Goal: Task Accomplishment & Management: Manage account settings

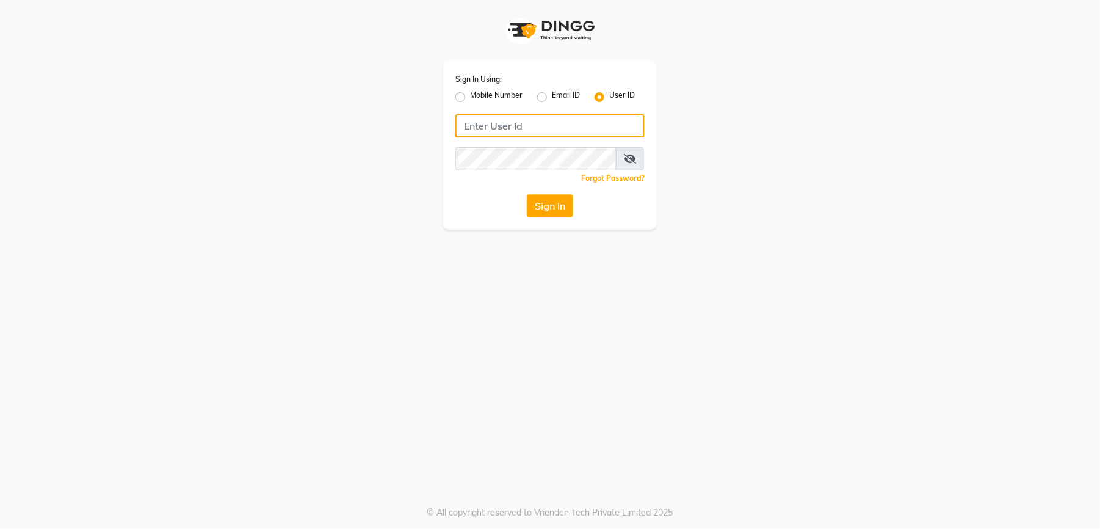
click at [526, 126] on input "Username" at bounding box center [549, 125] width 189 height 23
click at [506, 126] on input "Pradeep2123" at bounding box center [549, 125] width 189 height 23
click at [531, 131] on input "Pradeep@123" at bounding box center [549, 125] width 189 height 23
drag, startPoint x: 536, startPoint y: 129, endPoint x: 457, endPoint y: 126, distance: 79.5
click at [457, 126] on input "Pradeep@123" at bounding box center [549, 125] width 189 height 23
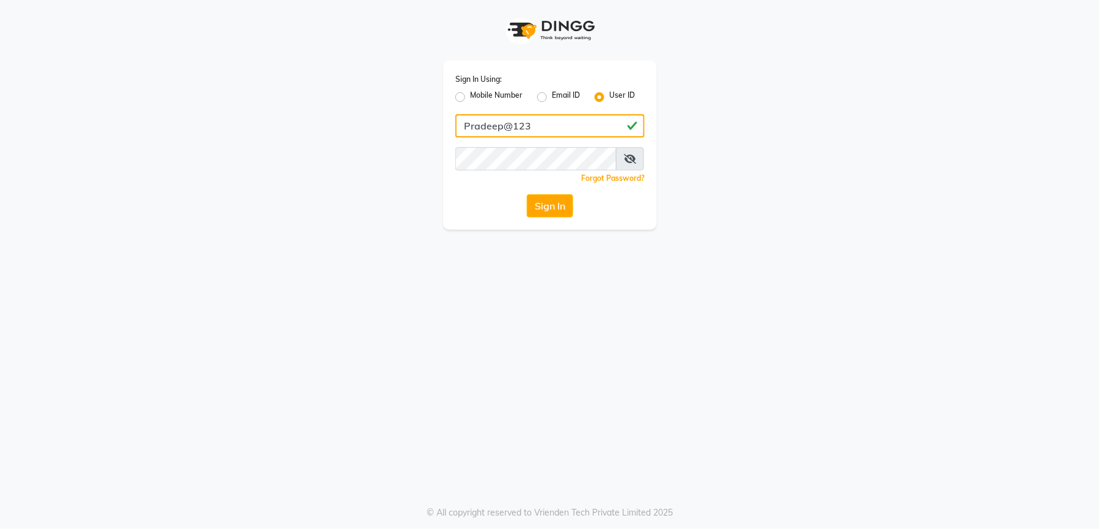
type input "Pradeep@123"
click at [530, 206] on button "Sign In" at bounding box center [550, 205] width 46 height 23
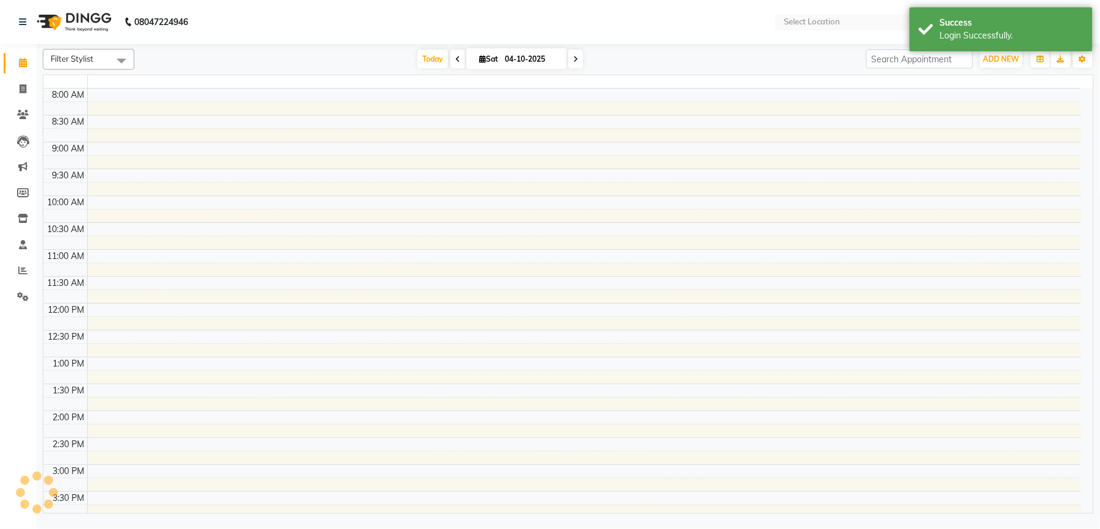
select select "en"
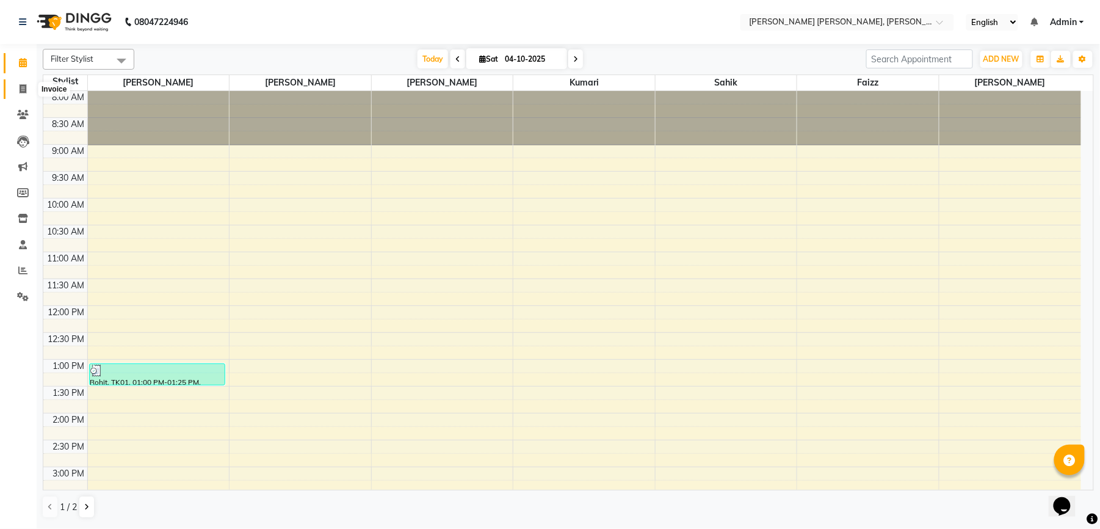
click at [23, 89] on icon at bounding box center [23, 88] width 7 height 9
select select "service"
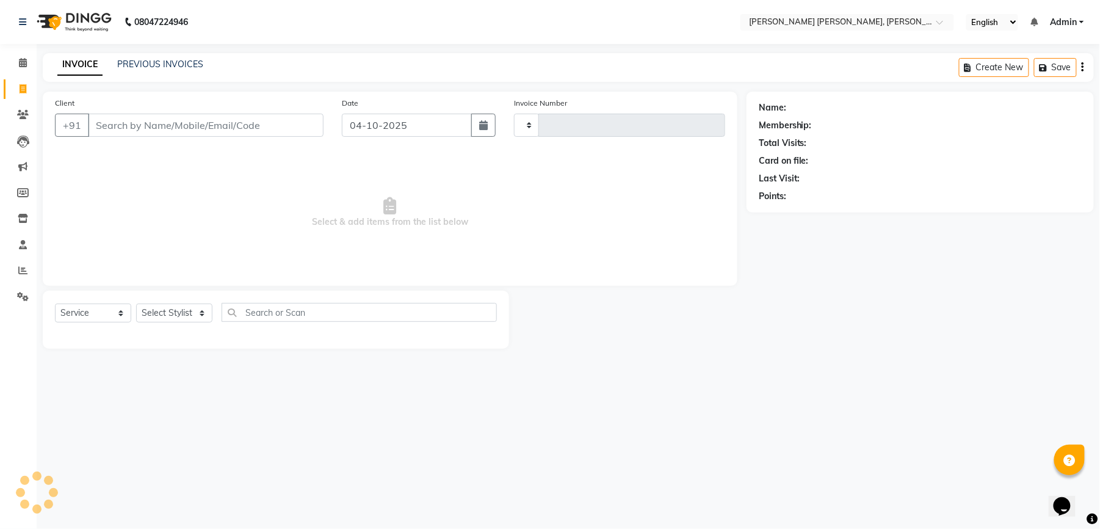
type input "1575"
select select "7150"
click at [151, 66] on link "PREVIOUS INVOICES" at bounding box center [160, 64] width 86 height 11
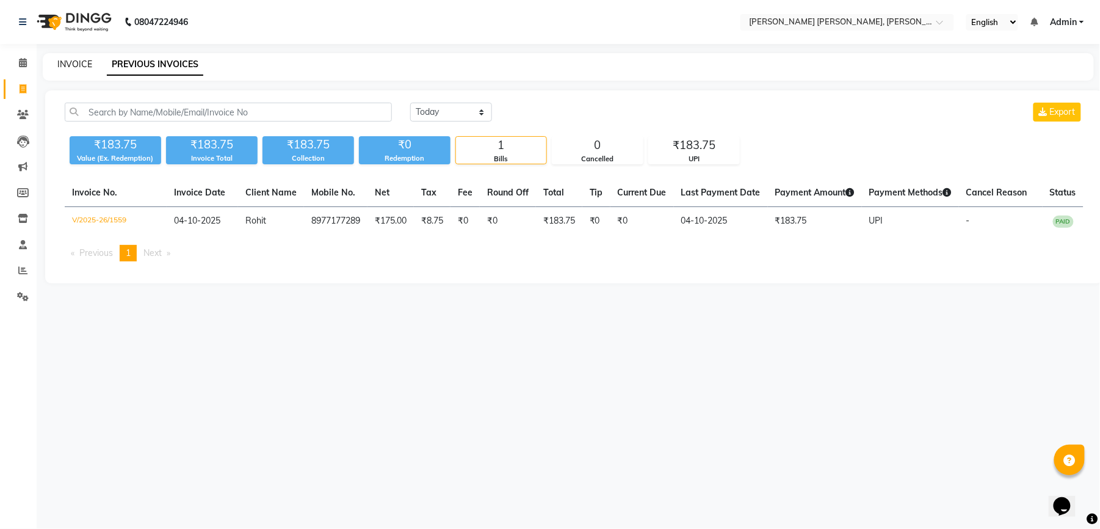
click at [76, 66] on link "INVOICE" at bounding box center [74, 64] width 35 height 11
select select "service"
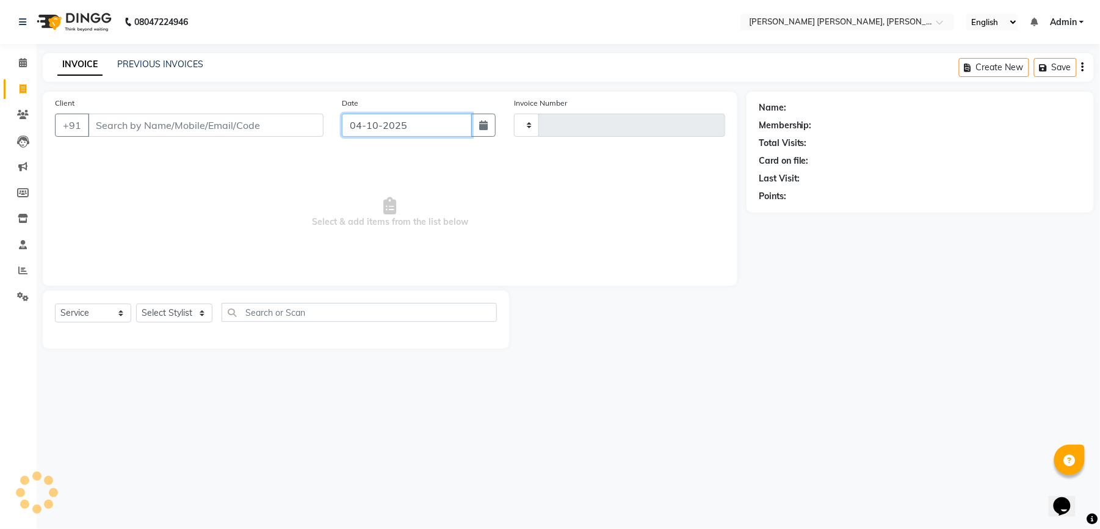
type input "1575"
click at [407, 130] on input "04-10-2025" at bounding box center [407, 125] width 130 height 23
select select "7150"
select select "10"
select select "2025"
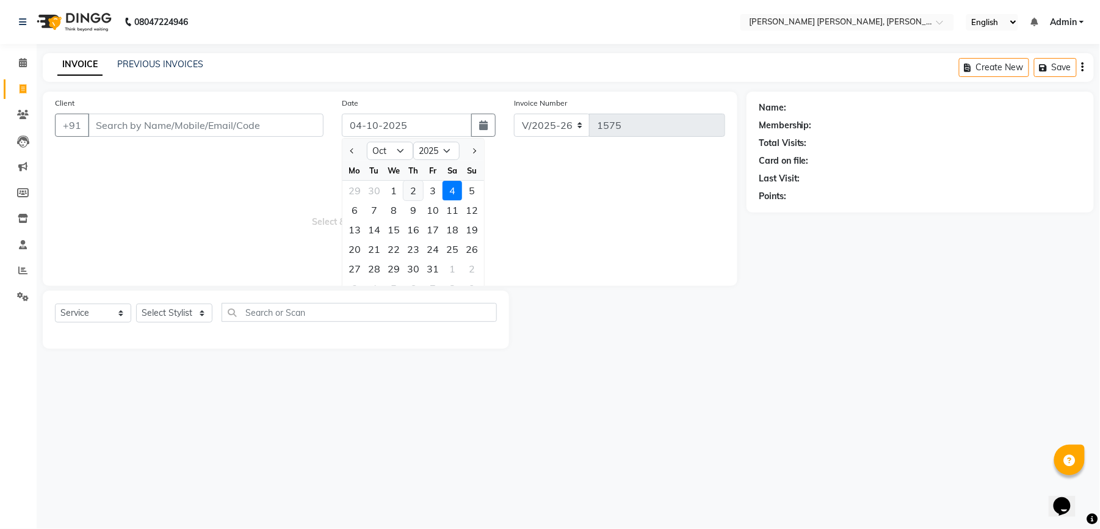
click at [413, 189] on div "2" at bounding box center [414, 191] width 20 height 20
type input "02-10-2025"
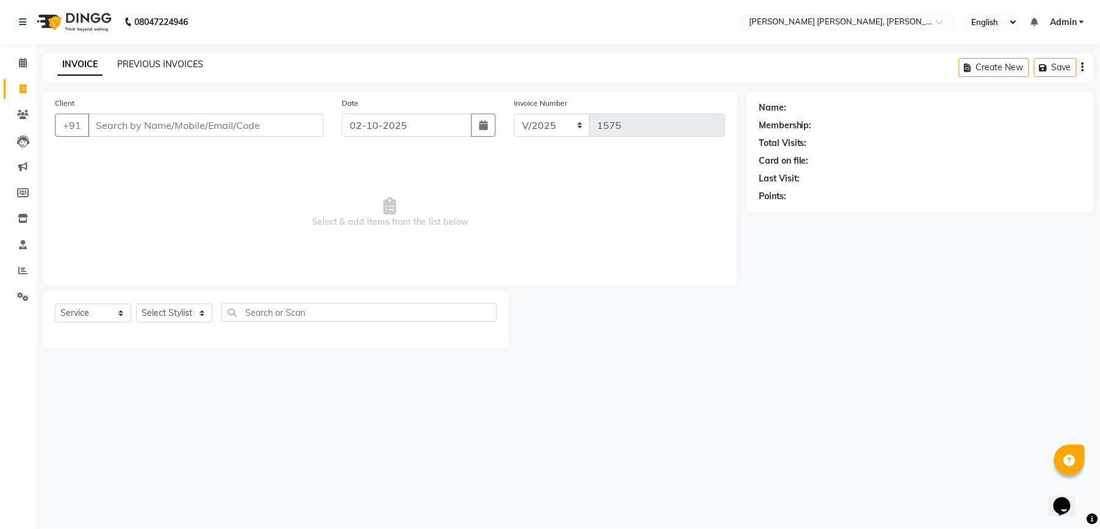
click at [191, 67] on link "PREVIOUS INVOICES" at bounding box center [160, 64] width 86 height 11
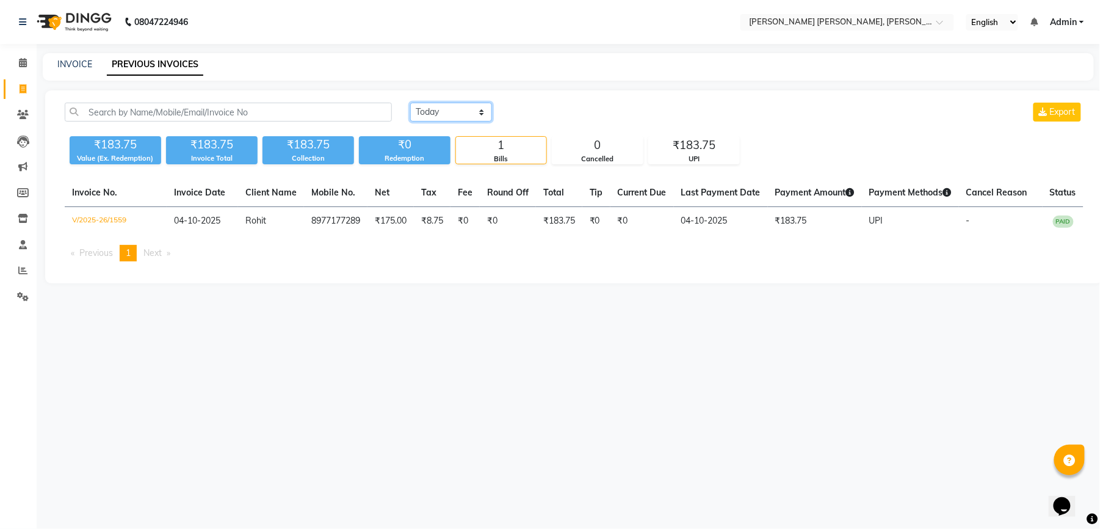
click at [450, 111] on select "[DATE] [DATE] Custom Range" at bounding box center [451, 112] width 82 height 19
select select "range"
click at [410, 103] on select "[DATE] [DATE] Custom Range" at bounding box center [451, 112] width 82 height 19
click at [553, 113] on input "04-10-2025" at bounding box center [550, 112] width 85 height 17
select select "10"
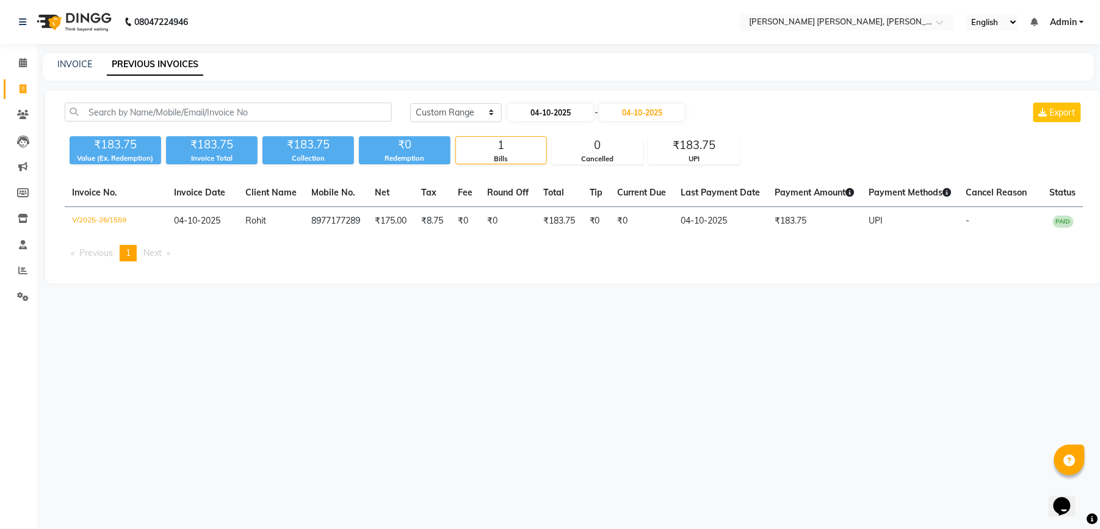
select select "2025"
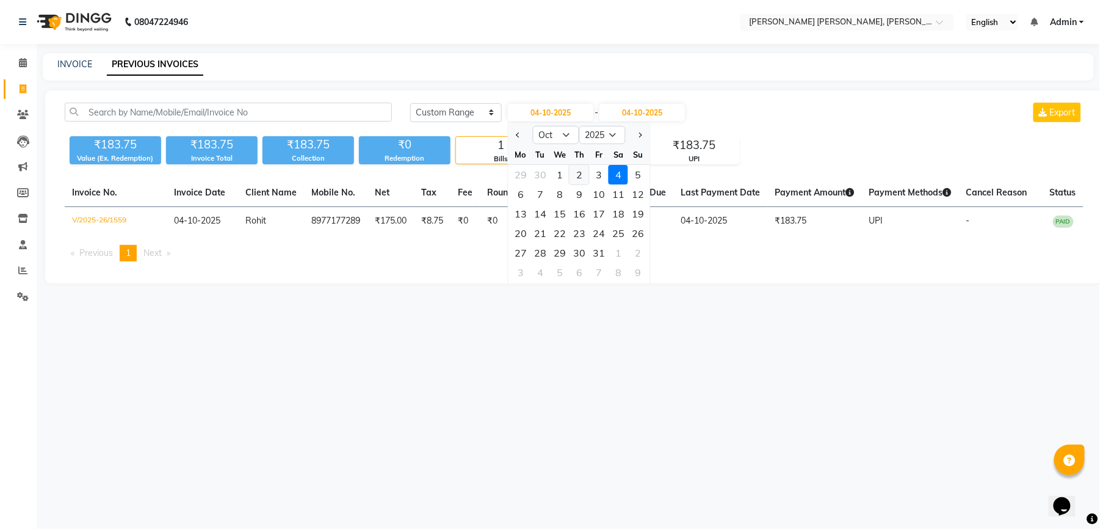
click at [575, 177] on div "2" at bounding box center [580, 175] width 20 height 20
type input "02-10-2025"
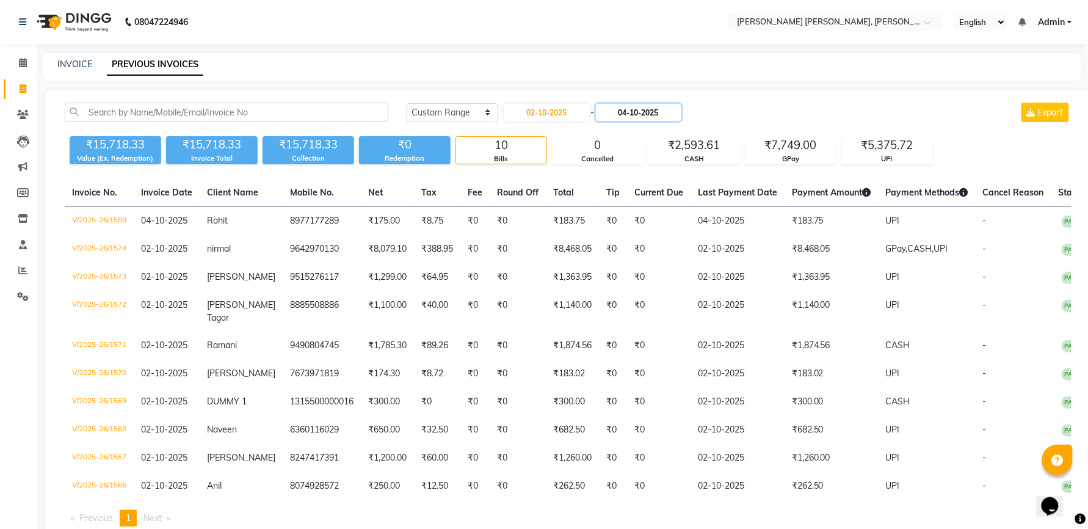
click at [628, 112] on input "04-10-2025" at bounding box center [638, 112] width 85 height 17
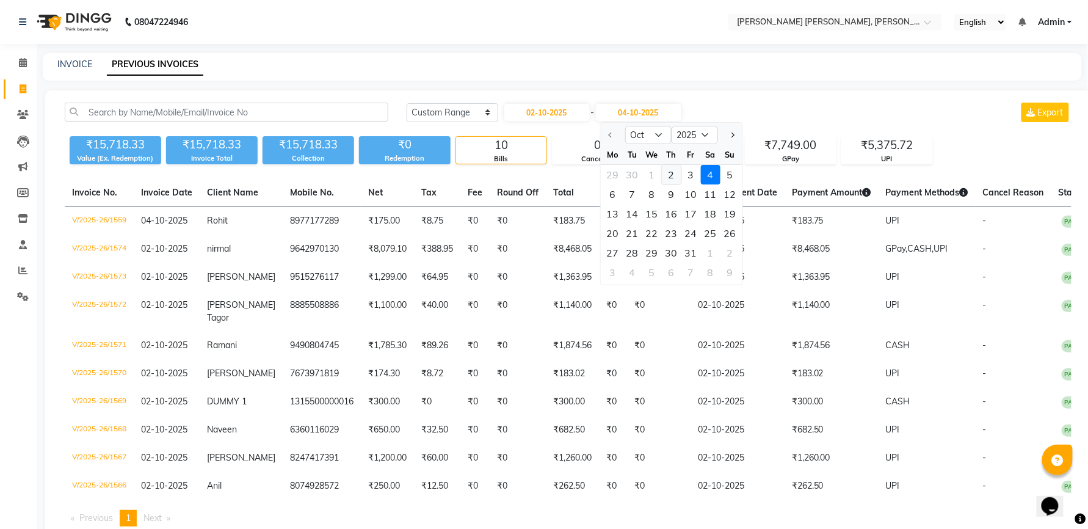
click at [670, 181] on div "2" at bounding box center [672, 175] width 20 height 20
type input "02-10-2025"
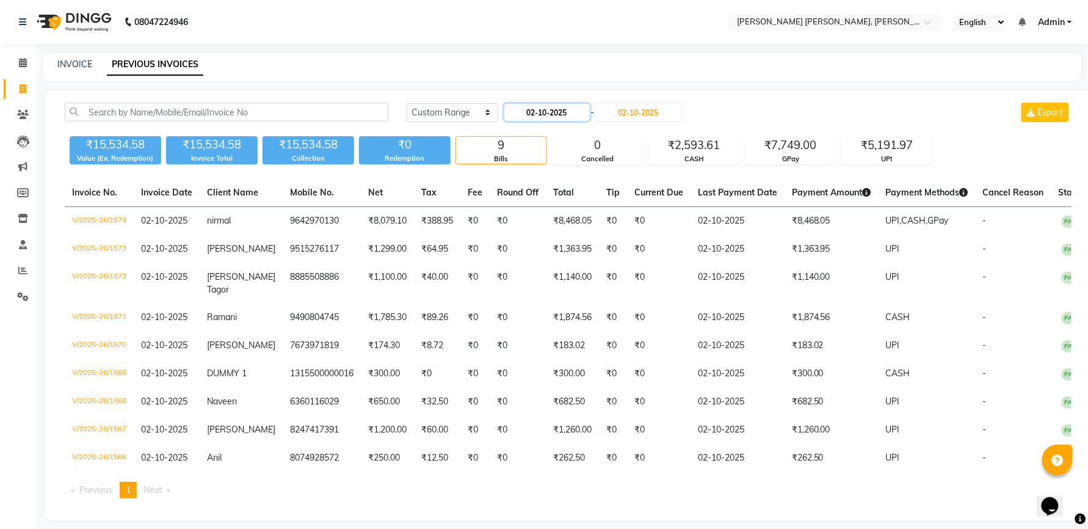
click at [552, 117] on input "02-10-2025" at bounding box center [546, 112] width 85 height 17
select select "10"
select select "2025"
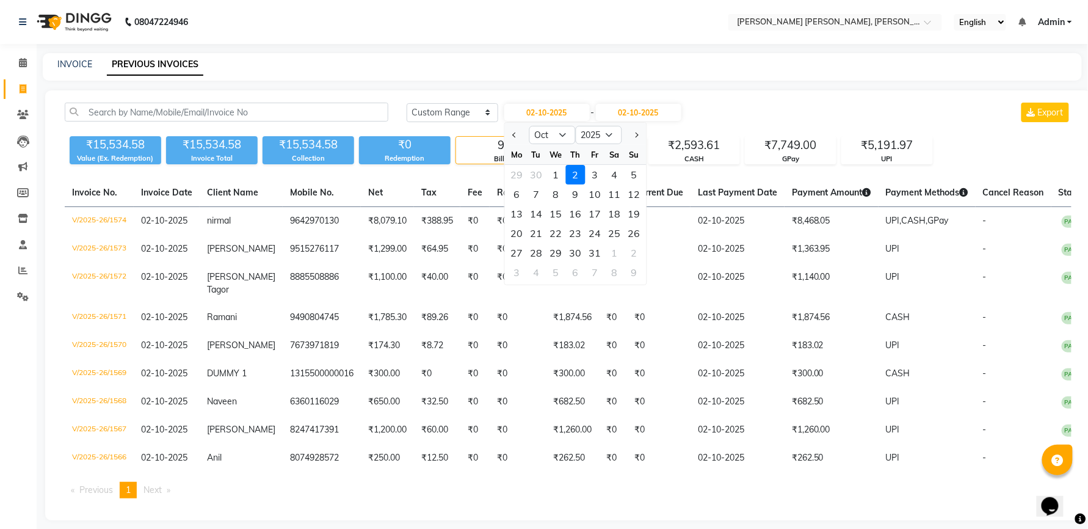
click at [579, 173] on div "2" at bounding box center [575, 175] width 20 height 20
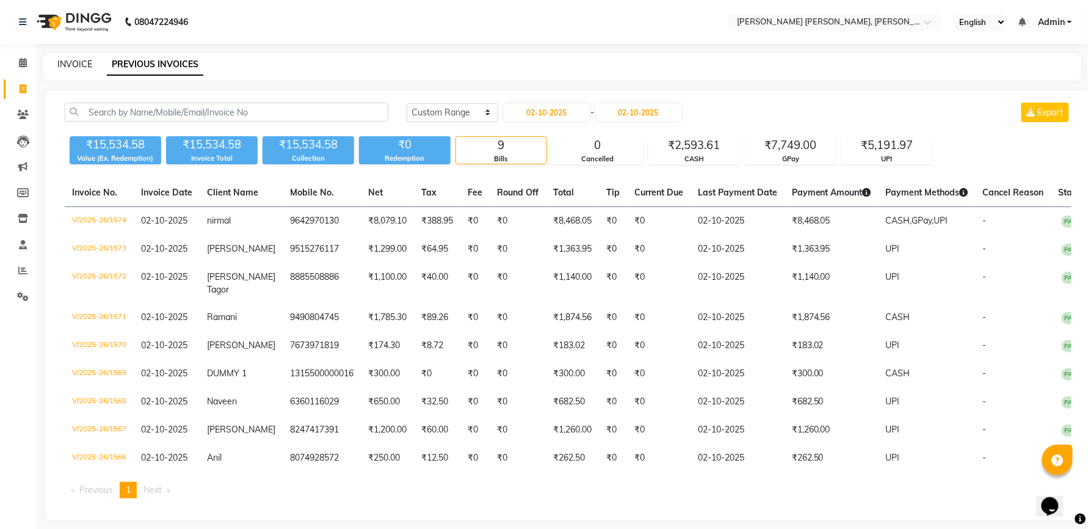
click at [76, 63] on link "INVOICE" at bounding box center [74, 64] width 35 height 11
select select "service"
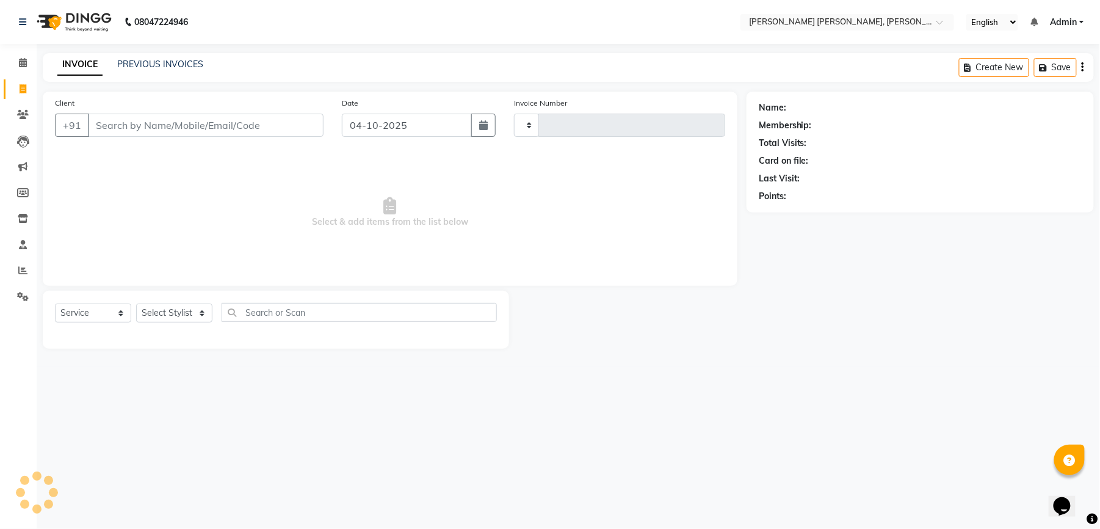
type input "1575"
select select "7150"
click at [404, 122] on input "04-10-2025" at bounding box center [407, 125] width 130 height 23
select select "10"
select select "2025"
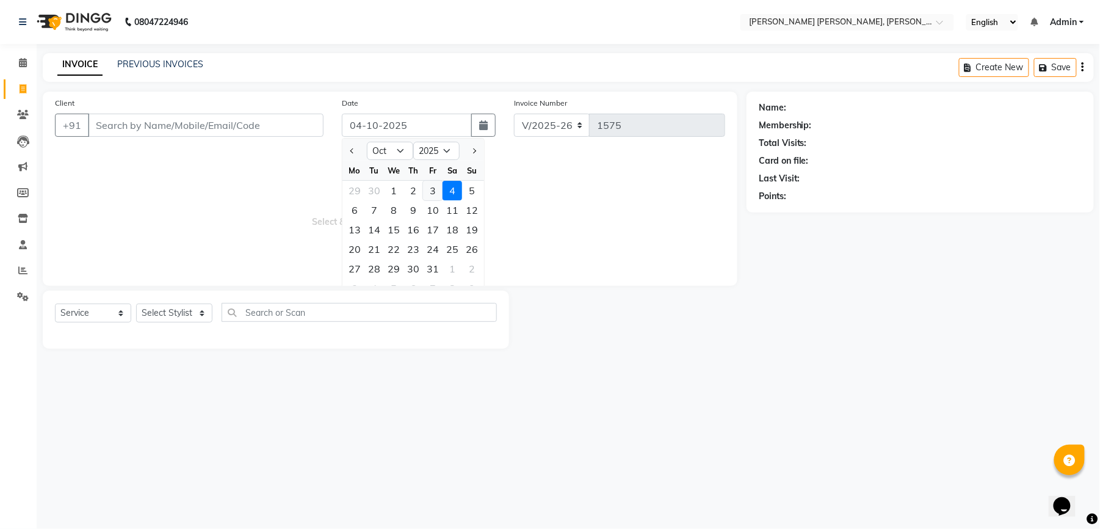
click at [431, 186] on div "3" at bounding box center [433, 191] width 20 height 20
type input "03-10-2025"
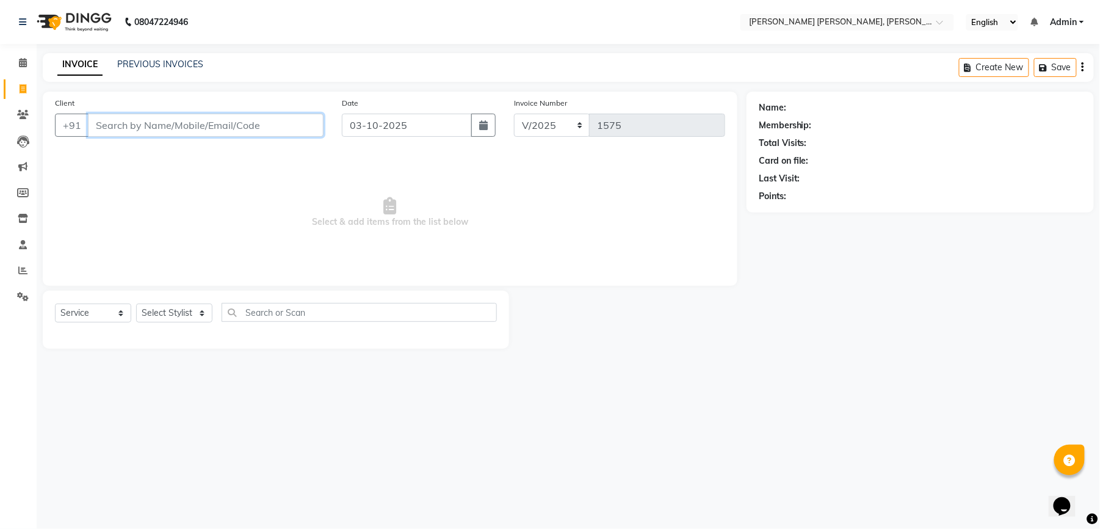
click at [244, 132] on input "Client" at bounding box center [206, 125] width 236 height 23
type input "7075406117"
click at [287, 139] on div "Client [PHONE_NUMBER] Add Client" at bounding box center [189, 121] width 287 height 50
click at [289, 129] on span "Add Client" at bounding box center [292, 125] width 48 height 12
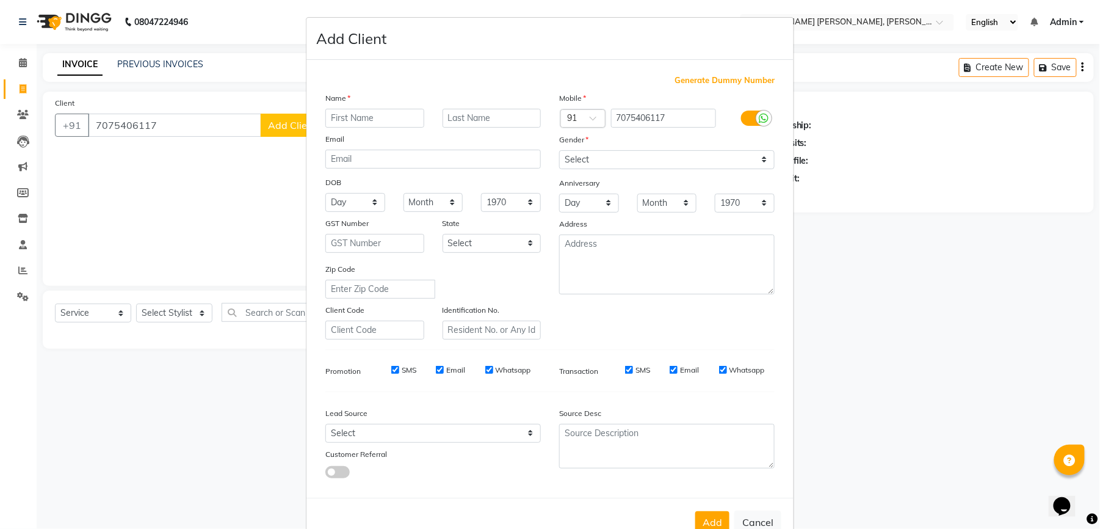
click at [333, 115] on input "text" at bounding box center [374, 118] width 99 height 19
type input "[PERSON_NAME]"
click at [603, 155] on select "Select [DEMOGRAPHIC_DATA] [DEMOGRAPHIC_DATA] Other Prefer Not To Say" at bounding box center [667, 159] width 216 height 19
select select "[DEMOGRAPHIC_DATA]"
click at [559, 150] on select "Select [DEMOGRAPHIC_DATA] [DEMOGRAPHIC_DATA] Other Prefer Not To Say" at bounding box center [667, 159] width 216 height 19
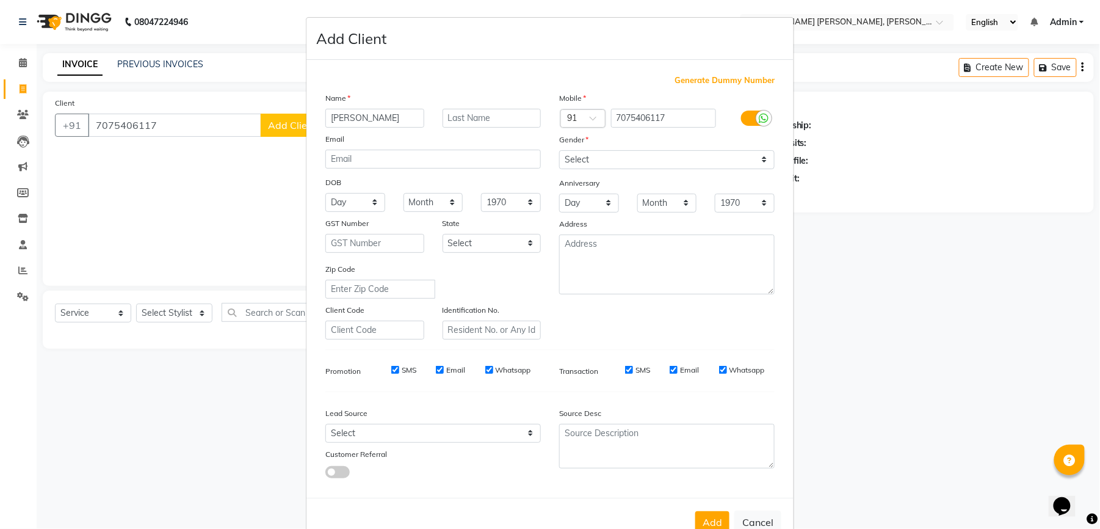
click at [380, 367] on div "SMS" at bounding box center [395, 370] width 42 height 11
click at [402, 369] on label "SMS" at bounding box center [409, 370] width 15 height 11
click at [396, 369] on input "SMS" at bounding box center [395, 370] width 8 height 8
checkbox input "false"
click at [430, 367] on div "SMS Email Whatsapp" at bounding box center [453, 370] width 176 height 11
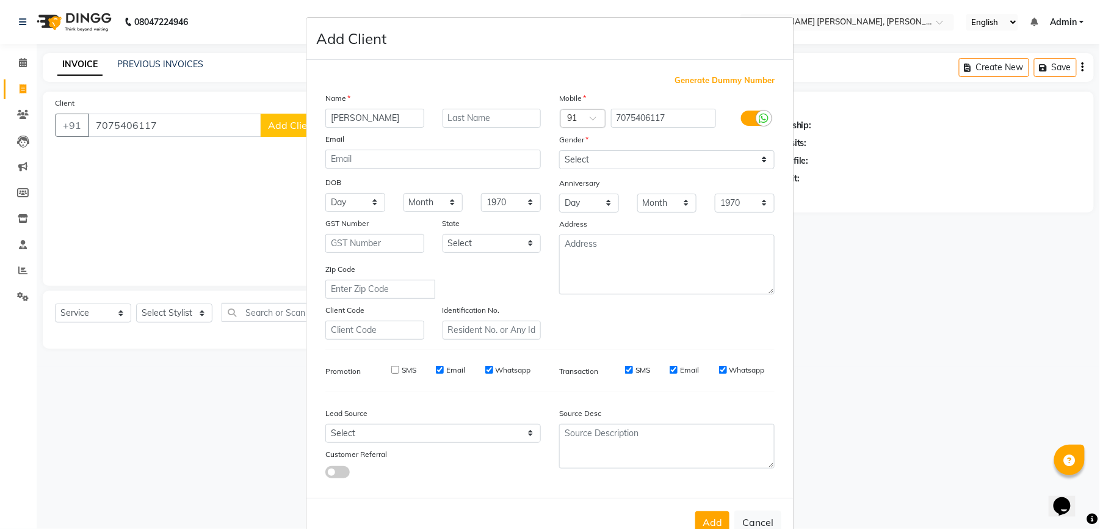
click at [436, 368] on input "Email" at bounding box center [440, 370] width 8 height 8
checkbox input "false"
click at [496, 368] on label "Whatsapp" at bounding box center [513, 370] width 35 height 11
click at [489, 368] on input "Whatsapp" at bounding box center [489, 370] width 8 height 8
checkbox input "false"
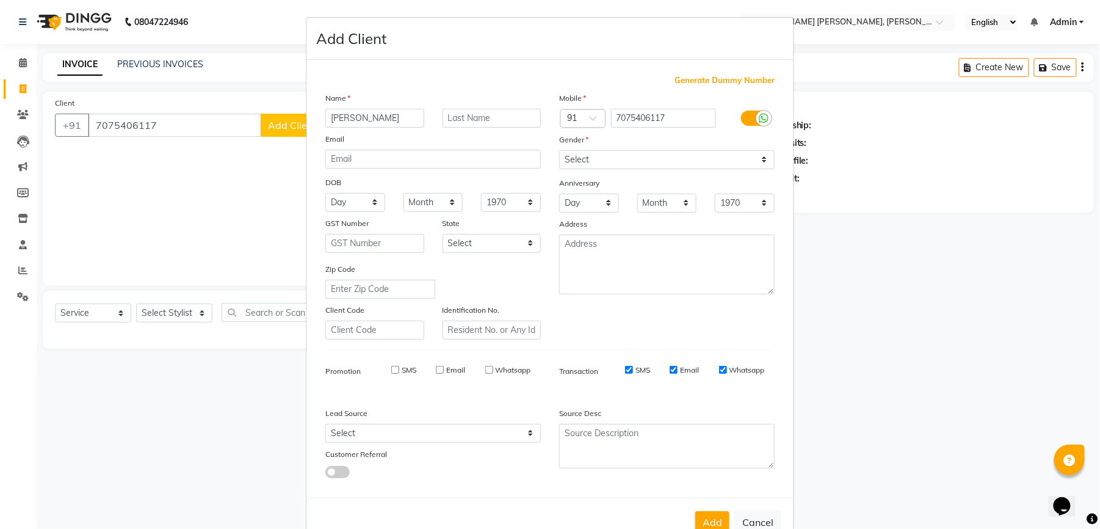
drag, startPoint x: 622, startPoint y: 370, endPoint x: 648, endPoint y: 372, distance: 26.4
click at [625, 369] on input "SMS" at bounding box center [629, 370] width 8 height 8
checkbox input "false"
click at [670, 371] on input "Email" at bounding box center [674, 370] width 8 height 8
checkbox input "false"
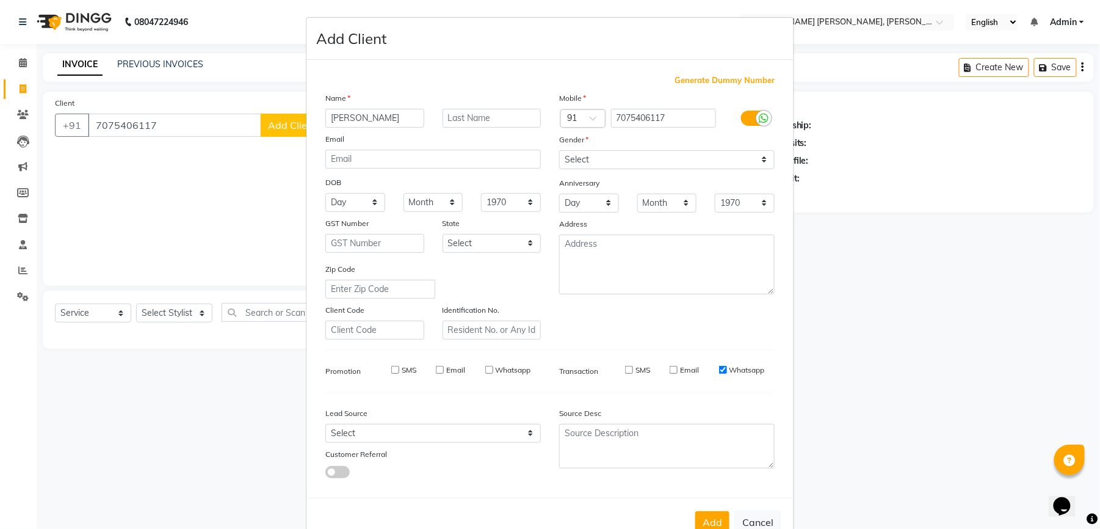
click at [719, 366] on input "Whatsapp" at bounding box center [723, 370] width 8 height 8
checkbox input "false"
click at [703, 514] on button "Add" at bounding box center [712, 522] width 34 height 22
select select
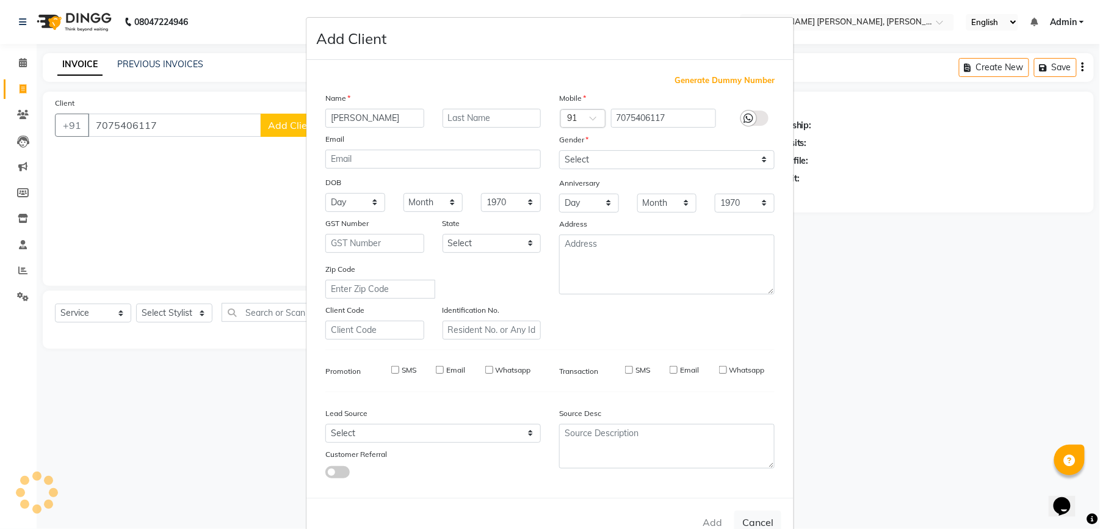
select select
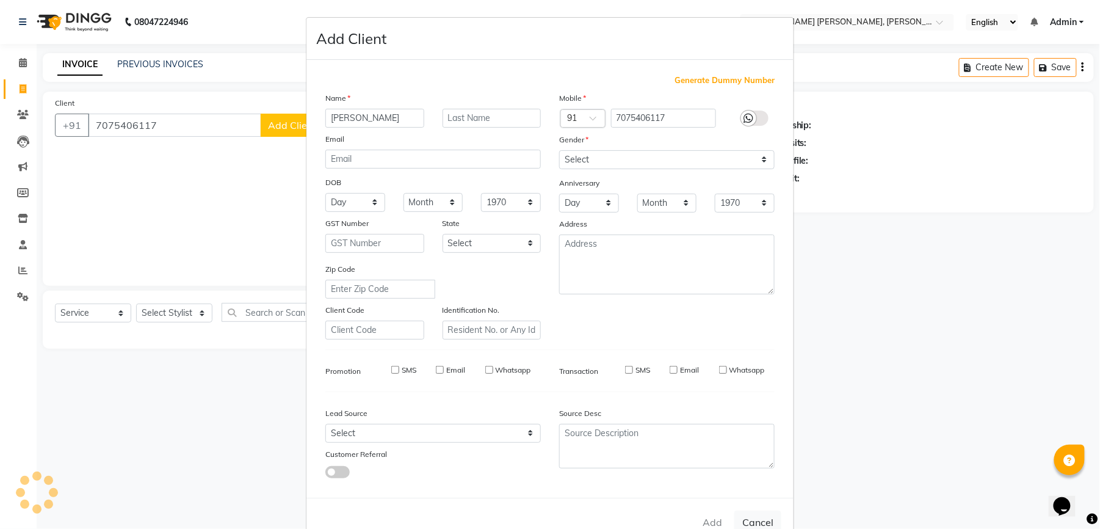
checkbox input "false"
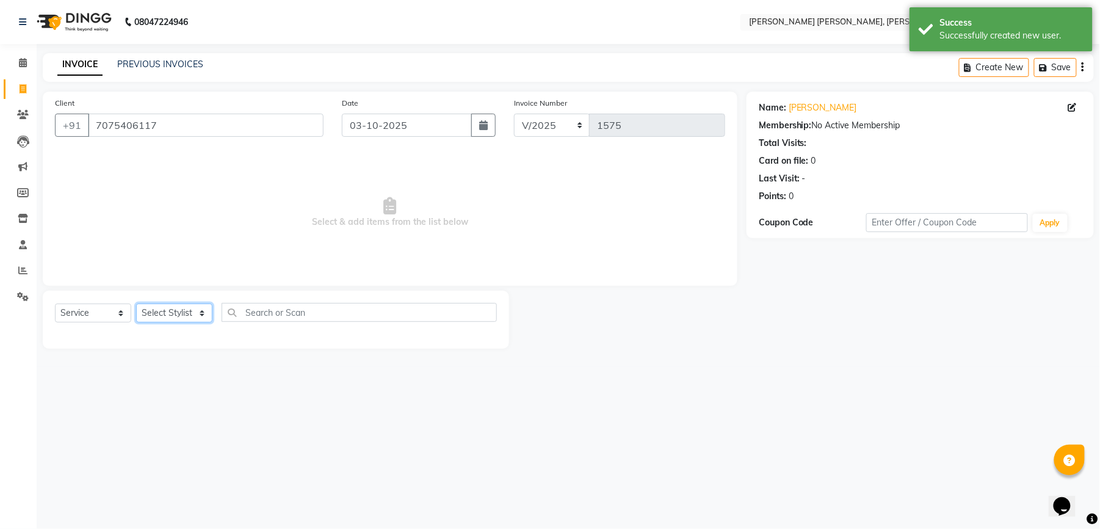
click at [187, 316] on select "Select Stylist faizz [PERSON_NAME] [PERSON_NAME] sree Manager [PERSON_NAME] (Un…" at bounding box center [174, 312] width 76 height 19
select select "60560"
click at [136, 303] on select "Select Stylist faizz [PERSON_NAME] [PERSON_NAME] sree Manager [PERSON_NAME] (Un…" at bounding box center [174, 312] width 76 height 19
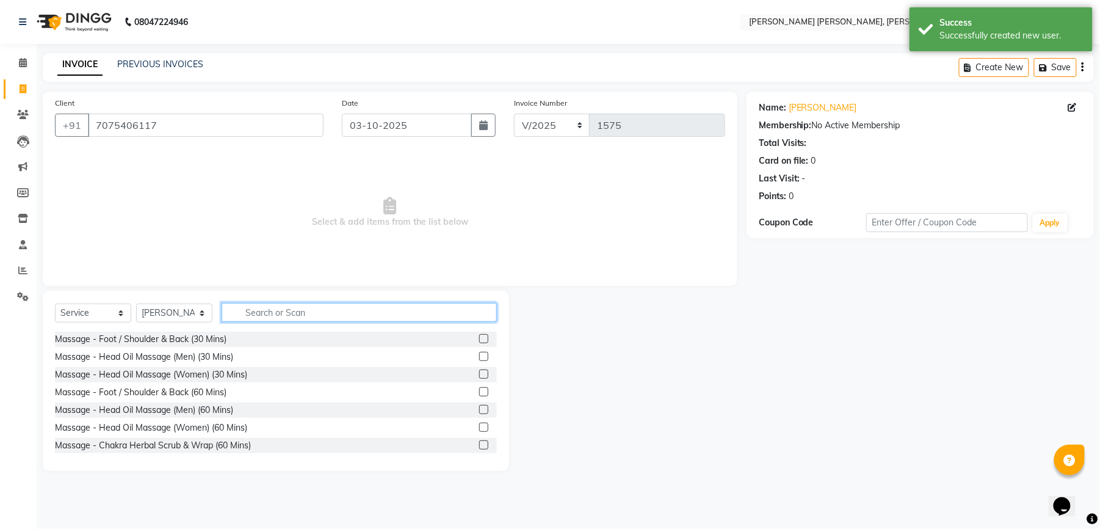
click at [300, 316] on input "text" at bounding box center [359, 312] width 275 height 19
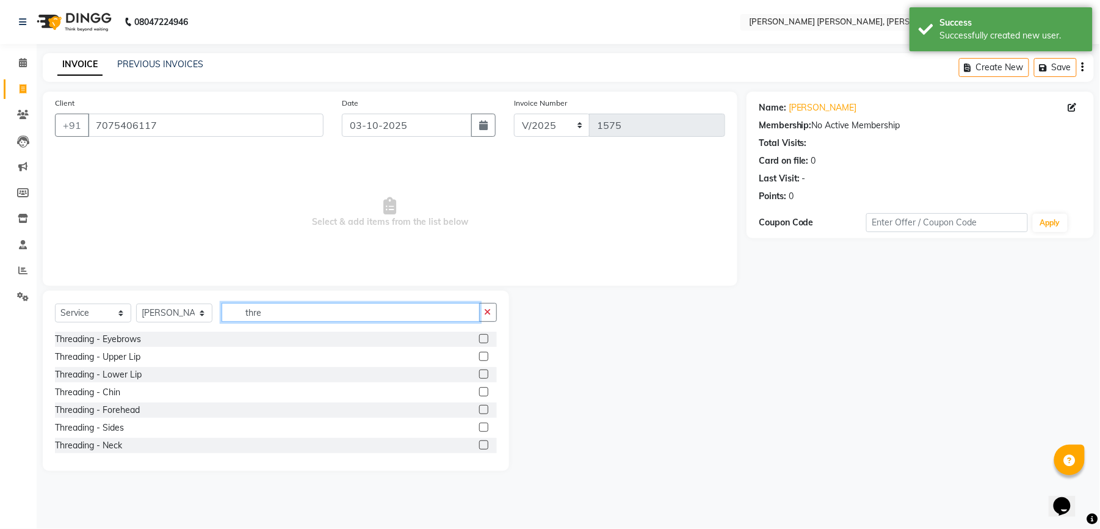
type input "thre"
click at [479, 339] on label at bounding box center [483, 338] width 9 height 9
click at [479, 339] on input "checkbox" at bounding box center [483, 339] width 8 height 8
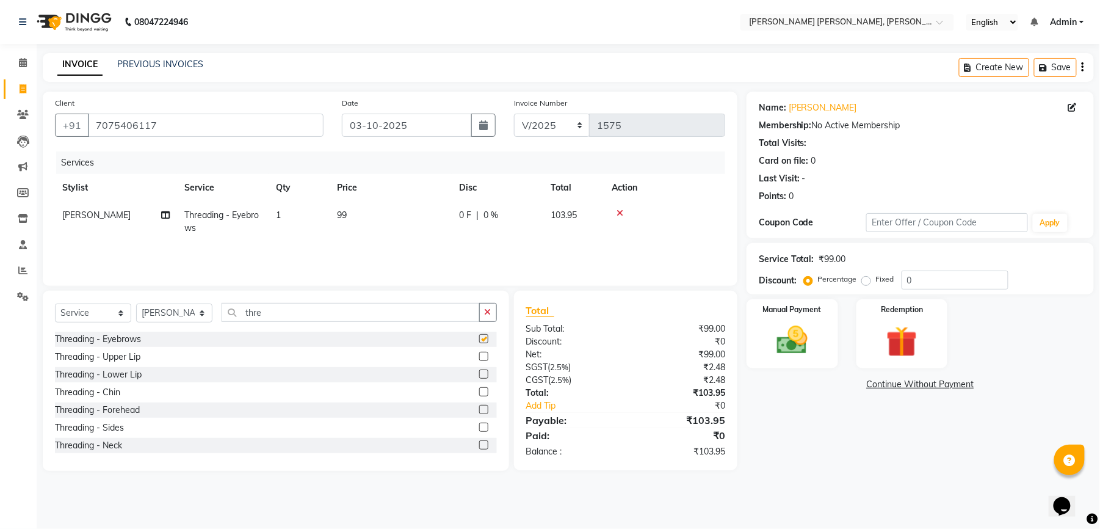
checkbox input "false"
click at [468, 217] on span "0 F" at bounding box center [465, 215] width 12 height 13
select select "60560"
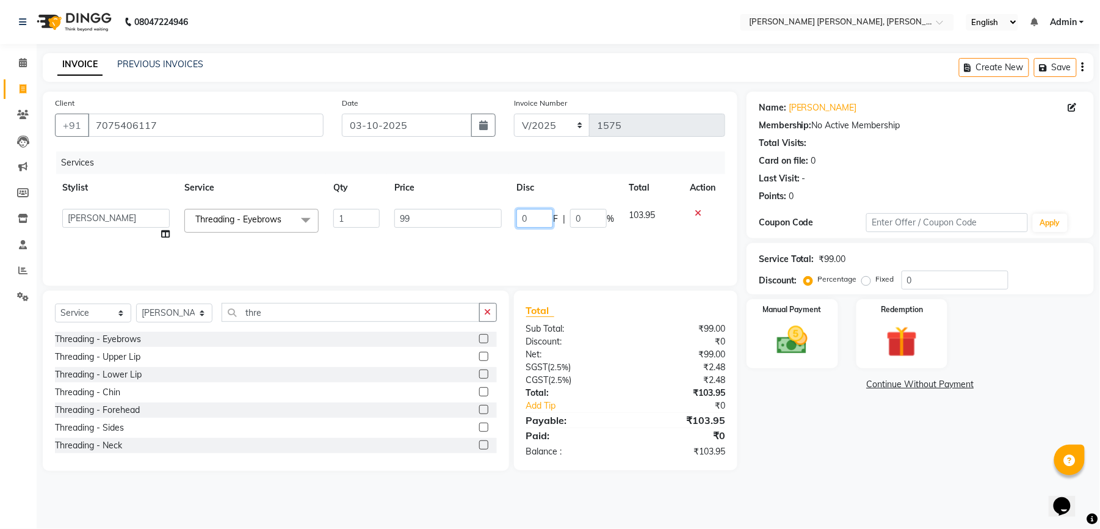
drag, startPoint x: 535, startPoint y: 221, endPoint x: 521, endPoint y: 226, distance: 14.9
click at [521, 226] on input "0" at bounding box center [535, 218] width 37 height 19
type input "3"
click at [477, 234] on tr "faizz [PERSON_NAME] [PERSON_NAME] sree Manager [PERSON_NAME] shaz (Unisex Styli…" at bounding box center [390, 224] width 670 height 46
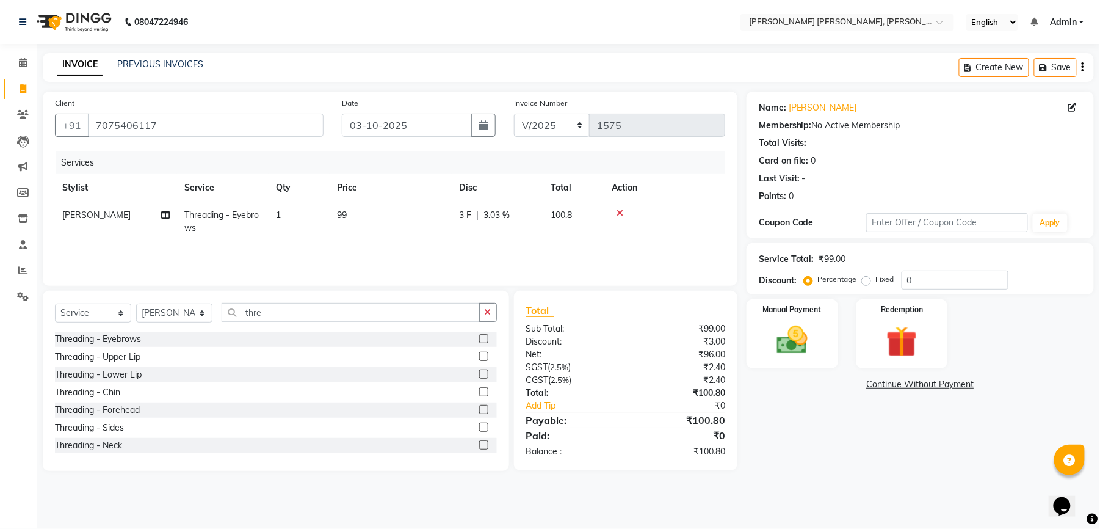
click at [387, 203] on td "99" at bounding box center [391, 221] width 122 height 40
select select "60560"
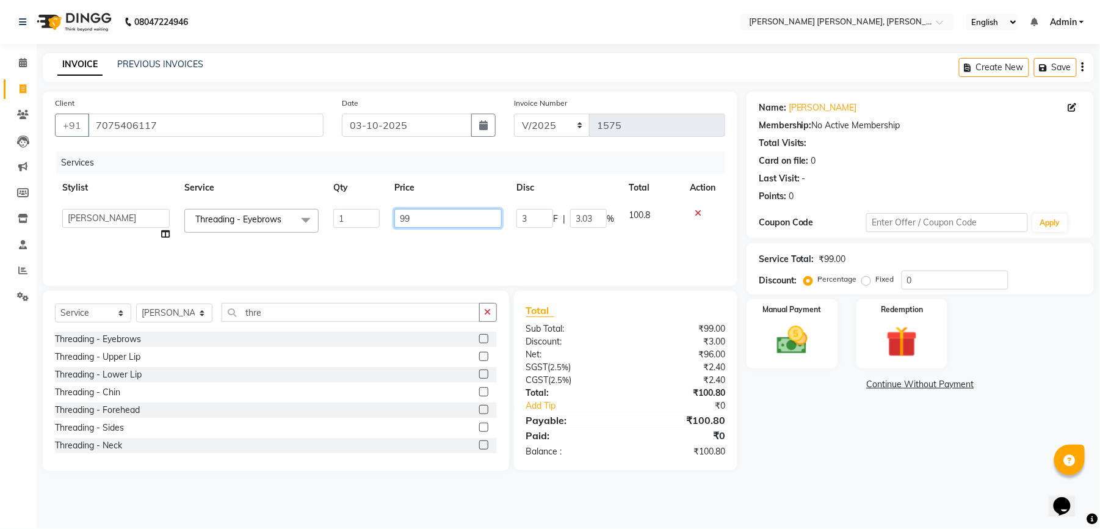
drag, startPoint x: 430, startPoint y: 214, endPoint x: 399, endPoint y: 222, distance: 31.7
click at [399, 222] on input "99" at bounding box center [447, 218] width 107 height 19
type input "100"
click at [489, 240] on tr "faizz [PERSON_NAME] [PERSON_NAME] sree Manager [PERSON_NAME] shaz (Unisex Styli…" at bounding box center [390, 224] width 670 height 46
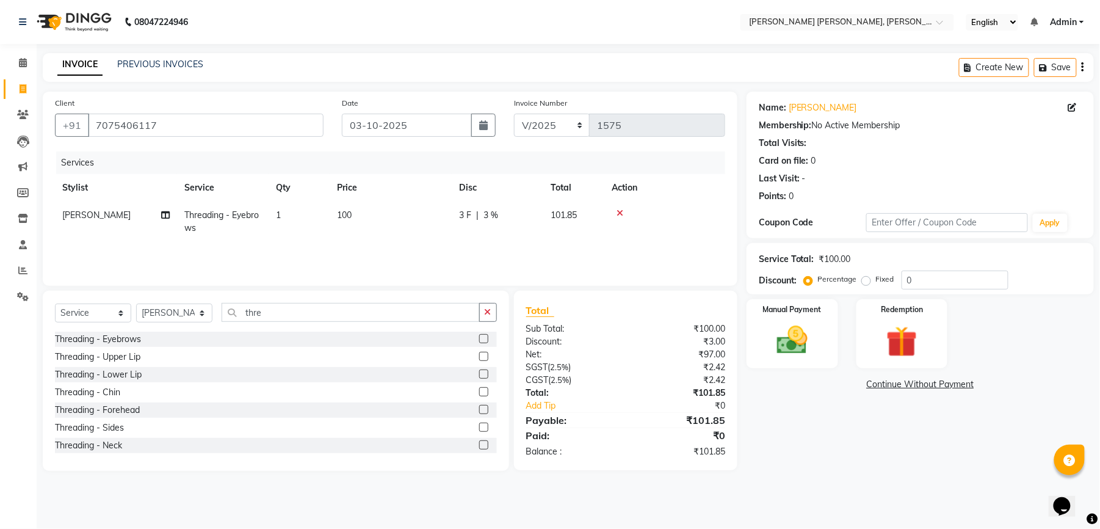
click at [472, 209] on div "3 F | 3 %" at bounding box center [497, 215] width 77 height 13
select select "60560"
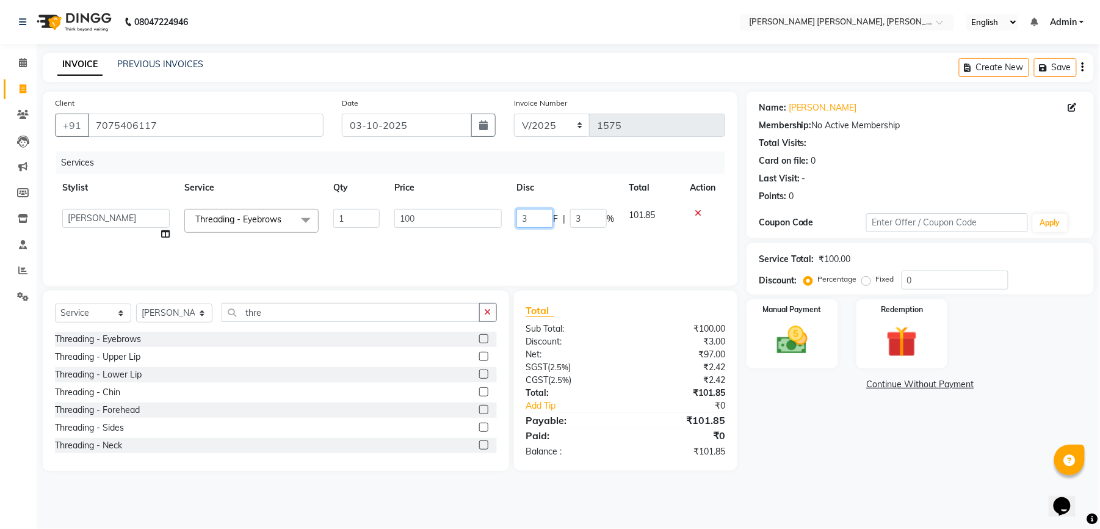
drag, startPoint x: 542, startPoint y: 218, endPoint x: 518, endPoint y: 214, distance: 24.8
click at [518, 214] on input "3" at bounding box center [535, 218] width 37 height 19
type input "4"
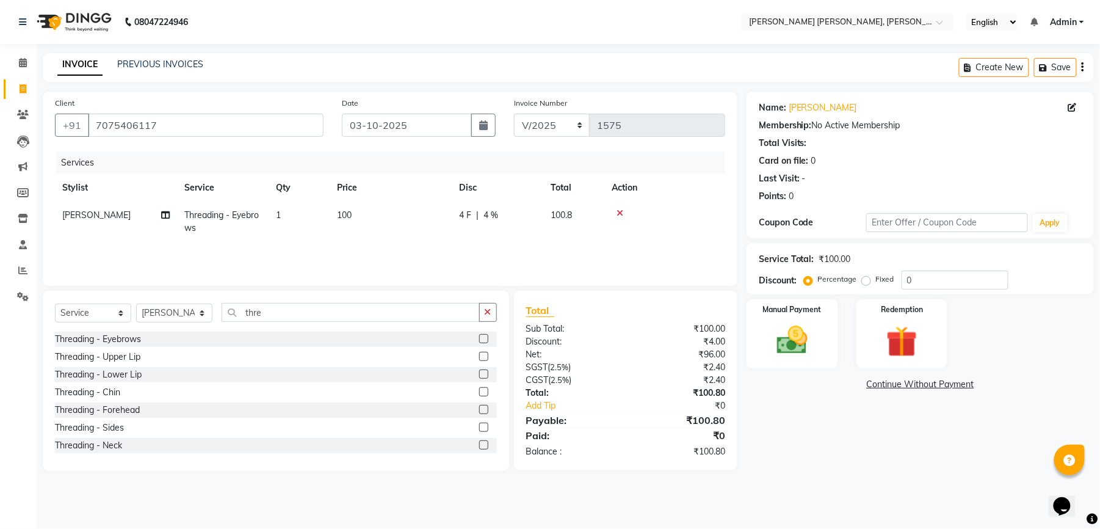
click at [454, 242] on div "Services Stylist Service Qty Price Disc Total Action [PERSON_NAME] sree Threadi…" at bounding box center [390, 212] width 670 height 122
click at [467, 216] on span "4 F" at bounding box center [465, 215] width 12 height 13
select select "60560"
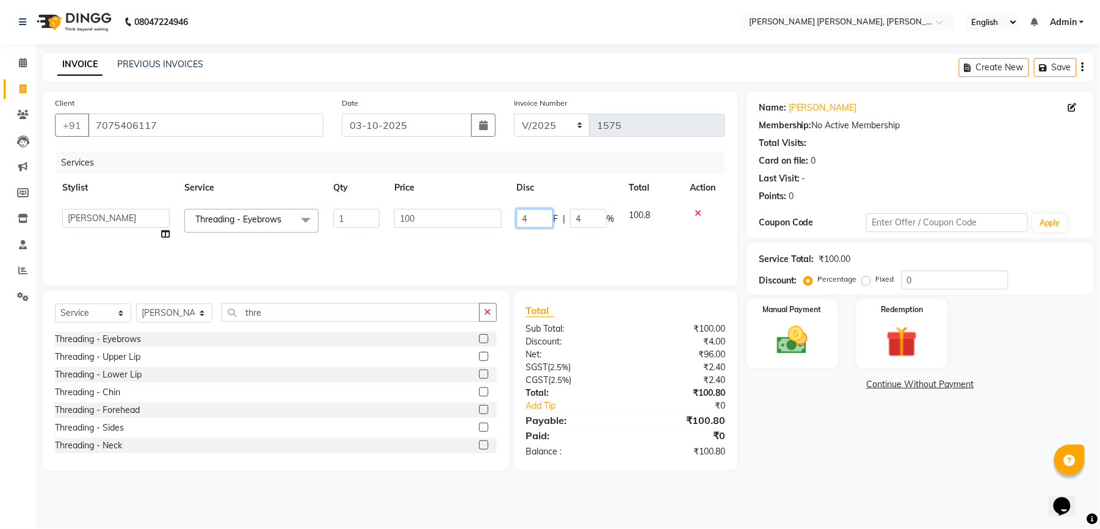
click at [526, 214] on input "4" at bounding box center [535, 218] width 37 height 19
type input "4.8"
click at [489, 245] on div "Services Stylist Service Qty Price Disc Total Action faizz [PERSON_NAME] [PERSO…" at bounding box center [390, 212] width 670 height 122
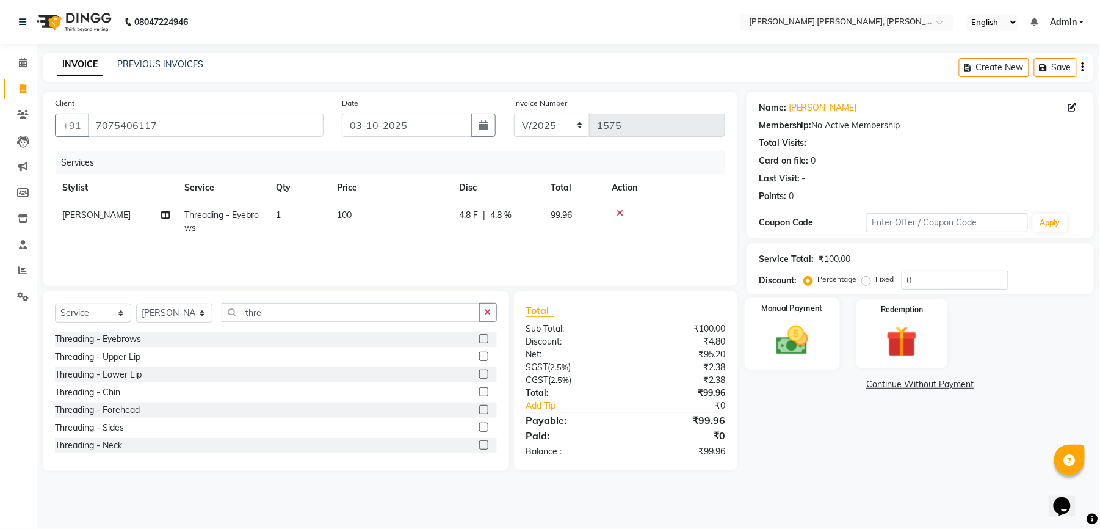
click at [794, 339] on img at bounding box center [792, 340] width 53 height 37
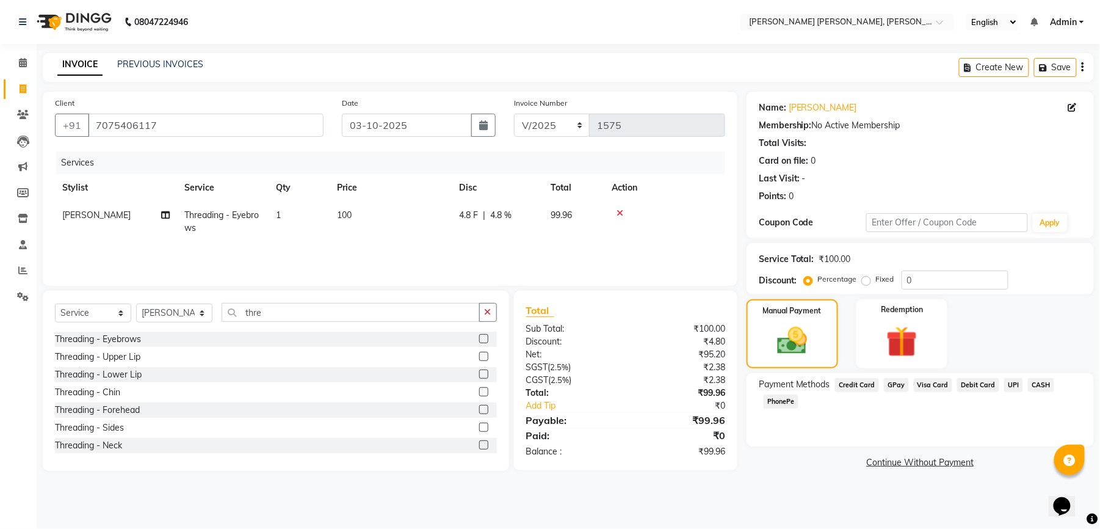
click at [1009, 386] on span "UPI" at bounding box center [1013, 385] width 19 height 14
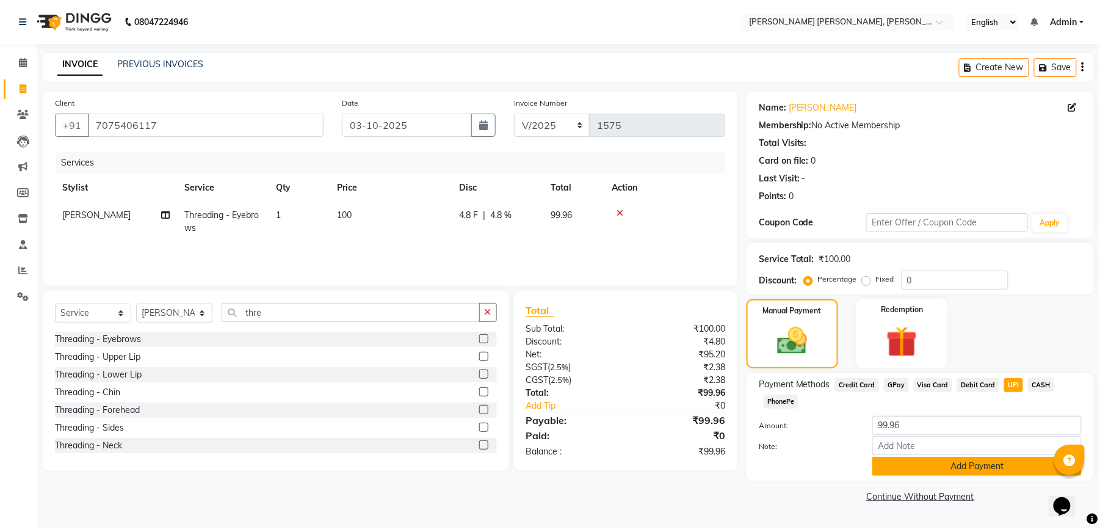
click at [975, 465] on button "Add Payment" at bounding box center [977, 466] width 209 height 19
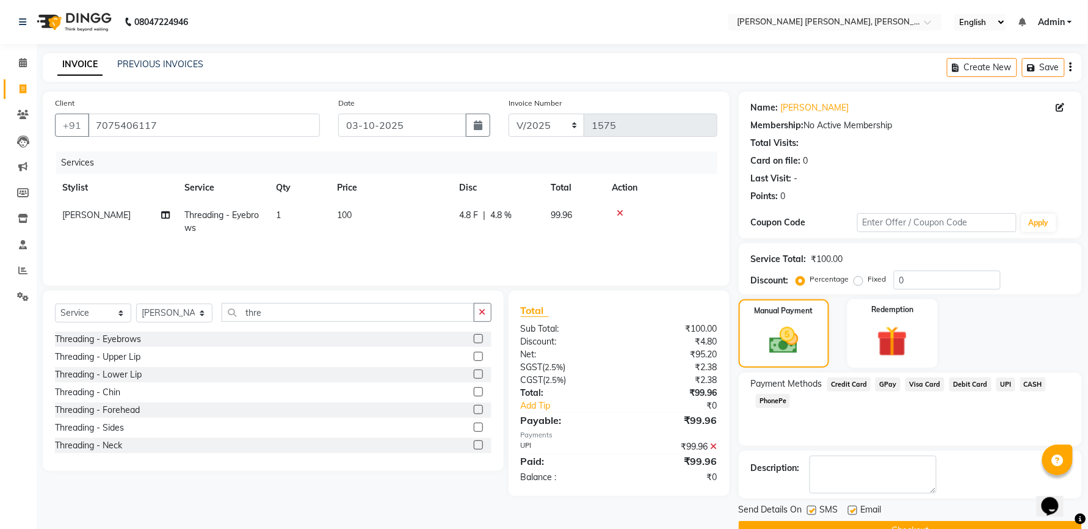
scroll to position [30, 0]
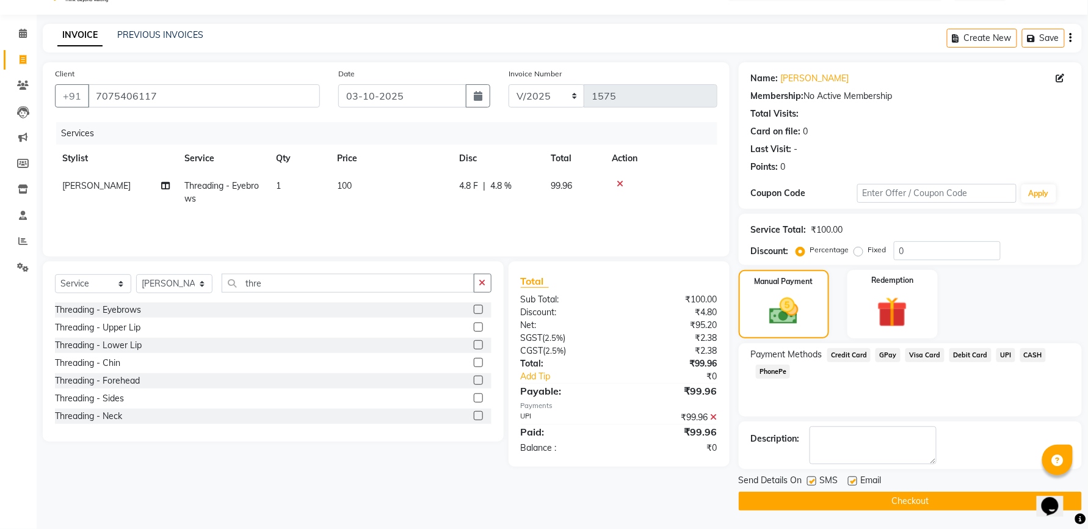
click at [811, 482] on label at bounding box center [811, 480] width 9 height 9
click at [811, 482] on input "checkbox" at bounding box center [811, 481] width 8 height 8
checkbox input "false"
click at [852, 479] on label at bounding box center [852, 480] width 9 height 9
click at [852, 479] on input "checkbox" at bounding box center [852, 481] width 8 height 8
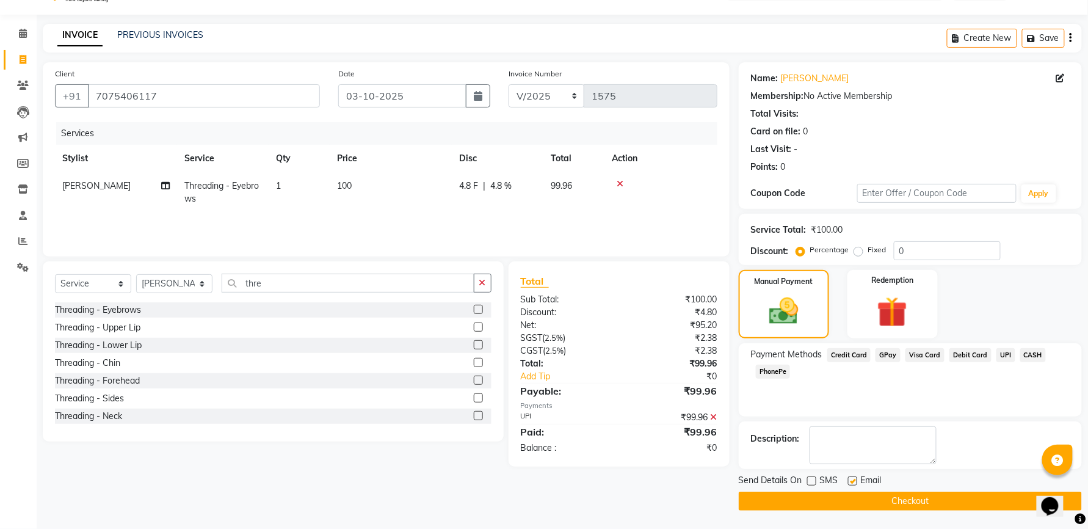
checkbox input "false"
click at [849, 499] on button "Checkout" at bounding box center [910, 501] width 343 height 19
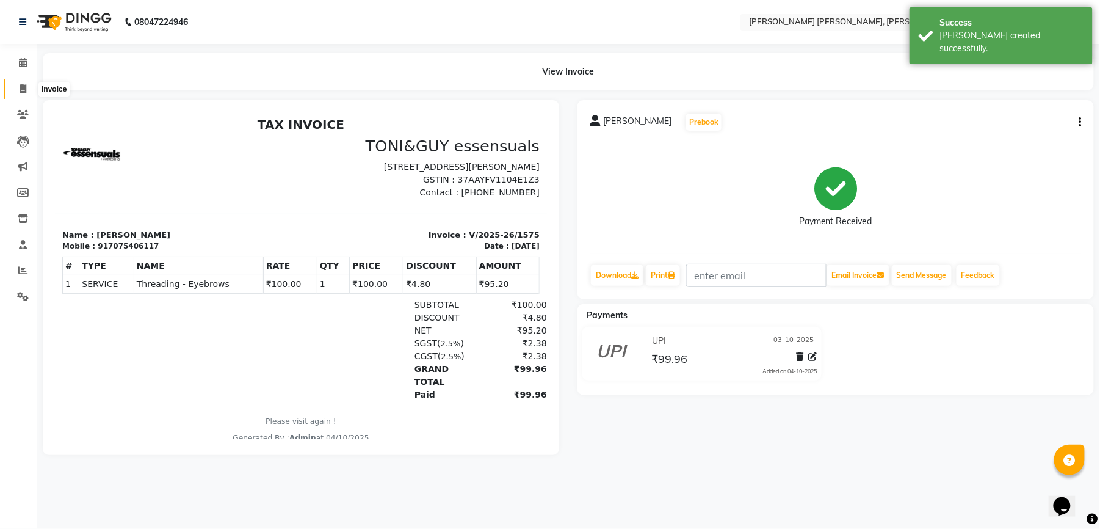
click at [27, 93] on span at bounding box center [22, 89] width 21 height 14
select select "7150"
select select "service"
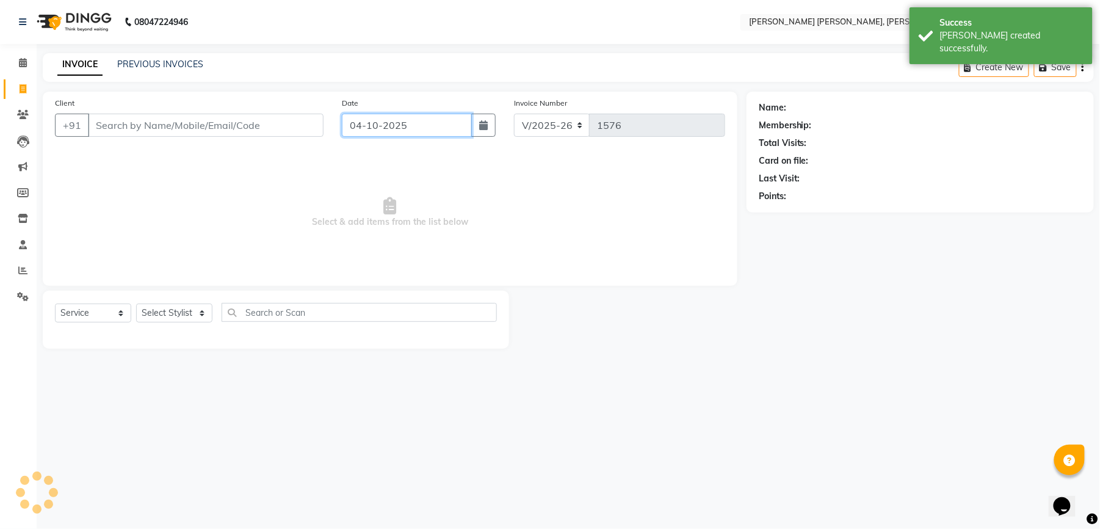
click at [369, 120] on input "04-10-2025" at bounding box center [407, 125] width 130 height 23
select select "10"
select select "2025"
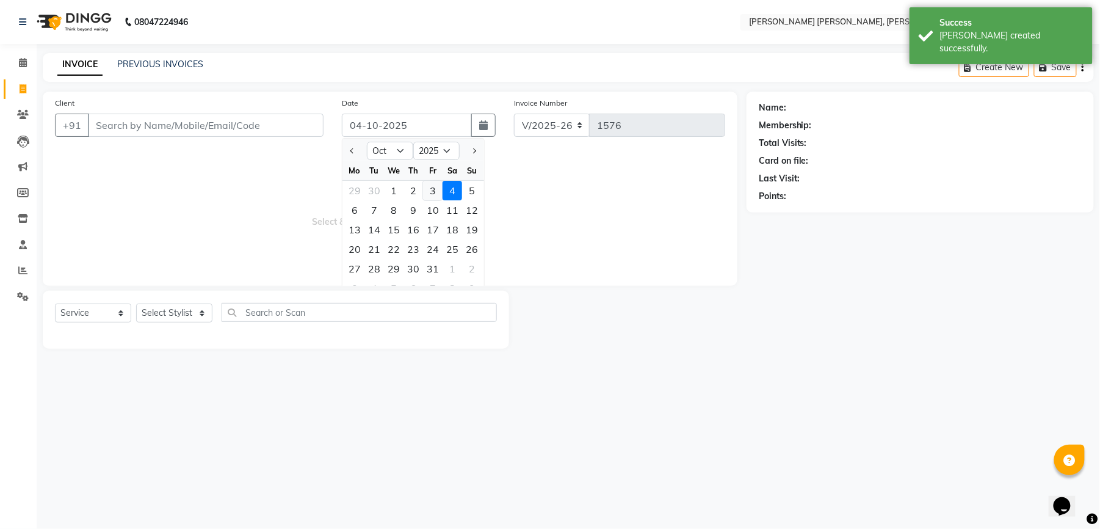
click at [426, 188] on div "3" at bounding box center [433, 191] width 20 height 20
type input "03-10-2025"
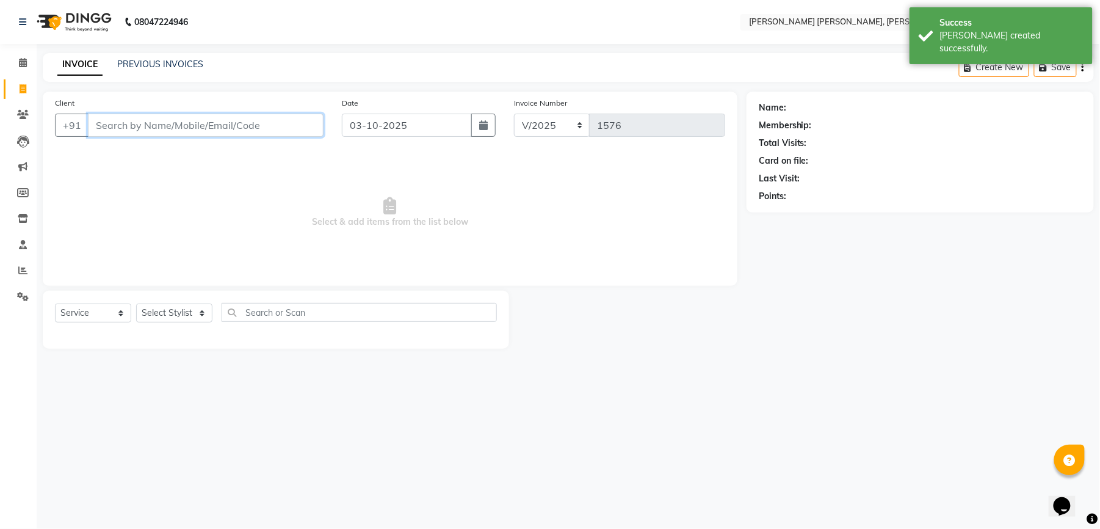
click at [203, 126] on input "Client" at bounding box center [206, 125] width 236 height 23
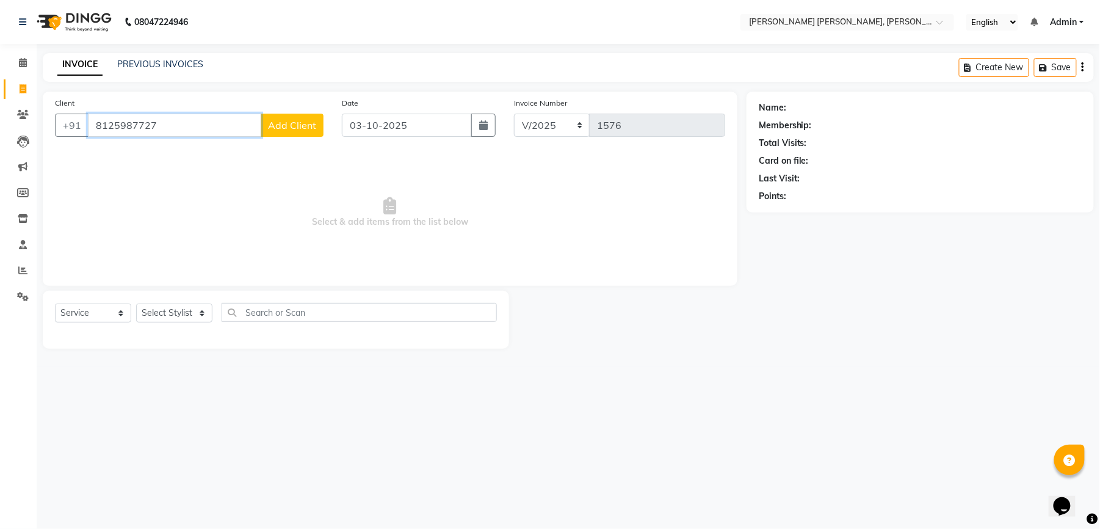
type input "8125987727"
click at [280, 133] on button "Add Client" at bounding box center [292, 125] width 63 height 23
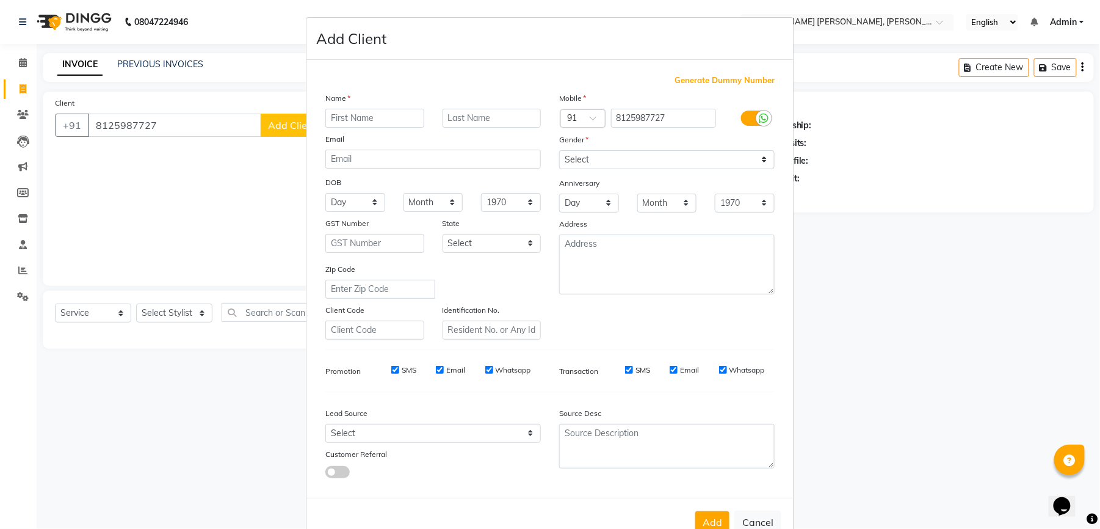
click at [357, 111] on input "text" at bounding box center [374, 118] width 99 height 19
type input "Usha"
click at [611, 156] on select "Select [DEMOGRAPHIC_DATA] [DEMOGRAPHIC_DATA] Other Prefer Not To Say" at bounding box center [667, 159] width 216 height 19
select select "[DEMOGRAPHIC_DATA]"
click at [559, 150] on select "Select [DEMOGRAPHIC_DATA] [DEMOGRAPHIC_DATA] Other Prefer Not To Say" at bounding box center [667, 159] width 216 height 19
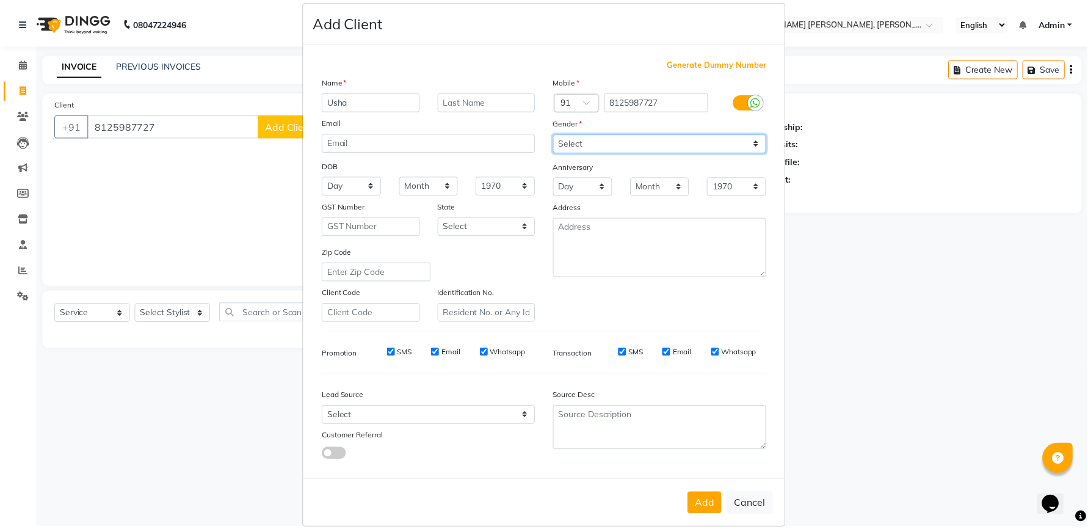
scroll to position [32, 0]
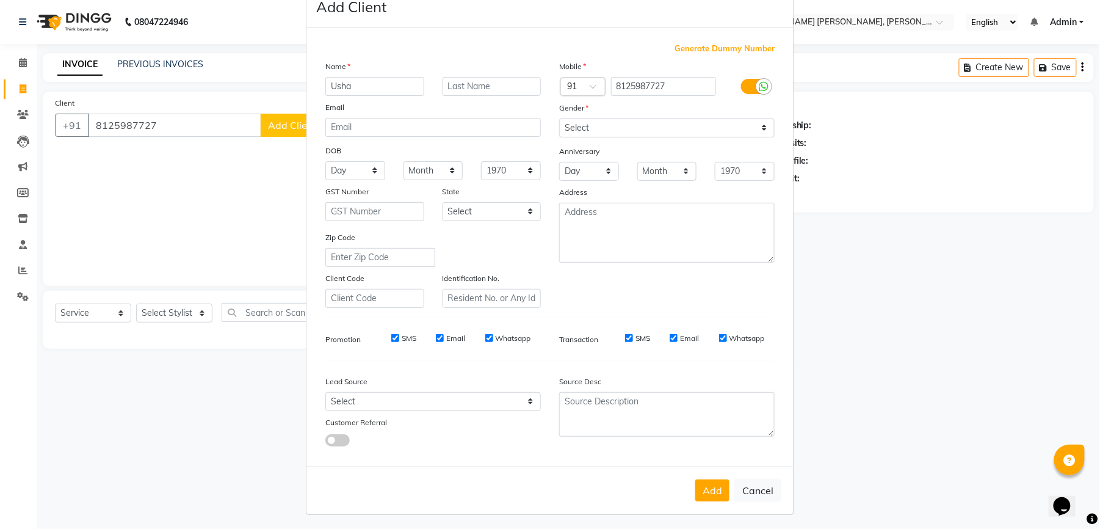
drag, startPoint x: 389, startPoint y: 336, endPoint x: 401, endPoint y: 340, distance: 12.9
click at [391, 338] on input "SMS" at bounding box center [395, 338] width 8 height 8
checkbox input "false"
drag, startPoint x: 429, startPoint y: 335, endPoint x: 440, endPoint y: 338, distance: 11.4
click at [432, 335] on div "SMS Email Whatsapp" at bounding box center [453, 338] width 176 height 11
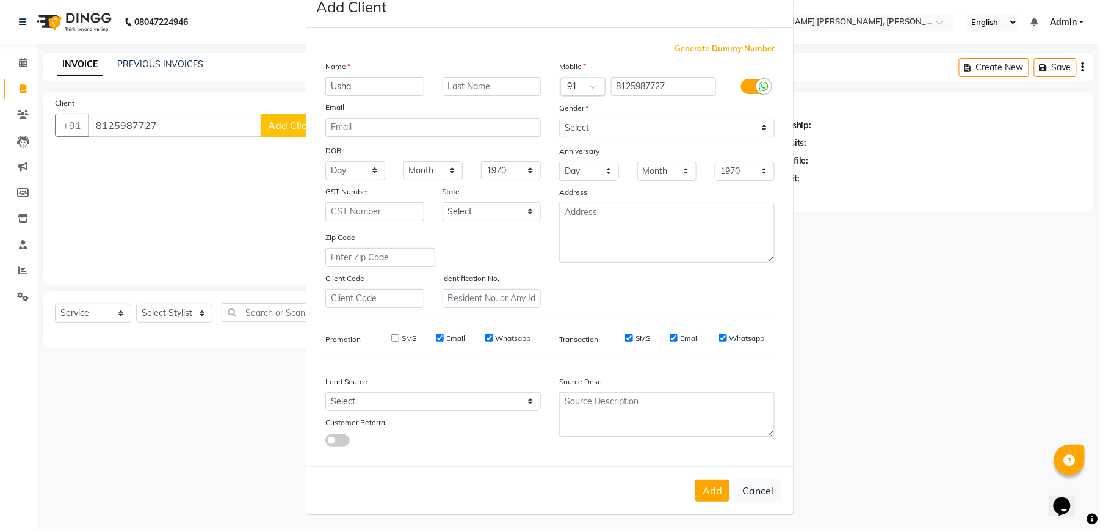
drag, startPoint x: 436, startPoint y: 338, endPoint x: 455, endPoint y: 338, distance: 19.5
click at [443, 338] on div "Email" at bounding box center [450, 338] width 29 height 11
drag, startPoint x: 484, startPoint y: 335, endPoint x: 450, endPoint y: 338, distance: 34.4
click at [485, 335] on input "Whatsapp" at bounding box center [489, 338] width 8 height 8
checkbox input "false"
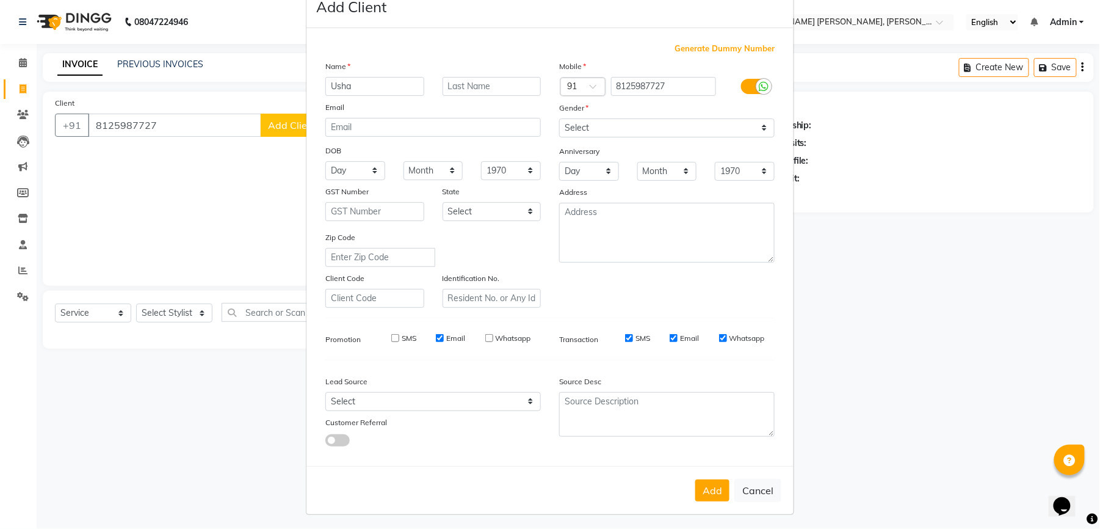
click at [438, 335] on div "Email" at bounding box center [450, 338] width 29 height 11
click at [438, 336] on input "Email" at bounding box center [440, 338] width 8 height 8
checkbox input "false"
drag, startPoint x: 624, startPoint y: 335, endPoint x: 634, endPoint y: 338, distance: 10.2
click at [626, 335] on input "SMS" at bounding box center [629, 338] width 8 height 8
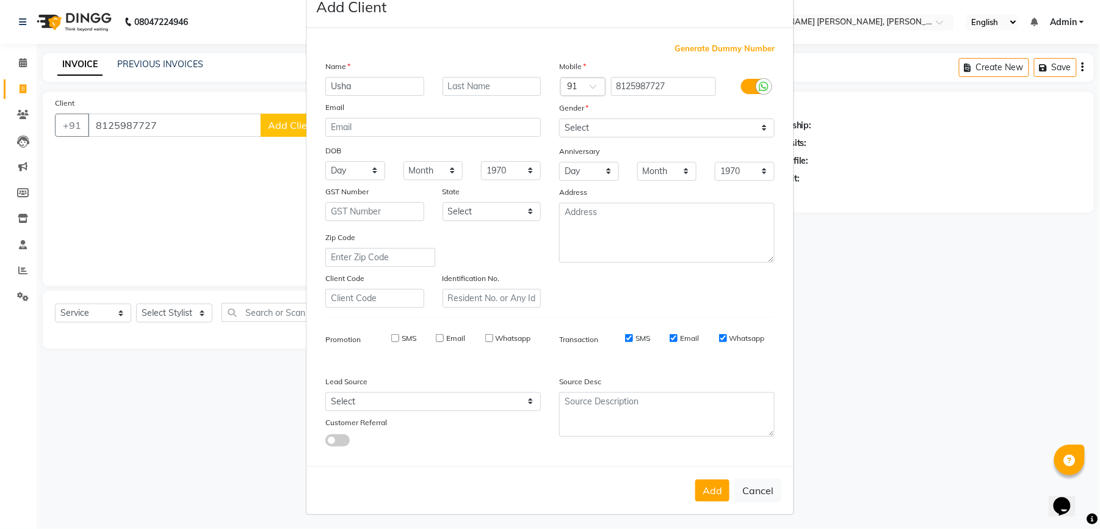
checkbox input "false"
click at [670, 337] on input "Email" at bounding box center [674, 338] width 8 height 8
checkbox input "false"
drag, startPoint x: 716, startPoint y: 336, endPoint x: 713, endPoint y: 343, distance: 7.7
click at [719, 337] on input "Whatsapp" at bounding box center [723, 338] width 8 height 8
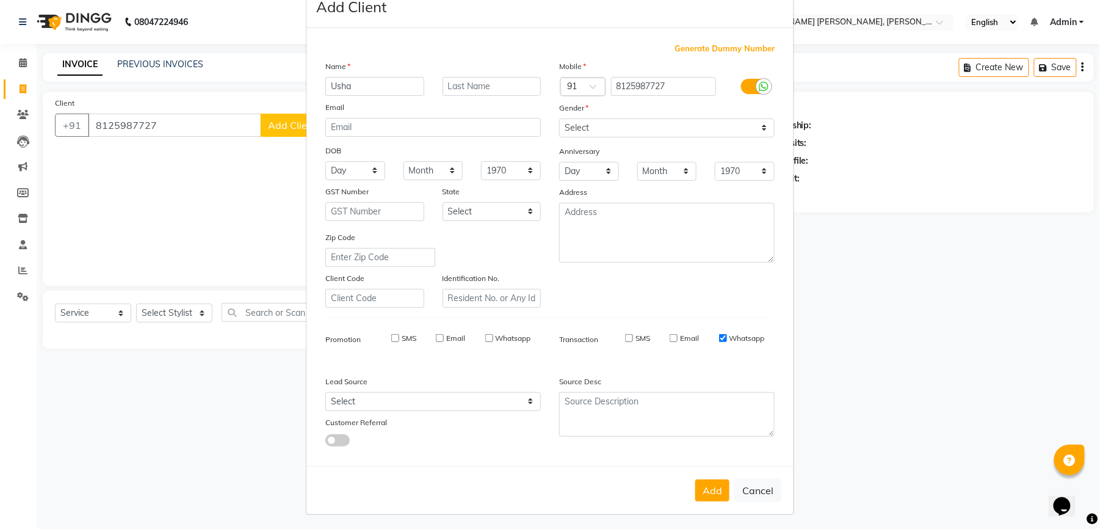
checkbox input "false"
click at [713, 494] on button "Add" at bounding box center [712, 490] width 34 height 22
select select
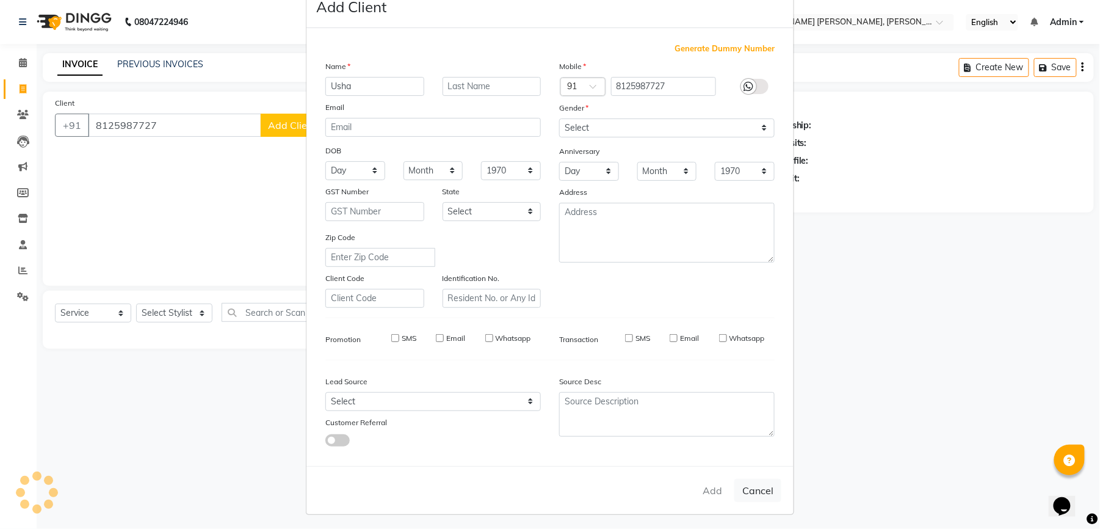
select select
checkbox input "false"
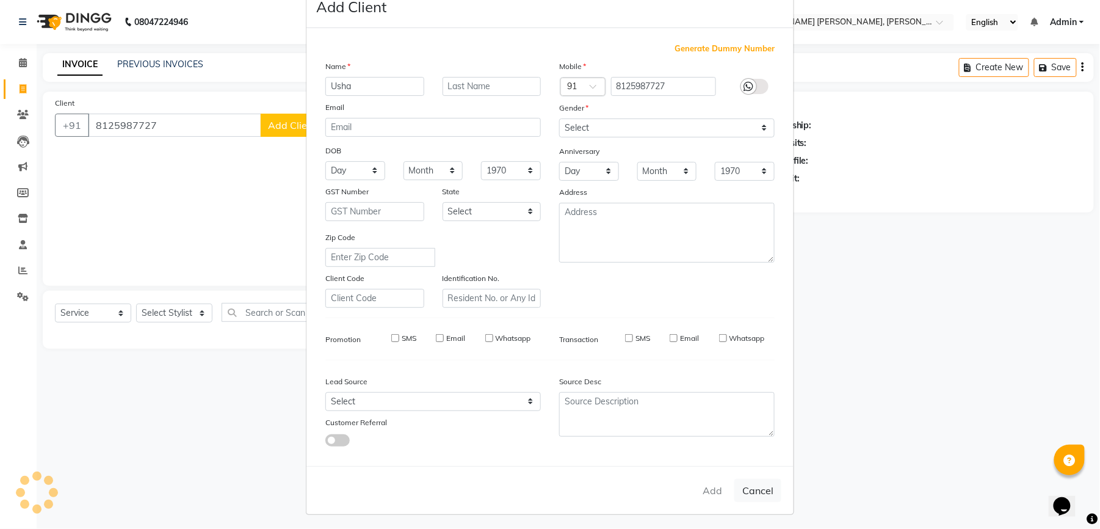
checkbox input "false"
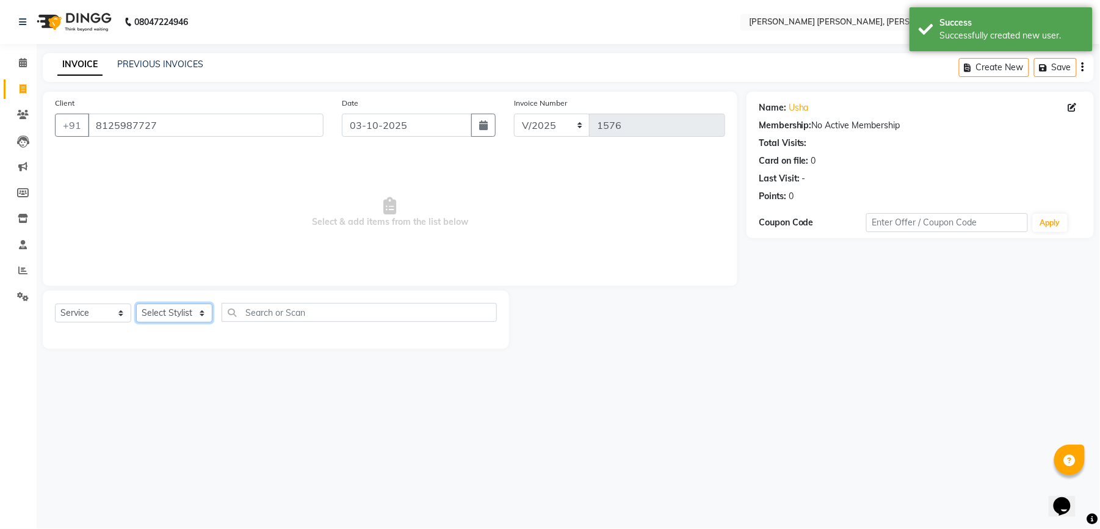
click at [179, 313] on select "Select Stylist faizz [PERSON_NAME] [PERSON_NAME] sree Manager [PERSON_NAME] (Un…" at bounding box center [174, 312] width 76 height 19
select select "79411"
click at [136, 303] on select "Select Stylist faizz [PERSON_NAME] [PERSON_NAME] sree Manager [PERSON_NAME] (Un…" at bounding box center [174, 312] width 76 height 19
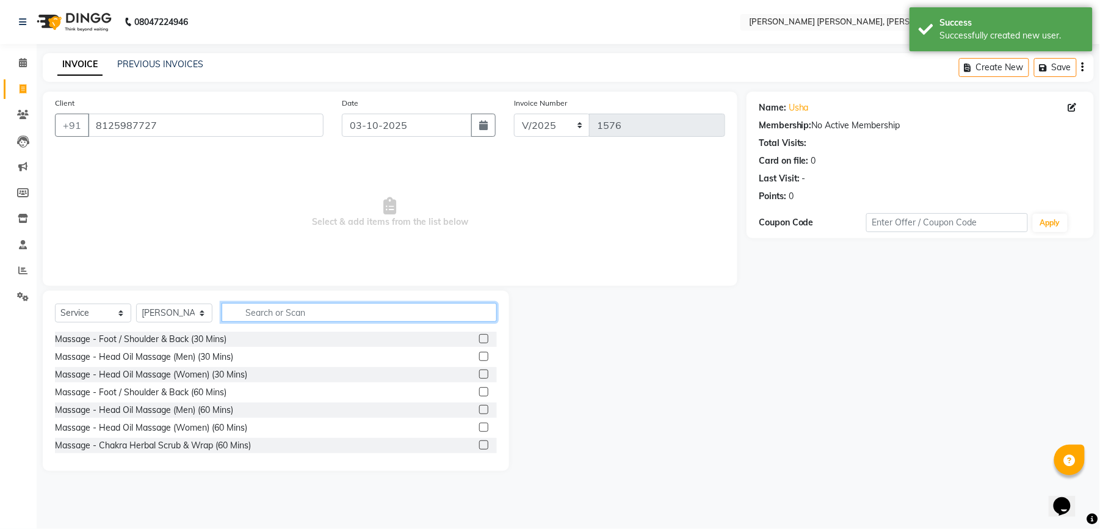
click at [255, 318] on input "text" at bounding box center [359, 312] width 275 height 19
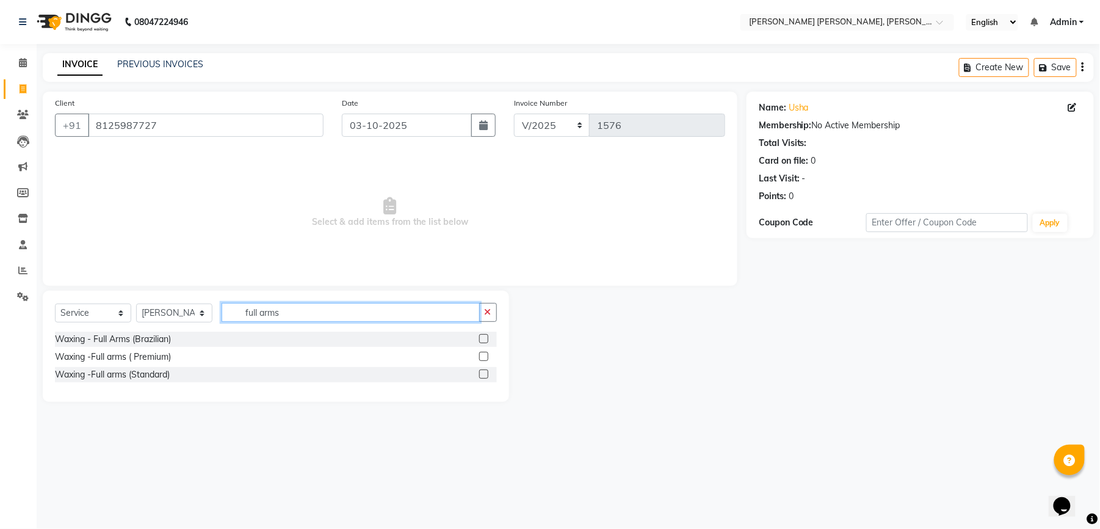
type input "full arms"
click at [485, 337] on label at bounding box center [483, 338] width 9 height 9
click at [485, 337] on input "checkbox" at bounding box center [483, 339] width 8 height 8
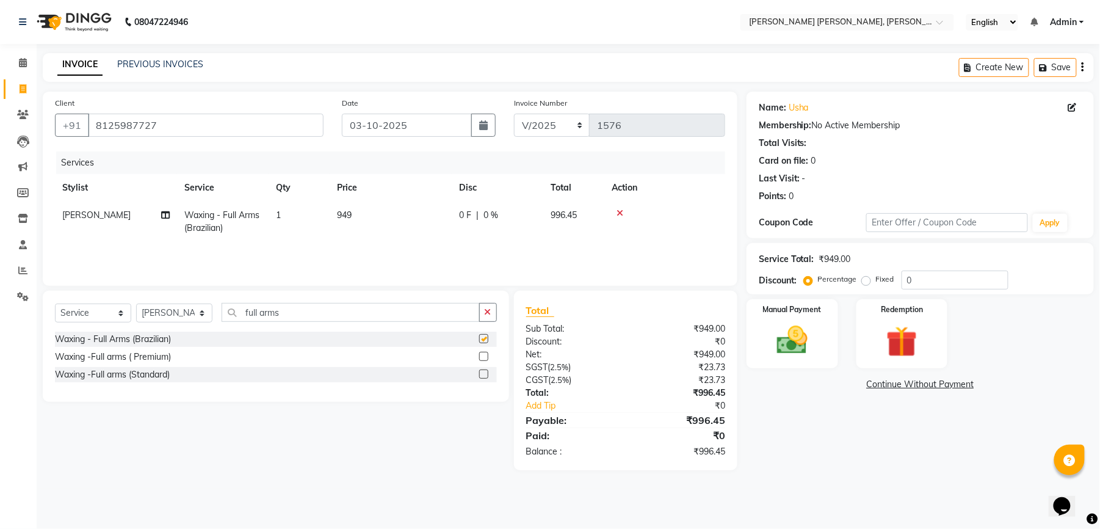
checkbox input "false"
click at [484, 353] on label at bounding box center [483, 356] width 9 height 9
click at [484, 353] on input "checkbox" at bounding box center [483, 357] width 8 height 8
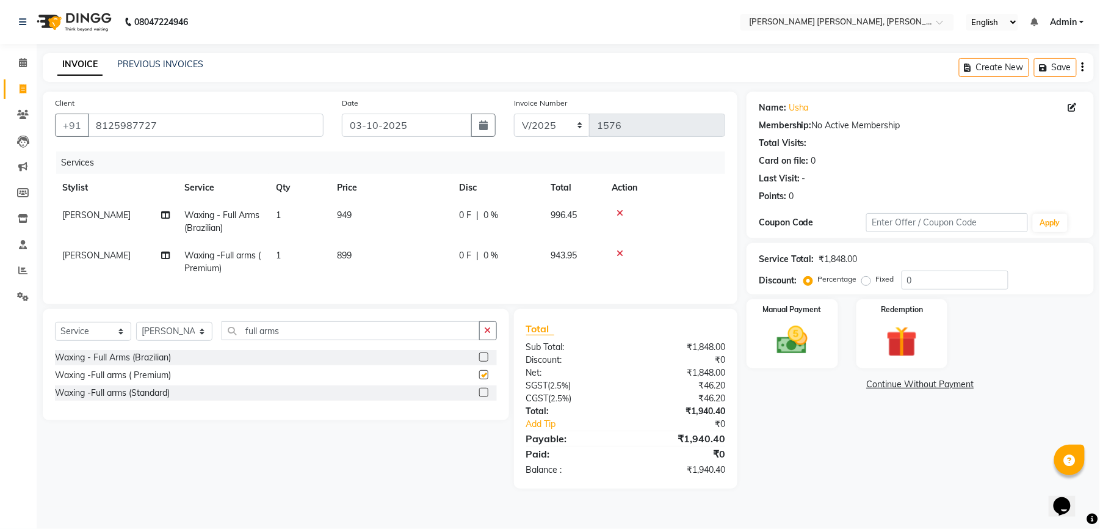
checkbox input "false"
click at [620, 210] on icon at bounding box center [620, 213] width 7 height 9
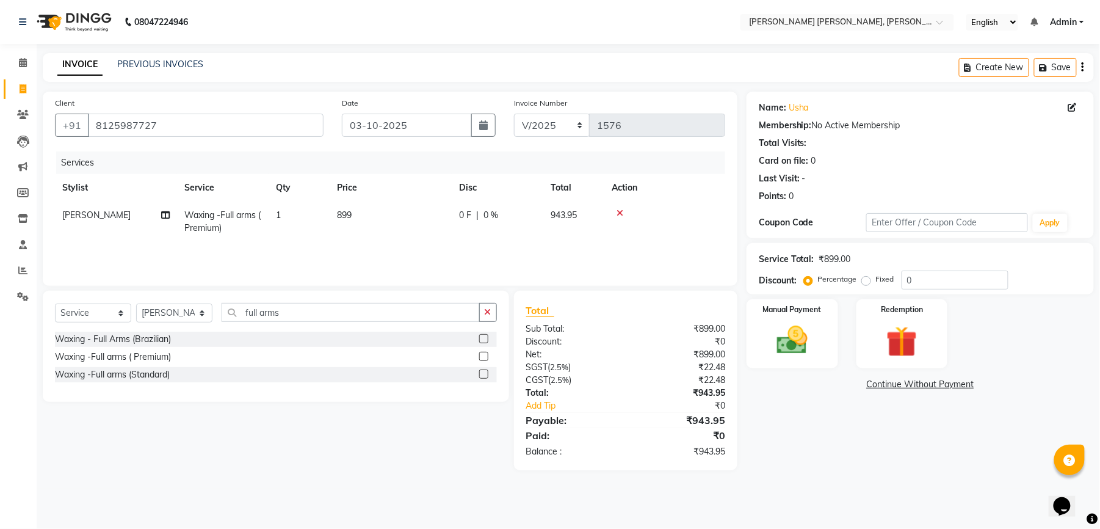
click at [346, 211] on span "899" at bounding box center [344, 214] width 15 height 11
select select "79411"
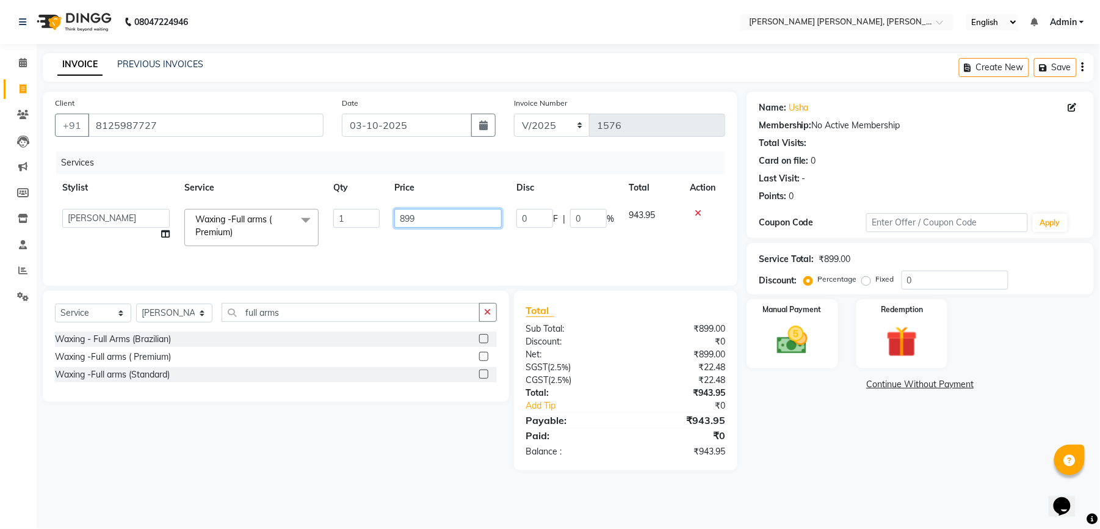
drag, startPoint x: 416, startPoint y: 210, endPoint x: 361, endPoint y: 218, distance: 55.5
click at [361, 218] on tr "faizz [PERSON_NAME] [PERSON_NAME] sree Manager [PERSON_NAME] shaz (Unisex Styli…" at bounding box center [390, 227] width 670 height 52
type input "900"
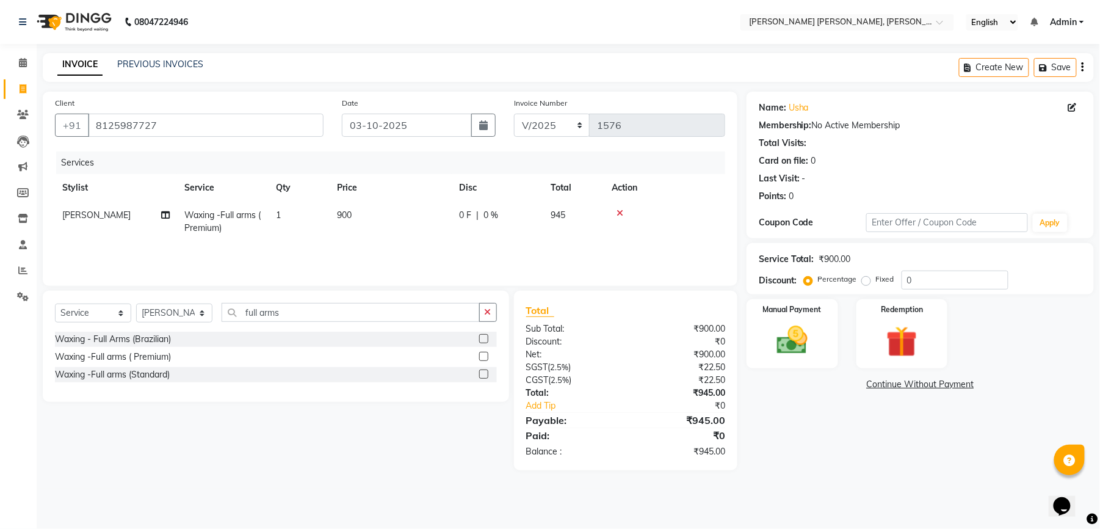
click at [359, 250] on div "Services Stylist Service Qty Price Disc Total Action [PERSON_NAME] Waxing -Full…" at bounding box center [390, 212] width 670 height 122
drag, startPoint x: 293, startPoint y: 316, endPoint x: 242, endPoint y: 314, distance: 51.3
click at [242, 314] on input "full arms" at bounding box center [351, 312] width 258 height 19
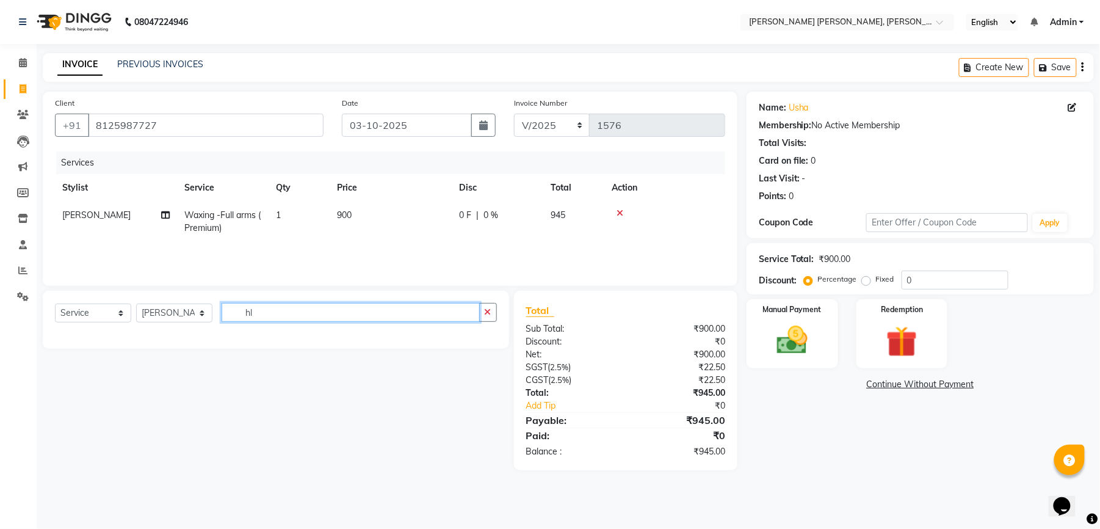
type input "h"
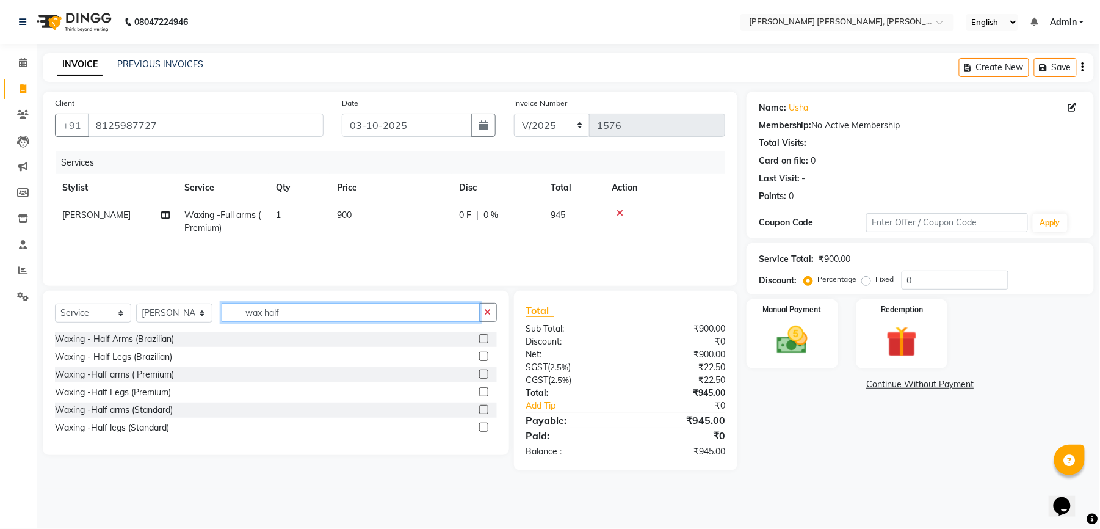
type input "wax half"
click at [485, 394] on label at bounding box center [483, 391] width 9 height 9
click at [485, 394] on input "checkbox" at bounding box center [483, 392] width 8 height 8
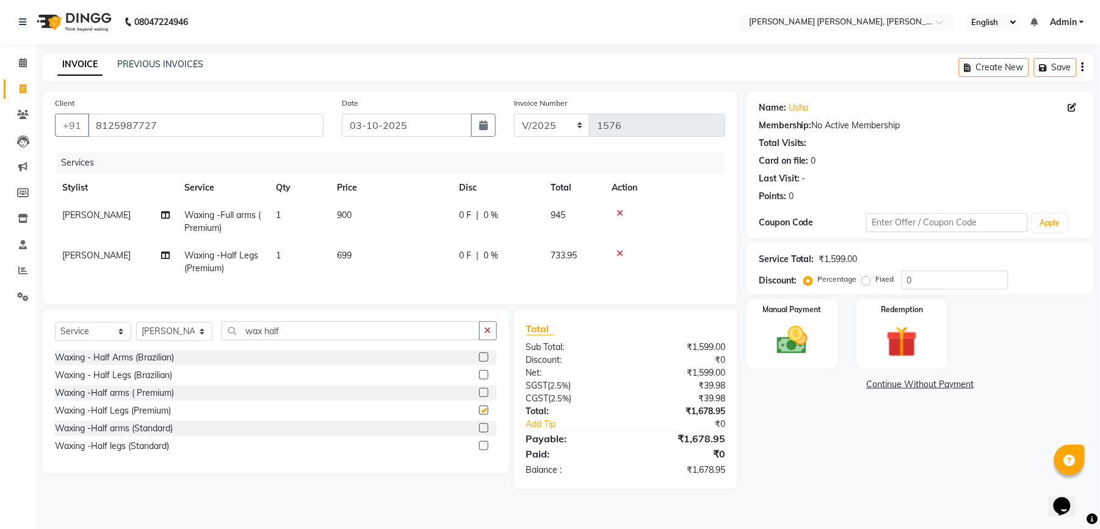
checkbox input "false"
drag, startPoint x: 294, startPoint y: 336, endPoint x: 199, endPoint y: 353, distance: 96.8
click at [199, 350] on div "Select Service Product Membership Package Voucher Prepaid Gift Card Select Styl…" at bounding box center [276, 335] width 442 height 29
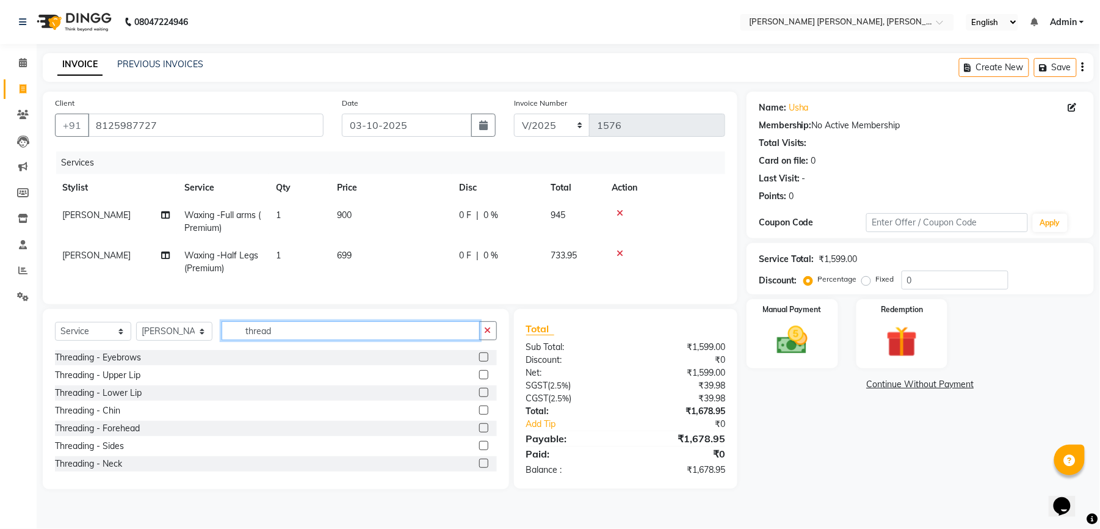
type input "thread"
click at [479, 361] on label at bounding box center [483, 356] width 9 height 9
click at [479, 361] on input "checkbox" at bounding box center [483, 358] width 8 height 8
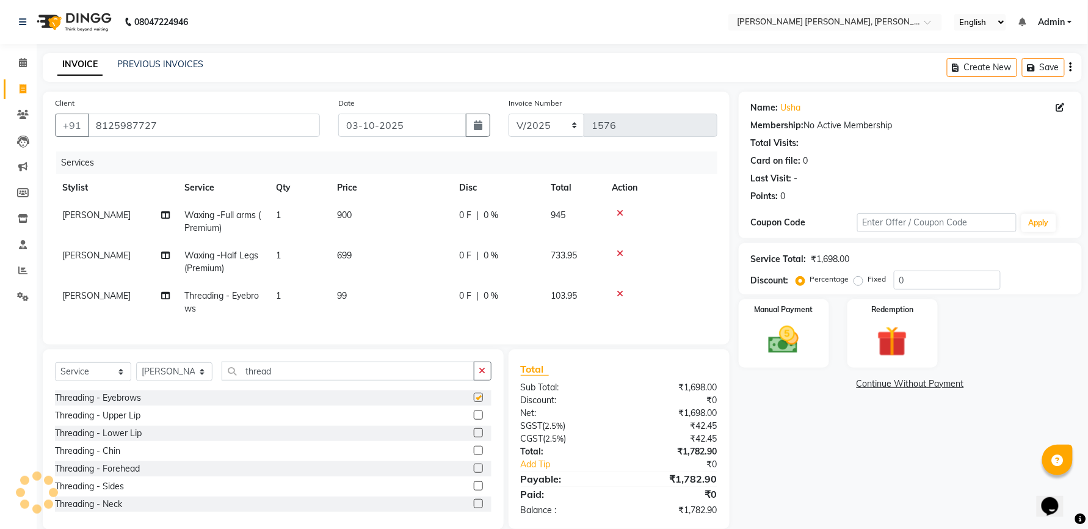
checkbox input "false"
click at [474, 419] on label at bounding box center [478, 414] width 9 height 9
click at [474, 419] on input "checkbox" at bounding box center [478, 416] width 8 height 8
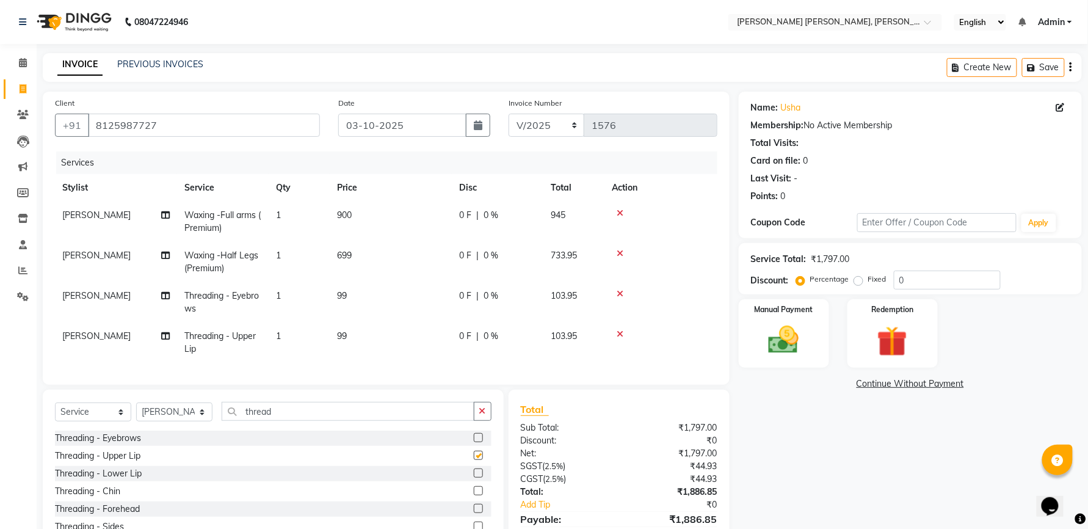
checkbox input "false"
click at [330, 330] on td "99" at bounding box center [391, 342] width 122 height 40
select select "79411"
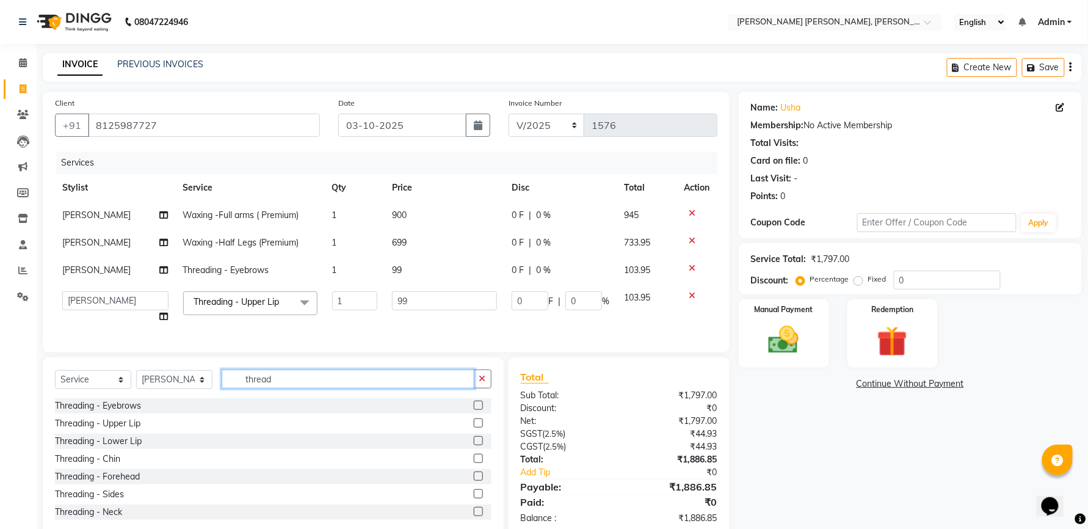
drag, startPoint x: 274, startPoint y: 390, endPoint x: 218, endPoint y: 398, distance: 56.2
click at [218, 398] on div "Select Service Product Membership Package Voucher Prepaid Gift Card Select Styl…" at bounding box center [273, 383] width 437 height 29
type input "pedic"
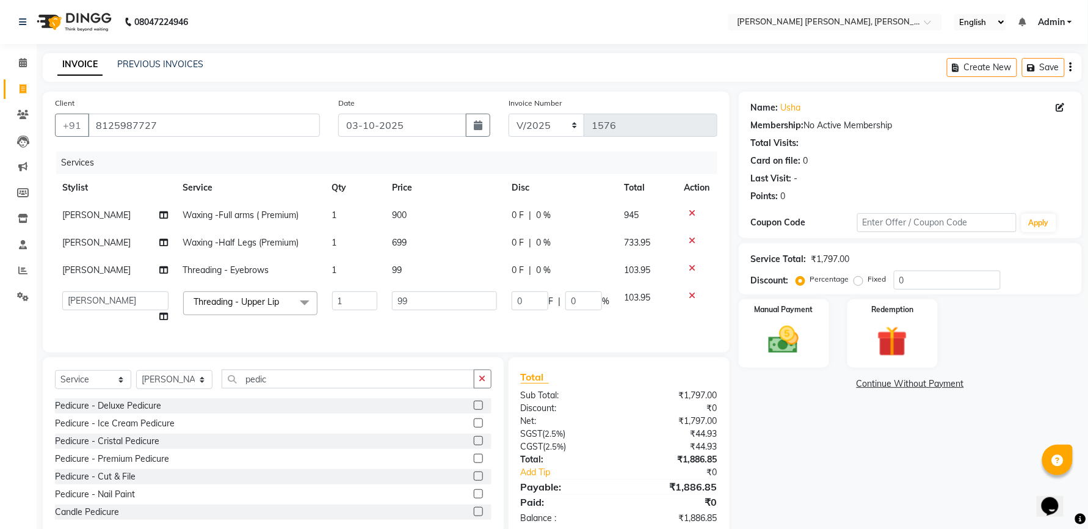
click at [474, 410] on label at bounding box center [478, 405] width 9 height 9
click at [474, 410] on input "checkbox" at bounding box center [478, 406] width 8 height 8
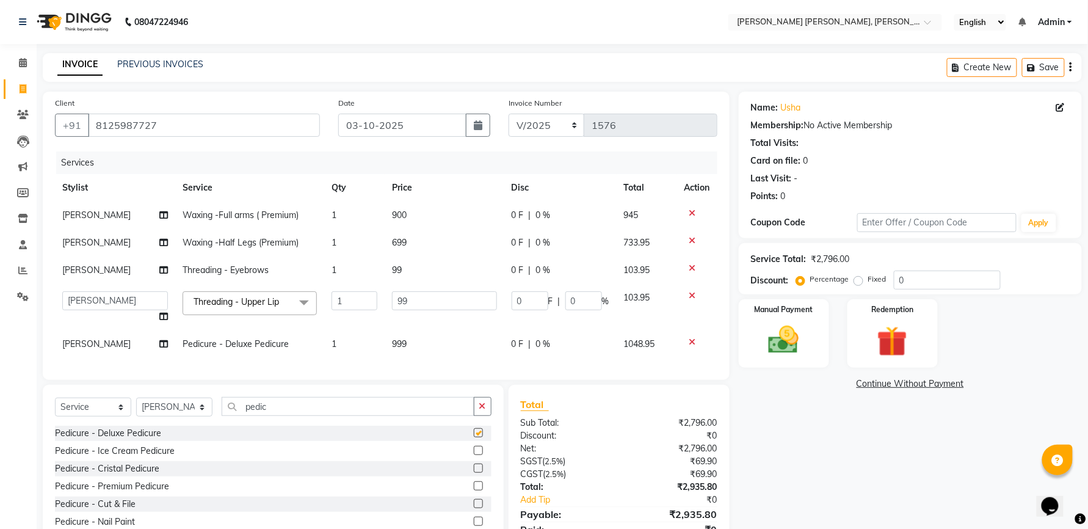
checkbox input "false"
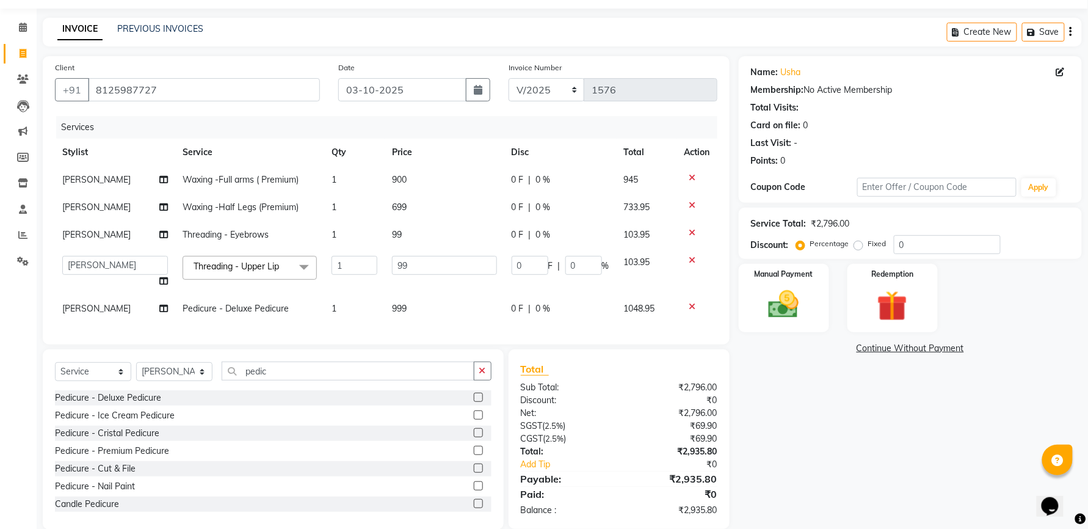
scroll to position [67, 0]
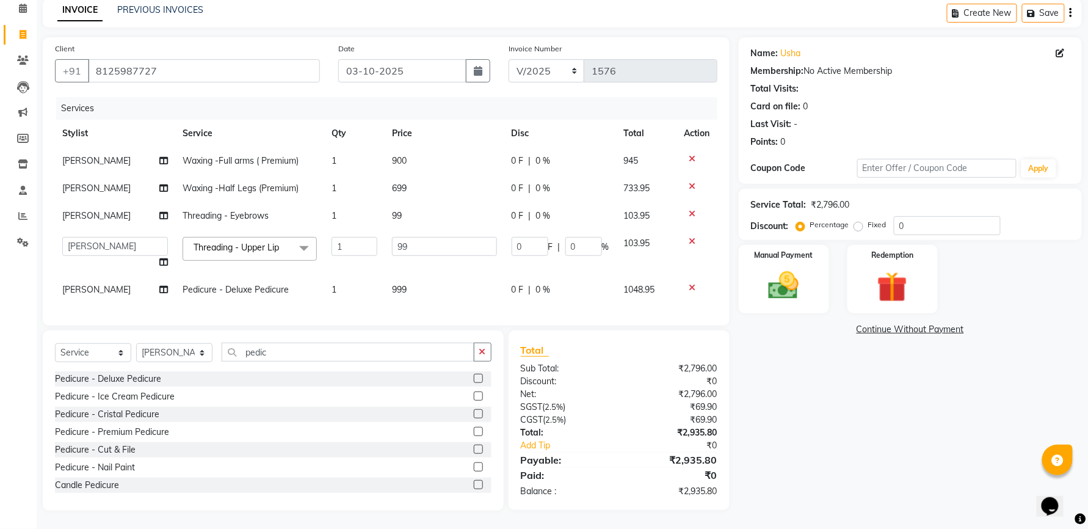
click at [447, 204] on td "99" at bounding box center [444, 215] width 119 height 27
select select "79411"
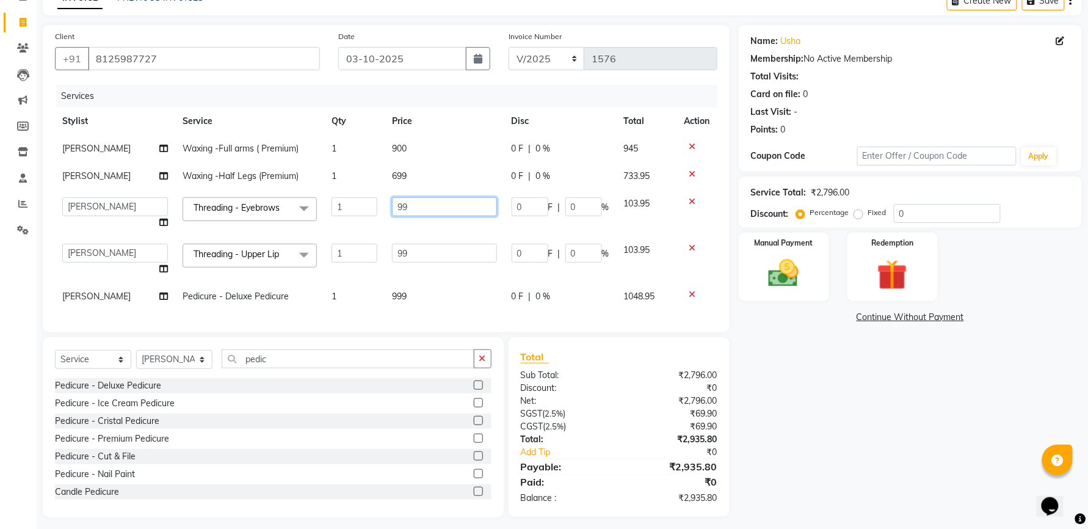
drag, startPoint x: 440, startPoint y: 208, endPoint x: 394, endPoint y: 213, distance: 46.1
click at [394, 213] on input "99" at bounding box center [444, 206] width 104 height 19
type input "100"
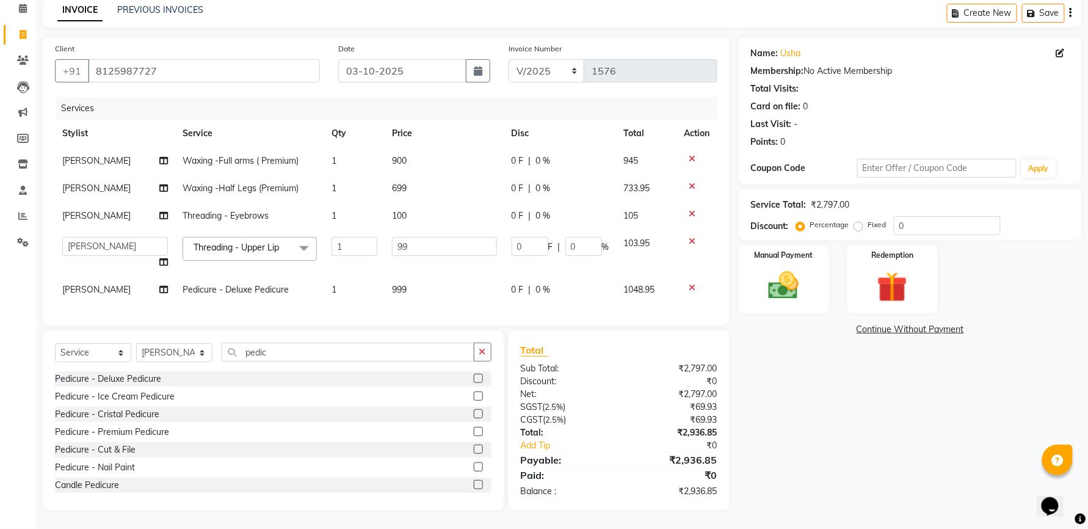
drag, startPoint x: 386, startPoint y: 230, endPoint x: 415, endPoint y: 243, distance: 32.0
click at [386, 231] on tbody "[PERSON_NAME] Waxing -Full arms ( Premium) 1 900 0 F | 0 % 945 [PERSON_NAME] Wa…" at bounding box center [386, 225] width 662 height 156
drag, startPoint x: 416, startPoint y: 234, endPoint x: 369, endPoint y: 245, distance: 48.1
click at [369, 245] on tr "faizz [PERSON_NAME] [PERSON_NAME] sree Manager [PERSON_NAME] shaz (Unisex Styli…" at bounding box center [386, 253] width 662 height 46
type input "100"
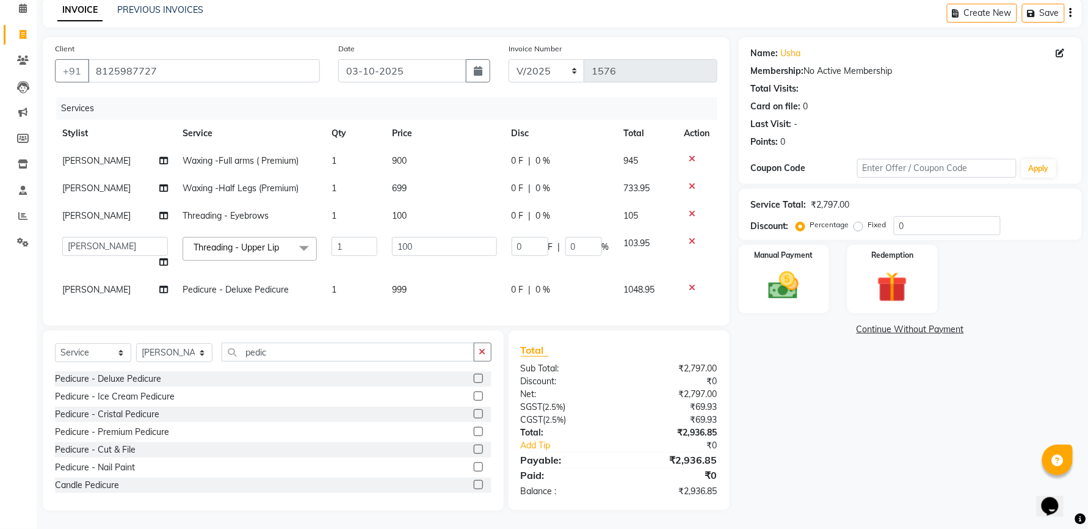
click at [370, 269] on tbody "[PERSON_NAME] Waxing -Full arms ( Premium) 1 900 0 F | 0 % 945 [PERSON_NAME] Wa…" at bounding box center [386, 225] width 662 height 156
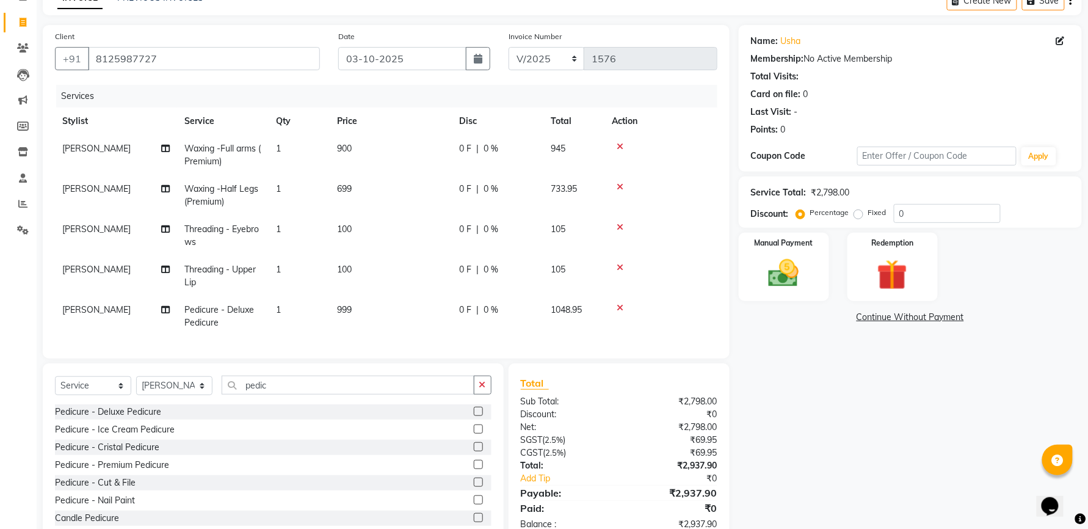
click at [364, 306] on td "999" at bounding box center [391, 316] width 122 height 40
select select "79411"
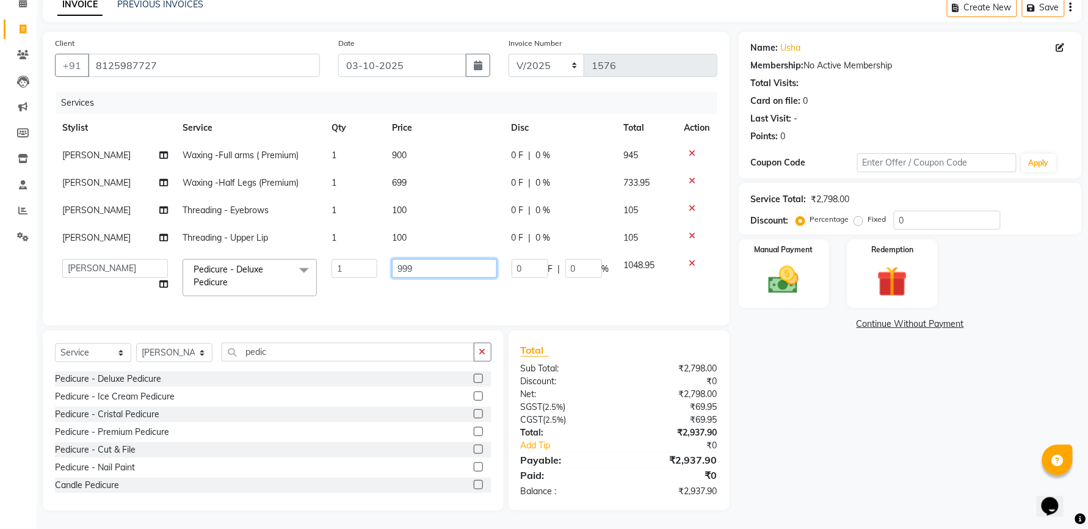
drag, startPoint x: 416, startPoint y: 255, endPoint x: 392, endPoint y: 257, distance: 23.9
click at [392, 259] on input "999" at bounding box center [444, 268] width 104 height 19
type input "100"
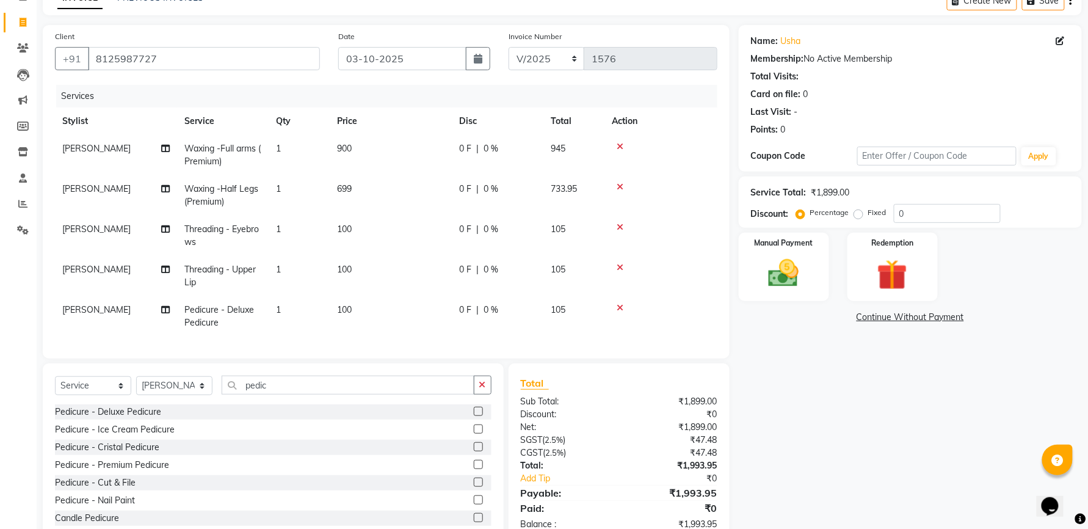
click at [421, 162] on tbody "[PERSON_NAME] Waxing -Full arms ( Premium) 1 900 0 F | 0 % 945 [PERSON_NAME] Wa…" at bounding box center [386, 235] width 662 height 201
click at [372, 186] on td "699" at bounding box center [391, 195] width 122 height 40
select select "79411"
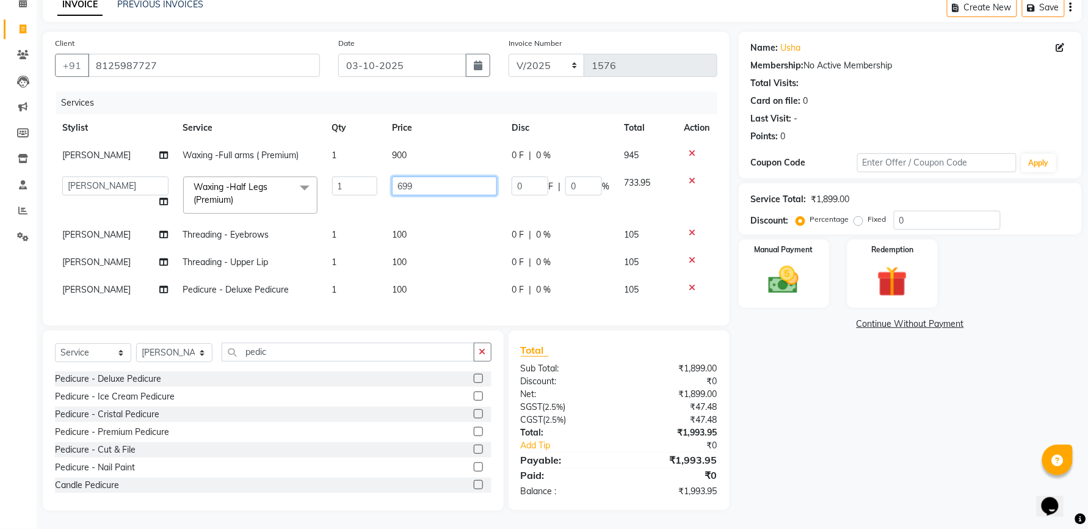
drag, startPoint x: 441, startPoint y: 176, endPoint x: 374, endPoint y: 177, distance: 66.6
click at [374, 177] on tr "faizz [PERSON_NAME] [PERSON_NAME] sree Manager [PERSON_NAME] shaz (Unisex Styli…" at bounding box center [386, 195] width 662 height 52
type input "700"
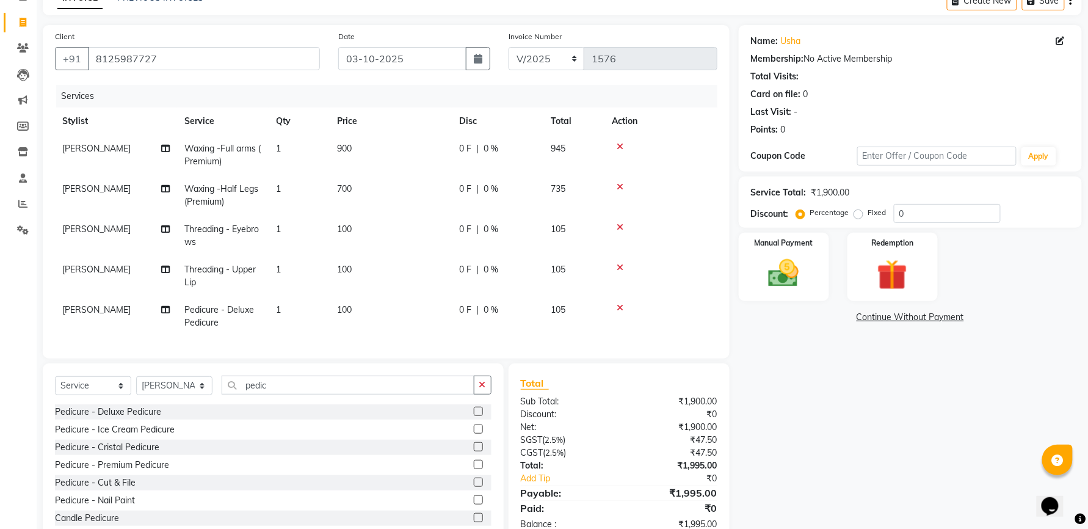
click at [517, 297] on div "Services Stylist Service Qty Price Disc Total Action [PERSON_NAME] Waxing -Full…" at bounding box center [386, 215] width 662 height 261
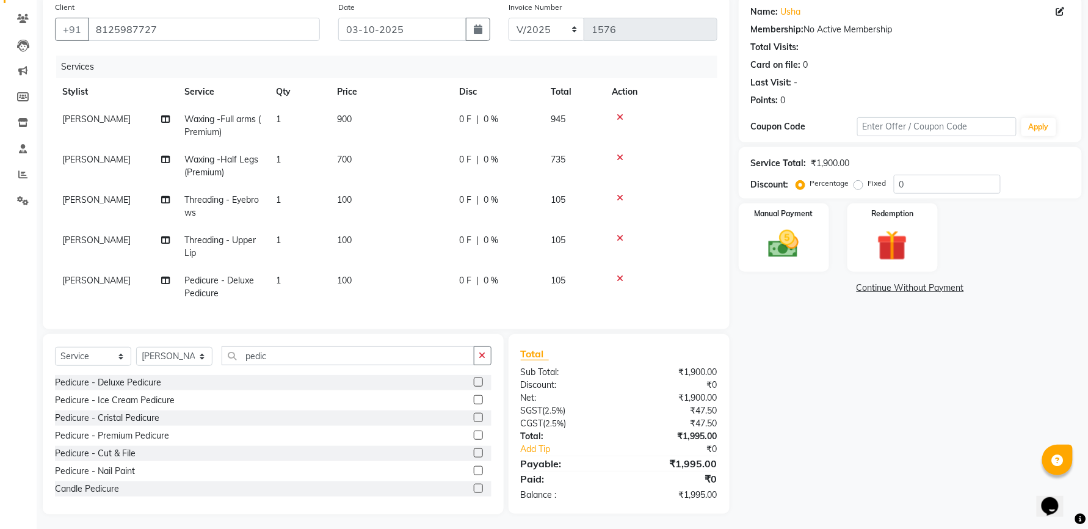
scroll to position [111, 0]
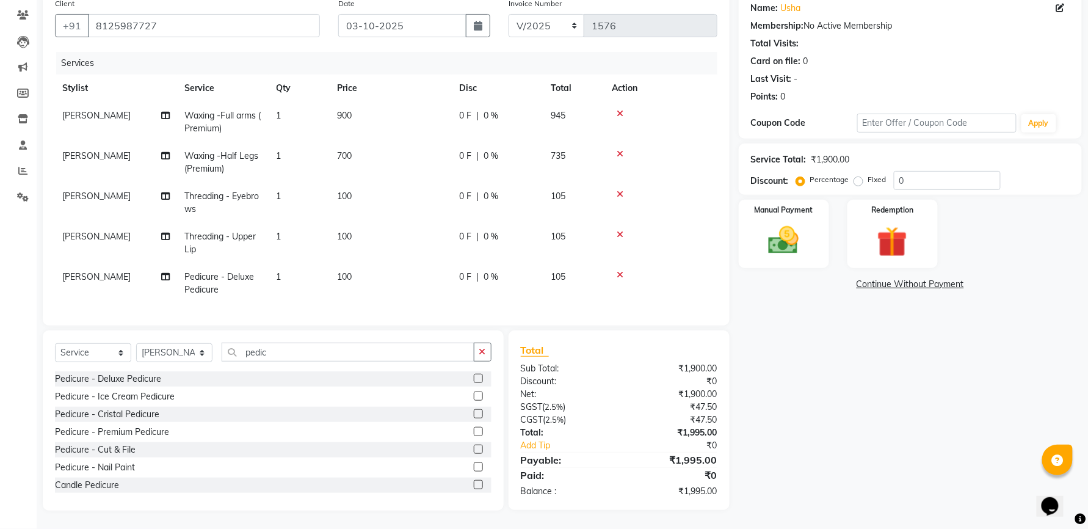
click at [362, 267] on td "100" at bounding box center [391, 283] width 122 height 40
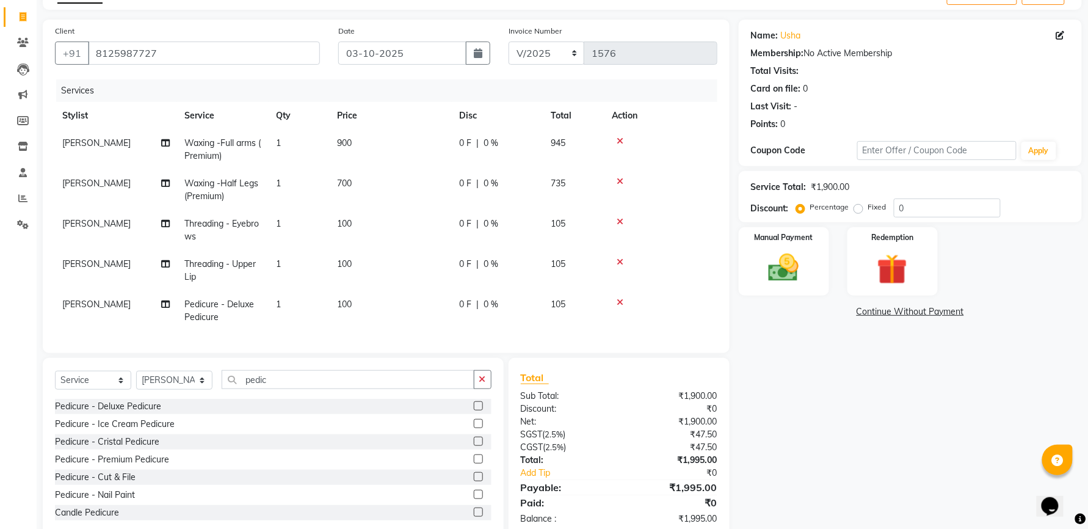
select select "79411"
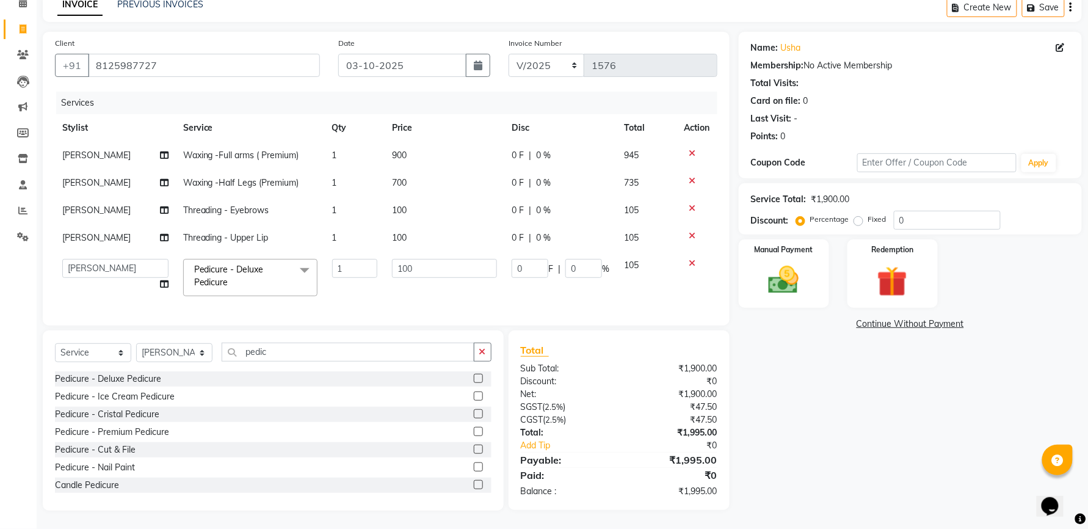
click at [362, 267] on td "1" at bounding box center [355, 278] width 60 height 52
click at [432, 259] on input "100" at bounding box center [444, 268] width 105 height 19
type input "1000"
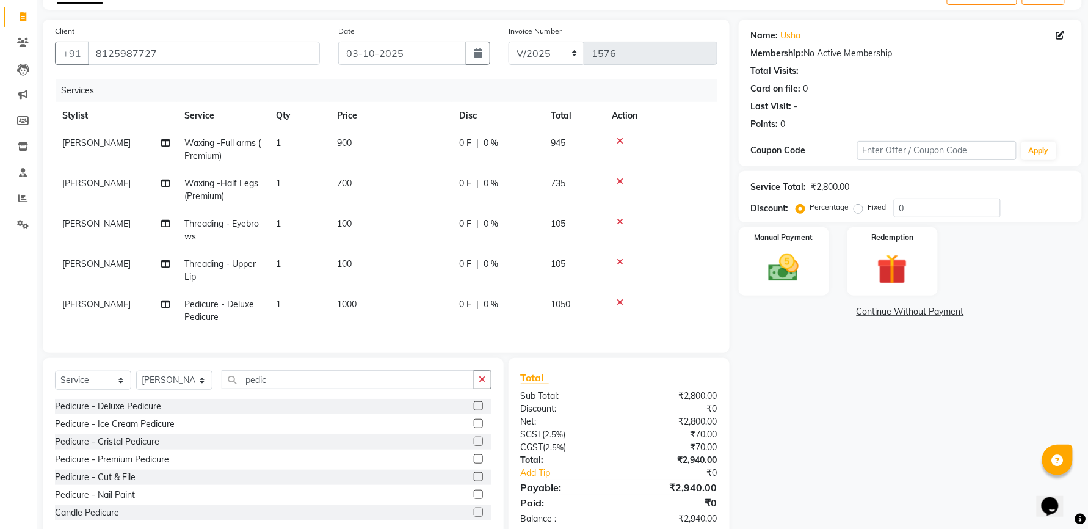
click at [410, 285] on tbody "[PERSON_NAME] Waxing -Full arms ( Premium) 1 900 0 F | 0 % 945 [PERSON_NAME] Wa…" at bounding box center [386, 229] width 662 height 201
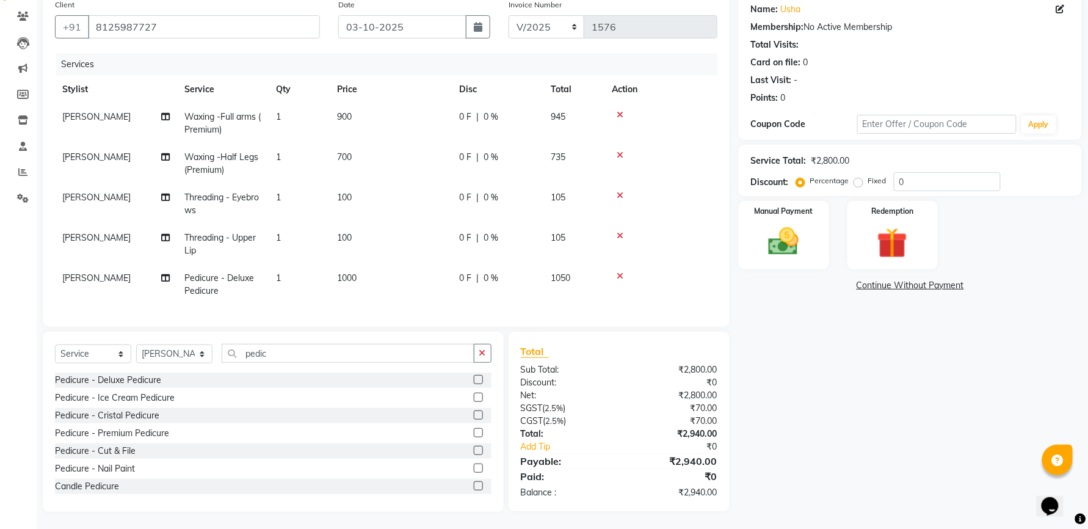
scroll to position [111, 0]
click at [795, 233] on img at bounding box center [783, 240] width 51 height 37
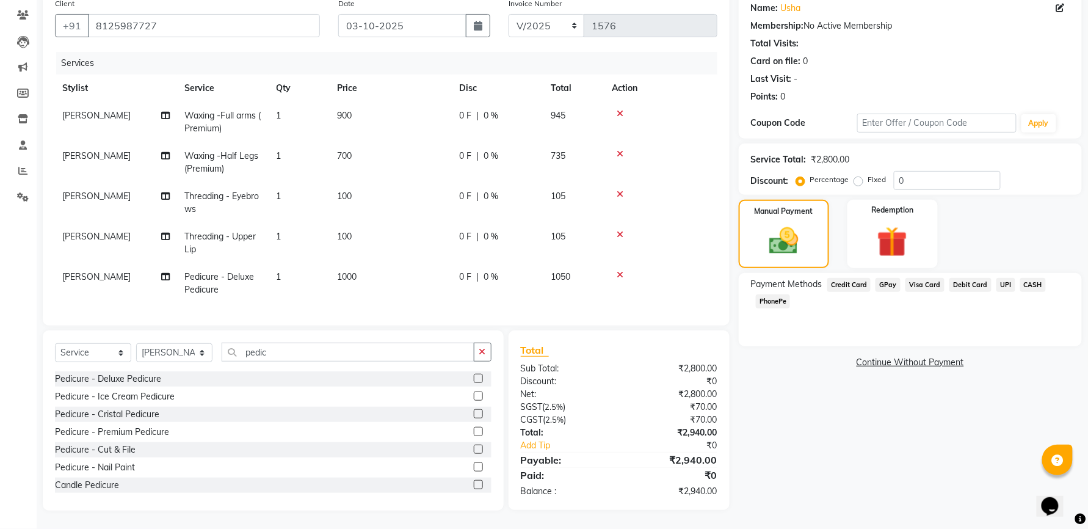
click at [1027, 278] on span "CASH" at bounding box center [1033, 285] width 26 height 14
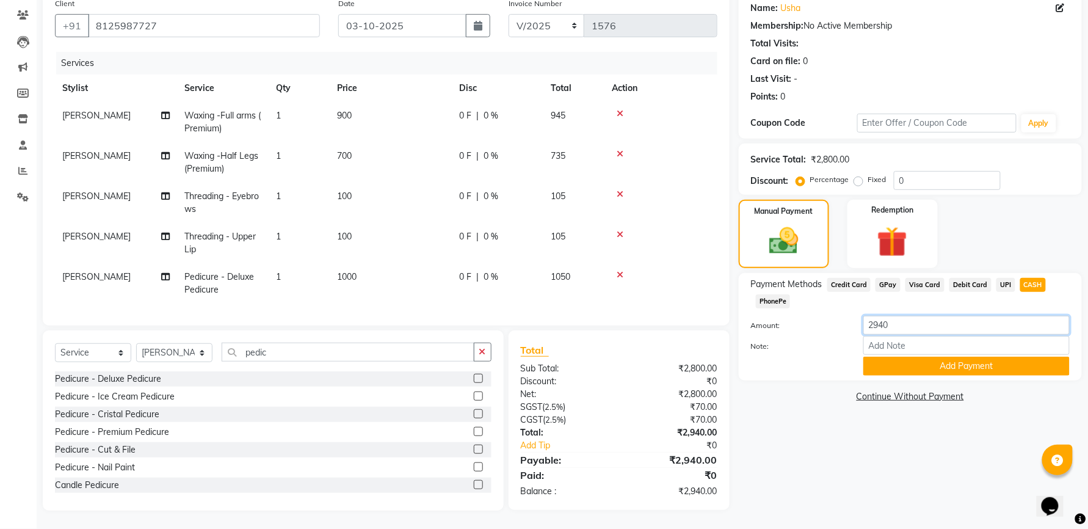
drag, startPoint x: 916, startPoint y: 316, endPoint x: 835, endPoint y: 319, distance: 80.7
click at [835, 319] on div "Amount: 2940" at bounding box center [910, 326] width 337 height 21
type input "500"
click at [875, 357] on button "Add Payment" at bounding box center [966, 366] width 206 height 19
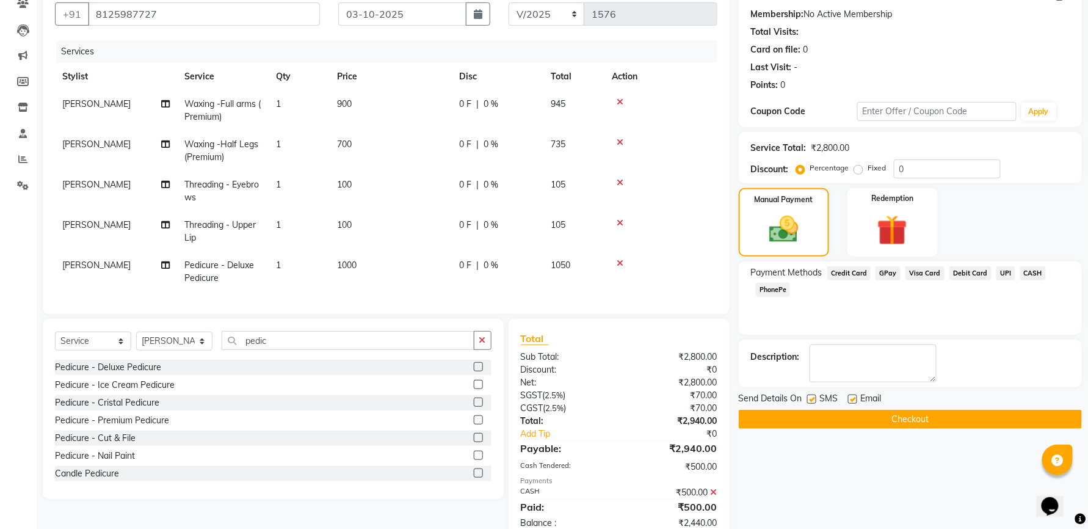
click at [885, 269] on span "GPay" at bounding box center [888, 273] width 25 height 14
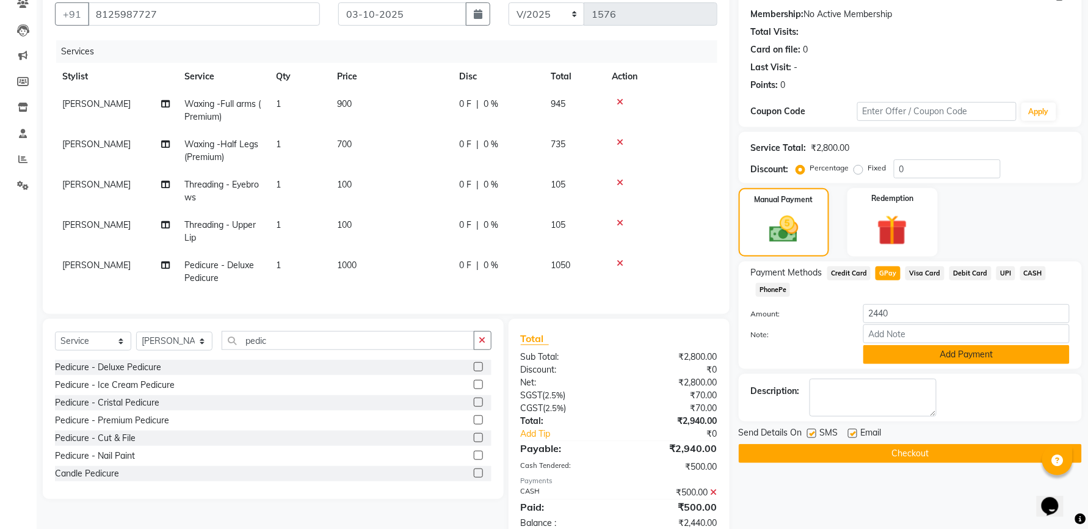
click at [933, 355] on button "Add Payment" at bounding box center [966, 354] width 206 height 19
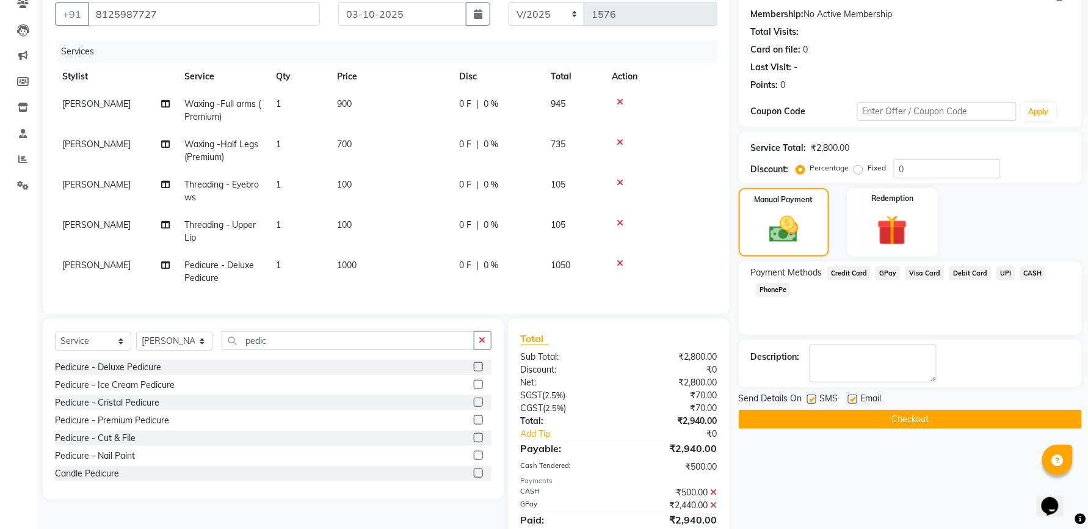
scroll to position [167, 0]
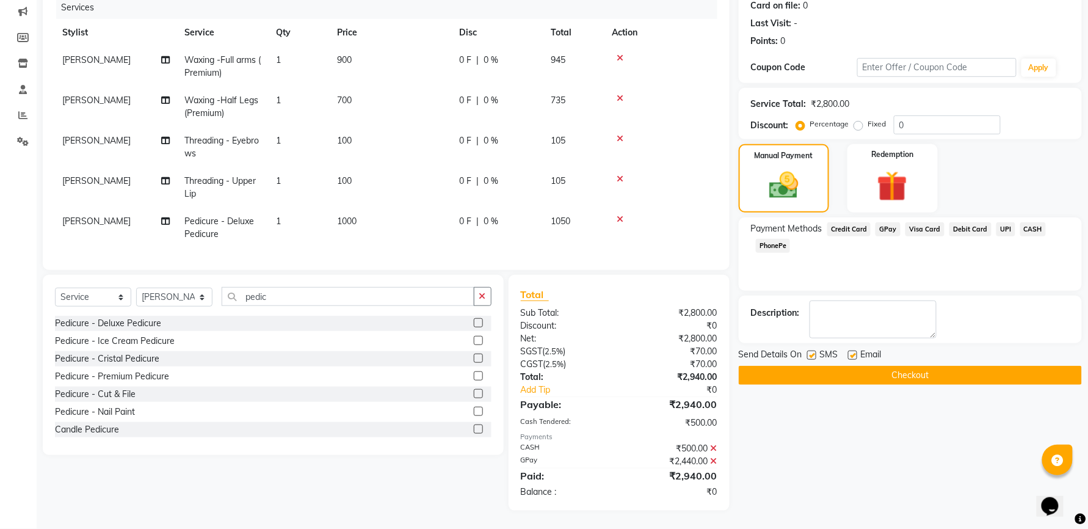
click at [810, 350] on label at bounding box center [811, 354] width 9 height 9
click at [810, 352] on input "checkbox" at bounding box center [811, 356] width 8 height 8
checkbox input "false"
click at [853, 350] on label at bounding box center [852, 354] width 9 height 9
click at [853, 352] on input "checkbox" at bounding box center [852, 356] width 8 height 8
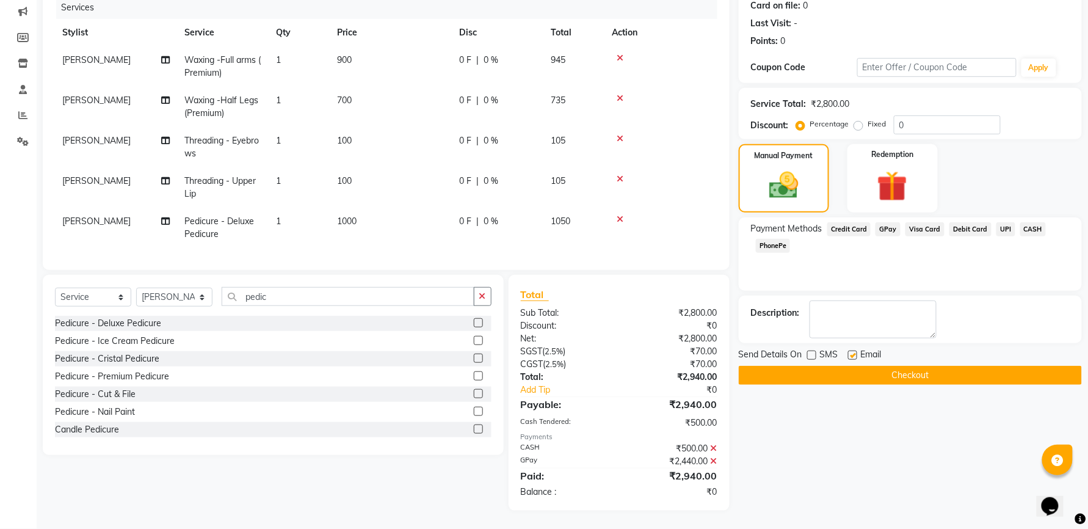
checkbox input "false"
click at [850, 366] on button "Checkout" at bounding box center [910, 375] width 343 height 19
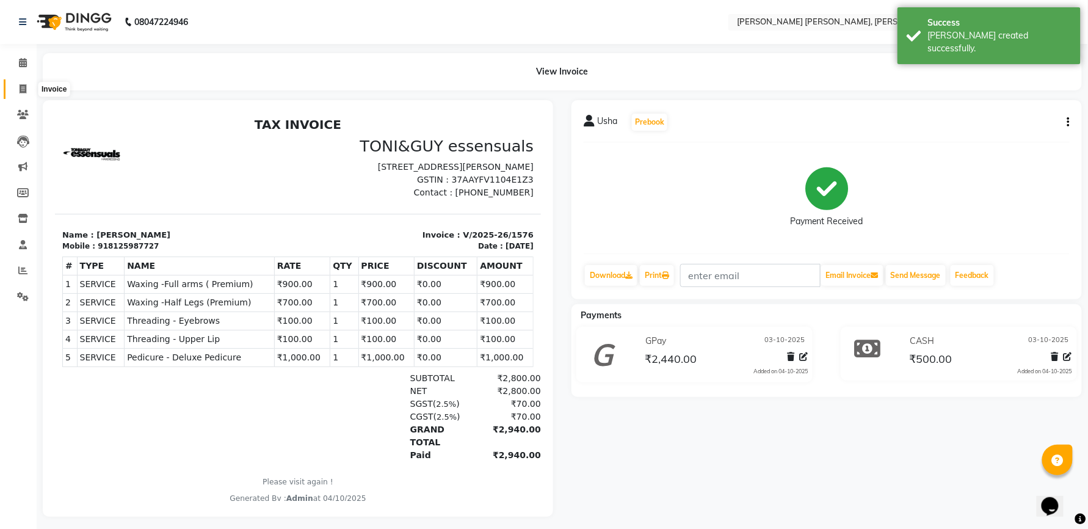
drag, startPoint x: 22, startPoint y: 84, endPoint x: 33, endPoint y: 85, distance: 11.1
click at [22, 84] on icon at bounding box center [23, 88] width 7 height 9
select select "service"
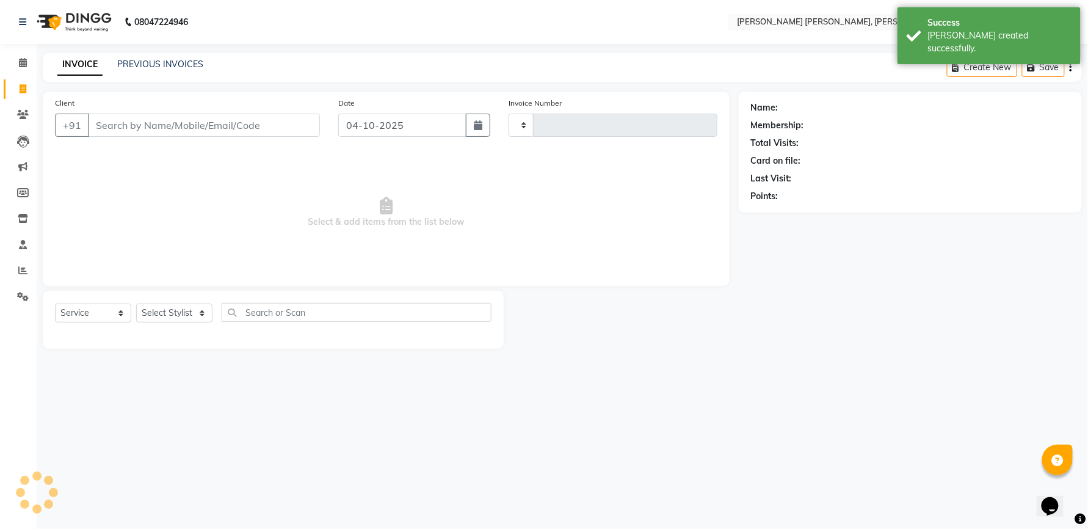
type input "1577"
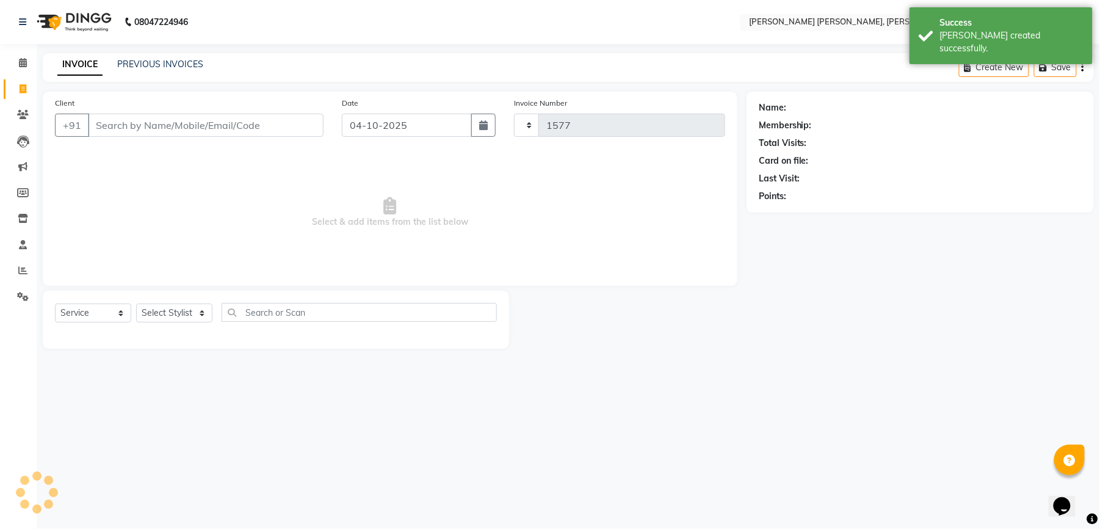
select select "7150"
click at [403, 128] on input "04-10-2025" at bounding box center [407, 125] width 130 height 23
select select "10"
select select "2025"
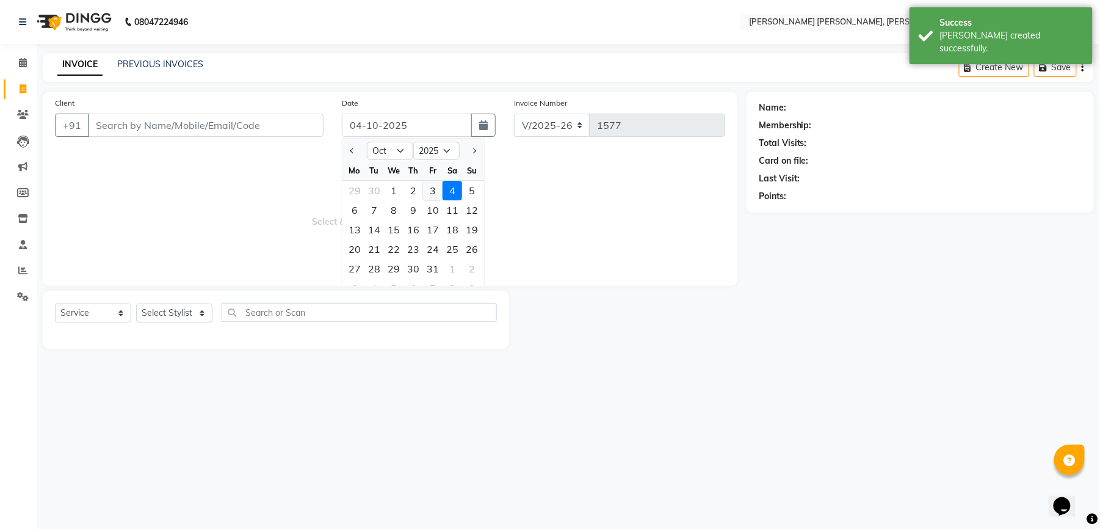
click at [436, 191] on div "3" at bounding box center [433, 191] width 20 height 20
type input "03-10-2025"
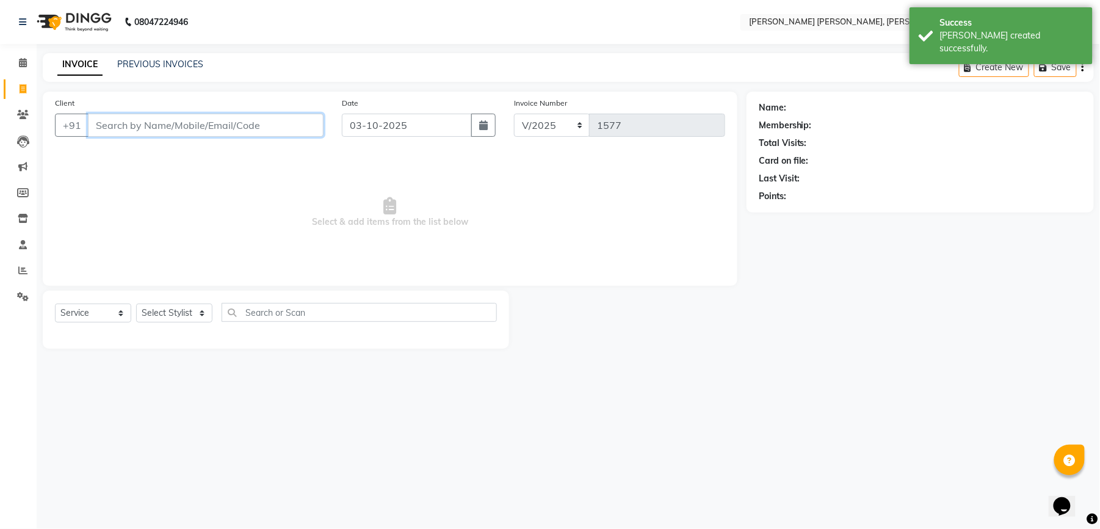
click at [195, 129] on input "Client" at bounding box center [206, 125] width 236 height 23
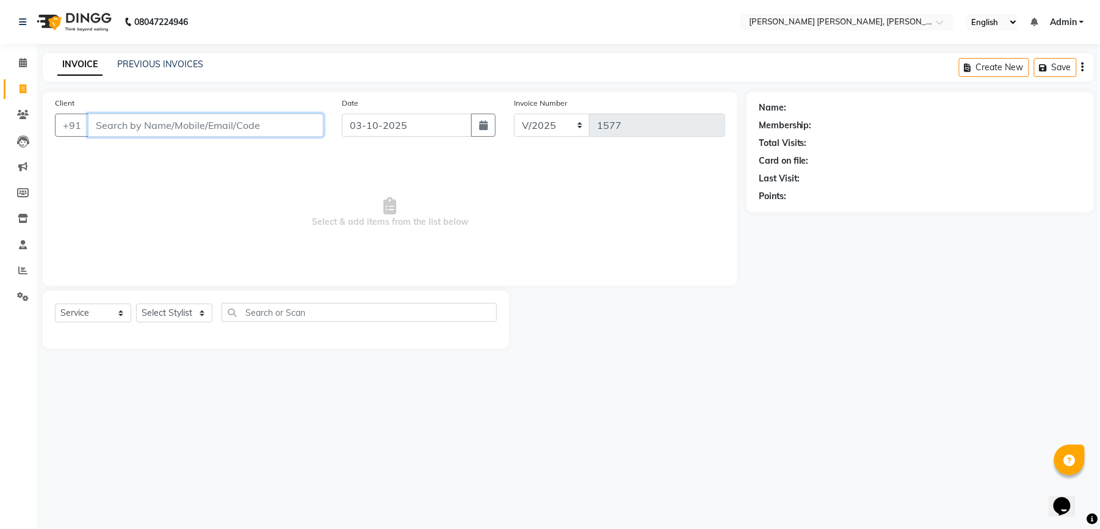
click at [237, 123] on input "Client" at bounding box center [206, 125] width 236 height 23
click at [137, 59] on link "PREVIOUS INVOICES" at bounding box center [160, 64] width 86 height 11
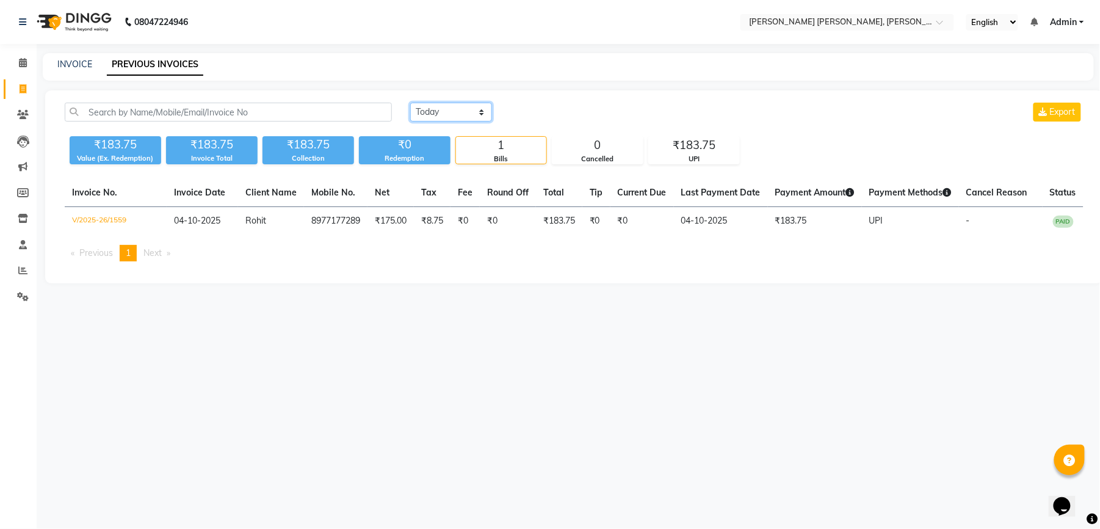
click at [444, 117] on select "[DATE] [DATE] Custom Range" at bounding box center [451, 112] width 82 height 19
select select "range"
click at [410, 103] on select "[DATE] [DATE] Custom Range" at bounding box center [451, 112] width 82 height 19
click at [545, 111] on input "04-10-2025" at bounding box center [550, 112] width 85 height 17
select select "10"
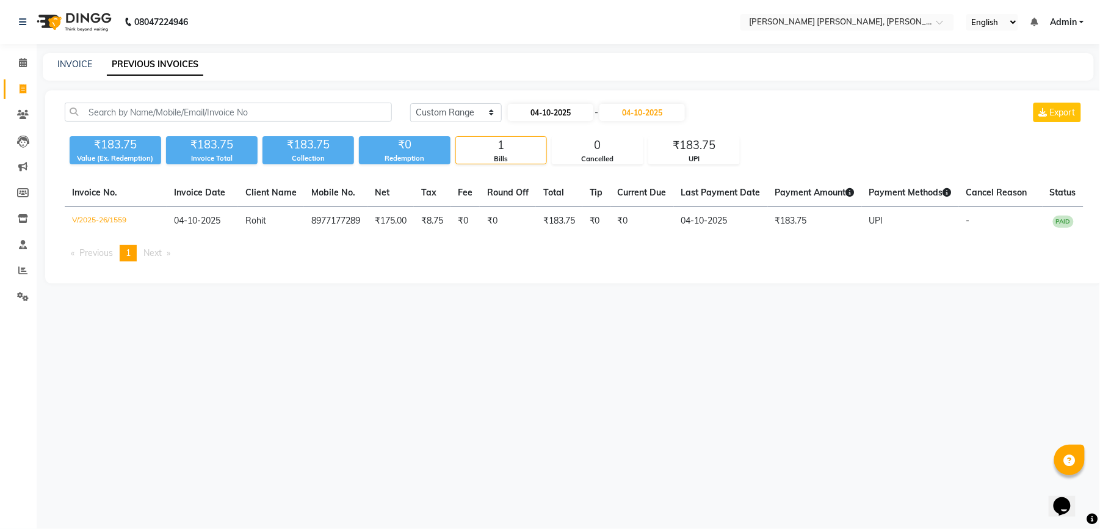
select select "2025"
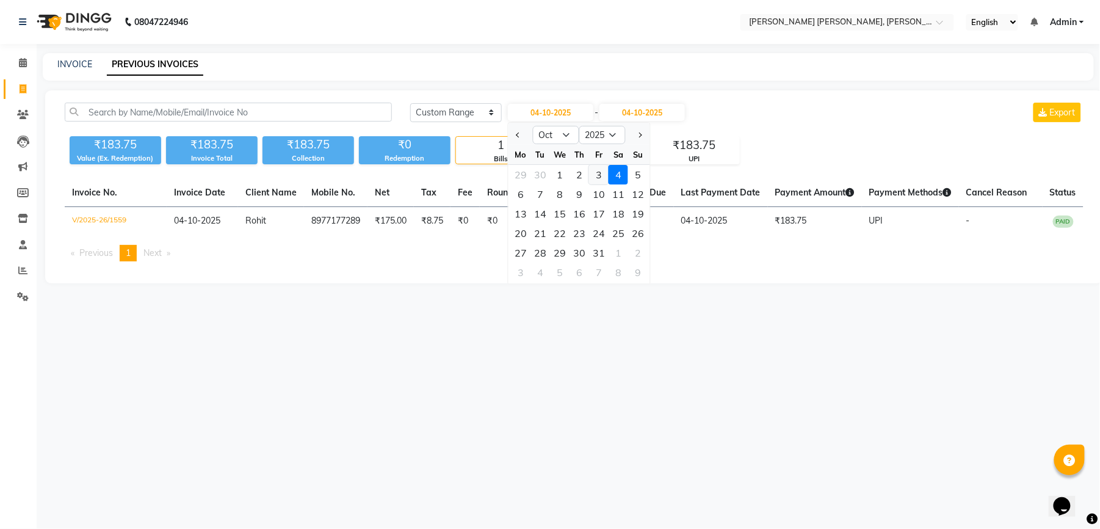
click at [595, 176] on div "3" at bounding box center [599, 175] width 20 height 20
type input "03-10-2025"
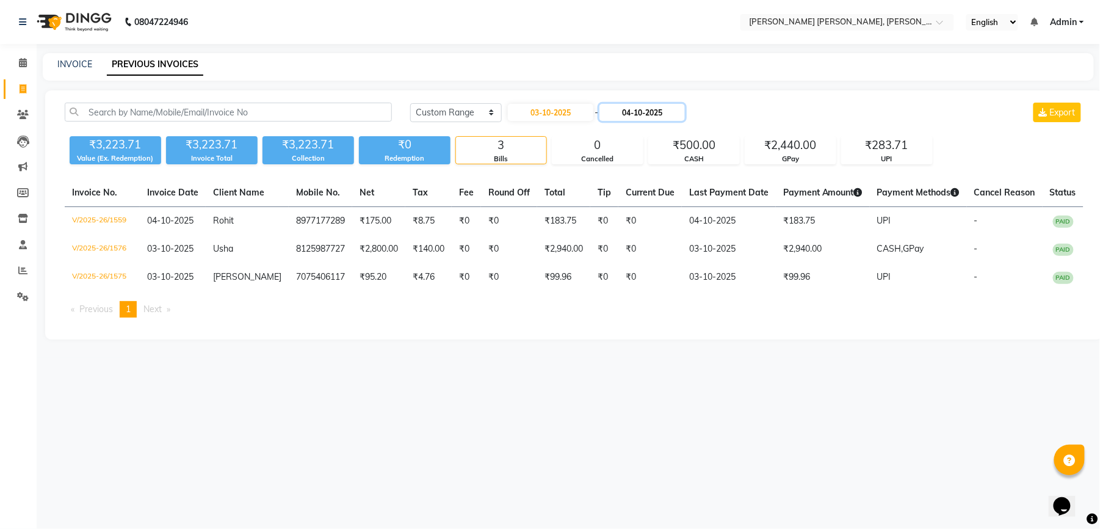
click at [642, 114] on input "04-10-2025" at bounding box center [642, 112] width 85 height 17
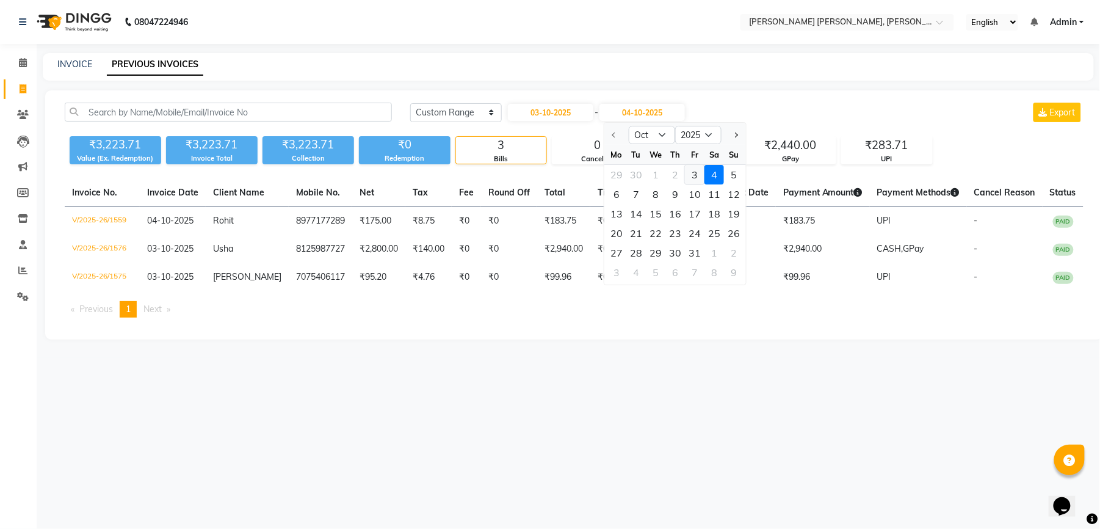
click at [692, 176] on div "3" at bounding box center [695, 175] width 20 height 20
type input "03-10-2025"
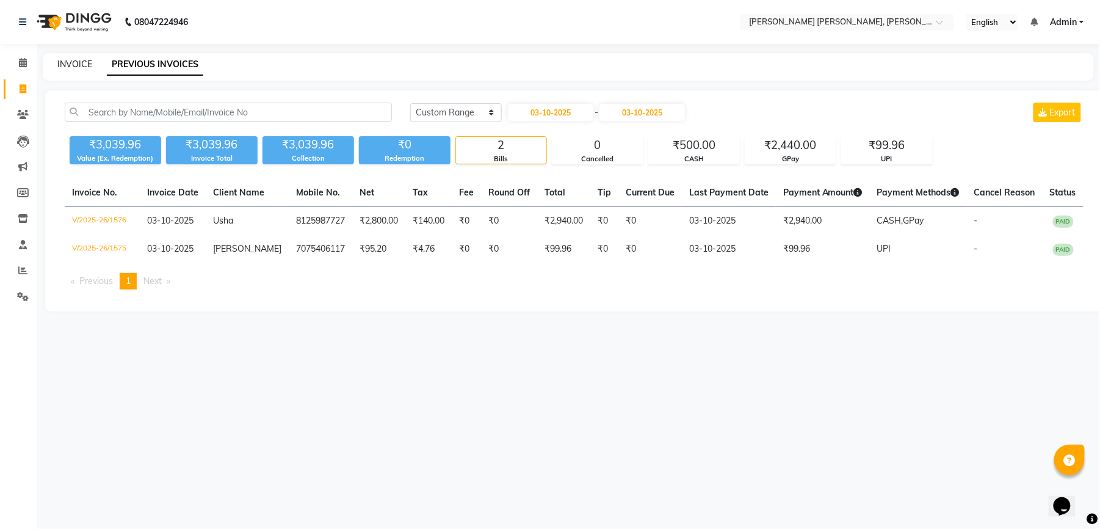
click at [88, 68] on link "INVOICE" at bounding box center [74, 64] width 35 height 11
select select "service"
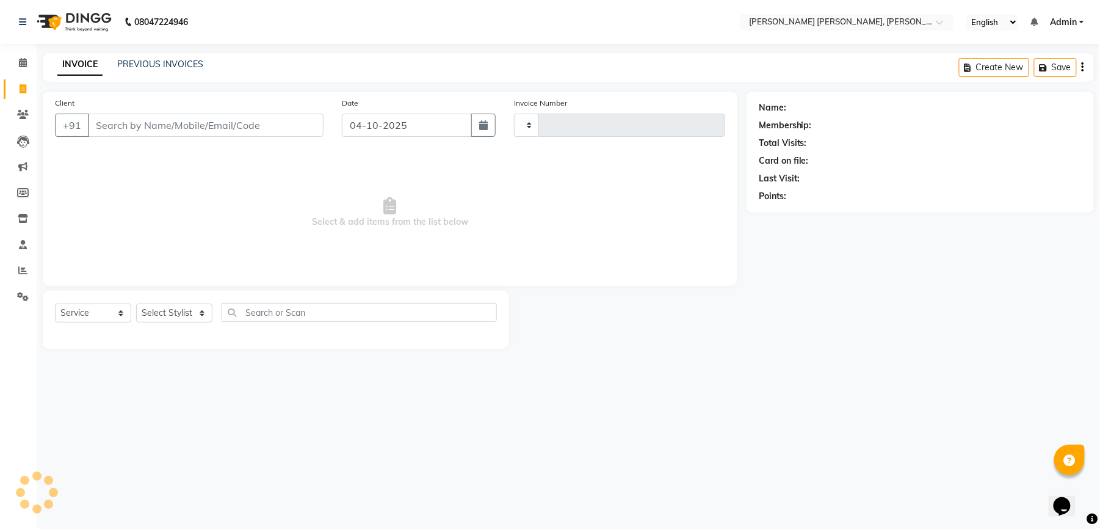
type input "1577"
select select "7150"
click at [179, 123] on input "Client" at bounding box center [206, 125] width 236 height 23
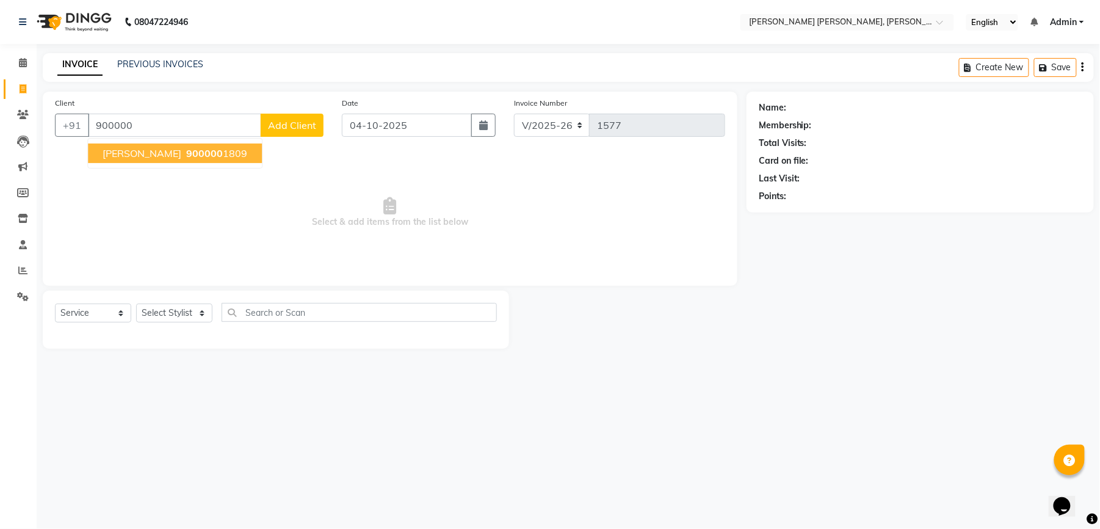
click at [186, 148] on span "900000" at bounding box center [204, 153] width 37 height 12
type input "9000001809"
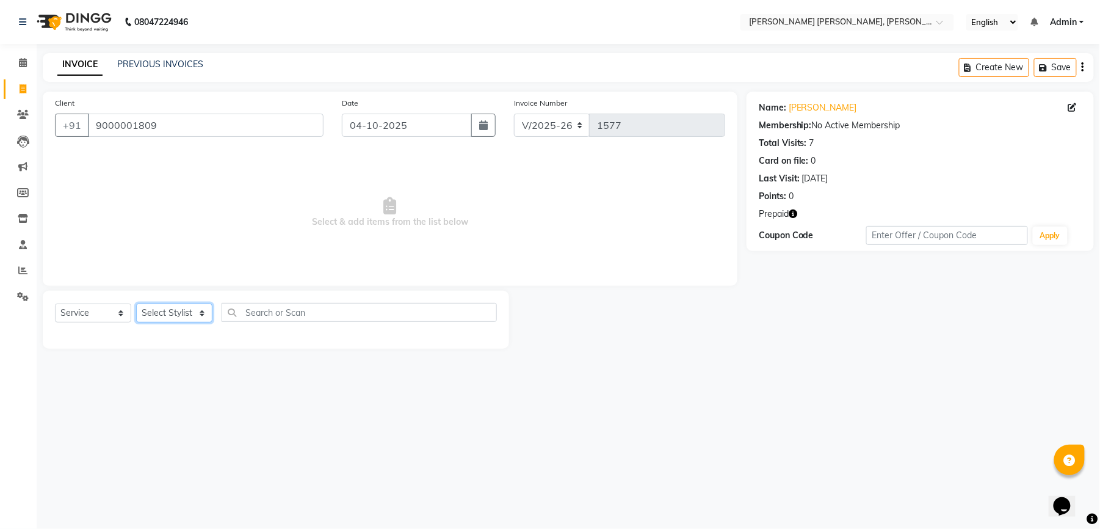
click at [164, 319] on select "Select Stylist faizz [PERSON_NAME] [PERSON_NAME] sree Manager [PERSON_NAME] (Un…" at bounding box center [174, 312] width 76 height 19
select select "60560"
click at [136, 303] on select "Select Stylist faizz [PERSON_NAME] [PERSON_NAME] sree Manager [PERSON_NAME] (Un…" at bounding box center [174, 312] width 76 height 19
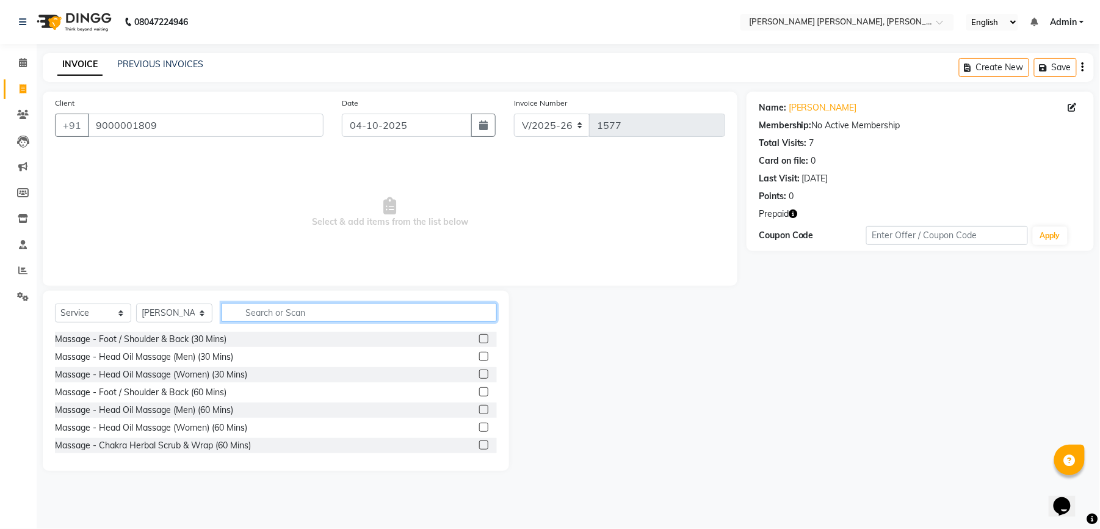
click at [293, 306] on input "text" at bounding box center [359, 312] width 275 height 19
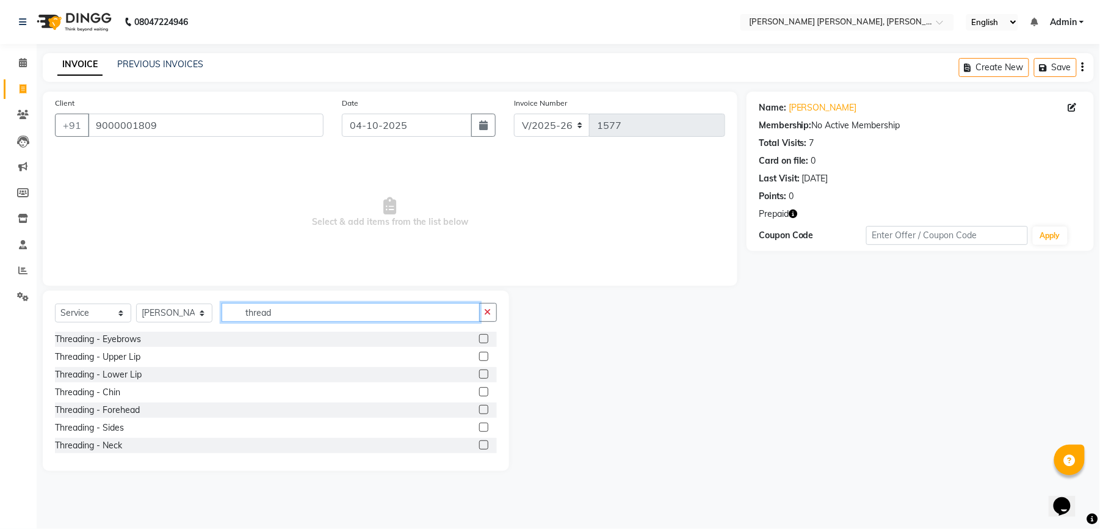
type input "thread"
click at [479, 339] on label at bounding box center [483, 338] width 9 height 9
click at [479, 339] on input "checkbox" at bounding box center [483, 339] width 8 height 8
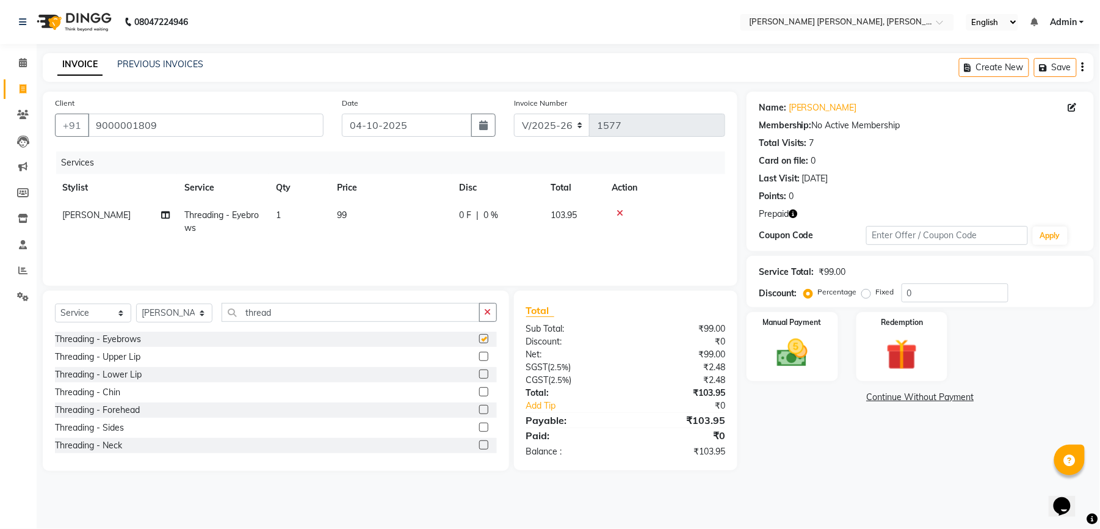
checkbox input "false"
click at [181, 311] on select "Select Stylist faizz [PERSON_NAME] [PERSON_NAME] sree Manager [PERSON_NAME] (Un…" at bounding box center [174, 312] width 76 height 19
select select "60477"
click at [136, 303] on select "Select Stylist faizz [PERSON_NAME] [PERSON_NAME] sree Manager [PERSON_NAME] (Un…" at bounding box center [174, 312] width 76 height 19
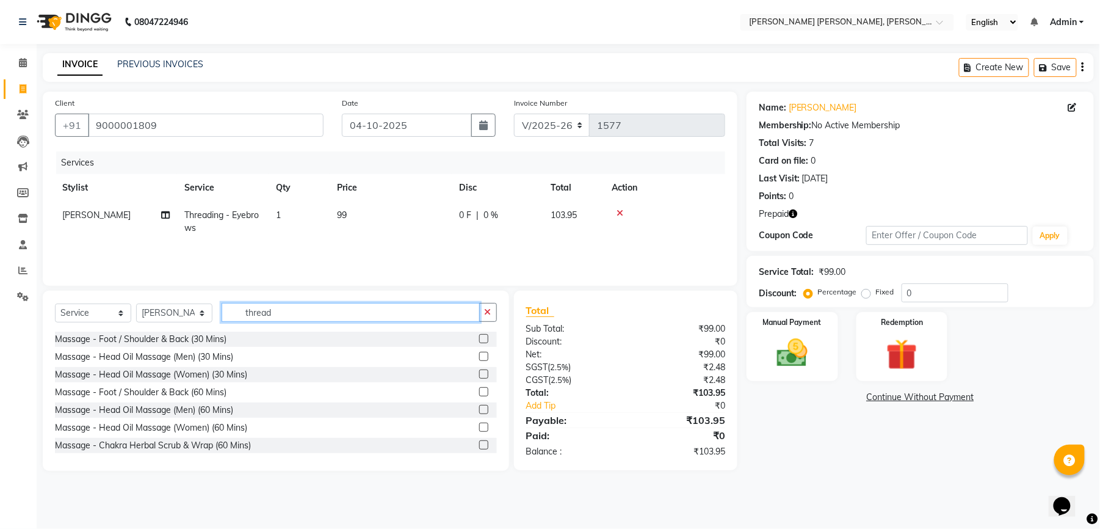
drag, startPoint x: 299, startPoint y: 321, endPoint x: 250, endPoint y: 316, distance: 49.7
click at [255, 317] on input "thread" at bounding box center [351, 312] width 258 height 19
type input "t"
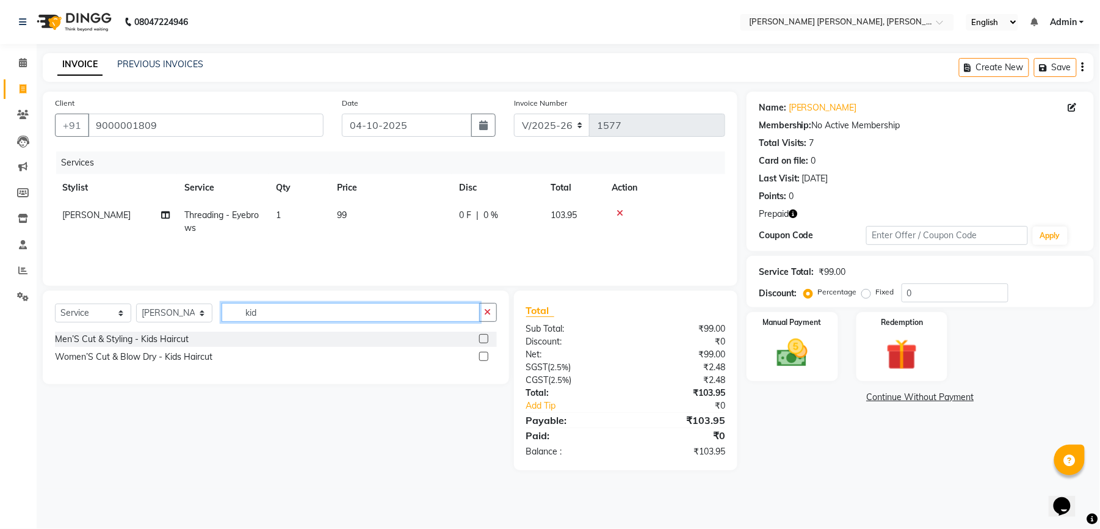
type input "kid"
click at [482, 340] on label at bounding box center [483, 338] width 9 height 9
click at [482, 340] on input "checkbox" at bounding box center [483, 339] width 8 height 8
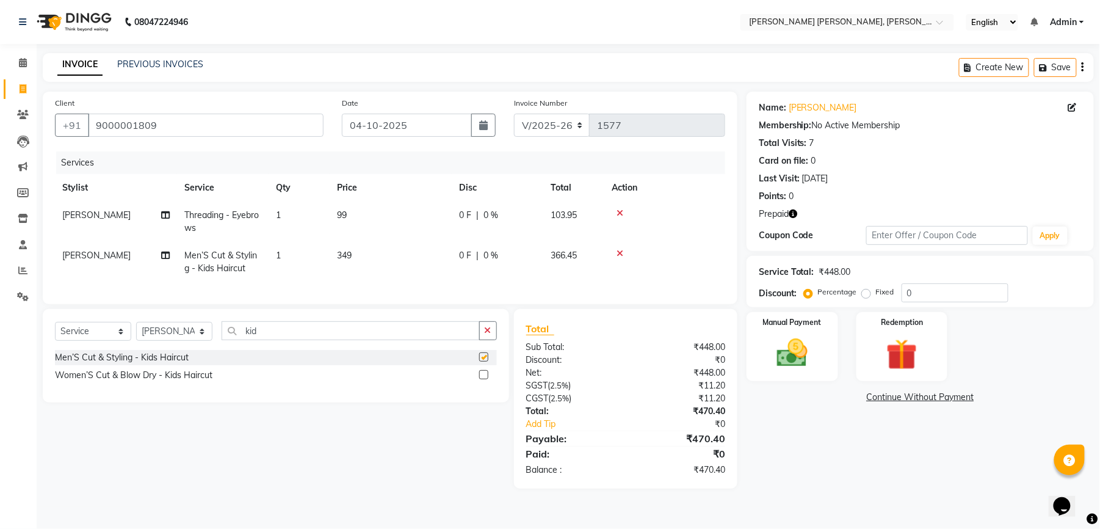
checkbox input "false"
click at [355, 257] on td "349" at bounding box center [391, 262] width 122 height 40
select select "60477"
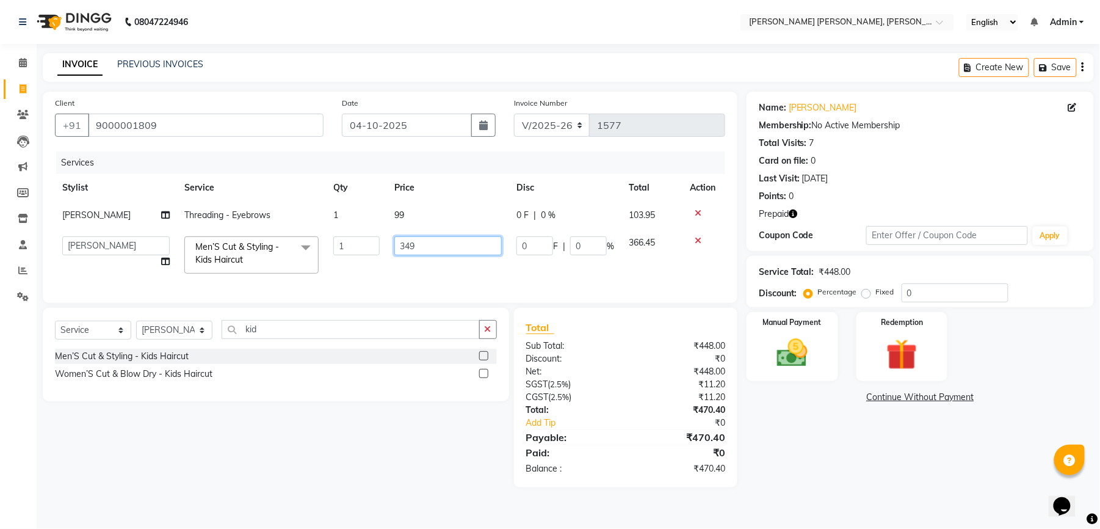
drag, startPoint x: 423, startPoint y: 245, endPoint x: 405, endPoint y: 247, distance: 17.1
click at [405, 247] on input "349" at bounding box center [447, 245] width 107 height 19
type input "350"
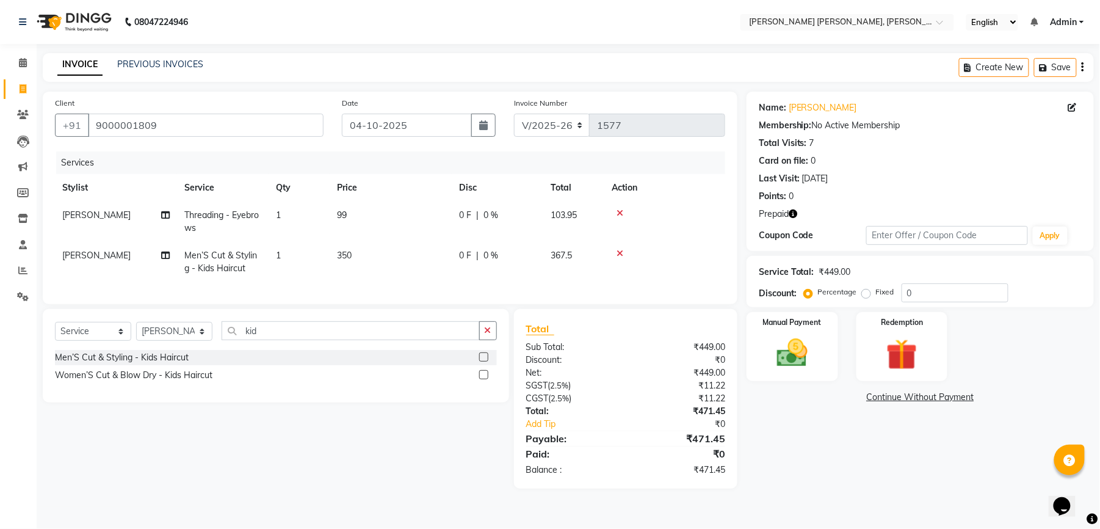
click at [344, 262] on tr "[PERSON_NAME]’S Cut & Styling - Kids Haircut 1 350 0 F | 0 % 367.5" at bounding box center [390, 262] width 670 height 40
click at [369, 204] on td "99" at bounding box center [391, 221] width 122 height 40
select select "60560"
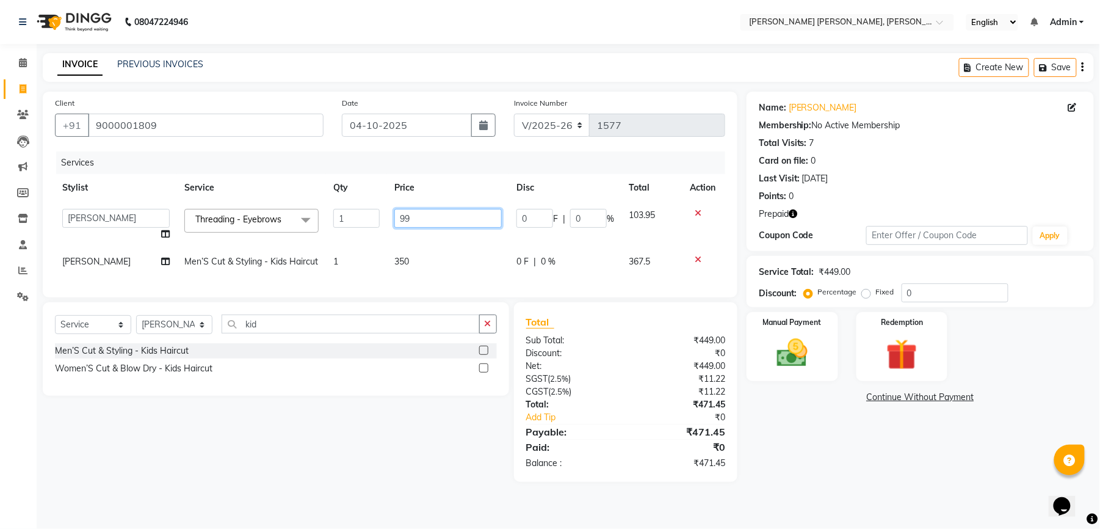
drag, startPoint x: 418, startPoint y: 214, endPoint x: 391, endPoint y: 214, distance: 26.9
click at [391, 214] on td "99" at bounding box center [448, 224] width 122 height 46
type input "100"
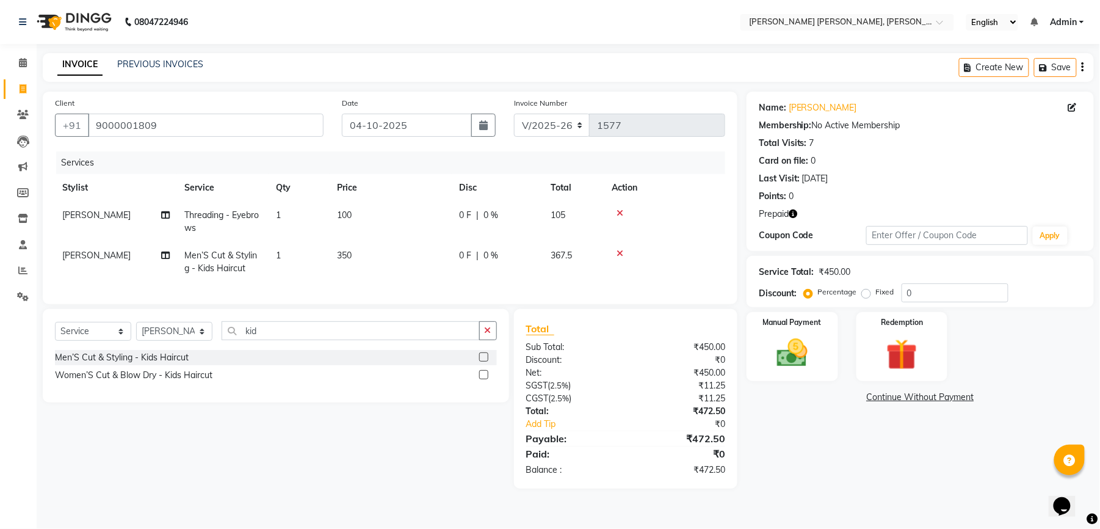
click at [333, 264] on tr "[PERSON_NAME]’S Cut & Styling - Kids Haircut 1 350 0 F | 0 % 367.5" at bounding box center [390, 262] width 670 height 40
click at [298, 252] on td "1" at bounding box center [299, 262] width 61 height 40
select select "60477"
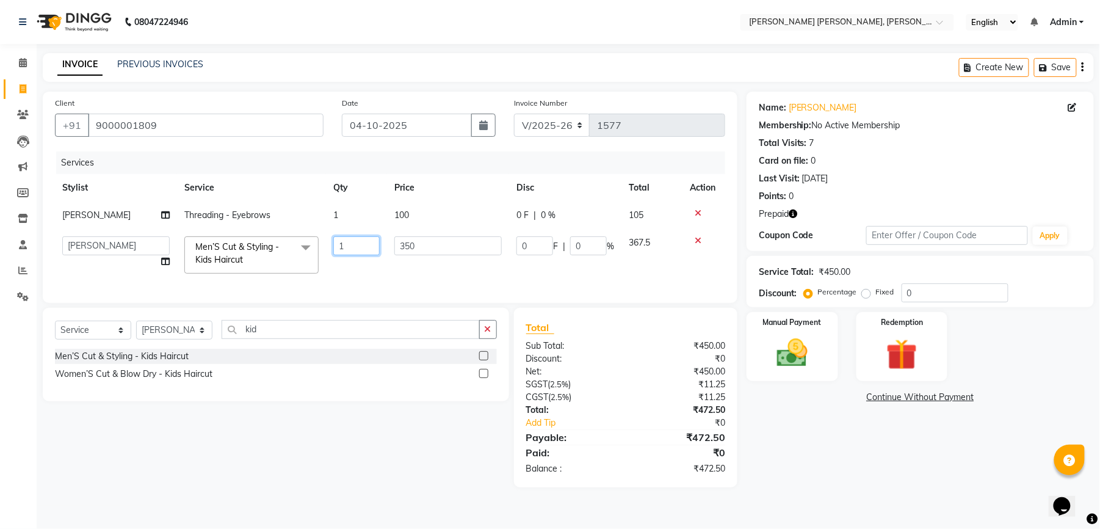
click at [339, 248] on input "1" at bounding box center [356, 245] width 46 height 19
type input "2"
click at [347, 267] on tr "faizz [PERSON_NAME] [PERSON_NAME] sree Manager [PERSON_NAME] shaz (Unisex Styli…" at bounding box center [390, 255] width 670 height 52
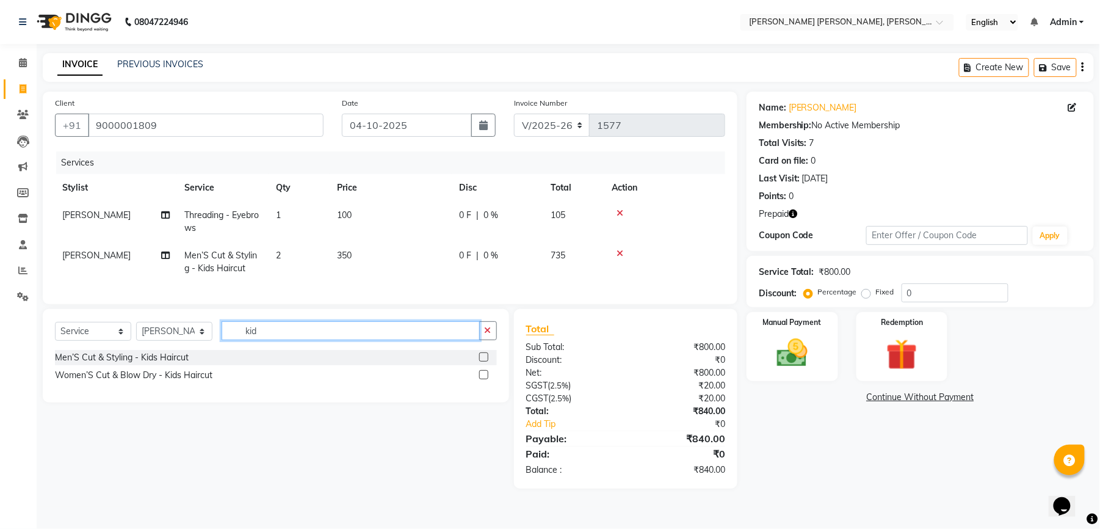
click at [284, 336] on input "kid" at bounding box center [351, 330] width 258 height 19
drag, startPoint x: 294, startPoint y: 347, endPoint x: 247, endPoint y: 347, distance: 47.0
click at [247, 340] on input "kid" at bounding box center [351, 330] width 258 height 19
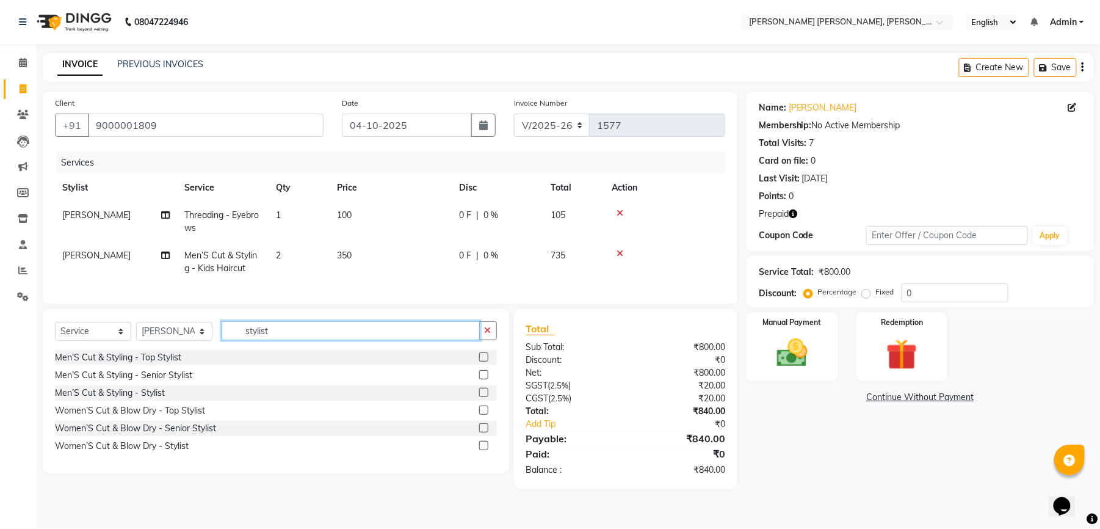
type input "stylist"
click at [480, 397] on label at bounding box center [483, 392] width 9 height 9
click at [480, 397] on input "checkbox" at bounding box center [483, 393] width 8 height 8
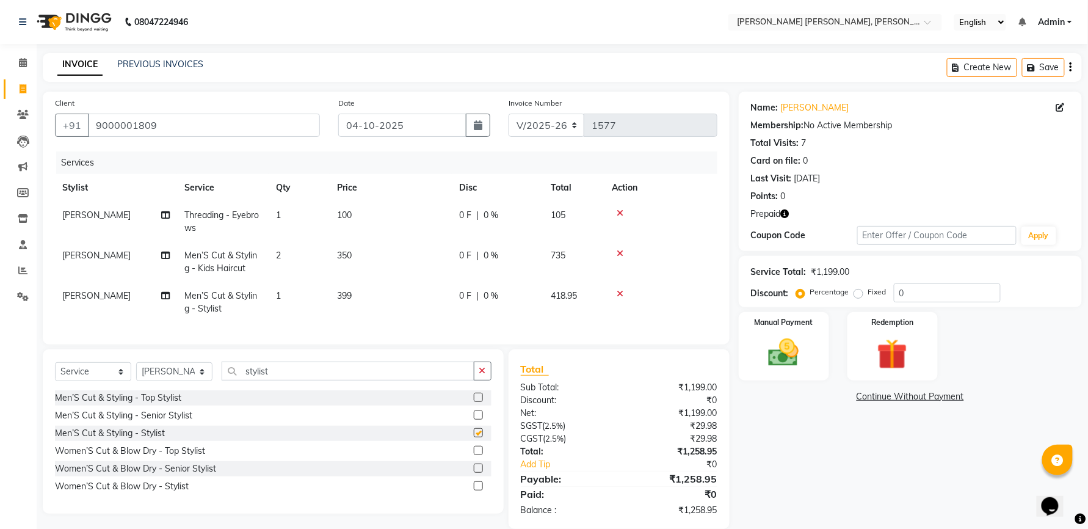
checkbox input "false"
drag, startPoint x: 280, startPoint y: 381, endPoint x: 220, endPoint y: 394, distance: 61.2
click at [220, 390] on div "Select Service Product Membership Package Voucher Prepaid Gift Card Select Styl…" at bounding box center [273, 375] width 437 height 29
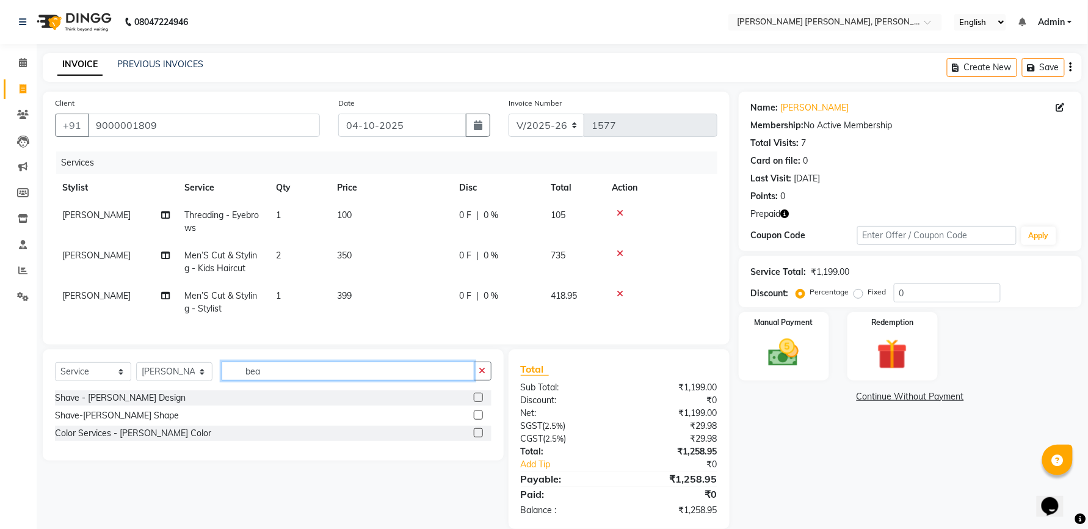
type input "bea"
click at [479, 419] on label at bounding box center [478, 414] width 9 height 9
click at [479, 419] on input "checkbox" at bounding box center [478, 416] width 8 height 8
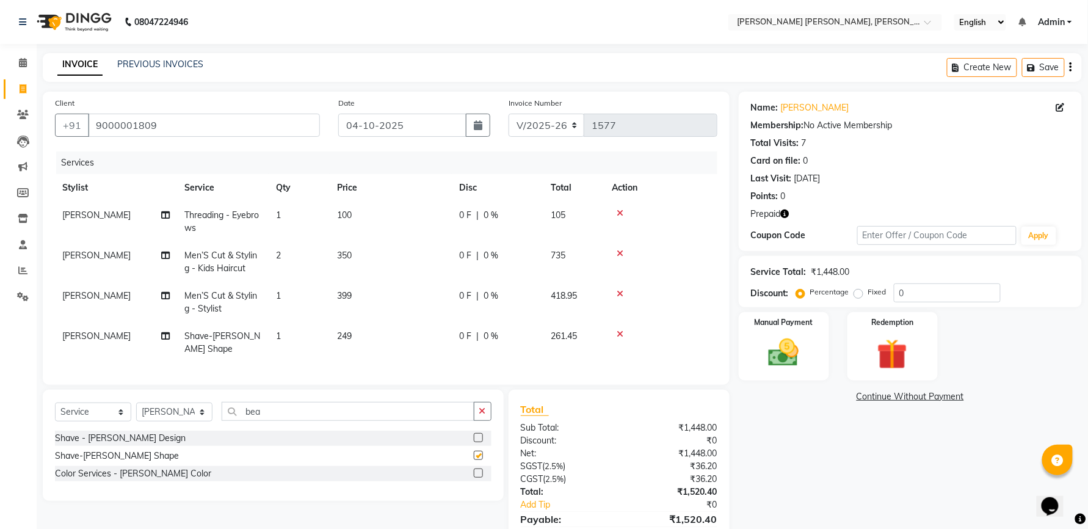
checkbox input "false"
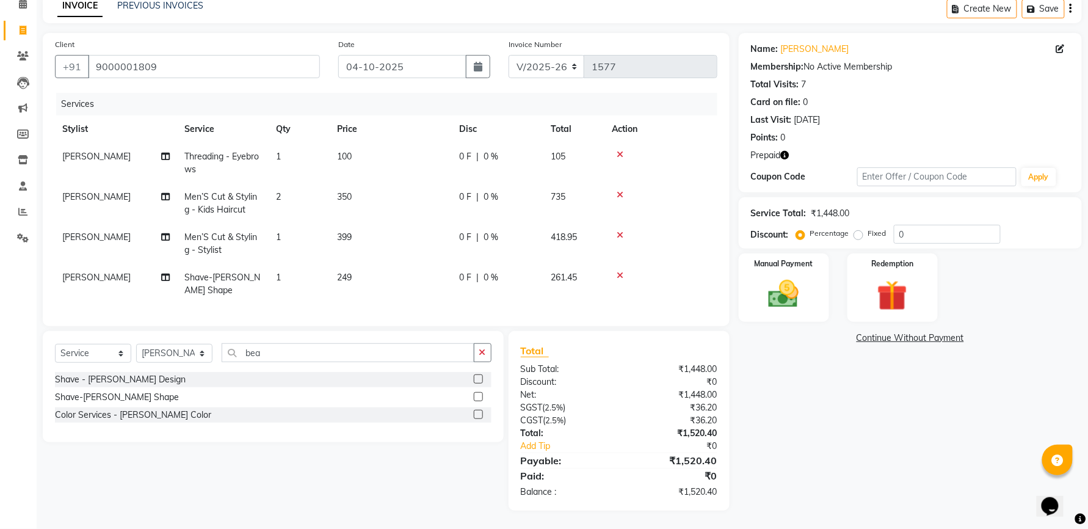
click at [345, 272] on span "249" at bounding box center [344, 277] width 15 height 11
select select "60477"
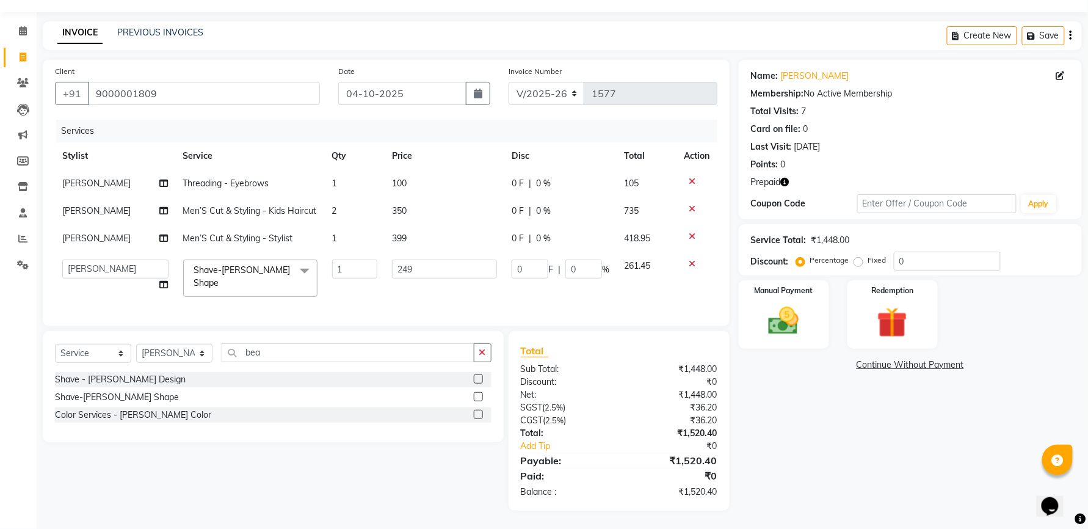
scroll to position [38, 0]
drag, startPoint x: 412, startPoint y: 265, endPoint x: 399, endPoint y: 264, distance: 12.9
click at [399, 264] on input "249" at bounding box center [444, 268] width 105 height 19
type input "250"
click at [413, 238] on tbody "[PERSON_NAME] sree Threading - Eyebrows 1 100 0 F | 0 % 105 [PERSON_NAME] Men’S…" at bounding box center [386, 237] width 662 height 134
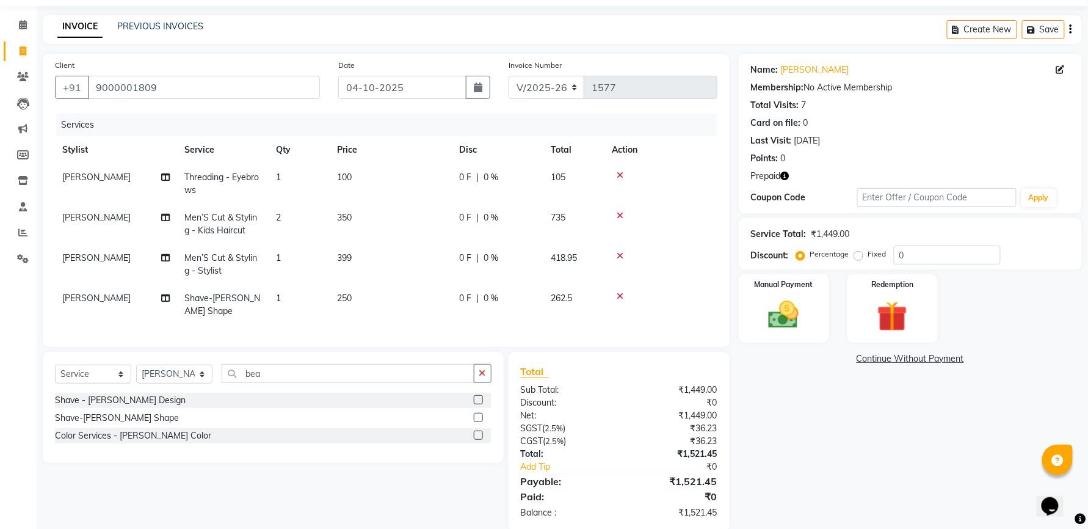
click at [359, 252] on td "399" at bounding box center [391, 264] width 122 height 40
select select "60477"
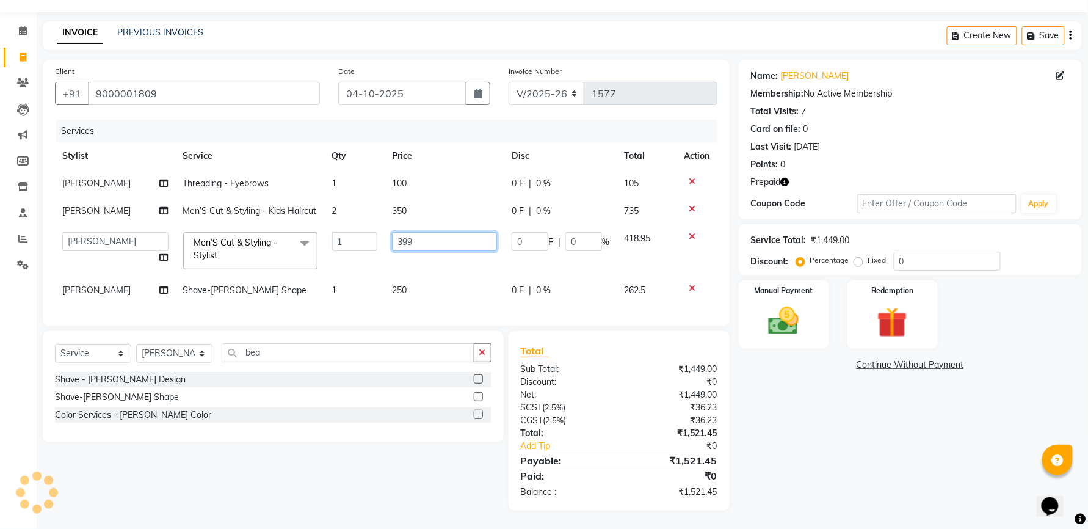
drag, startPoint x: 425, startPoint y: 240, endPoint x: 363, endPoint y: 242, distance: 62.3
click at [363, 242] on tr "faizz [PERSON_NAME] [PERSON_NAME] sree Manager [PERSON_NAME] shaz (Unisex Styli…" at bounding box center [386, 251] width 662 height 52
type input "400"
click at [369, 277] on tbody "[PERSON_NAME] sree Threading - Eyebrows 1 100 0 F | 0 % 105 [PERSON_NAME] Men’S…" at bounding box center [386, 237] width 662 height 134
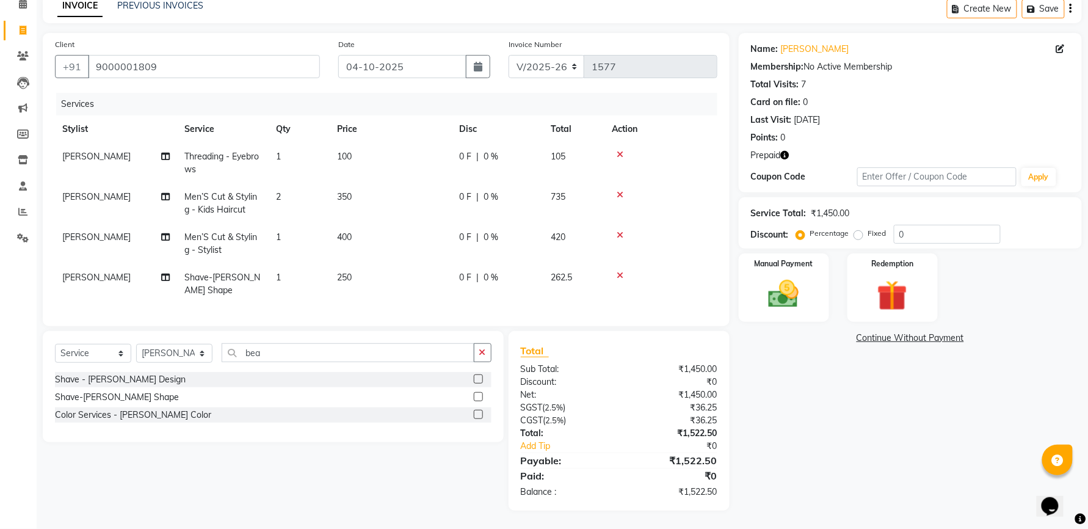
scroll to position [71, 0]
click at [876, 283] on img at bounding box center [892, 295] width 51 height 39
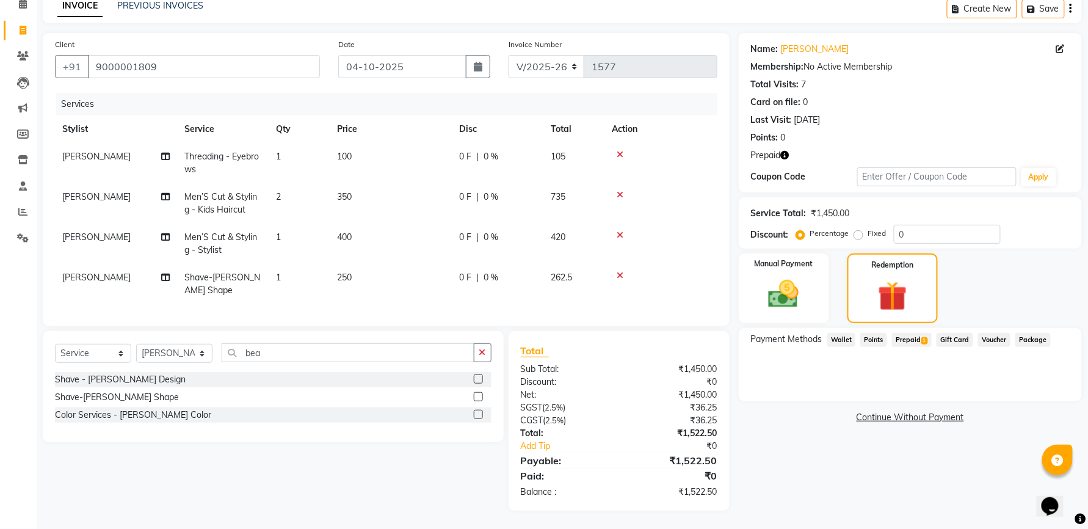
click at [921, 333] on span "Prepaid 1" at bounding box center [912, 340] width 40 height 14
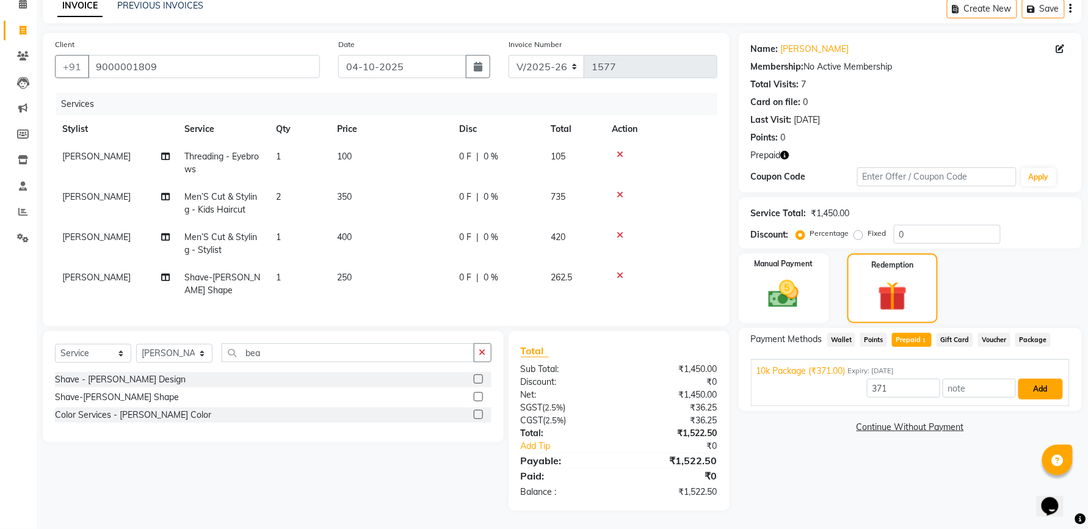
click at [1048, 379] on button "Add" at bounding box center [1040, 389] width 45 height 21
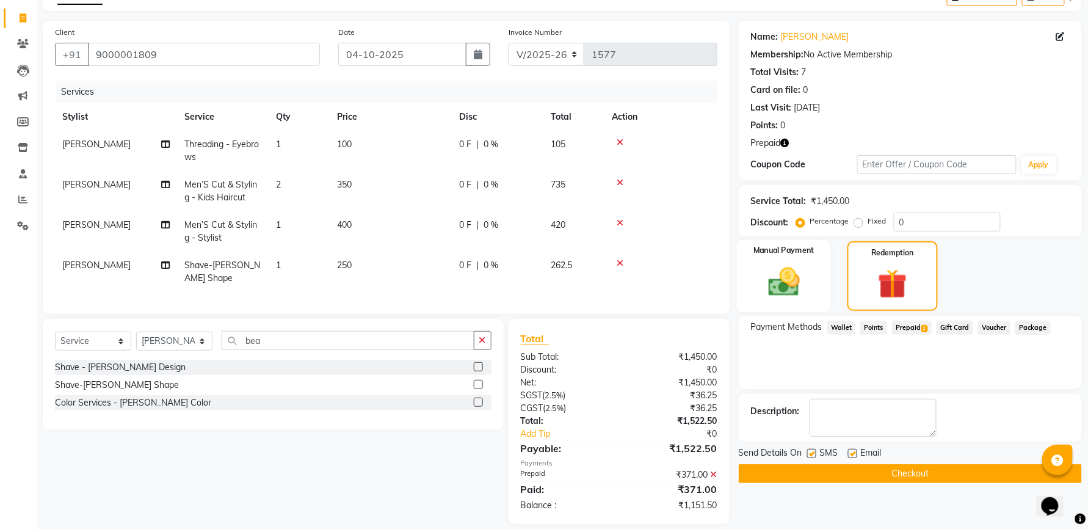
click at [772, 284] on img at bounding box center [783, 282] width 51 height 37
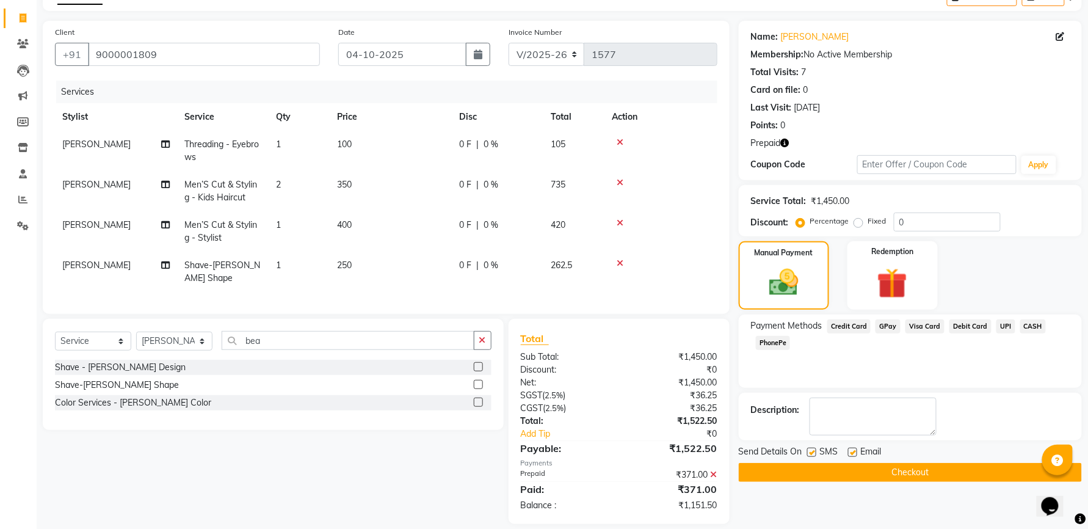
click at [999, 326] on span "UPI" at bounding box center [1005, 326] width 19 height 14
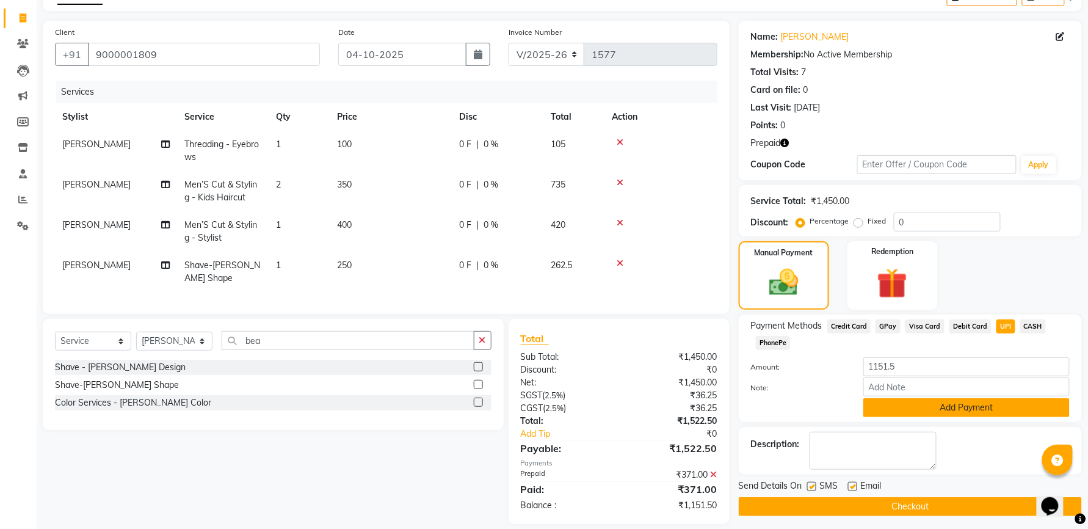
scroll to position [96, 0]
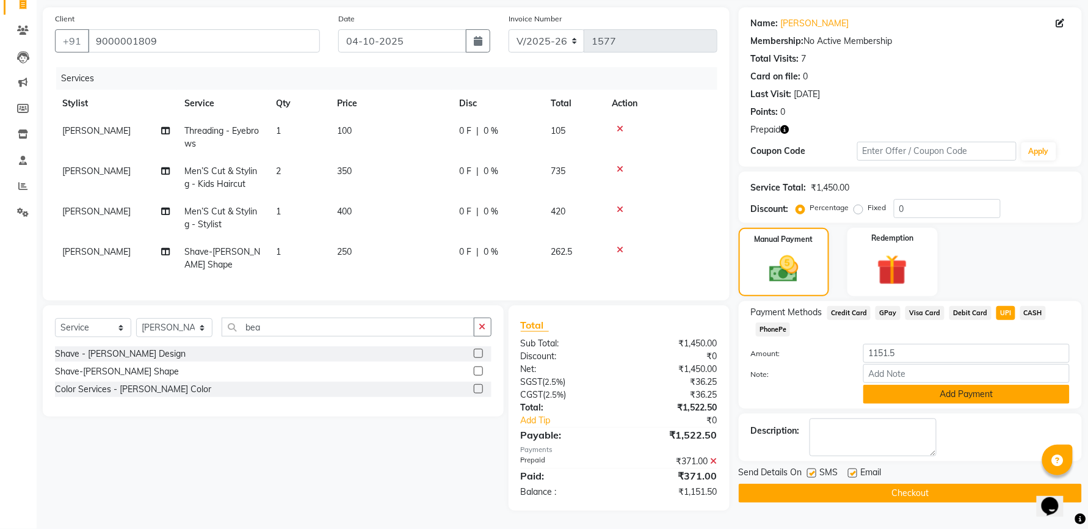
click at [984, 386] on button "Add Payment" at bounding box center [966, 394] width 206 height 19
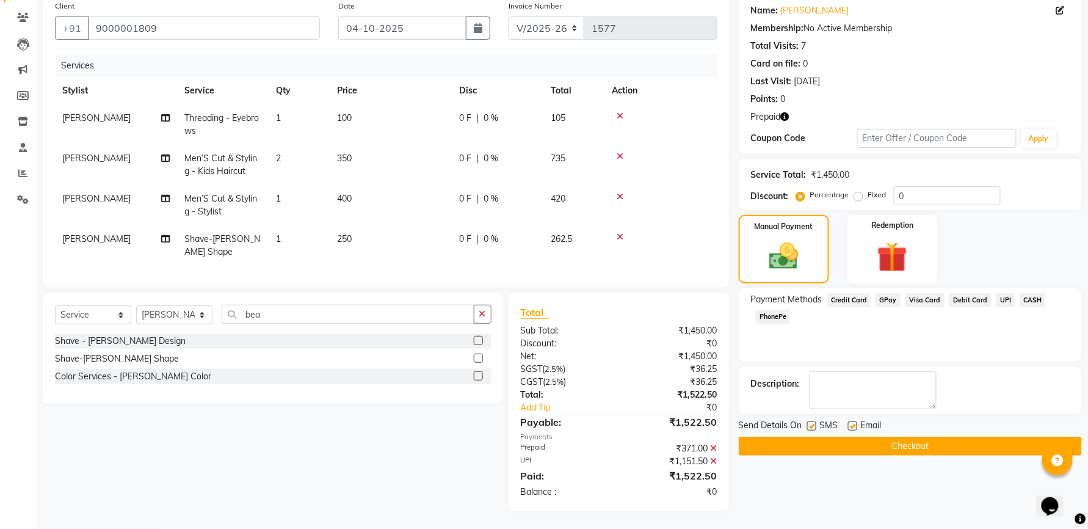
scroll to position [109, 0]
click at [809, 421] on label at bounding box center [811, 425] width 9 height 9
click at [809, 423] on input "checkbox" at bounding box center [811, 427] width 8 height 8
checkbox input "false"
click at [851, 421] on label at bounding box center [852, 425] width 9 height 9
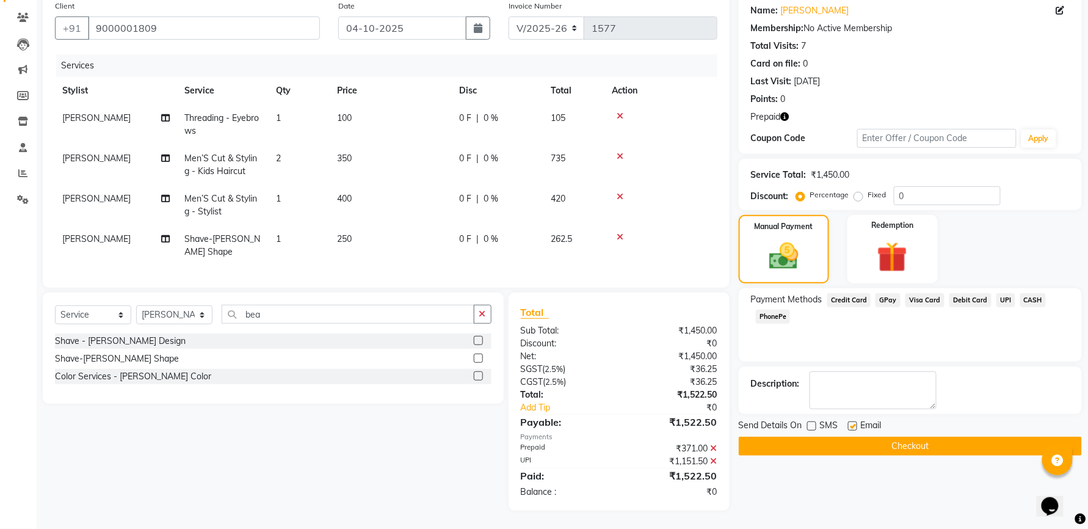
click at [851, 423] on input "checkbox" at bounding box center [852, 427] width 8 height 8
checkbox input "false"
click at [377, 18] on input "04-10-2025" at bounding box center [402, 27] width 128 height 23
select select "10"
select select "2025"
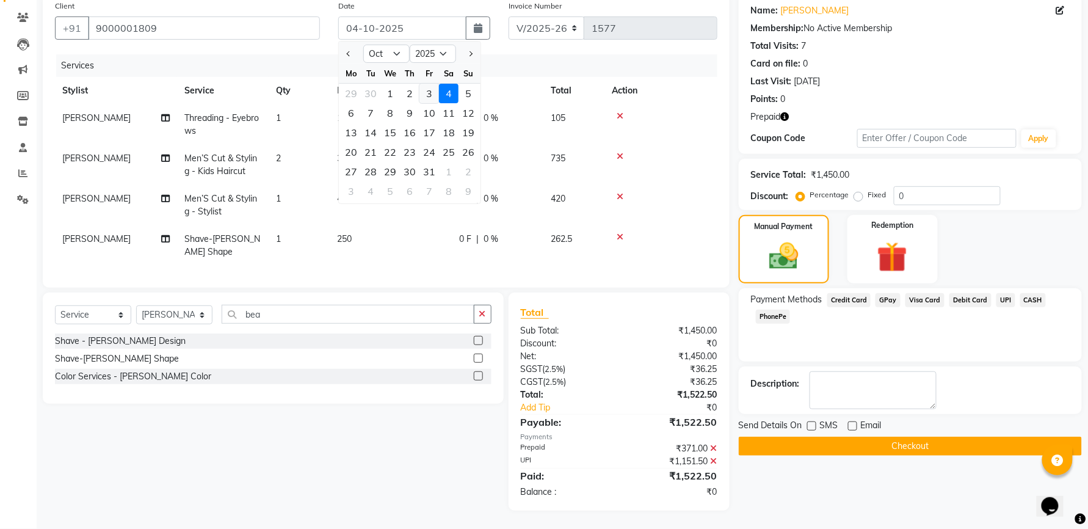
click at [423, 84] on div "3" at bounding box center [429, 94] width 20 height 20
type input "03-10-2025"
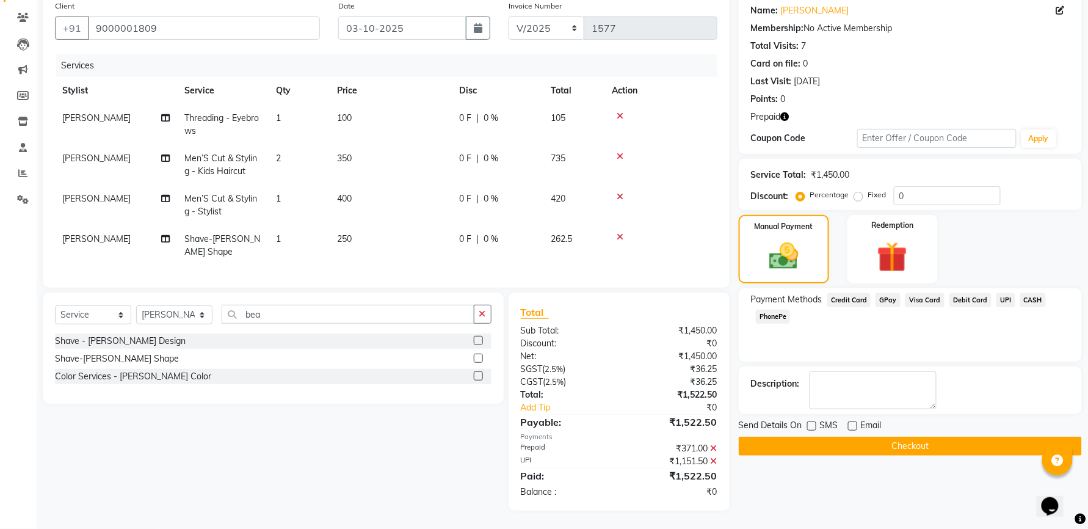
click at [851, 437] on button "Checkout" at bounding box center [910, 446] width 343 height 19
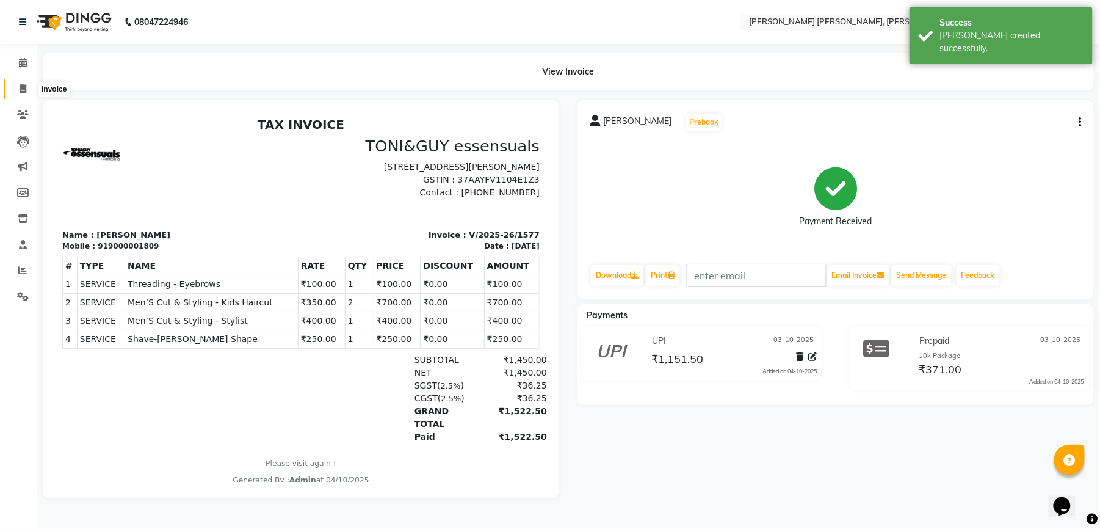
click at [27, 89] on span at bounding box center [22, 89] width 21 height 14
select select "service"
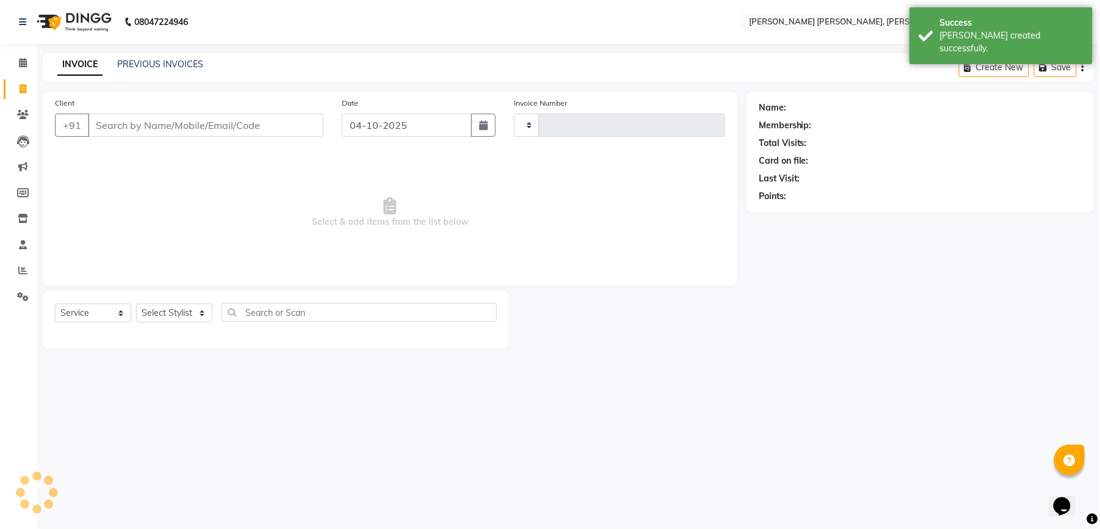
type input "1578"
select select "7150"
click at [144, 132] on input "Client" at bounding box center [206, 125] width 236 height 23
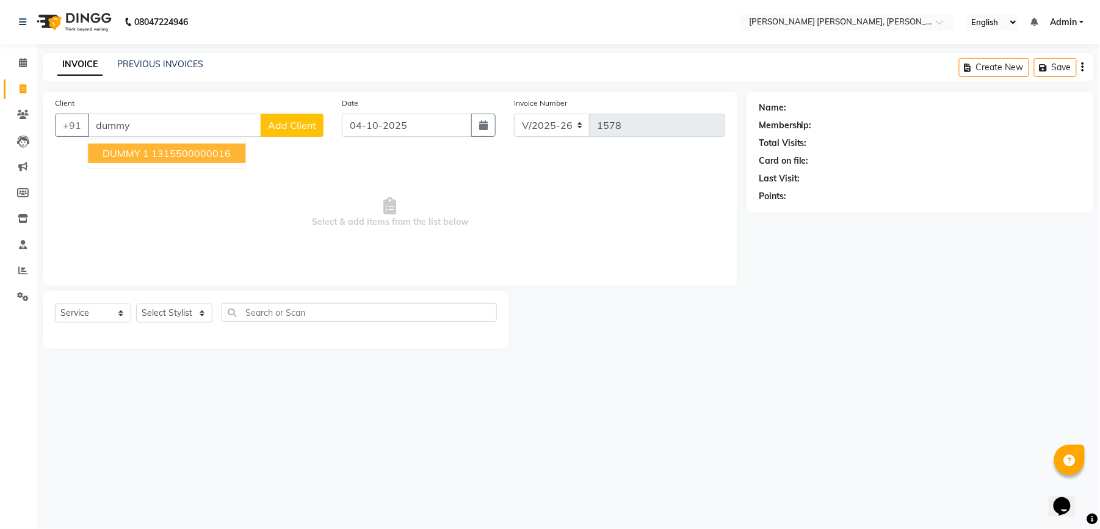
click at [162, 155] on ngb-highlight "1315500000016" at bounding box center [190, 153] width 79 height 12
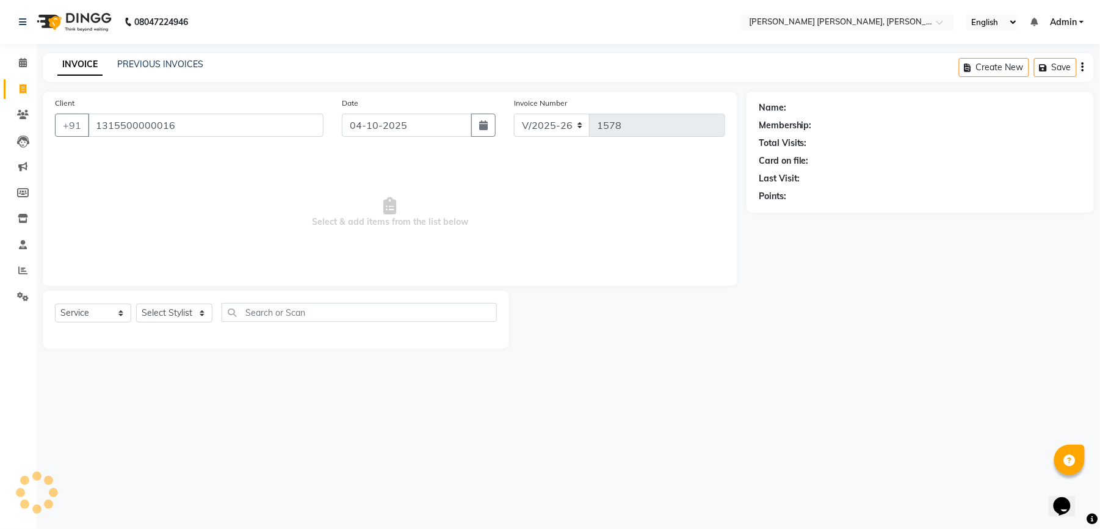
type input "1315500000016"
select select "1: Object"
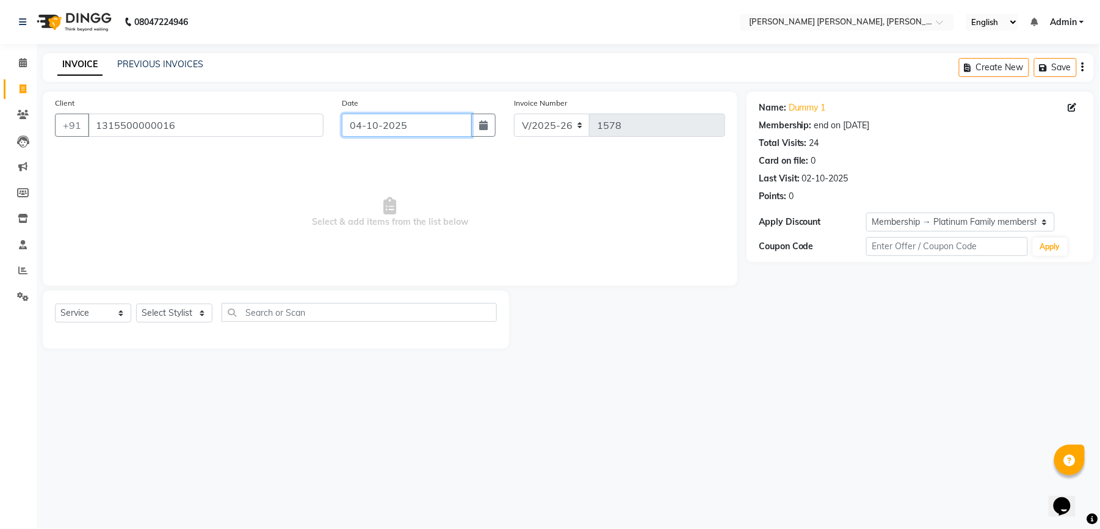
click at [430, 136] on input "04-10-2025" at bounding box center [407, 125] width 130 height 23
select select "10"
select select "2025"
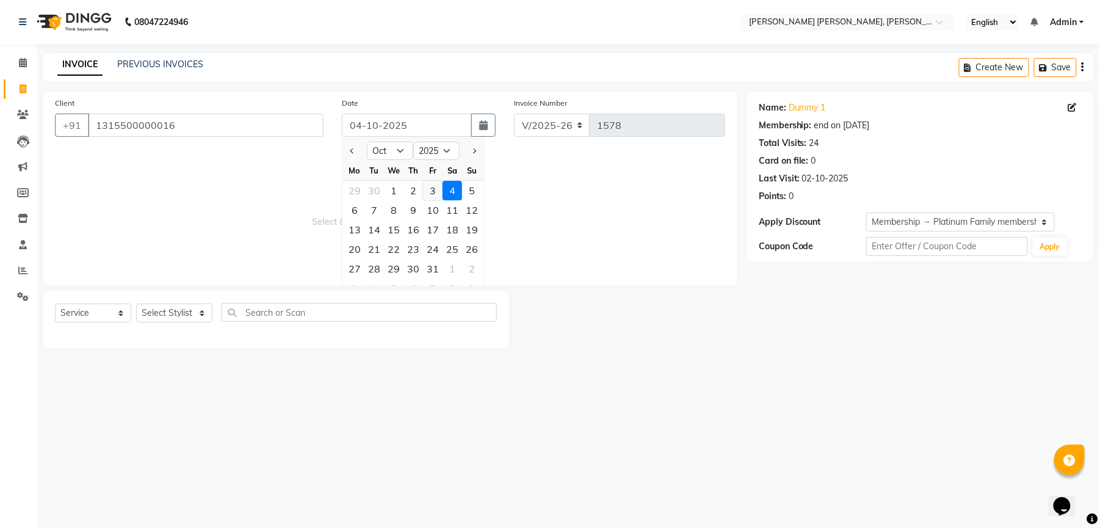
click at [435, 189] on div "3" at bounding box center [433, 191] width 20 height 20
type input "03-10-2025"
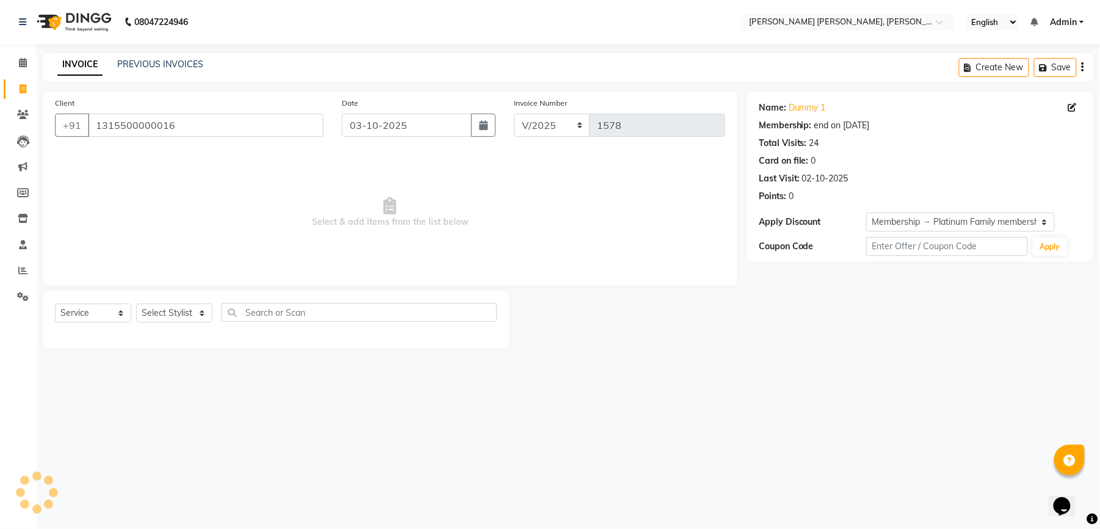
click at [328, 219] on span "Select & add items from the list below" at bounding box center [390, 212] width 670 height 122
click at [203, 316] on select "Select Stylist faizz [PERSON_NAME] [PERSON_NAME] sree Manager [PERSON_NAME] (Un…" at bounding box center [174, 312] width 76 height 19
select select "65173"
click at [136, 303] on select "Select Stylist faizz [PERSON_NAME] [PERSON_NAME] sree Manager [PERSON_NAME] (Un…" at bounding box center [174, 312] width 76 height 19
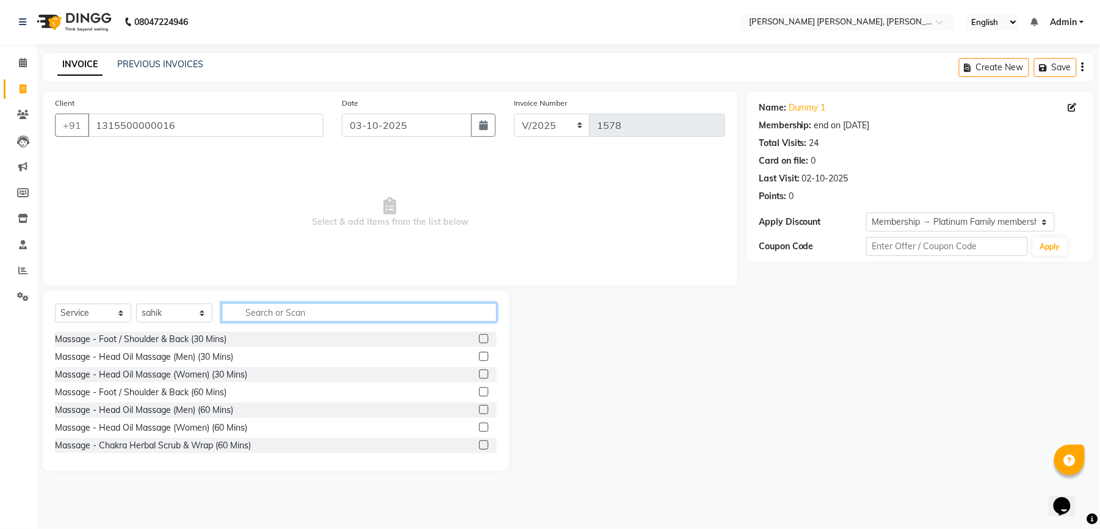
click at [348, 313] on input "text" at bounding box center [359, 312] width 275 height 19
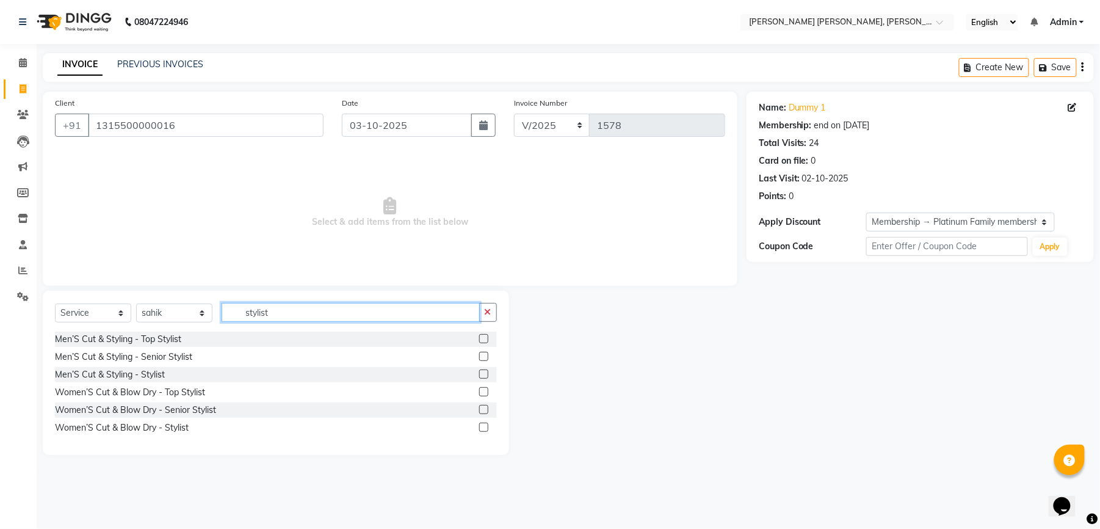
type input "stylist"
click at [487, 372] on label at bounding box center [483, 373] width 9 height 9
click at [487, 372] on input "checkbox" at bounding box center [483, 375] width 8 height 8
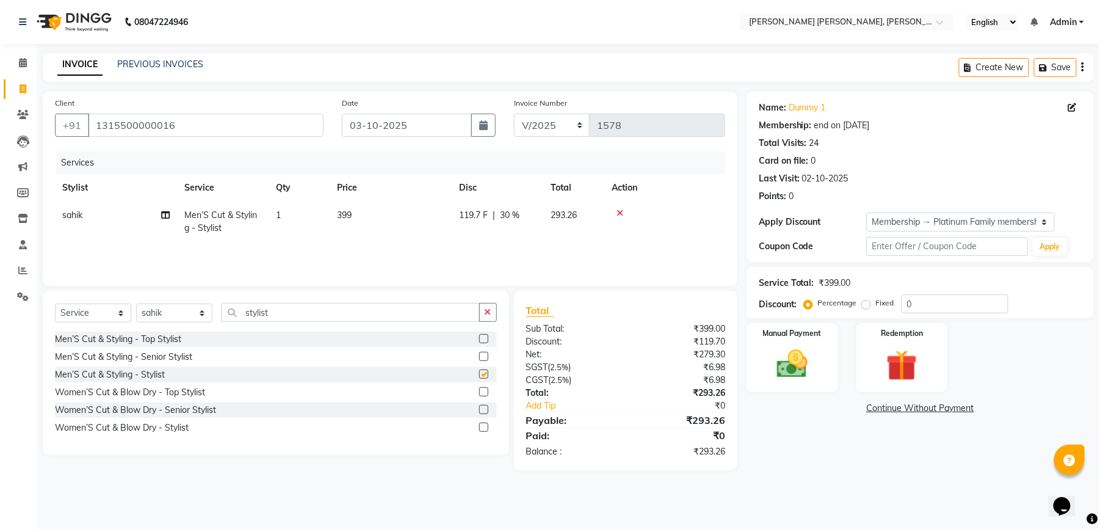
checkbox input "false"
click at [348, 211] on span "399" at bounding box center [344, 214] width 15 height 11
select select "65173"
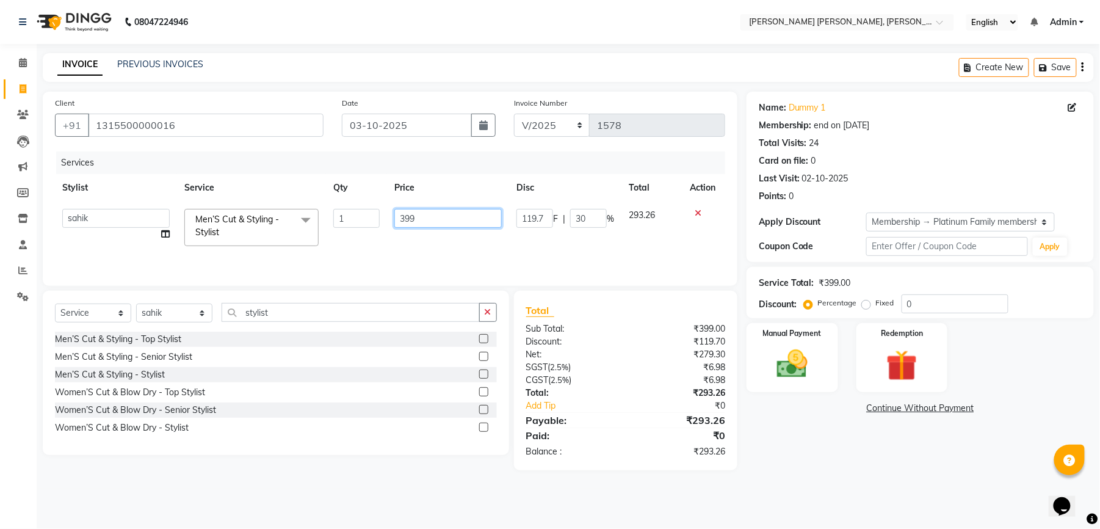
drag, startPoint x: 427, startPoint y: 219, endPoint x: 382, endPoint y: 223, distance: 46.1
click at [382, 223] on tr "faizz [PERSON_NAME] [PERSON_NAME] sree Manager [PERSON_NAME] shaz (Unisex Styli…" at bounding box center [390, 227] width 670 height 52
type input "400"
click at [448, 245] on div "Services Stylist Service Qty Price Disc Total Action faizz [PERSON_NAME] [PERSO…" at bounding box center [390, 212] width 670 height 122
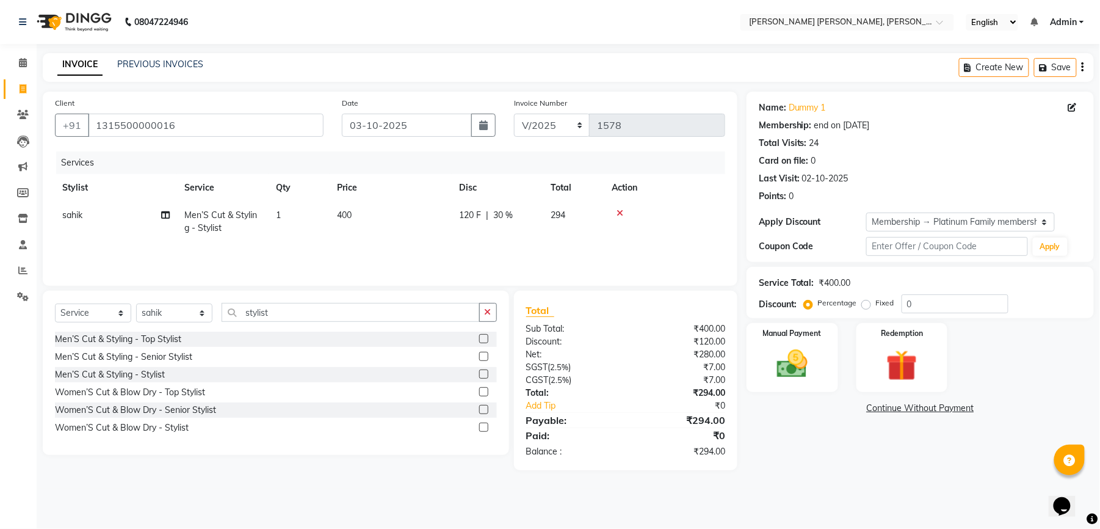
click at [504, 220] on span "30 %" at bounding box center [503, 215] width 20 height 13
select select "65173"
click at [203, 132] on input "1315500000016" at bounding box center [206, 125] width 236 height 23
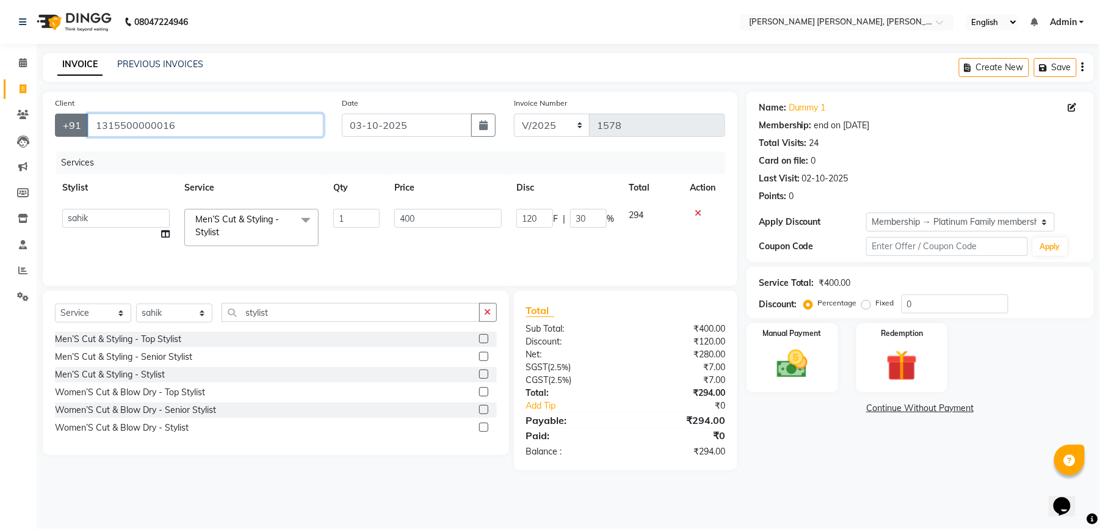
drag, startPoint x: 220, startPoint y: 135, endPoint x: 86, endPoint y: 136, distance: 134.3
click at [86, 136] on div "[PHONE_NUMBER]" at bounding box center [189, 125] width 269 height 23
type input "d"
type input "0"
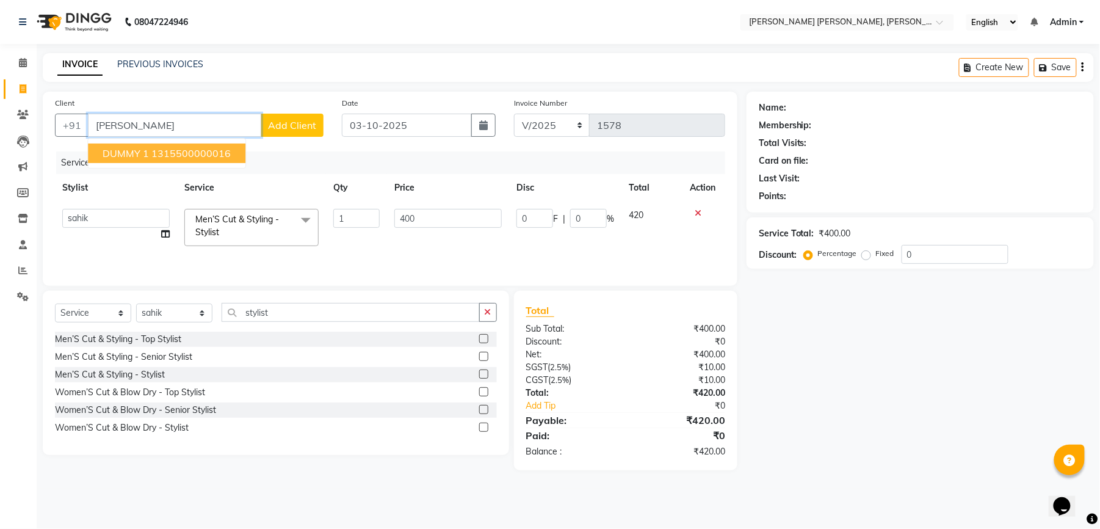
click at [113, 158] on span "DUMMY 1" at bounding box center [126, 153] width 46 height 12
type input "1315500000016"
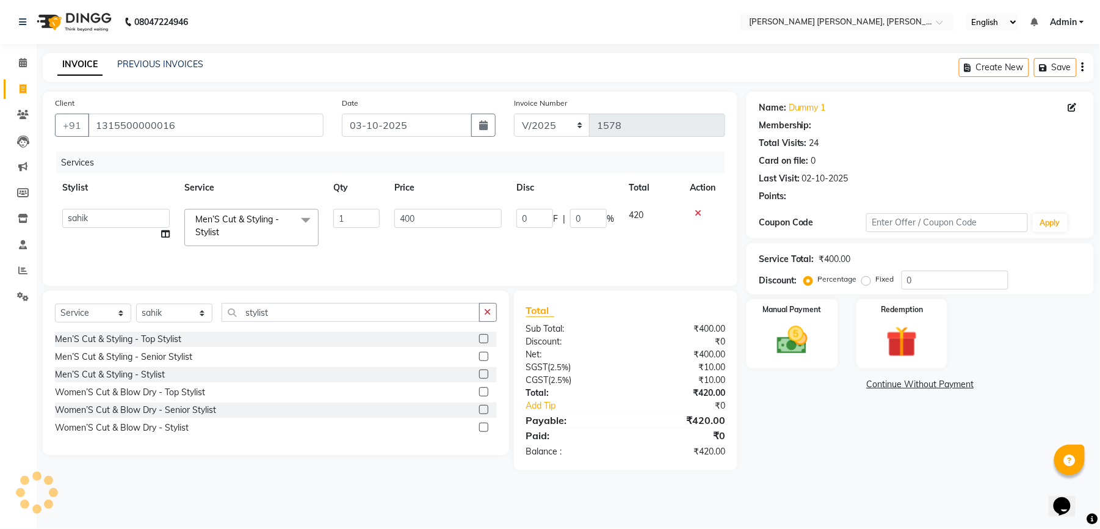
type input "120"
type input "30"
select select "1: Object"
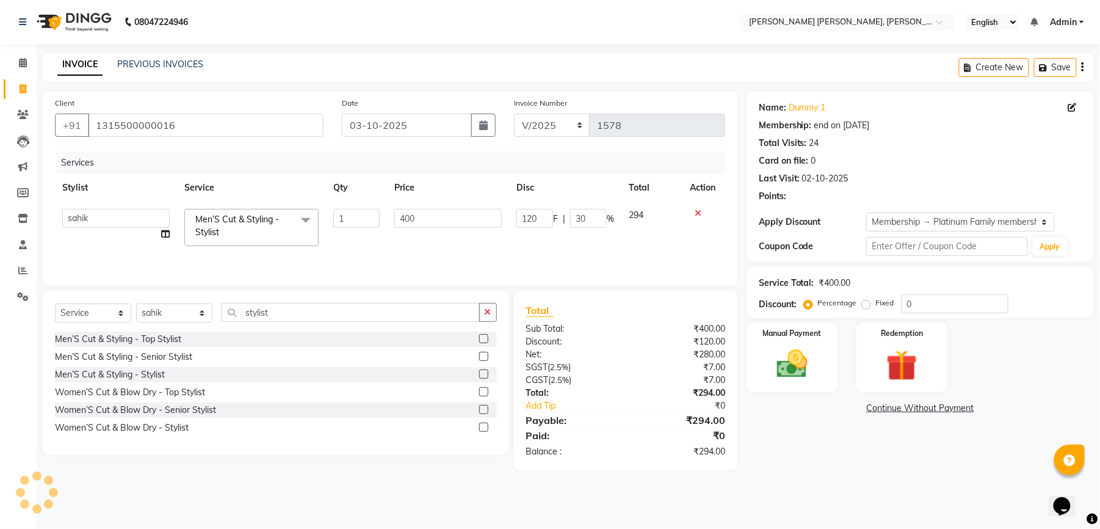
type input "30"
click at [167, 129] on input "1315500000016" at bounding box center [206, 125] width 236 height 23
drag, startPoint x: 194, startPoint y: 132, endPoint x: 56, endPoint y: 132, distance: 137.4
click at [56, 132] on div "[PHONE_NUMBER]" at bounding box center [189, 125] width 269 height 23
type input "d"
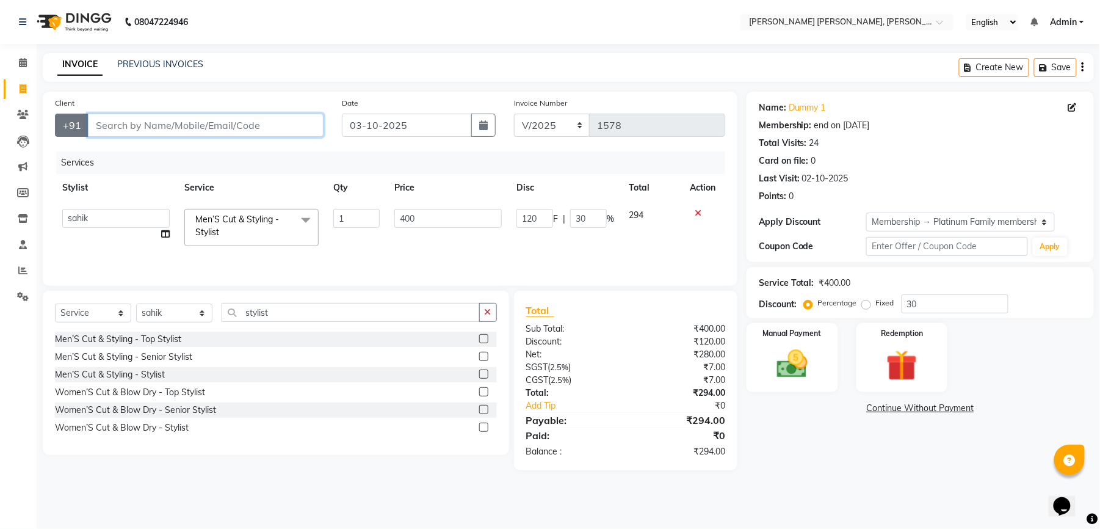
type input "0"
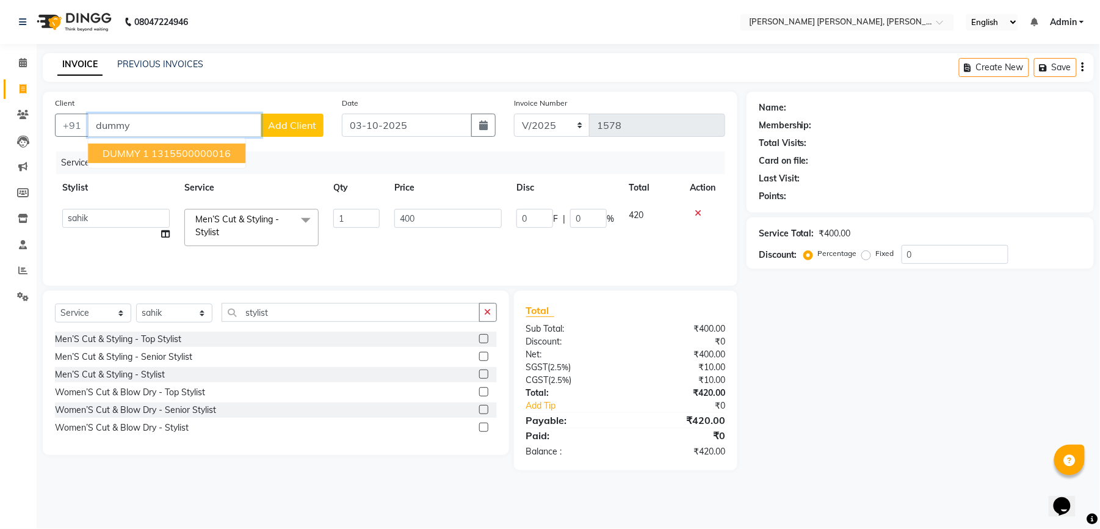
click at [172, 149] on ngb-highlight "1315500000016" at bounding box center [190, 153] width 79 height 12
type input "1315500000016"
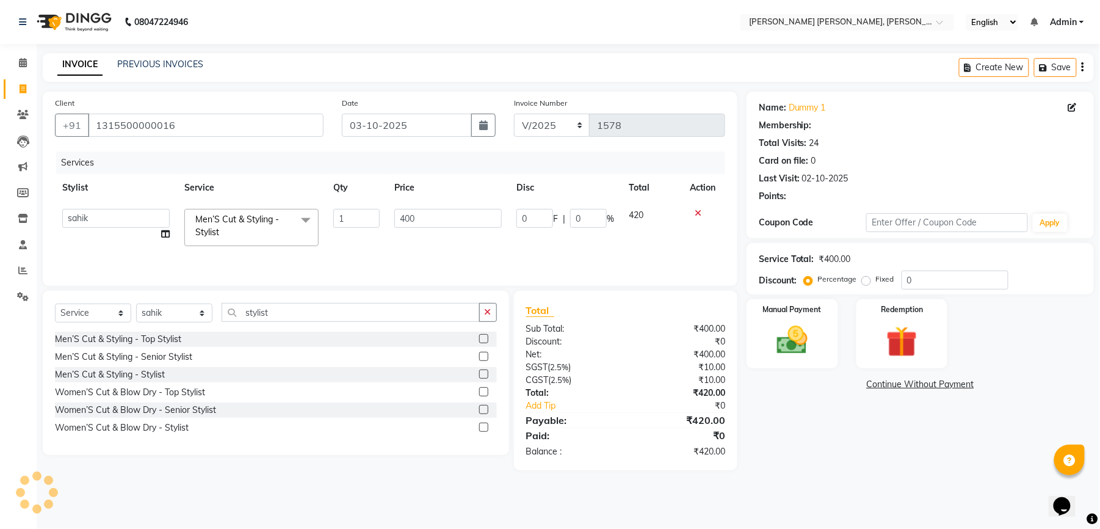
type input "120"
type input "30"
select select "1: Object"
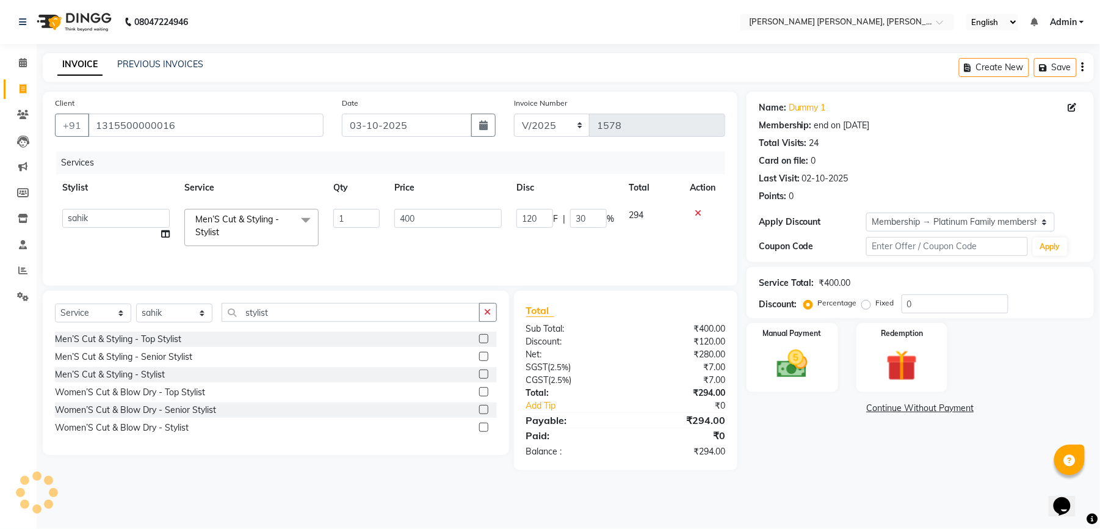
type input "30"
click at [211, 132] on input "1315500000016" at bounding box center [206, 125] width 236 height 23
drag, startPoint x: 199, startPoint y: 125, endPoint x: 89, endPoint y: 138, distance: 111.3
click at [89, 138] on div "Client [PHONE_NUMBER]" at bounding box center [189, 121] width 287 height 50
type input "d"
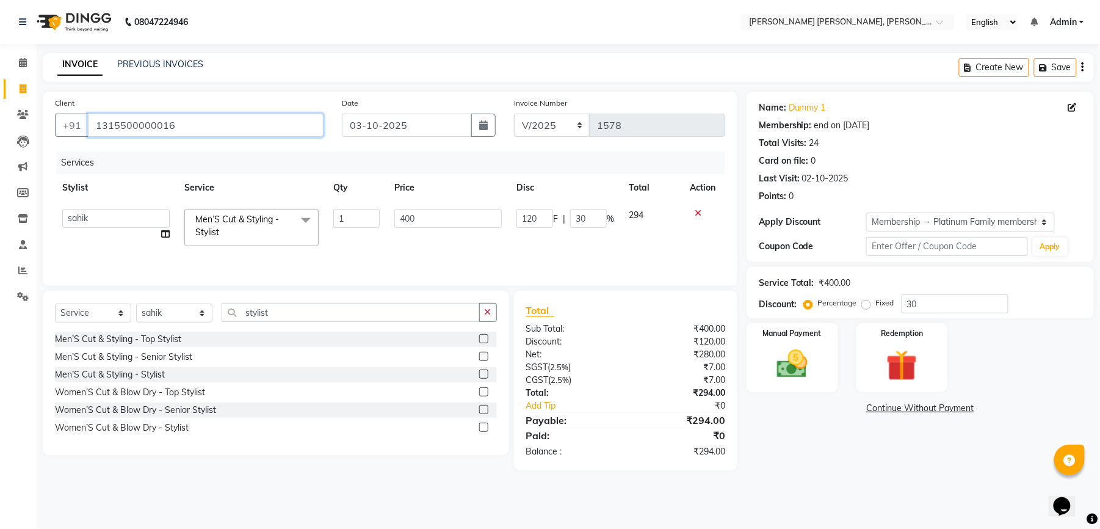
type input "0"
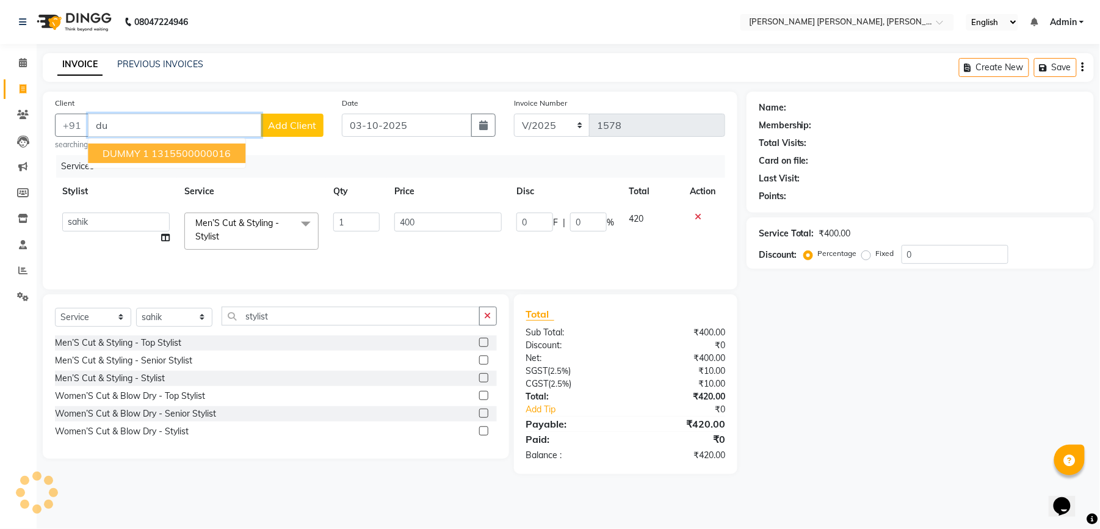
type input "d"
click at [167, 156] on ngb-highlight "1315500000016" at bounding box center [190, 153] width 79 height 12
type input "1315500000016"
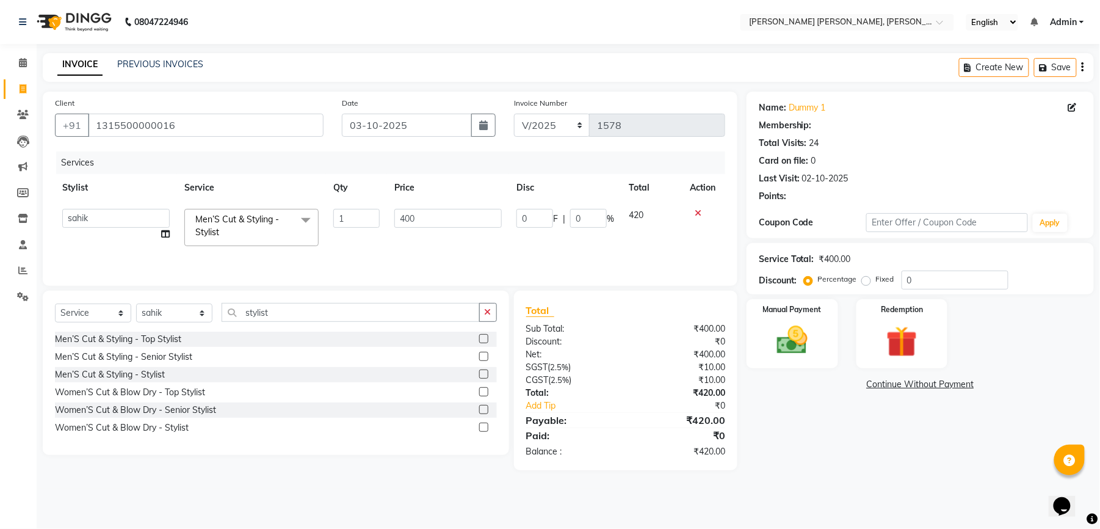
type input "120"
type input "30"
select select "1: Object"
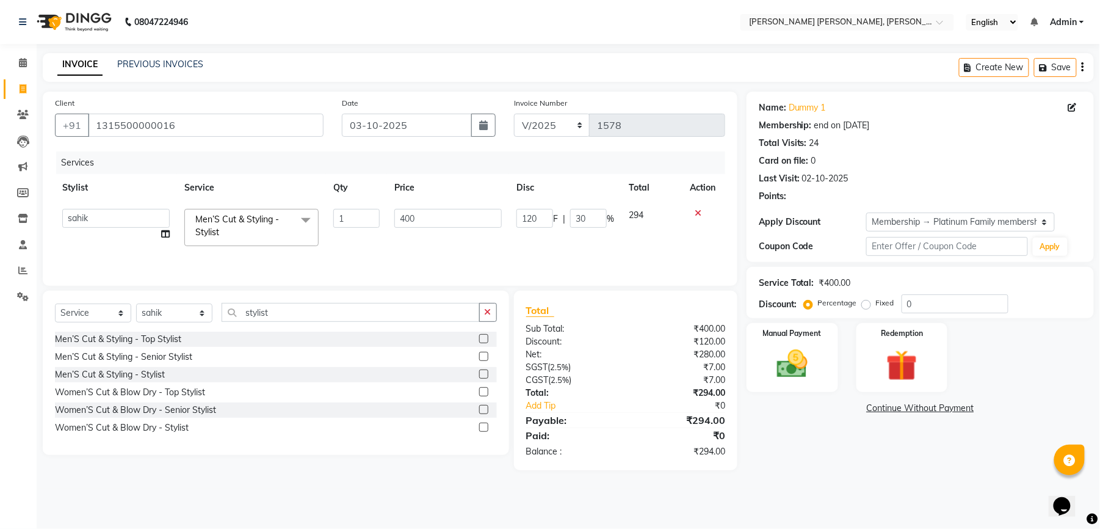
type input "30"
drag, startPoint x: 593, startPoint y: 218, endPoint x: 567, endPoint y: 219, distance: 26.9
click at [567, 219] on div "120 F | 30 %" at bounding box center [566, 218] width 98 height 19
click at [866, 487] on main "INVOICE PREVIOUS INVOICES Create New Save Client [PHONE_NUMBER] Date [DATE] Inv…" at bounding box center [569, 270] width 1064 height 435
click at [463, 217] on span "0 F" at bounding box center [465, 215] width 12 height 13
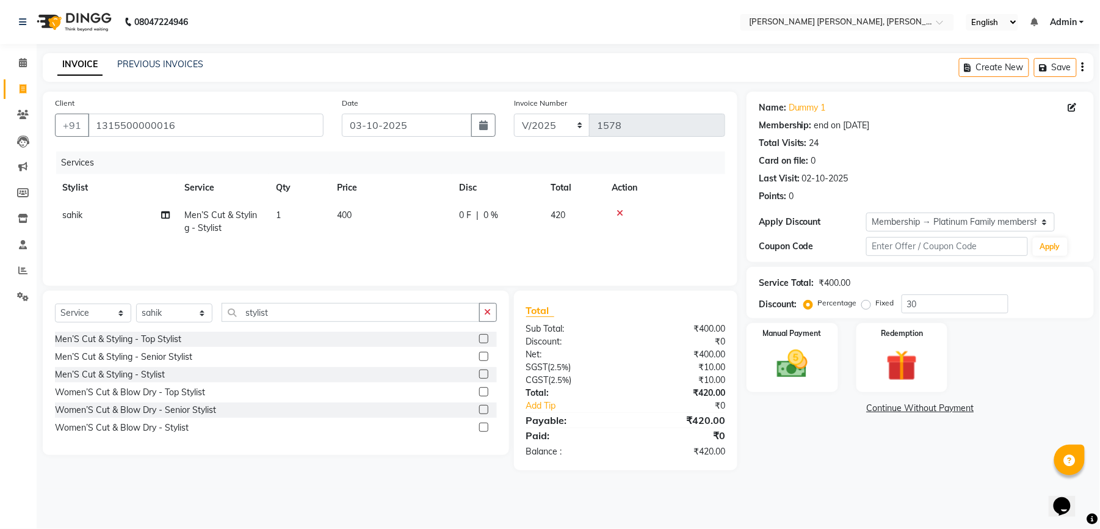
select select "65173"
drag, startPoint x: 535, startPoint y: 222, endPoint x: 508, endPoint y: 225, distance: 27.6
click at [508, 225] on tr "faizz [PERSON_NAME] [PERSON_NAME] sree Manager [PERSON_NAME] shaz (Unisex Styli…" at bounding box center [390, 227] width 670 height 52
type input "20"
click at [481, 248] on div "Services Stylist Service Qty Price Disc Total Action faizz [PERSON_NAME] [PERSO…" at bounding box center [390, 212] width 670 height 122
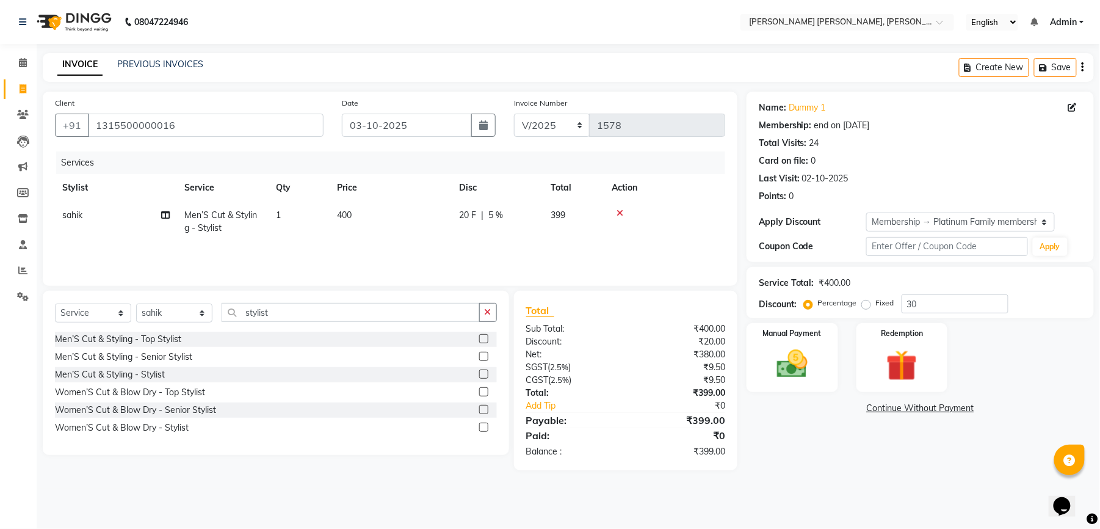
click at [469, 213] on span "20 F" at bounding box center [467, 215] width 17 height 13
select select "65173"
drag, startPoint x: 548, startPoint y: 219, endPoint x: 517, endPoint y: 225, distance: 32.3
click at [517, 225] on input "20" at bounding box center [535, 218] width 37 height 19
type input "19"
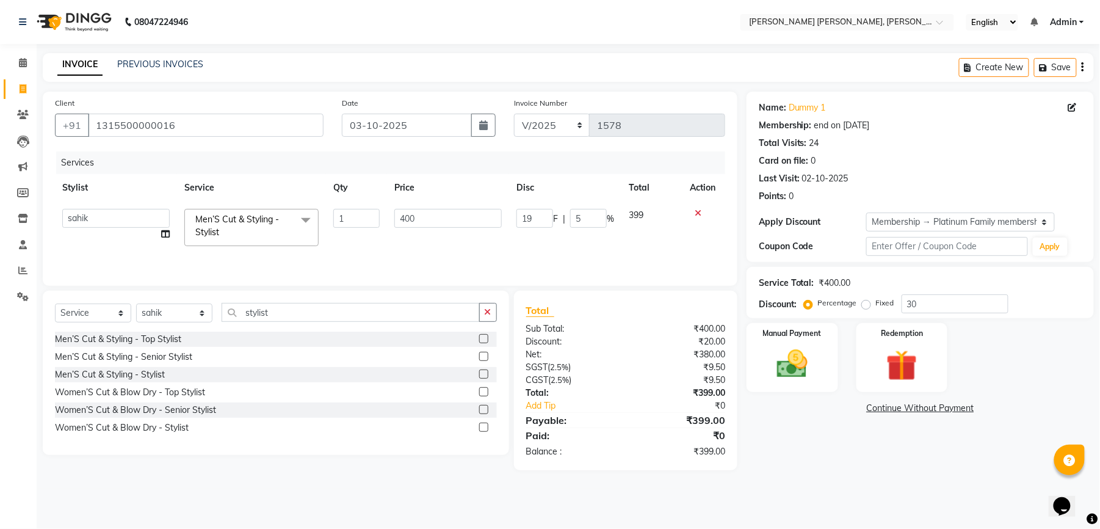
click at [476, 235] on tr "faizz [PERSON_NAME] [PERSON_NAME] sree Manager [PERSON_NAME] shaz (Unisex Styli…" at bounding box center [390, 227] width 670 height 52
click at [797, 369] on img at bounding box center [792, 364] width 53 height 37
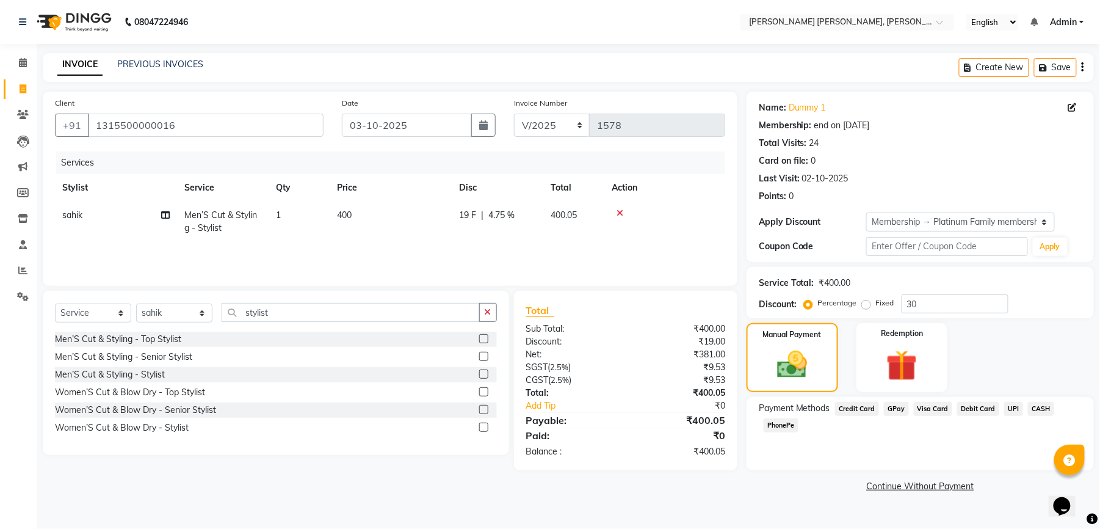
click at [1031, 407] on span "CASH" at bounding box center [1041, 409] width 26 height 14
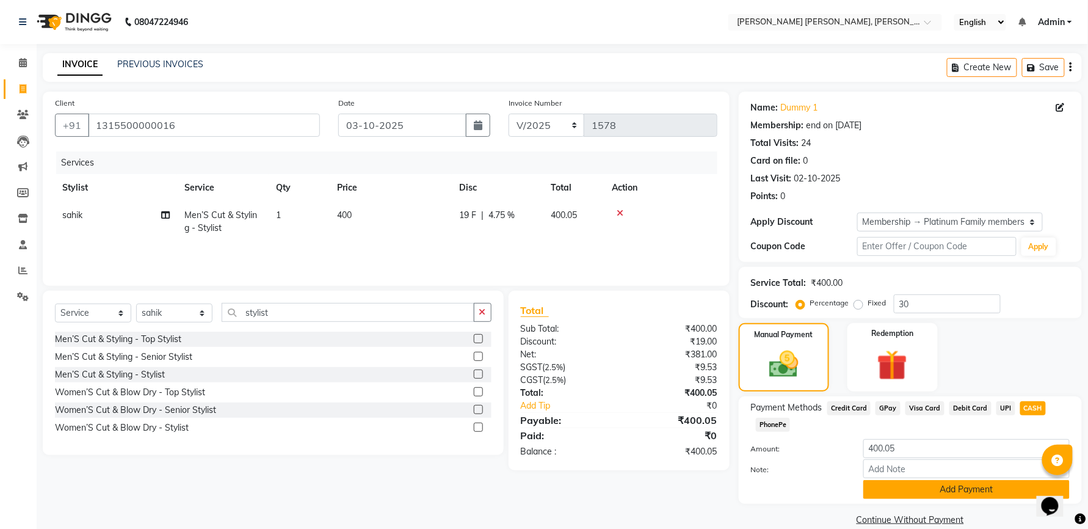
click at [975, 482] on button "Add Payment" at bounding box center [966, 489] width 206 height 19
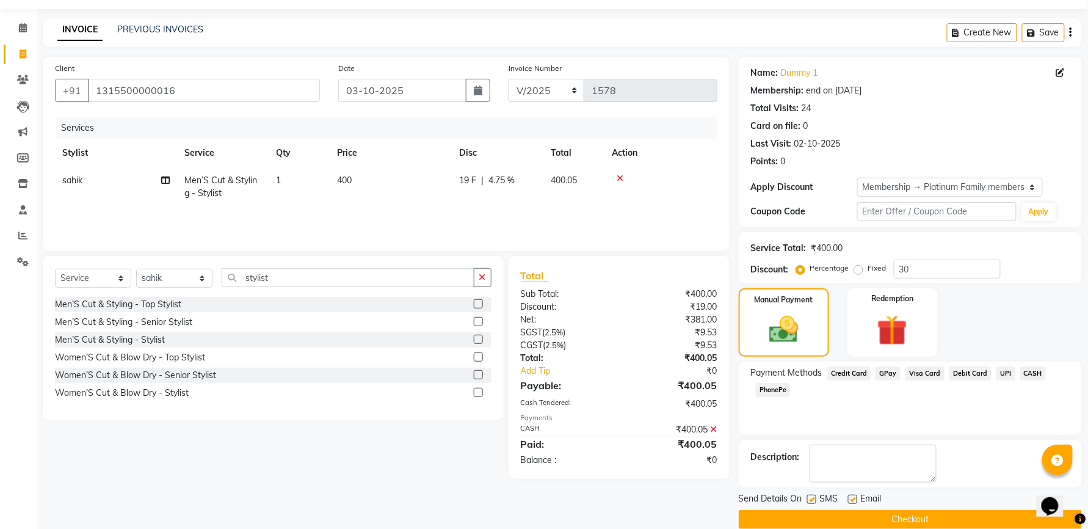
scroll to position [54, 0]
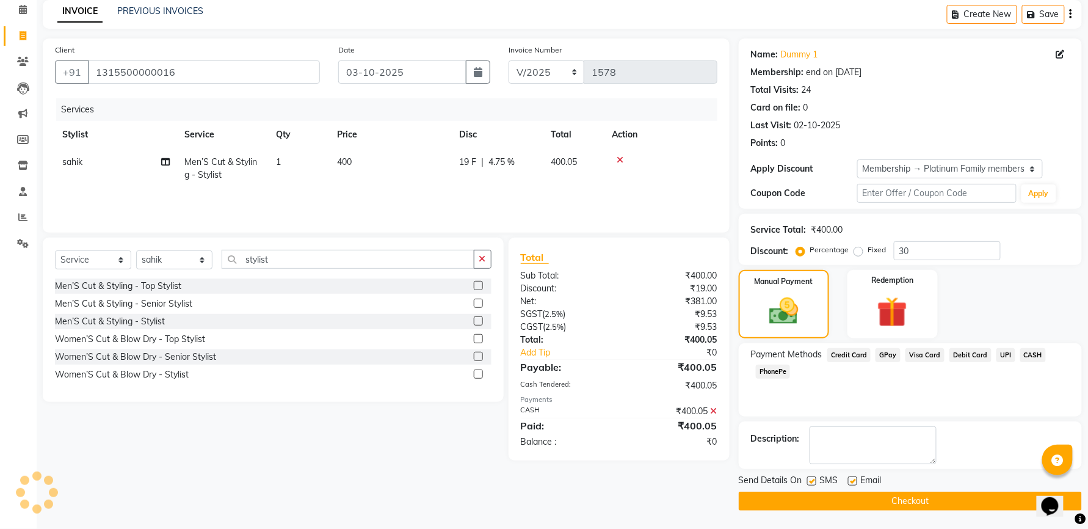
click at [807, 482] on label at bounding box center [811, 480] width 9 height 9
click at [807, 482] on input "checkbox" at bounding box center [811, 481] width 8 height 8
click at [852, 482] on label at bounding box center [852, 480] width 9 height 9
click at [852, 482] on input "checkbox" at bounding box center [852, 481] width 8 height 8
click at [847, 503] on button "Checkout" at bounding box center [910, 501] width 343 height 19
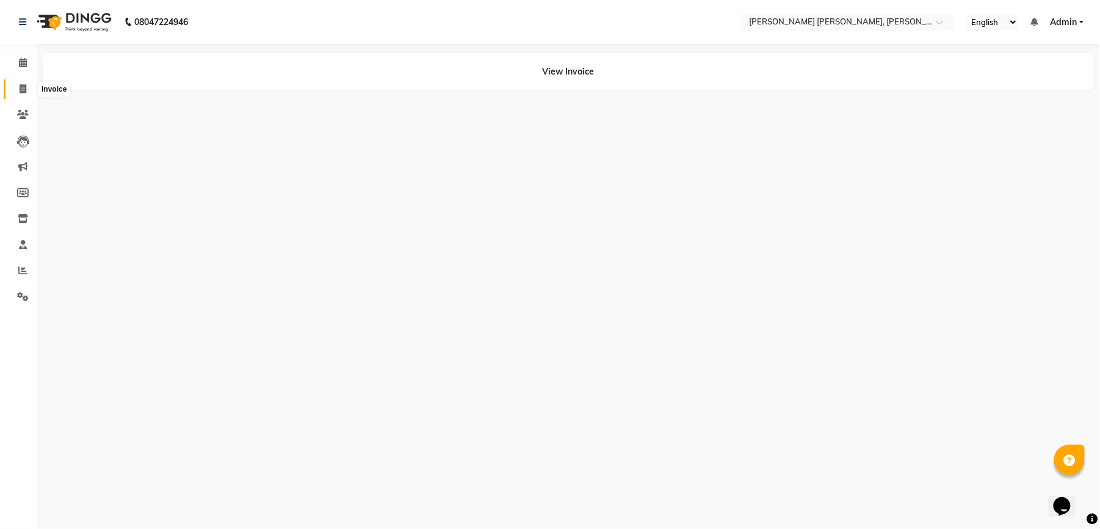
click at [20, 93] on icon at bounding box center [23, 88] width 7 height 9
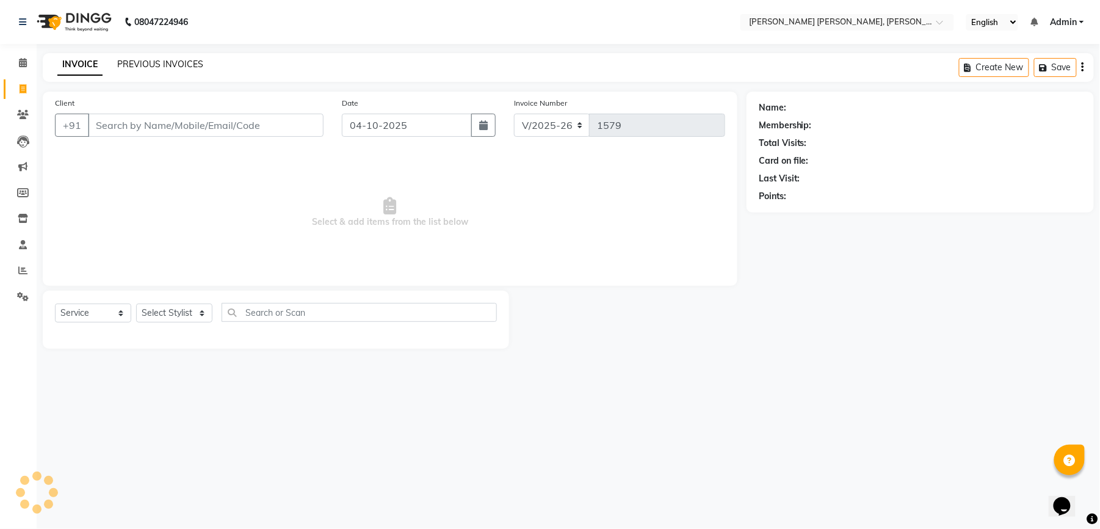
click at [180, 62] on link "PREVIOUS INVOICES" at bounding box center [160, 64] width 86 height 11
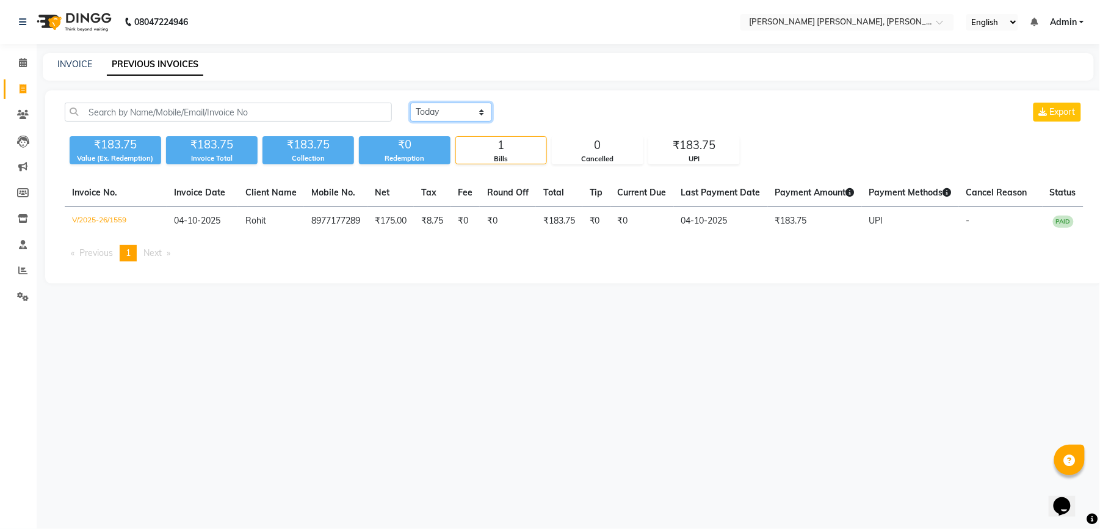
click at [473, 113] on select "[DATE] [DATE] Custom Range" at bounding box center [451, 112] width 82 height 19
click at [410, 103] on select "[DATE] [DATE] Custom Range" at bounding box center [451, 112] width 82 height 19
click at [567, 115] on input "04-10-2025" at bounding box center [550, 112] width 85 height 17
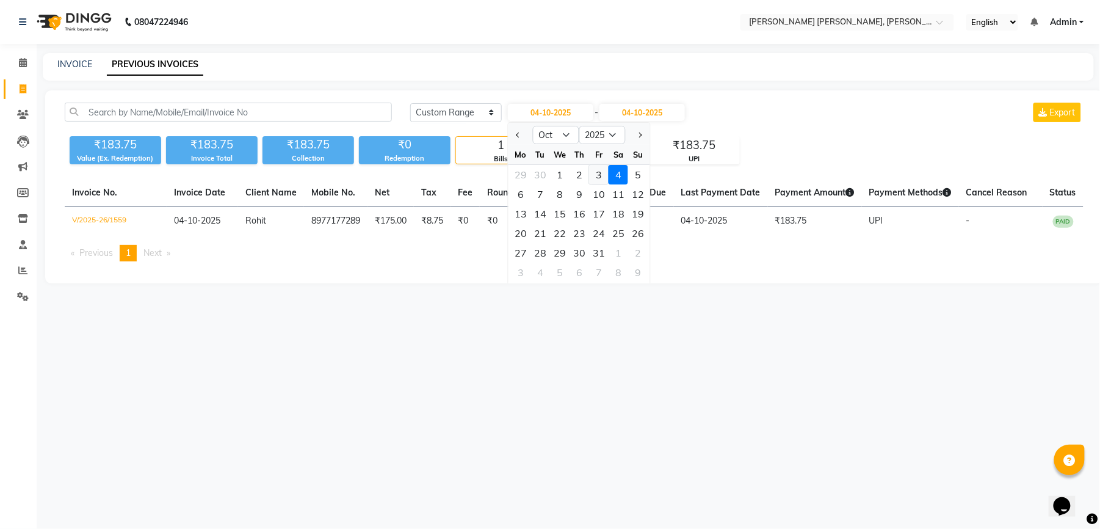
click at [597, 172] on div "3" at bounding box center [599, 175] width 20 height 20
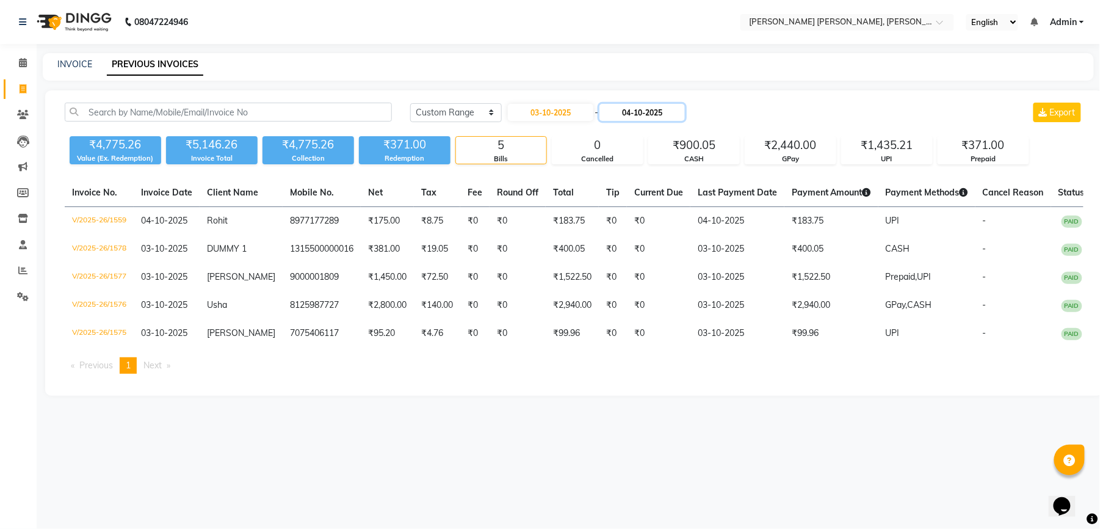
click at [636, 109] on input "04-10-2025" at bounding box center [642, 112] width 85 height 17
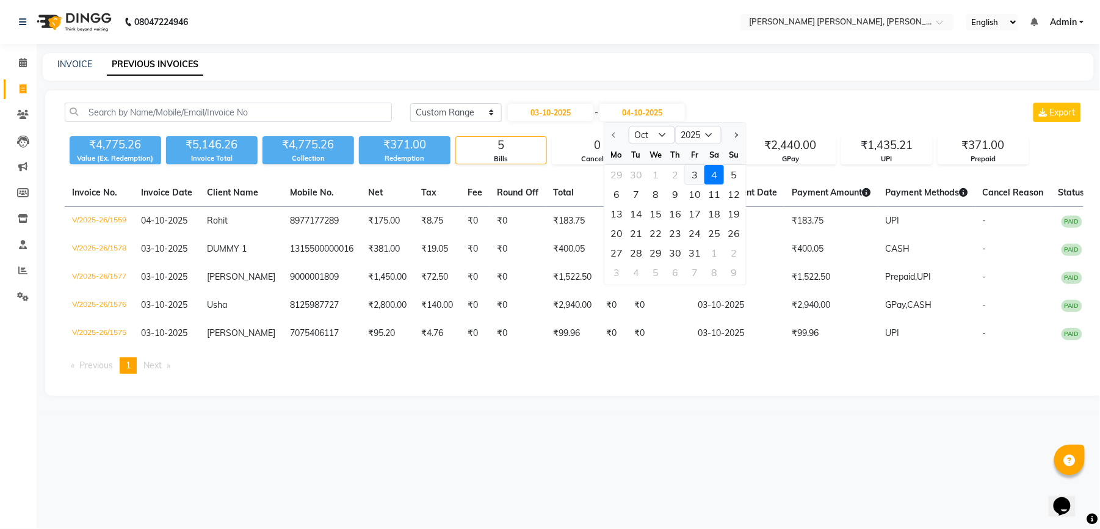
click at [692, 175] on div "3" at bounding box center [695, 175] width 20 height 20
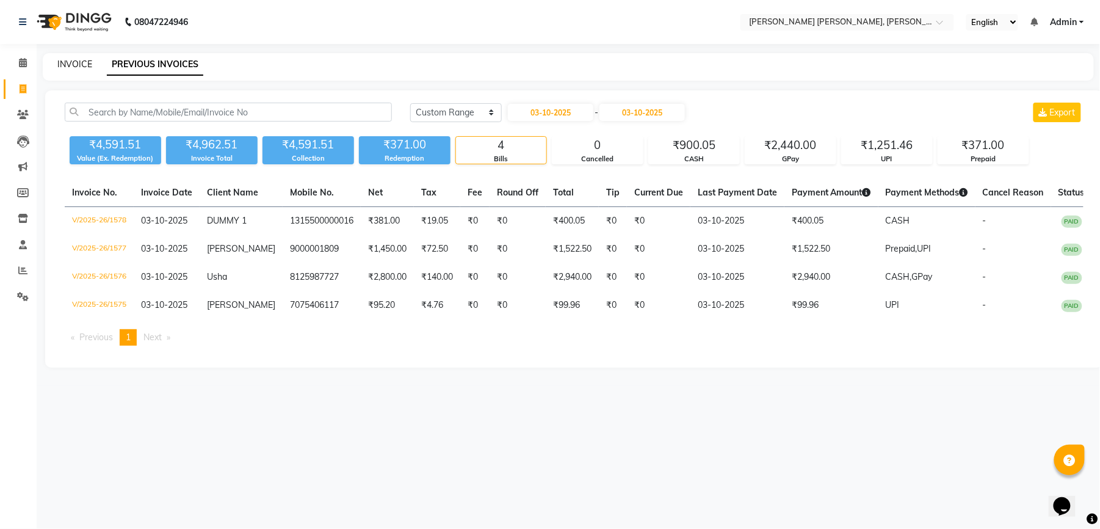
click at [74, 64] on link "INVOICE" at bounding box center [74, 64] width 35 height 11
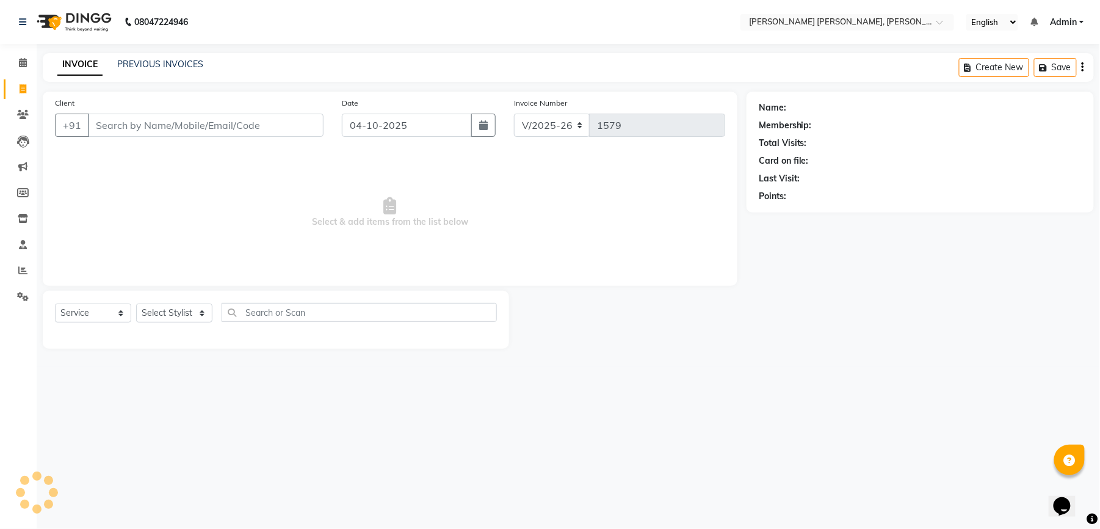
click at [175, 140] on div "Client +91" at bounding box center [189, 121] width 287 height 50
click at [181, 123] on input "Client" at bounding box center [206, 125] width 236 height 23
drag, startPoint x: 181, startPoint y: 123, endPoint x: 978, endPoint y: 315, distance: 819.5
click at [103, 193] on span "Select & add items from the list below" at bounding box center [390, 212] width 670 height 122
click at [416, 132] on input "04-10-2025" at bounding box center [407, 125] width 130 height 23
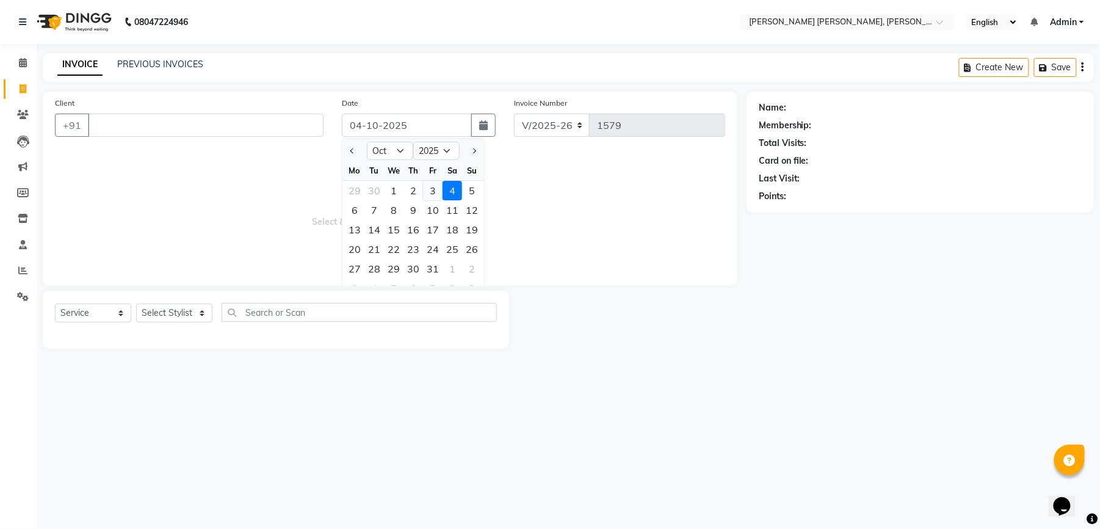
click at [438, 187] on div "3" at bounding box center [433, 191] width 20 height 20
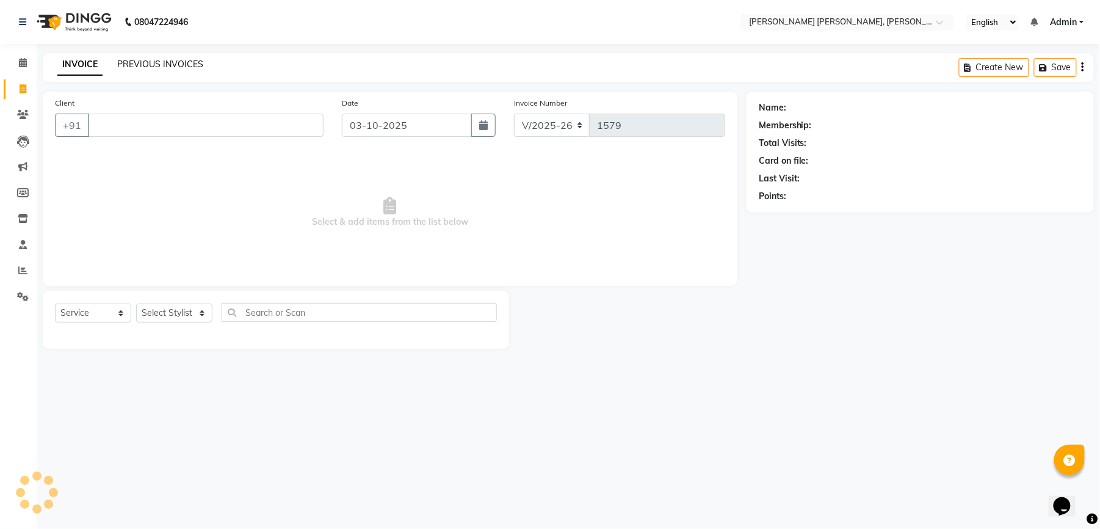
click at [145, 60] on link "PREVIOUS INVOICES" at bounding box center [160, 64] width 86 height 11
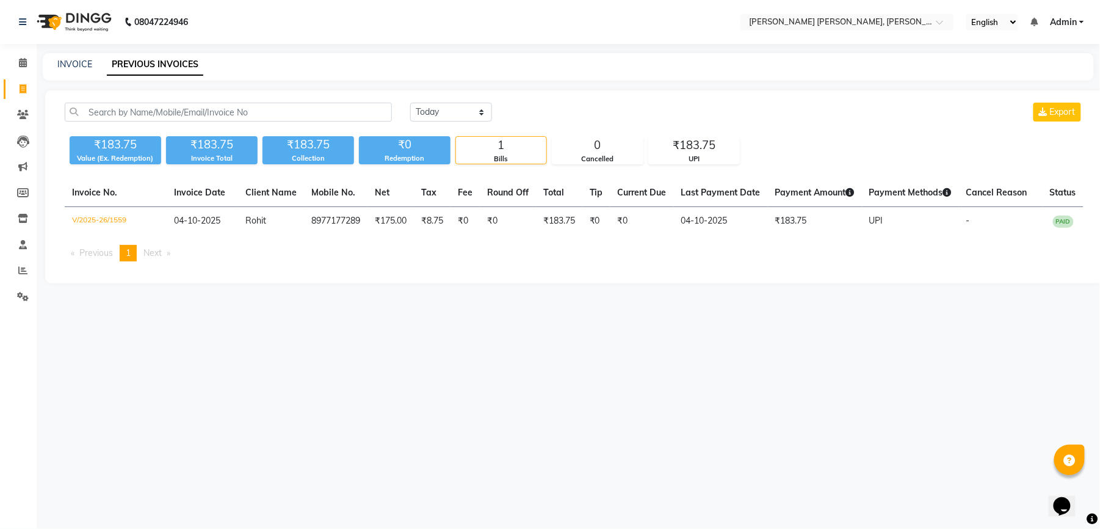
click at [165, 62] on link "PREVIOUS INVOICES" at bounding box center [155, 65] width 96 height 22
click at [63, 62] on link "INVOICE" at bounding box center [74, 64] width 35 height 11
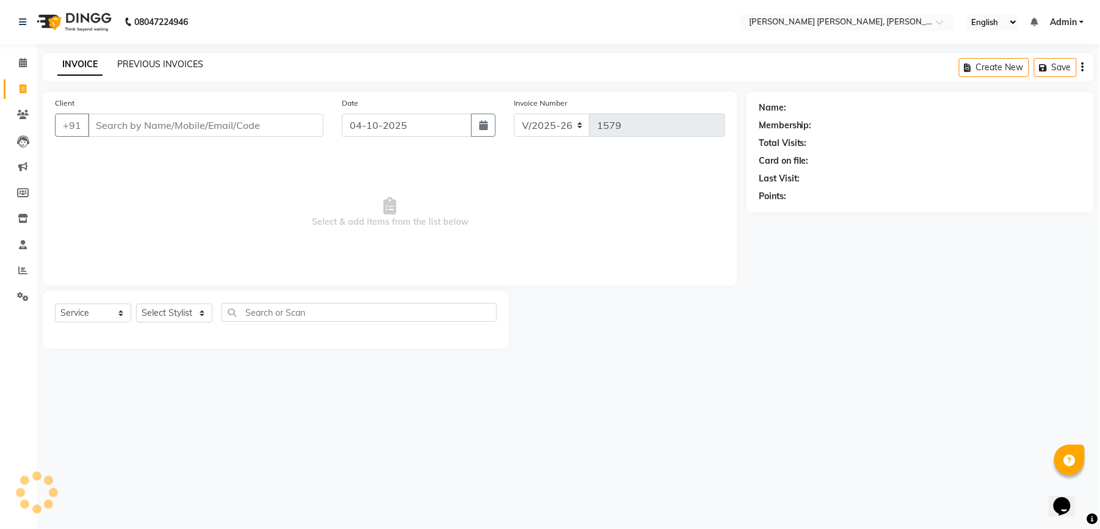
click at [162, 66] on link "PREVIOUS INVOICES" at bounding box center [160, 64] width 86 height 11
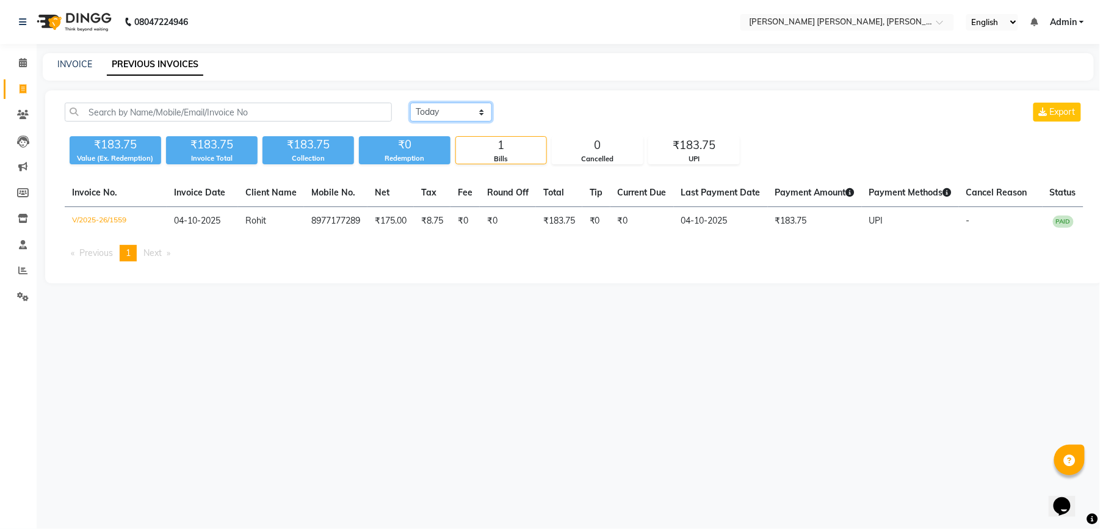
click at [429, 117] on select "[DATE] [DATE] Custom Range" at bounding box center [451, 112] width 82 height 19
click at [410, 103] on select "[DATE] [DATE] Custom Range" at bounding box center [451, 112] width 82 height 19
click at [557, 117] on input "04-10-2025" at bounding box center [550, 112] width 85 height 17
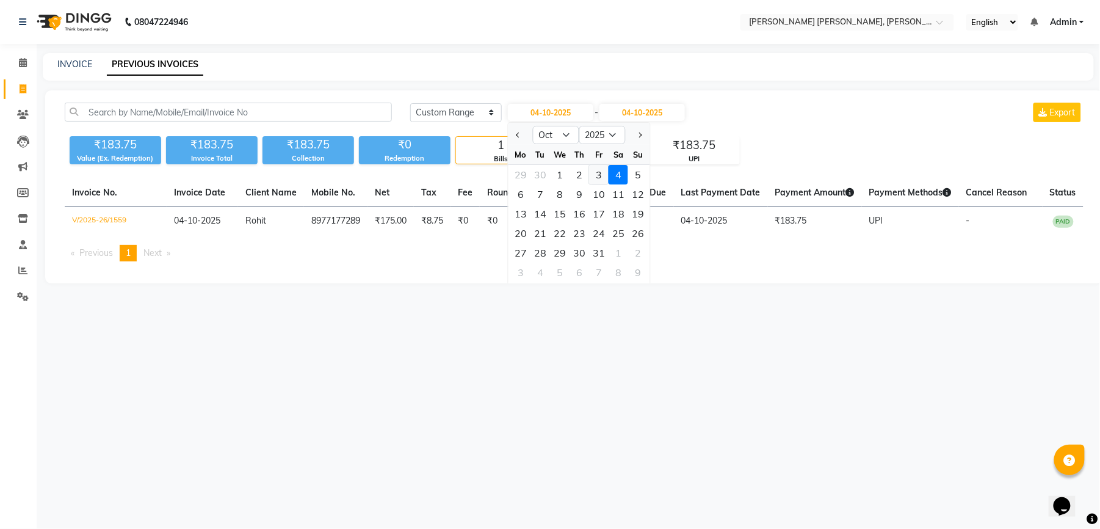
click at [594, 181] on div "3" at bounding box center [599, 175] width 20 height 20
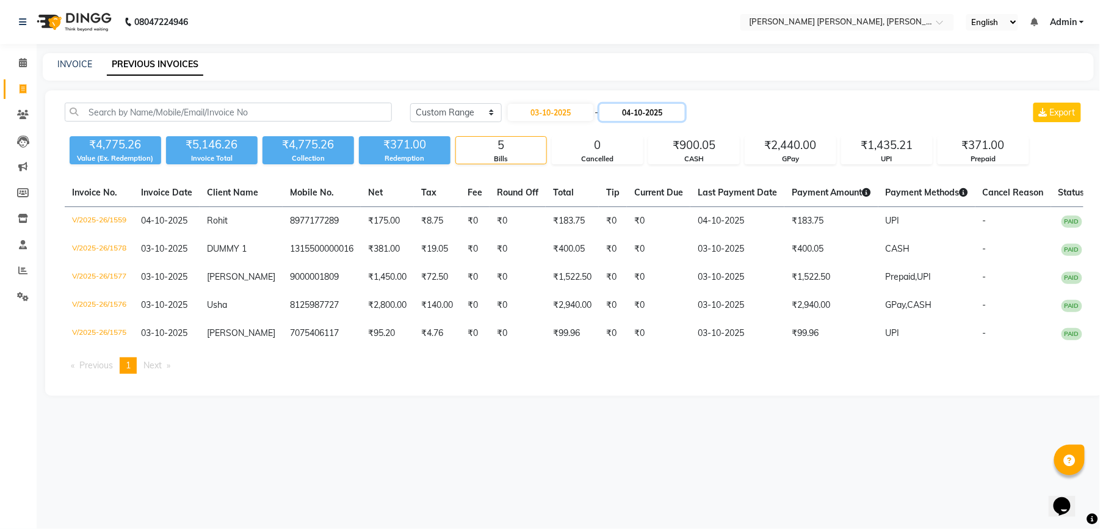
click at [637, 114] on input "04-10-2025" at bounding box center [642, 112] width 85 height 17
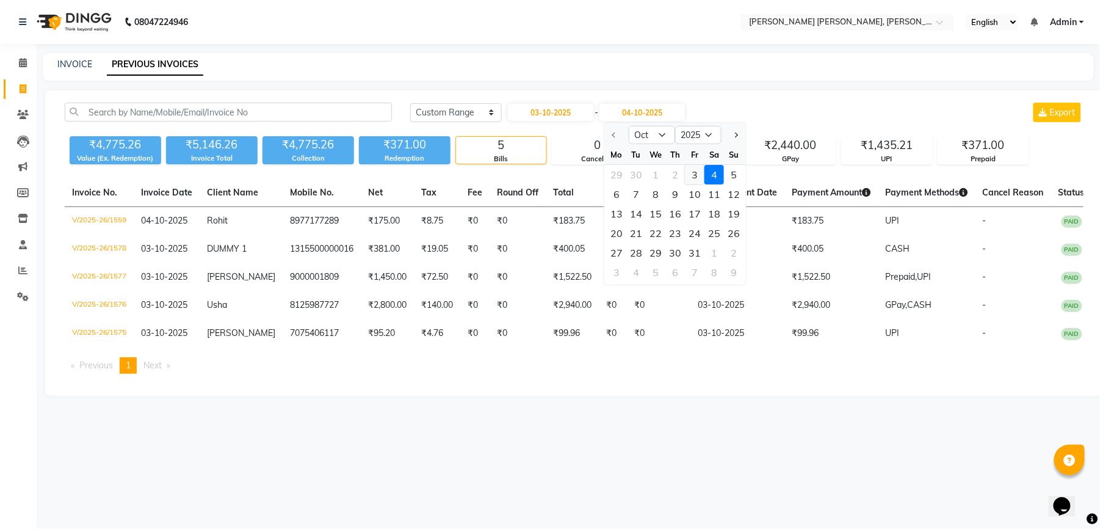
click at [692, 174] on div "3" at bounding box center [695, 175] width 20 height 20
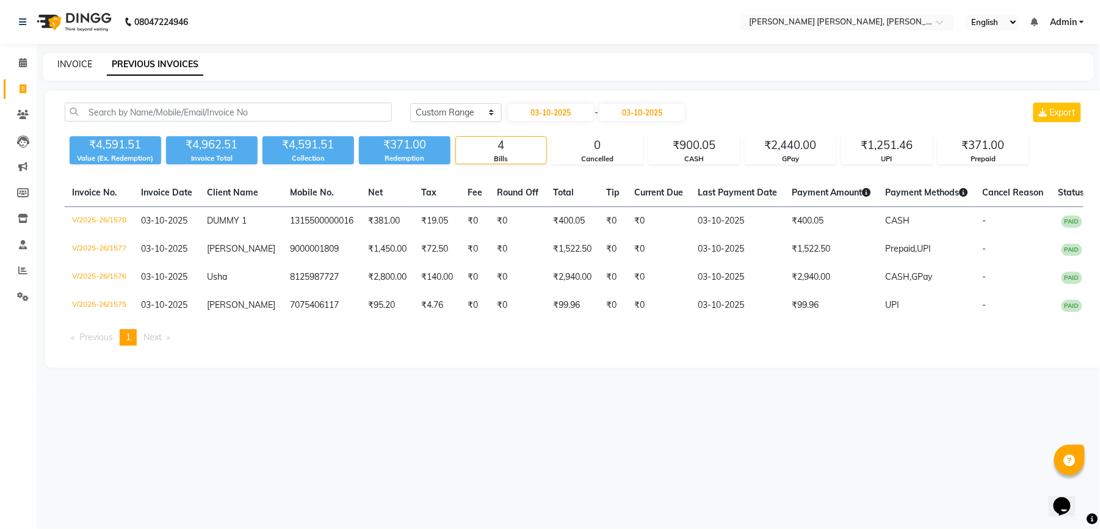
click at [73, 59] on link "INVOICE" at bounding box center [74, 64] width 35 height 11
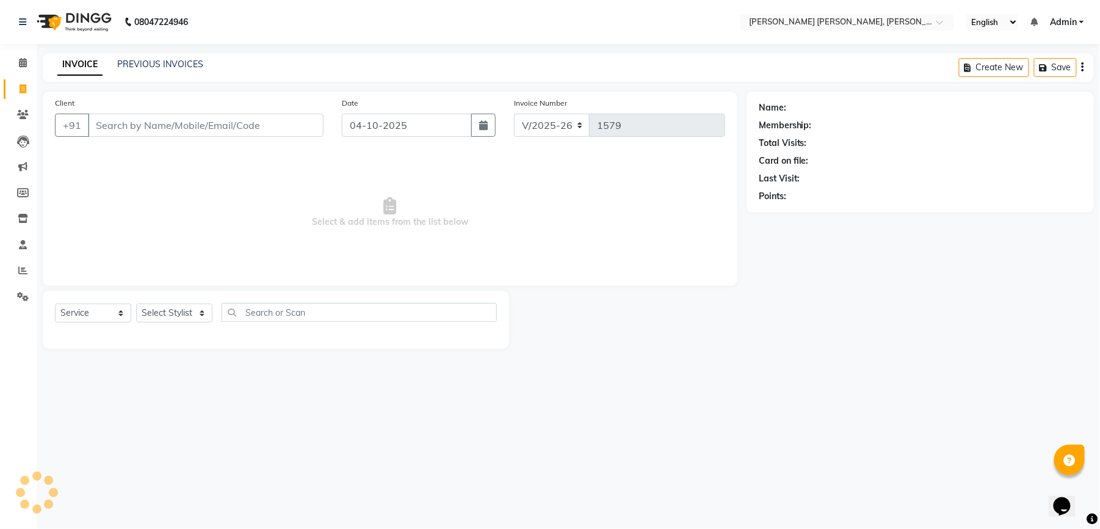
click at [264, 126] on input "Client" at bounding box center [206, 125] width 236 height 23
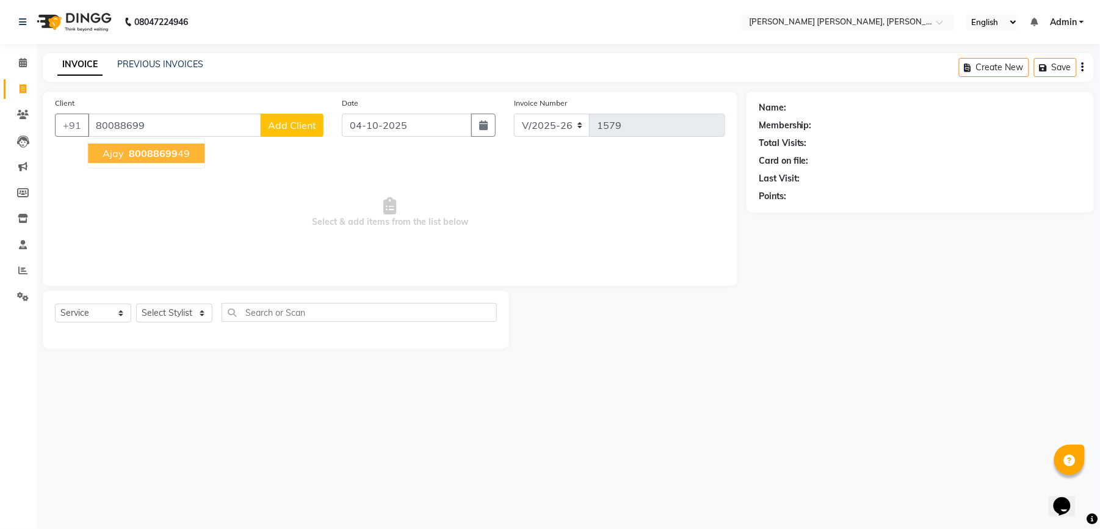
click at [167, 161] on button "Ajay 80088699 49" at bounding box center [146, 153] width 117 height 20
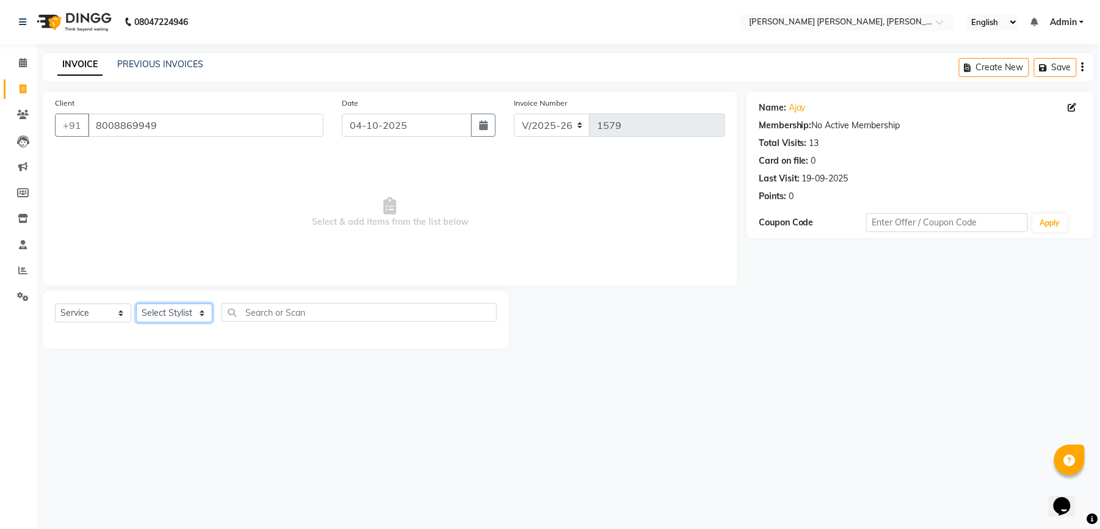
click at [190, 313] on select "Select Stylist faizz [PERSON_NAME] [PERSON_NAME] sree Manager [PERSON_NAME] (Un…" at bounding box center [174, 312] width 76 height 19
click at [136, 303] on select "Select Stylist faizz [PERSON_NAME] [PERSON_NAME] sree Manager [PERSON_NAME] (Un…" at bounding box center [174, 312] width 76 height 19
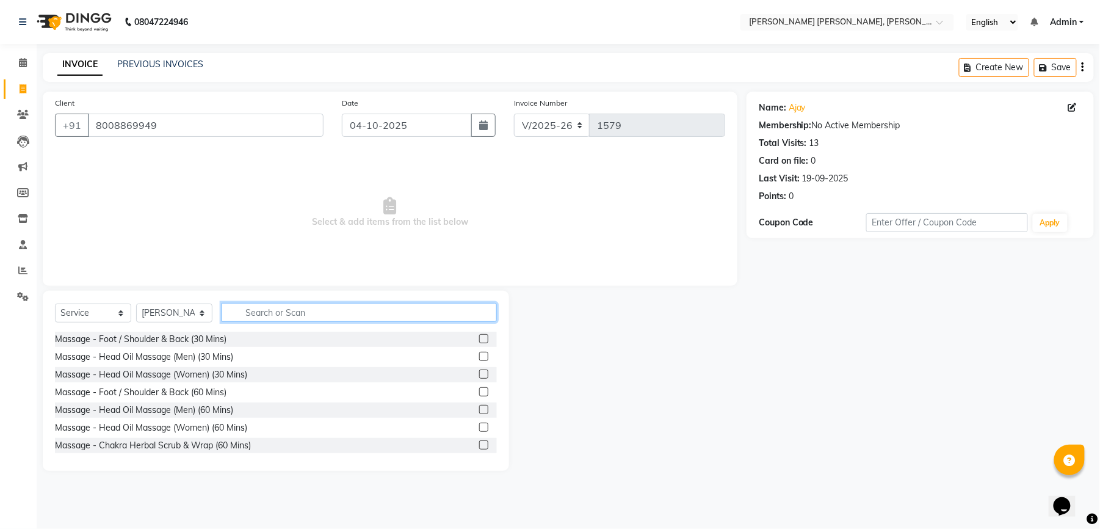
click at [303, 311] on input "text" at bounding box center [359, 312] width 275 height 19
click at [183, 309] on select "Select Stylist faizz [PERSON_NAME] [PERSON_NAME] sree Manager [PERSON_NAME] (Un…" at bounding box center [174, 312] width 76 height 19
click at [136, 303] on select "Select Stylist faizz [PERSON_NAME] [PERSON_NAME] sree Manager [PERSON_NAME] (Un…" at bounding box center [174, 312] width 76 height 19
click at [296, 313] on input "text" at bounding box center [359, 312] width 275 height 19
click at [313, 320] on input "text" at bounding box center [359, 312] width 275 height 19
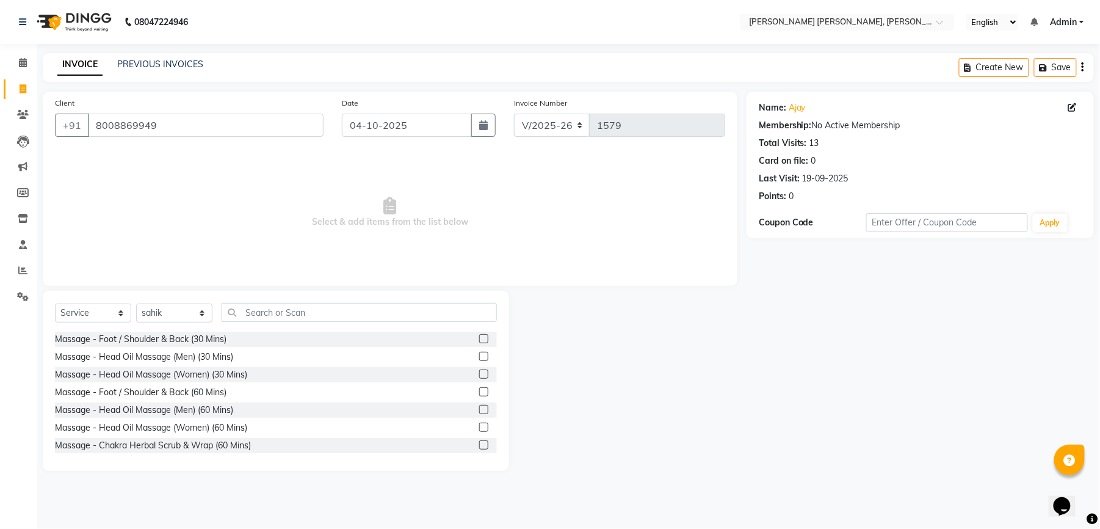
click at [325, 302] on div "Select Service Product Membership Package Voucher Prepaid Gift Card Select Styl…" at bounding box center [276, 381] width 466 height 180
click at [303, 315] on input "text" at bounding box center [359, 312] width 275 height 19
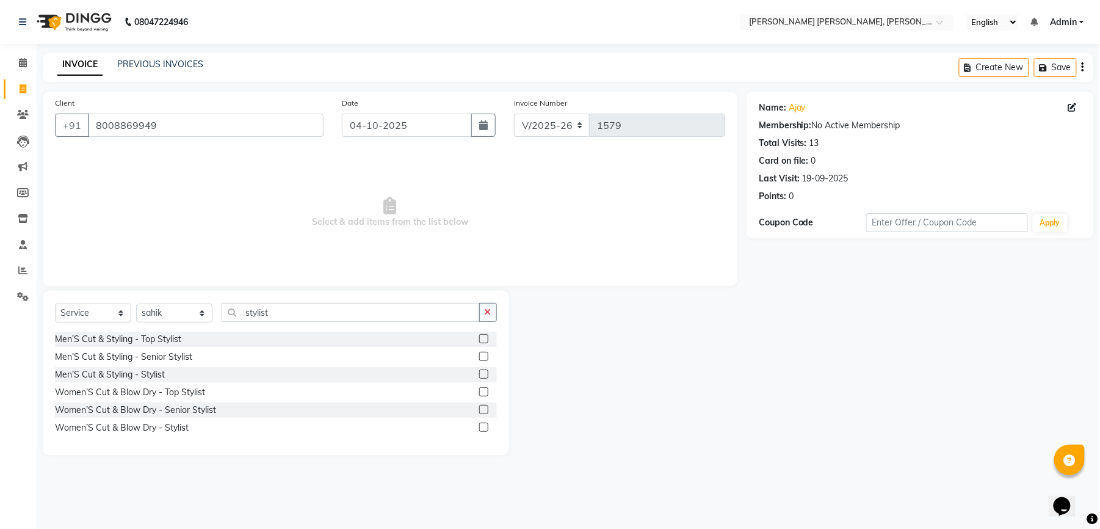
click at [485, 371] on label at bounding box center [483, 373] width 9 height 9
click at [485, 371] on input "checkbox" at bounding box center [483, 375] width 8 height 8
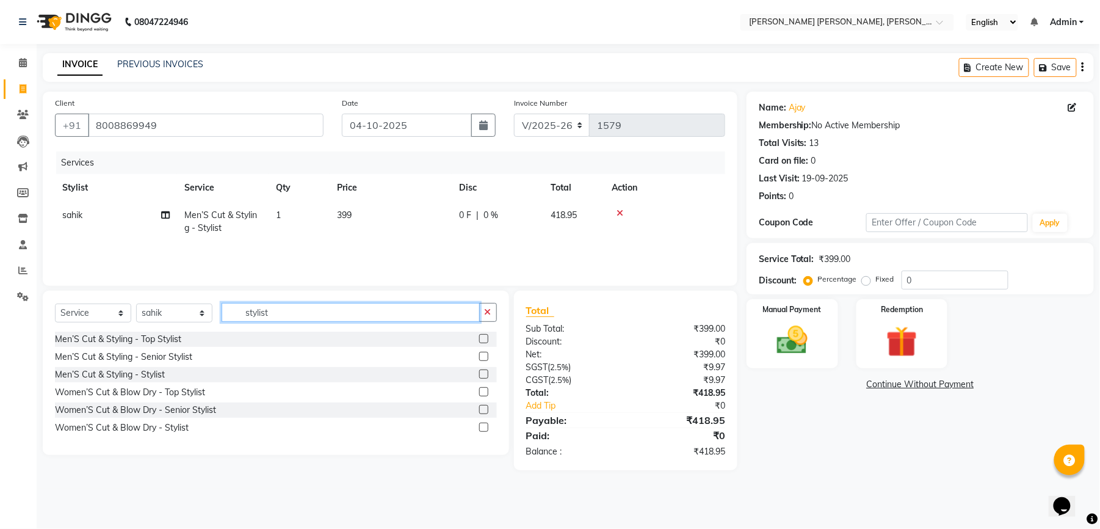
drag, startPoint x: 285, startPoint y: 321, endPoint x: 252, endPoint y: 324, distance: 32.5
click at [255, 324] on div "Select Service Product Membership Package Voucher Prepaid Gift Card Select Styl…" at bounding box center [276, 317] width 442 height 29
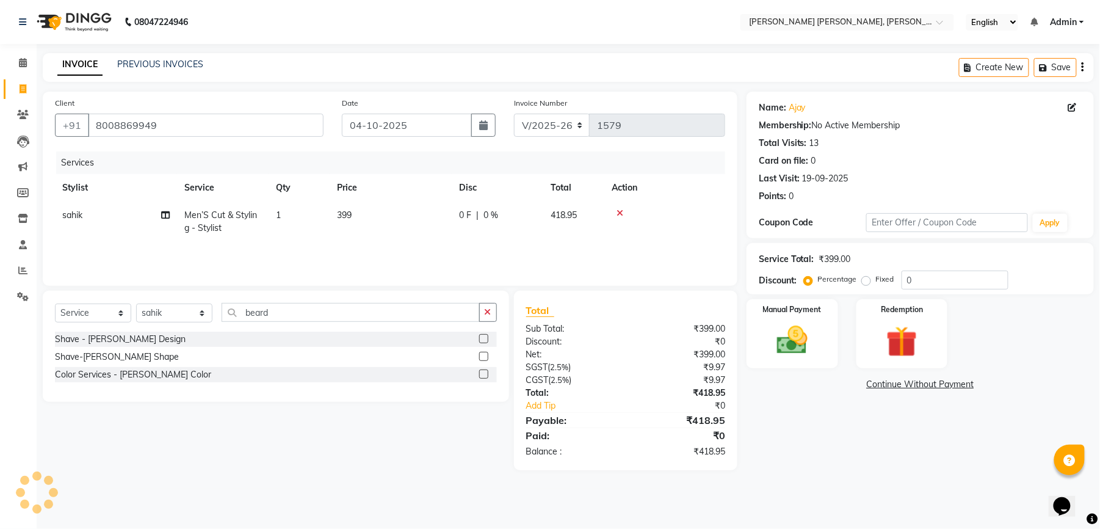
click at [482, 357] on label at bounding box center [483, 356] width 9 height 9
click at [482, 357] on input "checkbox" at bounding box center [483, 357] width 8 height 8
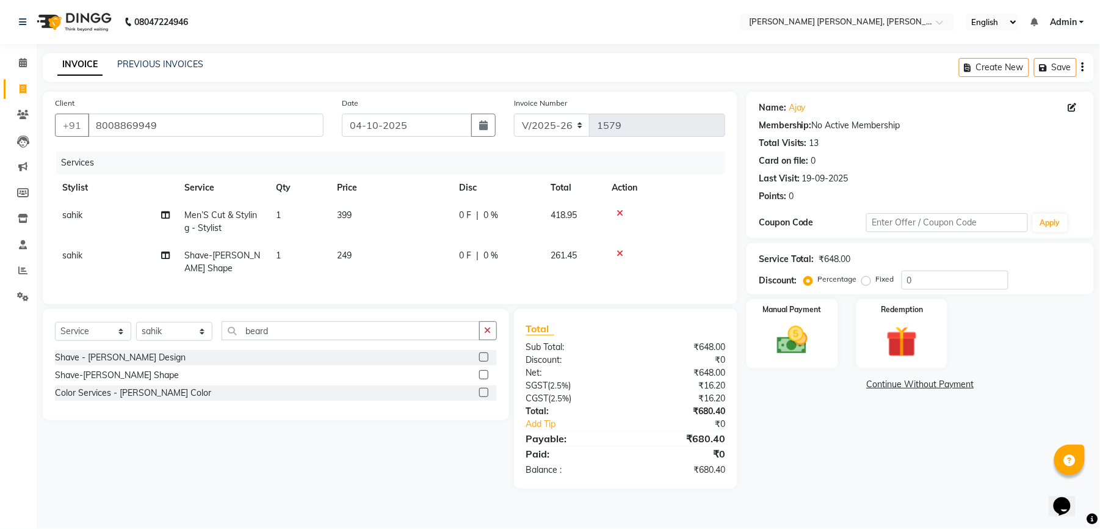
click at [358, 255] on td "249" at bounding box center [391, 262] width 122 height 40
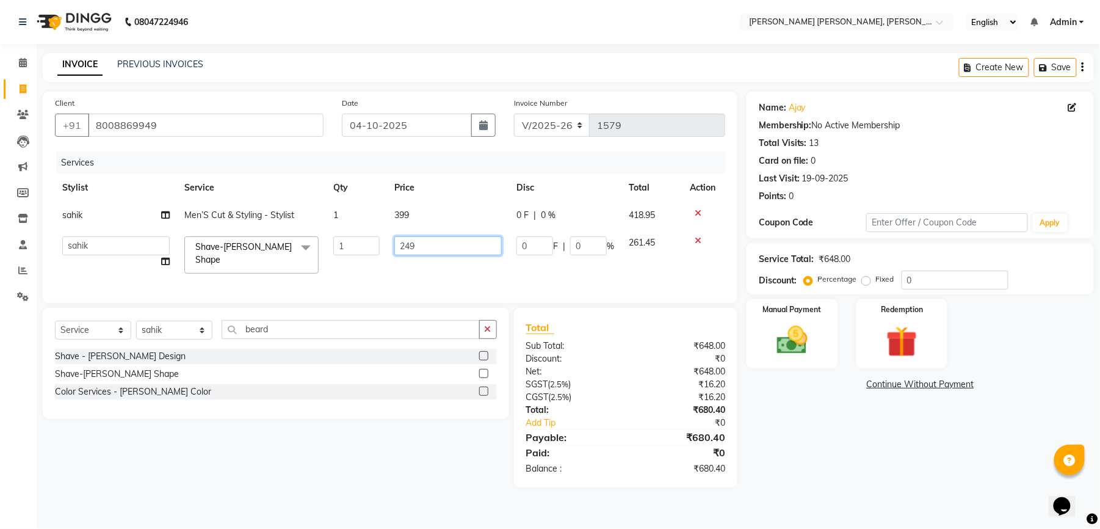
drag, startPoint x: 421, startPoint y: 250, endPoint x: 407, endPoint y: 250, distance: 14.7
click at [407, 250] on input "249" at bounding box center [447, 245] width 107 height 19
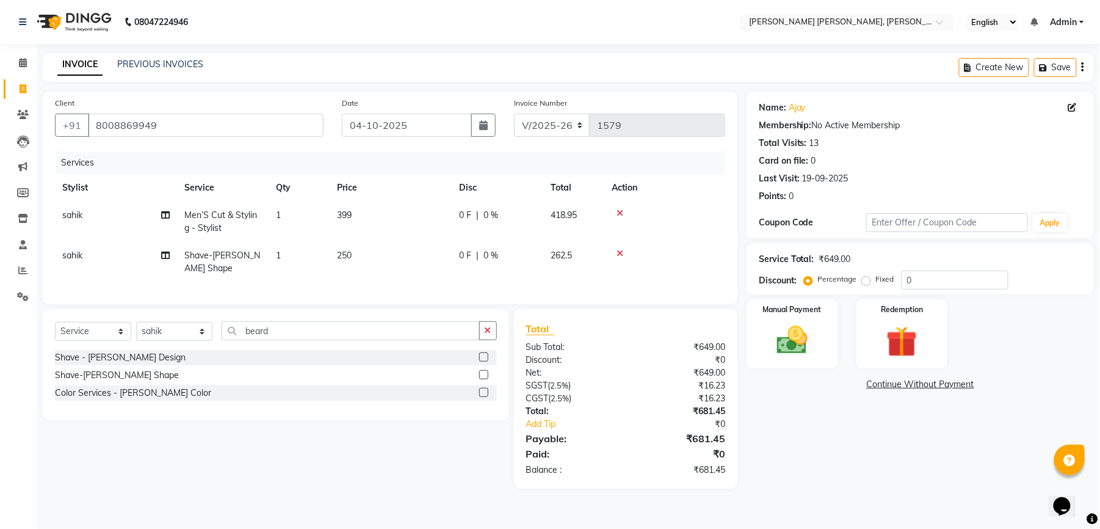
click at [420, 219] on td "399" at bounding box center [391, 221] width 122 height 40
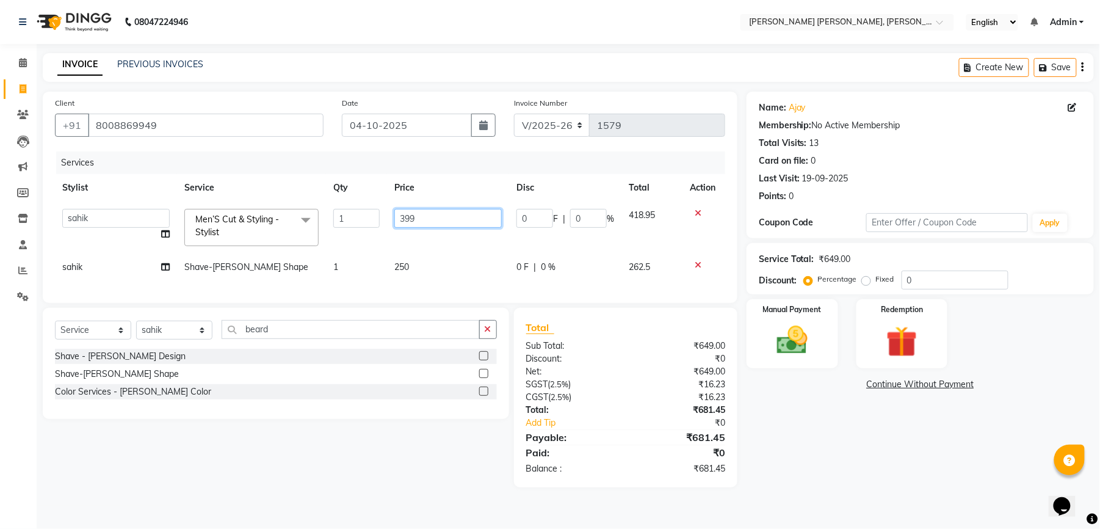
drag, startPoint x: 448, startPoint y: 223, endPoint x: 396, endPoint y: 226, distance: 51.3
click at [396, 226] on input "399" at bounding box center [447, 218] width 107 height 19
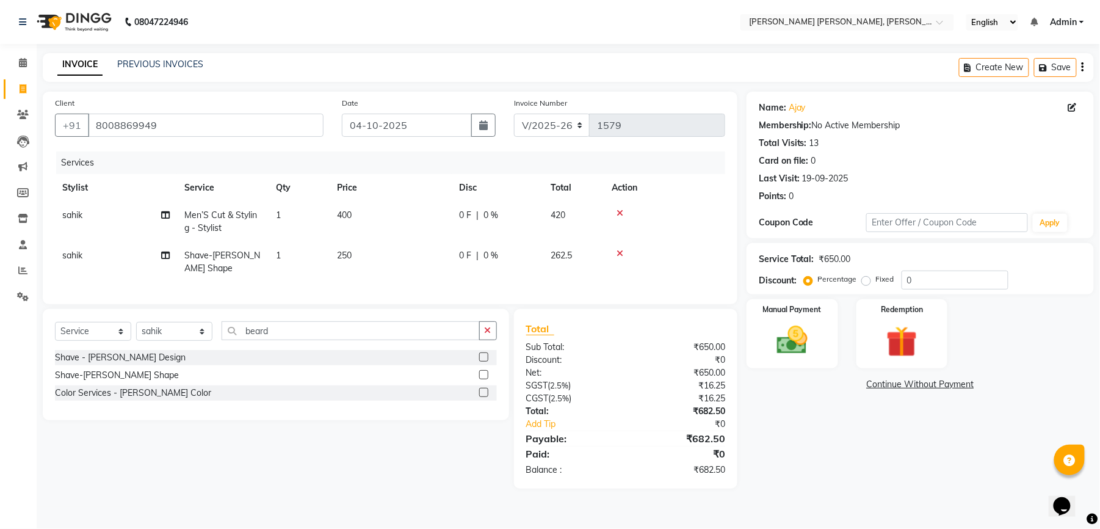
click at [366, 282] on div "Services Stylist Service Qty Price Disc Total Action sahik Men’S Cut & Styling …" at bounding box center [390, 221] width 670 height 140
click at [488, 219] on span "0 %" at bounding box center [491, 215] width 15 height 13
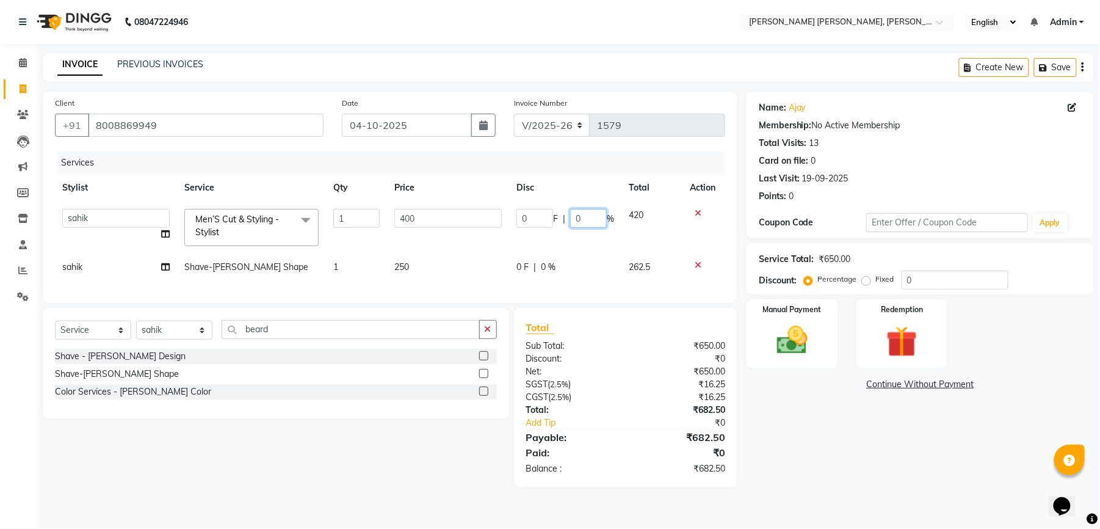
click at [572, 217] on input "0" at bounding box center [588, 218] width 37 height 19
click at [562, 272] on tr "sahik Shave-[PERSON_NAME] Shape 1 250 0 F | 0 % 262.5" at bounding box center [390, 266] width 670 height 27
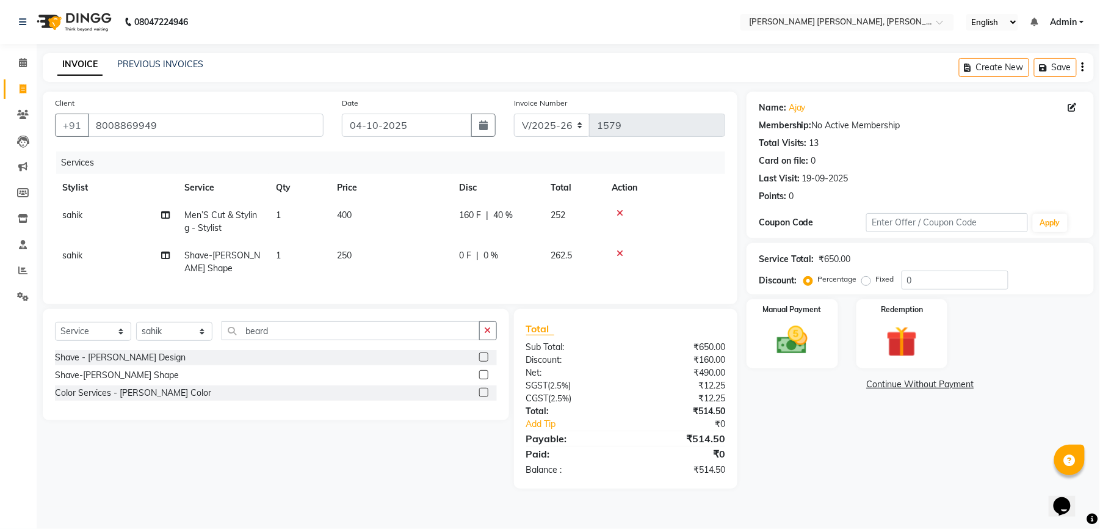
click at [484, 253] on span "0 %" at bounding box center [491, 255] width 15 height 13
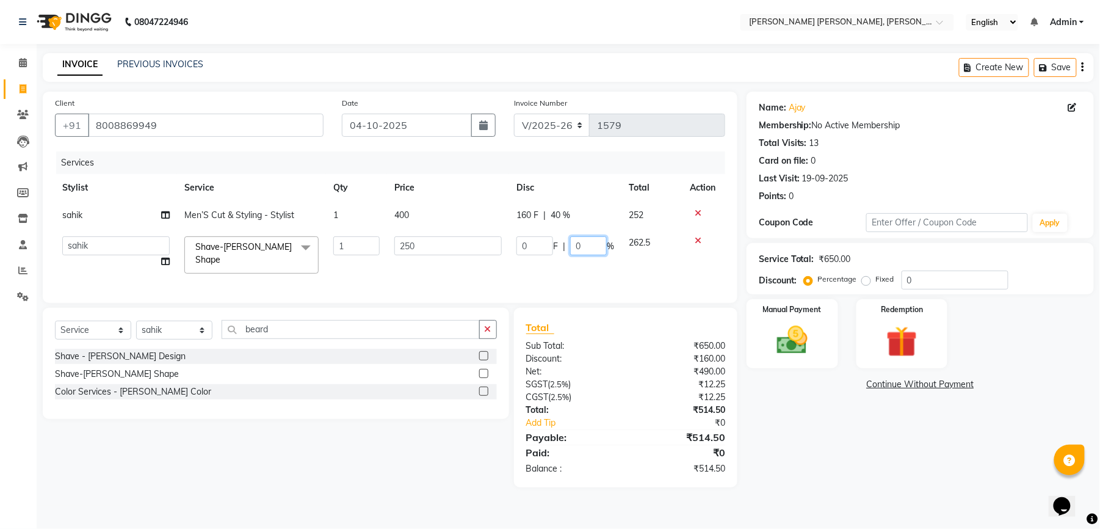
click at [575, 247] on input "0" at bounding box center [588, 245] width 37 height 19
click at [555, 269] on tr "faizz [PERSON_NAME] [PERSON_NAME] sree Manager [PERSON_NAME] shaz (Unisex Styli…" at bounding box center [390, 255] width 670 height 52
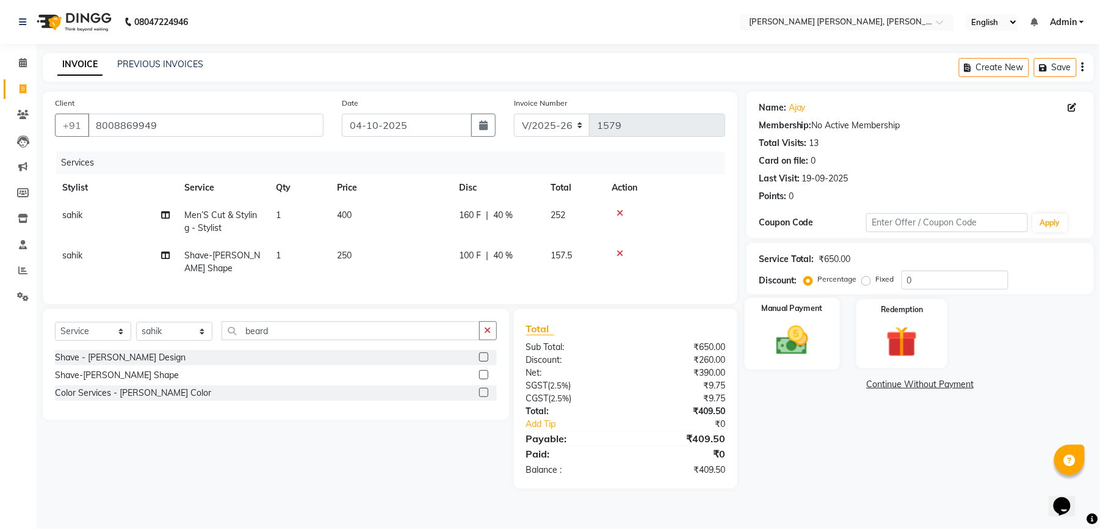
click at [811, 343] on img at bounding box center [792, 340] width 53 height 37
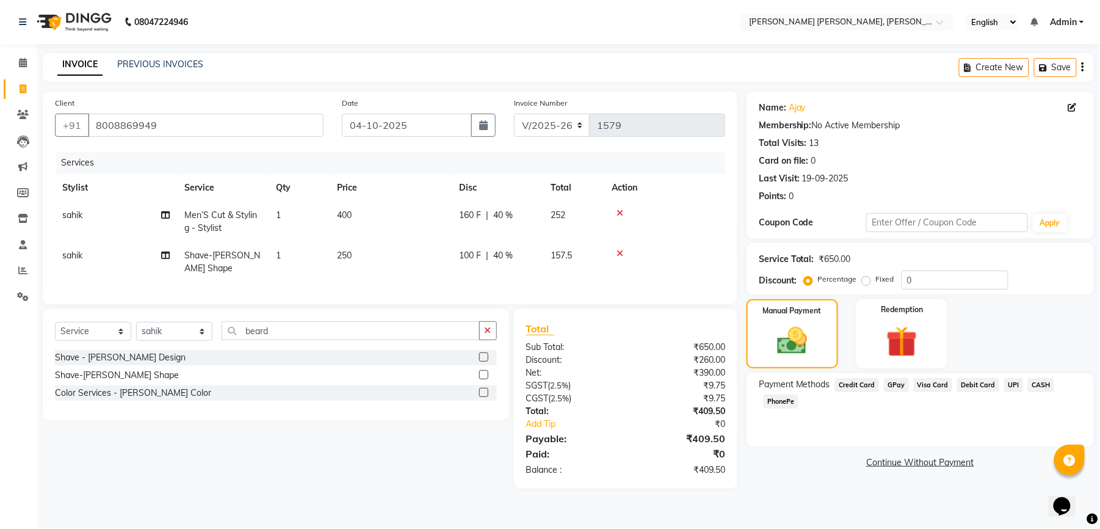
click at [1009, 385] on span "UPI" at bounding box center [1013, 385] width 19 height 14
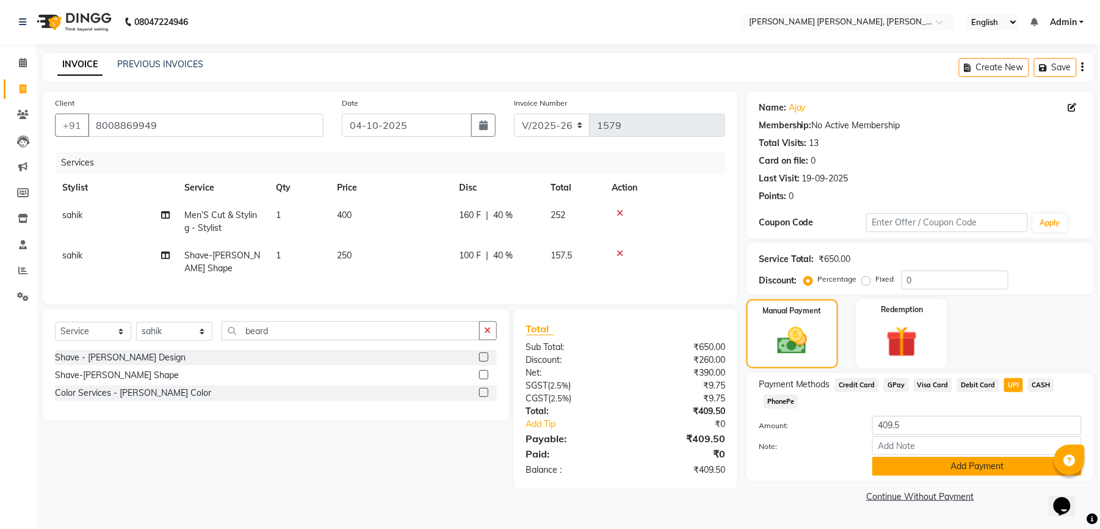
click at [981, 471] on button "Add Payment" at bounding box center [977, 466] width 209 height 19
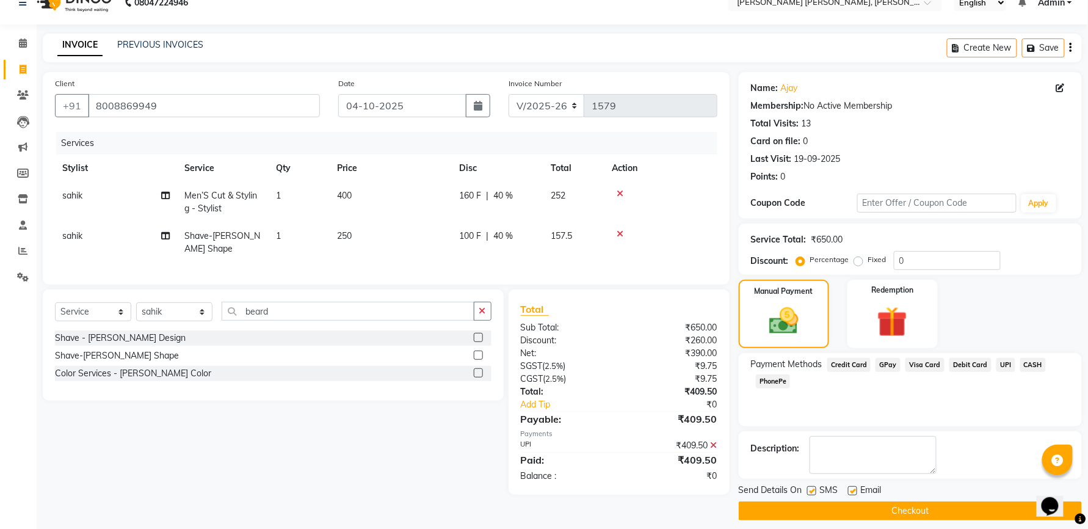
scroll to position [30, 0]
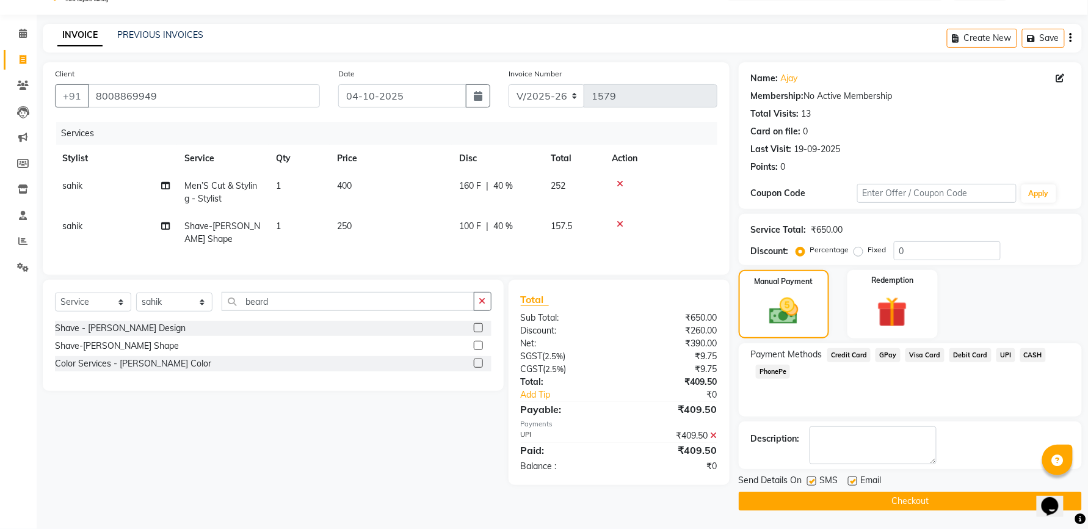
drag, startPoint x: 810, startPoint y: 479, endPoint x: 839, endPoint y: 480, distance: 29.3
click at [811, 480] on label at bounding box center [811, 480] width 9 height 9
click at [811, 480] on input "checkbox" at bounding box center [811, 481] width 8 height 8
click at [846, 481] on div "SMS" at bounding box center [827, 481] width 41 height 15
click at [855, 482] on label at bounding box center [852, 480] width 9 height 9
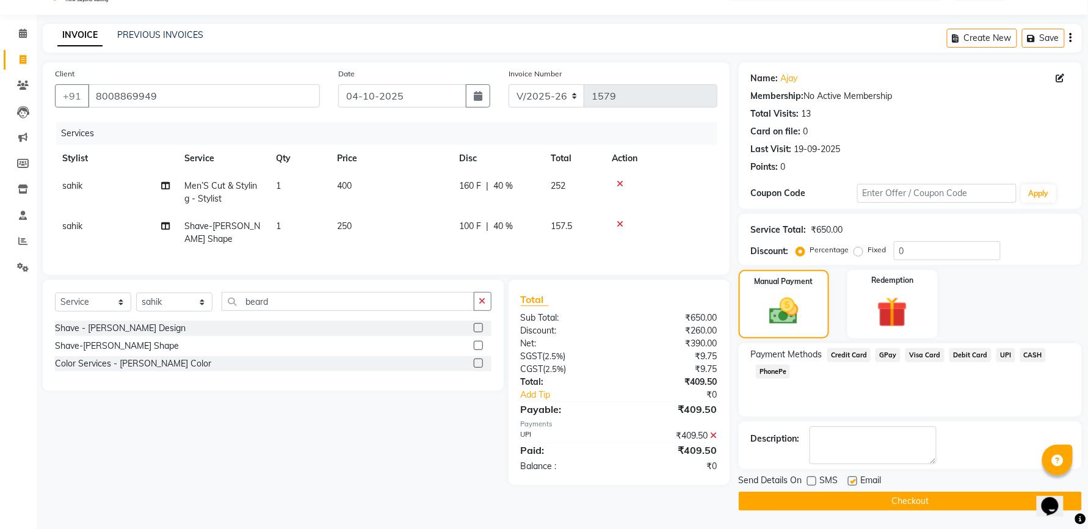
click at [855, 482] on input "checkbox" at bounding box center [852, 481] width 8 height 8
click at [410, 101] on input "04-10-2025" at bounding box center [402, 95] width 128 height 23
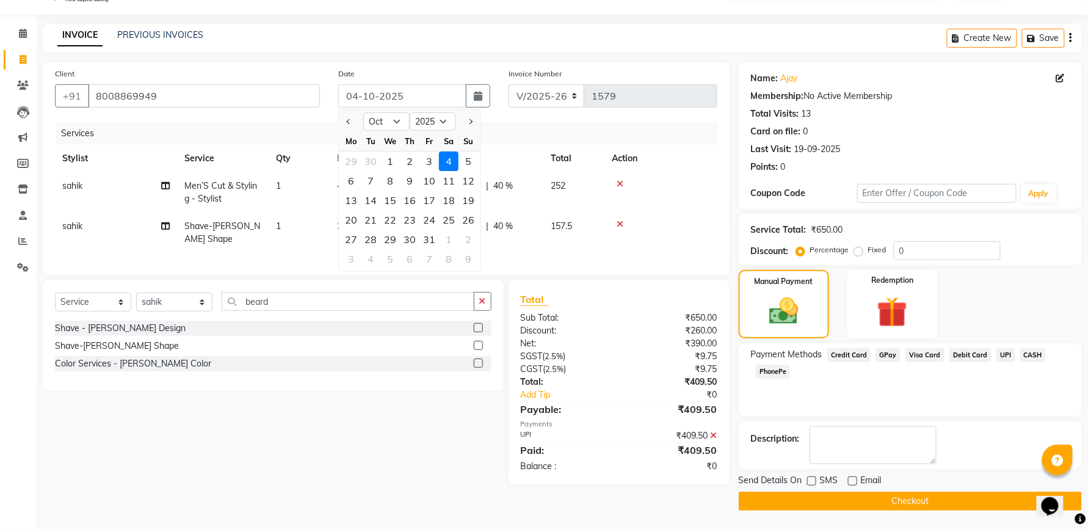
drag, startPoint x: 425, startPoint y: 162, endPoint x: 504, endPoint y: 238, distance: 109.7
click at [426, 166] on div "3" at bounding box center [429, 161] width 20 height 20
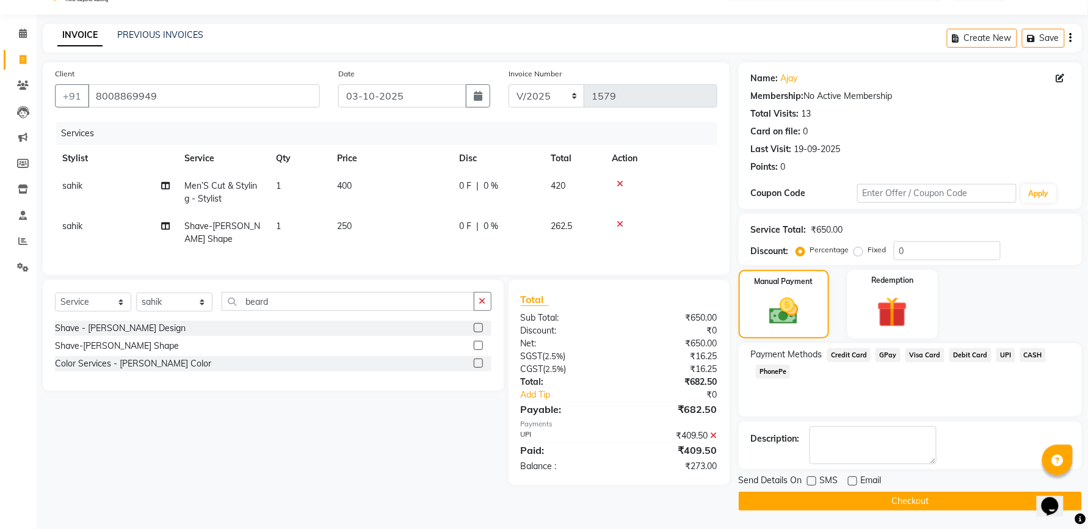
click at [857, 501] on button "Checkout" at bounding box center [910, 501] width 343 height 19
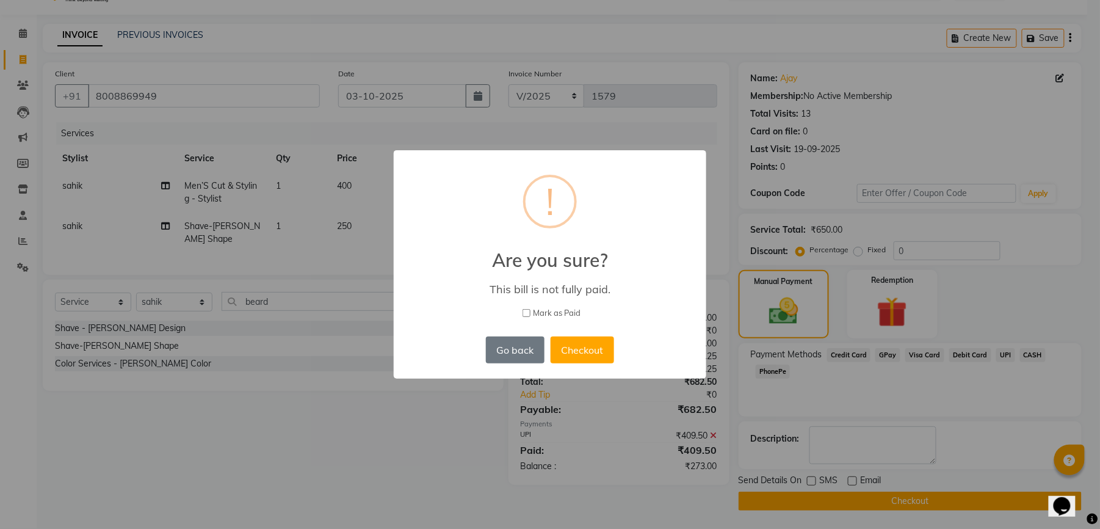
click at [453, 435] on div "× ! Are you sure? This bill is not fully paid. [PERSON_NAME] as Paid Go back No…" at bounding box center [550, 264] width 1100 height 529
click at [714, 443] on div "× ! Are you sure? This bill is not fully paid. [PERSON_NAME] as Paid Go back No…" at bounding box center [550, 264] width 1100 height 529
click at [504, 344] on button "Go back" at bounding box center [515, 349] width 59 height 27
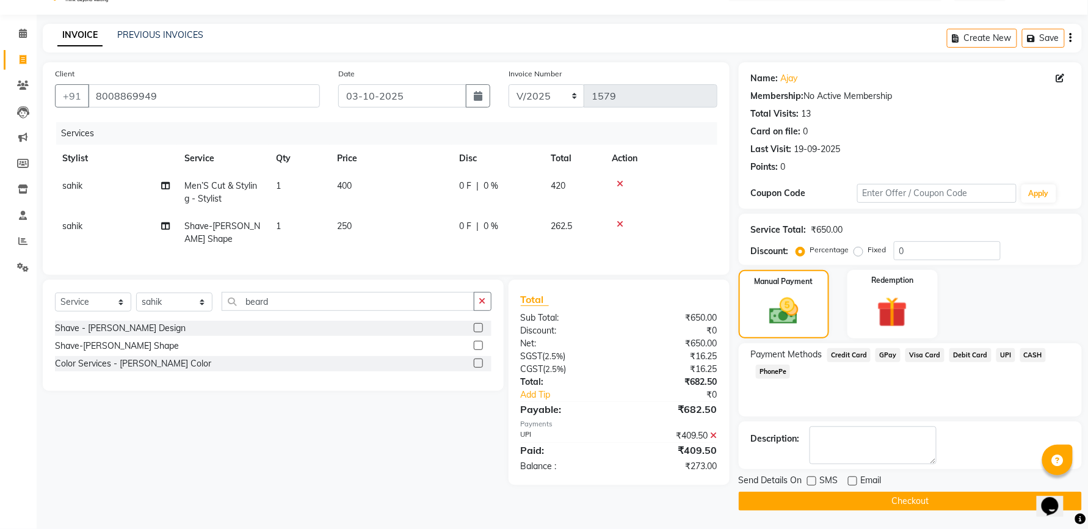
click at [714, 440] on icon at bounding box center [714, 435] width 7 height 9
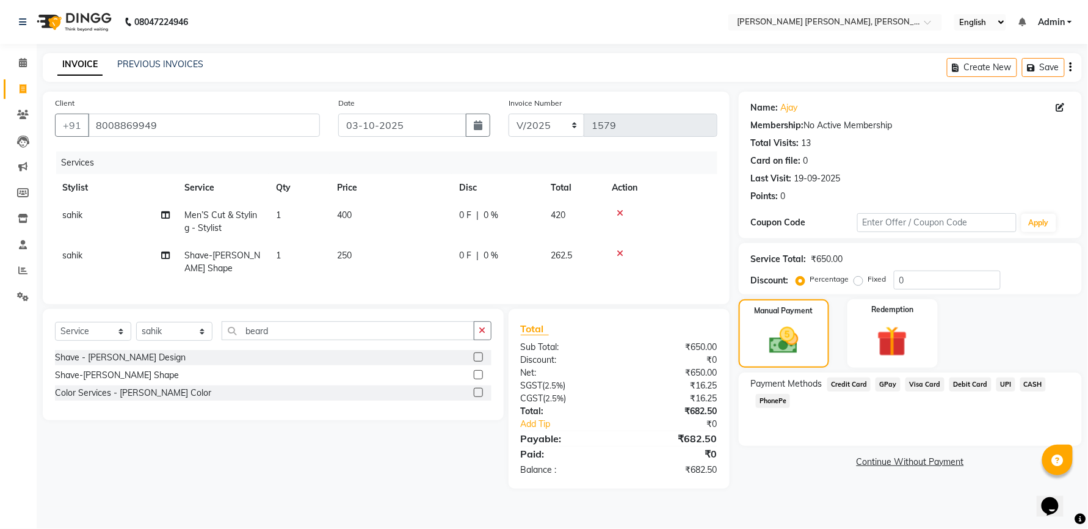
scroll to position [0, 0]
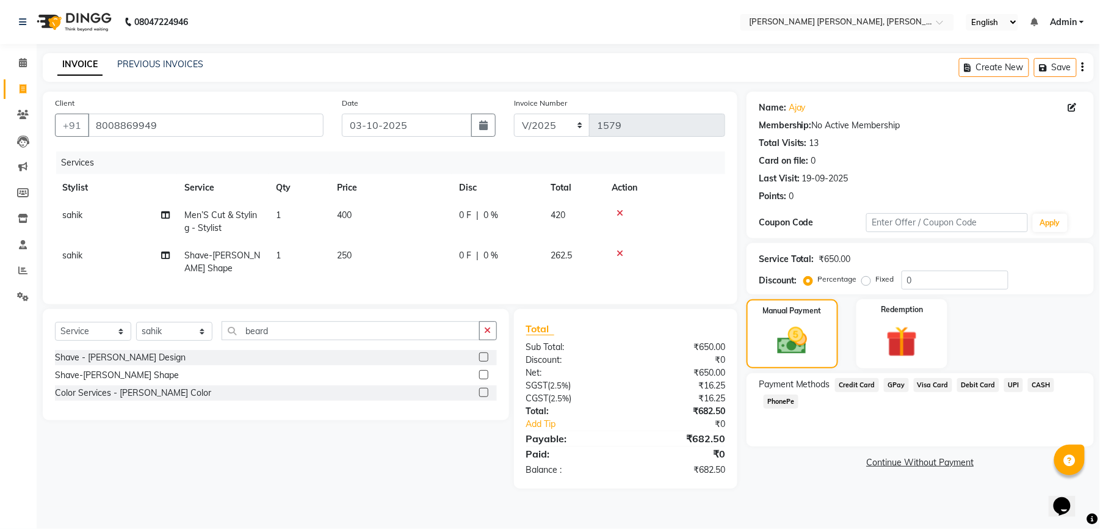
click at [487, 214] on span "0 %" at bounding box center [491, 215] width 15 height 13
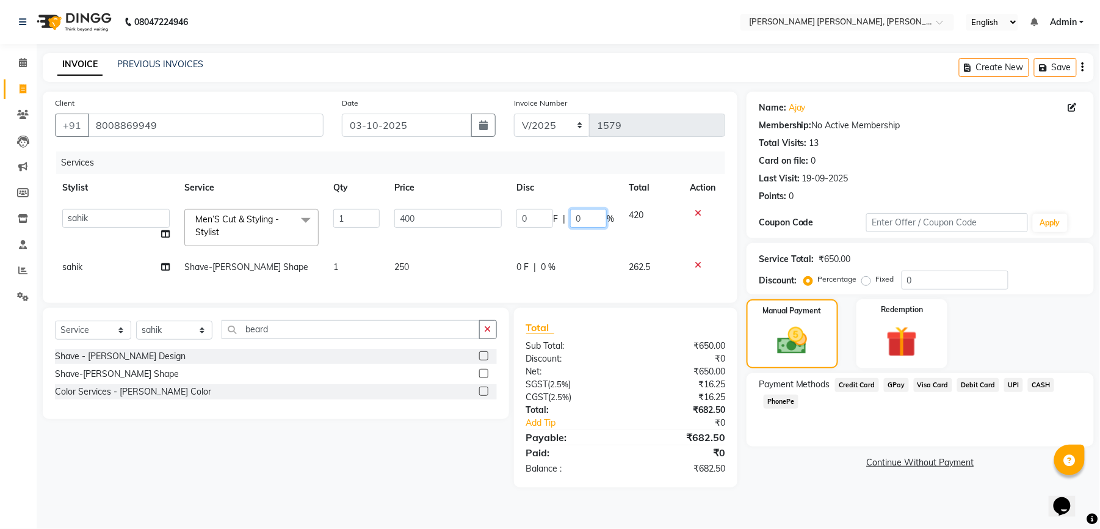
drag, startPoint x: 579, startPoint y: 221, endPoint x: 573, endPoint y: 221, distance: 6.7
click at [573, 221] on input "0" at bounding box center [588, 218] width 37 height 19
click at [546, 274] on tr "sahik Shave-[PERSON_NAME] Shape 1 250 0 F | 0 % 262.5" at bounding box center [390, 266] width 670 height 27
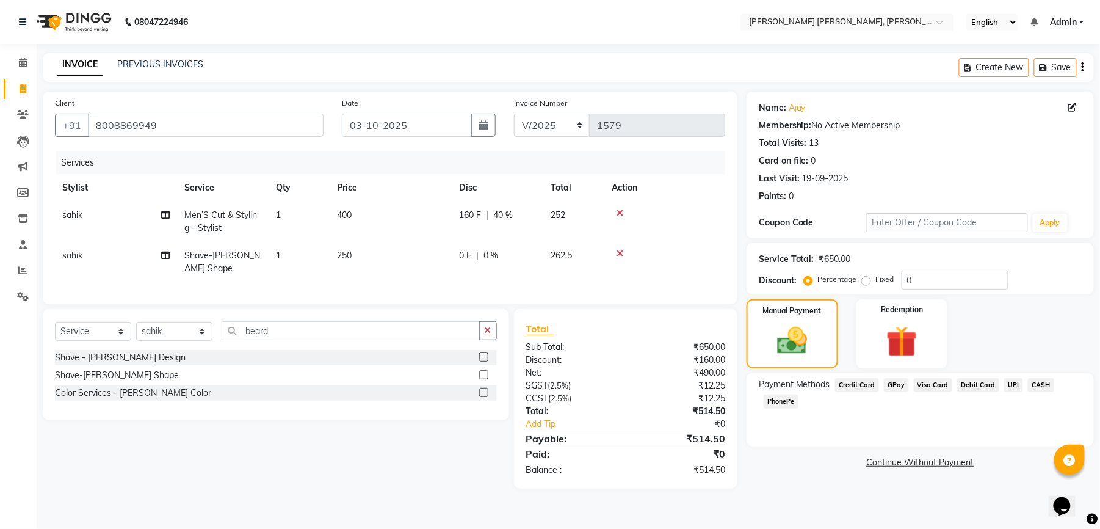
click at [490, 261] on span "0 %" at bounding box center [491, 255] width 15 height 13
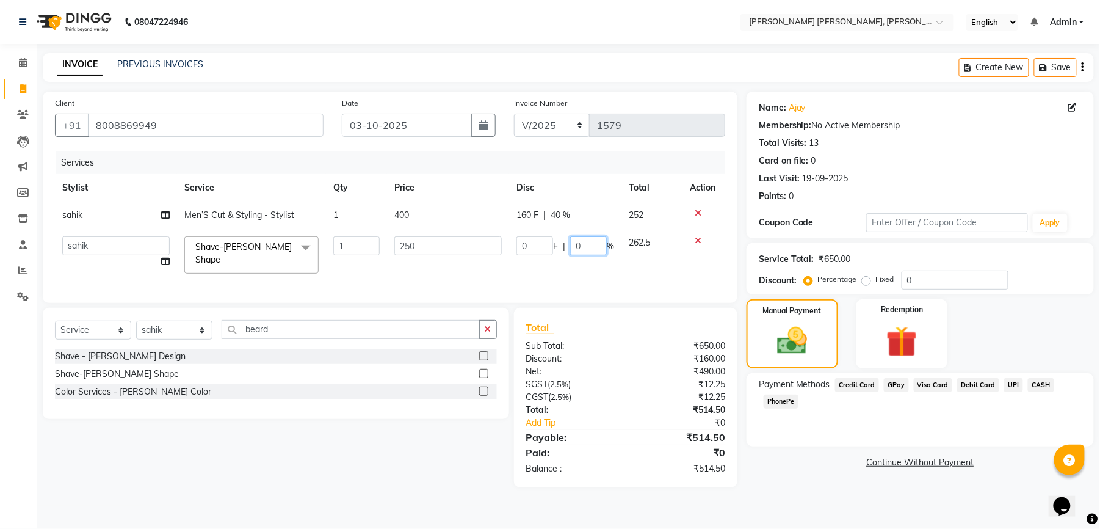
drag, startPoint x: 584, startPoint y: 252, endPoint x: 571, endPoint y: 250, distance: 12.5
click at [571, 250] on input "0" at bounding box center [588, 245] width 37 height 19
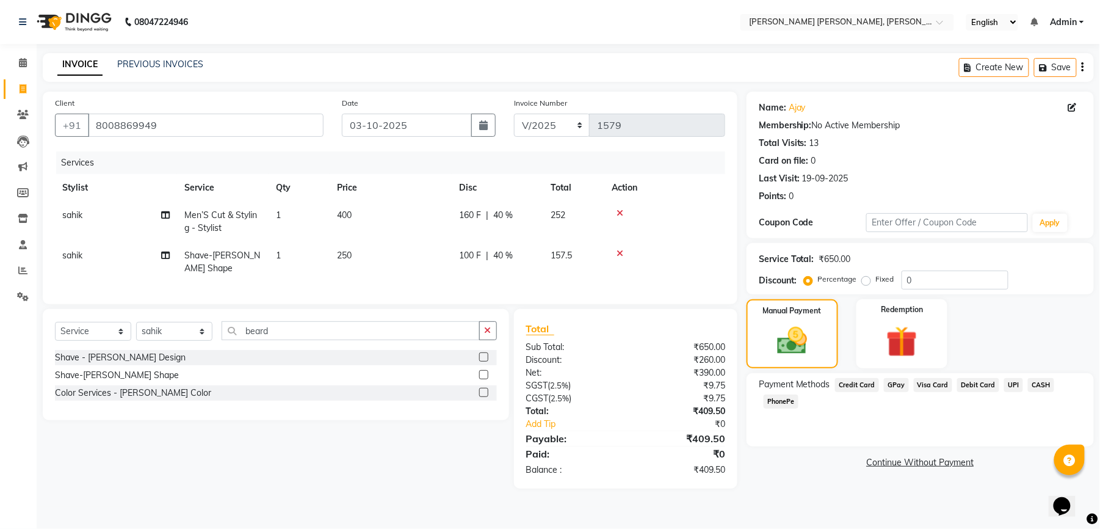
click at [573, 265] on tr "sahik Shave-[PERSON_NAME] Shape 1 250 100 F | 40 % 157.5" at bounding box center [390, 262] width 670 height 40
click at [1009, 384] on span "UPI" at bounding box center [1013, 385] width 19 height 14
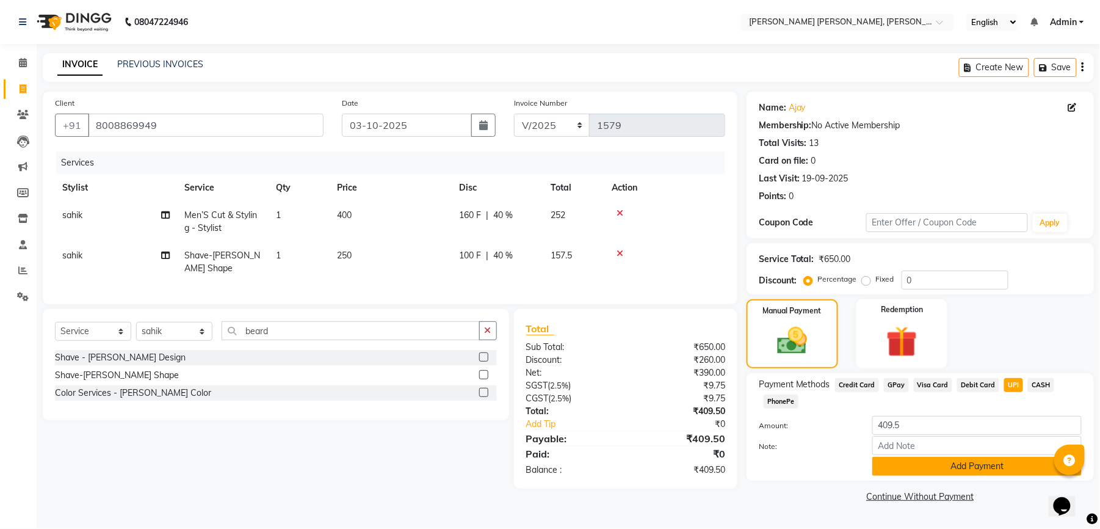
click at [959, 462] on button "Add Payment" at bounding box center [977, 466] width 209 height 19
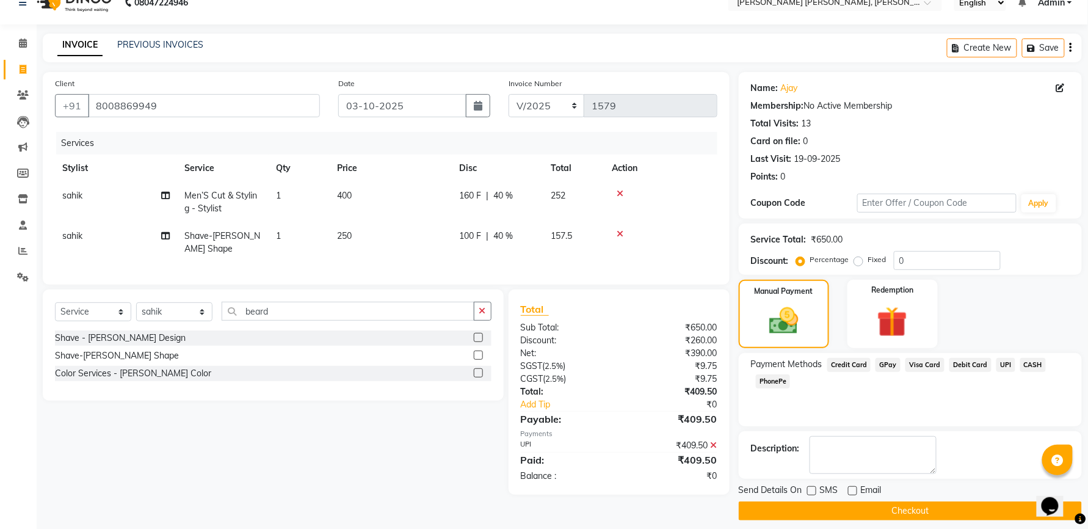
scroll to position [30, 0]
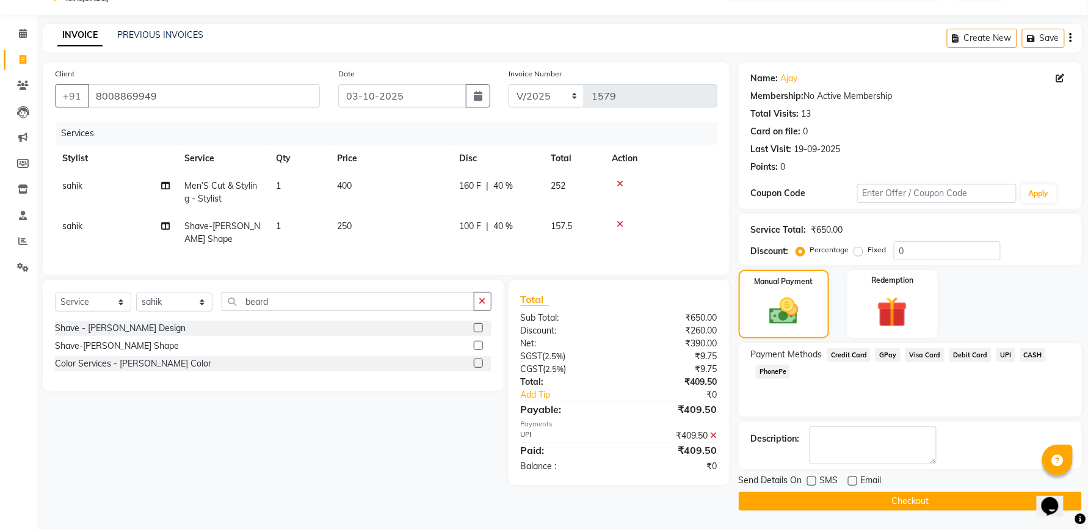
click at [858, 499] on button "Checkout" at bounding box center [910, 501] width 343 height 19
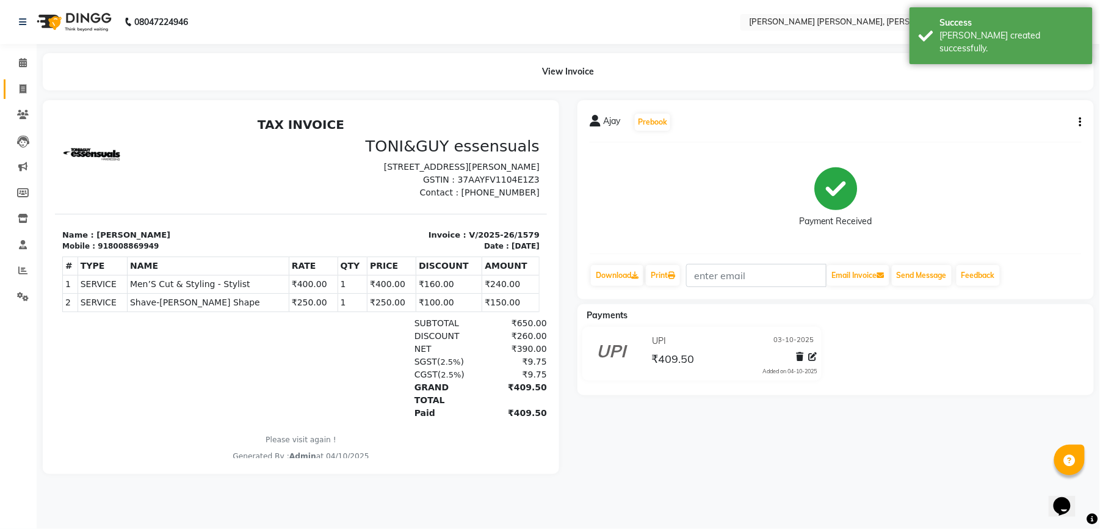
click at [23, 92] on icon at bounding box center [23, 88] width 7 height 9
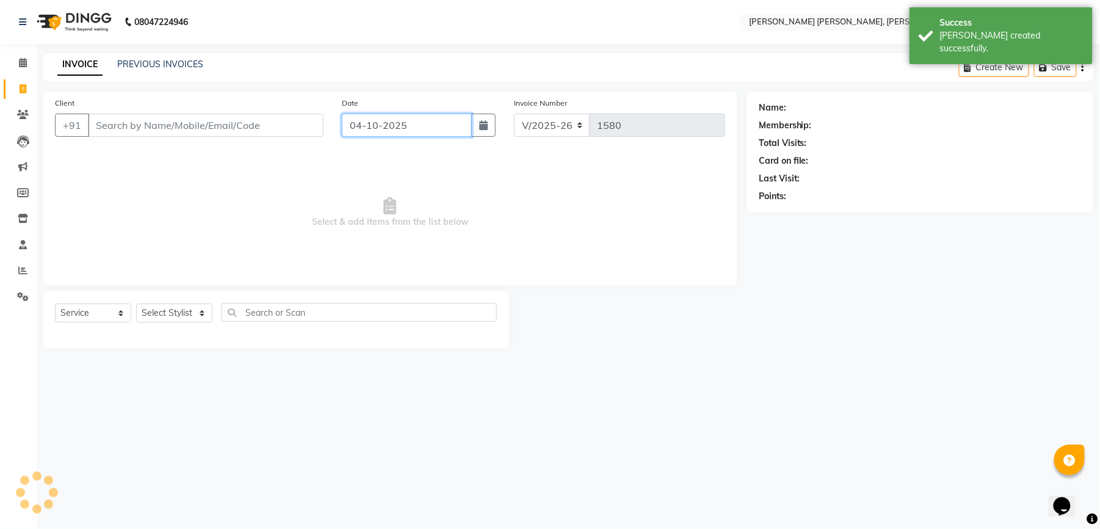
click at [387, 128] on input "04-10-2025" at bounding box center [407, 125] width 130 height 23
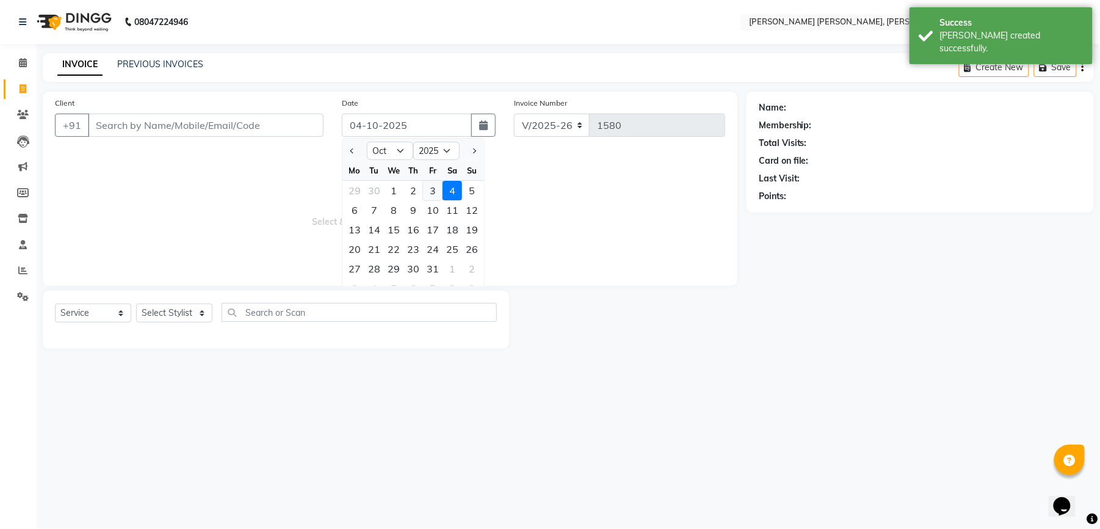
click at [430, 189] on div "3" at bounding box center [433, 191] width 20 height 20
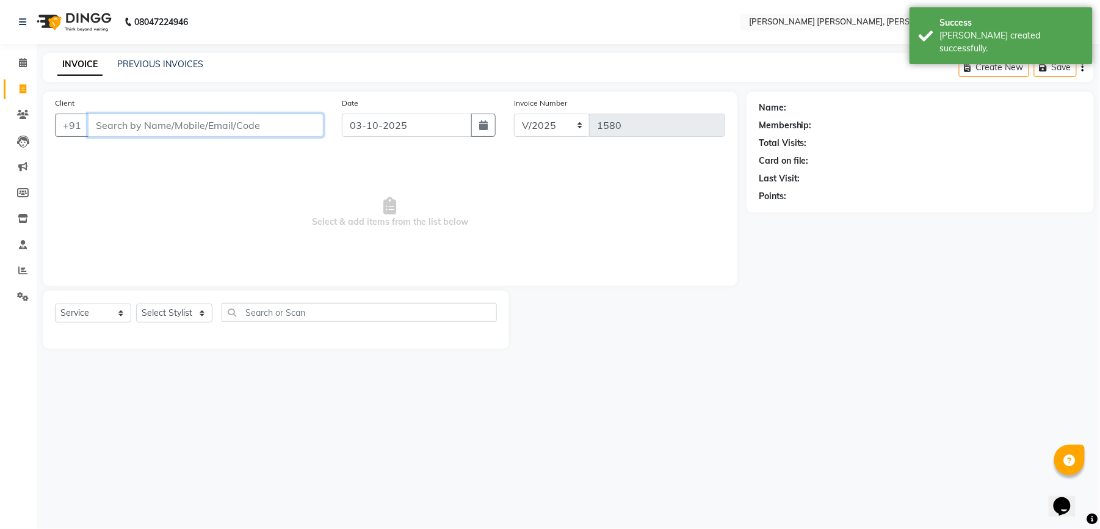
click at [248, 123] on input "Client" at bounding box center [206, 125] width 236 height 23
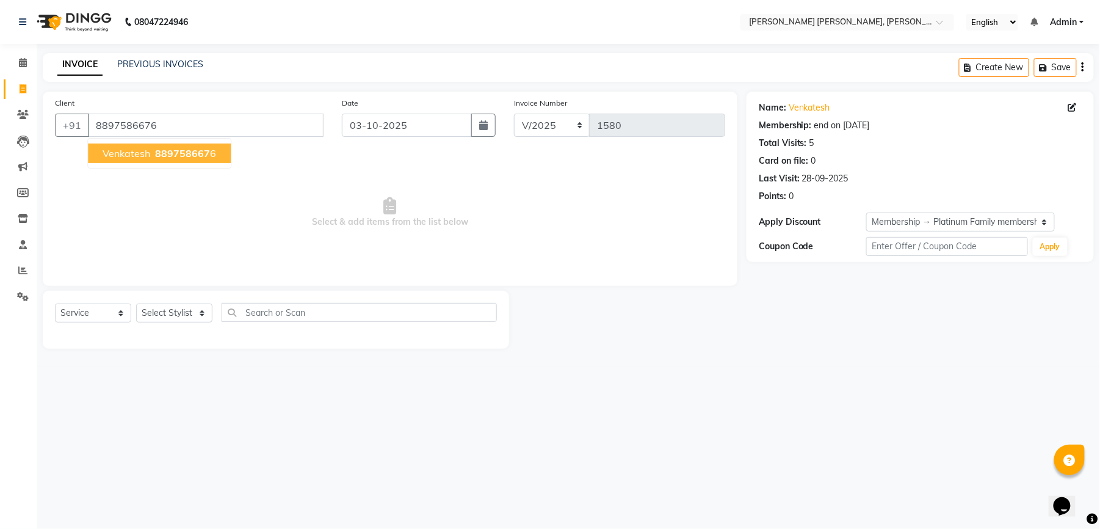
click at [164, 155] on span "889758667" at bounding box center [182, 153] width 55 height 12
drag, startPoint x: 184, startPoint y: 313, endPoint x: 250, endPoint y: 357, distance: 79.8
click at [186, 313] on select "Select Stylist faizz [PERSON_NAME] [PERSON_NAME] sree Manager [PERSON_NAME] (Un…" at bounding box center [174, 312] width 76 height 19
click at [136, 303] on select "Select Stylist faizz [PERSON_NAME] [PERSON_NAME] sree Manager [PERSON_NAME] (Un…" at bounding box center [174, 312] width 76 height 19
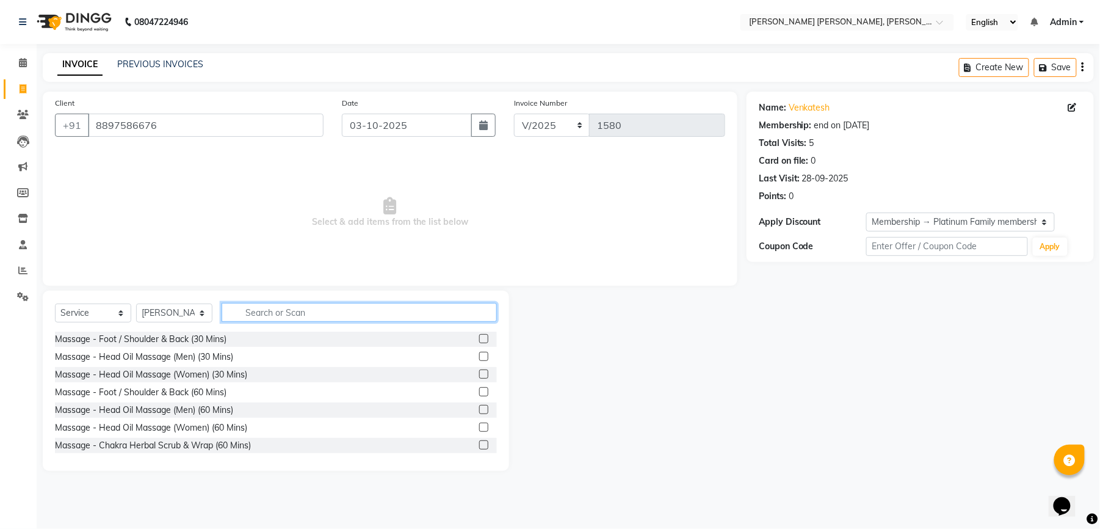
click at [297, 308] on input "text" at bounding box center [359, 312] width 275 height 19
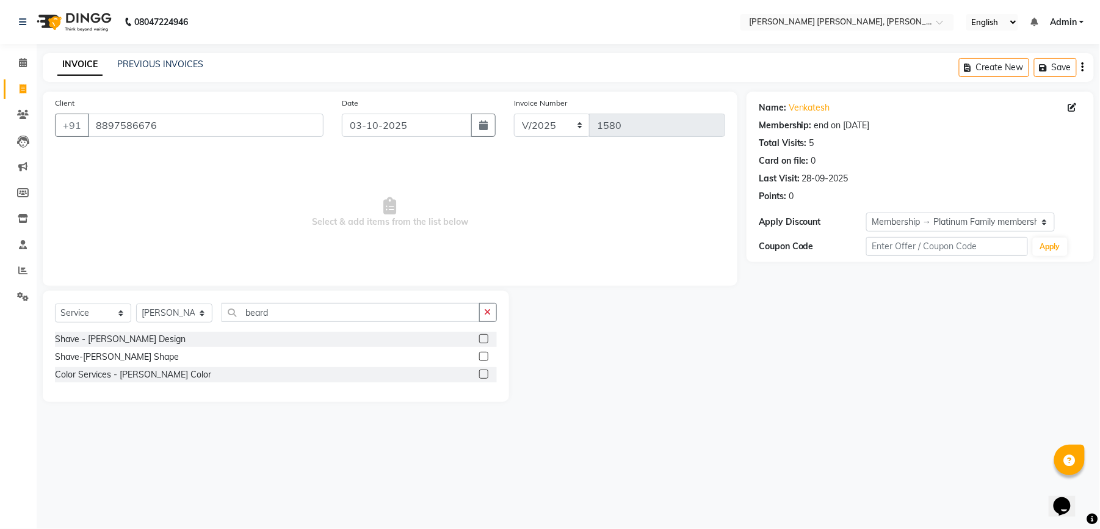
click at [482, 357] on label at bounding box center [483, 356] width 9 height 9
click at [482, 357] on input "checkbox" at bounding box center [483, 357] width 8 height 8
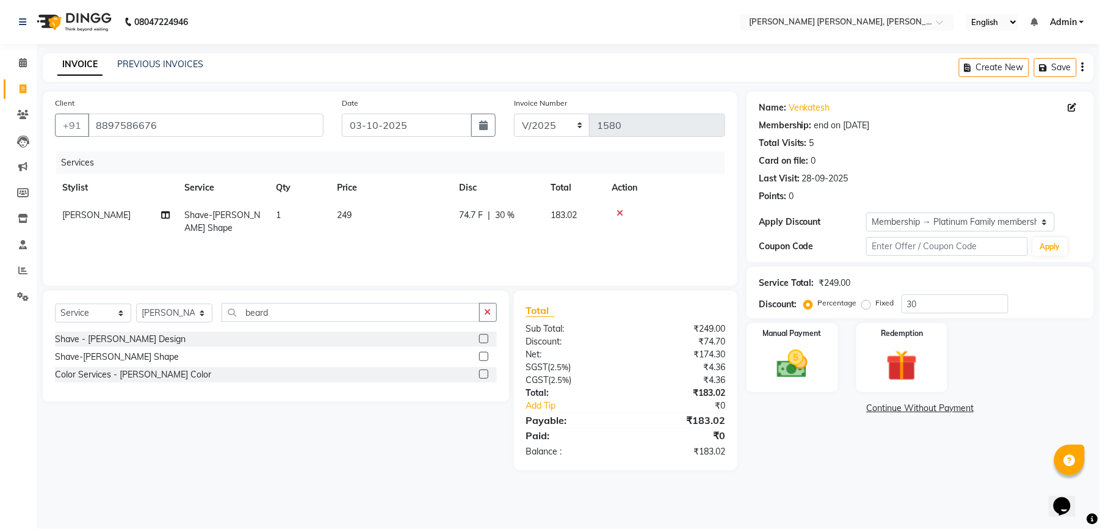
click at [344, 216] on span "249" at bounding box center [344, 214] width 15 height 11
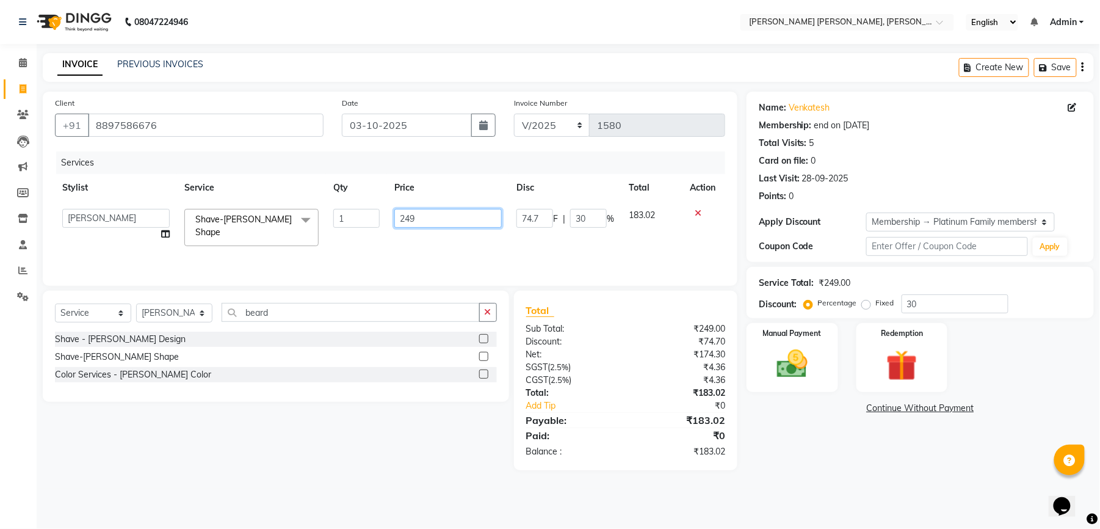
drag, startPoint x: 415, startPoint y: 216, endPoint x: 406, endPoint y: 219, distance: 9.5
click at [406, 219] on input "249" at bounding box center [447, 218] width 107 height 19
click at [370, 253] on div "Services Stylist Service Qty Price Disc Total Action faizz [PERSON_NAME] [PERSO…" at bounding box center [390, 212] width 670 height 122
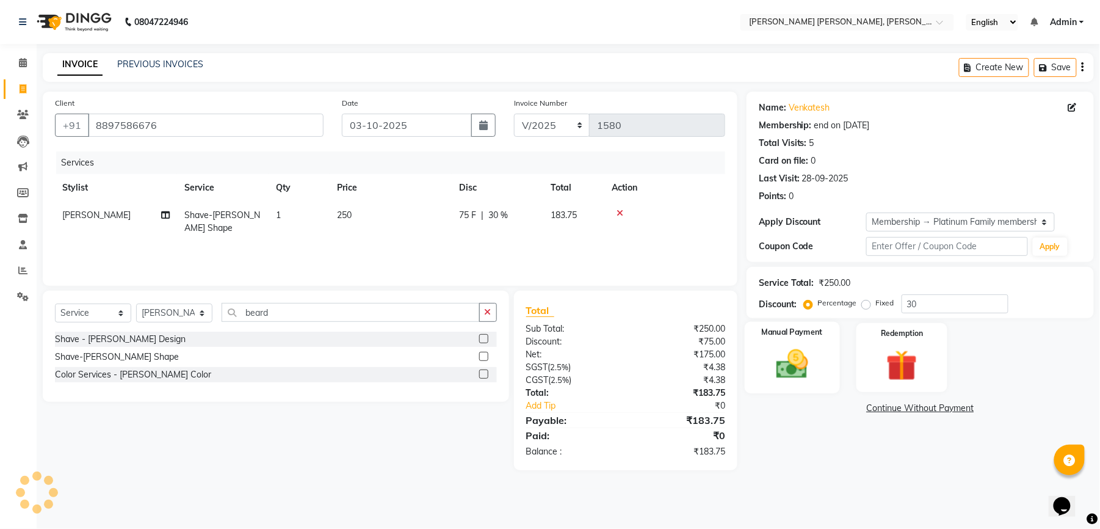
click at [791, 361] on img at bounding box center [792, 364] width 53 height 37
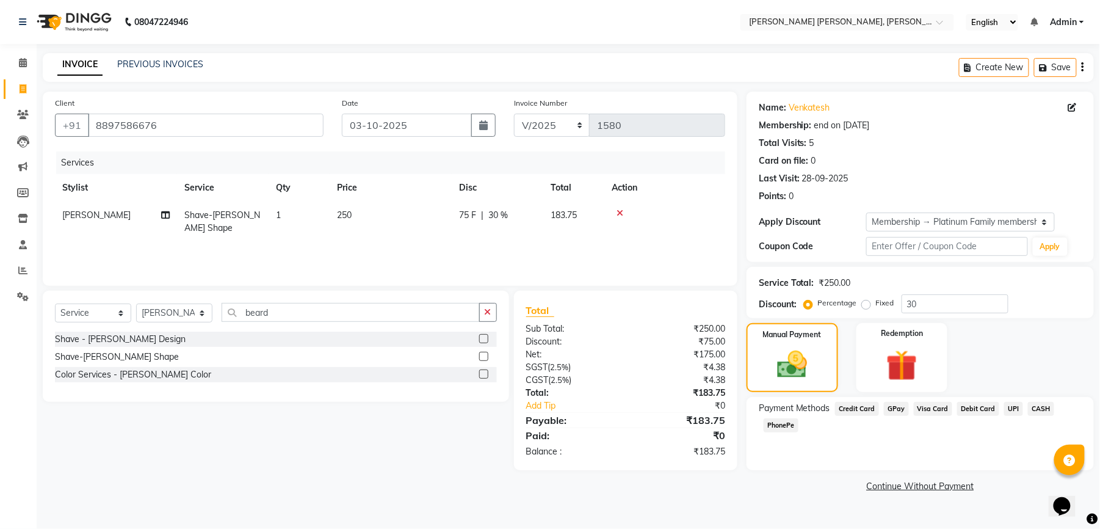
click at [1011, 410] on span "UPI" at bounding box center [1013, 409] width 19 height 14
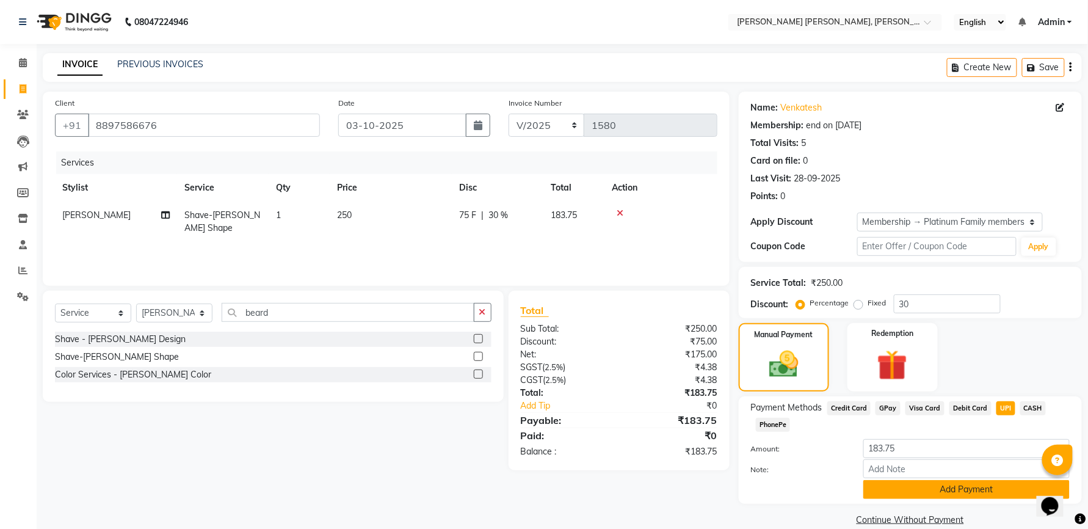
click at [949, 491] on button "Add Payment" at bounding box center [966, 489] width 206 height 19
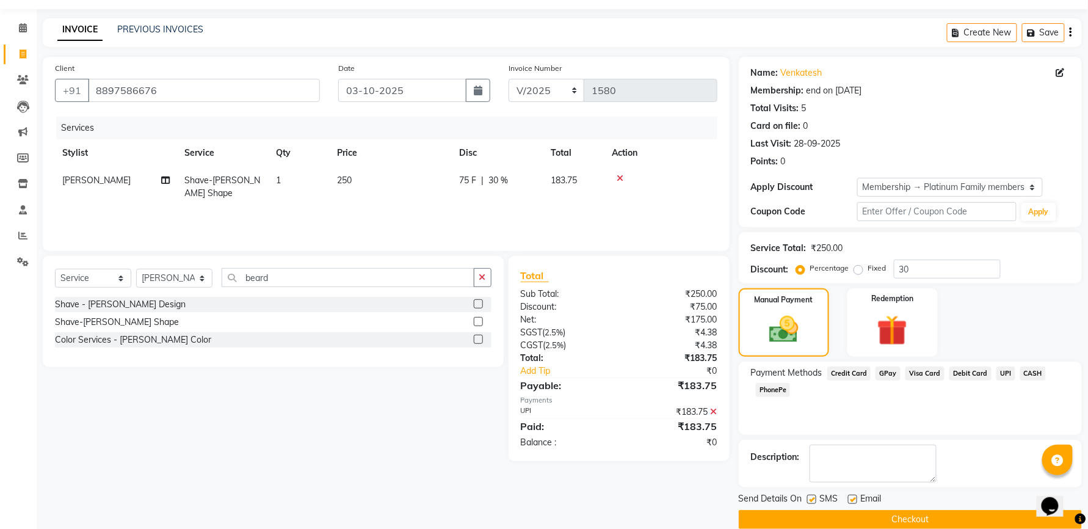
scroll to position [54, 0]
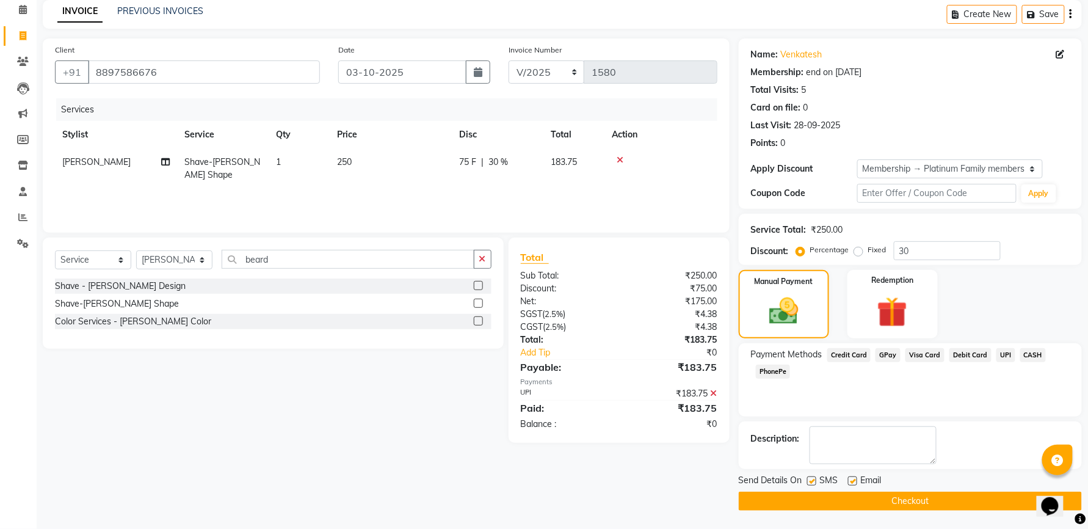
click at [812, 485] on label at bounding box center [811, 480] width 9 height 9
click at [812, 485] on input "checkbox" at bounding box center [811, 481] width 8 height 8
click at [851, 482] on label at bounding box center [852, 480] width 9 height 9
click at [851, 482] on input "checkbox" at bounding box center [852, 481] width 8 height 8
click at [846, 498] on button "Checkout" at bounding box center [910, 501] width 343 height 19
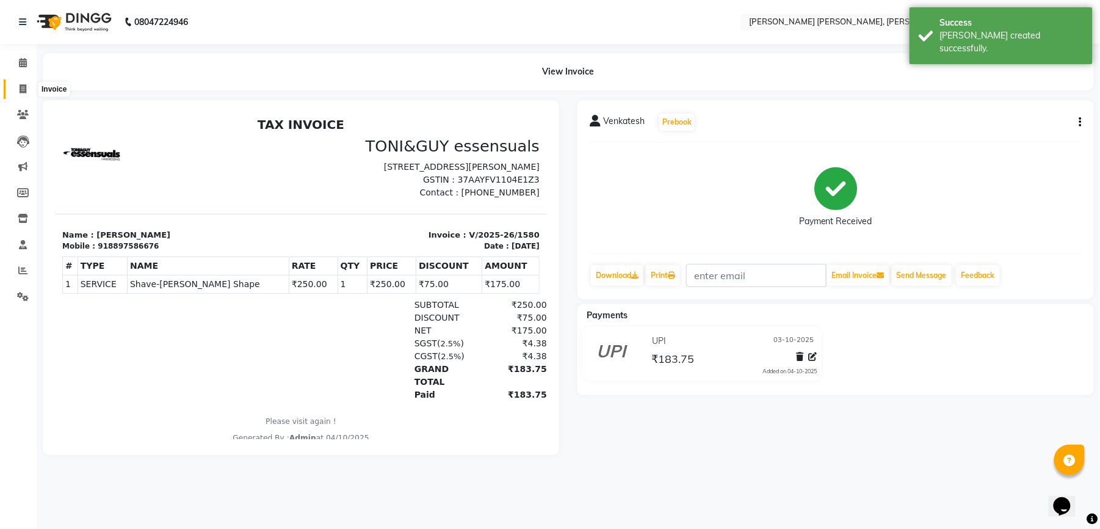
click at [25, 93] on icon at bounding box center [23, 88] width 7 height 9
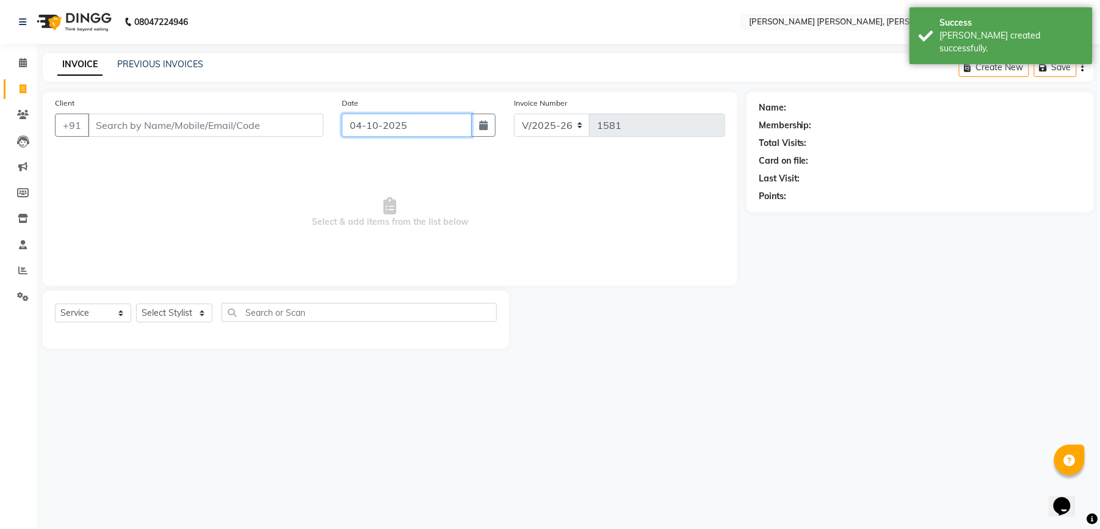
click at [401, 123] on input "04-10-2025" at bounding box center [407, 125] width 130 height 23
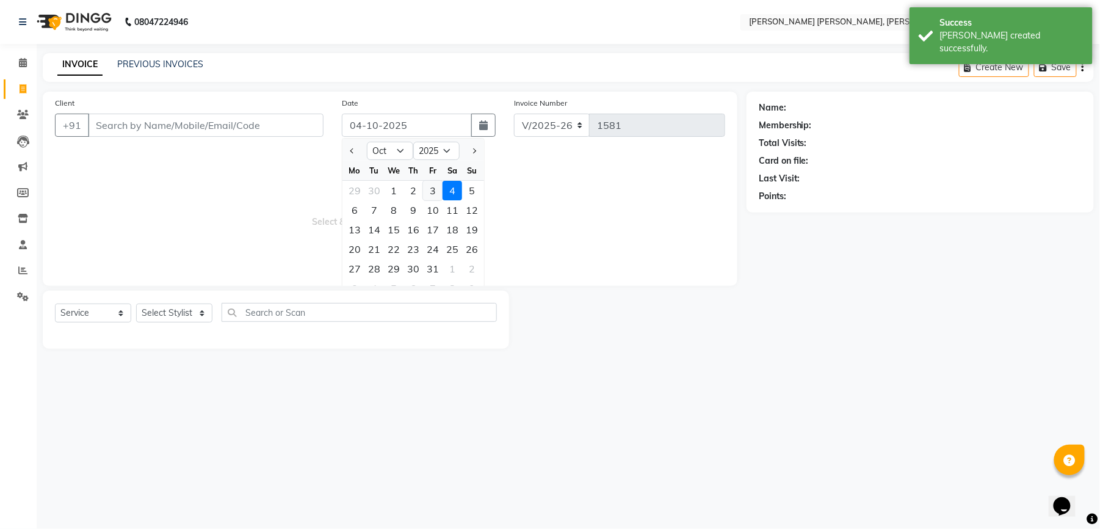
click at [428, 189] on div "3" at bounding box center [433, 191] width 20 height 20
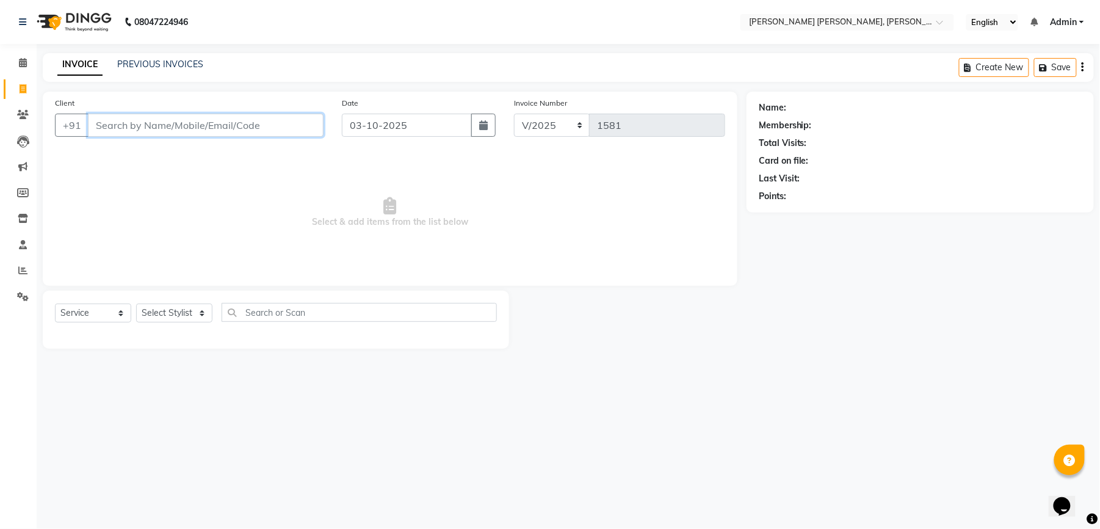
click at [211, 128] on input "Client" at bounding box center [206, 125] width 236 height 23
click at [184, 60] on link "PREVIOUS INVOICES" at bounding box center [160, 64] width 86 height 11
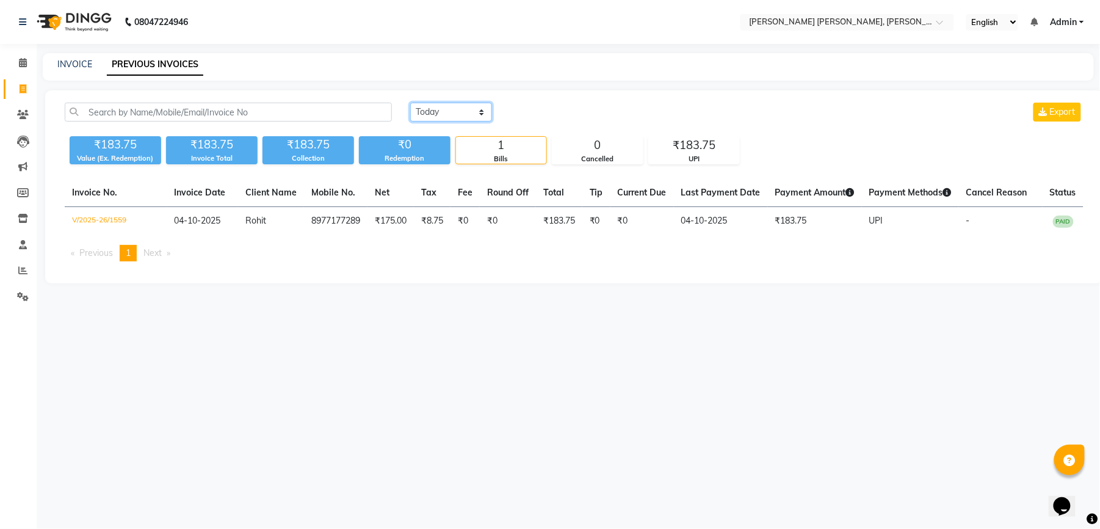
click at [463, 115] on select "[DATE] [DATE] Custom Range" at bounding box center [451, 112] width 82 height 19
click at [410, 103] on select "[DATE] [DATE] Custom Range" at bounding box center [451, 112] width 82 height 19
drag, startPoint x: 554, startPoint y: 109, endPoint x: 551, endPoint y: 115, distance: 7.1
click at [553, 111] on input "04-10-2025" at bounding box center [550, 112] width 85 height 17
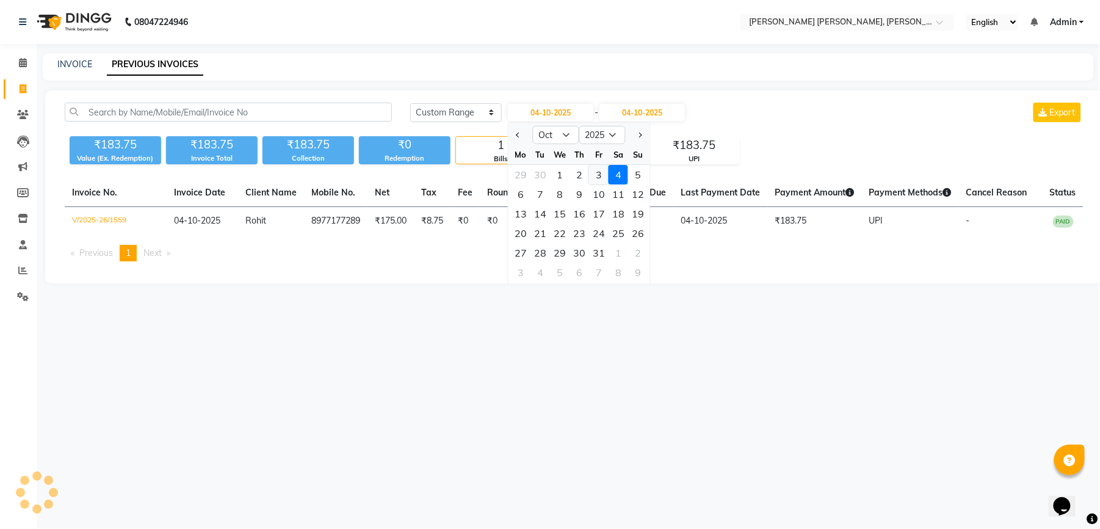
click at [597, 172] on div "3" at bounding box center [599, 175] width 20 height 20
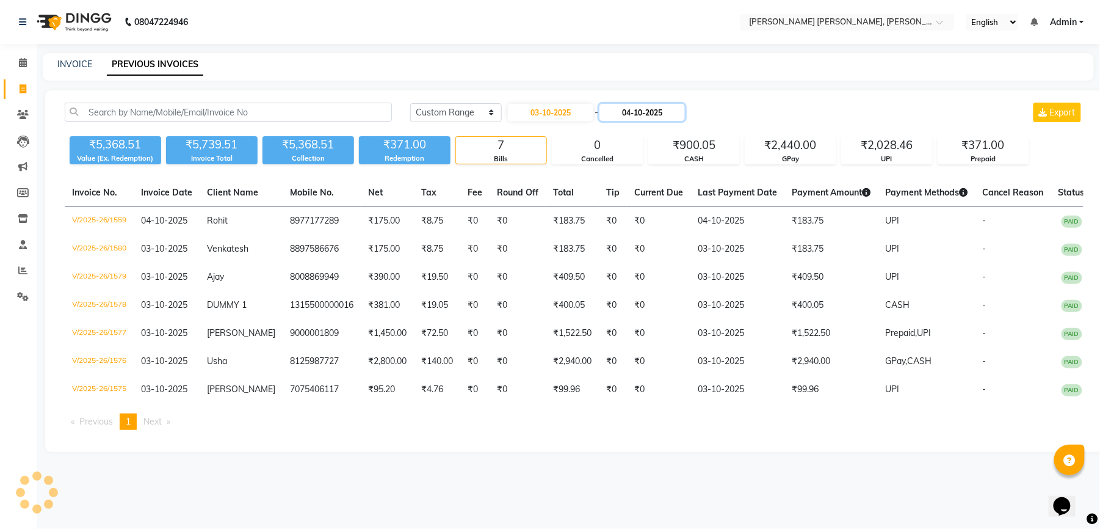
click at [636, 118] on input "04-10-2025" at bounding box center [642, 112] width 85 height 17
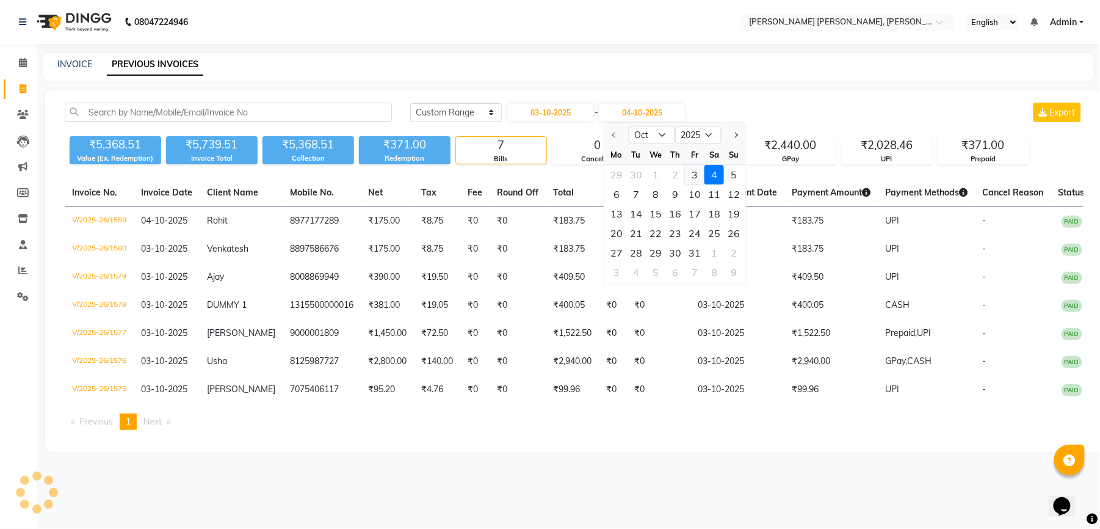
click at [692, 176] on div "3" at bounding box center [695, 175] width 20 height 20
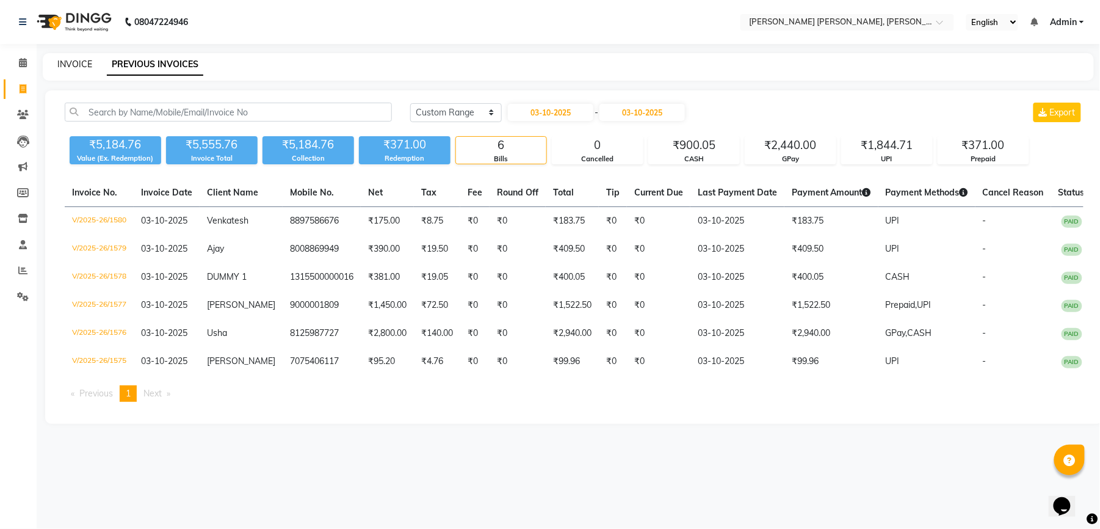
drag, startPoint x: 64, startPoint y: 53, endPoint x: 67, endPoint y: 62, distance: 10.1
click at [65, 55] on div "INVOICE PREVIOUS INVOICES" at bounding box center [568, 66] width 1051 height 27
click at [67, 62] on link "INVOICE" at bounding box center [74, 64] width 35 height 11
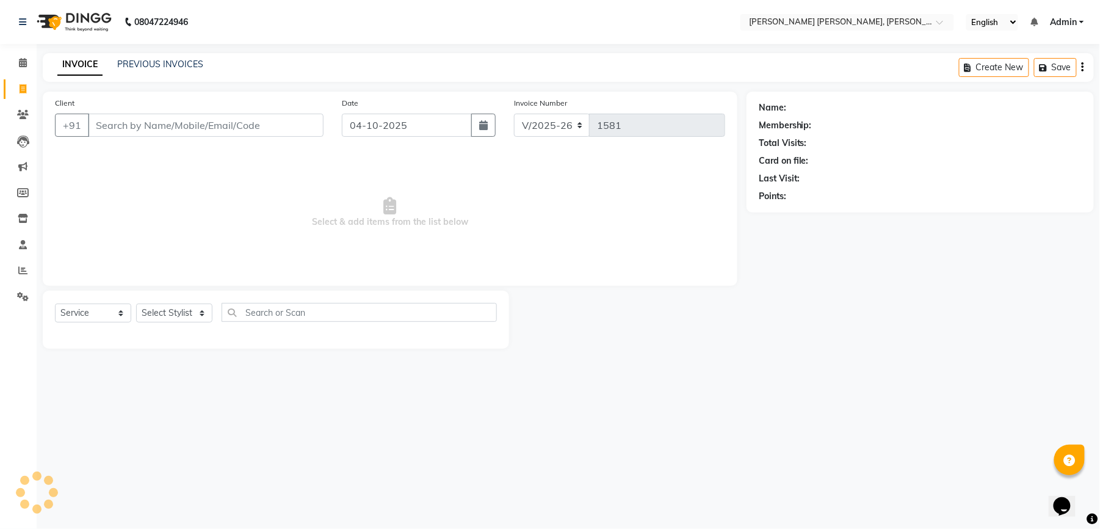
click at [151, 128] on input "Client" at bounding box center [206, 125] width 236 height 23
click at [272, 135] on button "Add Client" at bounding box center [292, 125] width 63 height 23
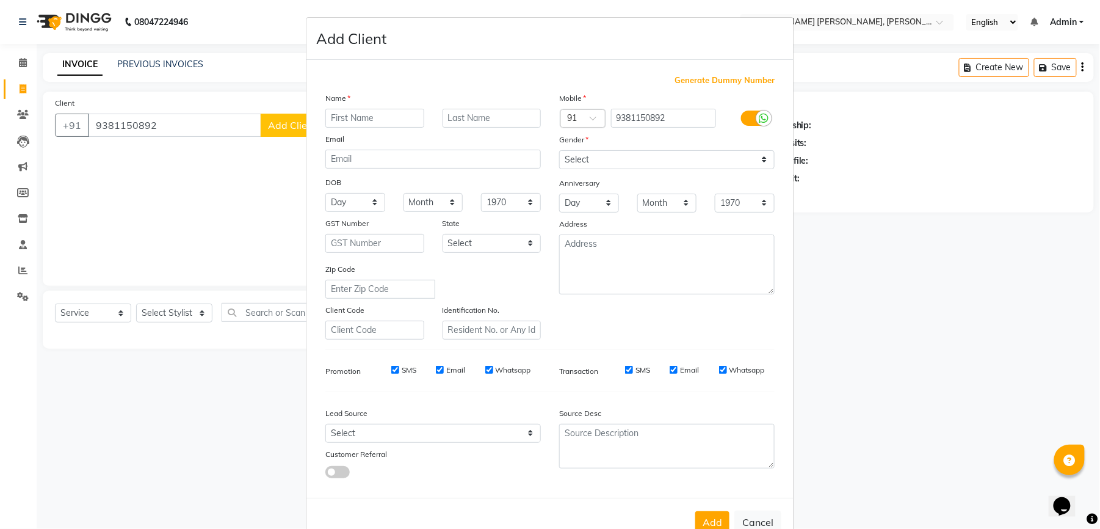
click at [377, 120] on input "text" at bounding box center [374, 118] width 99 height 19
click at [379, 118] on input "text" at bounding box center [374, 118] width 99 height 19
click at [392, 368] on input "SMS" at bounding box center [395, 370] width 8 height 8
click at [436, 367] on input "Email" at bounding box center [440, 370] width 8 height 8
click at [477, 365] on div "SMS Email Whatsapp" at bounding box center [453, 370] width 176 height 11
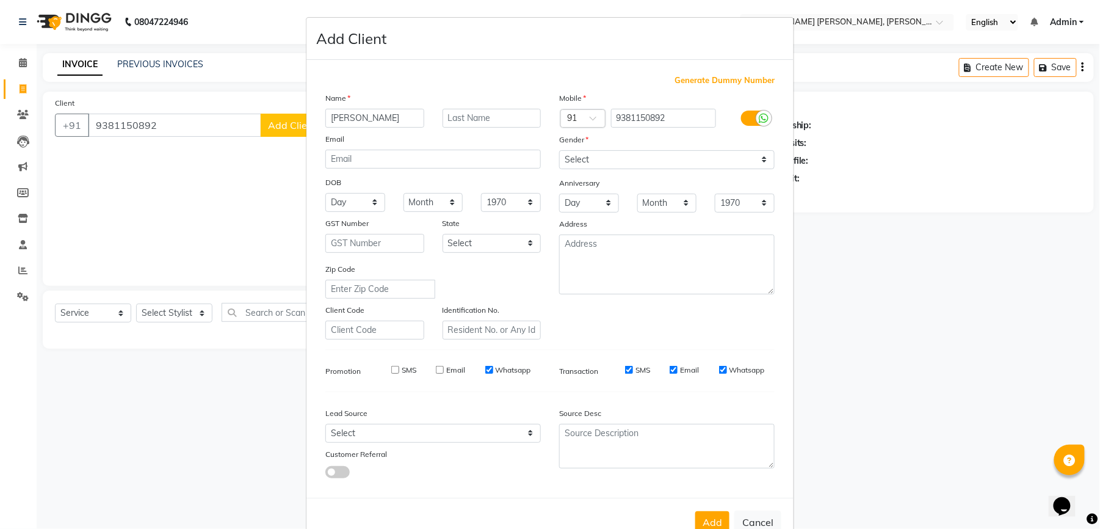
click at [485, 366] on input "Whatsapp" at bounding box center [489, 370] width 8 height 8
drag, startPoint x: 620, startPoint y: 370, endPoint x: 662, endPoint y: 371, distance: 42.1
click at [626, 370] on input "SMS" at bounding box center [629, 370] width 8 height 8
drag, startPoint x: 665, startPoint y: 365, endPoint x: 691, endPoint y: 365, distance: 26.3
click at [670, 366] on input "Email" at bounding box center [674, 370] width 8 height 8
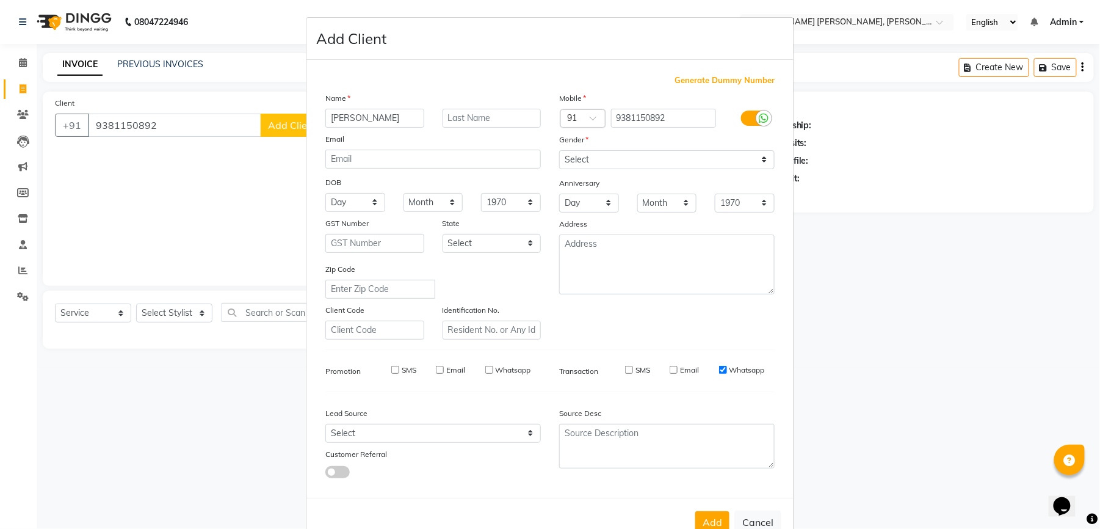
click at [719, 366] on input "Whatsapp" at bounding box center [723, 370] width 8 height 8
click at [713, 524] on button "Add" at bounding box center [712, 522] width 34 height 22
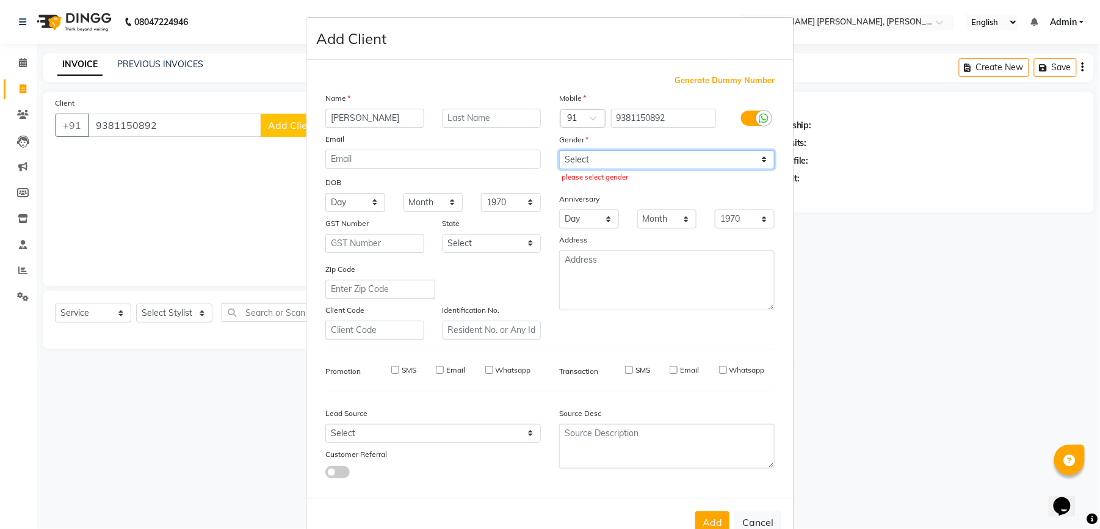
click at [663, 155] on select "Select [DEMOGRAPHIC_DATA] [DEMOGRAPHIC_DATA] Other Prefer Not To Say" at bounding box center [667, 159] width 216 height 19
click at [559, 150] on select "Select [DEMOGRAPHIC_DATA] [DEMOGRAPHIC_DATA] Other Prefer Not To Say" at bounding box center [667, 159] width 216 height 19
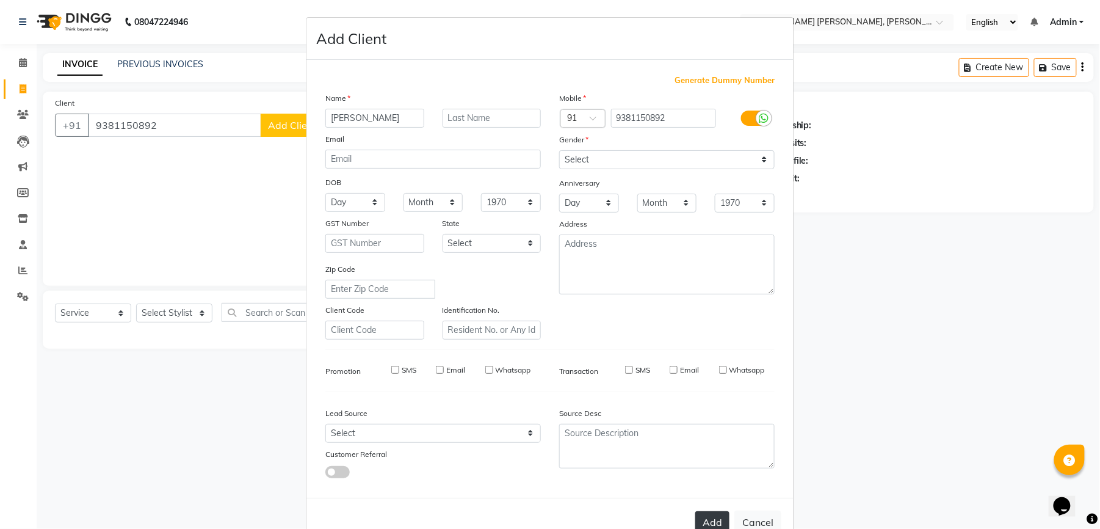
click at [696, 518] on button "Add" at bounding box center [712, 522] width 34 height 22
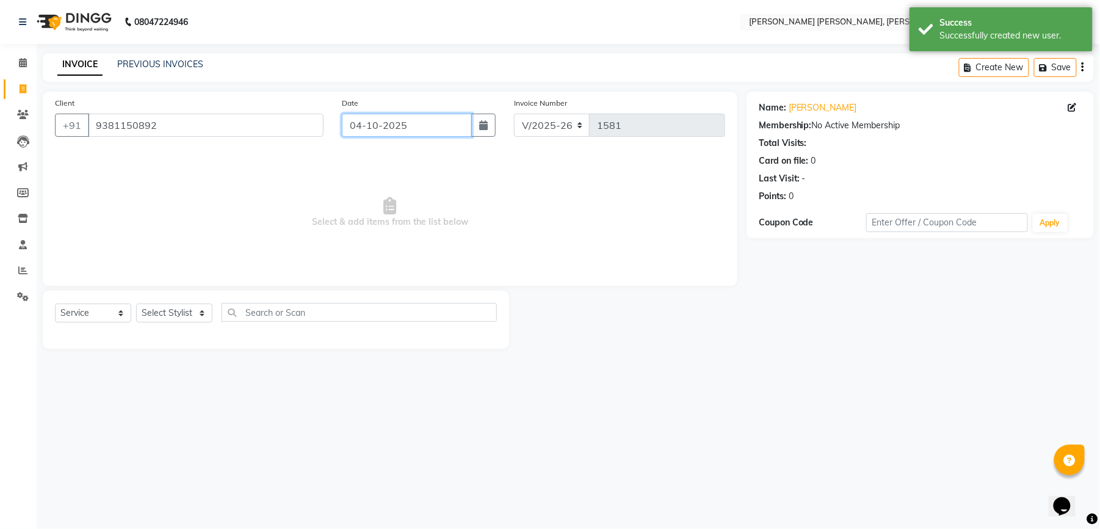
drag, startPoint x: 410, startPoint y: 131, endPoint x: 411, endPoint y: 137, distance: 6.1
click at [410, 132] on input "04-10-2025" at bounding box center [407, 125] width 130 height 23
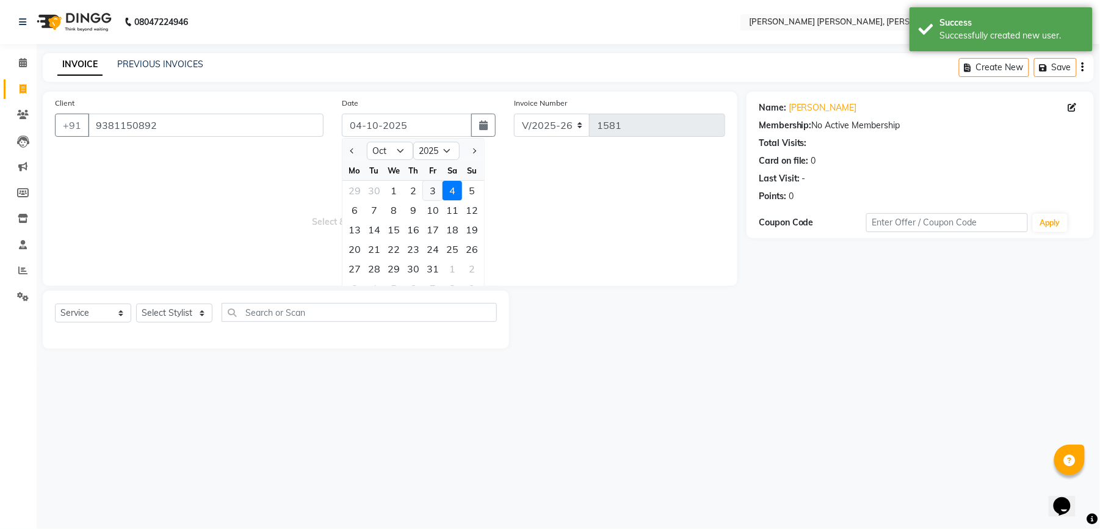
click at [430, 189] on div "3" at bounding box center [433, 191] width 20 height 20
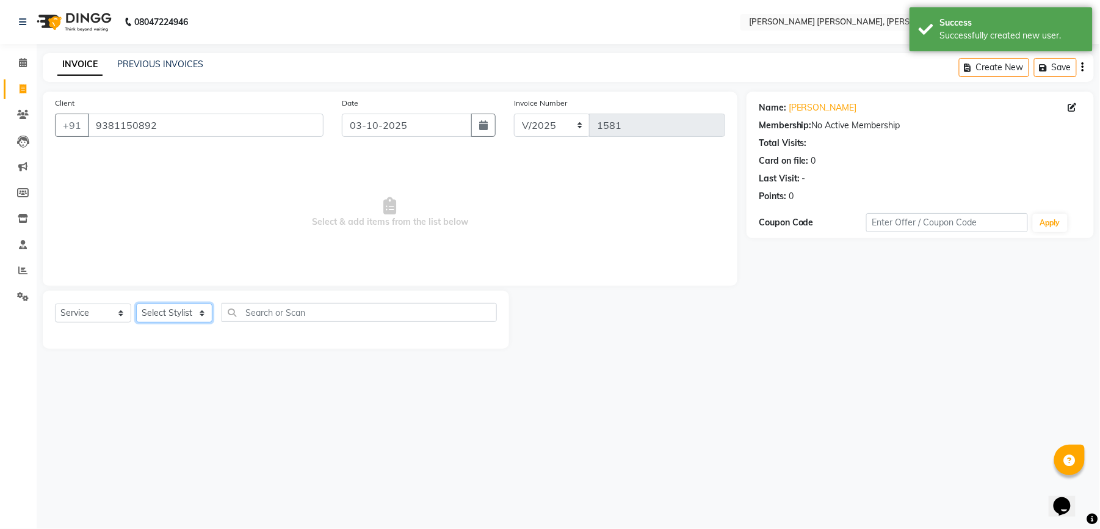
click at [188, 316] on select "Select Stylist faizz [PERSON_NAME] [PERSON_NAME] sree Manager [PERSON_NAME] (Un…" at bounding box center [174, 312] width 76 height 19
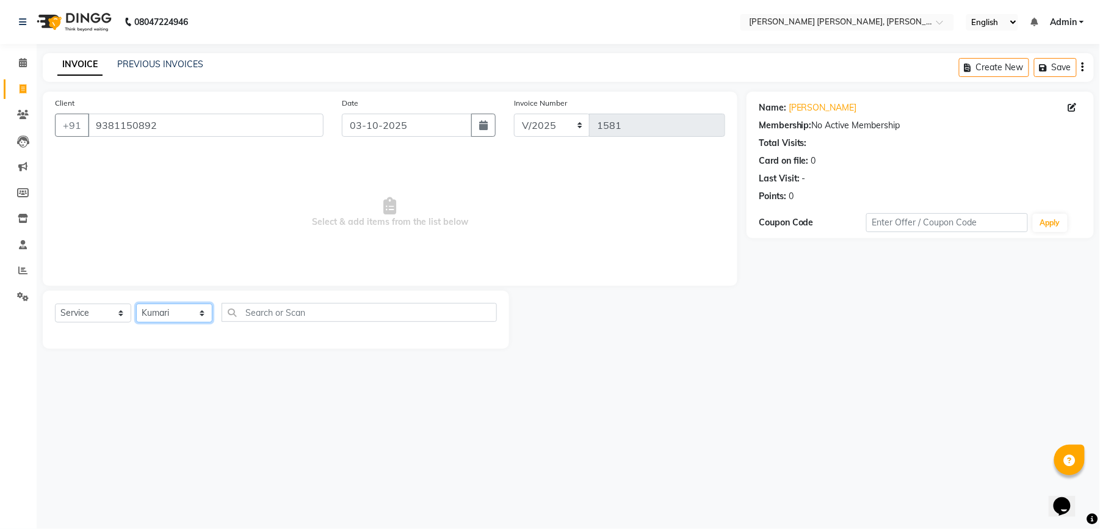
click at [136, 303] on select "Select Stylist faizz [PERSON_NAME] [PERSON_NAME] sree Manager [PERSON_NAME] (Un…" at bounding box center [174, 312] width 76 height 19
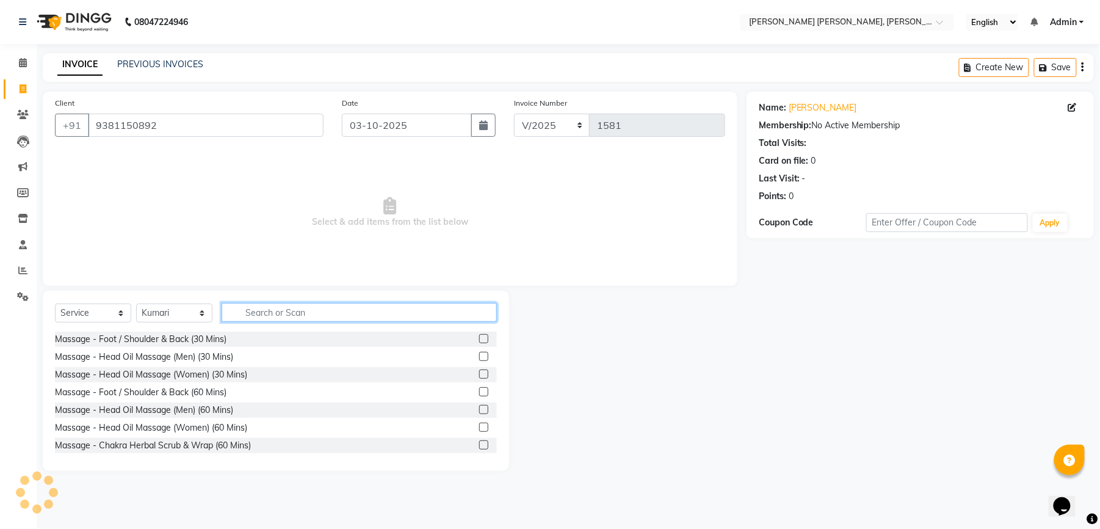
click at [308, 308] on input "text" at bounding box center [359, 312] width 275 height 19
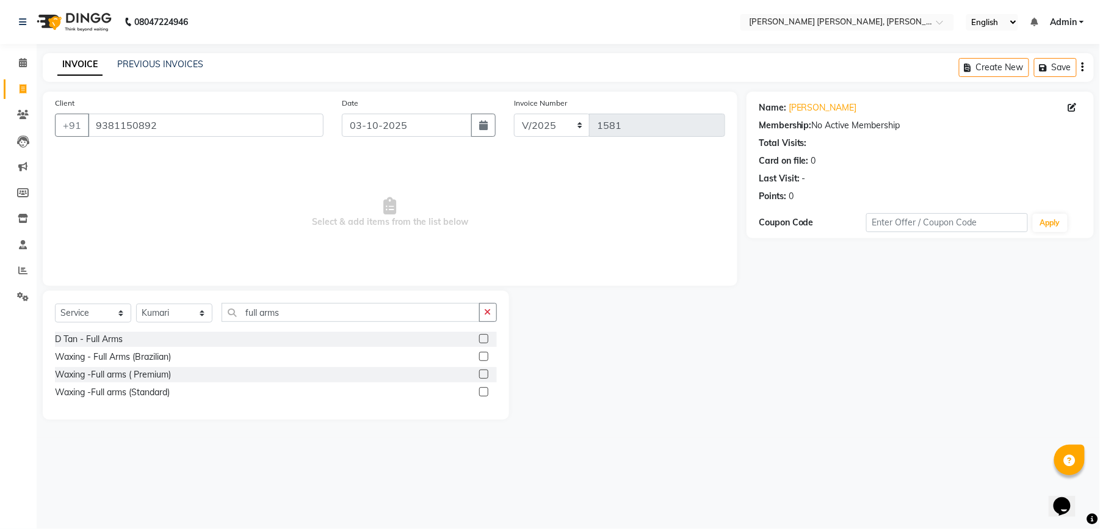
click at [484, 371] on label at bounding box center [483, 373] width 9 height 9
click at [484, 371] on input "checkbox" at bounding box center [483, 375] width 8 height 8
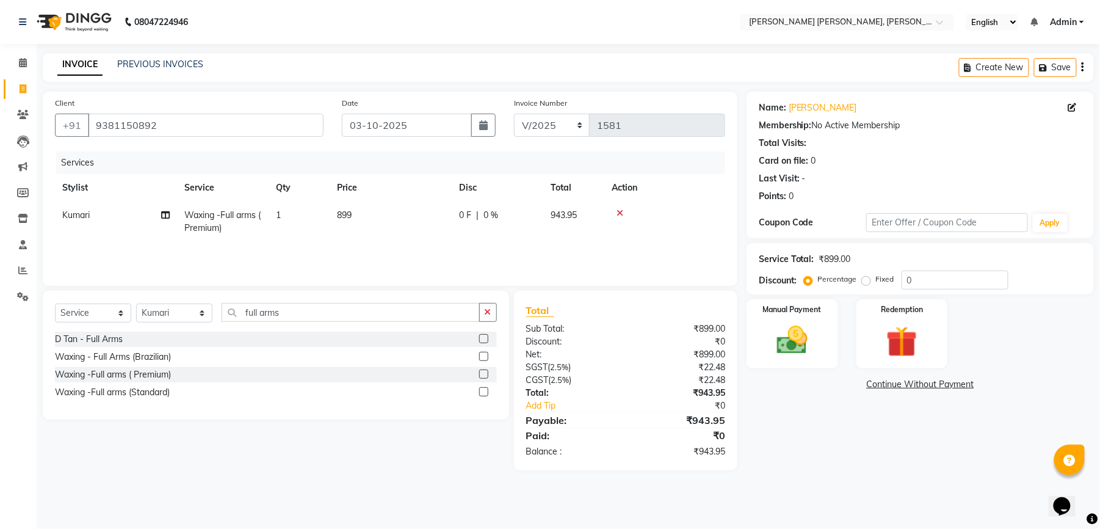
click at [362, 218] on td "899" at bounding box center [391, 221] width 122 height 40
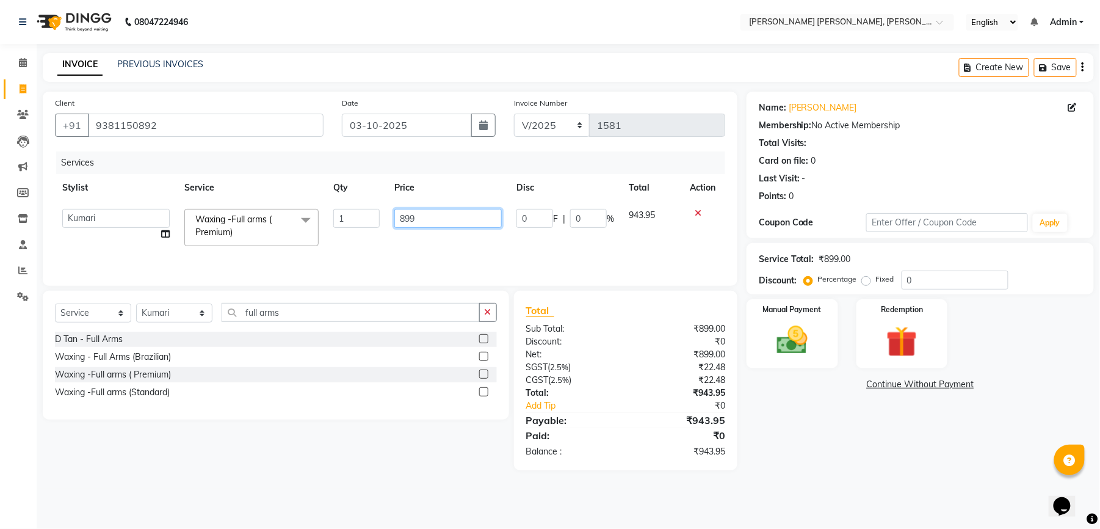
drag, startPoint x: 427, startPoint y: 220, endPoint x: 396, endPoint y: 220, distance: 31.8
click at [396, 220] on input "899" at bounding box center [447, 218] width 107 height 19
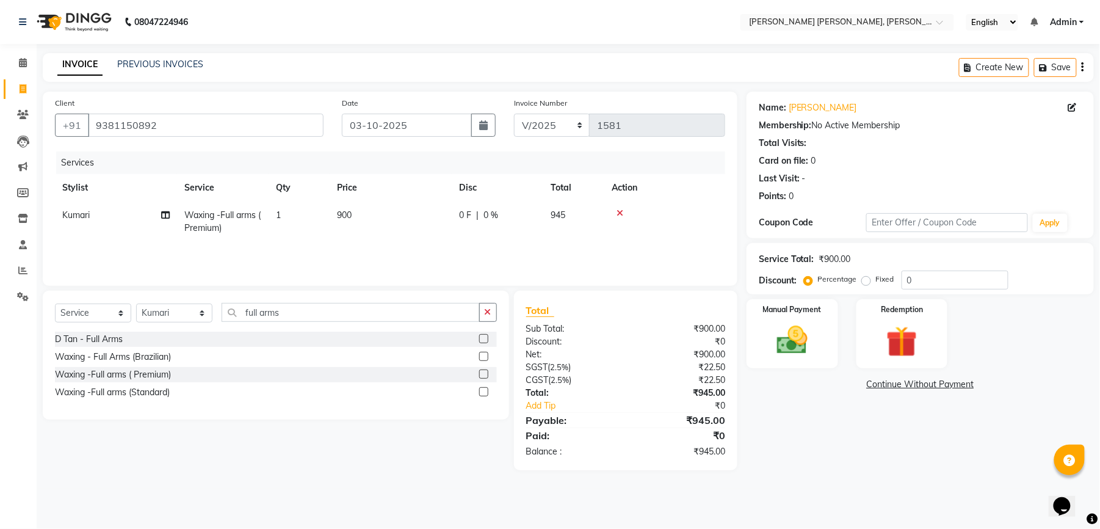
click at [372, 245] on div "Services Stylist Service Qty Price Disc Total Action Kumari Waxing -Full arms (…" at bounding box center [390, 212] width 670 height 122
drag, startPoint x: 296, startPoint y: 313, endPoint x: 204, endPoint y: 313, distance: 92.2
click at [205, 313] on div "Select Service Product Membership Package Voucher Prepaid Gift Card Select Styl…" at bounding box center [276, 317] width 442 height 29
click at [482, 374] on label at bounding box center [483, 373] width 9 height 9
click at [482, 374] on input "checkbox" at bounding box center [483, 375] width 8 height 8
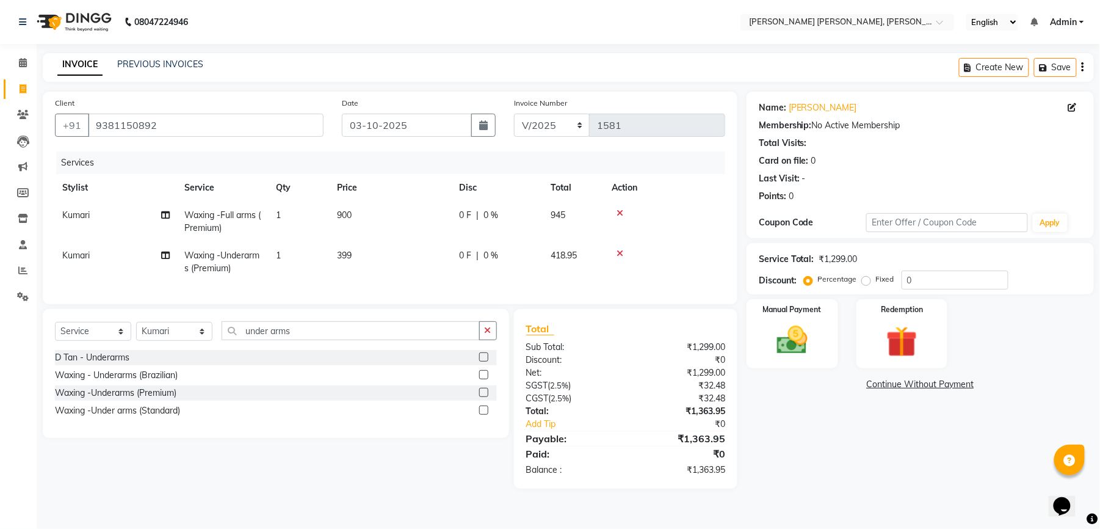
click at [485, 379] on label at bounding box center [483, 374] width 9 height 9
click at [485, 379] on input "checkbox" at bounding box center [483, 375] width 8 height 8
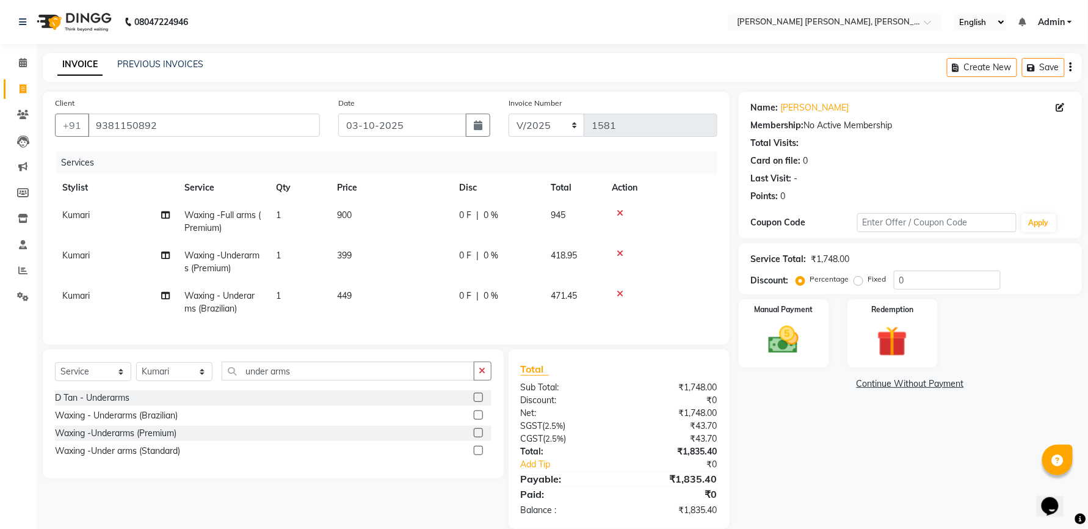
click at [620, 250] on icon at bounding box center [620, 253] width 7 height 9
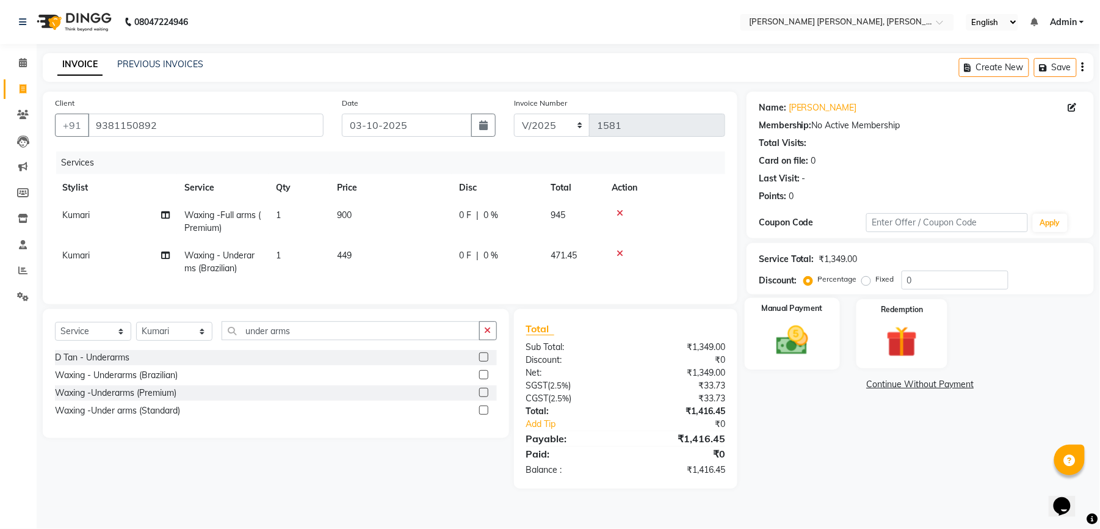
click at [785, 339] on img at bounding box center [792, 340] width 53 height 37
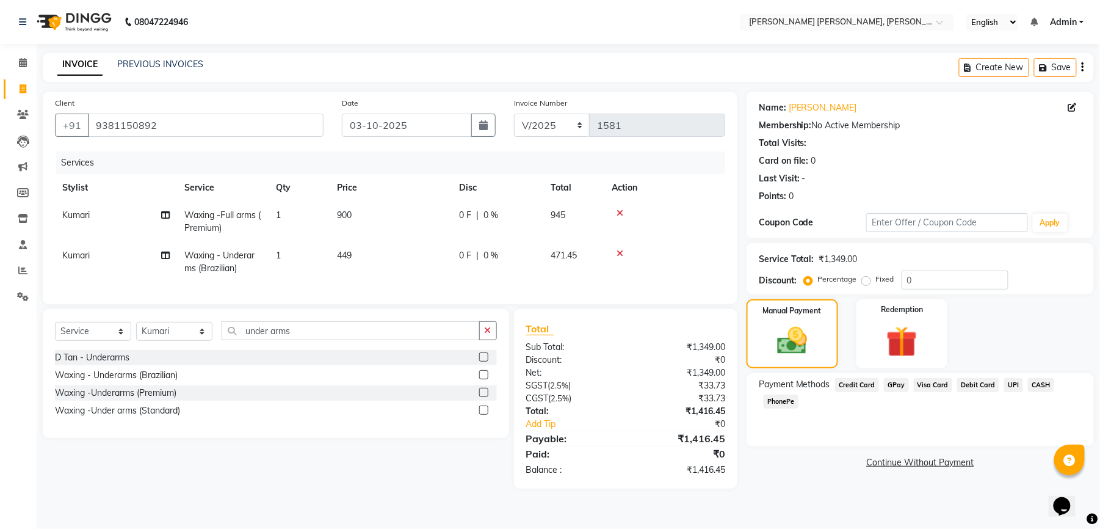
click at [895, 386] on span "GPay" at bounding box center [896, 385] width 25 height 14
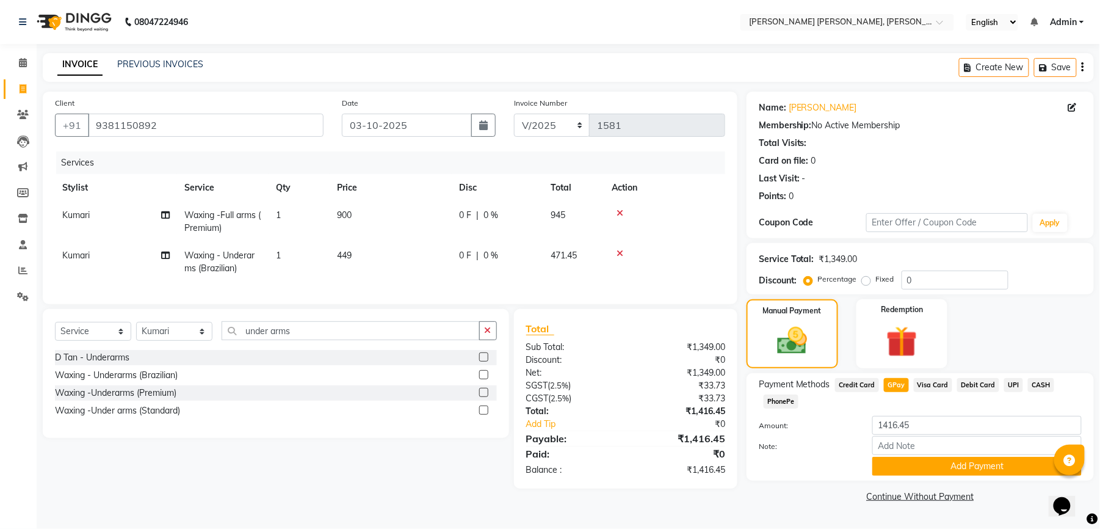
drag, startPoint x: 932, startPoint y: 479, endPoint x: 934, endPoint y: 471, distance: 7.6
click at [931, 479] on div "Payment Methods Credit Card GPay Visa Card Debit Card UPI CASH PhonePe Amount: …" at bounding box center [920, 426] width 347 height 107
click at [934, 468] on button "Add Payment" at bounding box center [977, 466] width 209 height 19
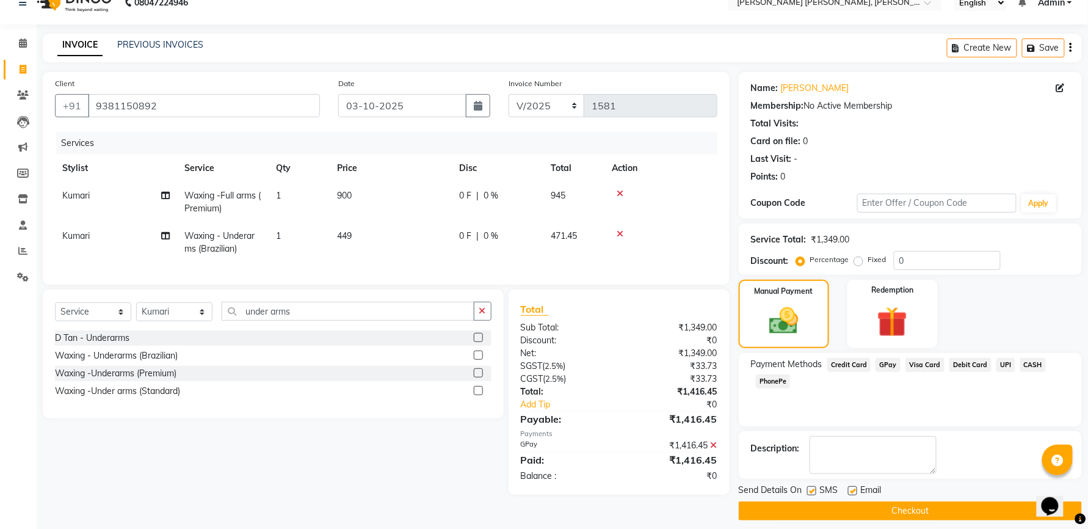
scroll to position [30, 0]
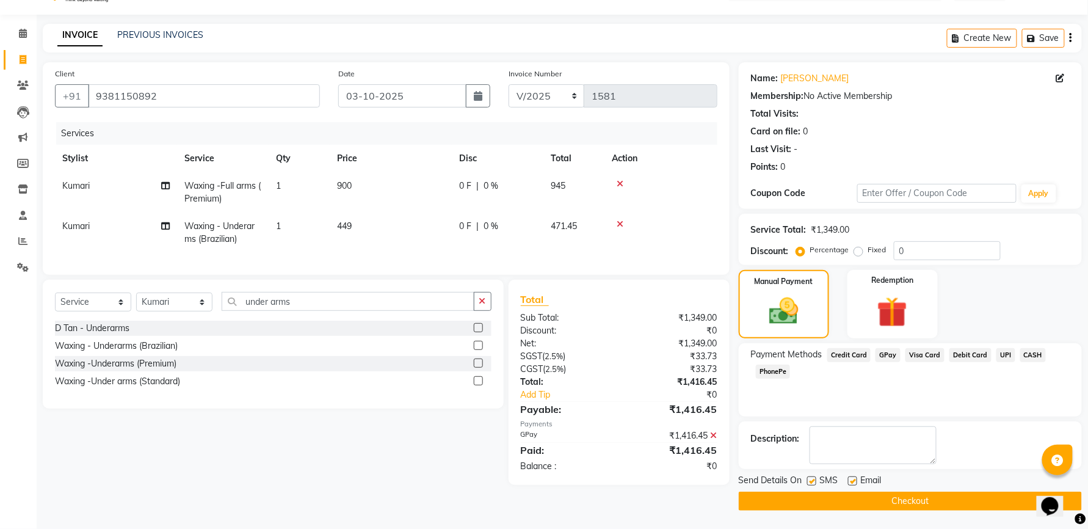
click at [812, 477] on label at bounding box center [811, 480] width 9 height 9
click at [812, 477] on input "checkbox" at bounding box center [811, 481] width 8 height 8
click at [852, 479] on label at bounding box center [852, 480] width 9 height 9
click at [852, 479] on input "checkbox" at bounding box center [852, 481] width 8 height 8
click at [844, 499] on button "Checkout" at bounding box center [910, 501] width 343 height 19
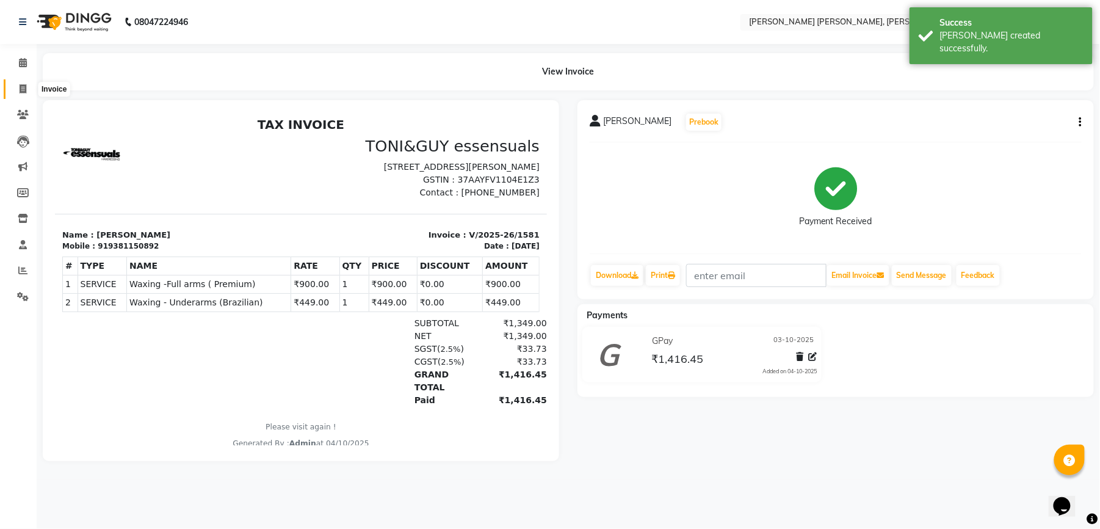
click at [22, 93] on icon at bounding box center [23, 88] width 7 height 9
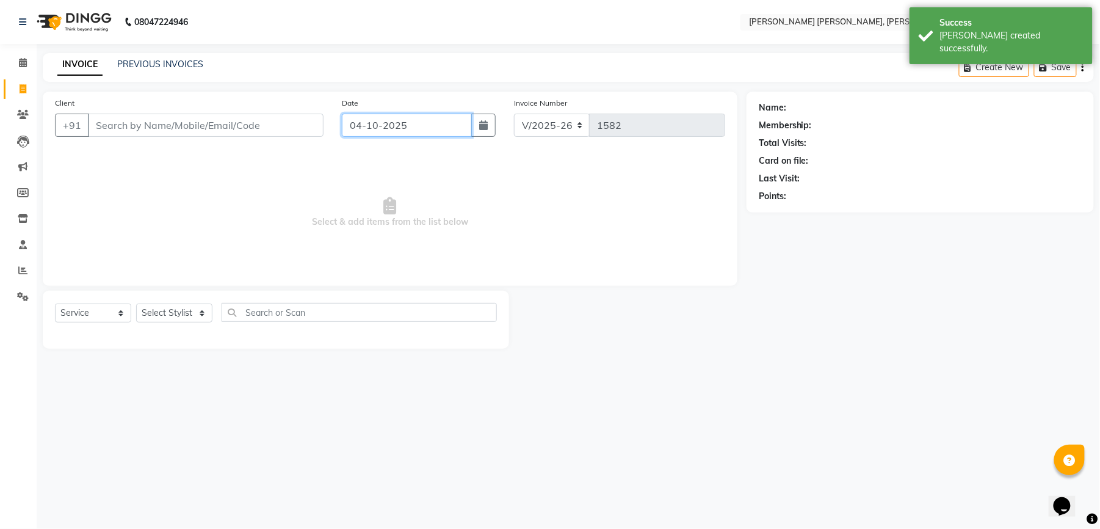
click at [403, 123] on input "04-10-2025" at bounding box center [407, 125] width 130 height 23
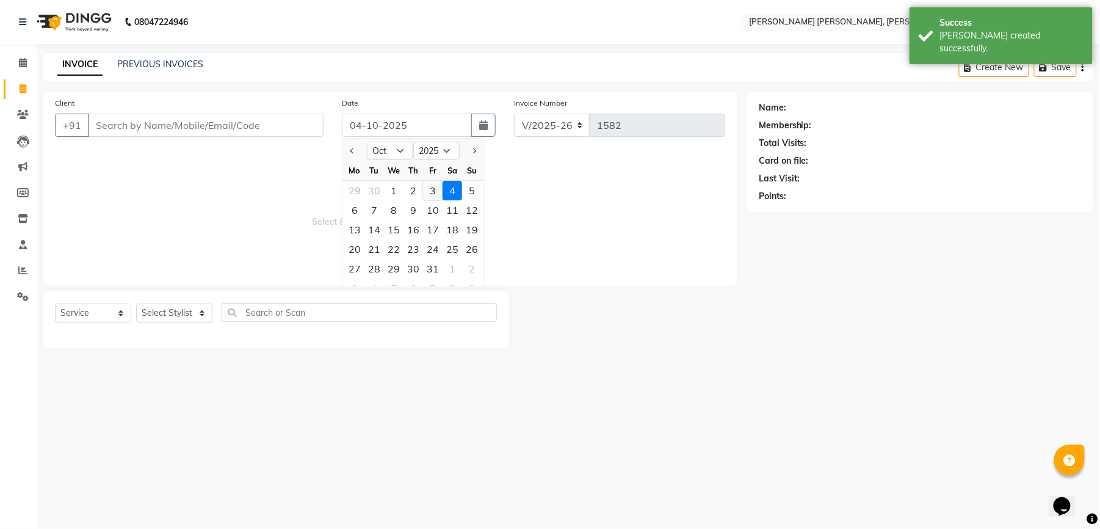
click at [430, 194] on div "3" at bounding box center [433, 191] width 20 height 20
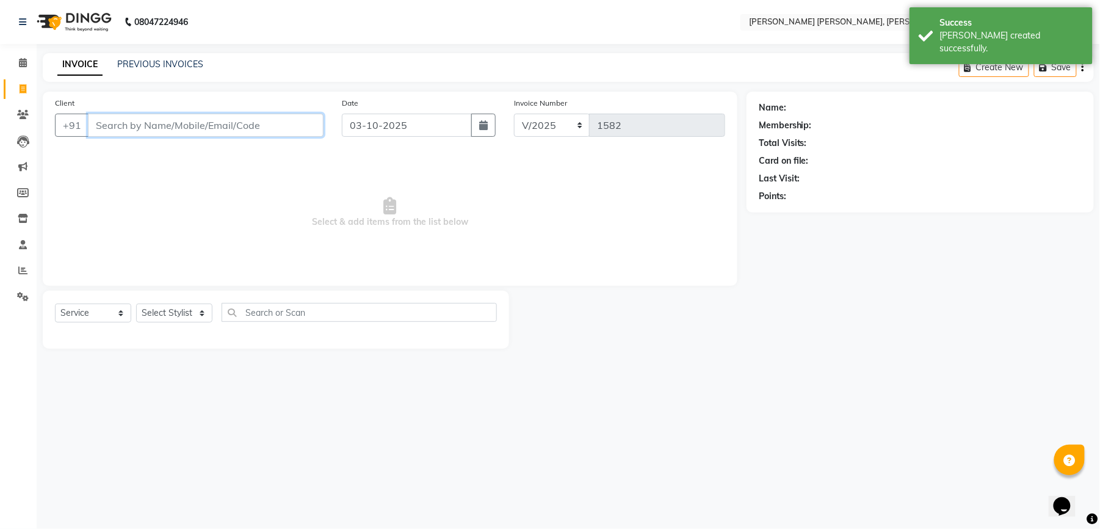
click at [213, 130] on input "Client" at bounding box center [206, 125] width 236 height 23
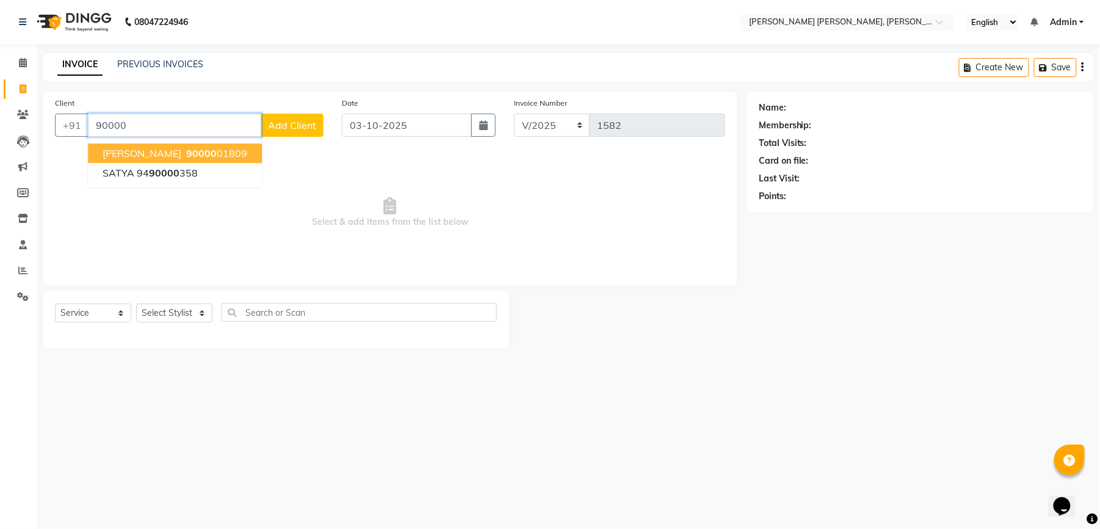
click at [186, 154] on span "90000" at bounding box center [201, 153] width 31 height 12
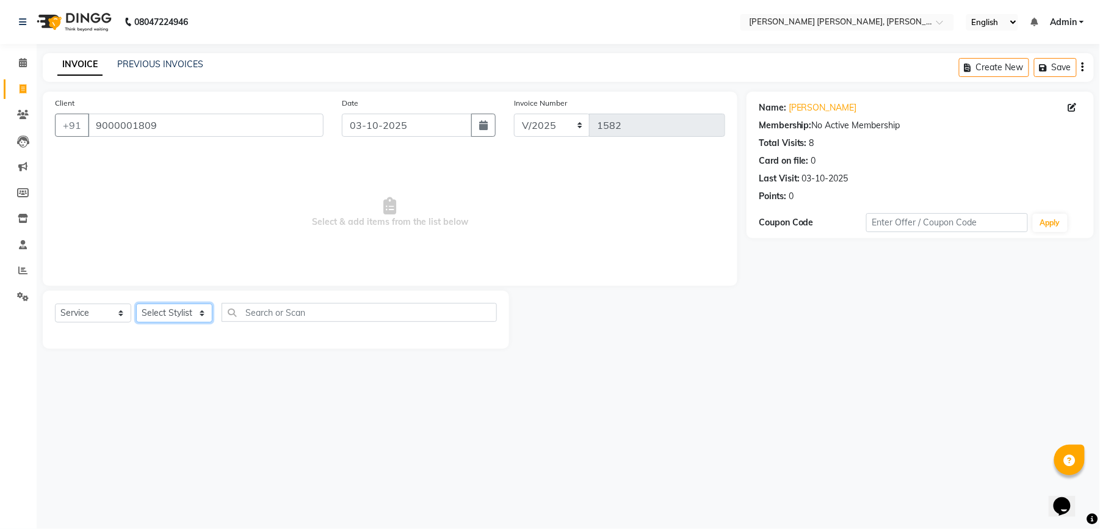
click at [174, 320] on select "Select Stylist faizz [PERSON_NAME] [PERSON_NAME] sree Manager [PERSON_NAME] (Un…" at bounding box center [174, 312] width 76 height 19
click at [136, 303] on select "Select Stylist faizz [PERSON_NAME] [PERSON_NAME] sree Manager [PERSON_NAME] (Un…" at bounding box center [174, 312] width 76 height 19
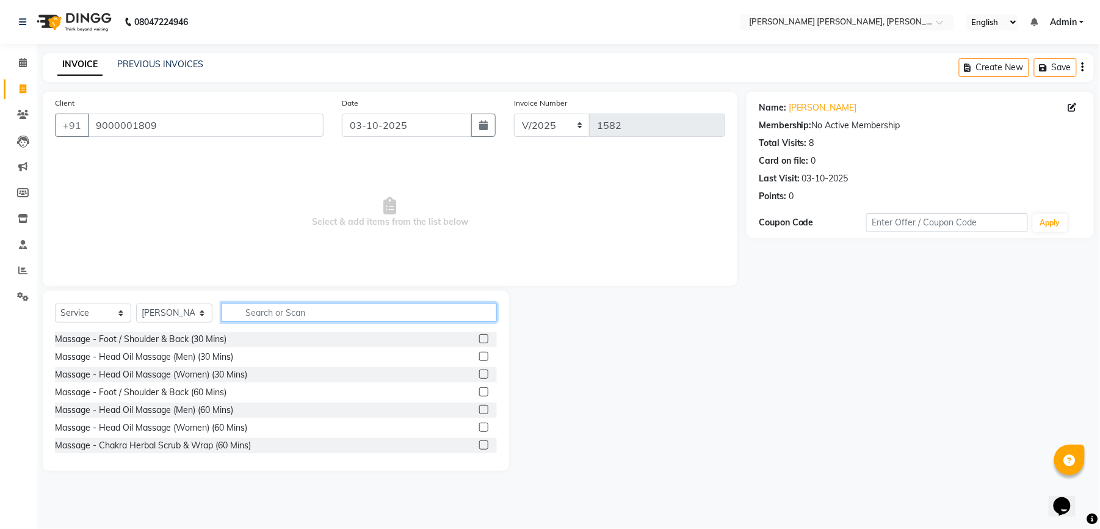
click at [328, 315] on input "text" at bounding box center [359, 312] width 275 height 19
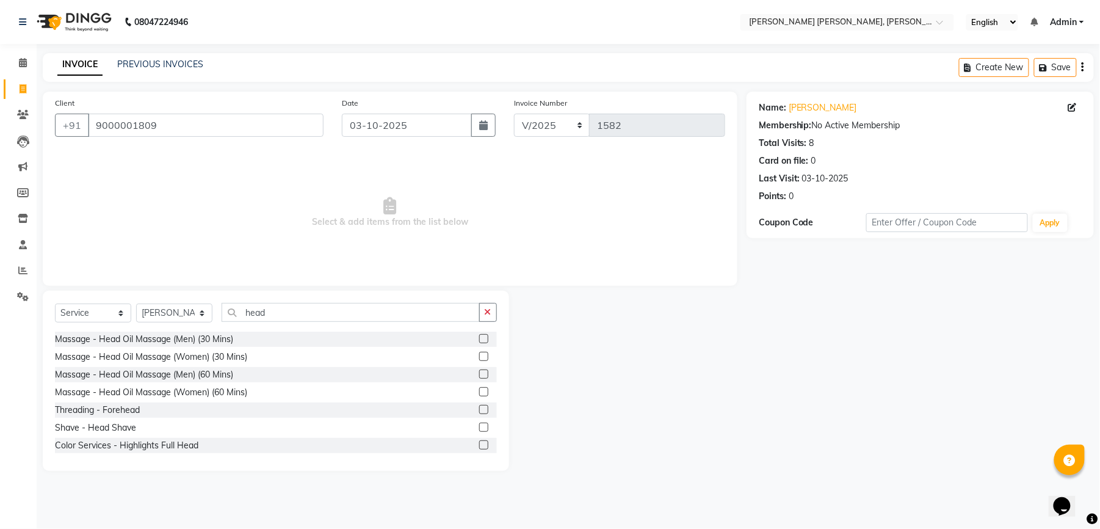
click at [479, 335] on label at bounding box center [483, 338] width 9 height 9
click at [479, 335] on input "checkbox" at bounding box center [483, 339] width 8 height 8
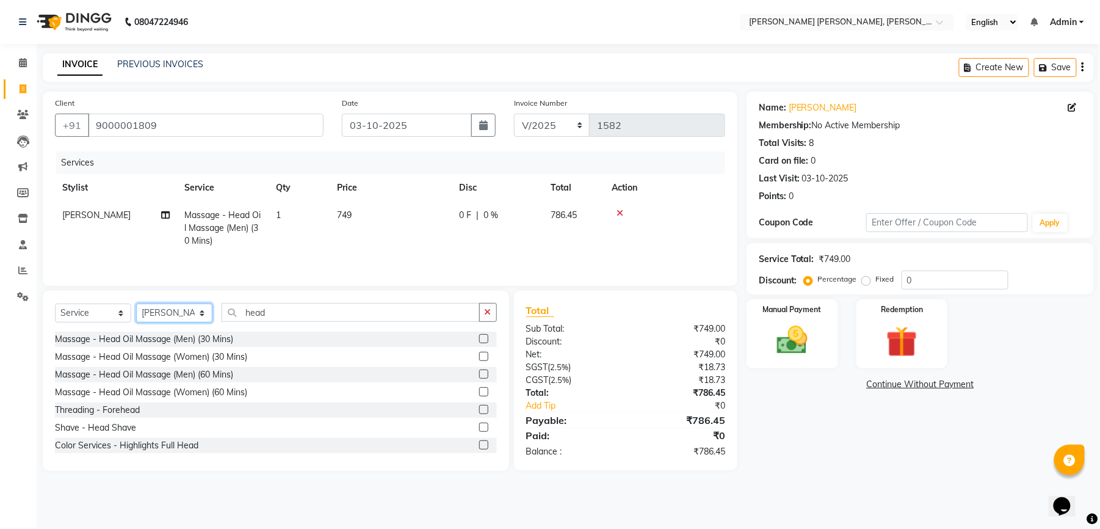
drag, startPoint x: 189, startPoint y: 317, endPoint x: 192, endPoint y: 328, distance: 10.7
click at [189, 320] on select "Select Stylist faizz [PERSON_NAME] [PERSON_NAME] sree Manager [PERSON_NAME] (Un…" at bounding box center [174, 312] width 76 height 19
click at [136, 307] on select "Select Stylist faizz [PERSON_NAME] [PERSON_NAME] sree Manager [PERSON_NAME] (Un…" at bounding box center [174, 312] width 76 height 19
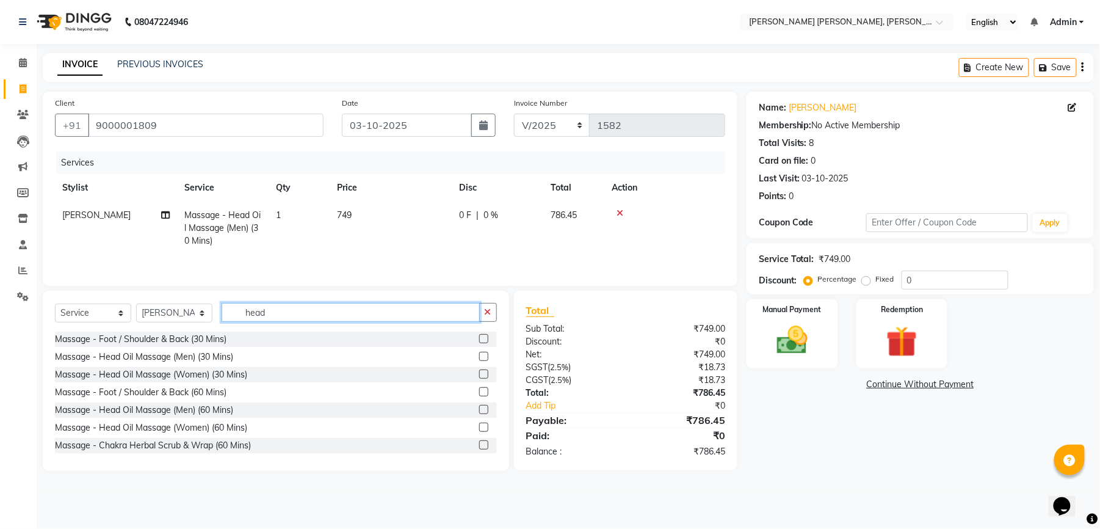
drag, startPoint x: 275, startPoint y: 316, endPoint x: 242, endPoint y: 316, distance: 32.4
click at [242, 316] on input "head" at bounding box center [351, 312] width 258 height 19
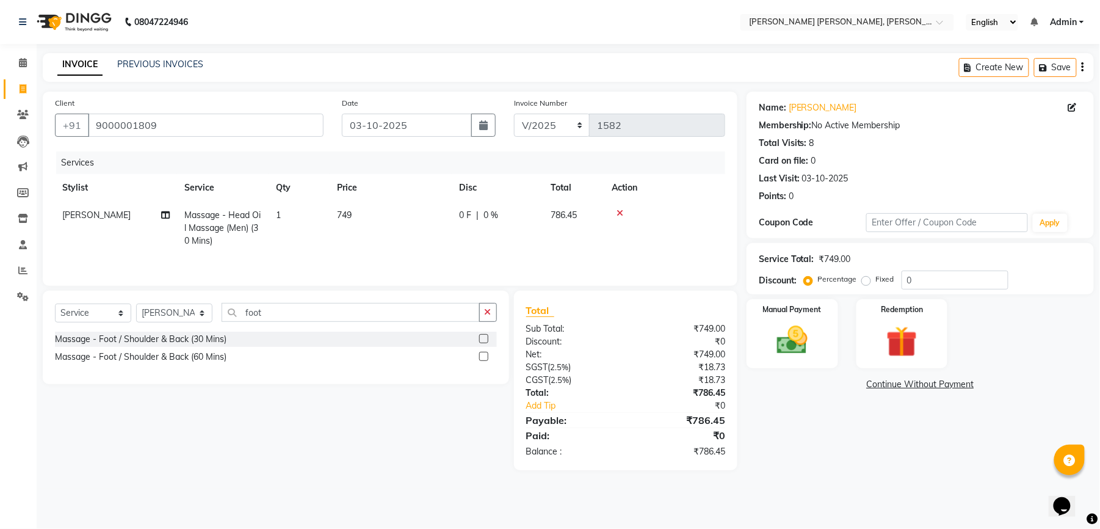
click at [481, 341] on label at bounding box center [483, 338] width 9 height 9
click at [481, 341] on input "checkbox" at bounding box center [483, 339] width 8 height 8
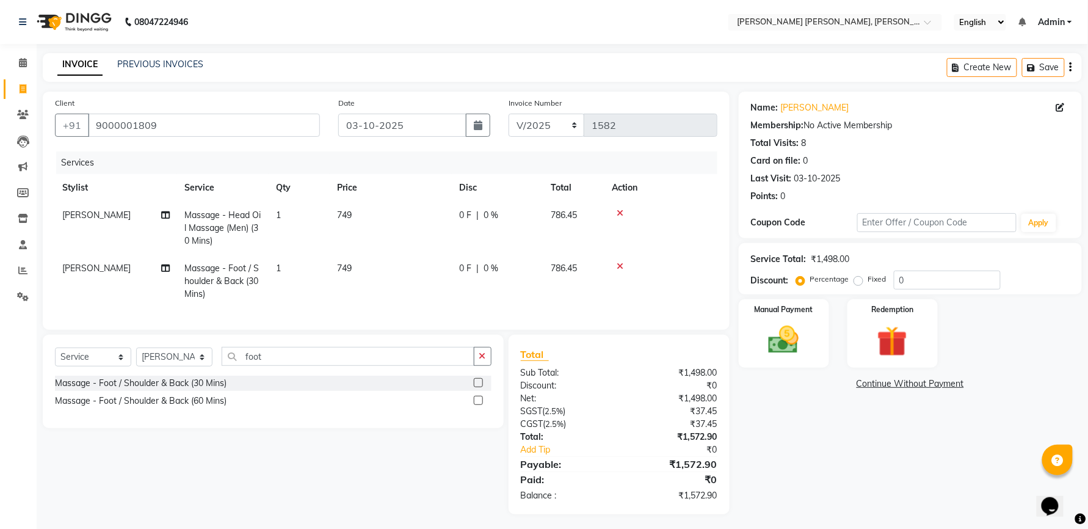
click at [393, 267] on td "749" at bounding box center [391, 281] width 122 height 53
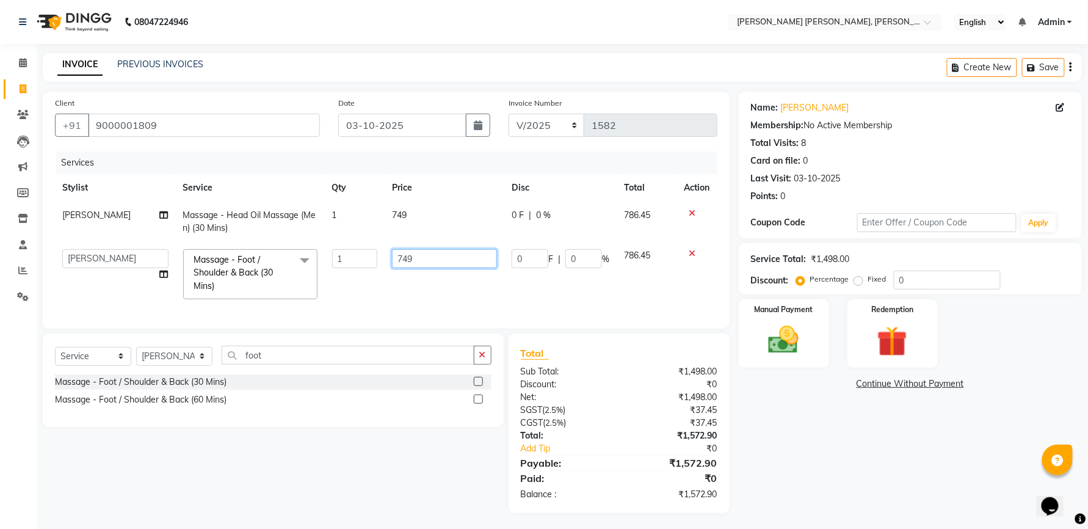
drag, startPoint x: 429, startPoint y: 260, endPoint x: 389, endPoint y: 260, distance: 39.7
click at [389, 260] on td "749" at bounding box center [445, 274] width 120 height 65
click at [409, 214] on td "749" at bounding box center [445, 221] width 120 height 40
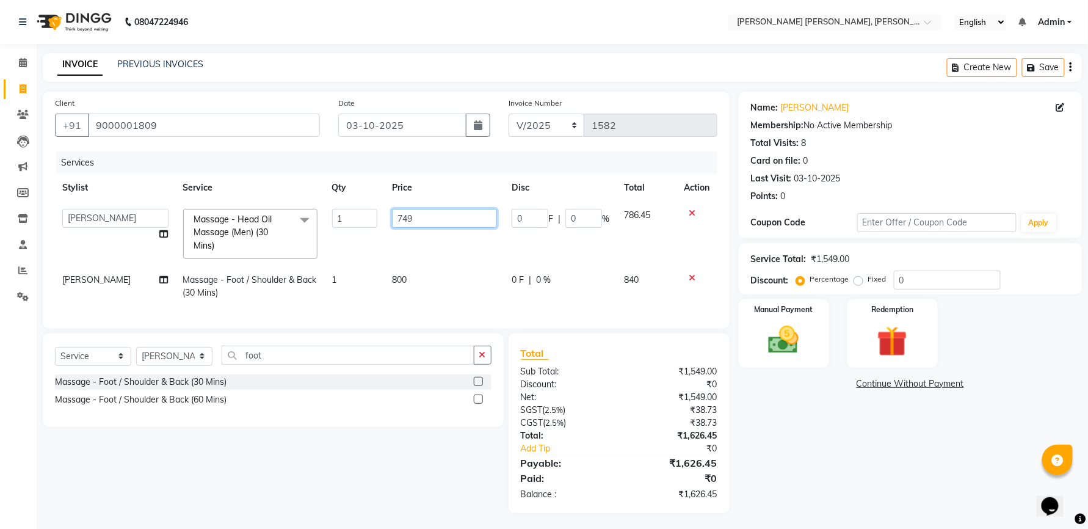
drag, startPoint x: 443, startPoint y: 216, endPoint x: 398, endPoint y: 215, distance: 45.2
click at [398, 215] on input "749" at bounding box center [444, 218] width 105 height 19
click at [377, 303] on tr "[PERSON_NAME] sree Massage - Foot / Shoulder & Back (30 Mins) 1 800 0 F | 0 % 8…" at bounding box center [386, 286] width 662 height 40
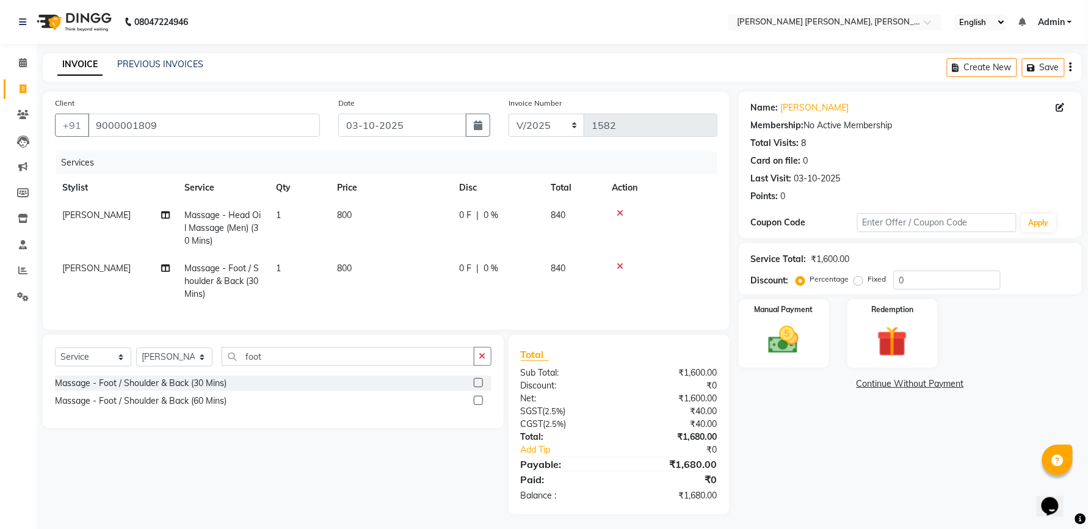
click at [484, 216] on span "0 %" at bounding box center [491, 215] width 15 height 13
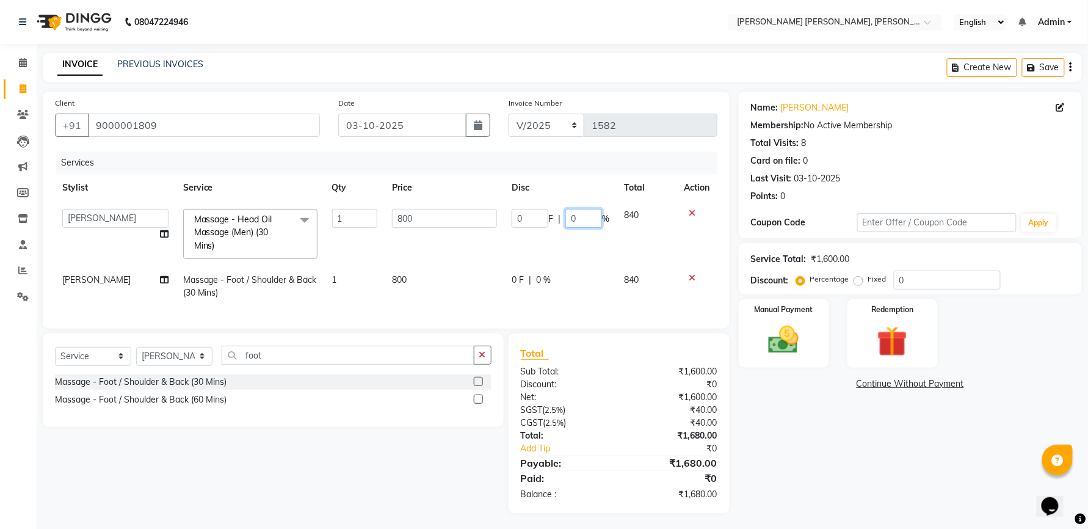
click at [584, 219] on input "0" at bounding box center [583, 218] width 37 height 19
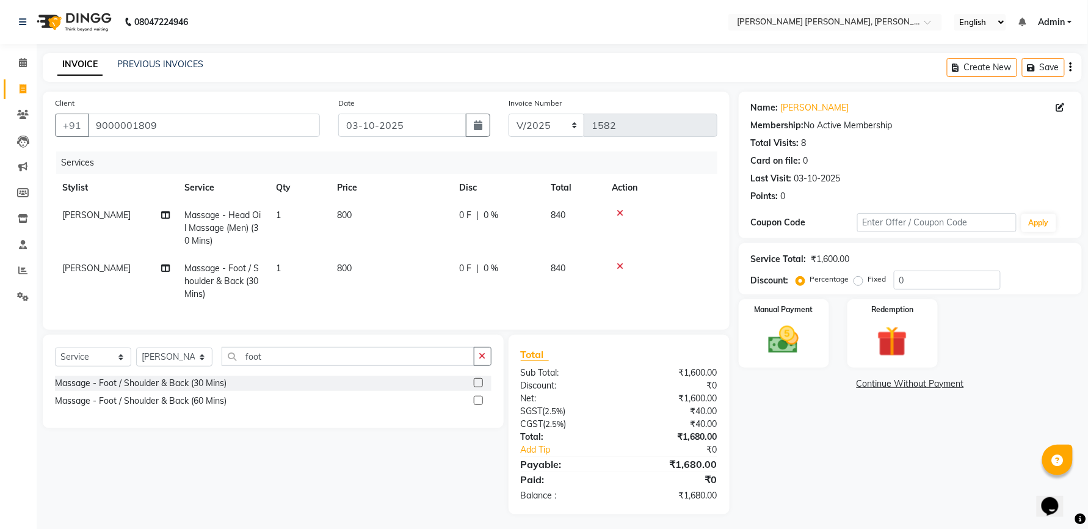
click at [380, 213] on td "800" at bounding box center [391, 227] width 122 height 53
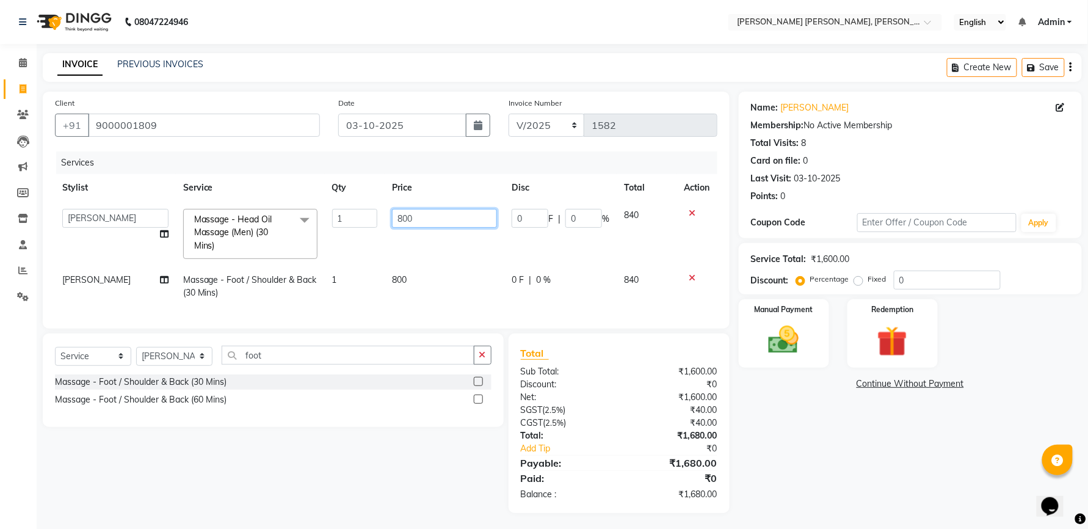
click at [420, 215] on input "800" at bounding box center [444, 218] width 105 height 19
drag, startPoint x: 421, startPoint y: 215, endPoint x: 393, endPoint y: 220, distance: 27.9
click at [393, 220] on input "800" at bounding box center [444, 218] width 105 height 19
click at [410, 279] on td "800" at bounding box center [445, 286] width 120 height 40
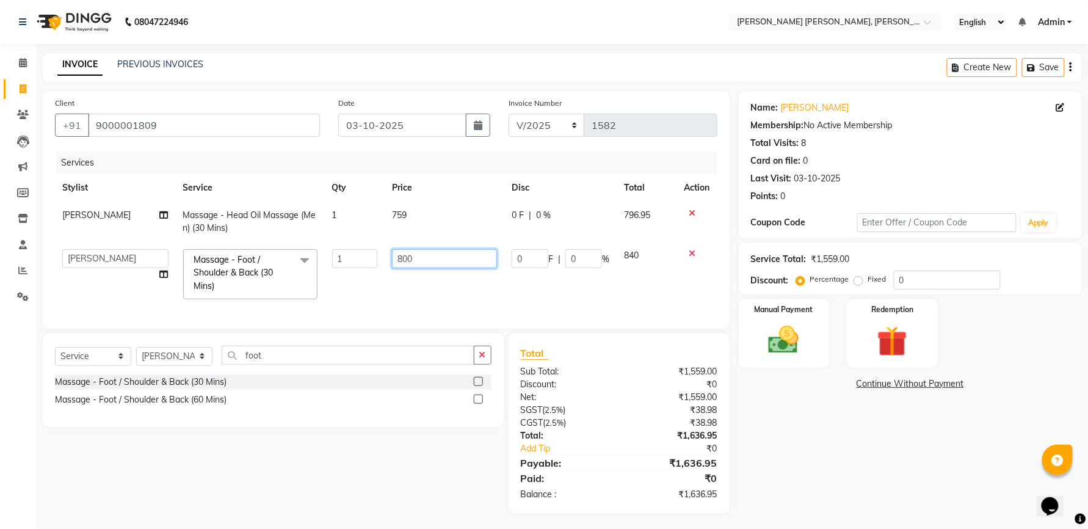
drag, startPoint x: 443, startPoint y: 260, endPoint x: 369, endPoint y: 257, distance: 73.9
click at [369, 257] on tr "faizz [PERSON_NAME] [PERSON_NAME] sree Manager [PERSON_NAME] shaz (Unisex Styli…" at bounding box center [386, 274] width 662 height 65
click at [431, 277] on td "759" at bounding box center [445, 274] width 120 height 65
click at [424, 216] on td "759" at bounding box center [445, 221] width 120 height 40
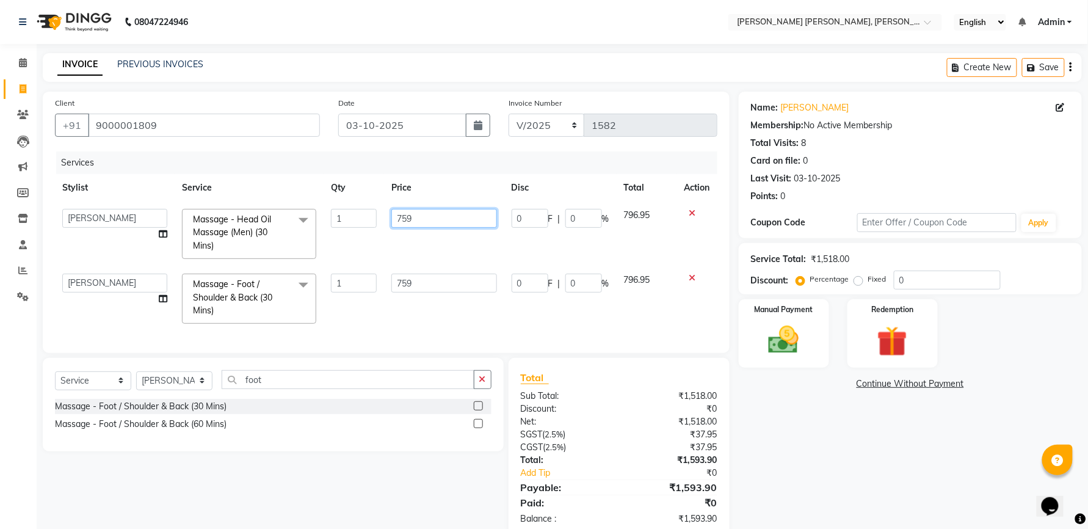
drag, startPoint x: 431, startPoint y: 215, endPoint x: 408, endPoint y: 223, distance: 24.2
click at [408, 223] on input "759" at bounding box center [444, 218] width 106 height 19
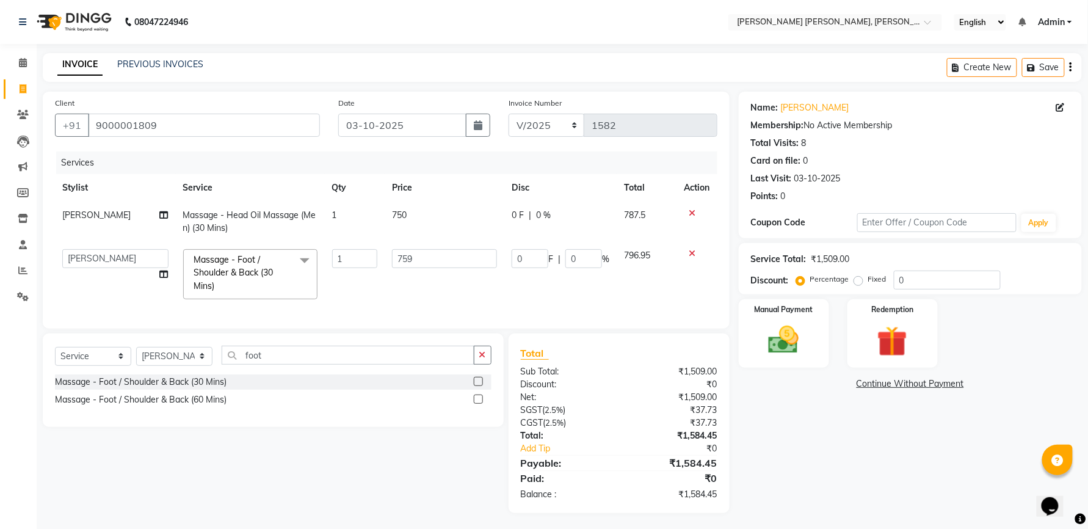
click at [413, 294] on td "759" at bounding box center [445, 274] width 120 height 65
drag, startPoint x: 421, startPoint y: 255, endPoint x: 380, endPoint y: 255, distance: 41.5
click at [380, 255] on tr "faizz [PERSON_NAME] [PERSON_NAME] sree Manager [PERSON_NAME] shaz (Unisex Styli…" at bounding box center [386, 274] width 662 height 65
click at [372, 292] on tr "faizz [PERSON_NAME] [PERSON_NAME] sree Manager [PERSON_NAME] shaz (Unisex Styli…" at bounding box center [386, 274] width 662 height 65
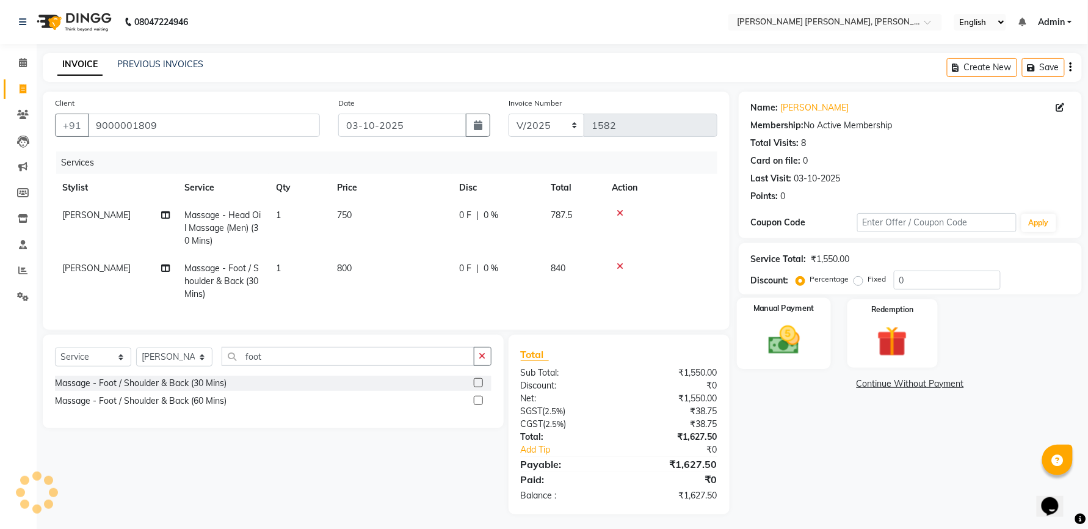
click at [783, 346] on img at bounding box center [783, 340] width 51 height 37
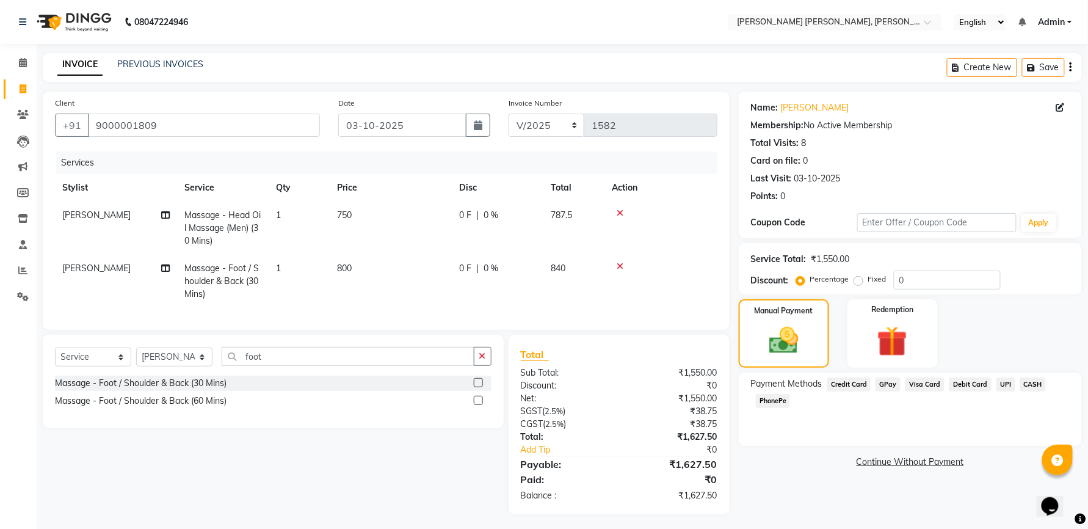
click at [1005, 382] on span "UPI" at bounding box center [1005, 384] width 19 height 14
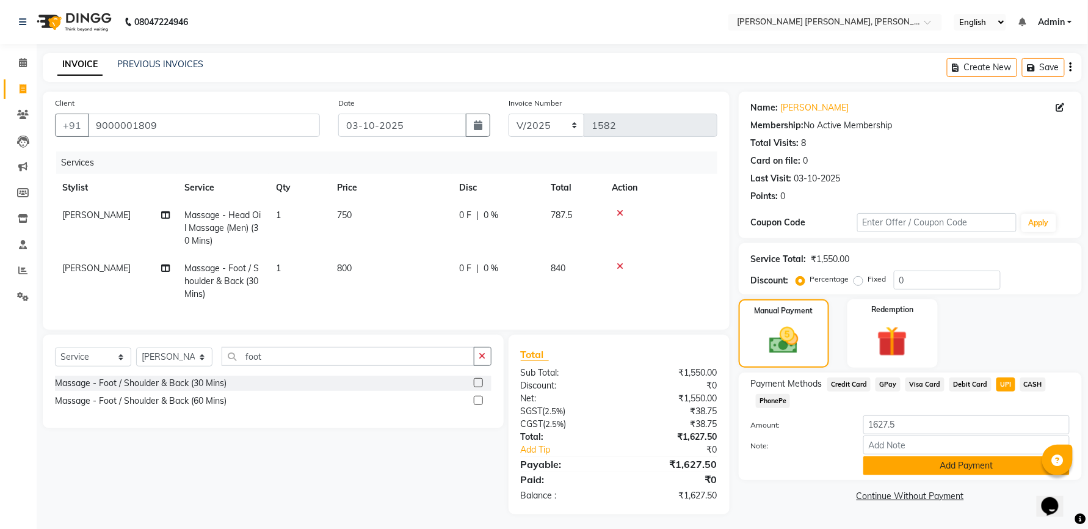
click at [921, 474] on button "Add Payment" at bounding box center [966, 465] width 206 height 19
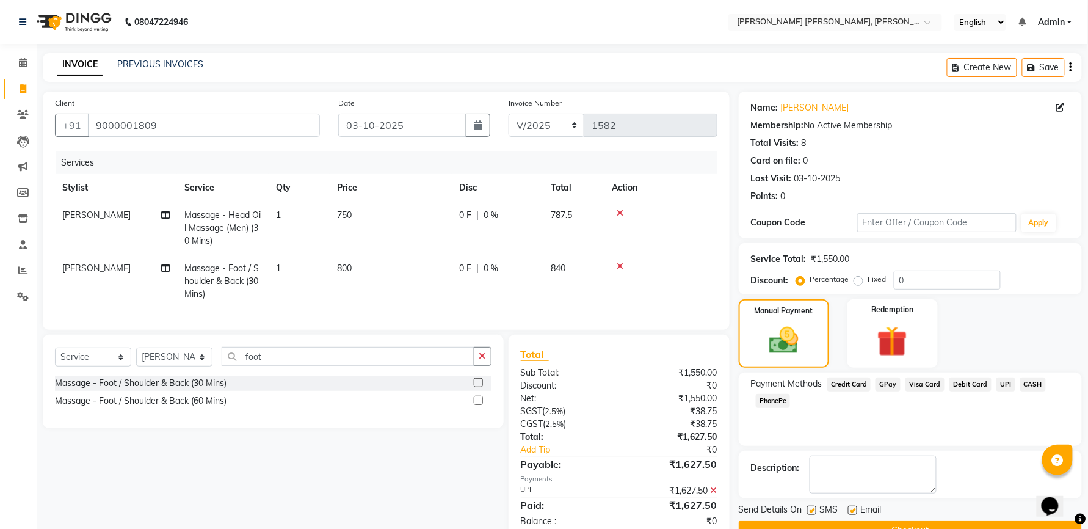
scroll to position [42, 0]
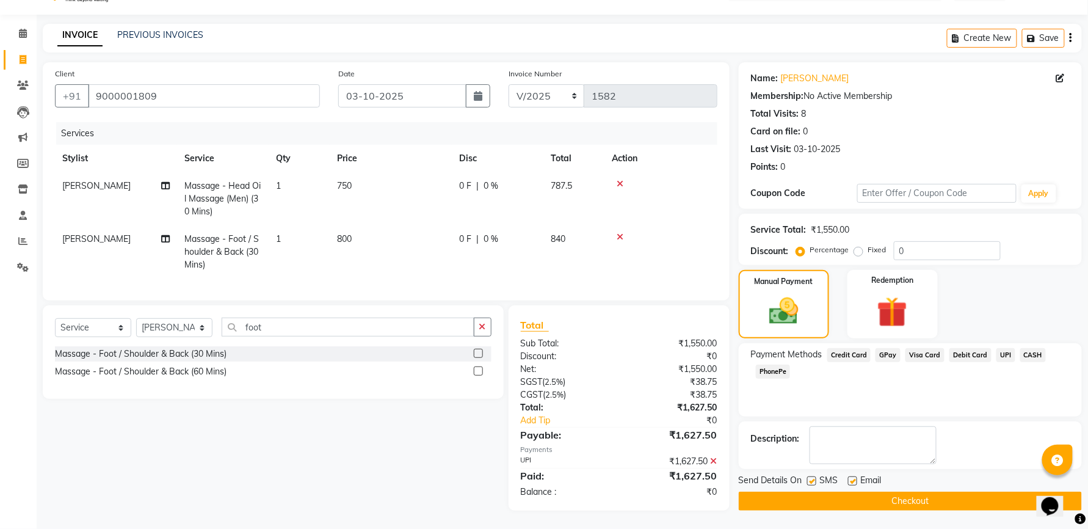
click at [810, 476] on label at bounding box center [811, 480] width 9 height 9
click at [810, 477] on input "checkbox" at bounding box center [811, 481] width 8 height 8
click at [851, 476] on label at bounding box center [852, 480] width 9 height 9
click at [851, 477] on input "checkbox" at bounding box center [852, 481] width 8 height 8
click at [845, 492] on button "Checkout" at bounding box center [910, 501] width 343 height 19
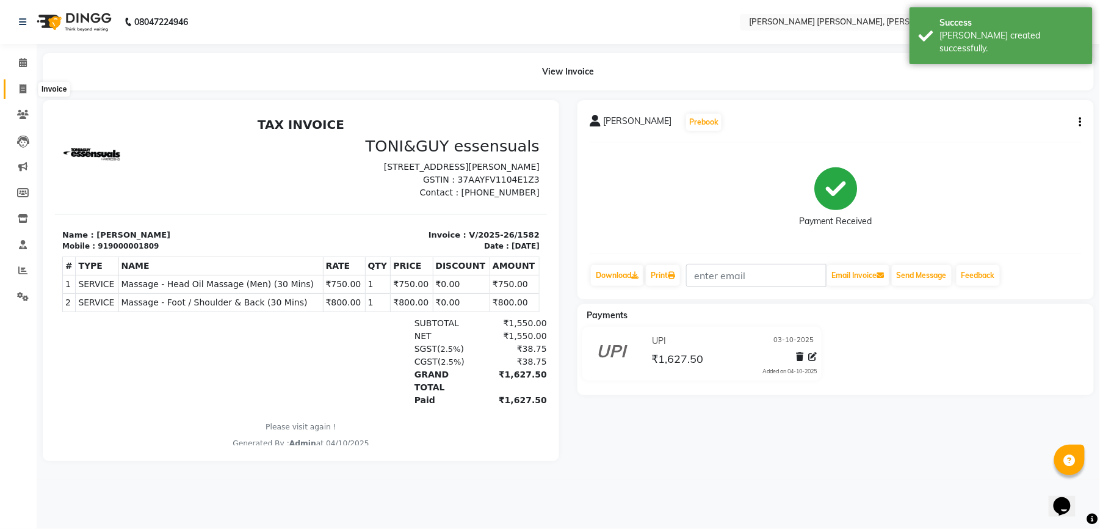
click at [20, 90] on icon at bounding box center [23, 88] width 7 height 9
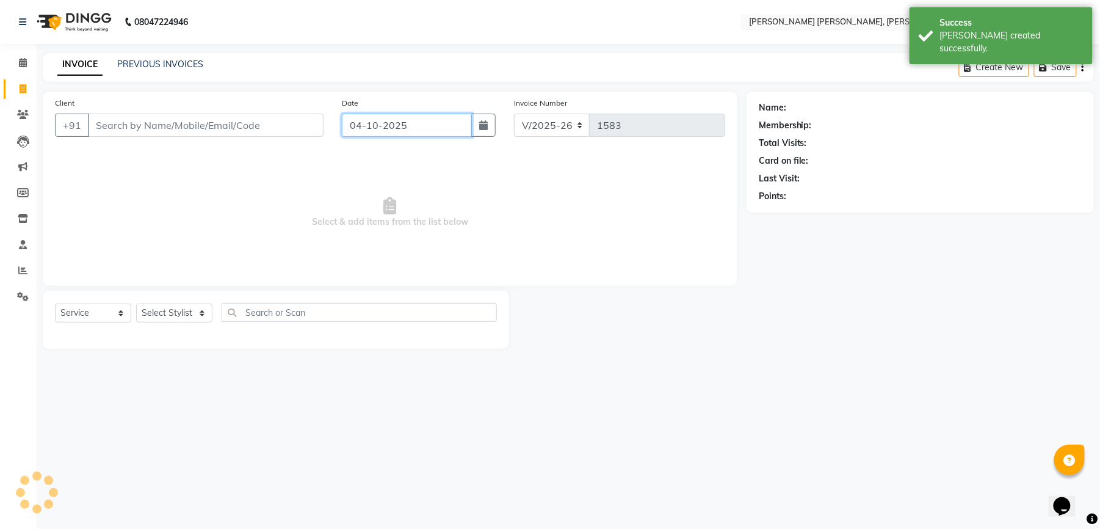
drag, startPoint x: 389, startPoint y: 126, endPoint x: 387, endPoint y: 134, distance: 8.7
click at [390, 126] on input "04-10-2025" at bounding box center [407, 125] width 130 height 23
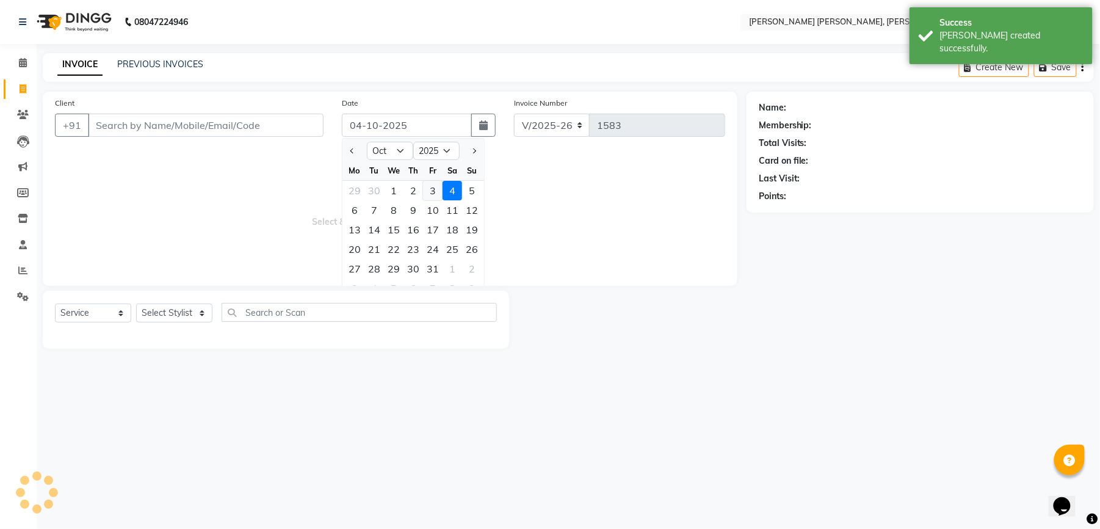
click at [431, 194] on div "3" at bounding box center [433, 191] width 20 height 20
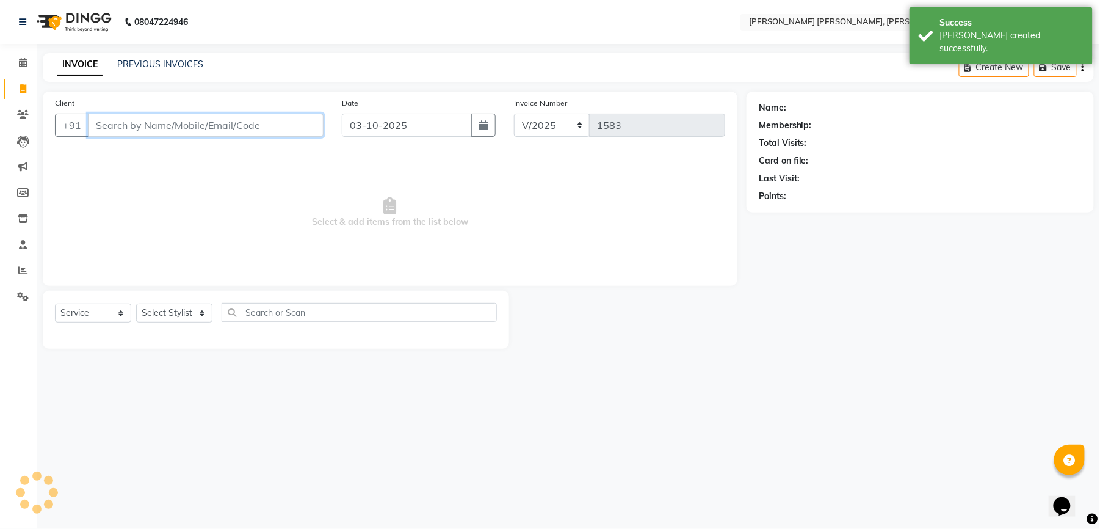
click at [235, 123] on input "Client" at bounding box center [206, 125] width 236 height 23
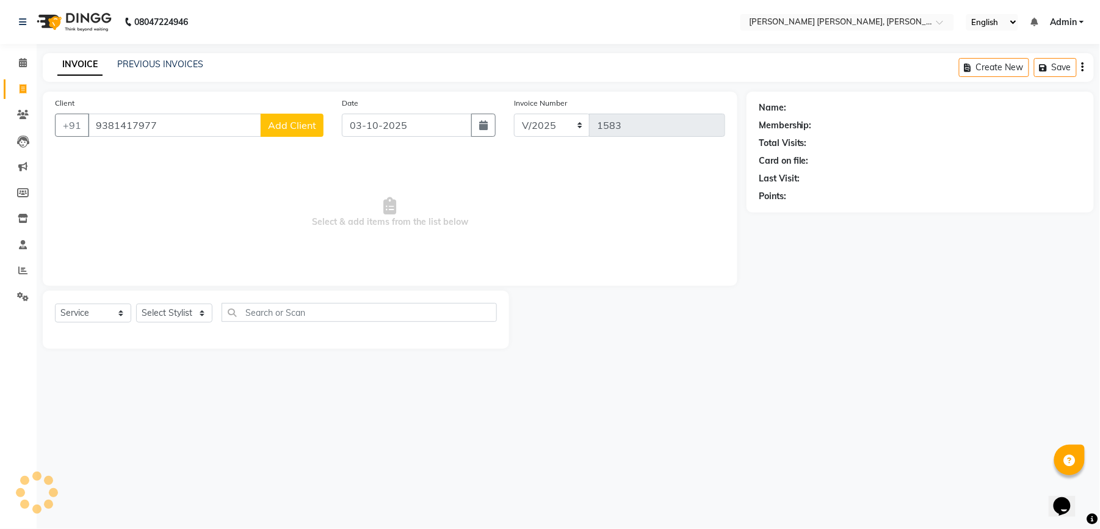
click at [299, 123] on span "Add Client" at bounding box center [292, 125] width 48 height 12
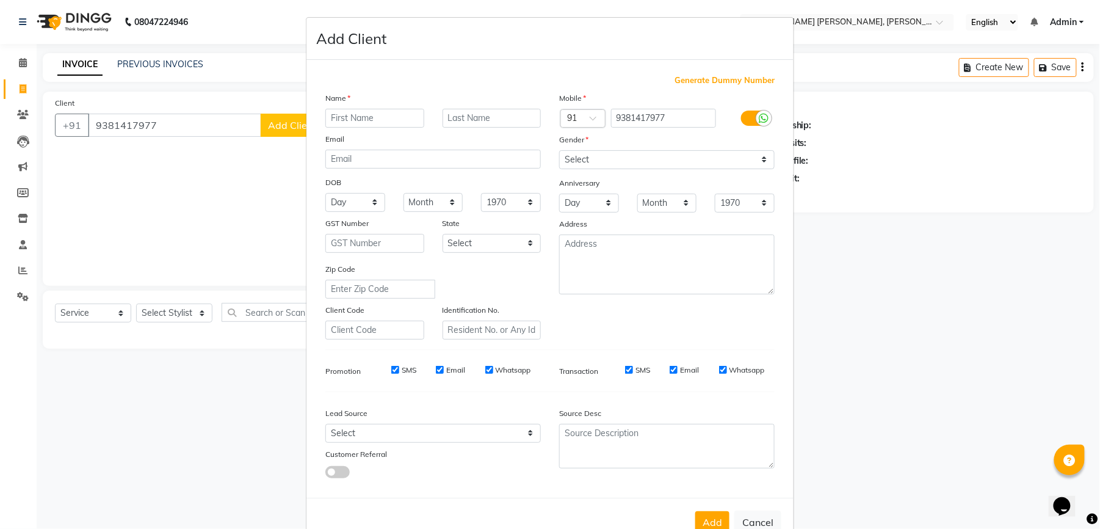
click at [369, 117] on input "text" at bounding box center [374, 118] width 99 height 19
click at [589, 162] on select "Select [DEMOGRAPHIC_DATA] [DEMOGRAPHIC_DATA] Other Prefer Not To Say" at bounding box center [667, 159] width 216 height 19
click at [559, 150] on select "Select [DEMOGRAPHIC_DATA] [DEMOGRAPHIC_DATA] Other Prefer Not To Say" at bounding box center [667, 159] width 216 height 19
click at [392, 366] on input "SMS" at bounding box center [395, 370] width 8 height 8
click at [436, 366] on input "Email" at bounding box center [440, 370] width 8 height 8
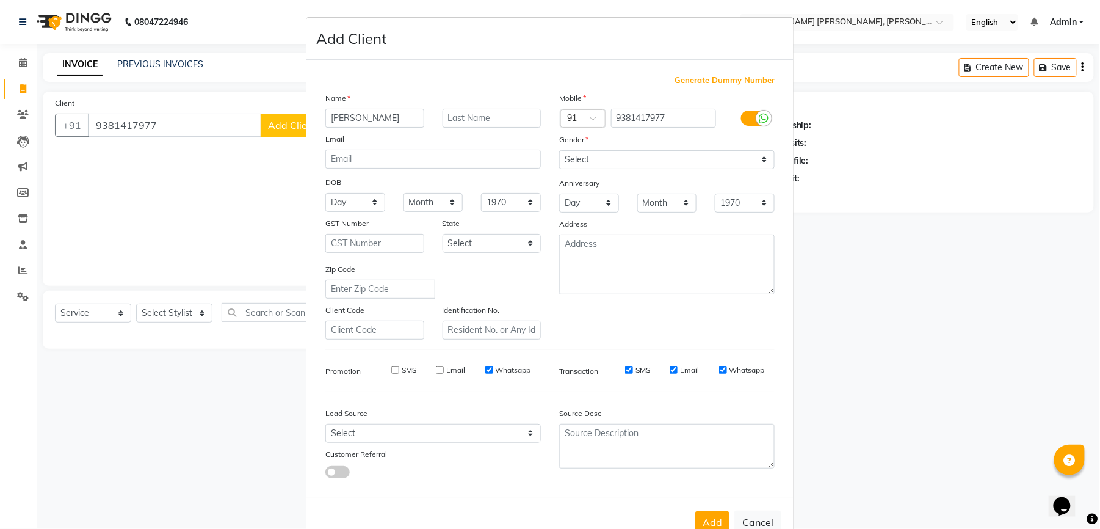
click at [485, 366] on input "Whatsapp" at bounding box center [489, 370] width 8 height 8
click at [626, 368] on input "SMS" at bounding box center [629, 370] width 8 height 8
click at [670, 366] on input "Email" at bounding box center [674, 370] width 8 height 8
drag, startPoint x: 712, startPoint y: 370, endPoint x: 688, endPoint y: 447, distance: 80.7
click at [709, 377] on div "SMS Email Whatsapp" at bounding box center [686, 373] width 195 height 17
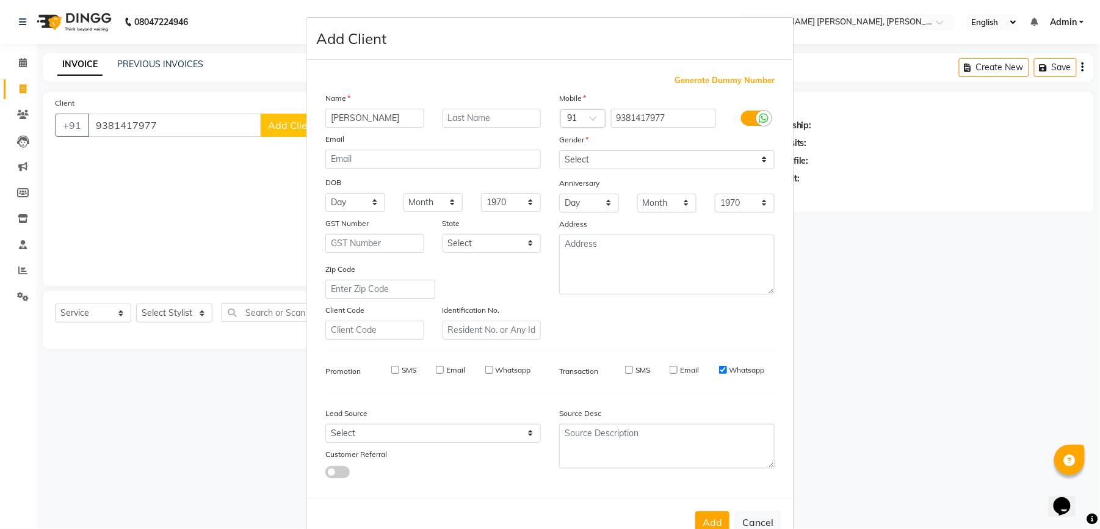
click at [719, 369] on input "Whatsapp" at bounding box center [723, 370] width 8 height 8
click at [702, 516] on button "Add" at bounding box center [712, 522] width 34 height 22
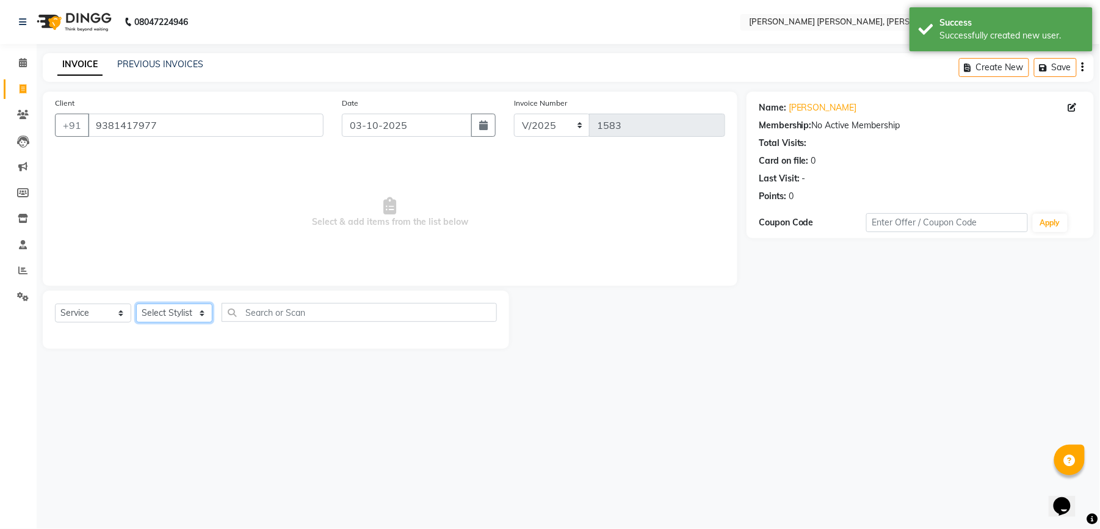
click at [194, 316] on select "Select Stylist faizz [PERSON_NAME] [PERSON_NAME] sree Manager [PERSON_NAME] (Un…" at bounding box center [174, 312] width 76 height 19
click at [136, 303] on select "Select Stylist faizz [PERSON_NAME] [PERSON_NAME] sree Manager [PERSON_NAME] (Un…" at bounding box center [174, 312] width 76 height 19
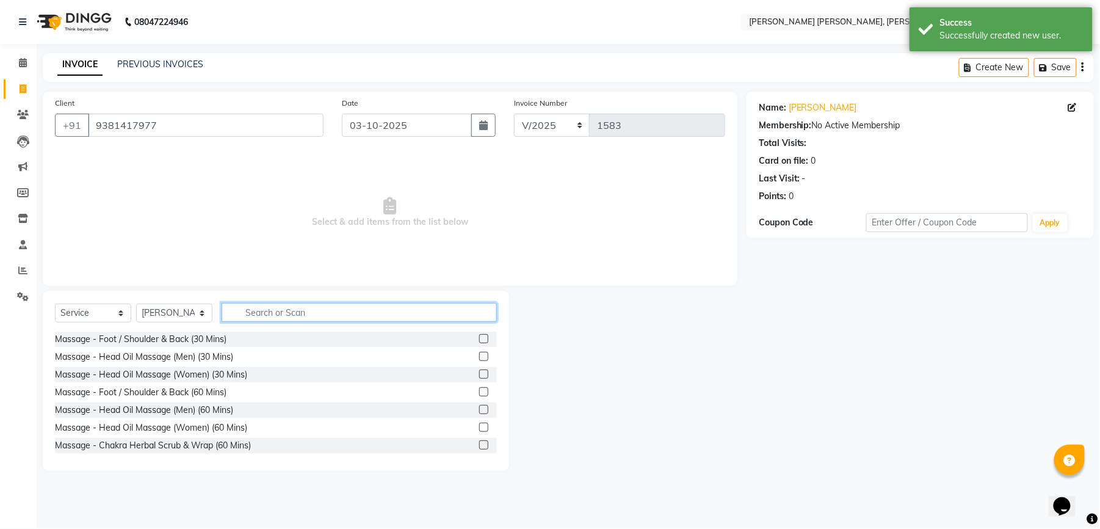
click at [319, 304] on input "text" at bounding box center [359, 312] width 275 height 19
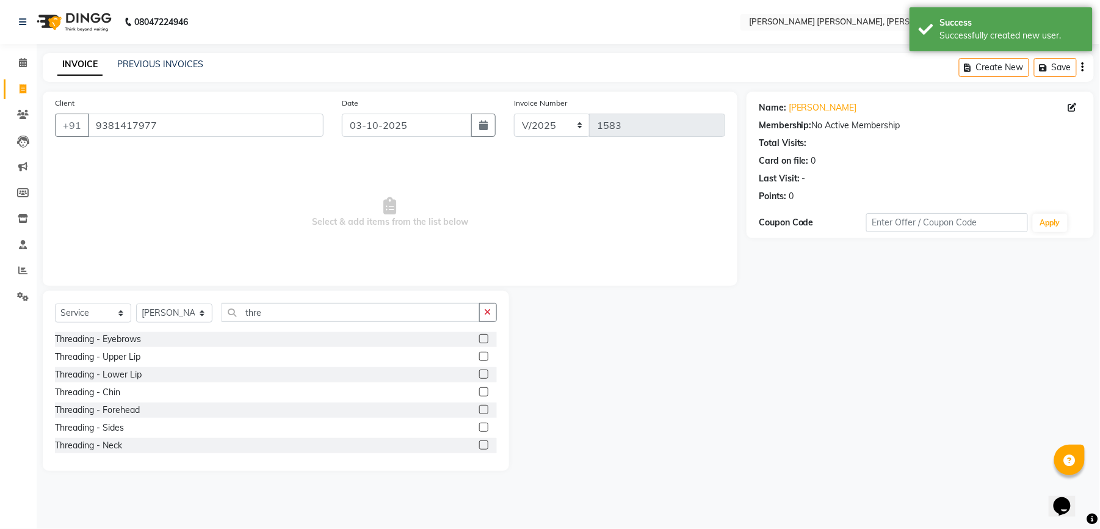
click at [479, 339] on label at bounding box center [483, 338] width 9 height 9
click at [479, 339] on input "checkbox" at bounding box center [483, 339] width 8 height 8
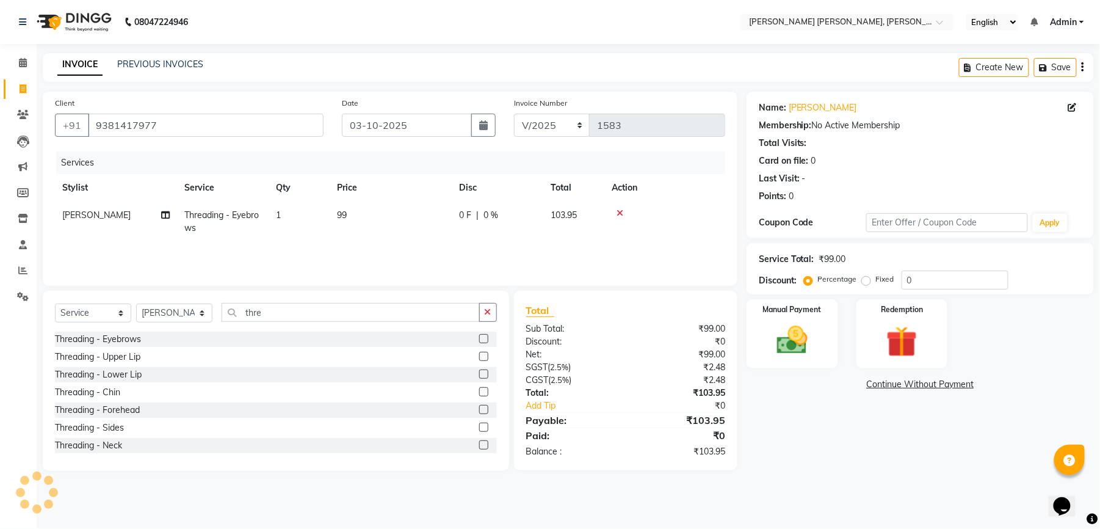
click at [352, 214] on td "99" at bounding box center [391, 221] width 122 height 40
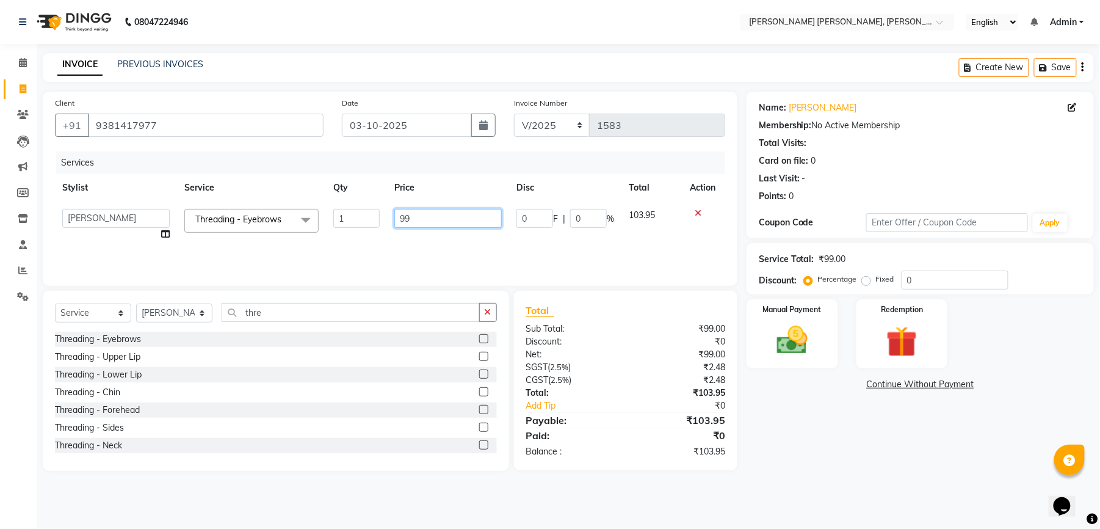
drag, startPoint x: 410, startPoint y: 211, endPoint x: 372, endPoint y: 219, distance: 39.2
click at [372, 219] on tr "faizz [PERSON_NAME] [PERSON_NAME] sree Manager [PERSON_NAME] shaz (Unisex Styli…" at bounding box center [390, 224] width 670 height 46
click at [362, 239] on tr "faizz [PERSON_NAME] [PERSON_NAME] sree Manager [PERSON_NAME] shaz (Unisex Styli…" at bounding box center [390, 224] width 670 height 46
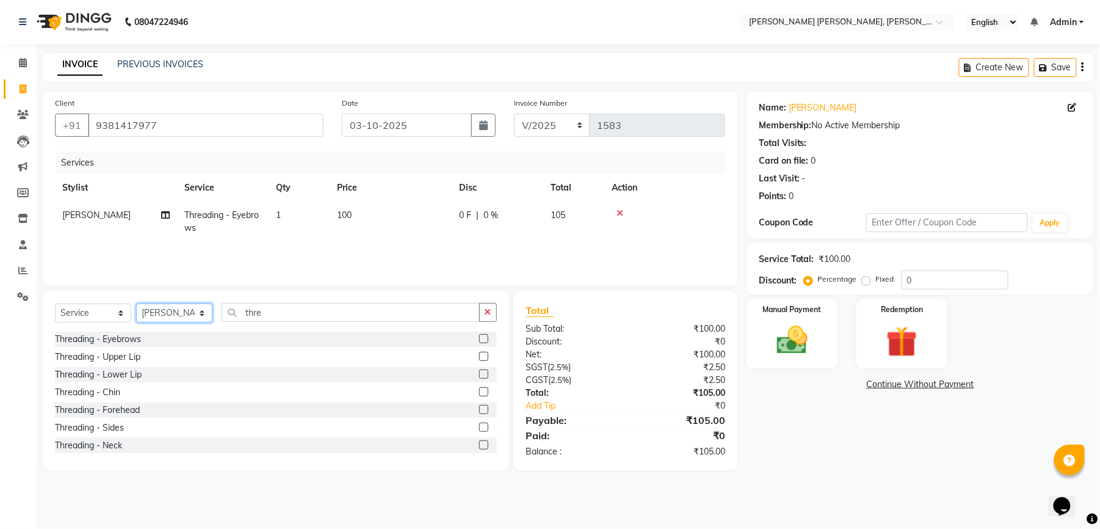
click at [179, 313] on select "Select Stylist faizz [PERSON_NAME] [PERSON_NAME] sree Manager [PERSON_NAME] (Un…" at bounding box center [174, 312] width 76 height 19
click at [136, 303] on select "Select Stylist faizz [PERSON_NAME] [PERSON_NAME] sree Manager [PERSON_NAME] (Un…" at bounding box center [174, 312] width 76 height 19
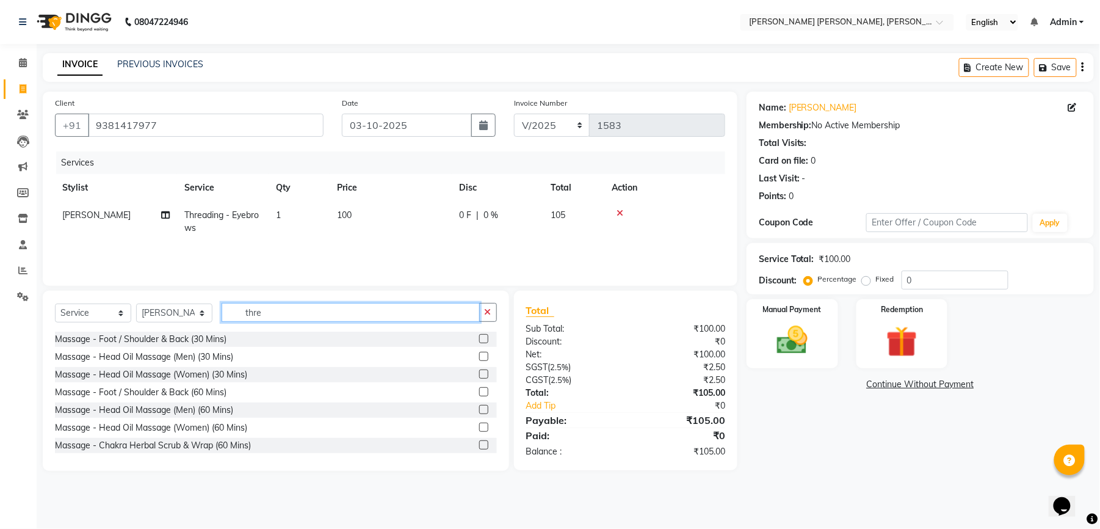
drag, startPoint x: 262, startPoint y: 311, endPoint x: 247, endPoint y: 311, distance: 14.7
click at [247, 311] on input "thre" at bounding box center [351, 312] width 258 height 19
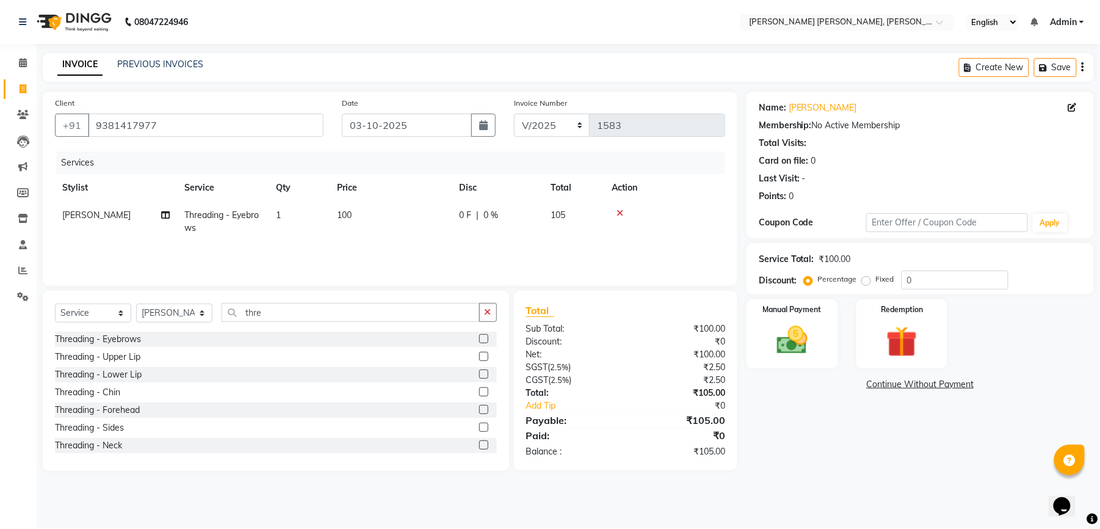
click at [479, 335] on label at bounding box center [483, 338] width 9 height 9
click at [479, 335] on input "checkbox" at bounding box center [483, 339] width 8 height 8
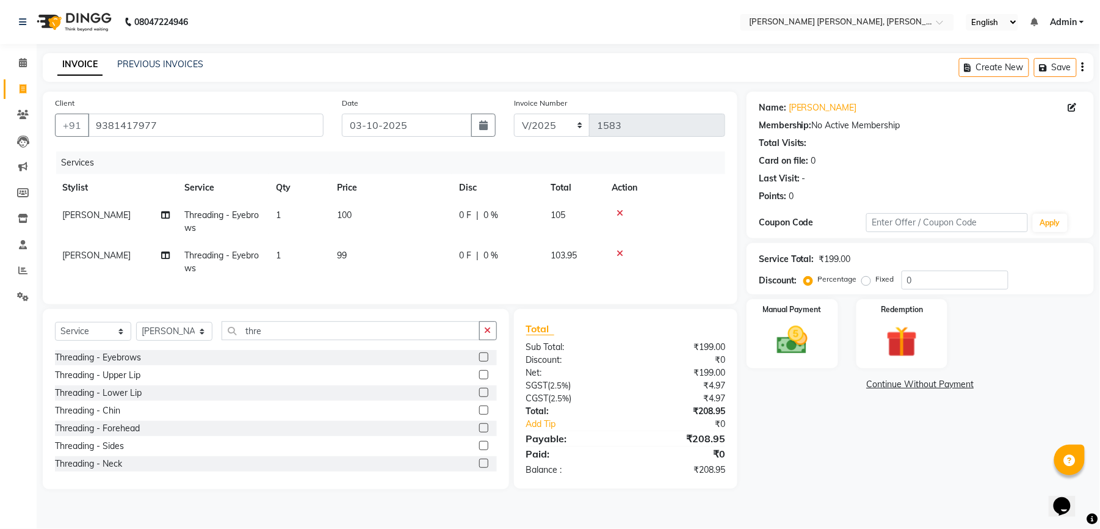
drag, startPoint x: 355, startPoint y: 255, endPoint x: 369, endPoint y: 255, distance: 14.1
click at [357, 255] on td "99" at bounding box center [391, 262] width 122 height 40
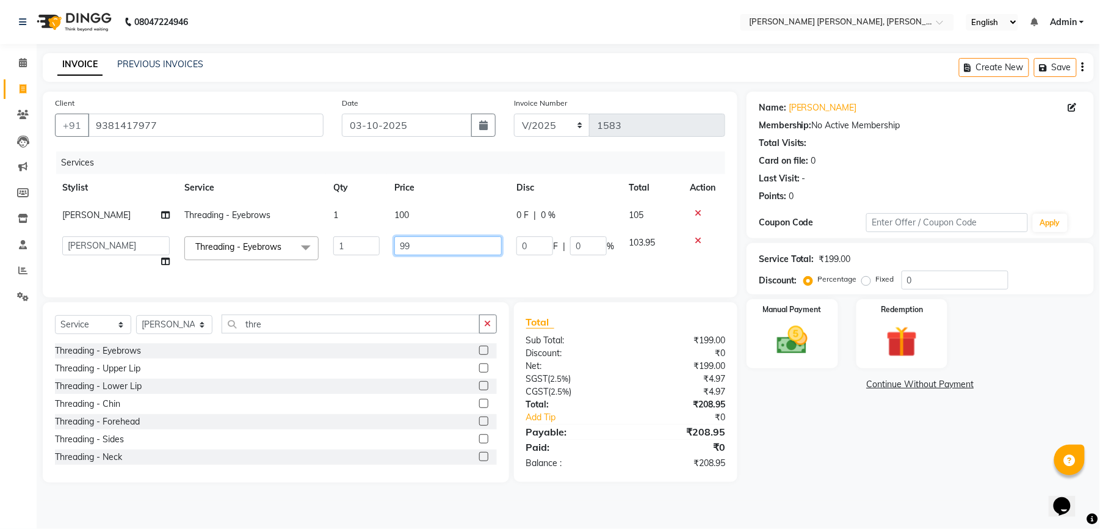
drag, startPoint x: 413, startPoint y: 247, endPoint x: 396, endPoint y: 252, distance: 17.6
click at [396, 252] on input "99" at bounding box center [447, 245] width 107 height 19
click at [628, 264] on tr "faizz [PERSON_NAME] [PERSON_NAME] sree Manager [PERSON_NAME] shaz (Unisex Styli…" at bounding box center [390, 252] width 670 height 46
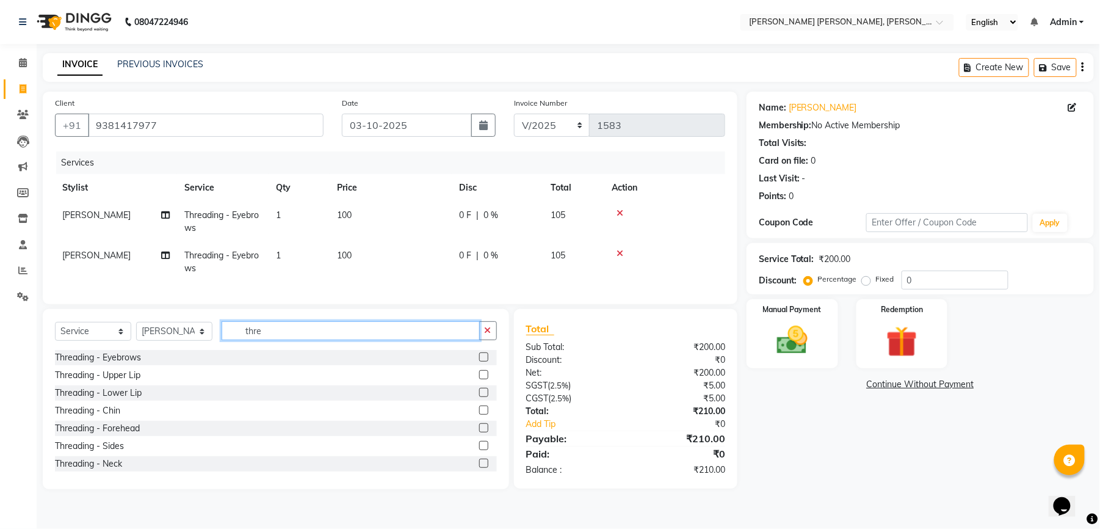
drag, startPoint x: 280, startPoint y: 341, endPoint x: 235, endPoint y: 338, distance: 44.6
click at [238, 338] on input "thre" at bounding box center [351, 330] width 258 height 19
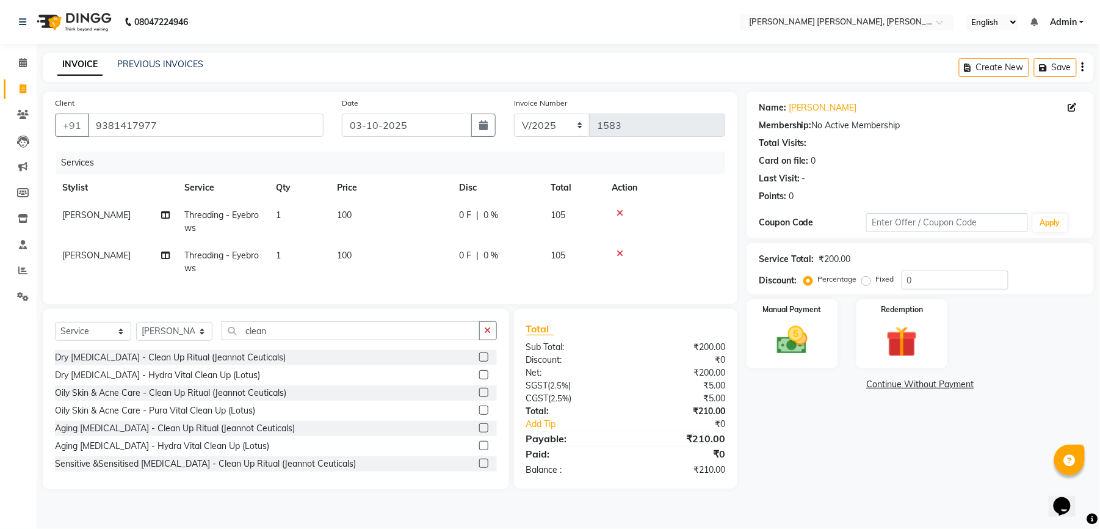
click at [479, 361] on label at bounding box center [483, 356] width 9 height 9
click at [479, 361] on input "checkbox" at bounding box center [483, 358] width 8 height 8
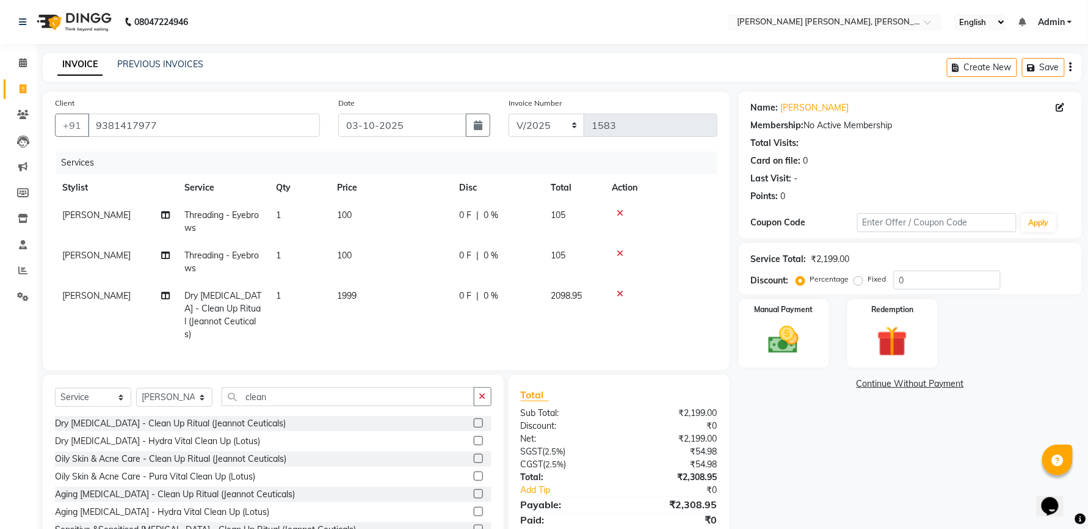
click at [357, 299] on span "1999" at bounding box center [347, 295] width 20 height 11
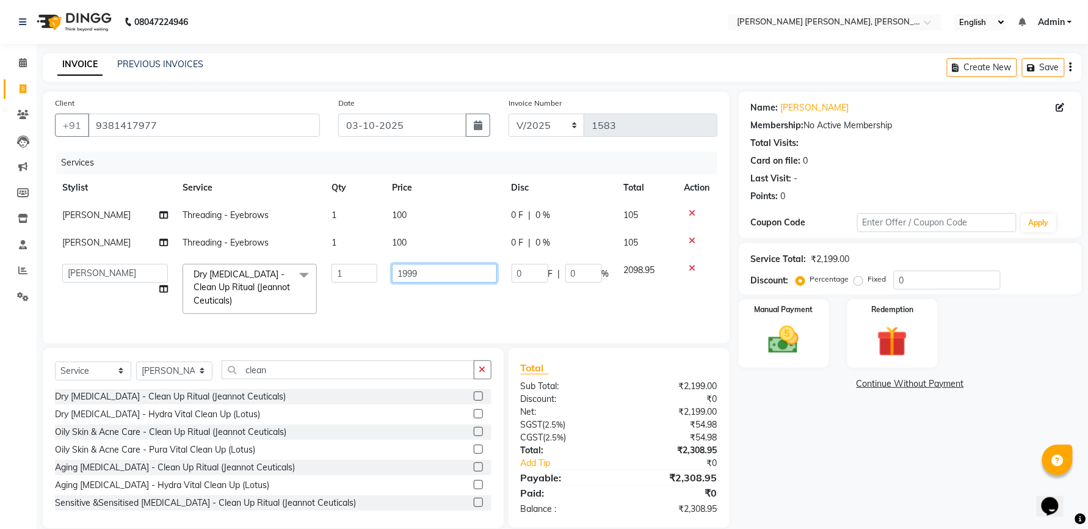
drag, startPoint x: 420, startPoint y: 272, endPoint x: 389, endPoint y: 277, distance: 31.5
click at [389, 277] on td "1999" at bounding box center [444, 288] width 119 height 65
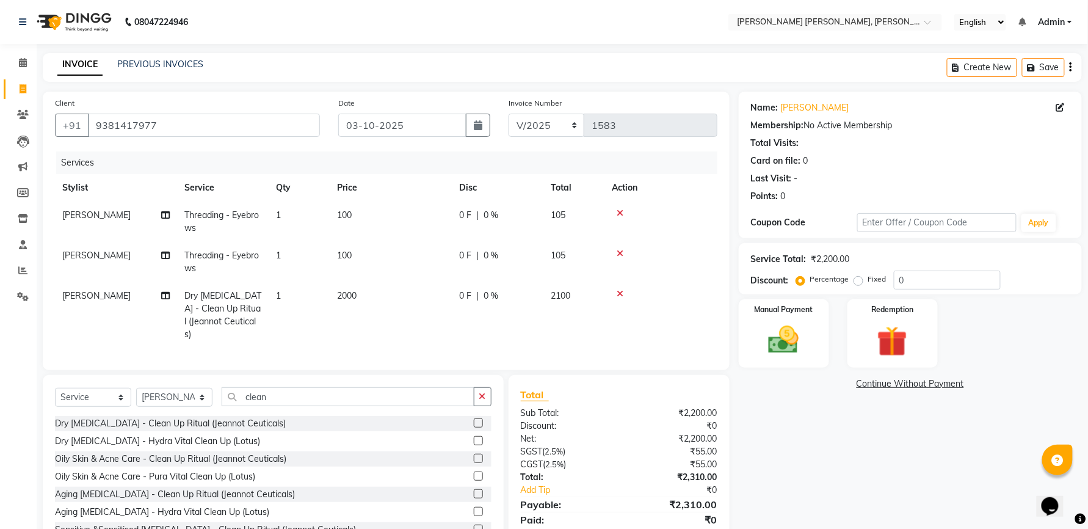
click at [411, 236] on tbody "[PERSON_NAME] sree Threading - Eyebrows 1 100 0 F | 0 % 105 [PERSON_NAME] Threa…" at bounding box center [386, 274] width 662 height 147
click at [913, 475] on div "Name: [PERSON_NAME] Membership: No Active Membership Total Visits: Card on file…" at bounding box center [915, 323] width 352 height 463
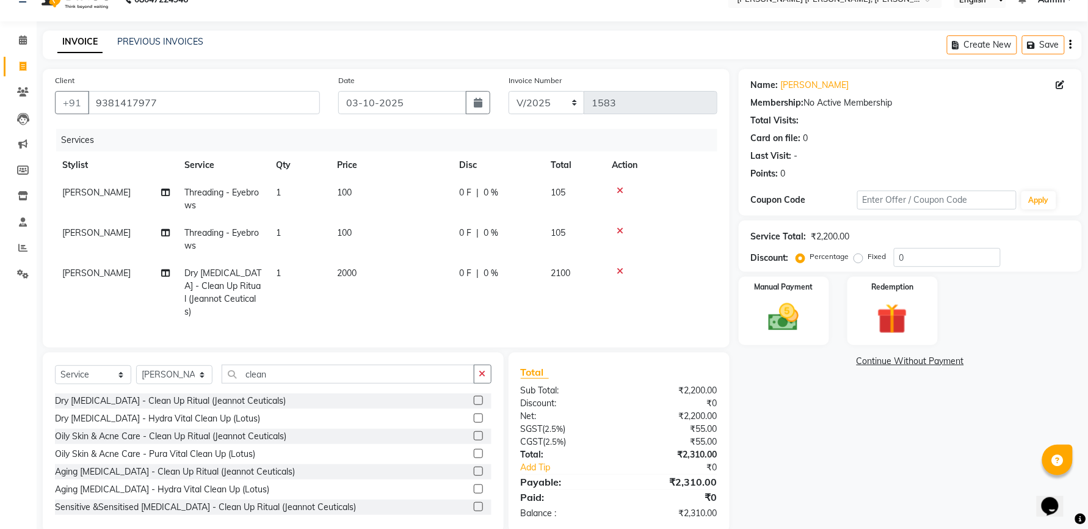
scroll to position [44, 0]
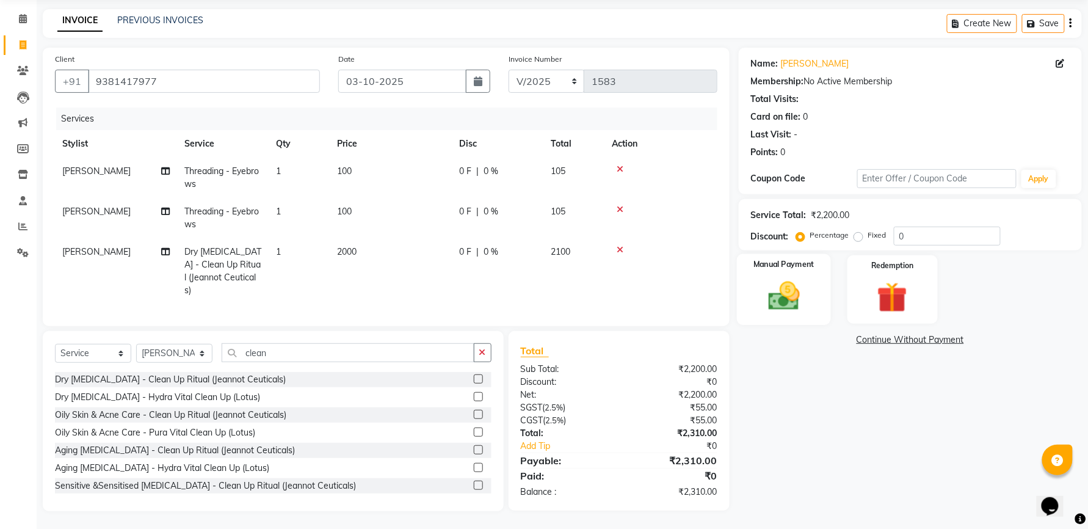
click at [771, 299] on img at bounding box center [783, 296] width 51 height 37
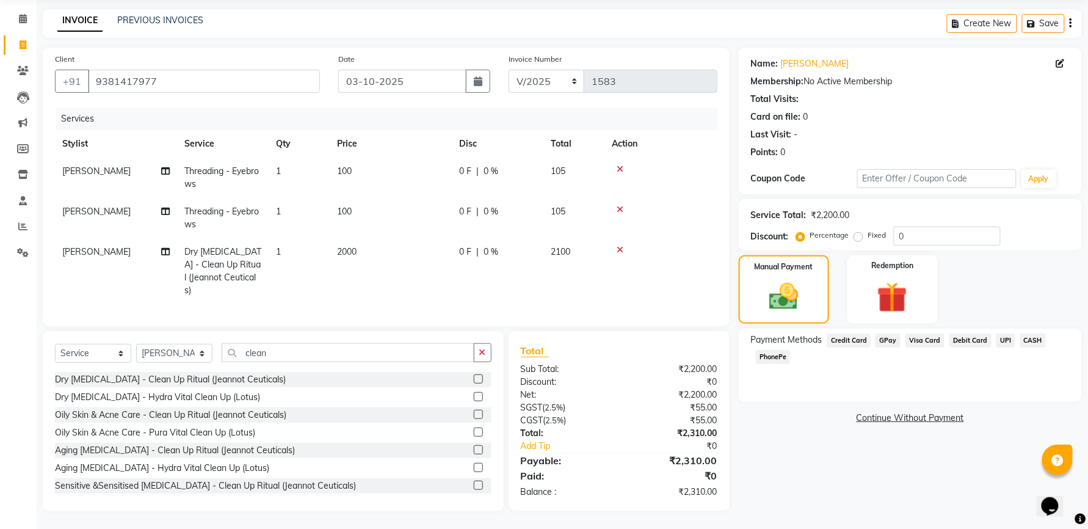
click at [850, 342] on span "Credit Card" at bounding box center [849, 340] width 44 height 14
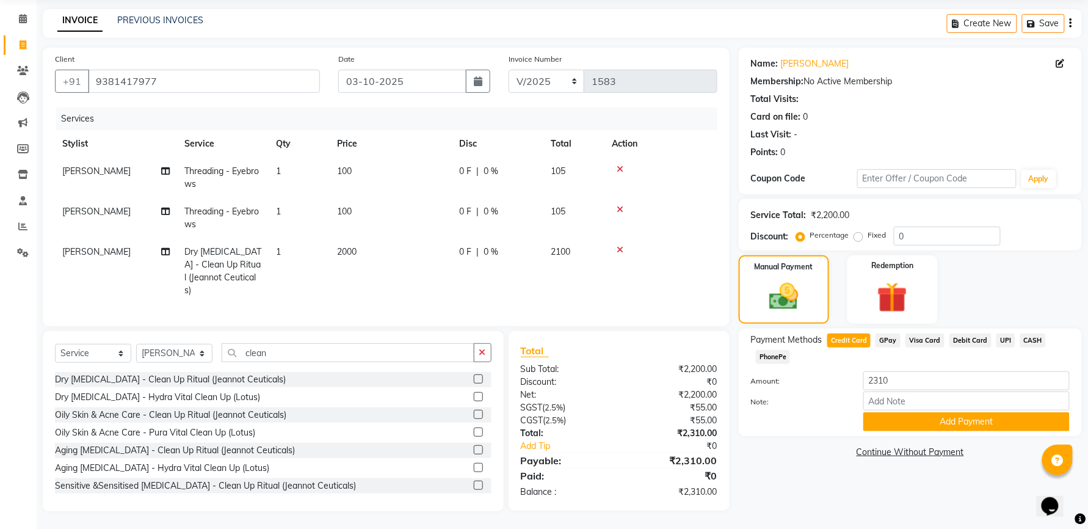
click at [907, 432] on div "Payment Methods Credit Card GPay Visa Card Debit Card UPI CASH PhonePe Amount: …" at bounding box center [910, 381] width 343 height 107
click at [912, 423] on button "Add Payment" at bounding box center [966, 421] width 206 height 19
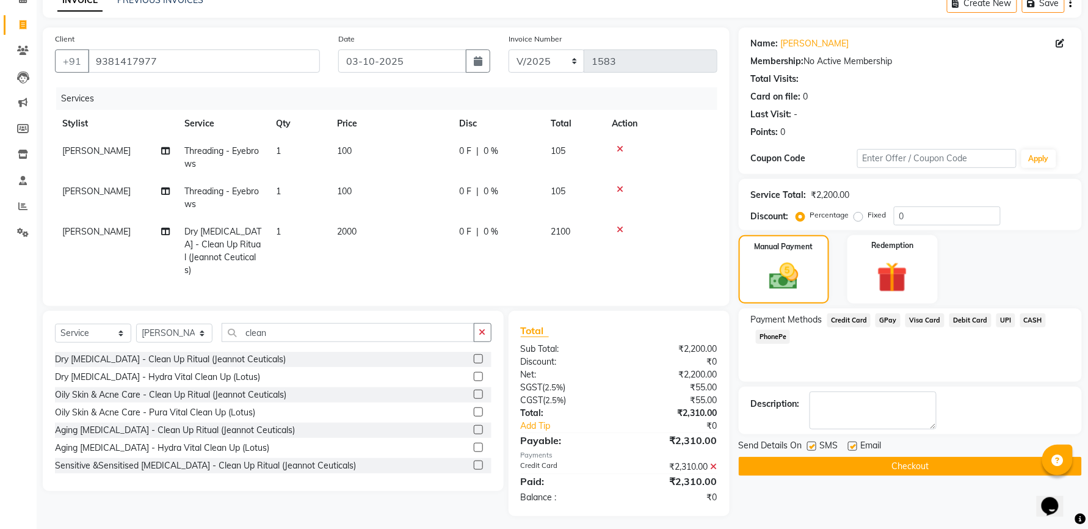
scroll to position [69, 0]
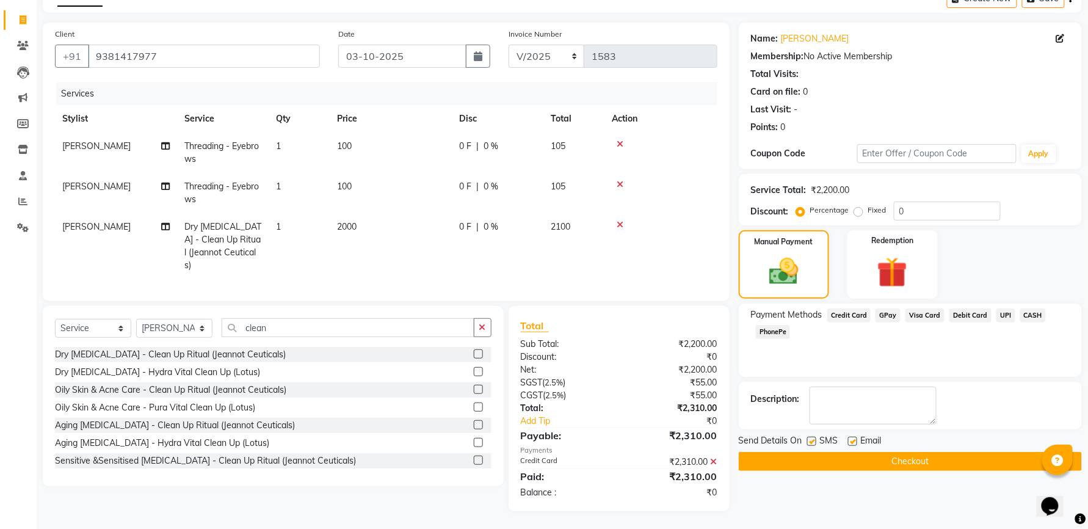
drag, startPoint x: 811, startPoint y: 442, endPoint x: 850, endPoint y: 446, distance: 39.2
click at [812, 442] on label at bounding box center [811, 441] width 9 height 9
click at [812, 442] on input "checkbox" at bounding box center [811, 442] width 8 height 8
click at [858, 443] on div "Email" at bounding box center [869, 441] width 43 height 15
click at [853, 445] on label at bounding box center [852, 441] width 9 height 9
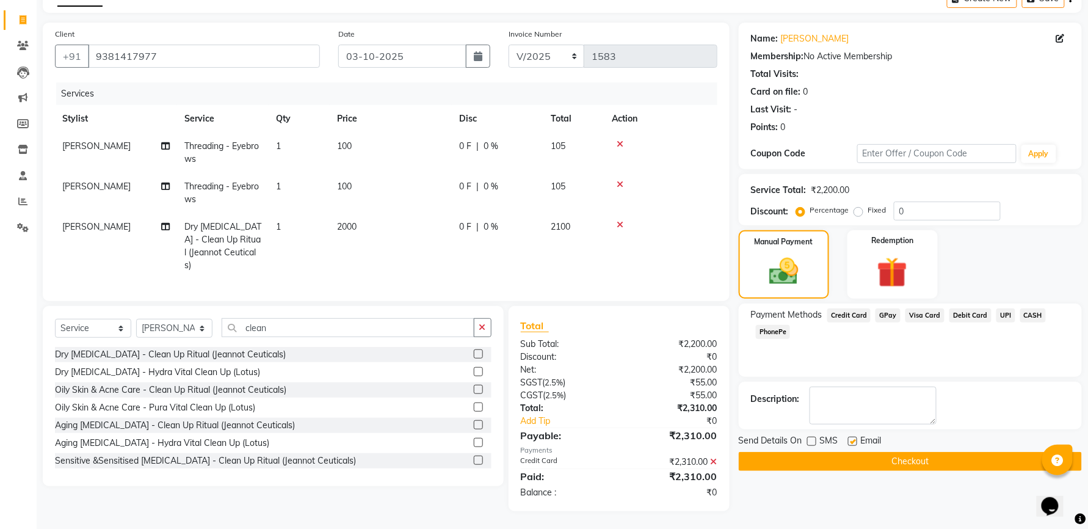
click at [853, 445] on input "checkbox" at bounding box center [852, 442] width 8 height 8
click at [846, 462] on button "Checkout" at bounding box center [910, 461] width 343 height 19
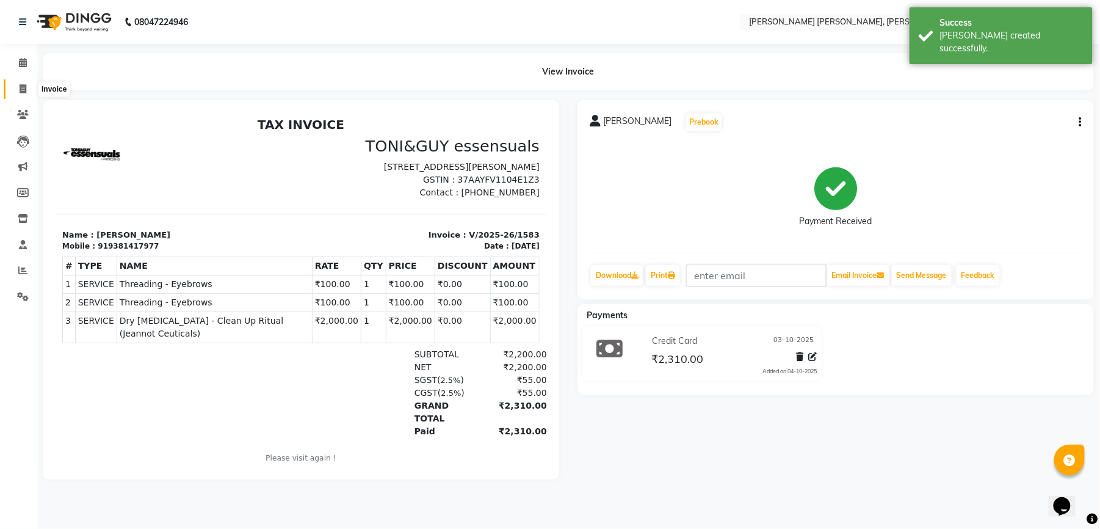
click at [21, 87] on icon at bounding box center [23, 88] width 7 height 9
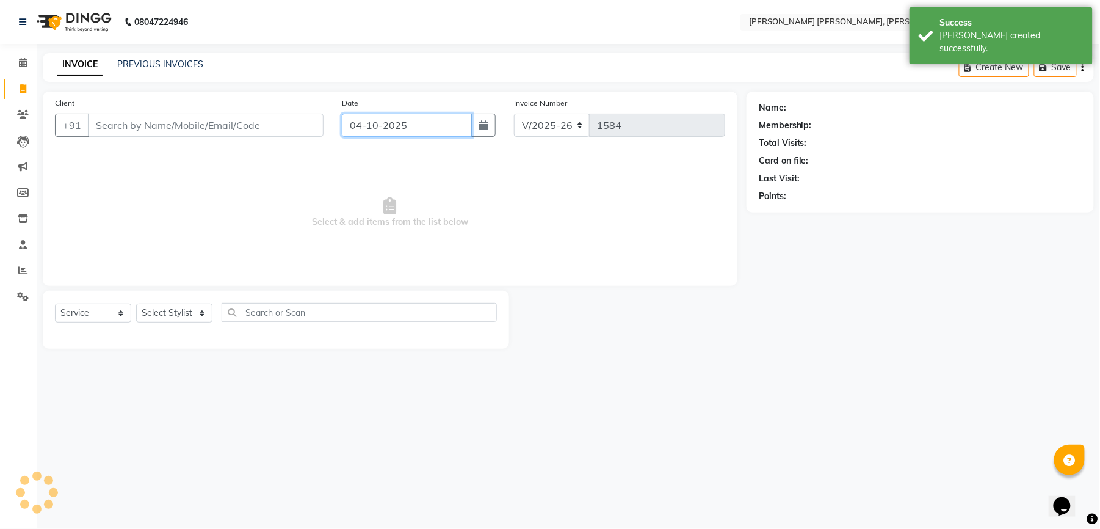
click at [416, 129] on input "04-10-2025" at bounding box center [407, 125] width 130 height 23
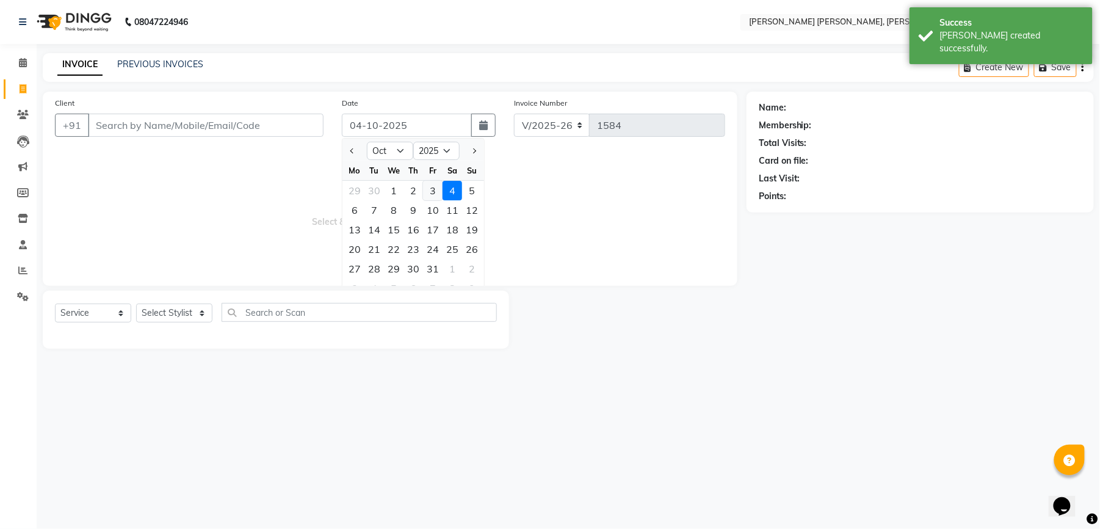
click at [428, 189] on div "3" at bounding box center [433, 191] width 20 height 20
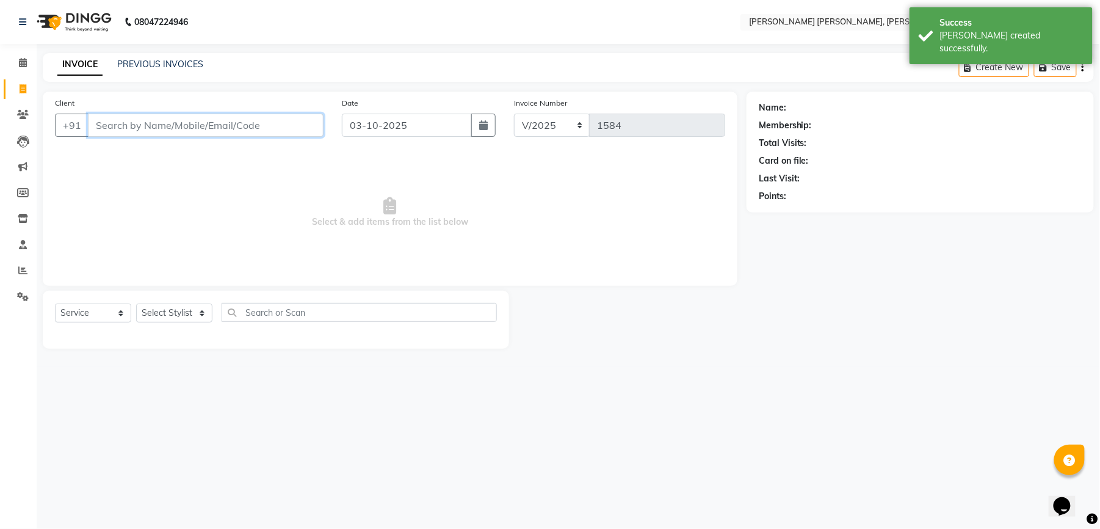
click at [284, 127] on input "Client" at bounding box center [206, 125] width 236 height 23
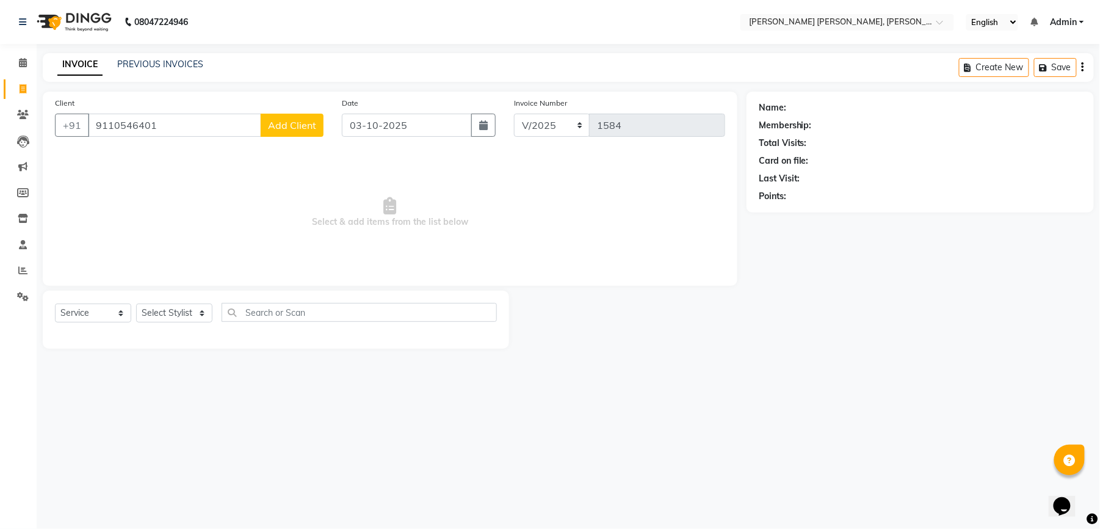
click at [309, 125] on span "Add Client" at bounding box center [292, 125] width 48 height 12
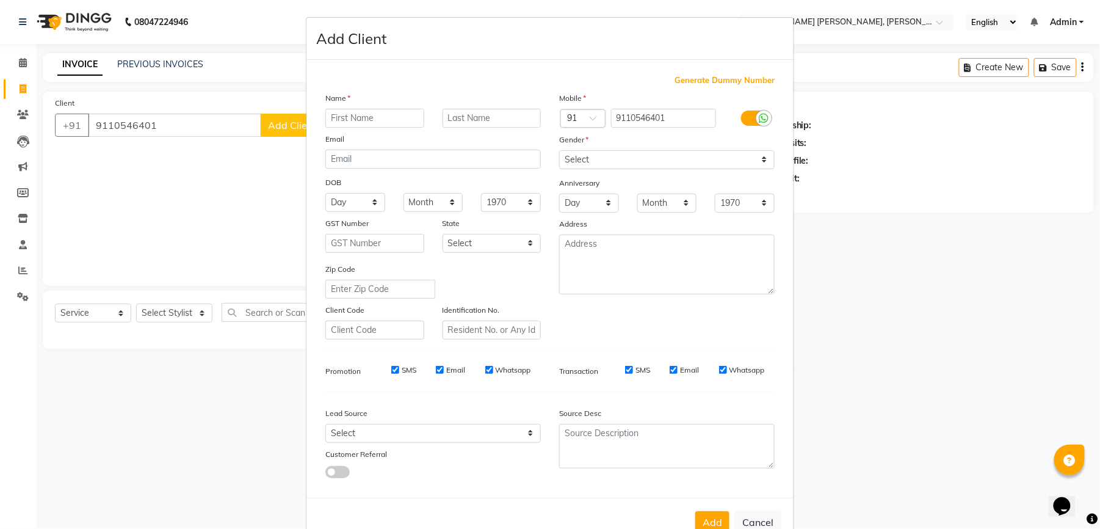
click at [333, 120] on input "text" at bounding box center [374, 118] width 99 height 19
click at [639, 150] on select "Select [DEMOGRAPHIC_DATA] [DEMOGRAPHIC_DATA] Other Prefer Not To Say" at bounding box center [667, 159] width 216 height 19
click at [559, 150] on select "Select [DEMOGRAPHIC_DATA] [DEMOGRAPHIC_DATA] Other Prefer Not To Say" at bounding box center [667, 159] width 216 height 19
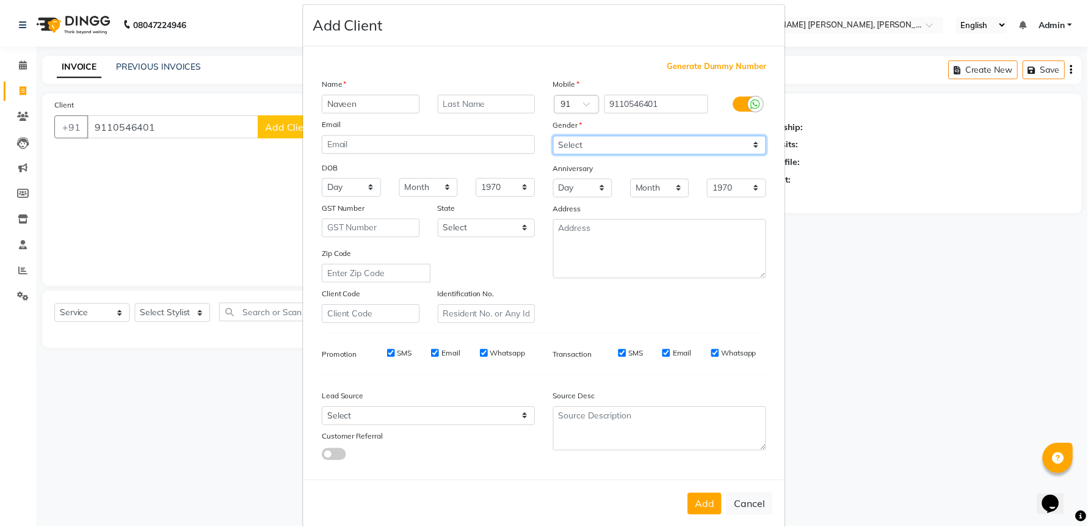
scroll to position [32, 0]
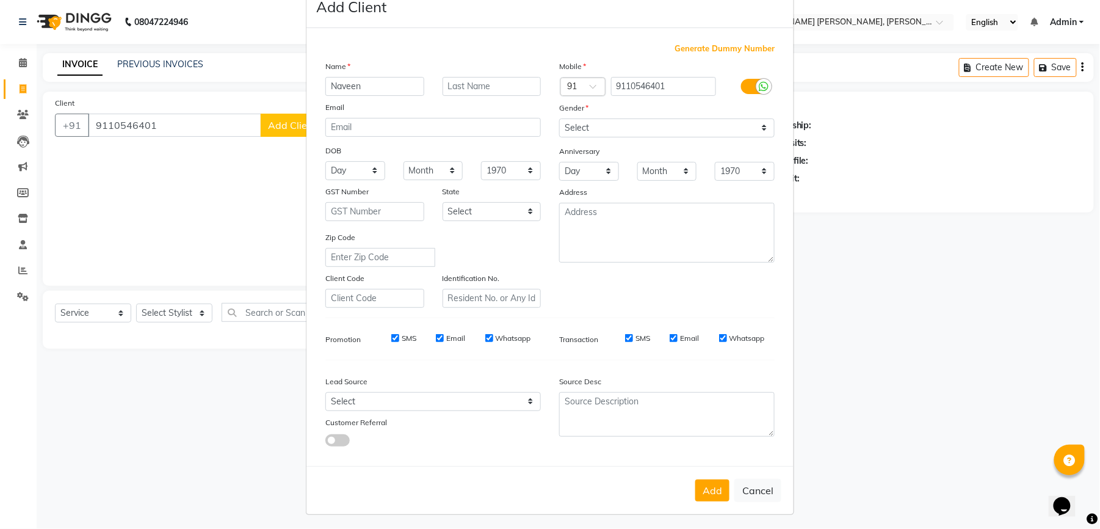
click at [384, 333] on div "SMS" at bounding box center [395, 338] width 42 height 11
click at [391, 334] on input "SMS" at bounding box center [395, 338] width 8 height 8
drag, startPoint x: 435, startPoint y: 333, endPoint x: 446, endPoint y: 336, distance: 11.4
click at [436, 334] on input "Email" at bounding box center [440, 338] width 8 height 8
drag, startPoint x: 481, startPoint y: 330, endPoint x: 496, endPoint y: 343, distance: 19.9
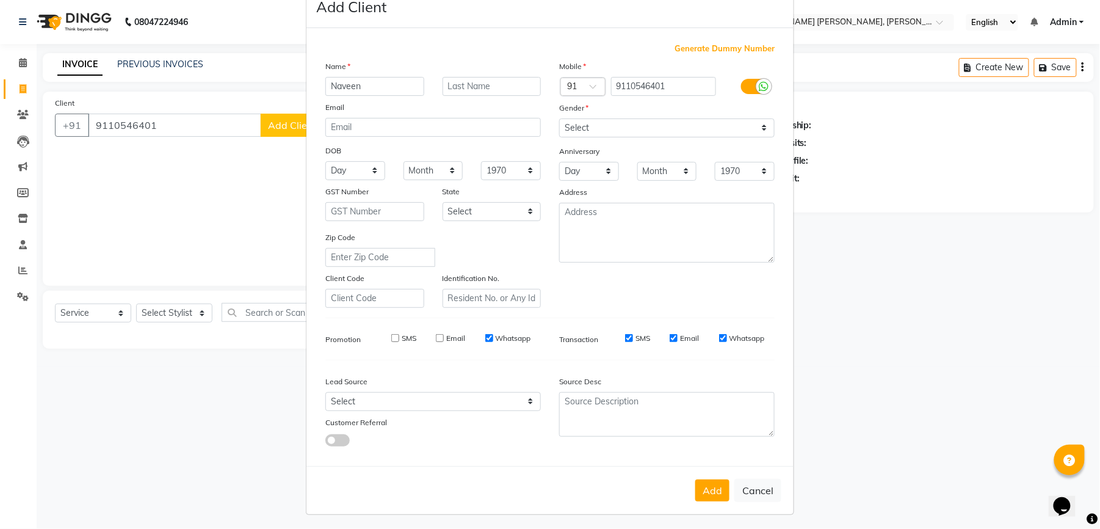
click at [485, 333] on div "Whatsapp" at bounding box center [508, 338] width 46 height 11
drag, startPoint x: 476, startPoint y: 335, endPoint x: 510, endPoint y: 337, distance: 34.3
click at [477, 335] on div "SMS Email Whatsapp" at bounding box center [453, 338] width 176 height 11
click at [485, 335] on input "Whatsapp" at bounding box center [489, 338] width 8 height 8
drag, startPoint x: 621, startPoint y: 336, endPoint x: 662, endPoint y: 350, distance: 43.8
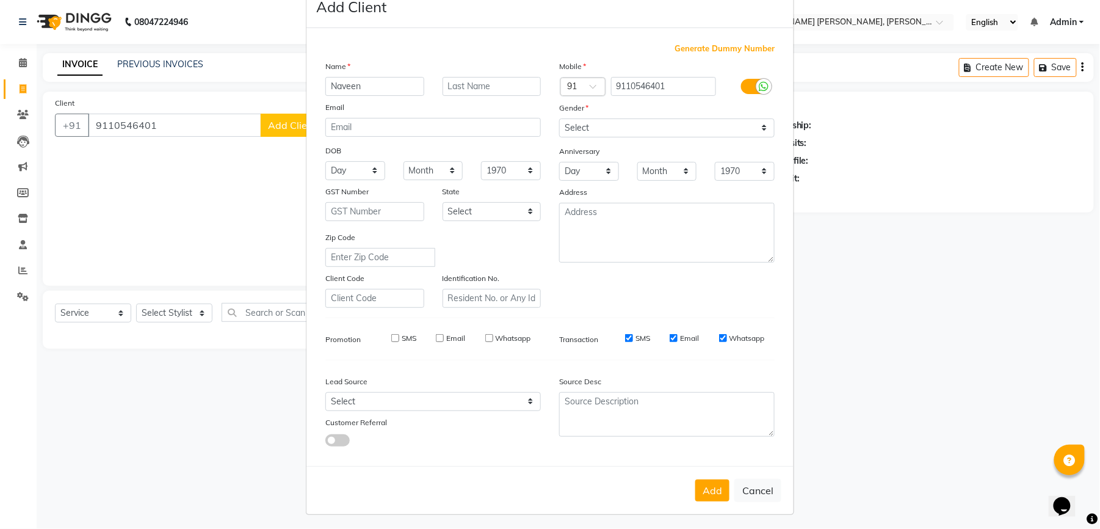
click at [625, 336] on input "SMS" at bounding box center [629, 338] width 8 height 8
drag, startPoint x: 667, startPoint y: 335, endPoint x: 692, endPoint y: 335, distance: 25.0
click at [670, 335] on input "Email" at bounding box center [674, 338] width 8 height 8
click at [720, 335] on div "Whatsapp" at bounding box center [742, 338] width 46 height 11
click at [719, 338] on input "Whatsapp" at bounding box center [723, 338] width 8 height 8
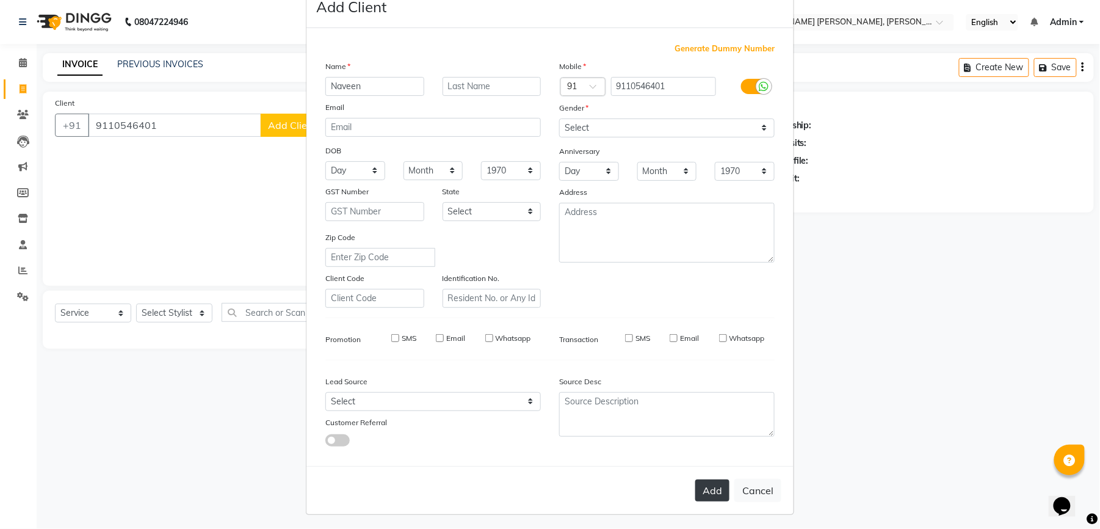
click at [695, 497] on button "Add" at bounding box center [712, 490] width 34 height 22
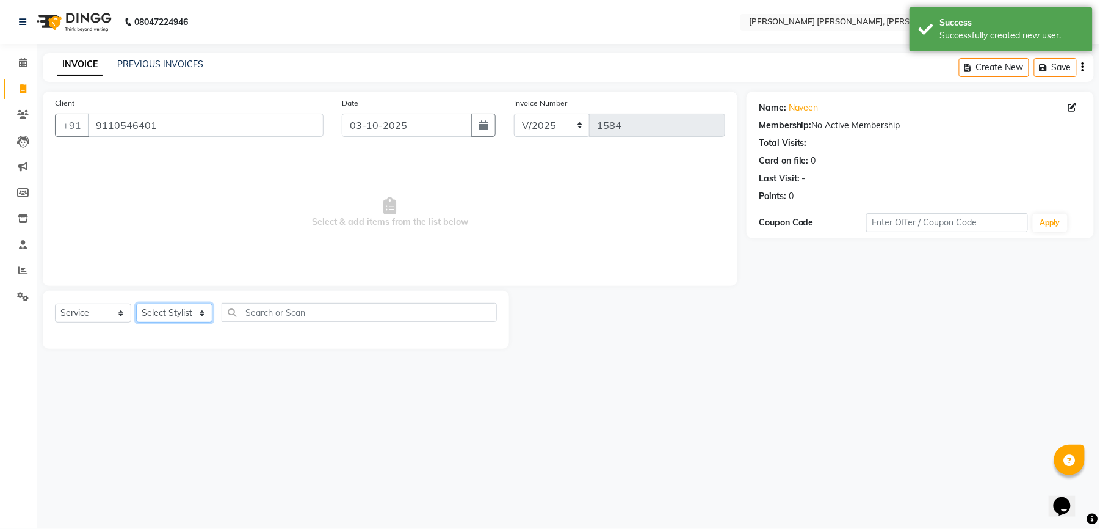
click at [172, 322] on select "Select Stylist faizz [PERSON_NAME] [PERSON_NAME] sree Manager [PERSON_NAME] (Un…" at bounding box center [174, 312] width 76 height 19
click at [136, 303] on select "Select Stylist faizz [PERSON_NAME] [PERSON_NAME] sree Manager [PERSON_NAME] (Un…" at bounding box center [174, 312] width 76 height 19
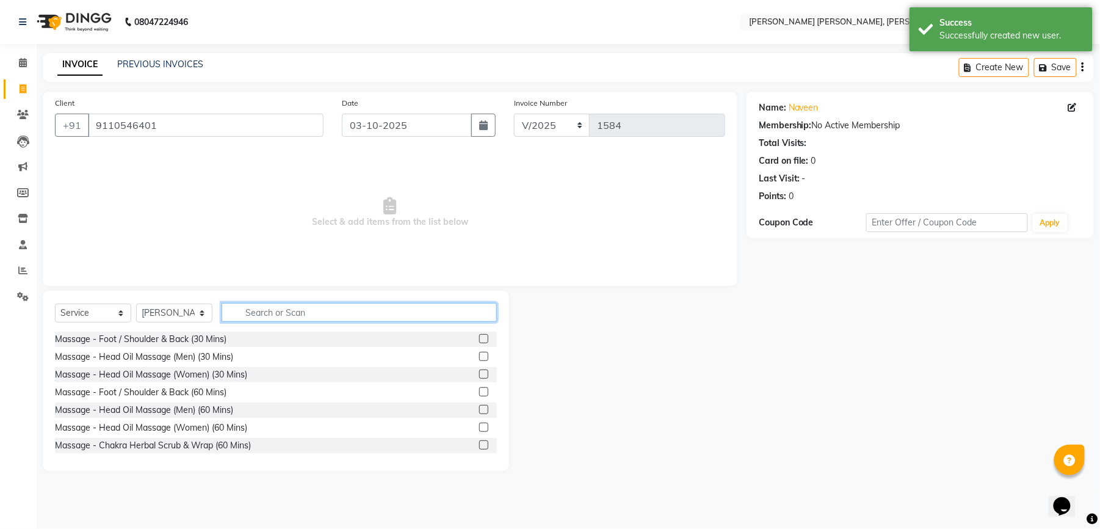
click at [280, 314] on input "text" at bounding box center [359, 312] width 275 height 19
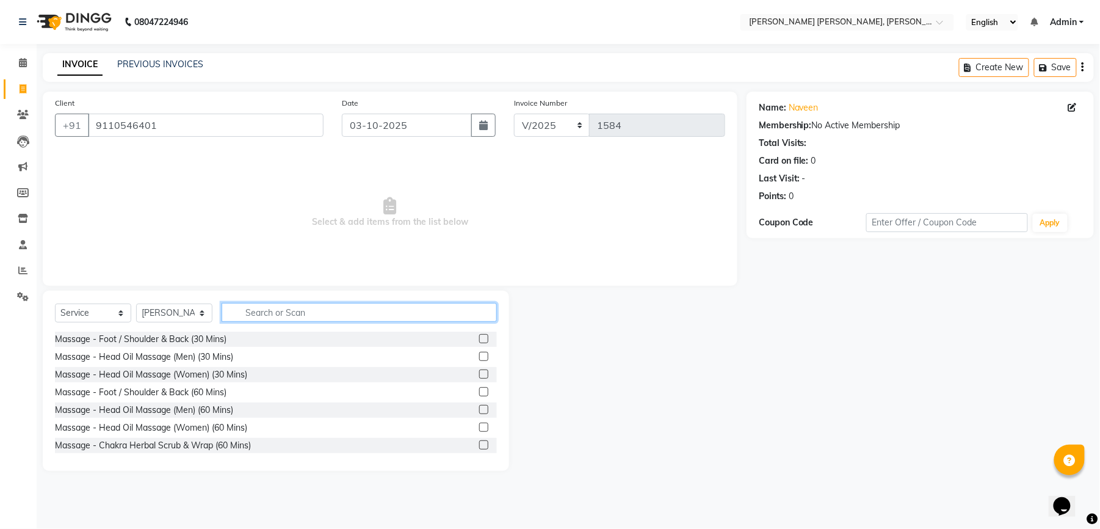
click at [278, 313] on input "text" at bounding box center [359, 312] width 275 height 19
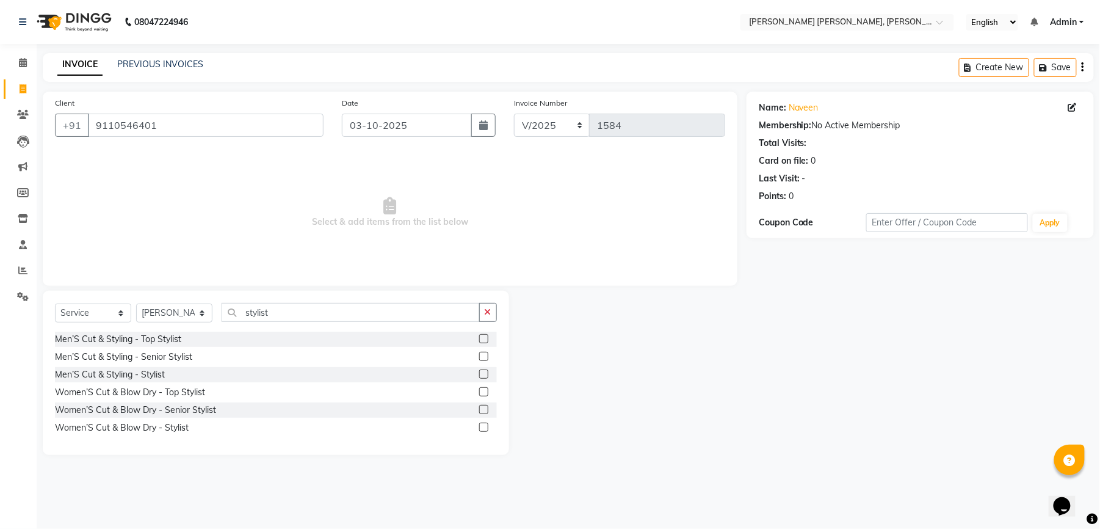
click at [482, 374] on label at bounding box center [483, 373] width 9 height 9
click at [482, 374] on input "checkbox" at bounding box center [483, 375] width 8 height 8
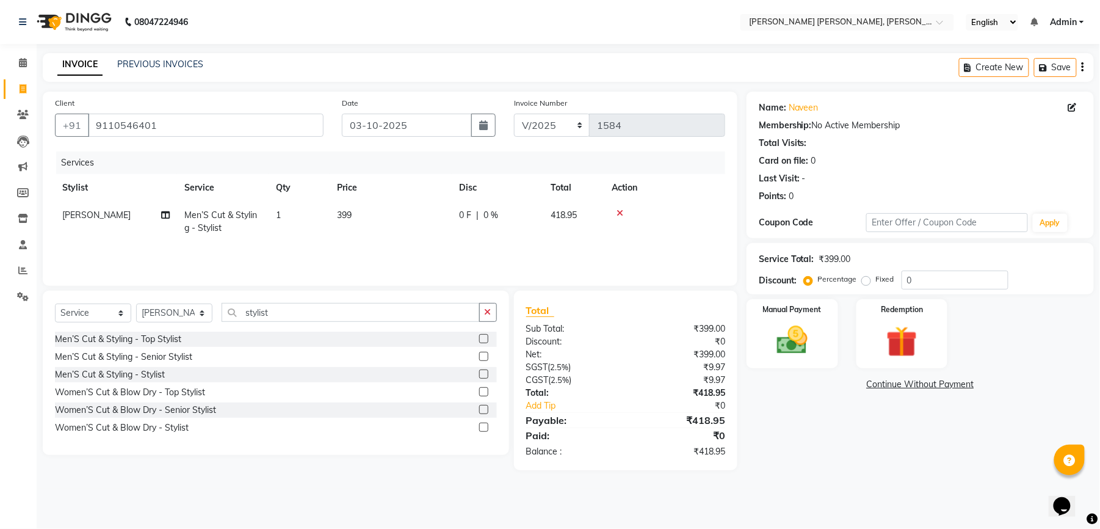
drag, startPoint x: 386, startPoint y: 203, endPoint x: 381, endPoint y: 209, distance: 7.8
click at [383, 206] on td "399" at bounding box center [391, 221] width 122 height 40
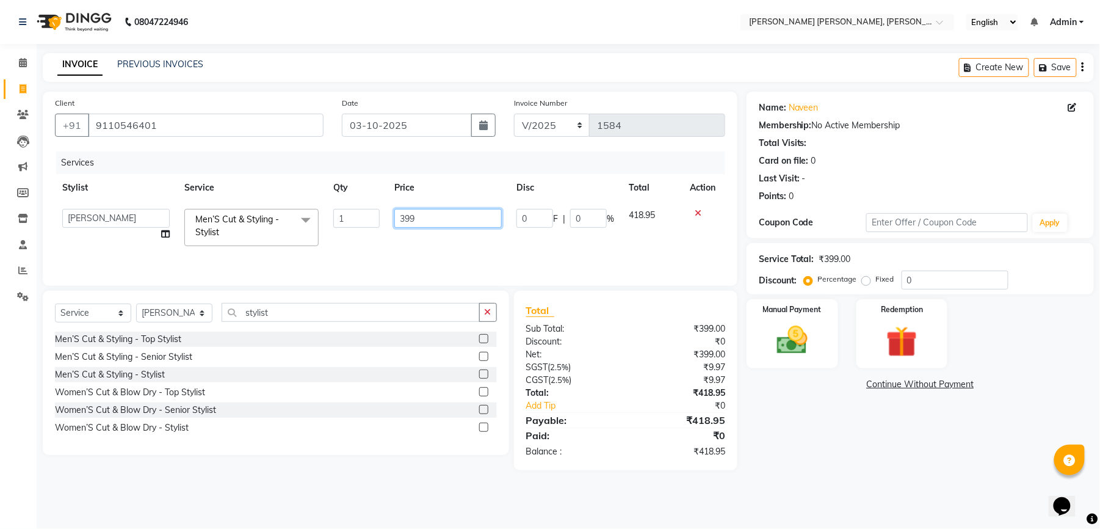
drag, startPoint x: 420, startPoint y: 220, endPoint x: 380, endPoint y: 216, distance: 40.5
click at [380, 216] on tr "faizz [PERSON_NAME] [PERSON_NAME] sree Manager [PERSON_NAME] shaz (Unisex Styli…" at bounding box center [390, 227] width 670 height 52
click at [355, 242] on div "Services Stylist Service Qty Price Disc Total Action faizz [PERSON_NAME] [PERSO…" at bounding box center [390, 212] width 670 height 122
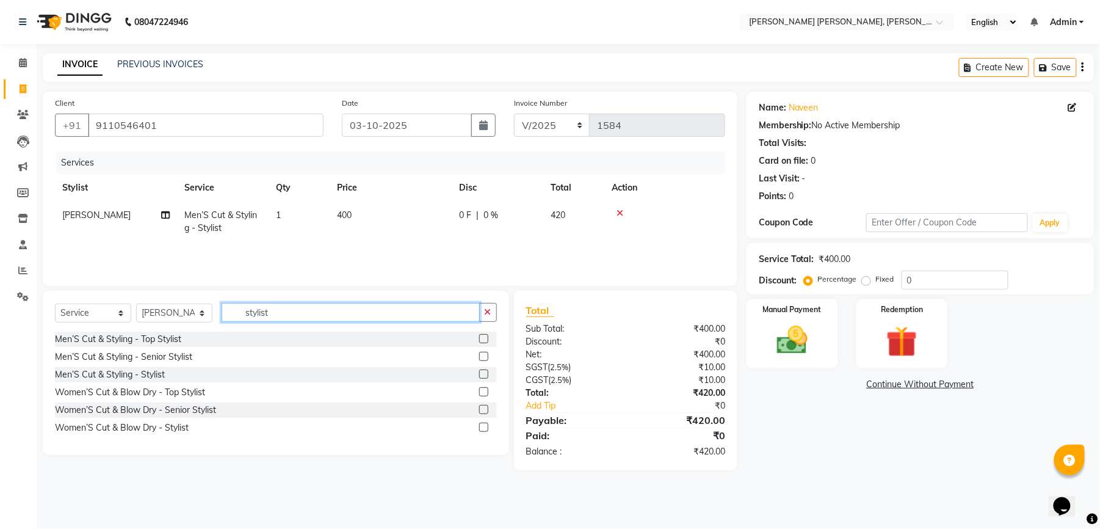
drag, startPoint x: 286, startPoint y: 315, endPoint x: 212, endPoint y: 315, distance: 73.9
click at [213, 315] on div "Select Service Product Membership Package Voucher Prepaid Gift Card Select Styl…" at bounding box center [276, 317] width 442 height 29
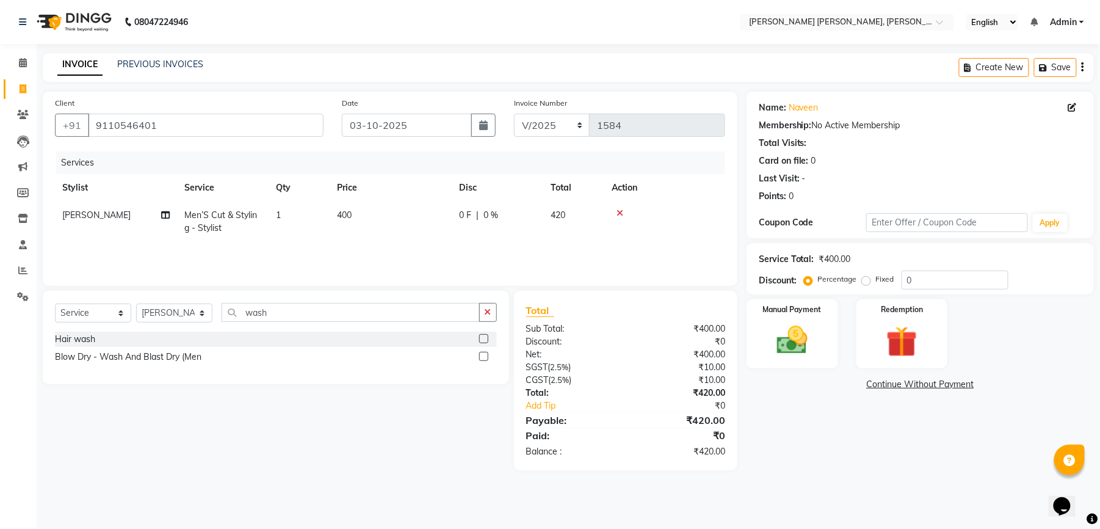
click at [484, 342] on label at bounding box center [483, 338] width 9 height 9
click at [484, 342] on input "checkbox" at bounding box center [483, 339] width 8 height 8
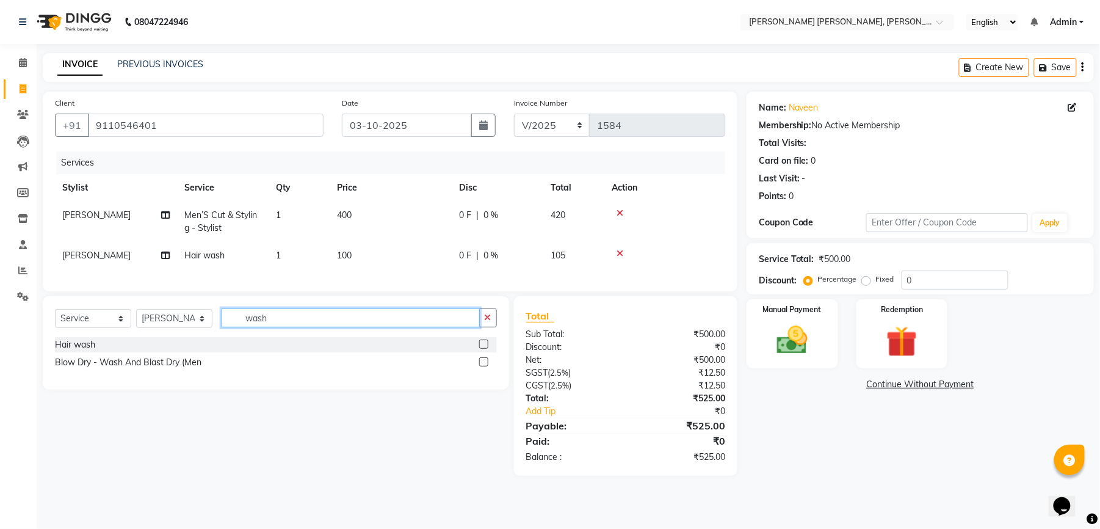
drag, startPoint x: 275, startPoint y: 325, endPoint x: 231, endPoint y: 328, distance: 44.0
click at [231, 327] on input "wash" at bounding box center [351, 317] width 258 height 19
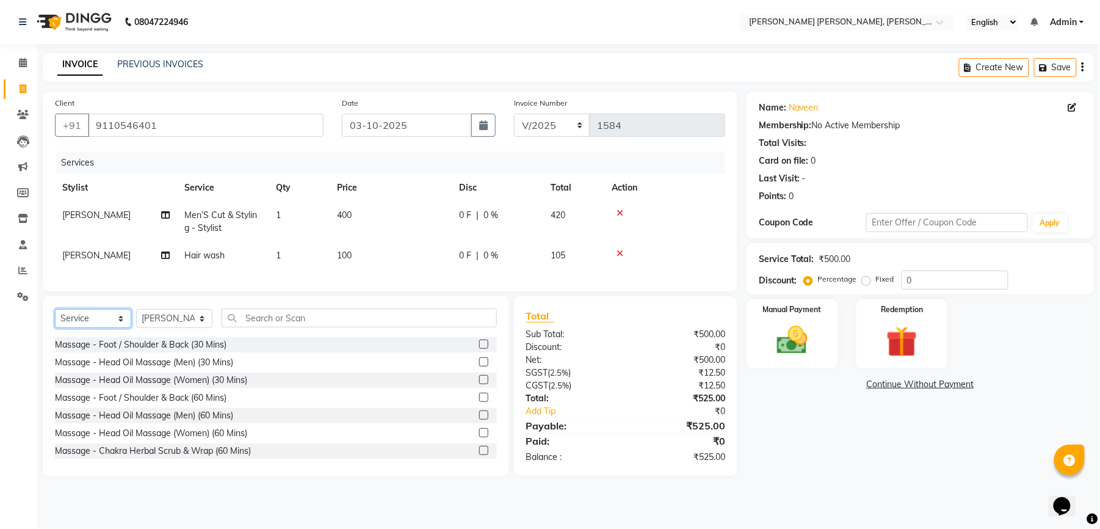
click at [115, 328] on select "Select Service Product Membership Package Voucher Prepaid Gift Card" at bounding box center [93, 318] width 76 height 19
click at [170, 328] on select "Select Stylist faizz [PERSON_NAME] [PERSON_NAME] sree Manager [PERSON_NAME] (Un…" at bounding box center [174, 318] width 76 height 19
click at [107, 328] on select "Select Service Product Membership Package Voucher Prepaid Gift Card" at bounding box center [93, 318] width 76 height 19
click at [55, 321] on select "Select Service Product Membership Package Voucher Prepaid Gift Card" at bounding box center [93, 318] width 76 height 19
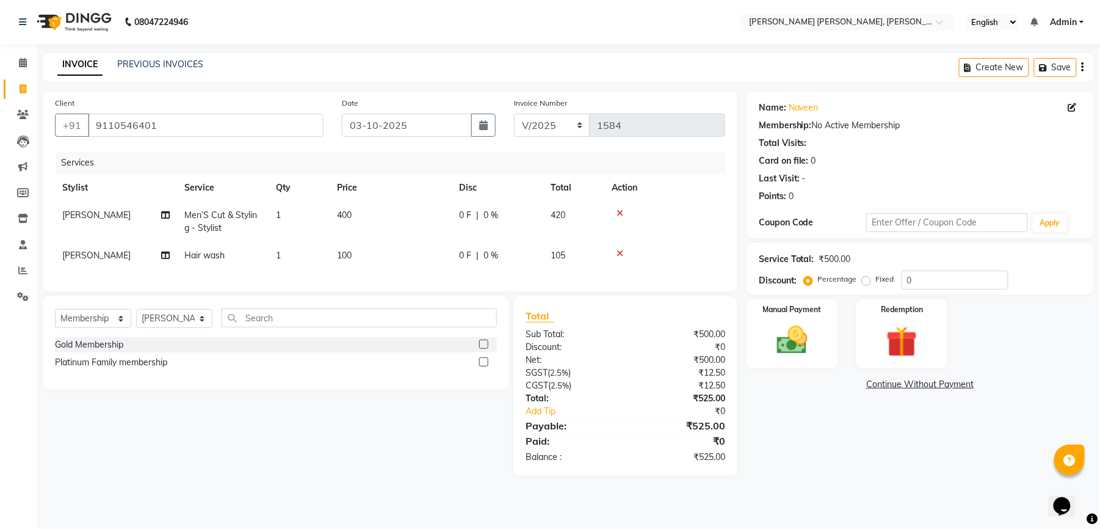
click at [482, 366] on label at bounding box center [483, 361] width 9 height 9
click at [482, 366] on input "checkbox" at bounding box center [483, 362] width 8 height 8
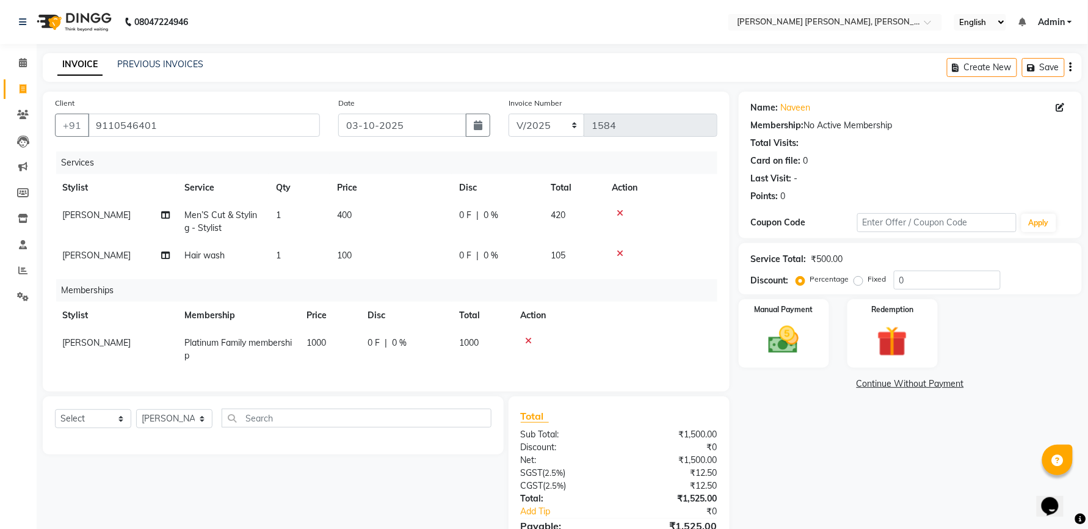
click at [387, 340] on div "0 F | 0 %" at bounding box center [406, 342] width 77 height 13
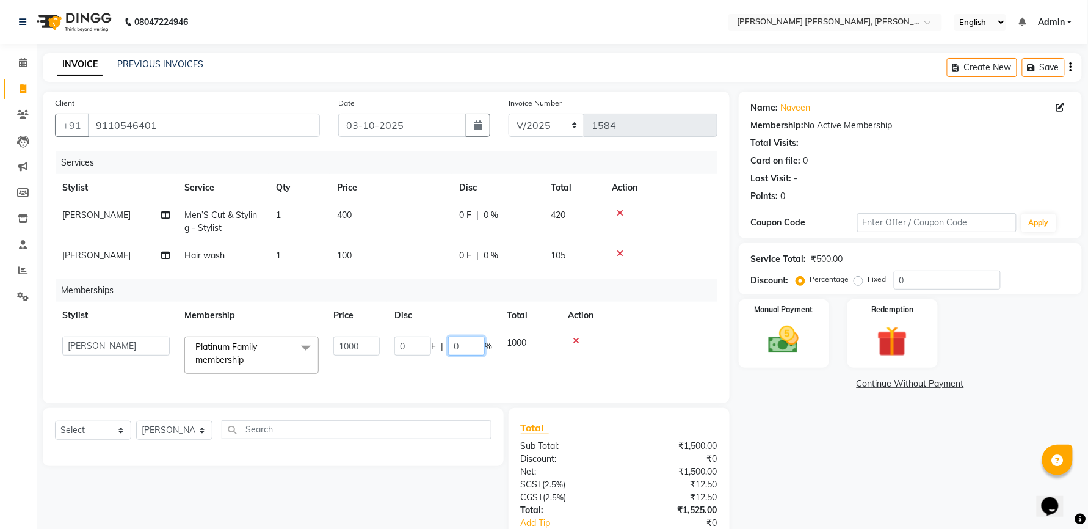
click at [452, 347] on input "0" at bounding box center [466, 345] width 37 height 19
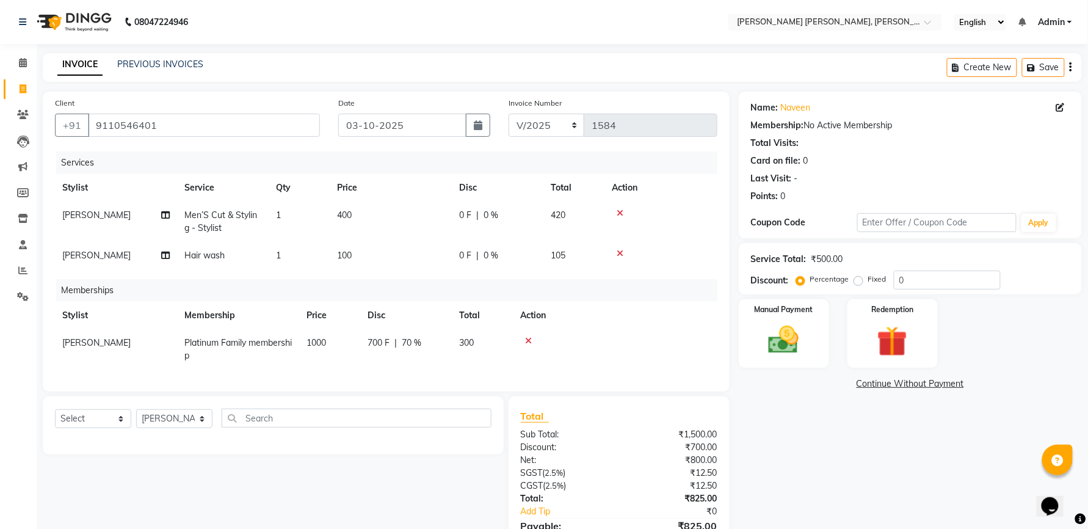
click at [437, 369] on div "Services Stylist Service Qty Price Disc Total Action [PERSON_NAME] Men’S Cut & …" at bounding box center [386, 265] width 662 height 228
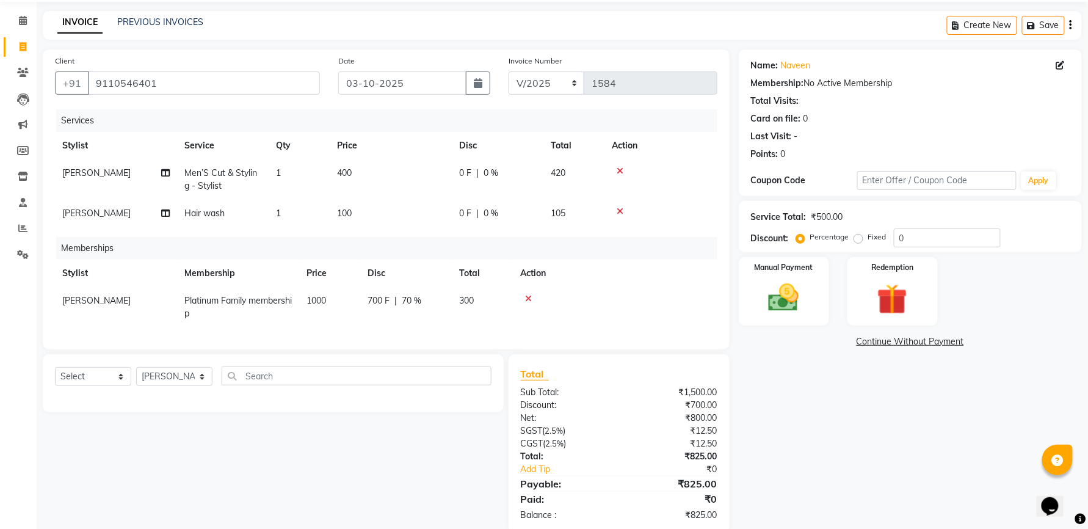
scroll to position [77, 0]
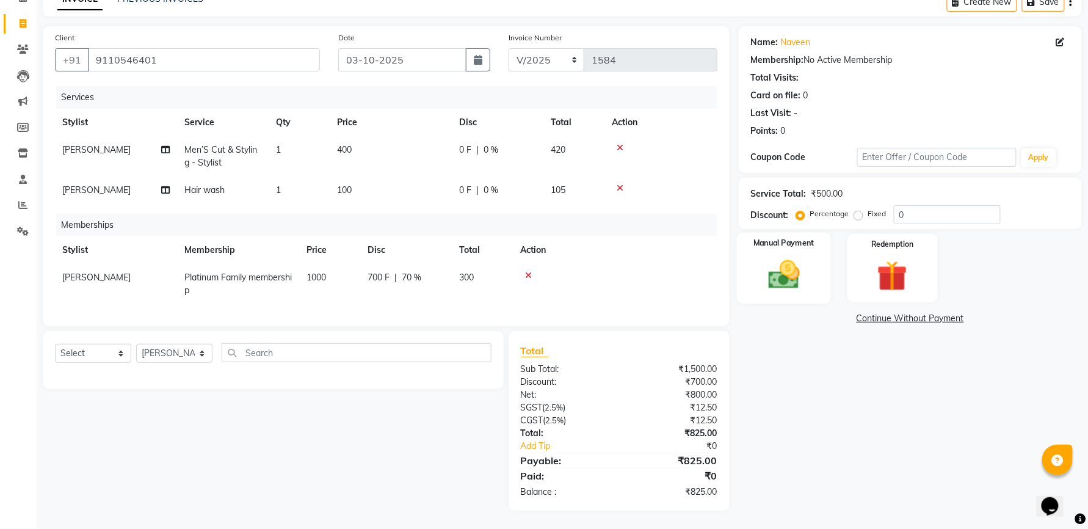
click at [775, 267] on img at bounding box center [783, 274] width 51 height 37
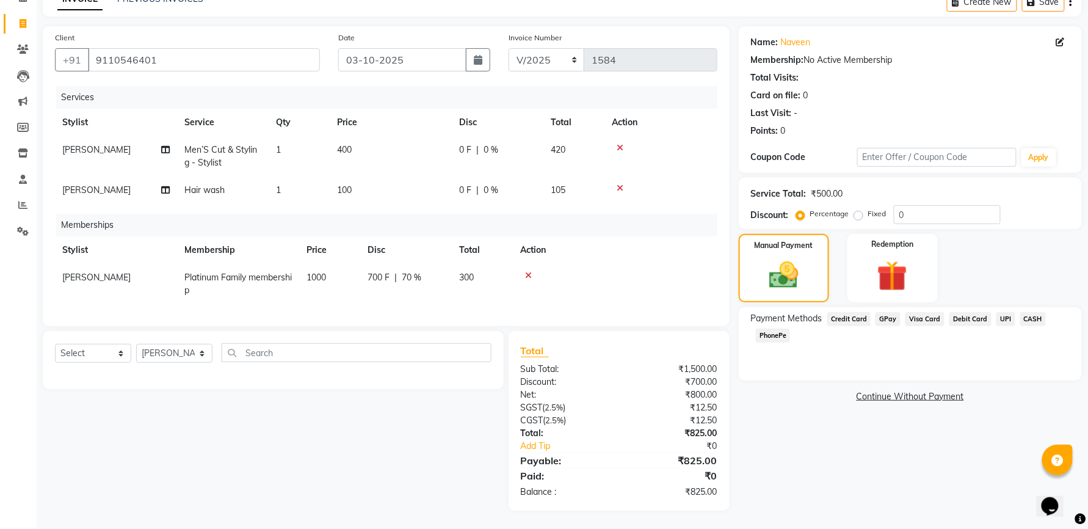
click at [1000, 312] on span "UPI" at bounding box center [1005, 319] width 19 height 14
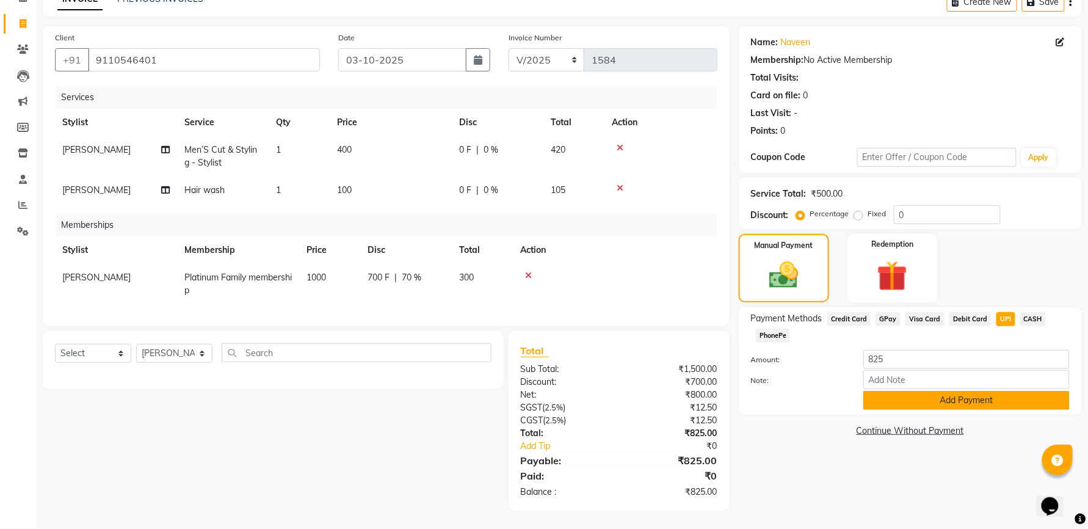
click at [963, 391] on button "Add Payment" at bounding box center [966, 400] width 206 height 19
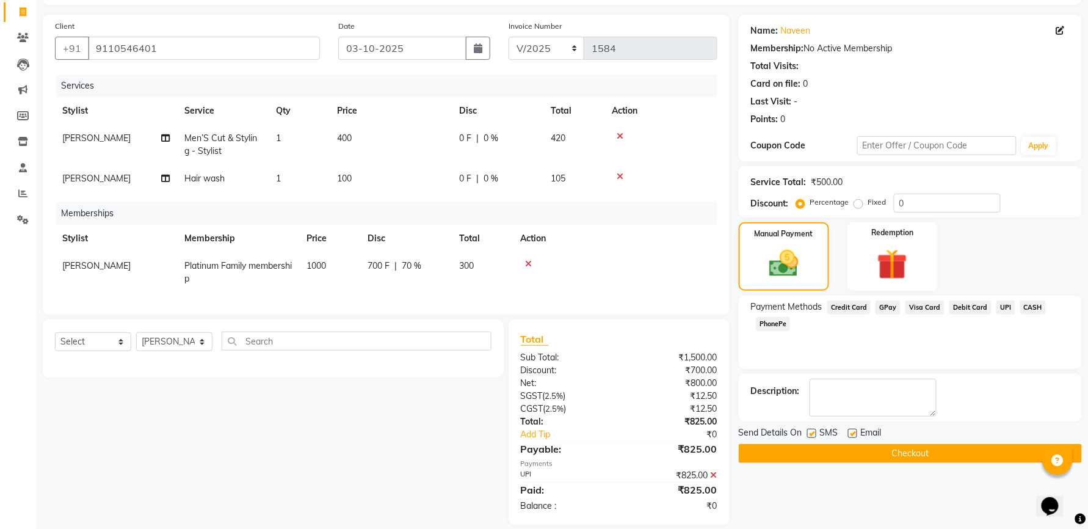
scroll to position [103, 0]
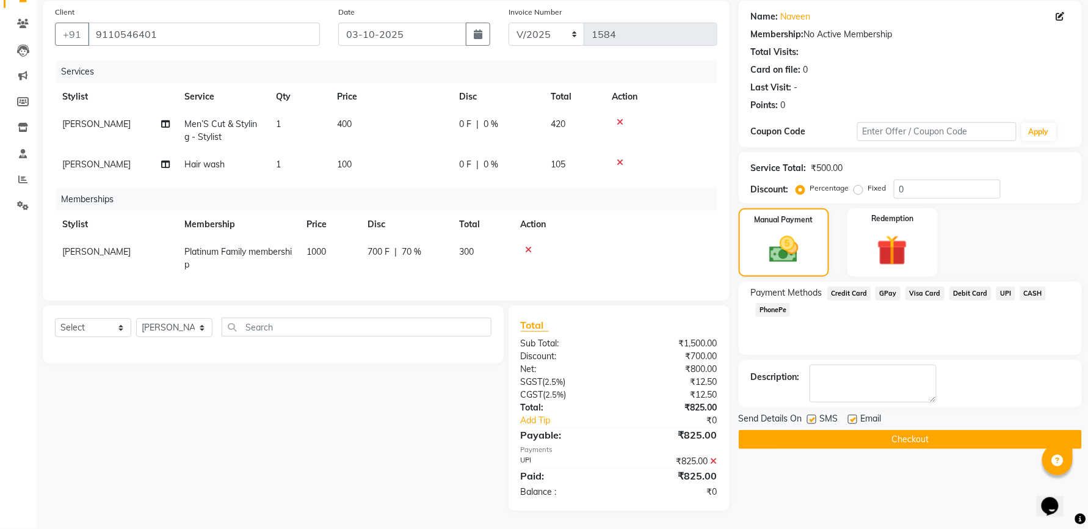
click at [811, 415] on label at bounding box center [811, 419] width 9 height 9
click at [811, 416] on input "checkbox" at bounding box center [811, 420] width 8 height 8
click at [851, 415] on label at bounding box center [852, 419] width 9 height 9
click at [851, 416] on input "checkbox" at bounding box center [852, 420] width 8 height 8
click at [843, 430] on button "Checkout" at bounding box center [910, 439] width 343 height 19
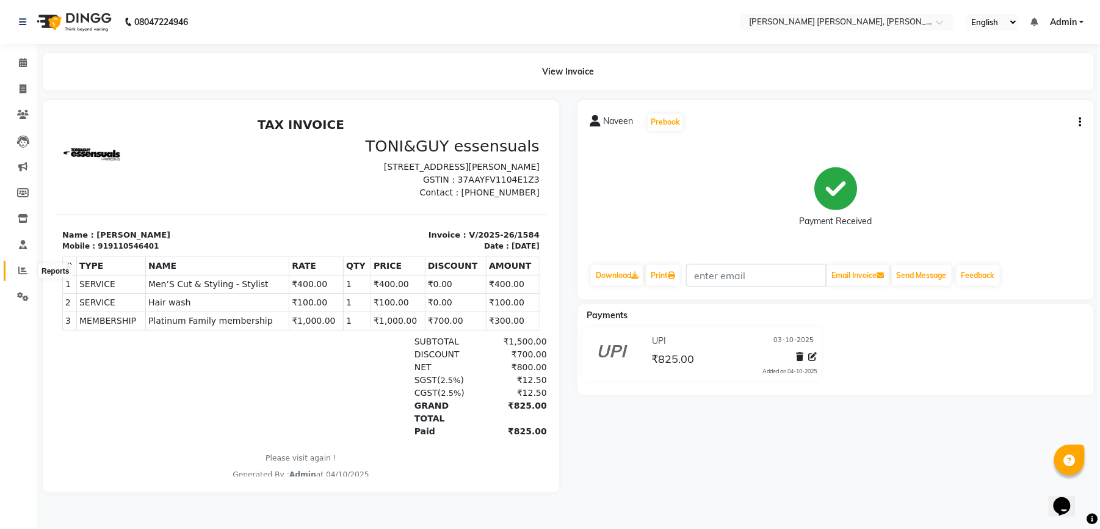
click at [18, 274] on icon at bounding box center [22, 270] width 9 height 9
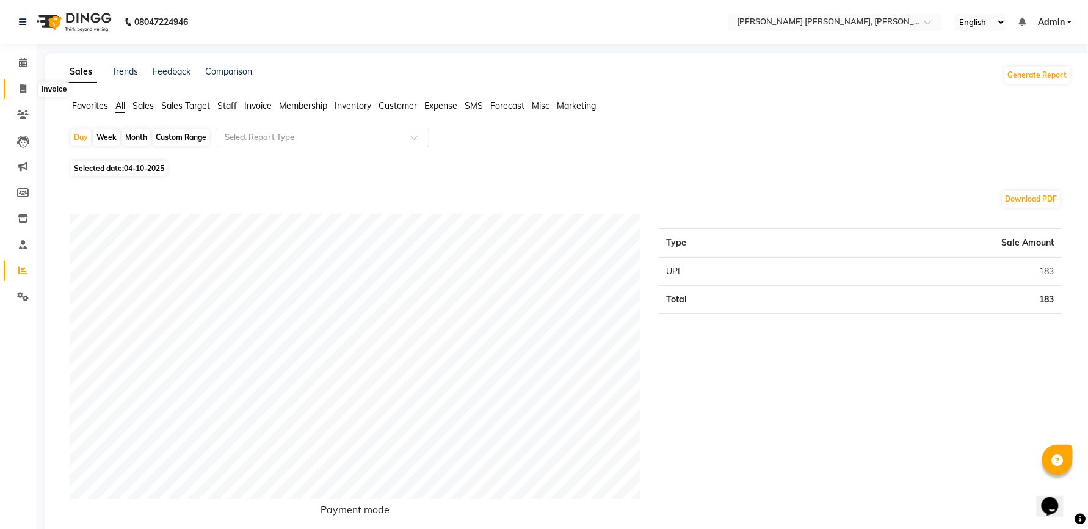
click at [27, 87] on span at bounding box center [22, 89] width 21 height 14
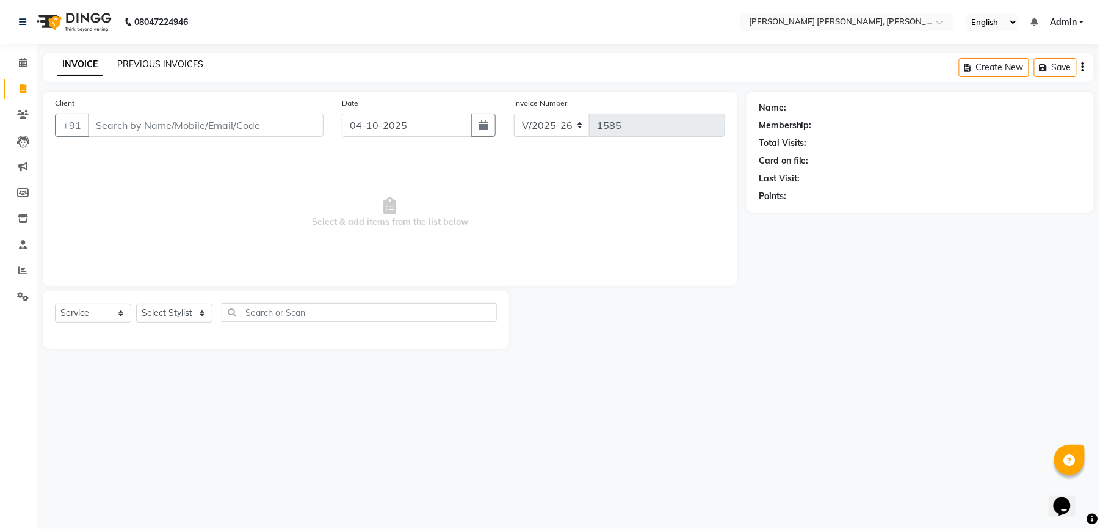
click at [191, 68] on link "PREVIOUS INVOICES" at bounding box center [160, 64] width 86 height 11
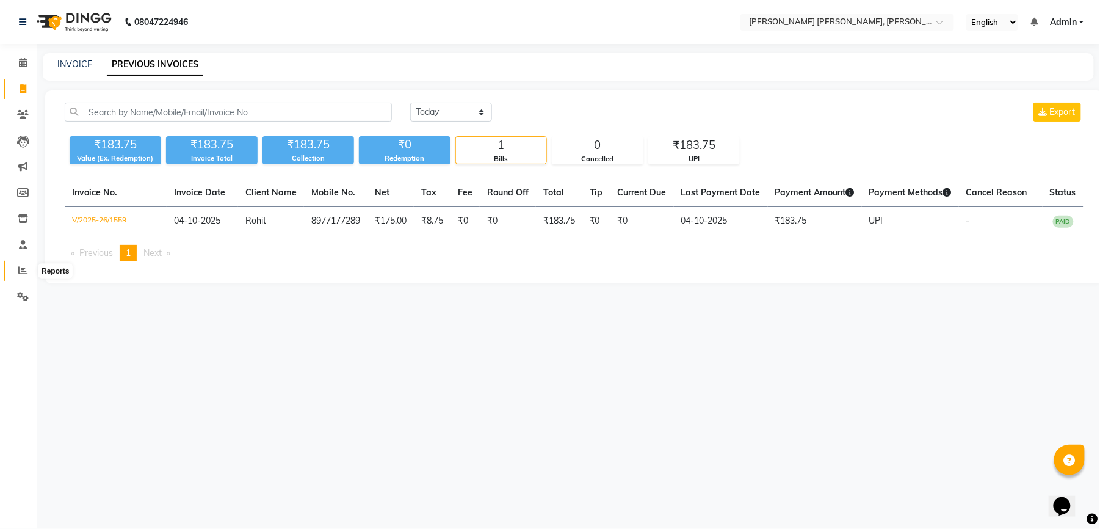
click at [18, 264] on span at bounding box center [22, 271] width 21 height 14
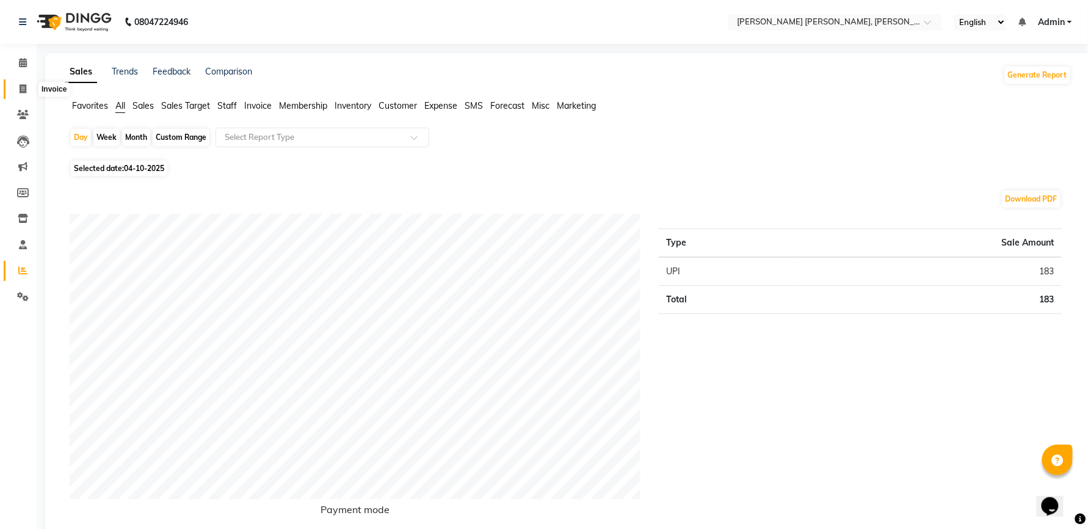
click at [26, 93] on icon at bounding box center [23, 88] width 7 height 9
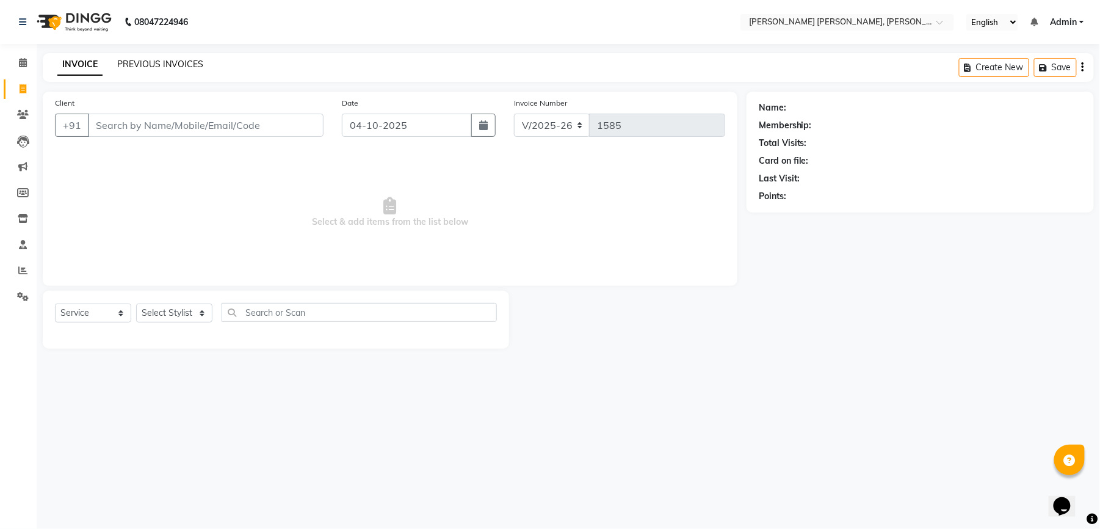
click at [171, 62] on link "PREVIOUS INVOICES" at bounding box center [160, 64] width 86 height 11
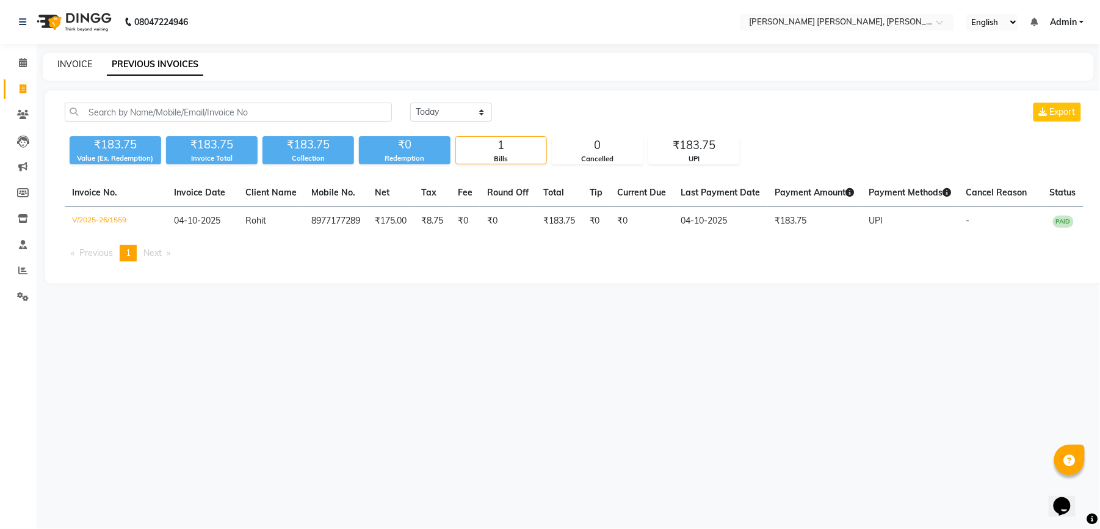
click at [81, 65] on link "INVOICE" at bounding box center [74, 64] width 35 height 11
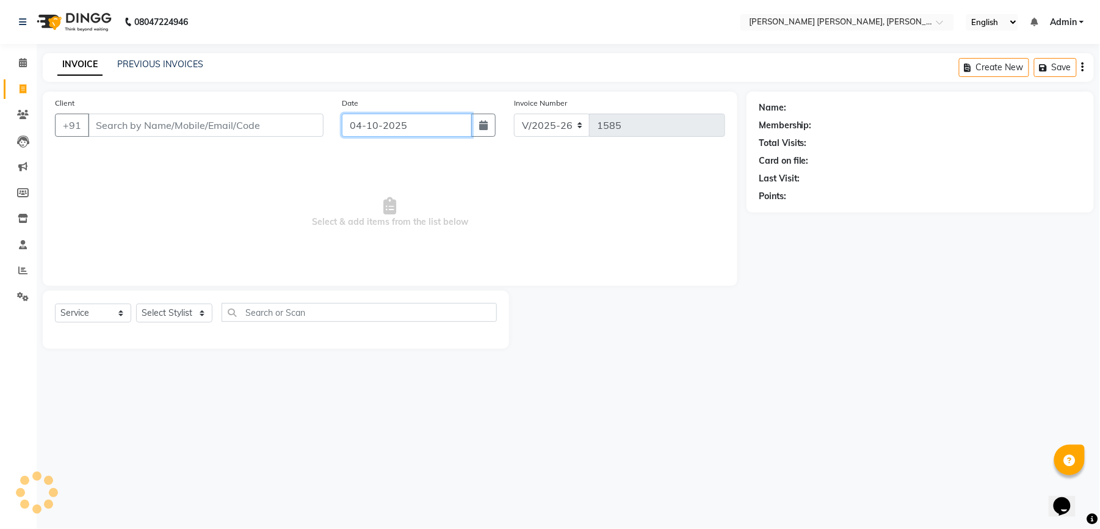
click at [394, 125] on input "04-10-2025" at bounding box center [407, 125] width 130 height 23
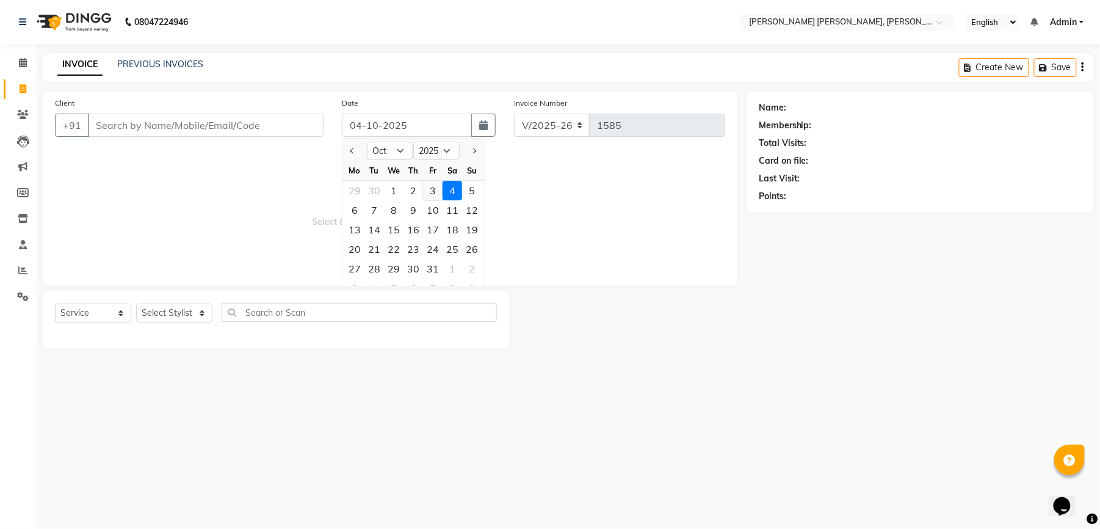
click at [424, 186] on div "3" at bounding box center [433, 191] width 20 height 20
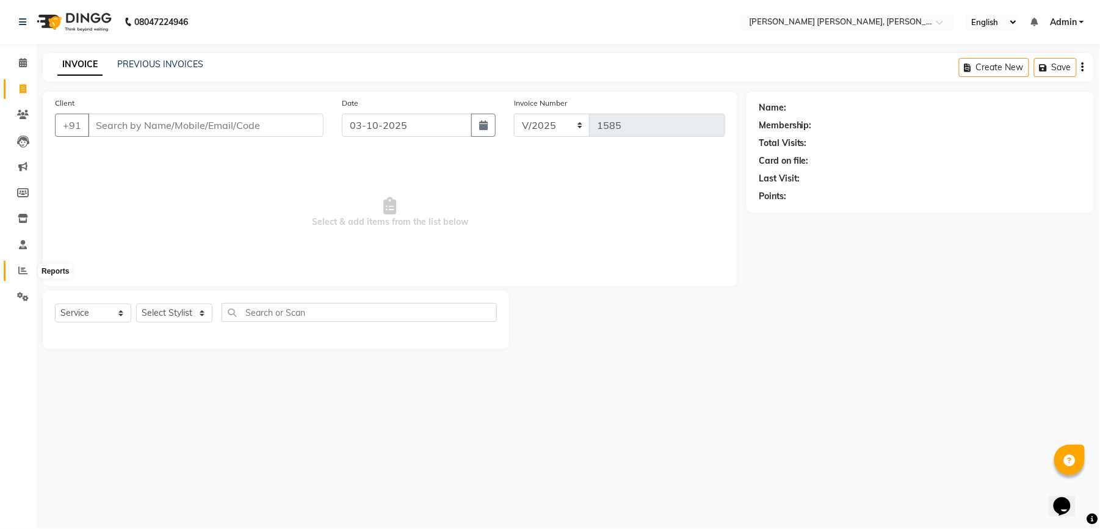
click at [15, 269] on span at bounding box center [22, 271] width 21 height 14
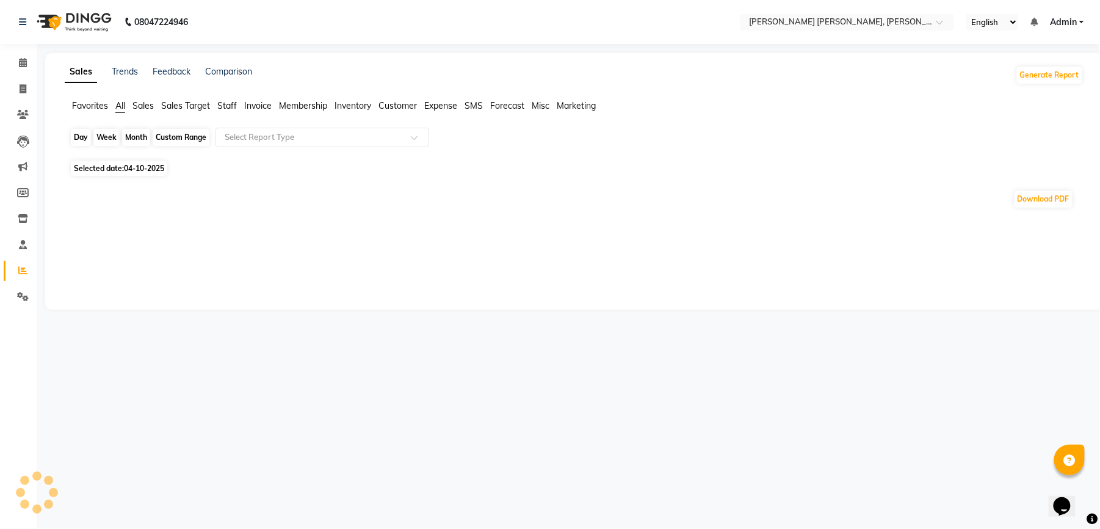
click at [81, 137] on div "Day" at bounding box center [81, 137] width 20 height 17
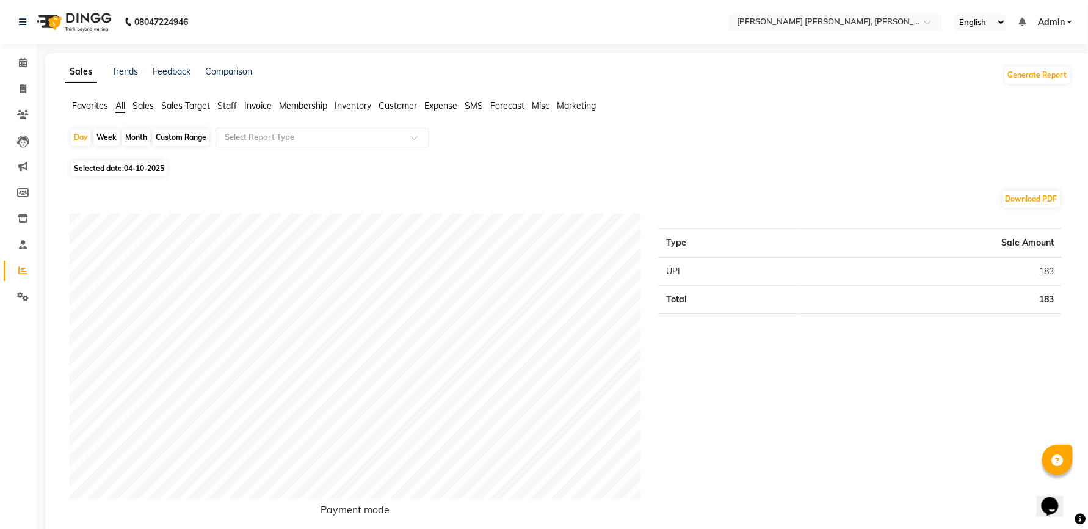
click at [137, 166] on span "04-10-2025" at bounding box center [144, 168] width 40 height 9
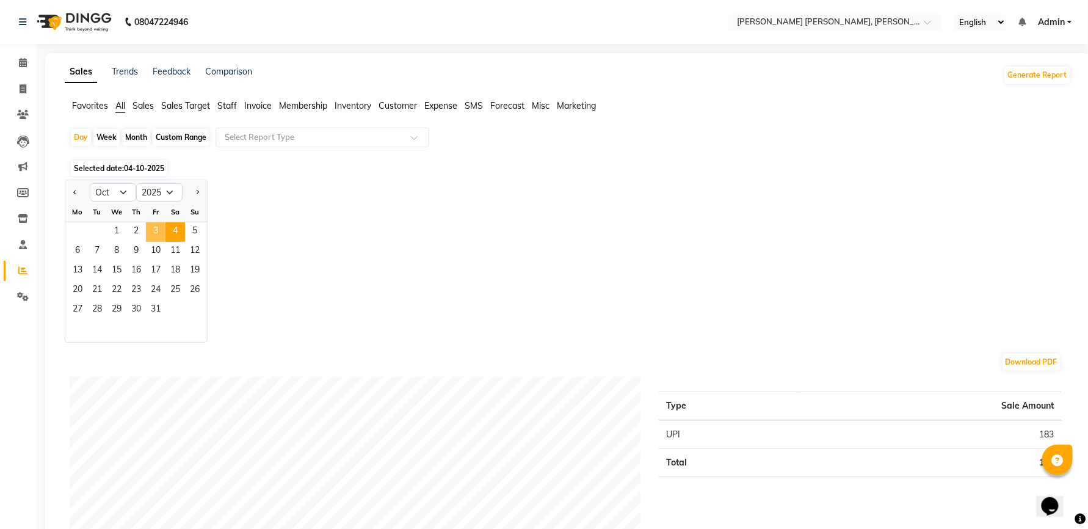
click at [152, 228] on span "3" at bounding box center [156, 232] width 20 height 20
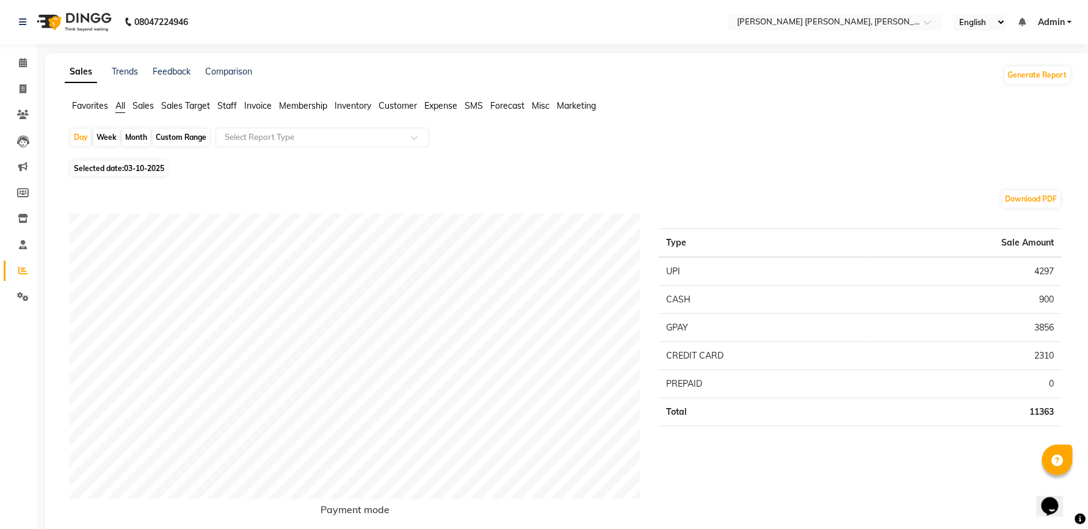
click at [16, 89] on span at bounding box center [22, 89] width 21 height 14
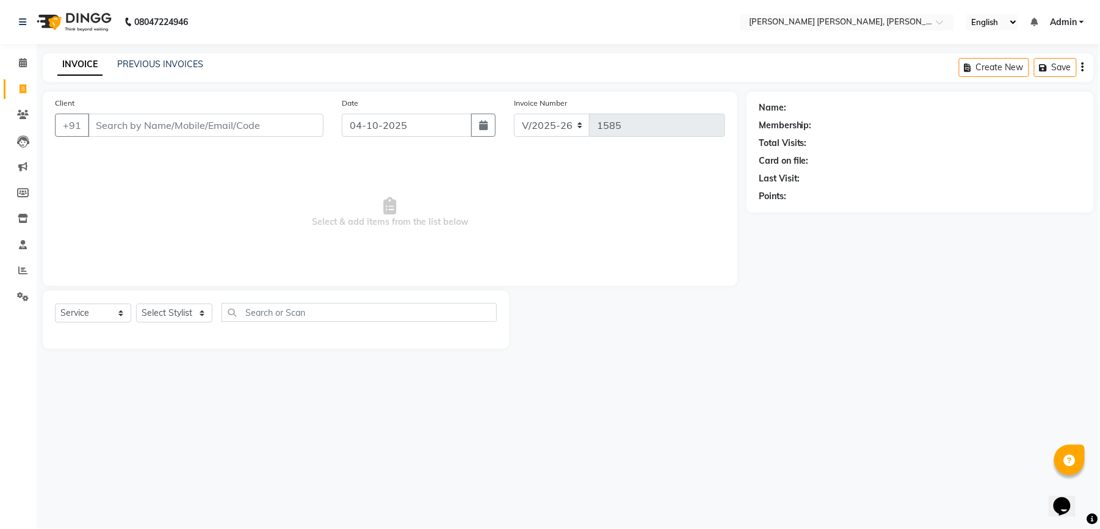
click at [252, 126] on input "Client" at bounding box center [206, 125] width 236 height 23
click at [137, 120] on input "Client" at bounding box center [206, 125] width 236 height 23
click at [137, 121] on input "Client" at bounding box center [206, 125] width 236 height 23
click at [291, 135] on button "Add Client" at bounding box center [292, 125] width 63 height 23
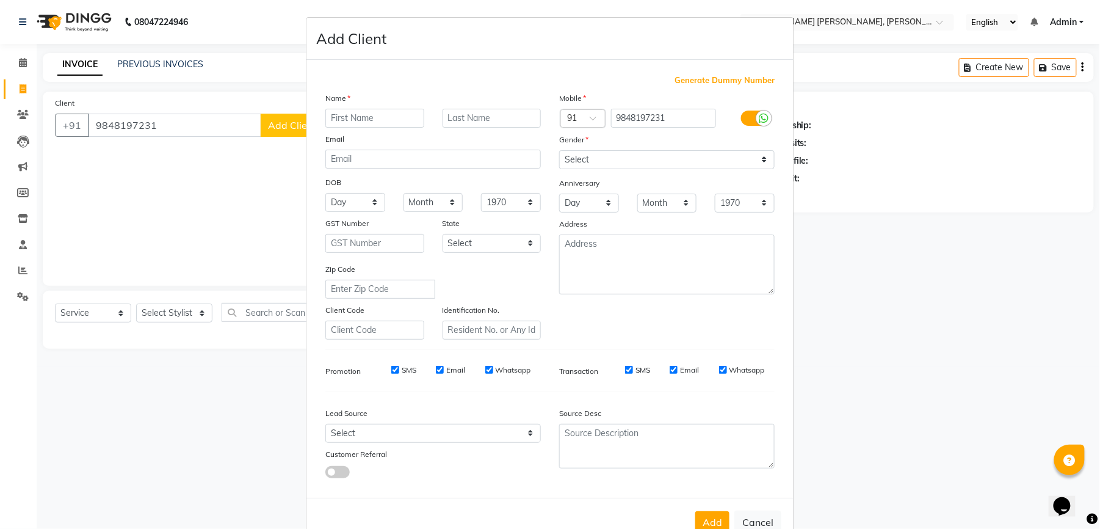
click at [360, 115] on input "text" at bounding box center [374, 118] width 99 height 19
click at [645, 159] on select "Select [DEMOGRAPHIC_DATA] [DEMOGRAPHIC_DATA] Other Prefer Not To Say" at bounding box center [667, 159] width 216 height 19
click at [559, 150] on select "Select [DEMOGRAPHIC_DATA] [DEMOGRAPHIC_DATA] Other Prefer Not To Say" at bounding box center [667, 159] width 216 height 19
click at [391, 372] on div "SMS" at bounding box center [395, 370] width 42 height 11
click at [391, 367] on input "SMS" at bounding box center [395, 370] width 8 height 8
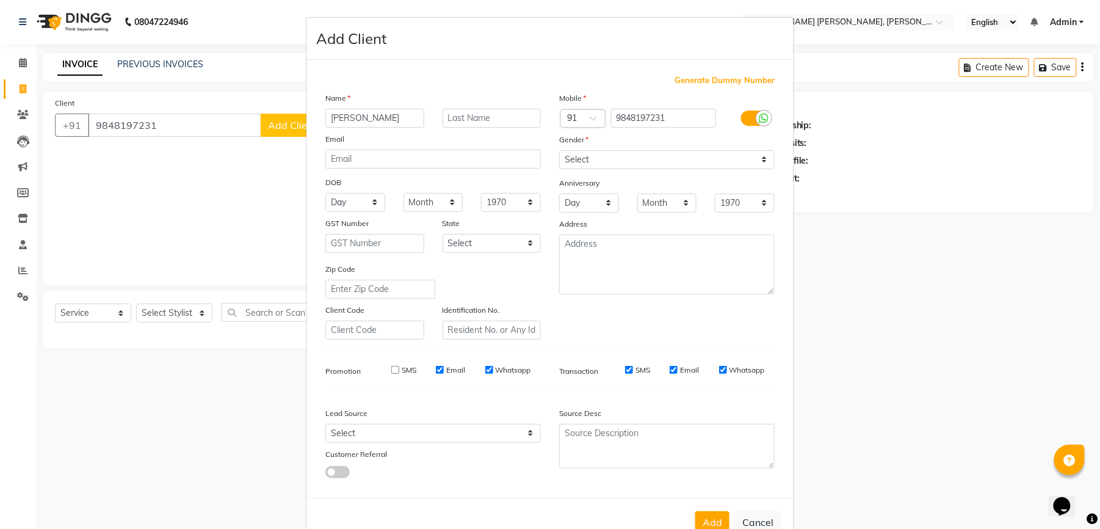
click at [436, 366] on input "Email" at bounding box center [440, 370] width 8 height 8
click at [485, 366] on input "Whatsapp" at bounding box center [489, 370] width 8 height 8
click at [625, 368] on input "SMS" at bounding box center [629, 370] width 8 height 8
click at [670, 368] on input "Email" at bounding box center [674, 370] width 8 height 8
click at [719, 369] on input "Whatsapp" at bounding box center [723, 370] width 8 height 8
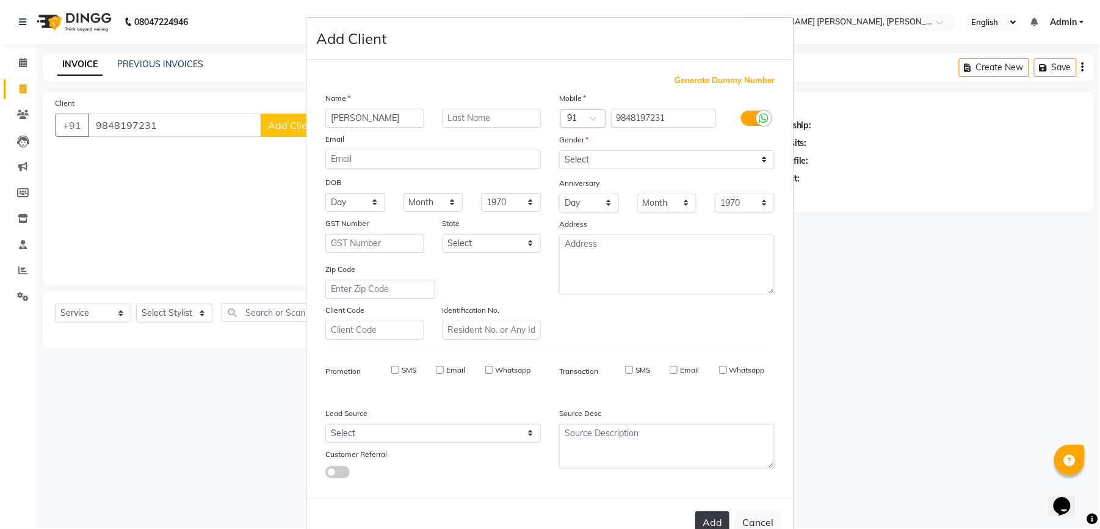
click at [706, 513] on button "Add" at bounding box center [712, 522] width 34 height 22
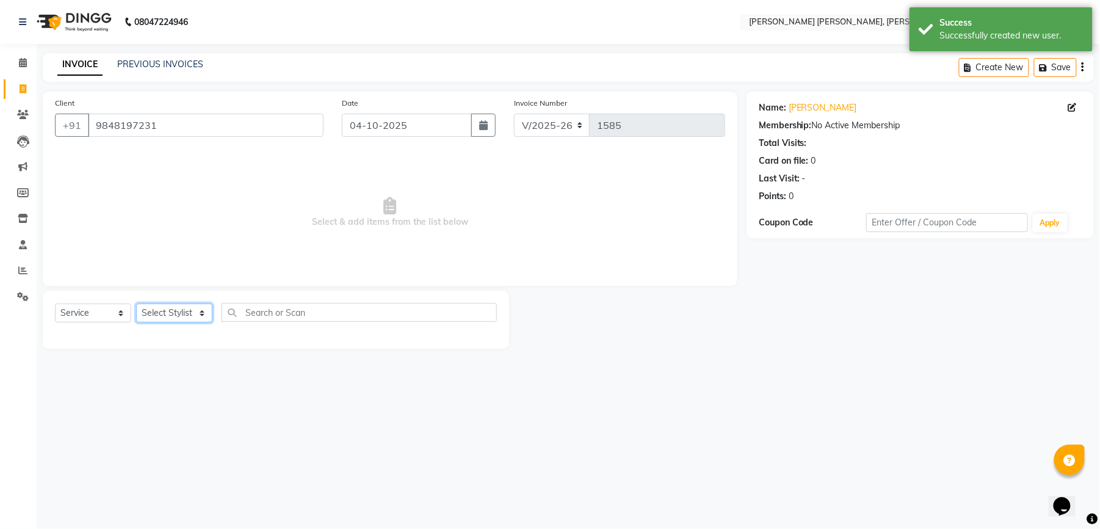
click at [190, 313] on select "Select Stylist faizz [PERSON_NAME] [PERSON_NAME] sree Manager [PERSON_NAME] (Un…" at bounding box center [174, 312] width 76 height 19
click at [136, 303] on select "Select Stylist faizz [PERSON_NAME] [PERSON_NAME] sree Manager [PERSON_NAME] (Un…" at bounding box center [174, 312] width 76 height 19
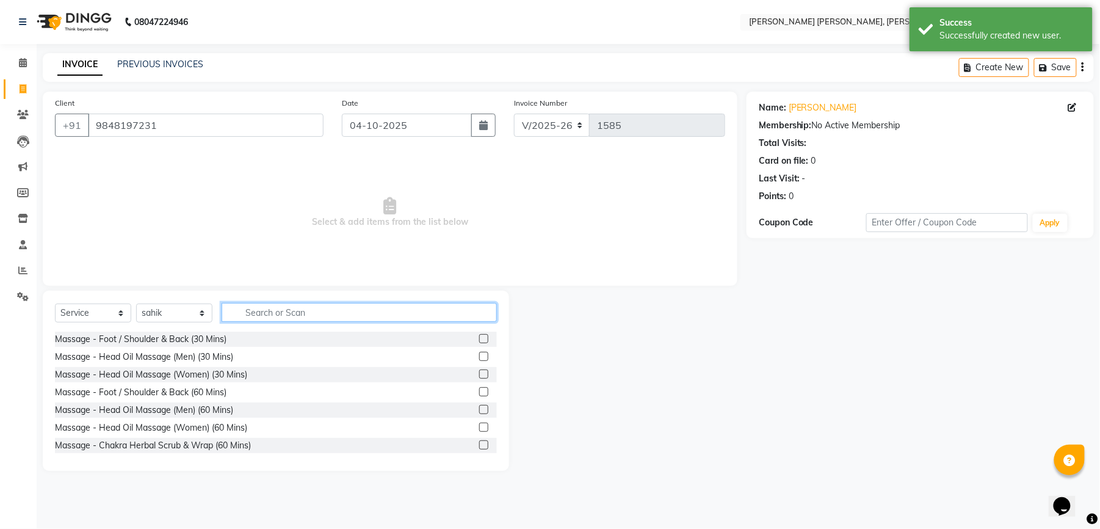
click at [280, 316] on input "text" at bounding box center [359, 312] width 275 height 19
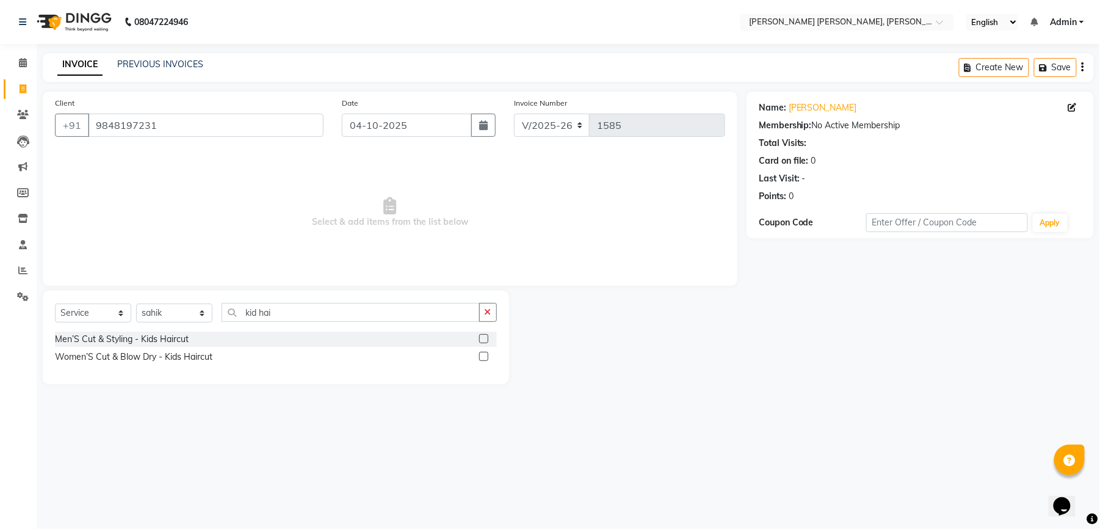
click at [485, 341] on label at bounding box center [483, 338] width 9 height 9
click at [485, 341] on input "checkbox" at bounding box center [483, 339] width 8 height 8
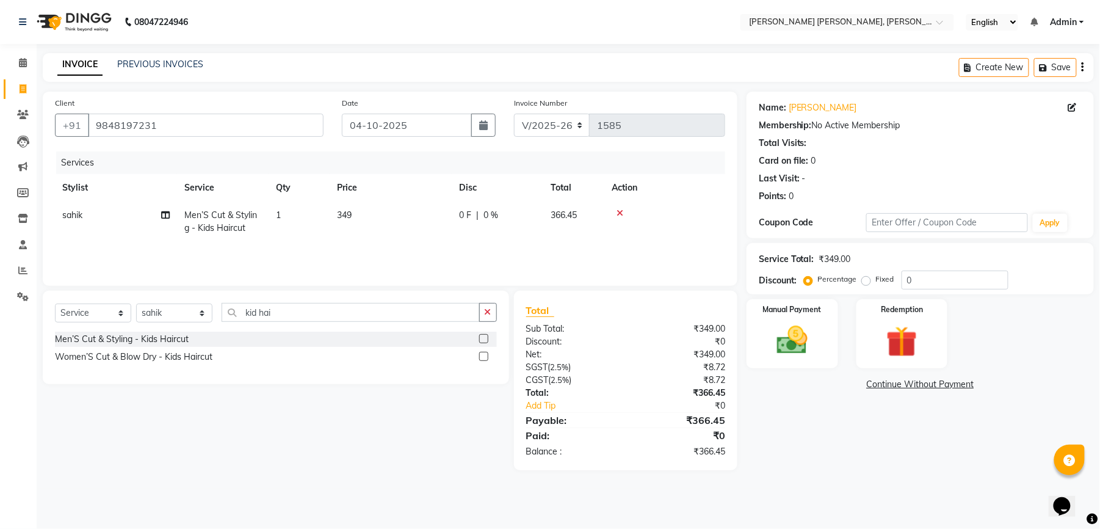
click at [358, 213] on td "349" at bounding box center [391, 221] width 122 height 40
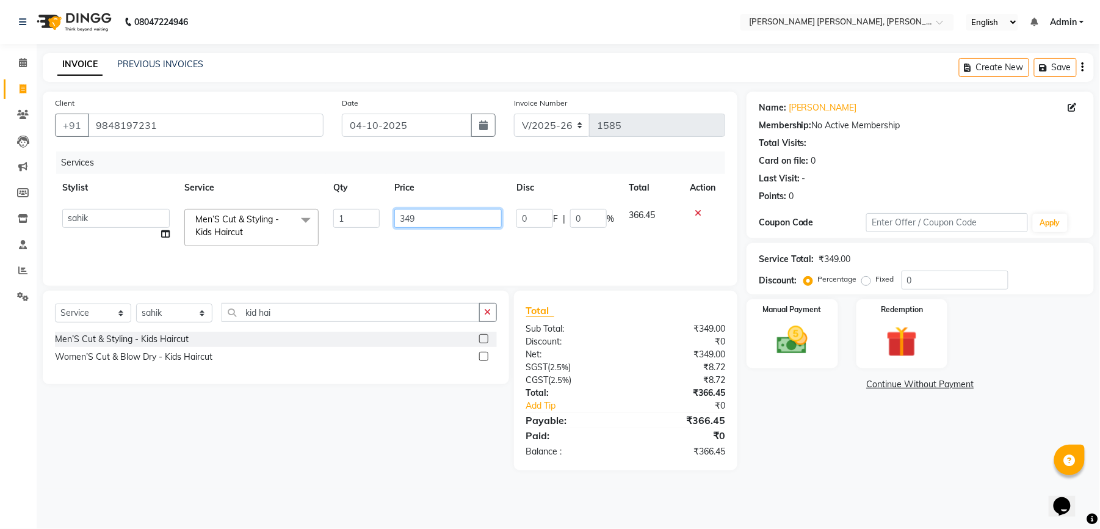
drag, startPoint x: 419, startPoint y: 225, endPoint x: 404, endPoint y: 227, distance: 14.9
click at [404, 227] on input "349" at bounding box center [447, 218] width 107 height 19
click at [391, 244] on div "Services Stylist Service Qty Price Disc Total Action faizz [PERSON_NAME] [PERSO…" at bounding box center [390, 212] width 670 height 122
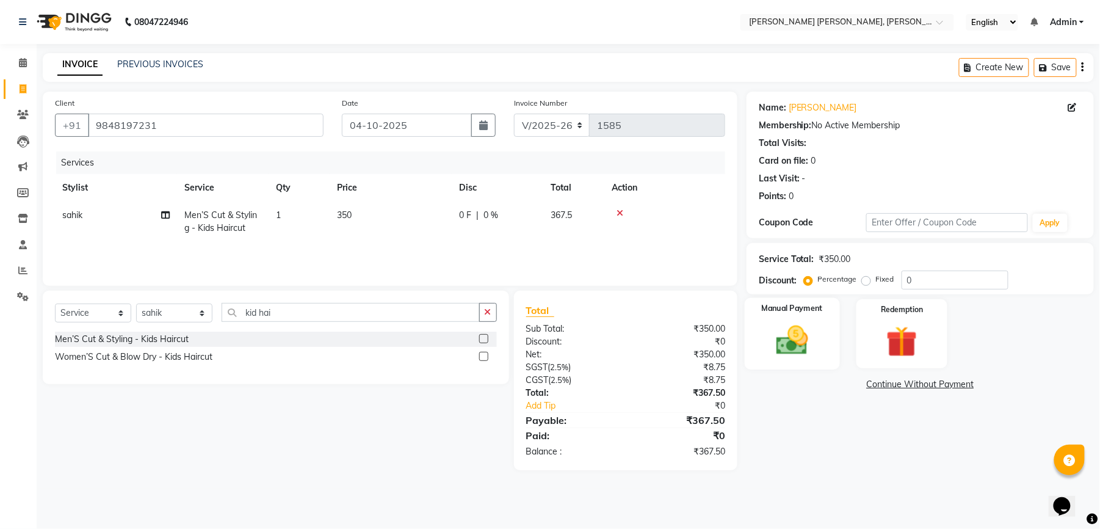
click at [795, 339] on img at bounding box center [792, 340] width 53 height 37
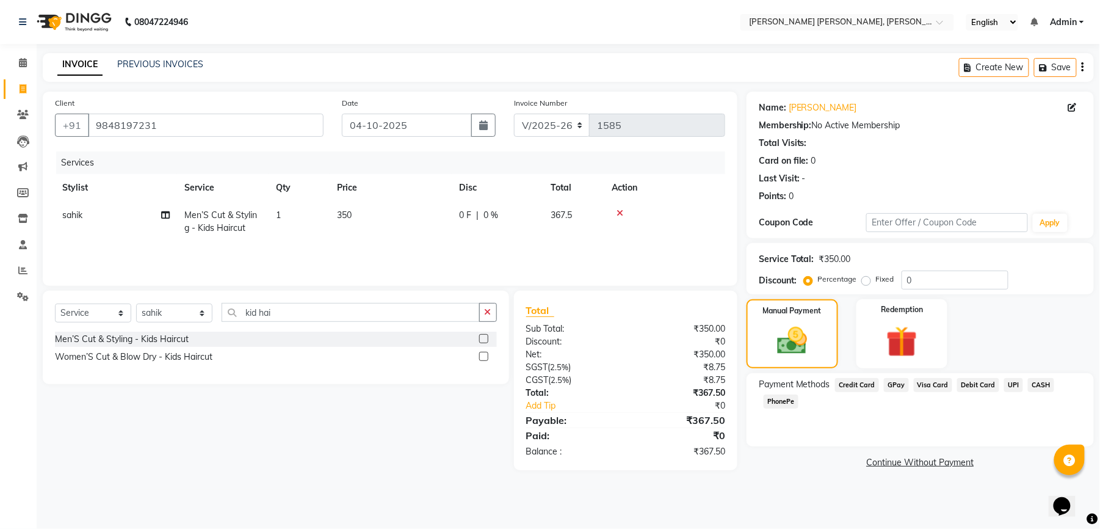
click at [1036, 387] on span "CASH" at bounding box center [1041, 385] width 26 height 14
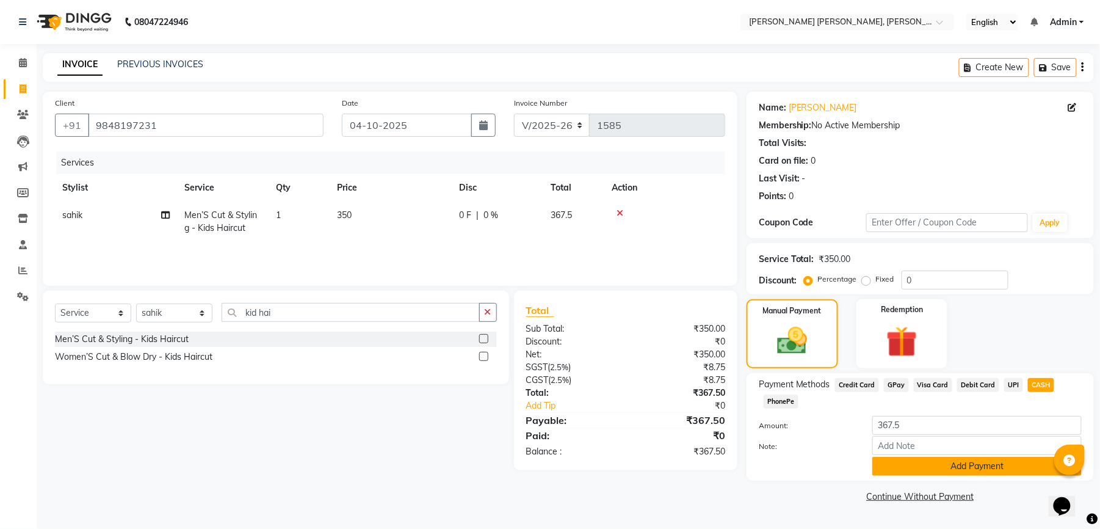
click at [972, 464] on button "Add Payment" at bounding box center [977, 466] width 209 height 19
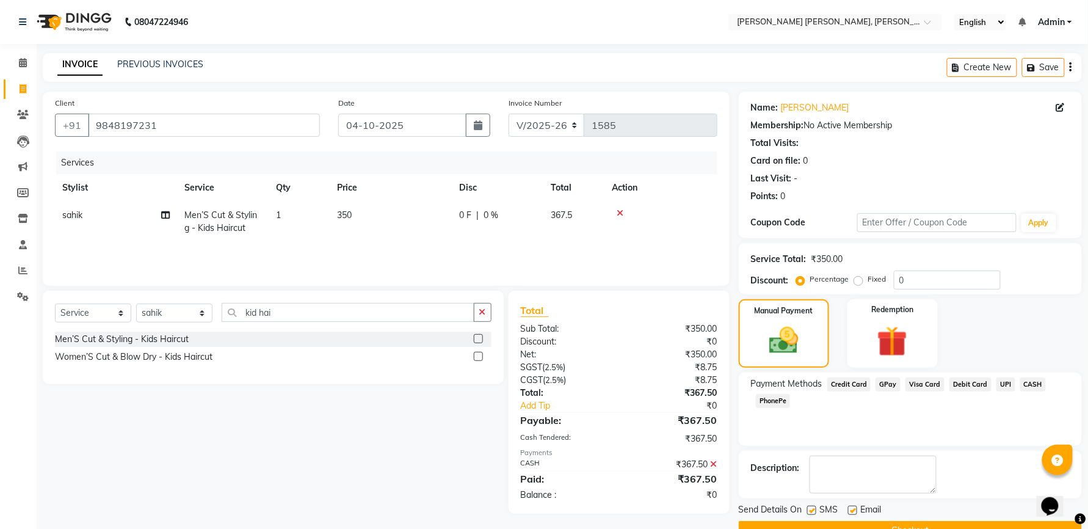
scroll to position [30, 0]
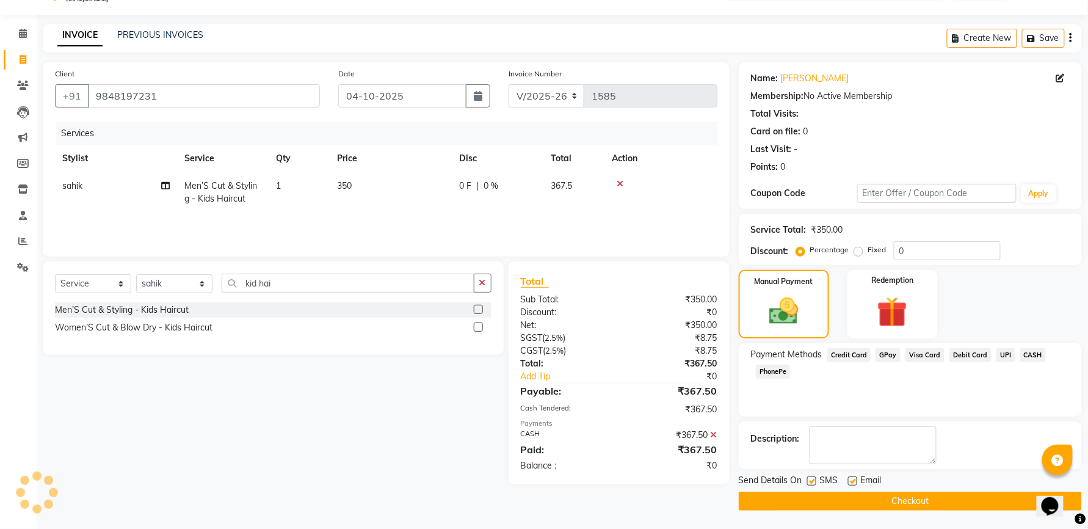
click at [818, 477] on div "SMS" at bounding box center [827, 481] width 41 height 15
click at [813, 479] on label at bounding box center [811, 480] width 9 height 9
click at [813, 479] on input "checkbox" at bounding box center [811, 481] width 8 height 8
click at [854, 482] on label at bounding box center [852, 480] width 9 height 9
click at [854, 482] on input "checkbox" at bounding box center [852, 481] width 8 height 8
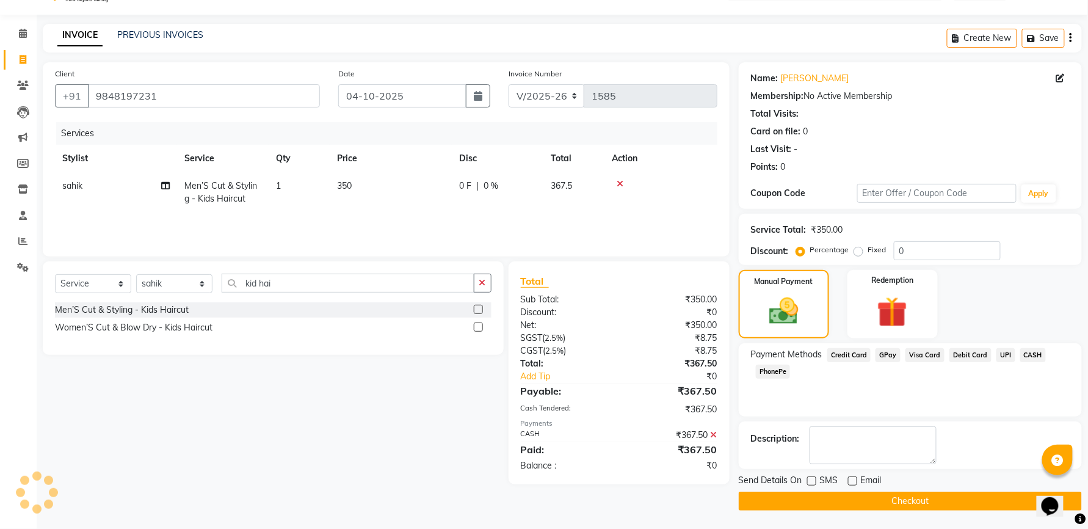
click at [838, 499] on button "Checkout" at bounding box center [910, 501] width 343 height 19
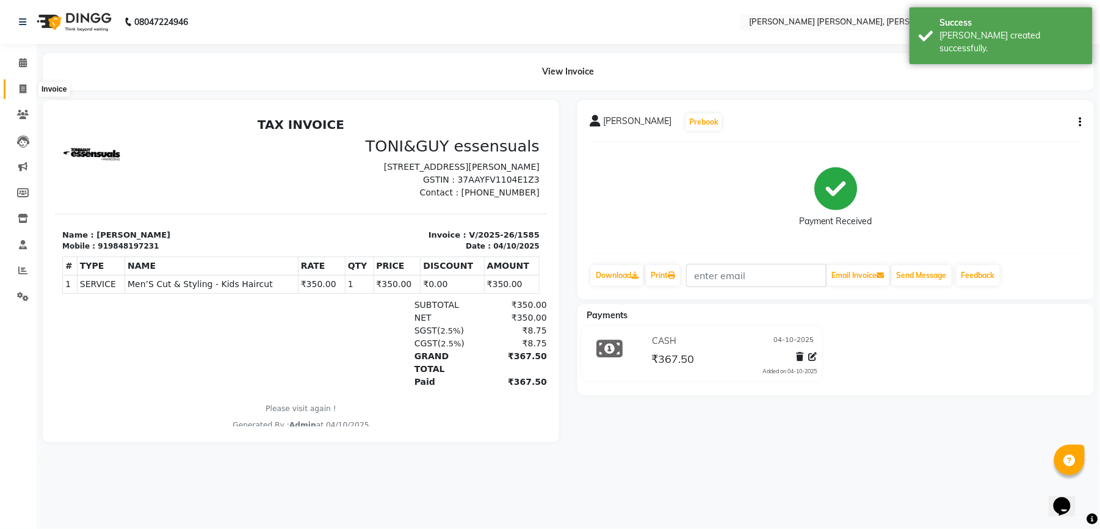
click at [27, 86] on span at bounding box center [22, 89] width 21 height 14
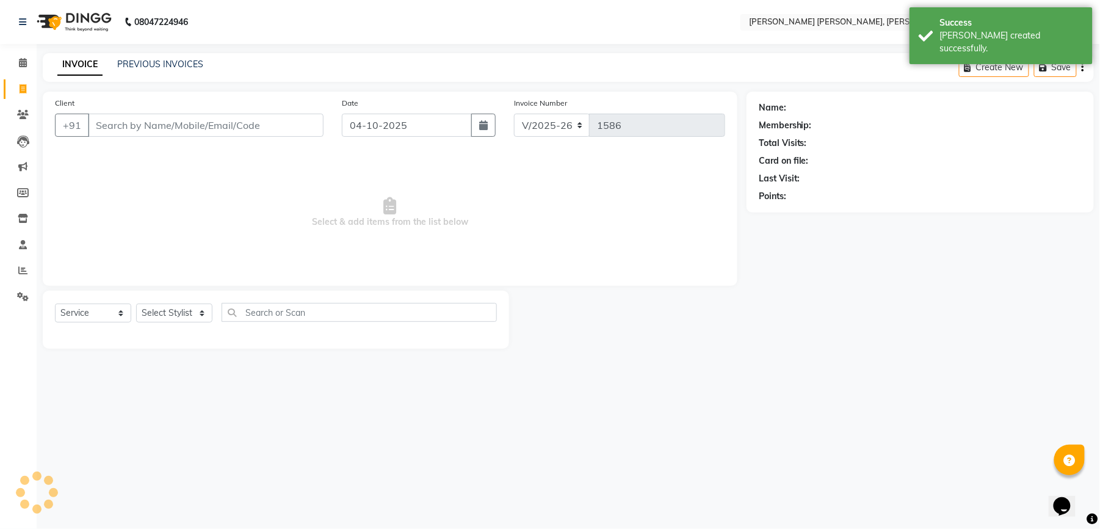
click at [169, 125] on input "Client" at bounding box center [206, 125] width 236 height 23
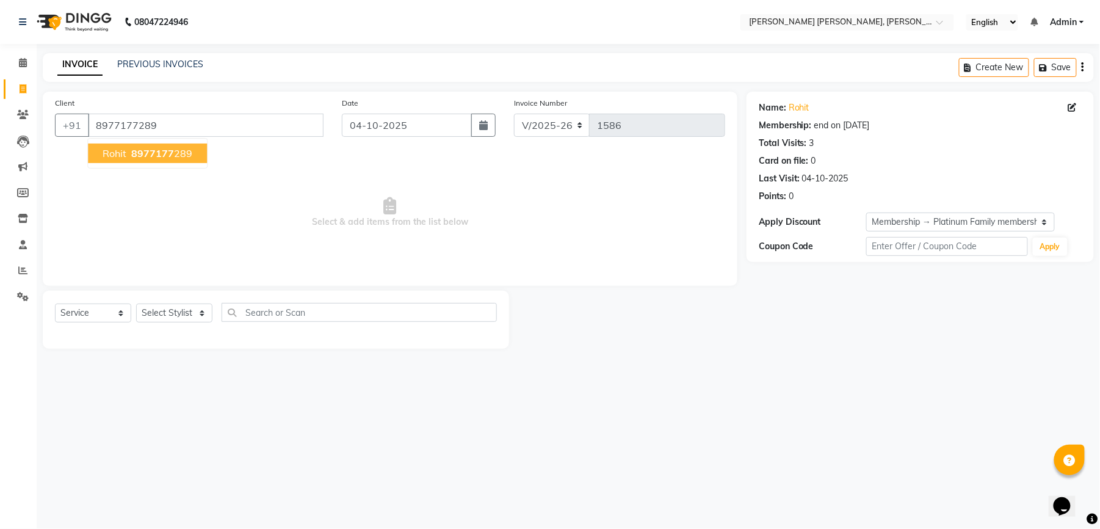
click at [115, 154] on span "Rohit" at bounding box center [115, 153] width 24 height 12
click at [170, 307] on select "Select Stylist faizz [PERSON_NAME] [PERSON_NAME] sree Manager [PERSON_NAME] (Un…" at bounding box center [174, 312] width 76 height 19
click at [136, 303] on select "Select Stylist faizz [PERSON_NAME] [PERSON_NAME] sree Manager [PERSON_NAME] (Un…" at bounding box center [174, 312] width 76 height 19
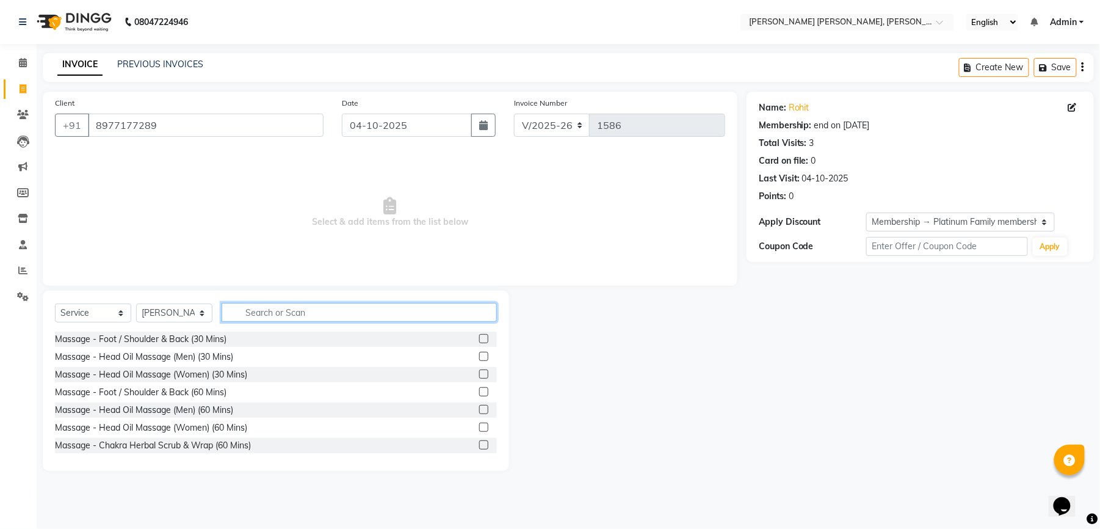
click at [284, 314] on input "text" at bounding box center [359, 312] width 275 height 19
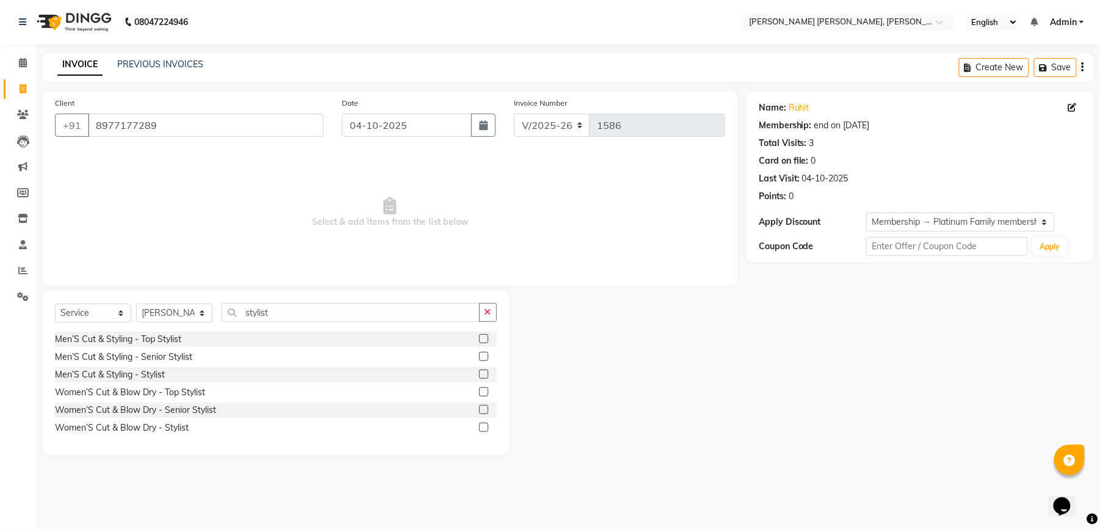
click at [482, 376] on label at bounding box center [483, 373] width 9 height 9
click at [482, 376] on input "checkbox" at bounding box center [483, 375] width 8 height 8
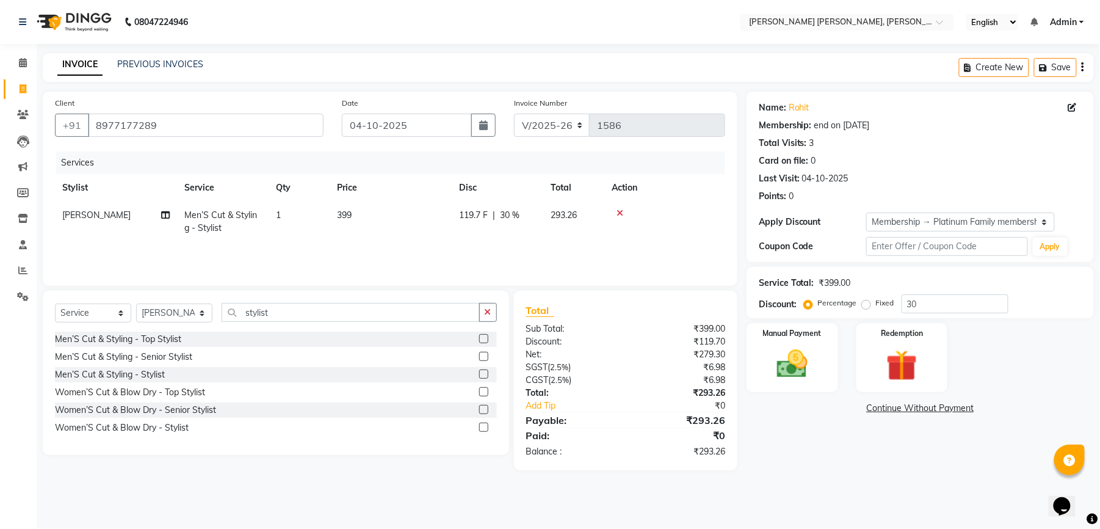
click at [350, 211] on span "399" at bounding box center [344, 214] width 15 height 11
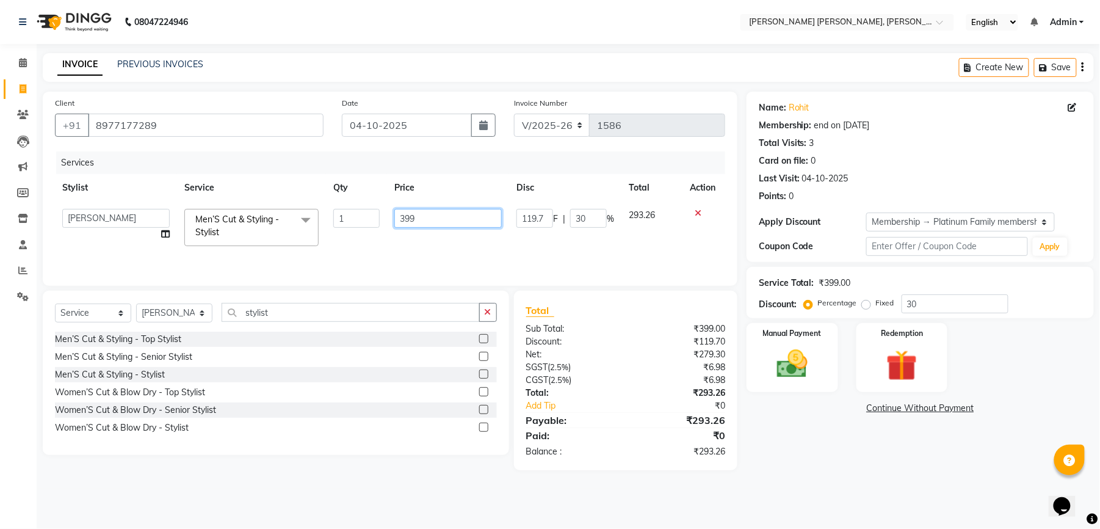
drag, startPoint x: 426, startPoint y: 211, endPoint x: 379, endPoint y: 213, distance: 47.7
click at [379, 213] on tr "faizz [PERSON_NAME] [PERSON_NAME] sree Manager [PERSON_NAME] shaz (Unisex Styli…" at bounding box center [390, 227] width 670 height 52
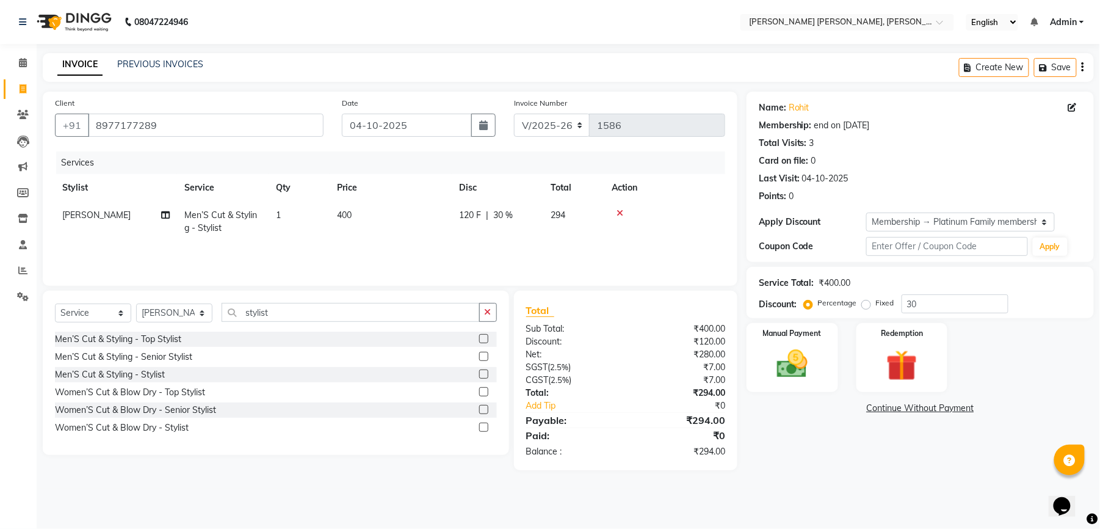
click at [362, 258] on div "Services Stylist Service Qty Price Disc Total Action [PERSON_NAME] Men’S Cut & …" at bounding box center [390, 212] width 670 height 122
drag, startPoint x: 285, startPoint y: 307, endPoint x: 233, endPoint y: 309, distance: 52.0
click at [233, 309] on input "stylist" at bounding box center [351, 312] width 258 height 19
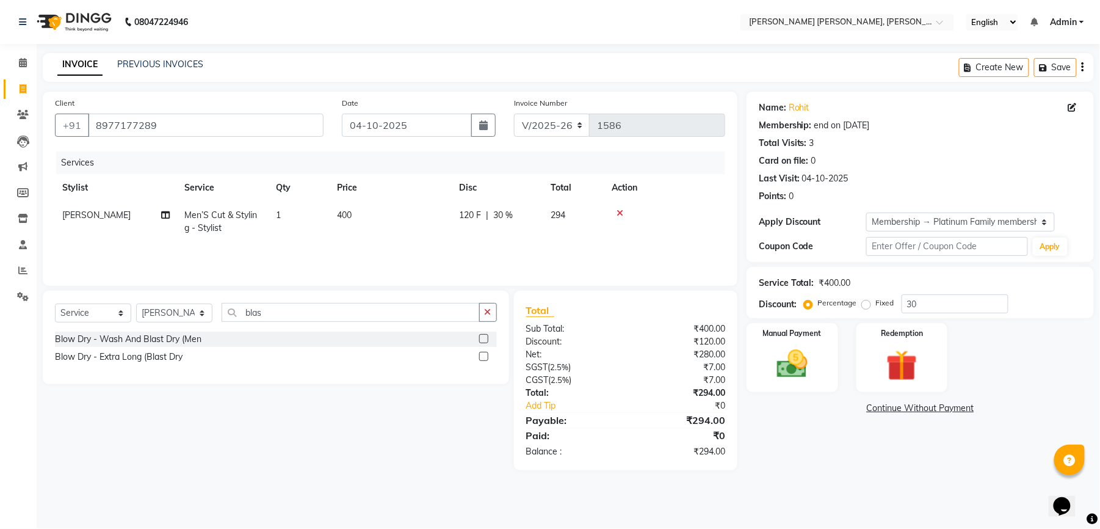
click at [482, 354] on label at bounding box center [483, 356] width 9 height 9
click at [482, 354] on input "checkbox" at bounding box center [483, 357] width 8 height 8
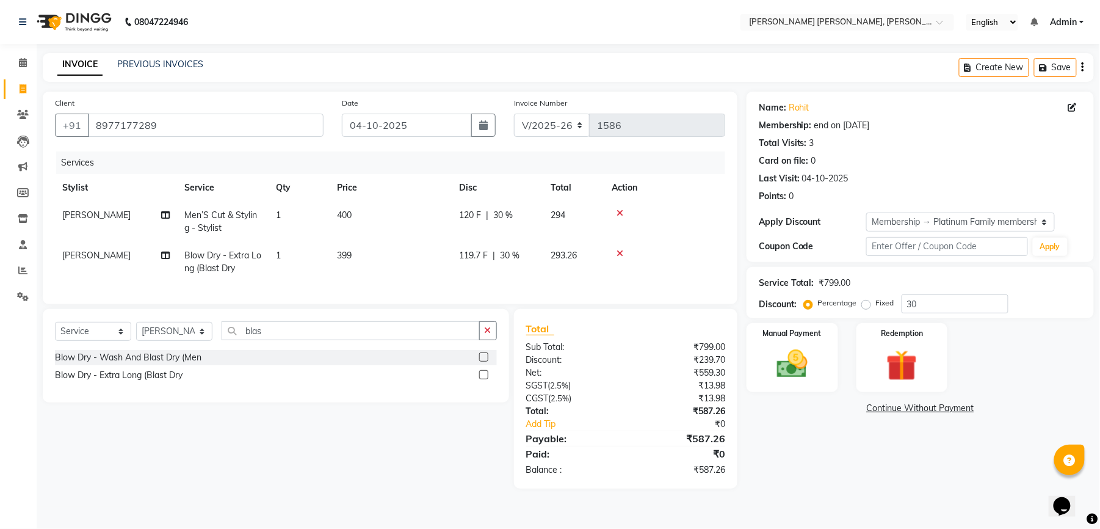
click at [360, 264] on td "399" at bounding box center [391, 262] width 122 height 40
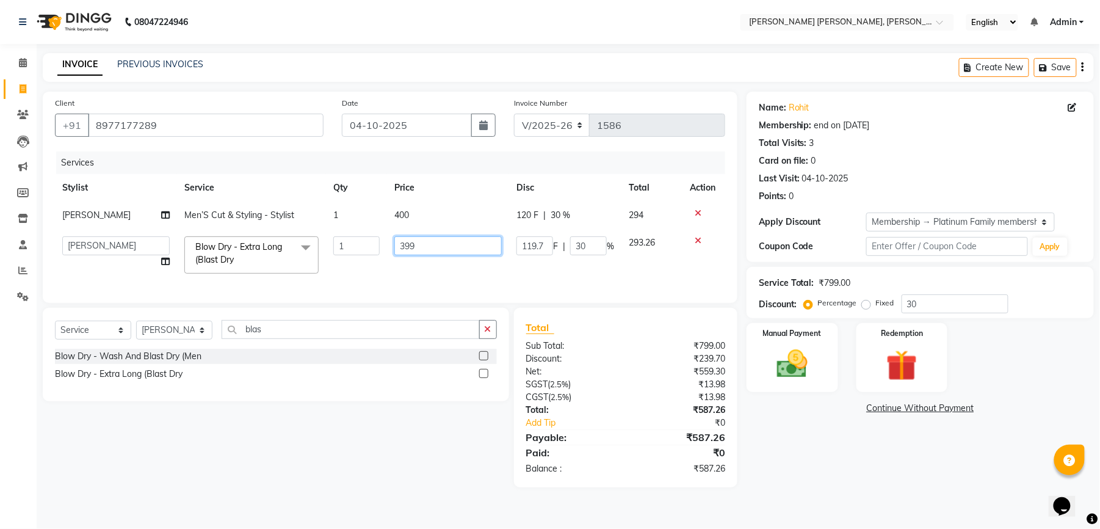
drag, startPoint x: 423, startPoint y: 248, endPoint x: 407, endPoint y: 242, distance: 17.4
click at [407, 242] on input "399" at bounding box center [447, 245] width 107 height 19
click at [397, 270] on td "350" at bounding box center [448, 255] width 122 height 52
click at [811, 360] on img at bounding box center [792, 364] width 53 height 37
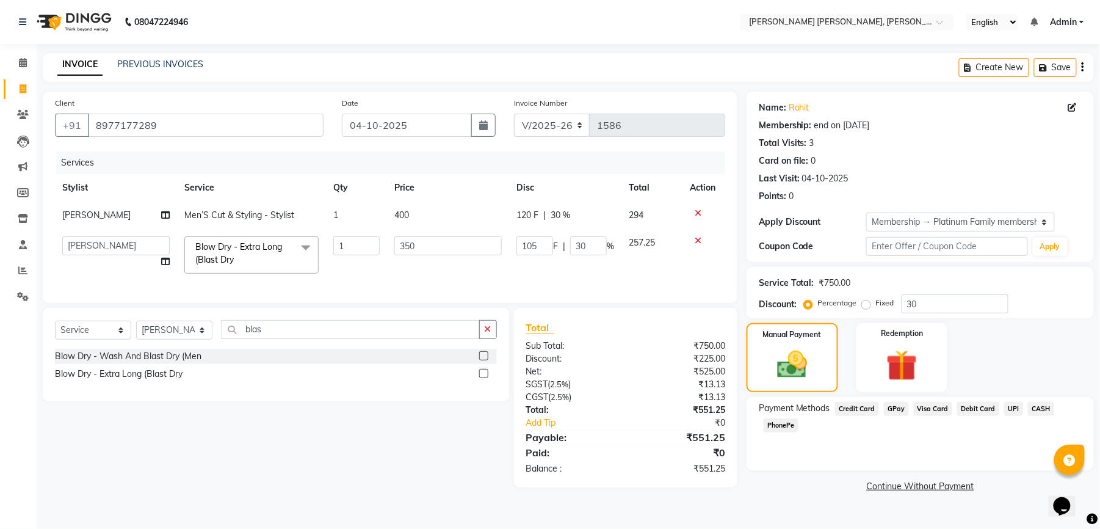
click at [1009, 407] on span "UPI" at bounding box center [1013, 409] width 19 height 14
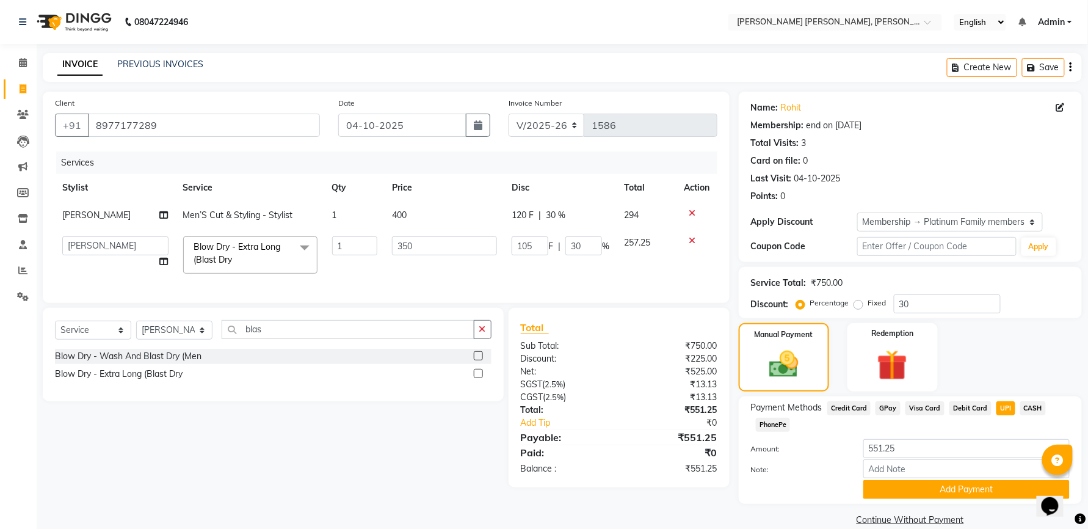
click at [939, 506] on div "Name: Rohit Membership: end on [DATE] Total Visits: 3 Card on file: 0 Last Visi…" at bounding box center [915, 310] width 352 height 437
click at [940, 492] on button "Add Payment" at bounding box center [966, 489] width 206 height 19
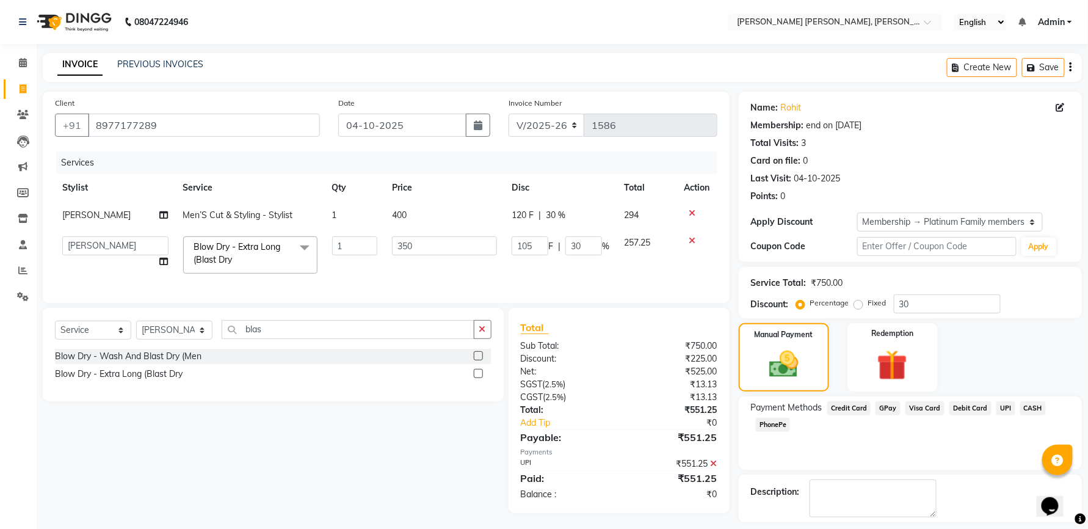
scroll to position [54, 0]
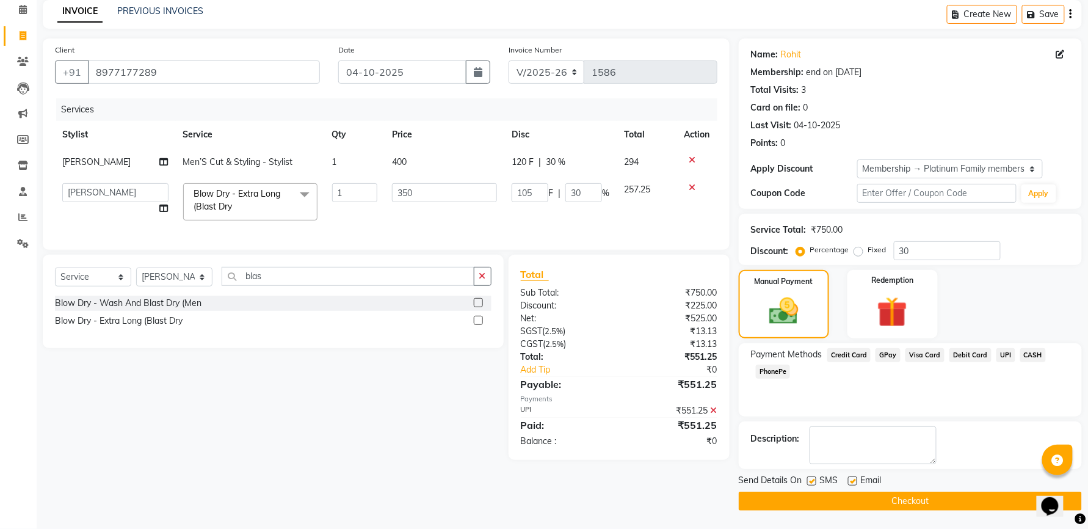
click at [815, 481] on label at bounding box center [811, 480] width 9 height 9
click at [815, 481] on input "checkbox" at bounding box center [811, 481] width 8 height 8
drag, startPoint x: 851, startPoint y: 482, endPoint x: 850, endPoint y: 498, distance: 16.5
click at [851, 482] on label at bounding box center [852, 480] width 9 height 9
click at [851, 482] on input "checkbox" at bounding box center [852, 481] width 8 height 8
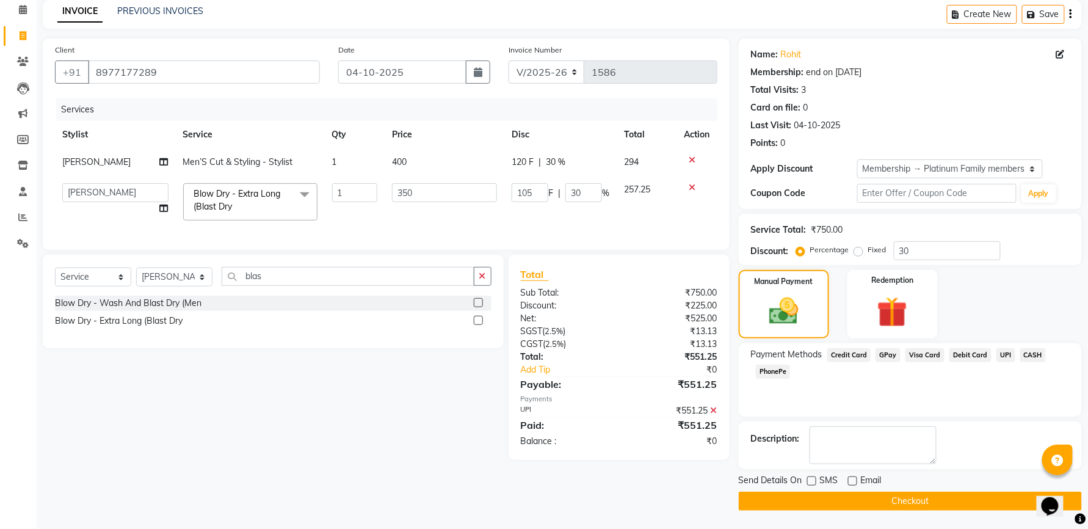
click at [853, 504] on button "Checkout" at bounding box center [910, 501] width 343 height 19
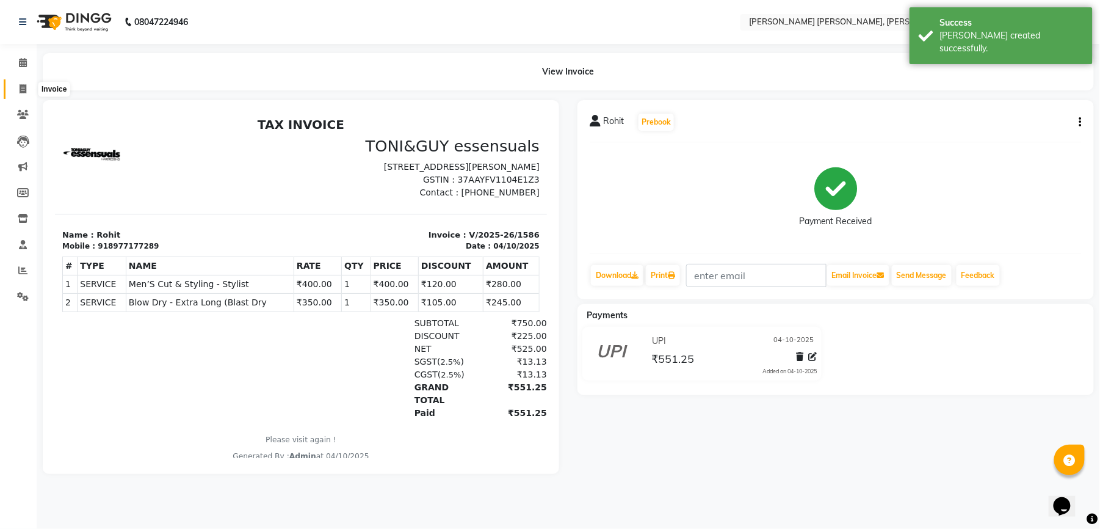
drag, startPoint x: 24, startPoint y: 89, endPoint x: 31, endPoint y: 93, distance: 7.5
click at [24, 89] on icon at bounding box center [23, 88] width 7 height 9
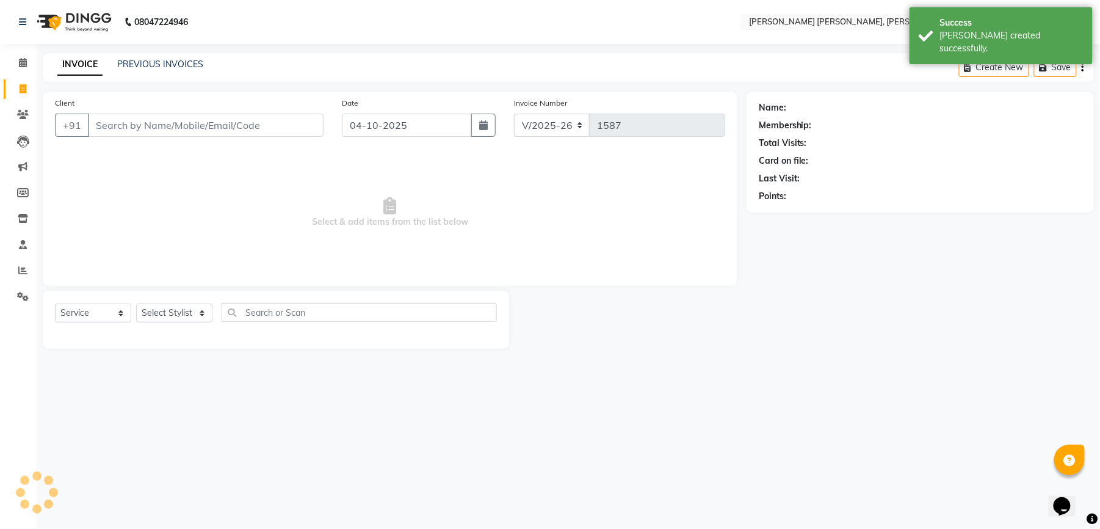
click at [237, 132] on input "Client" at bounding box center [206, 125] width 236 height 23
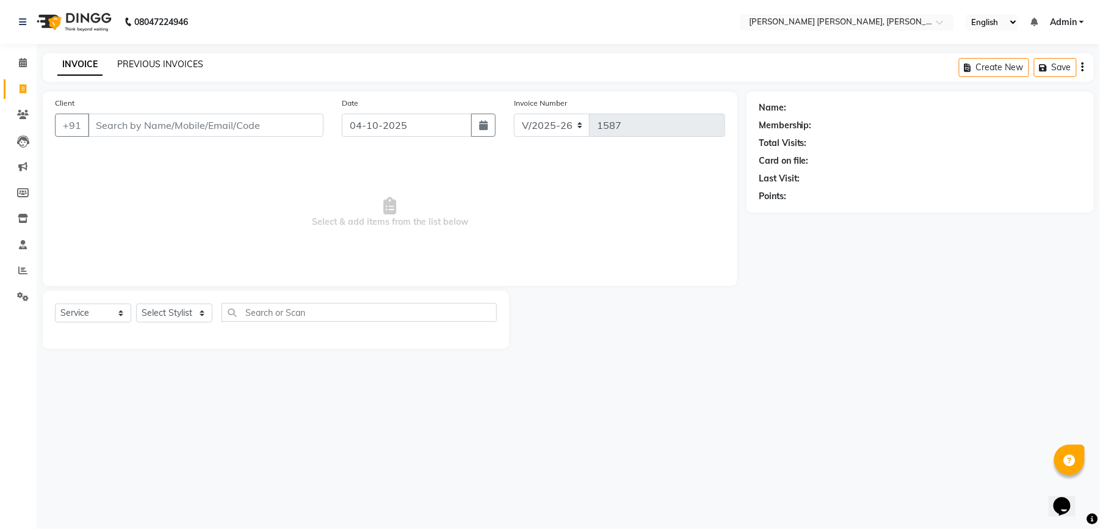
click at [128, 62] on link "PREVIOUS INVOICES" at bounding box center [160, 64] width 86 height 11
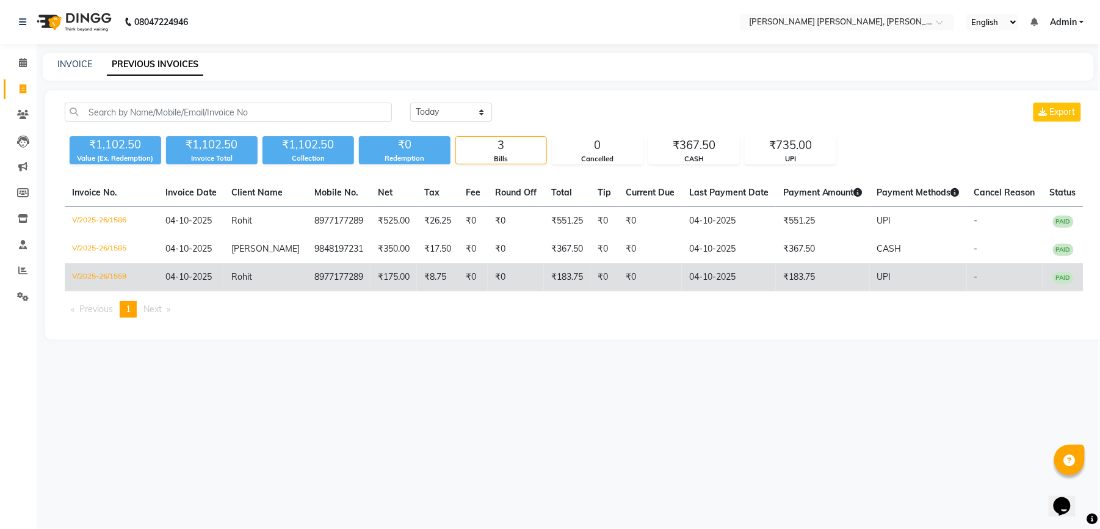
click at [880, 281] on span "UPI" at bounding box center [884, 276] width 14 height 11
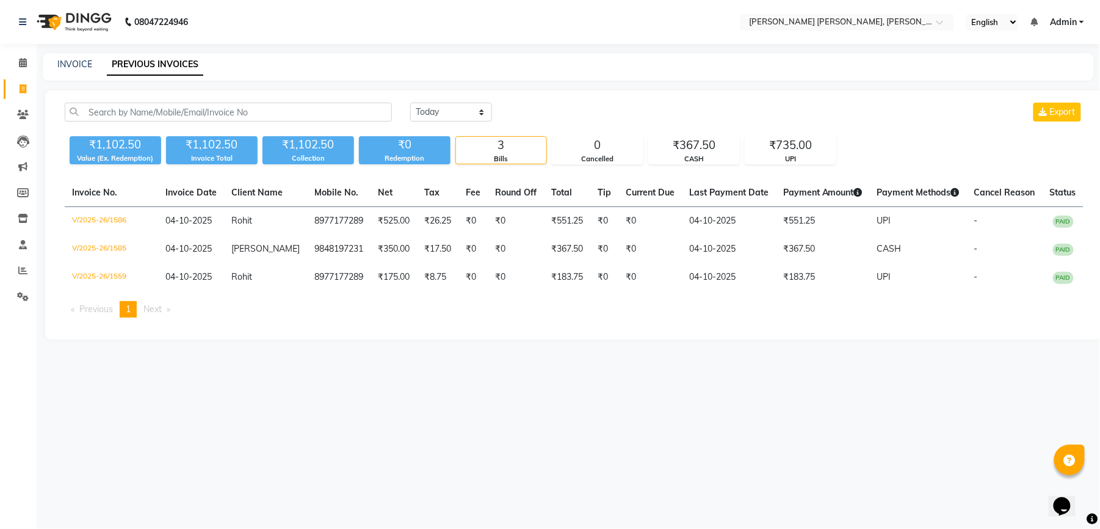
click at [427, 393] on div "08047224946 Select Location × Toni& [PERSON_NAME], [PERSON_NAME] Arena English …" at bounding box center [550, 264] width 1100 height 529
click at [62, 57] on div "INVOICE PREVIOUS INVOICES" at bounding box center [568, 66] width 1051 height 27
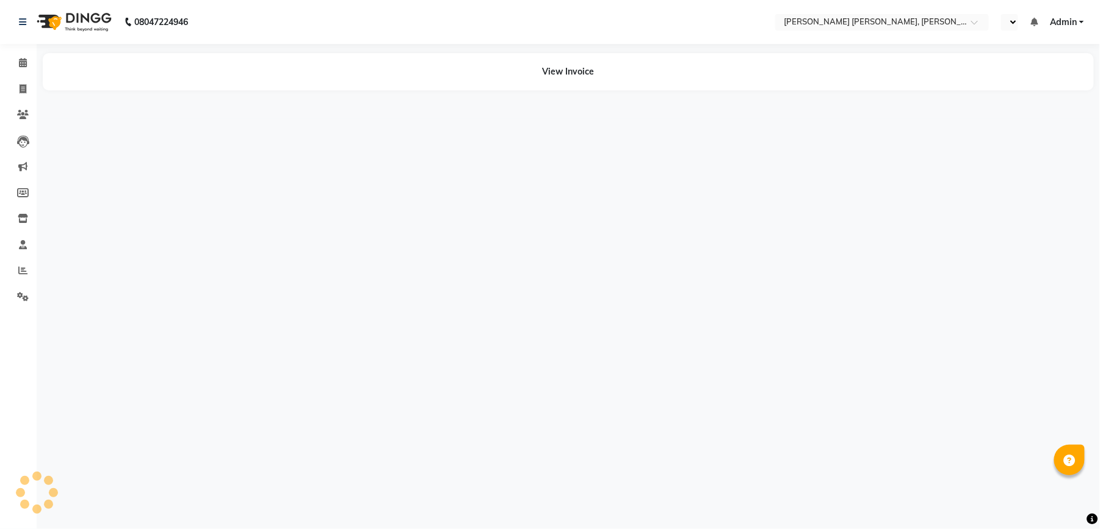
select select "en"
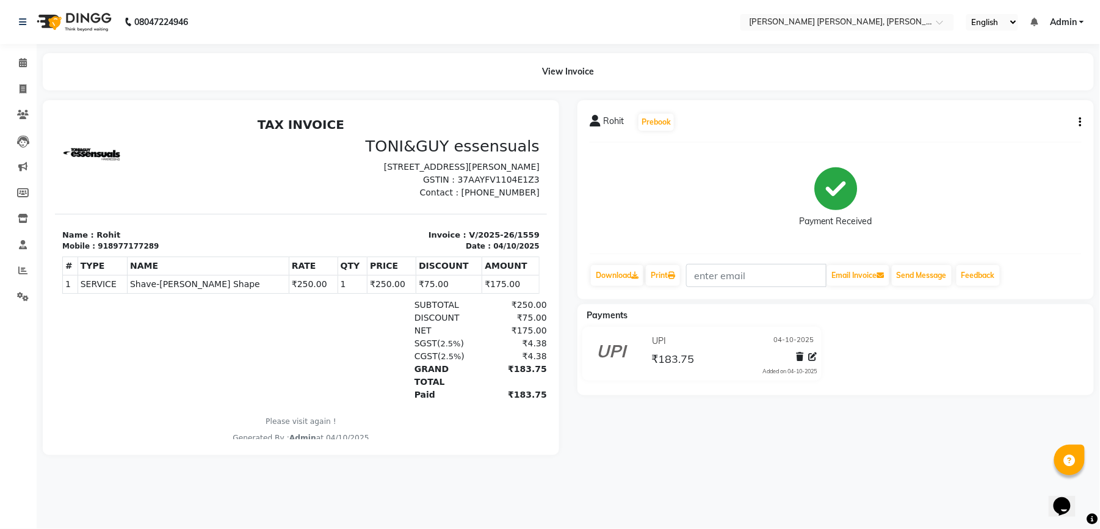
click at [1077, 120] on button "button" at bounding box center [1078, 122] width 7 height 13
click at [1031, 139] on div "Edit Invoice" at bounding box center [1020, 136] width 84 height 15
select select "service"
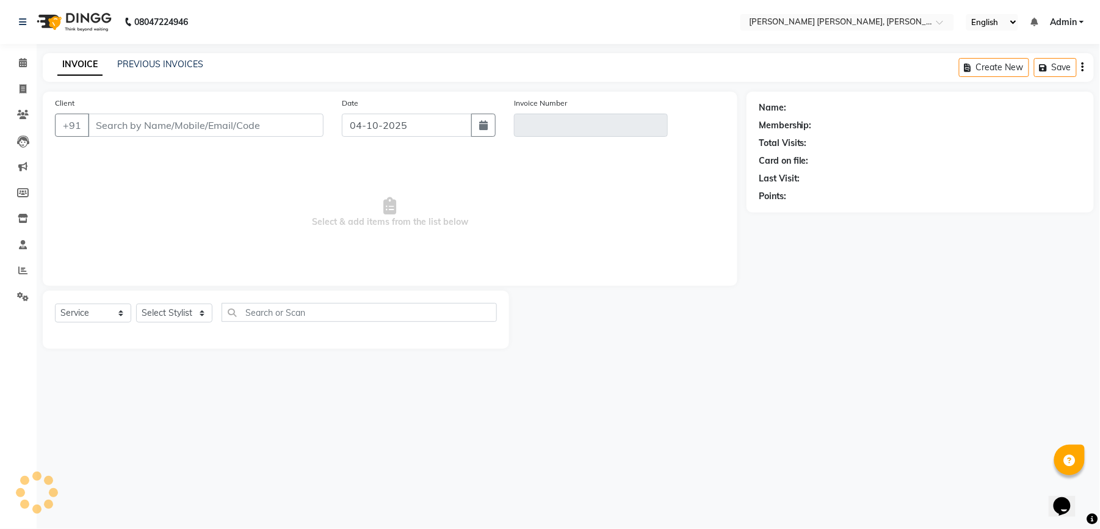
type input "8977177289"
type input "V/2025-26/1559"
select select "1: Object"
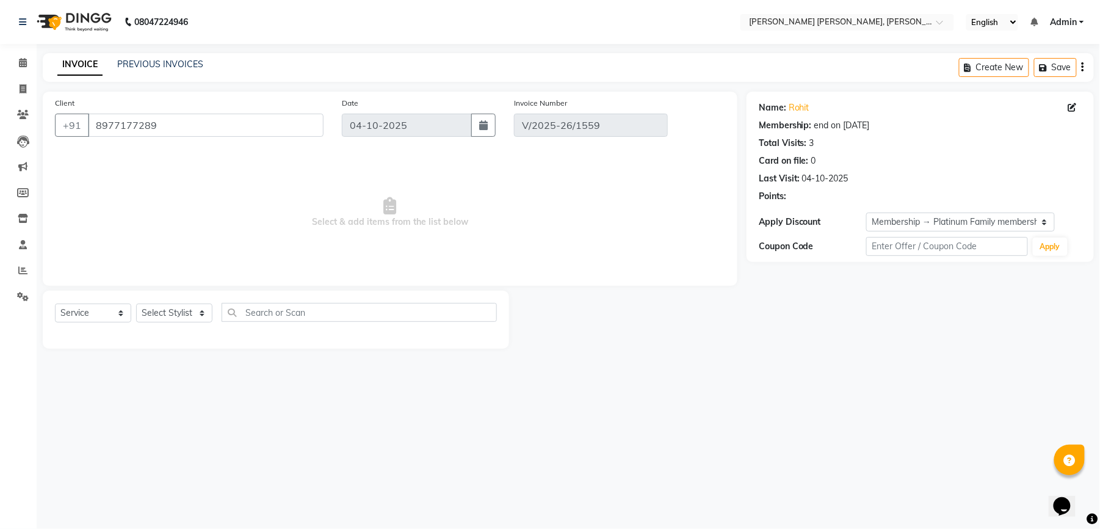
select select "select"
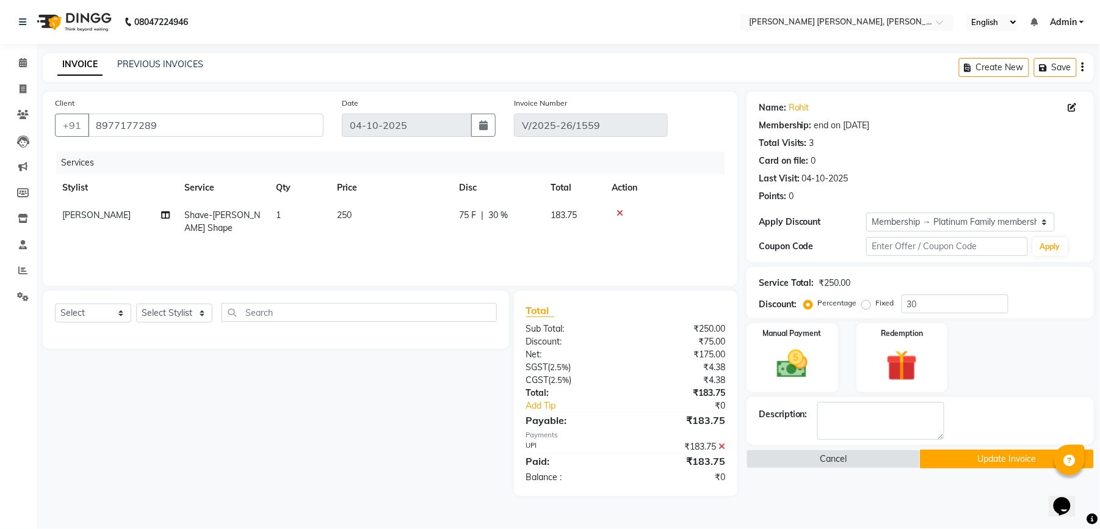
drag, startPoint x: 724, startPoint y: 446, endPoint x: 718, endPoint y: 451, distance: 7.4
click at [722, 448] on icon at bounding box center [722, 446] width 7 height 9
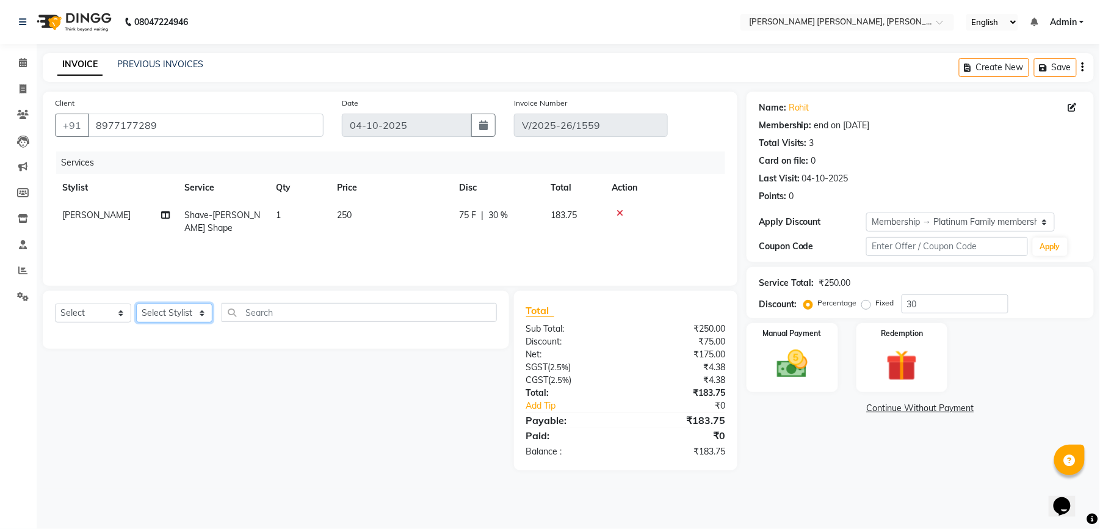
click at [189, 316] on select "Select Stylist faizz [PERSON_NAME] [PERSON_NAME] sree Manager [PERSON_NAME] (Un…" at bounding box center [174, 312] width 76 height 19
select select "60477"
click at [136, 303] on select "Select Stylist faizz [PERSON_NAME] [PERSON_NAME] sree Manager [PERSON_NAME] (Un…" at bounding box center [174, 312] width 76 height 19
click at [271, 310] on input "text" at bounding box center [359, 312] width 275 height 19
type input "stylist"
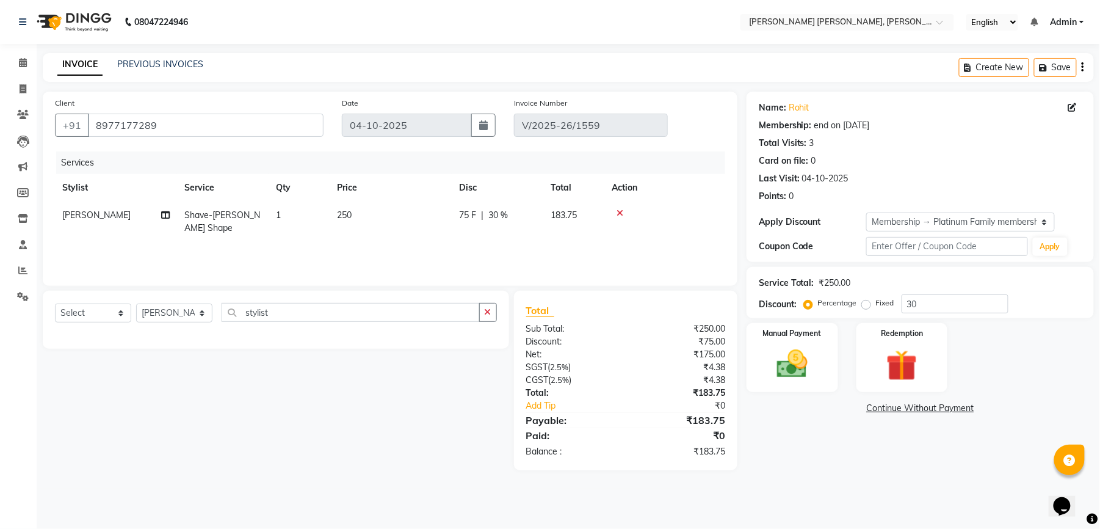
click at [265, 372] on div "Select Service Product Membership Package Voucher Prepaid Gift Card Select Styl…" at bounding box center [272, 381] width 476 height 180
click at [106, 320] on select "Select Service Product Membership Package Voucher Prepaid Gift Card" at bounding box center [93, 312] width 76 height 19
select select "service"
click at [55, 303] on select "Select Service Product Membership Package Voucher Prepaid Gift Card" at bounding box center [93, 312] width 76 height 19
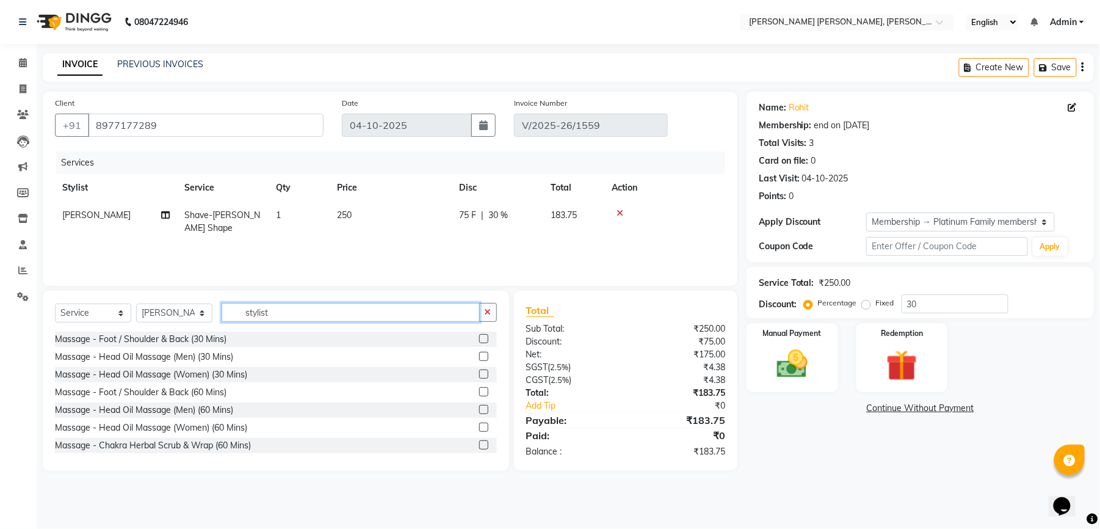
click at [299, 307] on input "stylist" at bounding box center [351, 312] width 258 height 19
type input "sty"
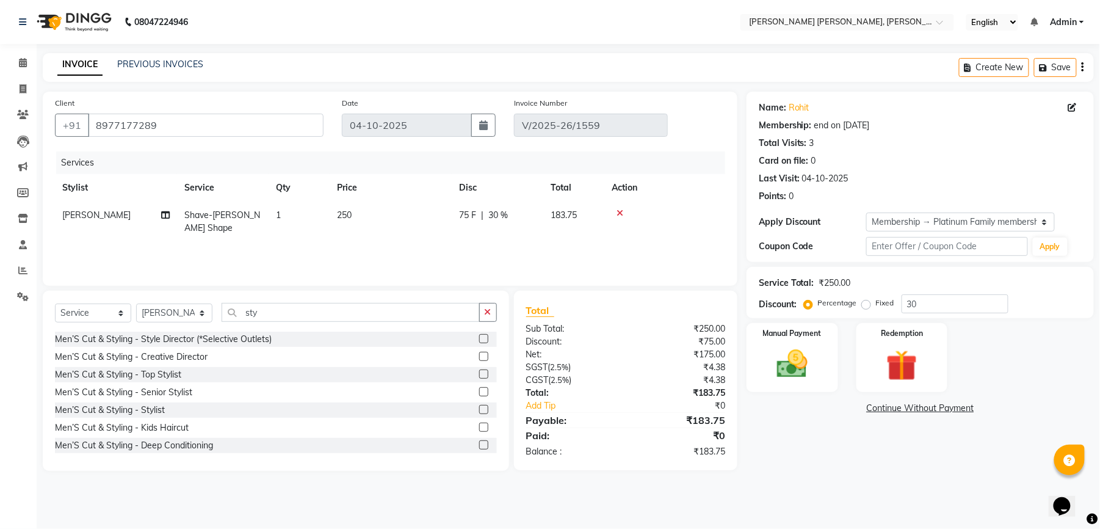
click at [479, 410] on label at bounding box center [483, 409] width 9 height 9
click at [479, 410] on input "checkbox" at bounding box center [483, 410] width 8 height 8
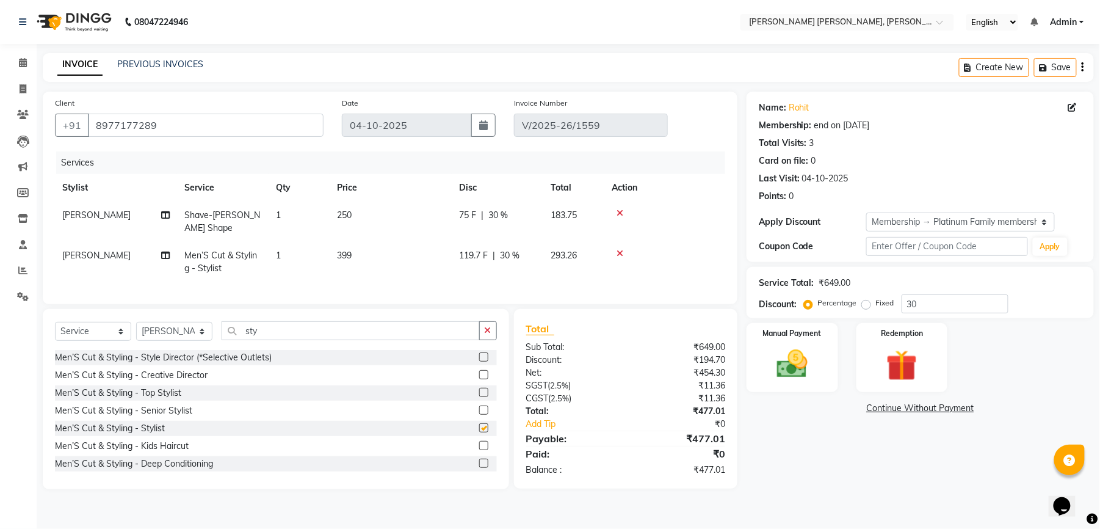
checkbox input "false"
click at [492, 215] on span "30 %" at bounding box center [498, 215] width 20 height 13
select select "60477"
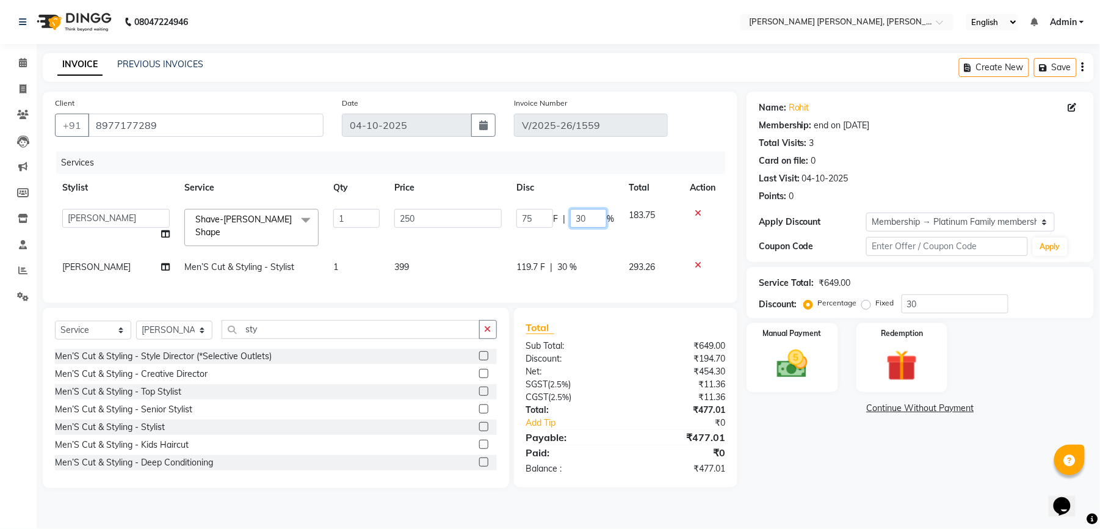
drag, startPoint x: 587, startPoint y: 220, endPoint x: 570, endPoint y: 219, distance: 16.6
click at [570, 219] on input "30" at bounding box center [588, 218] width 37 height 19
type input "0"
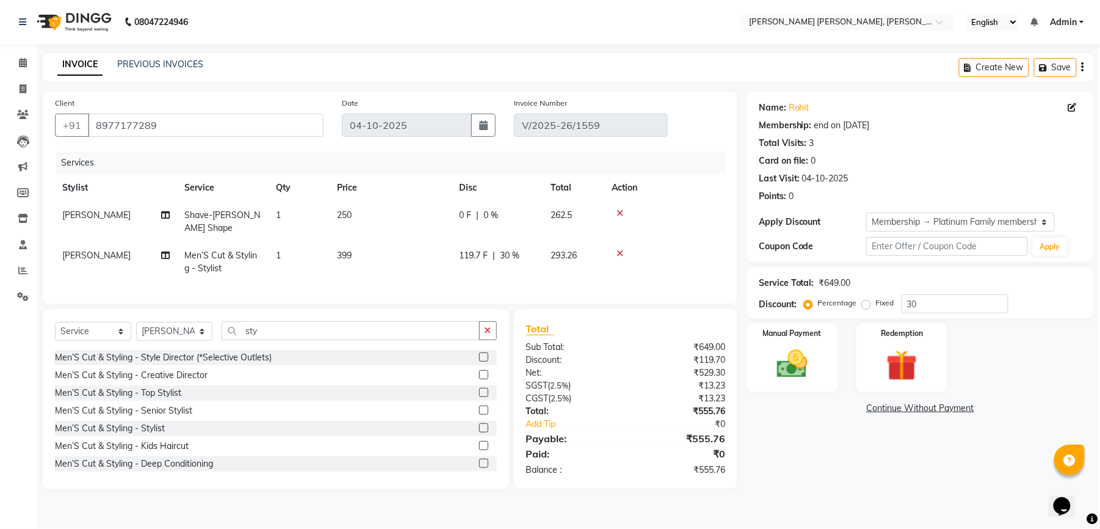
drag, startPoint x: 571, startPoint y: 255, endPoint x: 573, endPoint y: 265, distance: 10.5
click at [570, 256] on tr "gufran mohammad Men’S Cut & Styling - Stylist 1 399 119.7 F | 30 % 293.26" at bounding box center [390, 262] width 670 height 40
drag, startPoint x: 508, startPoint y: 258, endPoint x: 496, endPoint y: 259, distance: 12.3
click at [496, 259] on div "119.7 F | 30 %" at bounding box center [497, 255] width 77 height 13
select select "60477"
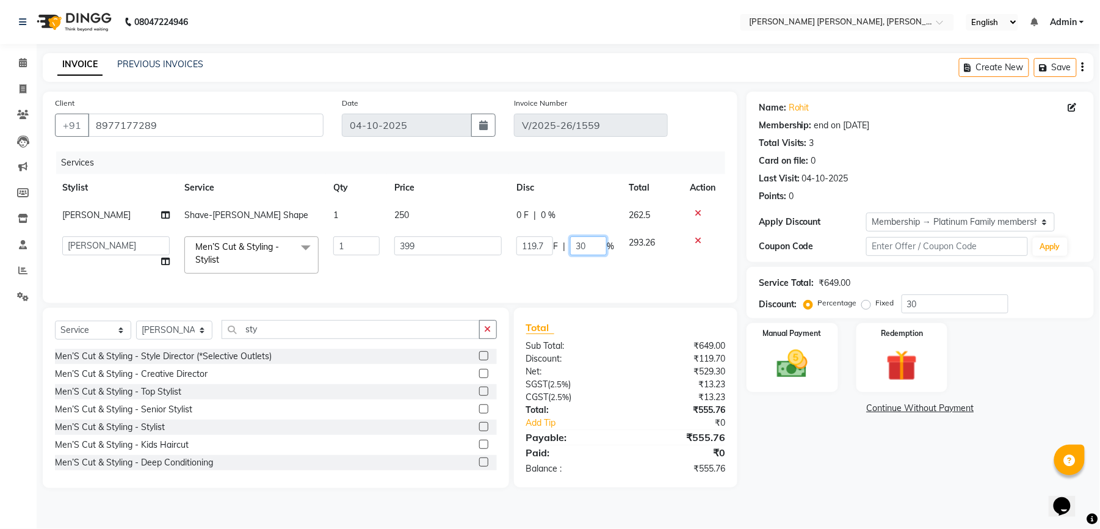
drag, startPoint x: 598, startPoint y: 249, endPoint x: 575, endPoint y: 249, distance: 23.2
click at [575, 249] on input "30" at bounding box center [588, 245] width 37 height 19
type input "0"
click at [532, 272] on td "119.7 F | 0 %" at bounding box center [565, 255] width 112 height 52
select select "60477"
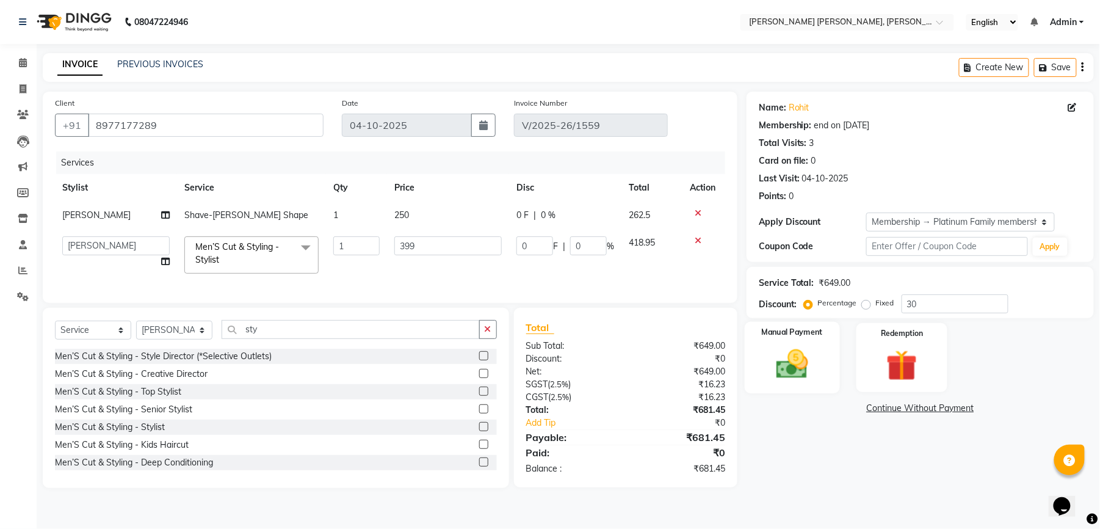
drag, startPoint x: 791, startPoint y: 363, endPoint x: 814, endPoint y: 382, distance: 29.9
click at [793, 365] on img at bounding box center [792, 364] width 53 height 37
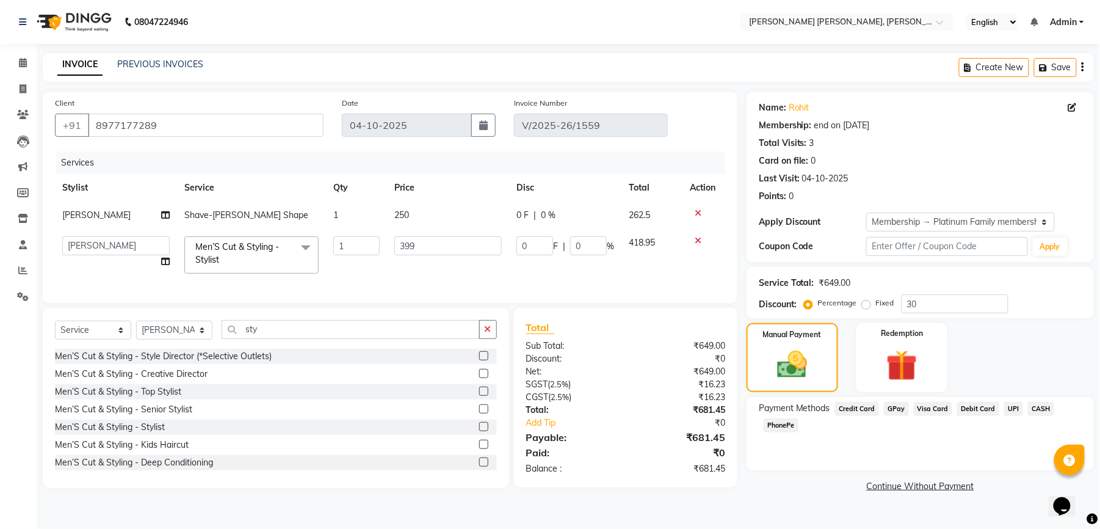
click at [865, 410] on span "Credit Card" at bounding box center [857, 409] width 44 height 14
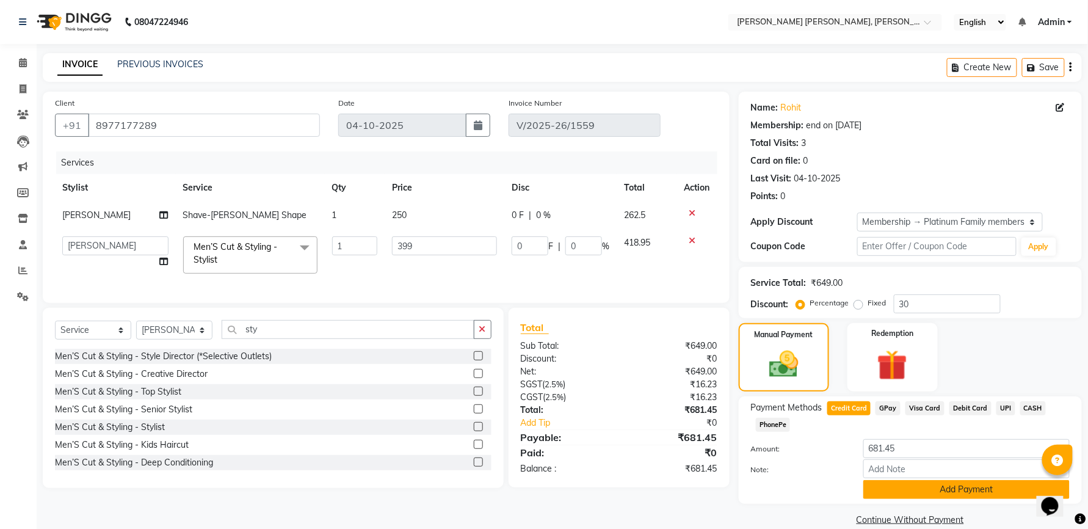
click at [918, 489] on button "Add Payment" at bounding box center [966, 489] width 206 height 19
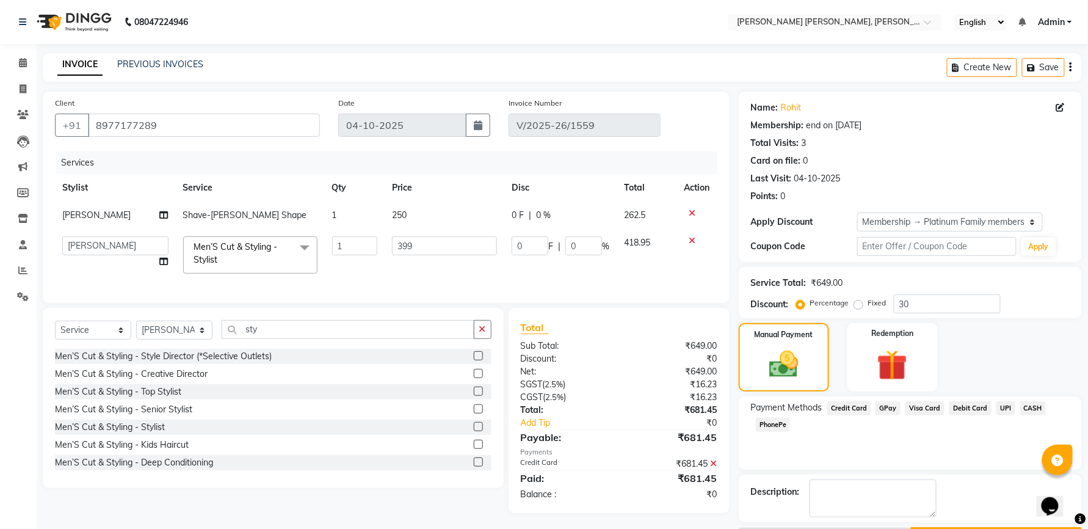
scroll to position [37, 0]
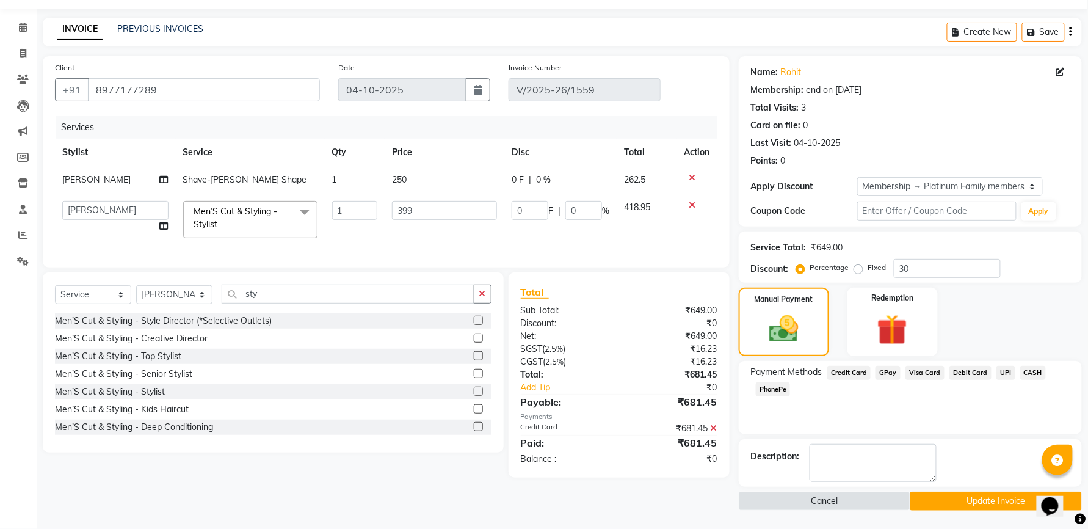
click at [952, 502] on button "Update Invoice" at bounding box center [996, 501] width 172 height 19
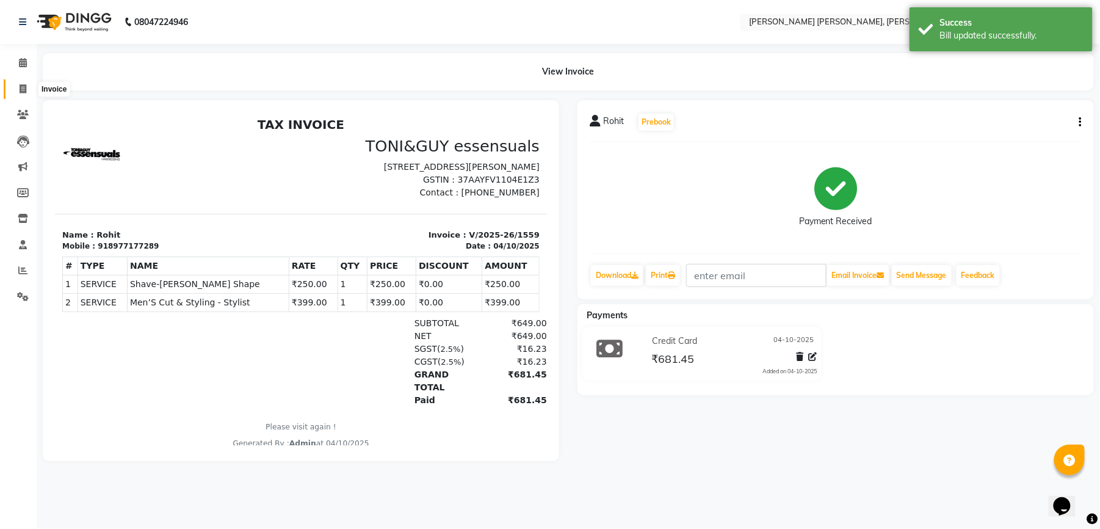
click at [23, 87] on icon at bounding box center [23, 88] width 7 height 9
select select "service"
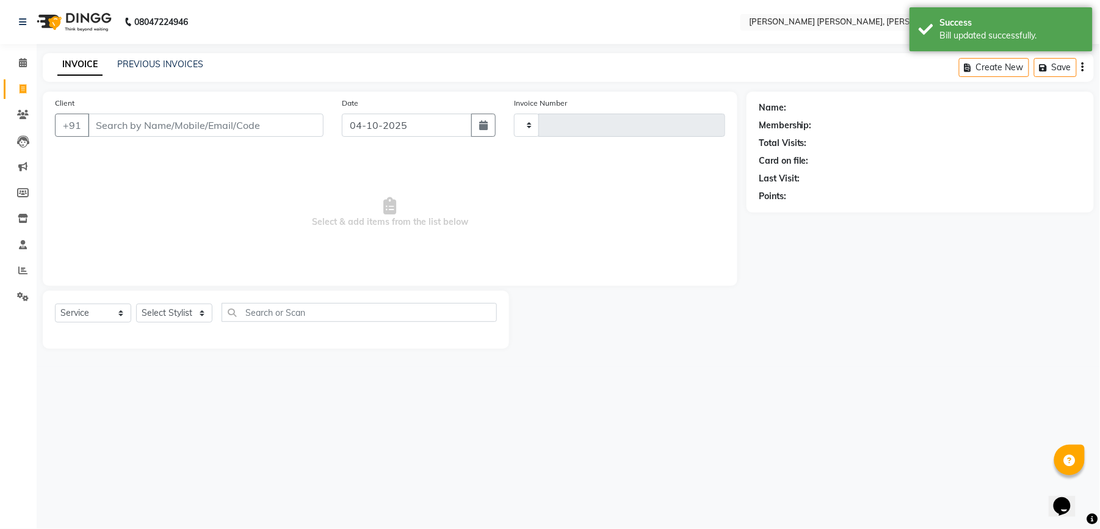
type input "1587"
select select "7150"
click at [172, 125] on input "Client" at bounding box center [206, 125] width 236 height 23
type input "Dheeraj"
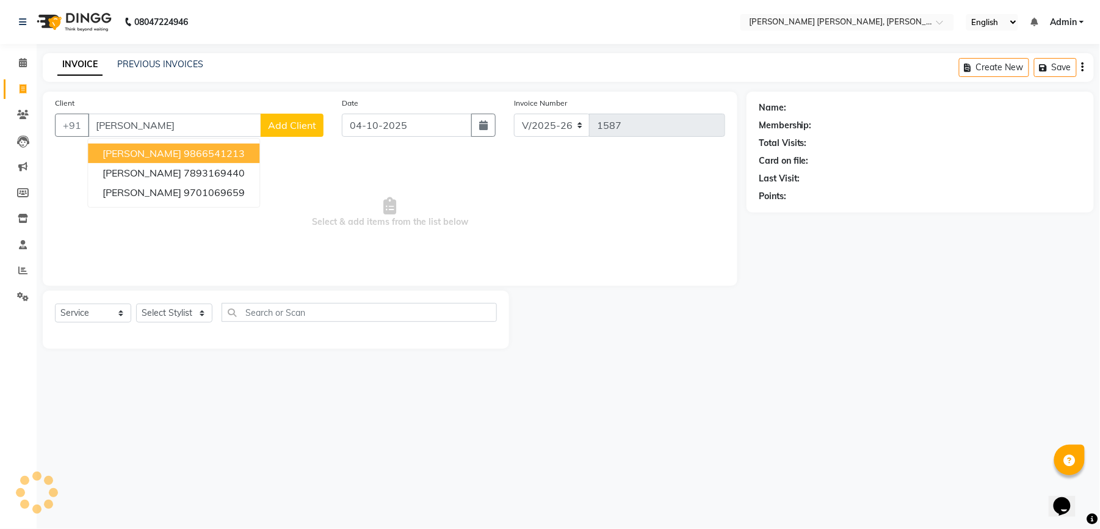
drag, startPoint x: 161, startPoint y: 125, endPoint x: 93, endPoint y: 126, distance: 67.8
click at [93, 126] on input "Dheeraj" at bounding box center [174, 125] width 173 height 23
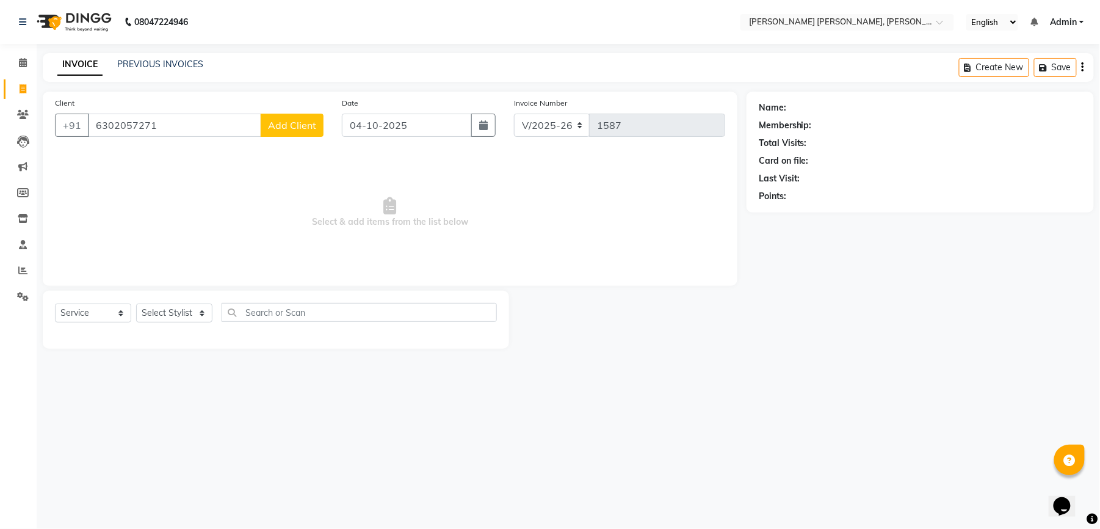
type input "6302057271"
click at [293, 136] on button "Add Client" at bounding box center [292, 125] width 63 height 23
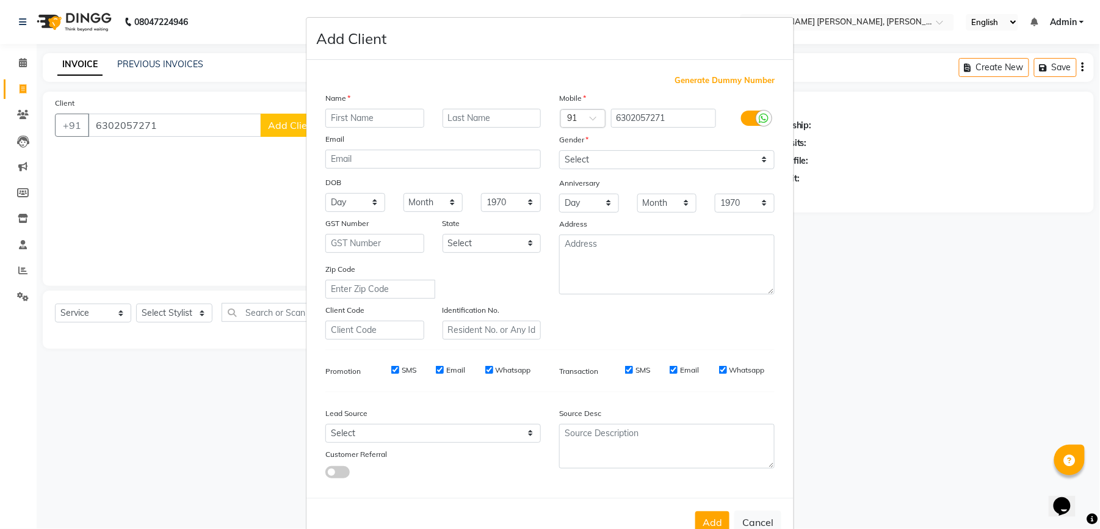
click at [360, 118] on input "text" at bounding box center [374, 118] width 99 height 19
type input "Dheeraj"
drag, startPoint x: 623, startPoint y: 159, endPoint x: 623, endPoint y: 167, distance: 8.5
click at [623, 159] on select "Select [DEMOGRAPHIC_DATA] [DEMOGRAPHIC_DATA] Other Prefer Not To Say" at bounding box center [667, 159] width 216 height 19
select select "[DEMOGRAPHIC_DATA]"
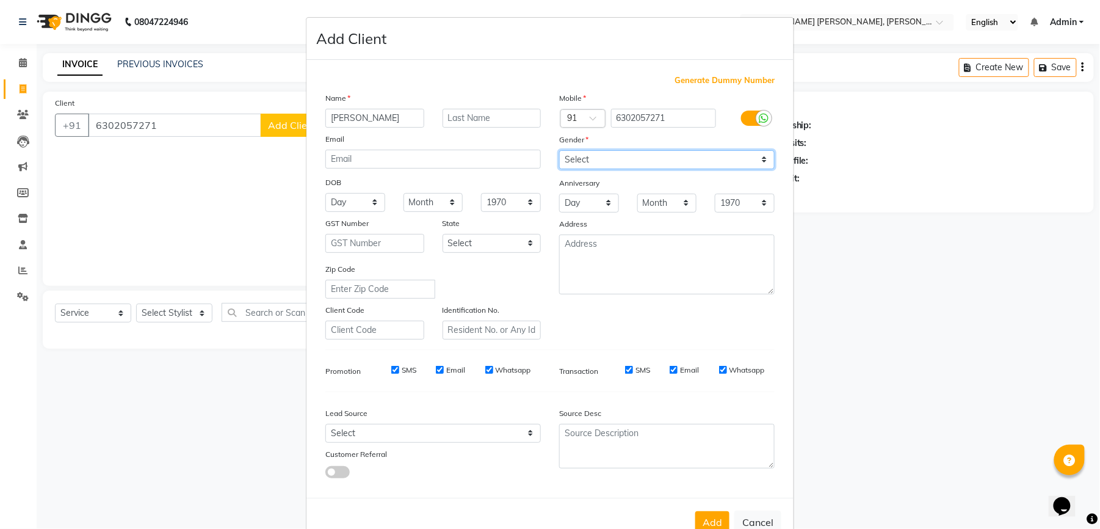
click at [559, 150] on select "Select [DEMOGRAPHIC_DATA] [DEMOGRAPHIC_DATA] Other Prefer Not To Say" at bounding box center [667, 159] width 216 height 19
click at [391, 370] on input "SMS" at bounding box center [395, 370] width 8 height 8
checkbox input "false"
click at [438, 368] on div "Email" at bounding box center [450, 370] width 29 height 11
drag, startPoint x: 430, startPoint y: 368, endPoint x: 452, endPoint y: 366, distance: 21.4
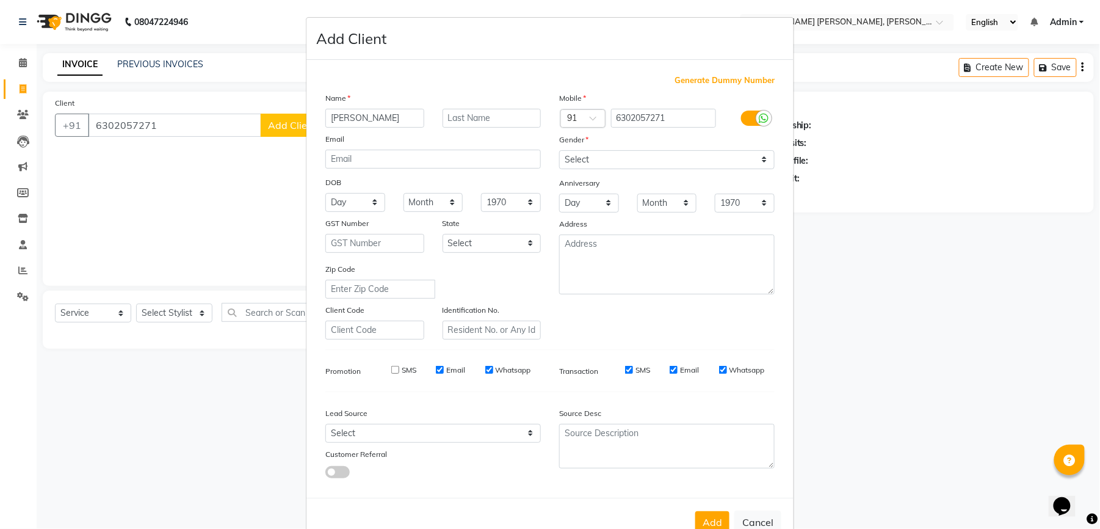
click at [436, 368] on input "Email" at bounding box center [440, 370] width 8 height 8
checkbox input "false"
click at [485, 370] on input "Whatsapp" at bounding box center [489, 370] width 8 height 8
checkbox input "false"
click at [625, 369] on input "SMS" at bounding box center [629, 370] width 8 height 8
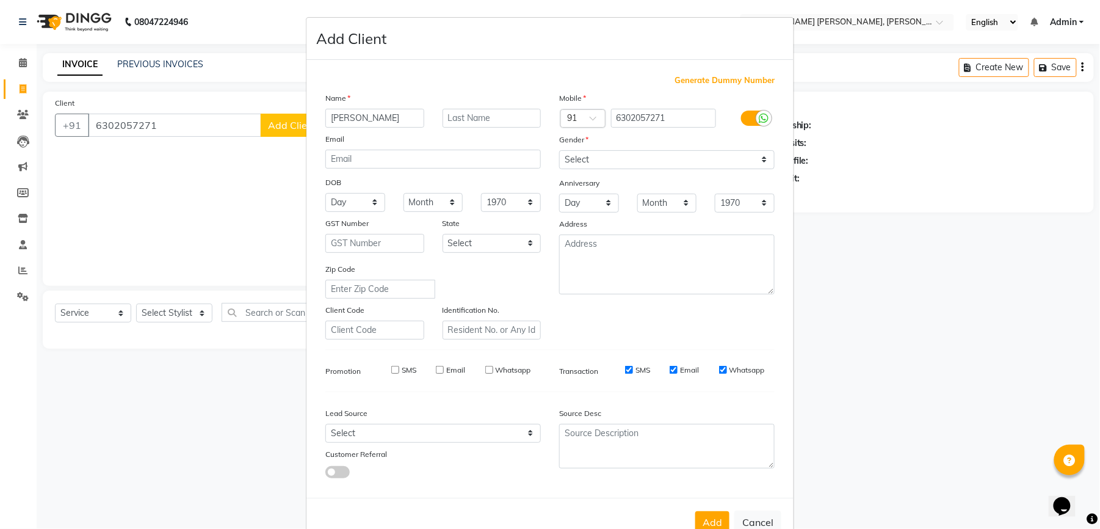
checkbox input "false"
click at [670, 369] on input "Email" at bounding box center [674, 370] width 8 height 8
checkbox input "false"
click at [719, 366] on input "Whatsapp" at bounding box center [723, 370] width 8 height 8
checkbox input "false"
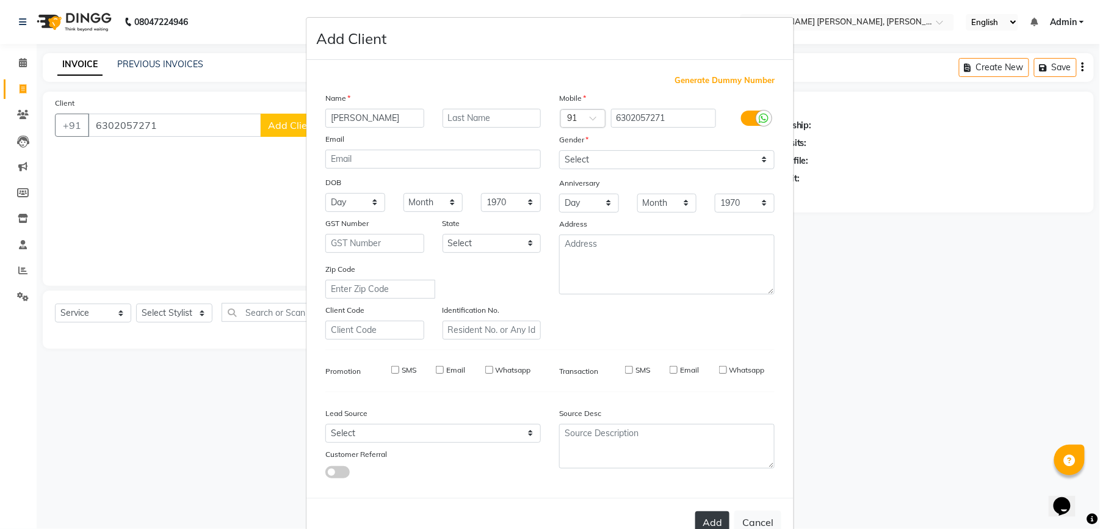
click at [700, 521] on button "Add" at bounding box center [712, 522] width 34 height 22
select select
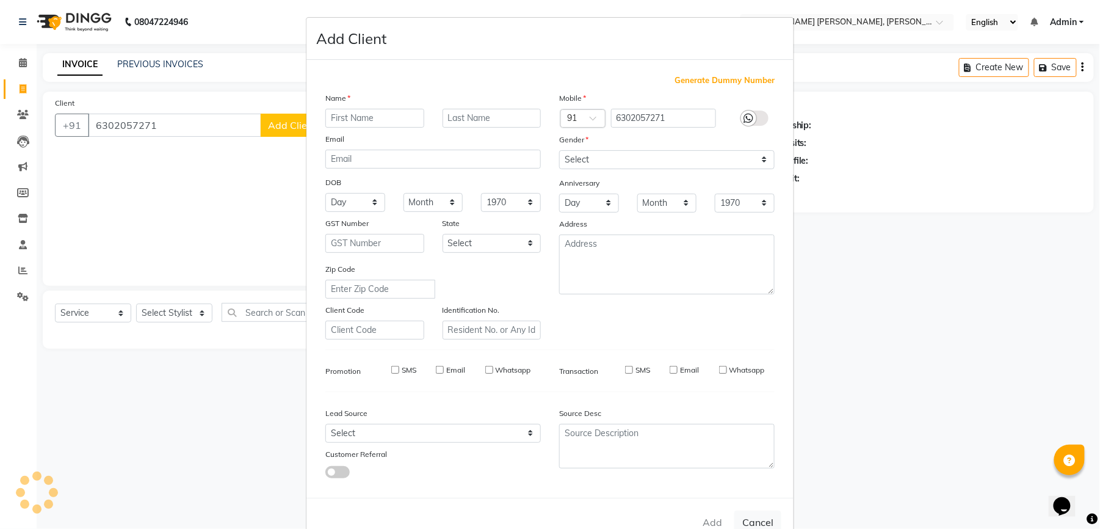
select select
checkbox input "false"
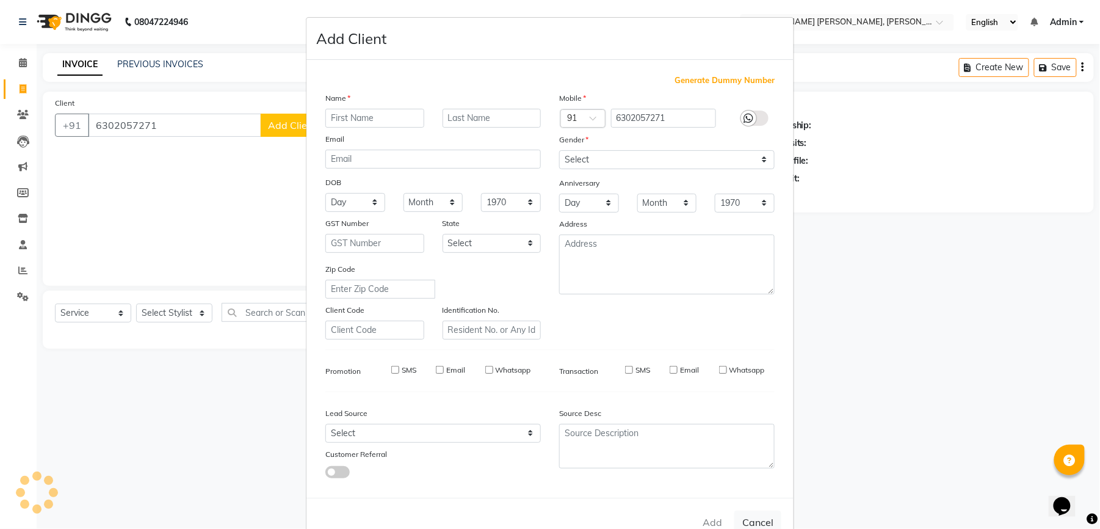
checkbox input "false"
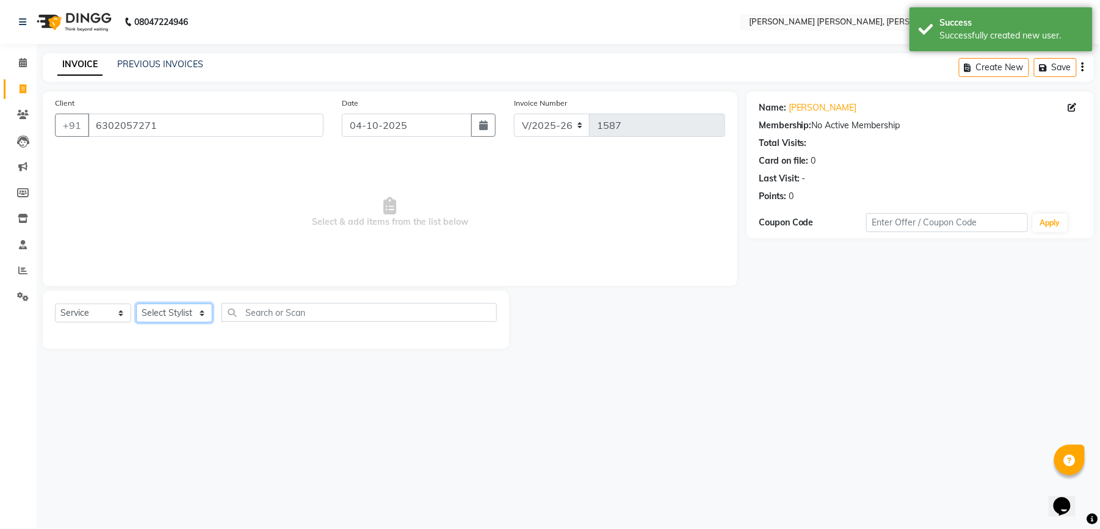
drag, startPoint x: 169, startPoint y: 310, endPoint x: 172, endPoint y: 321, distance: 10.7
click at [169, 310] on select "Select Stylist faizz [PERSON_NAME] [PERSON_NAME] sree Manager [PERSON_NAME] (Un…" at bounding box center [174, 312] width 76 height 19
select select "79411"
click at [136, 303] on select "Select Stylist faizz [PERSON_NAME] [PERSON_NAME] sree Manager [PERSON_NAME] (Un…" at bounding box center [174, 312] width 76 height 19
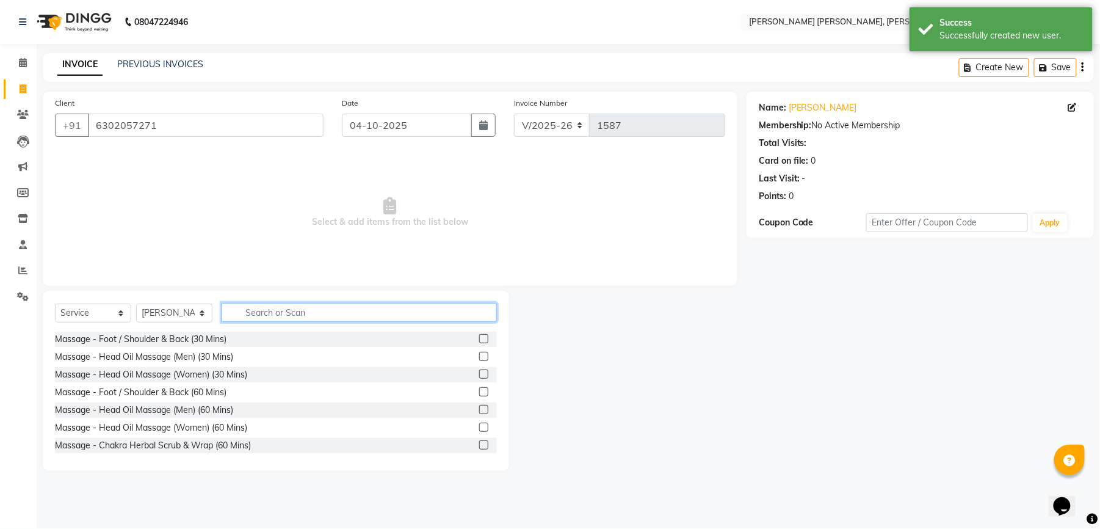
click at [286, 310] on input "text" at bounding box center [359, 312] width 275 height 19
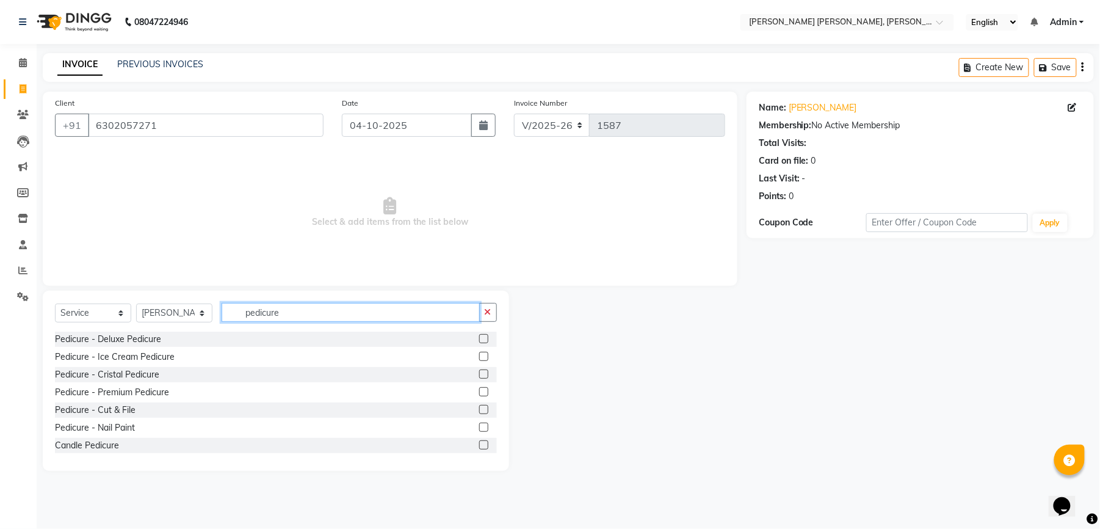
type input "pedicure"
click at [479, 338] on label at bounding box center [483, 338] width 9 height 9
click at [479, 338] on input "checkbox" at bounding box center [483, 339] width 8 height 8
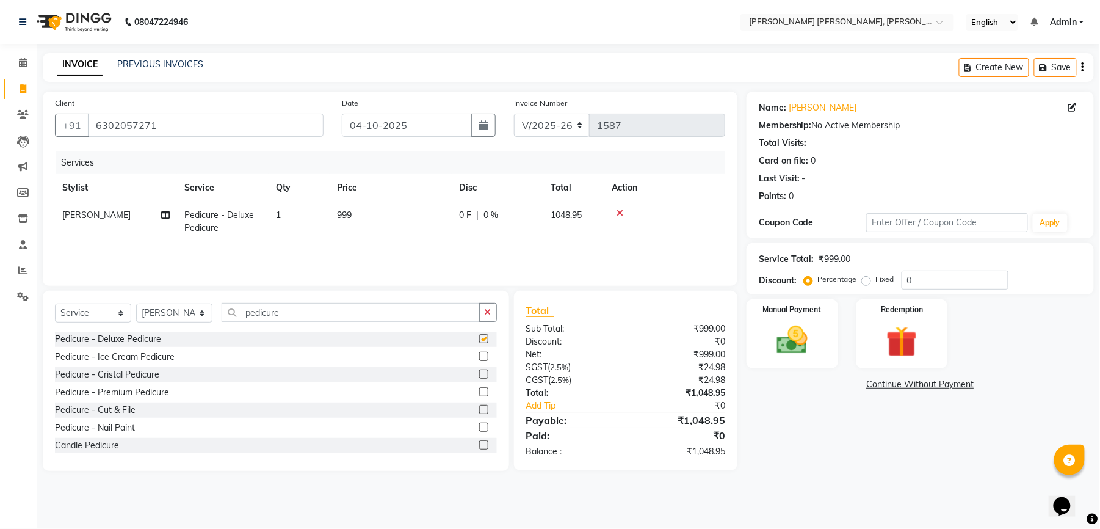
checkbox input "false"
drag, startPoint x: 281, startPoint y: 313, endPoint x: 171, endPoint y: 325, distance: 111.3
click at [172, 325] on div "Select Service Product Membership Package Voucher Prepaid Gift Card Select Styl…" at bounding box center [276, 317] width 442 height 29
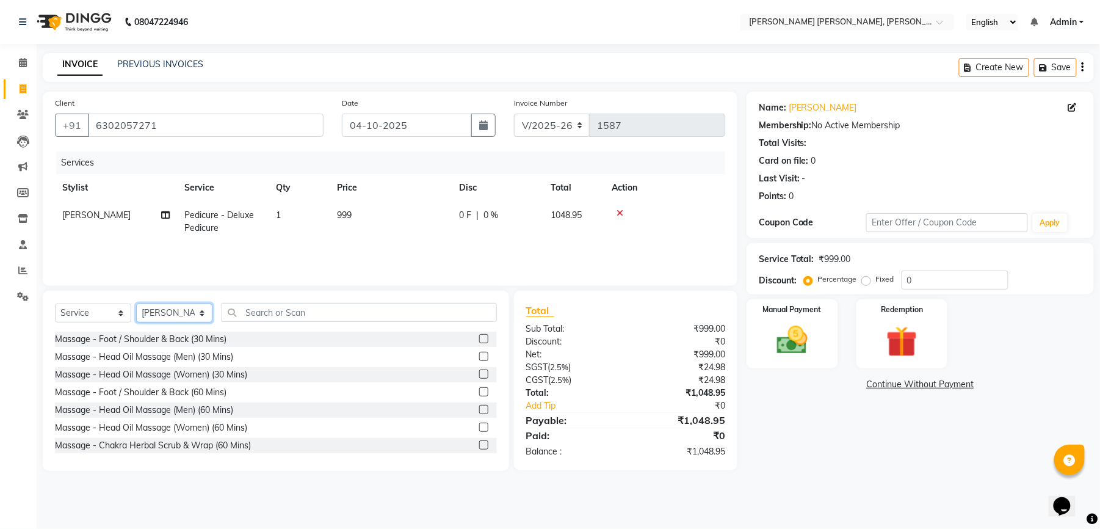
click at [152, 311] on select "Select Stylist faizz [PERSON_NAME] [PERSON_NAME] sree Manager [PERSON_NAME] (Un…" at bounding box center [174, 312] width 76 height 19
select select "60477"
click at [136, 303] on select "Select Stylist faizz [PERSON_NAME] [PERSON_NAME] sree Manager [PERSON_NAME] (Un…" at bounding box center [174, 312] width 76 height 19
click at [259, 310] on input "text" at bounding box center [359, 312] width 275 height 19
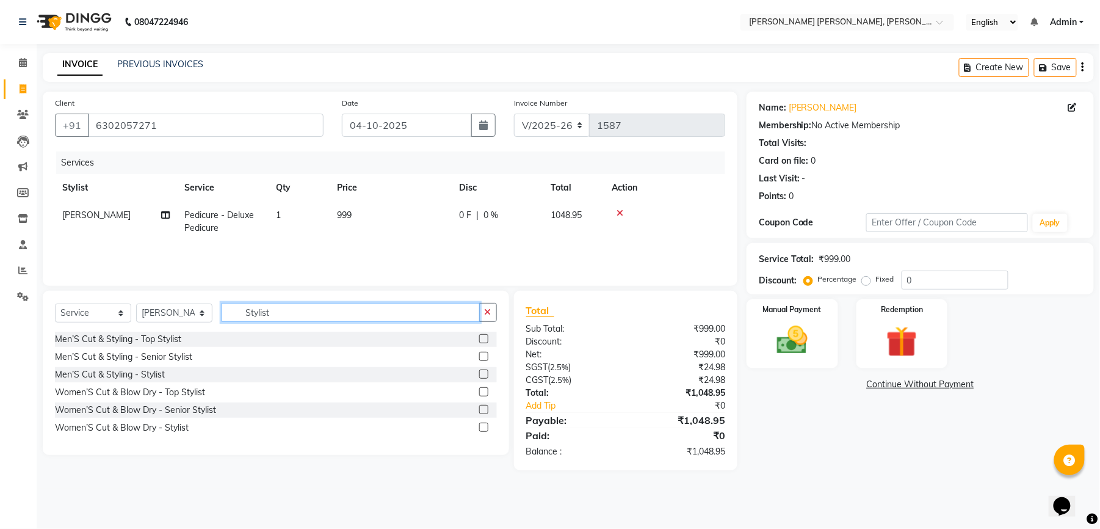
type input "Stylist"
click at [482, 377] on label at bounding box center [483, 373] width 9 height 9
click at [482, 377] on input "checkbox" at bounding box center [483, 375] width 8 height 8
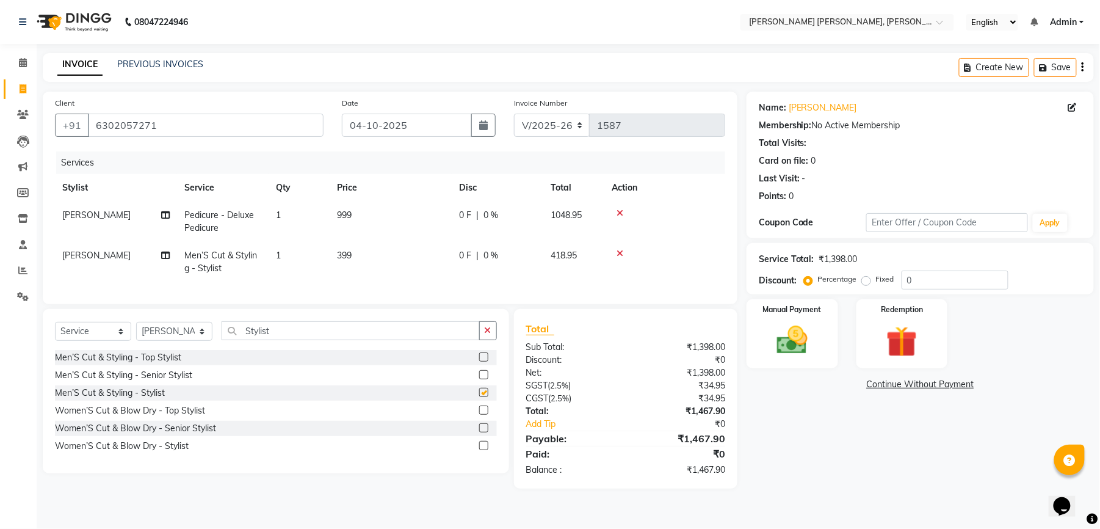
checkbox input "false"
drag, startPoint x: 281, startPoint y: 343, endPoint x: 223, endPoint y: 364, distance: 62.2
click at [223, 364] on div "Select Service Product Membership Package Voucher Prepaid Gift Card Select Styl…" at bounding box center [276, 391] width 466 height 164
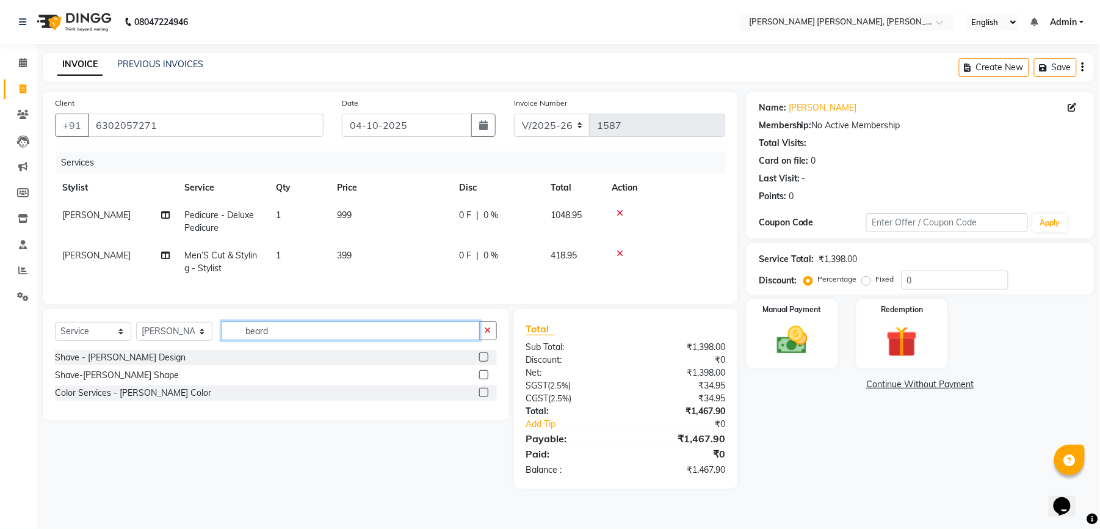
type input "beard"
click at [482, 379] on label at bounding box center [483, 374] width 9 height 9
click at [482, 379] on input "checkbox" at bounding box center [483, 375] width 8 height 8
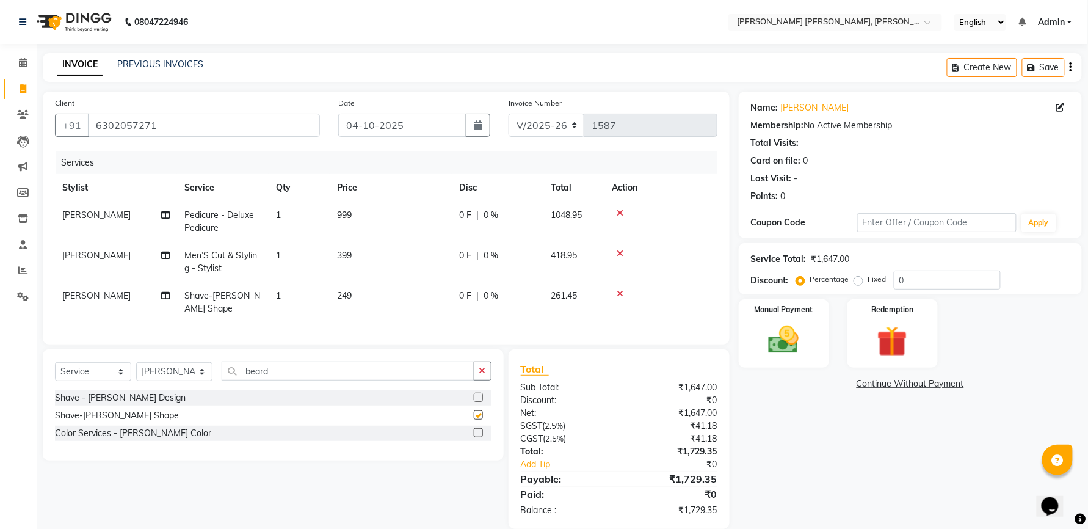
checkbox input "false"
click at [355, 296] on td "249" at bounding box center [391, 302] width 122 height 40
select select "60477"
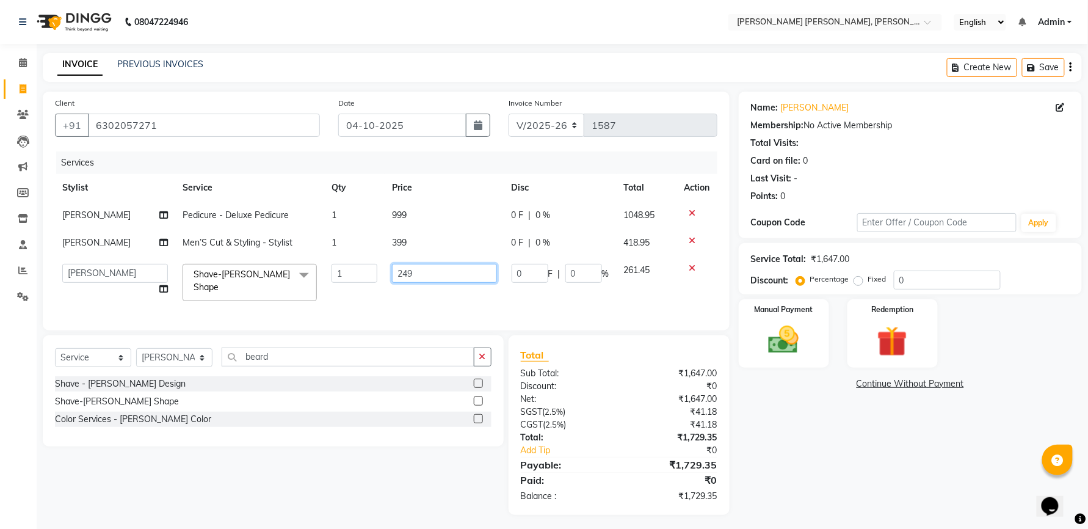
drag, startPoint x: 434, startPoint y: 272, endPoint x: 402, endPoint y: 275, distance: 31.8
click at [402, 275] on input "249" at bounding box center [444, 273] width 104 height 19
type input "250"
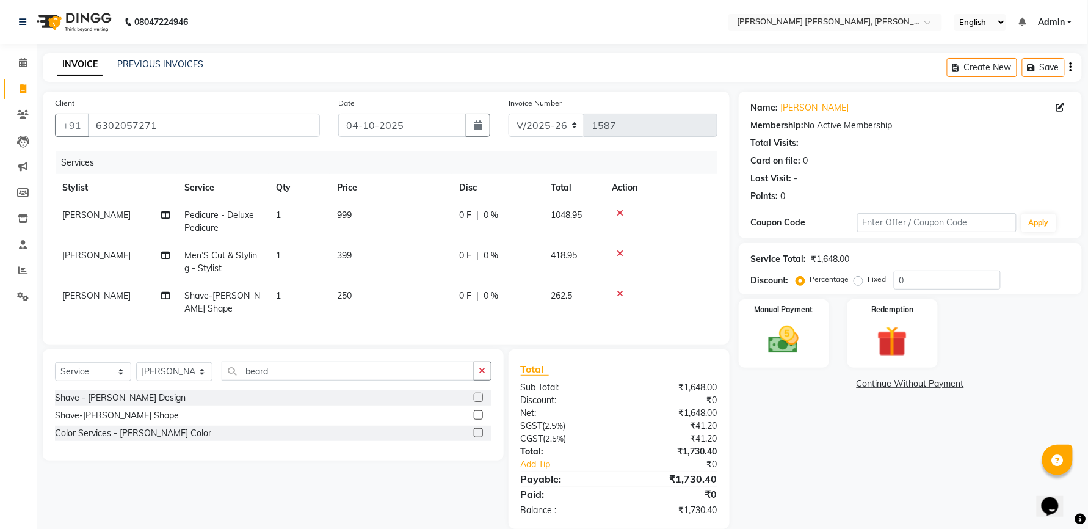
click at [396, 248] on td "399" at bounding box center [391, 262] width 122 height 40
select select "60477"
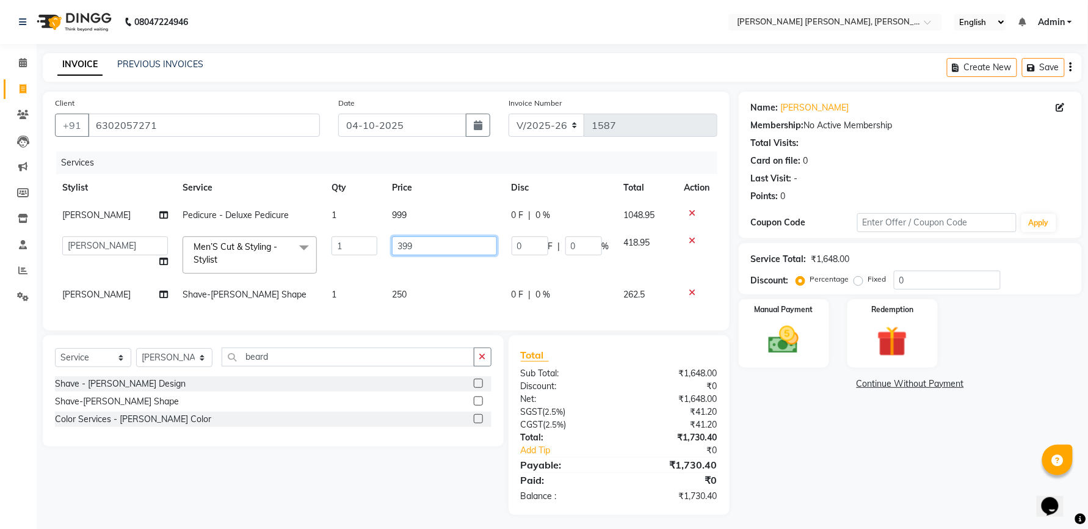
drag, startPoint x: 450, startPoint y: 249, endPoint x: 374, endPoint y: 233, distance: 77.4
click at [374, 233] on tr "faizz [PERSON_NAME] [PERSON_NAME] sree Manager [PERSON_NAME] shaz (Unisex Styli…" at bounding box center [386, 255] width 662 height 52
type input "400"
click at [354, 278] on tr "faizz [PERSON_NAME] [PERSON_NAME] sree Manager [PERSON_NAME] shaz (Unisex Styli…" at bounding box center [386, 255] width 662 height 52
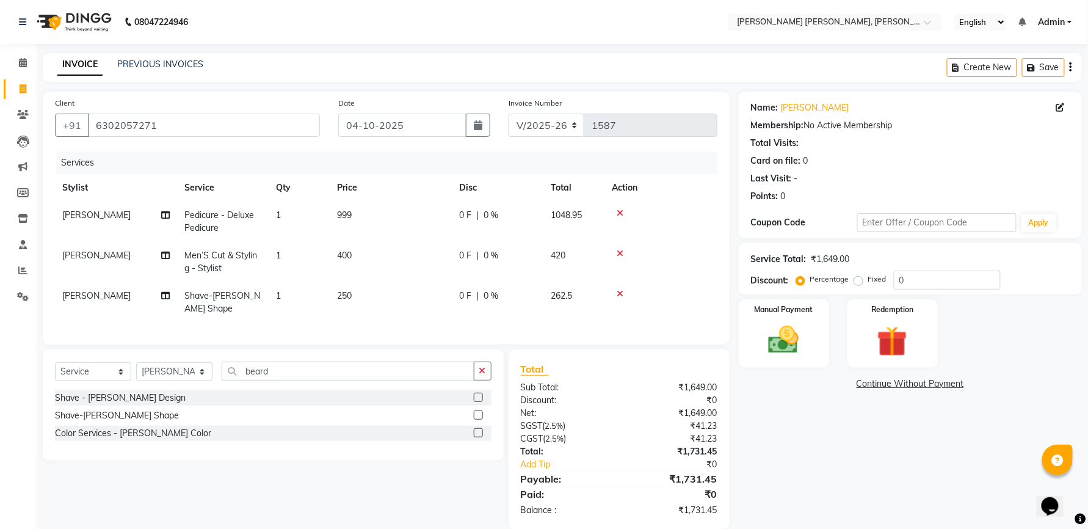
scroll to position [31, 0]
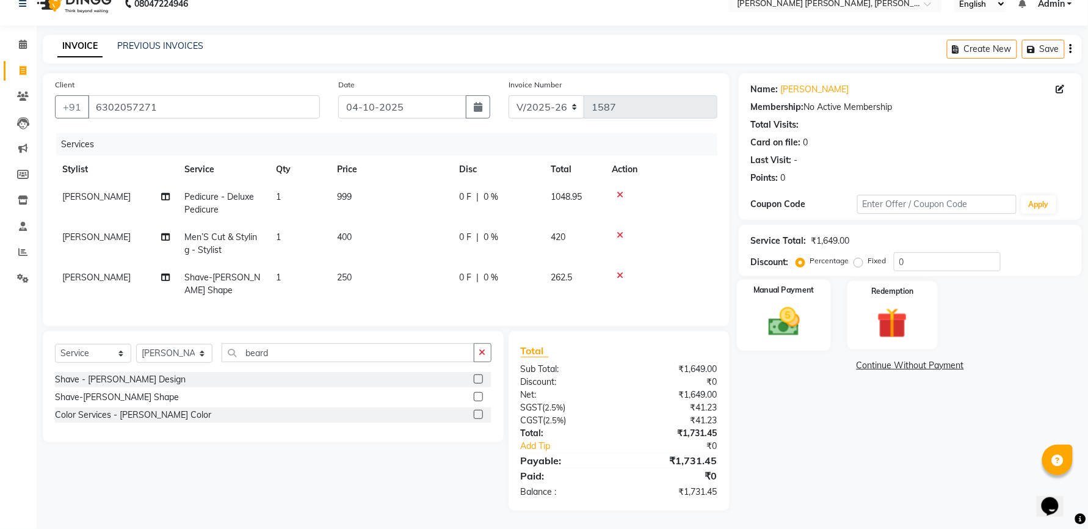
drag, startPoint x: 782, startPoint y: 305, endPoint x: 794, endPoint y: 320, distance: 19.1
click at [783, 307] on img at bounding box center [783, 321] width 51 height 37
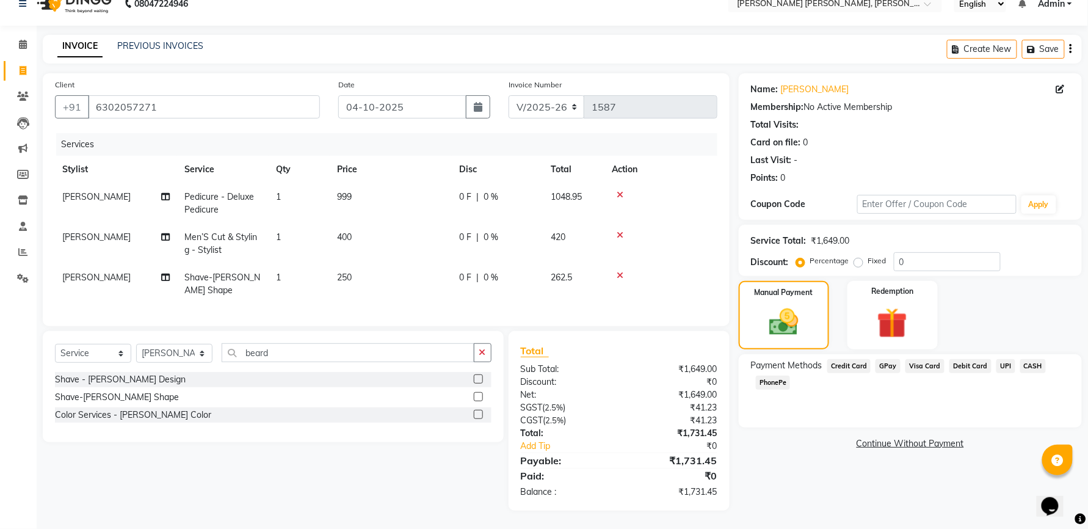
click at [852, 359] on span "Credit Card" at bounding box center [849, 366] width 44 height 14
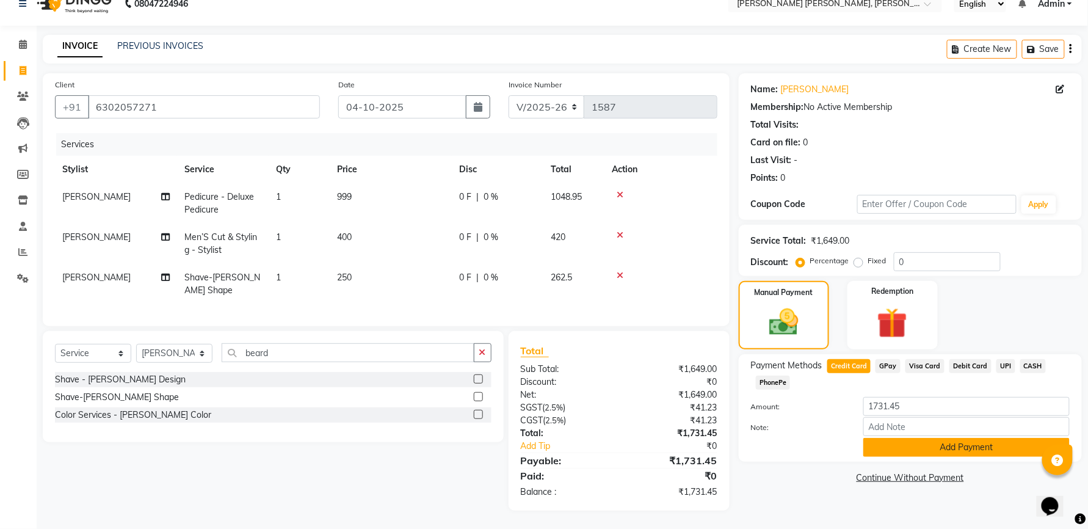
click at [912, 438] on button "Add Payment" at bounding box center [966, 447] width 206 height 19
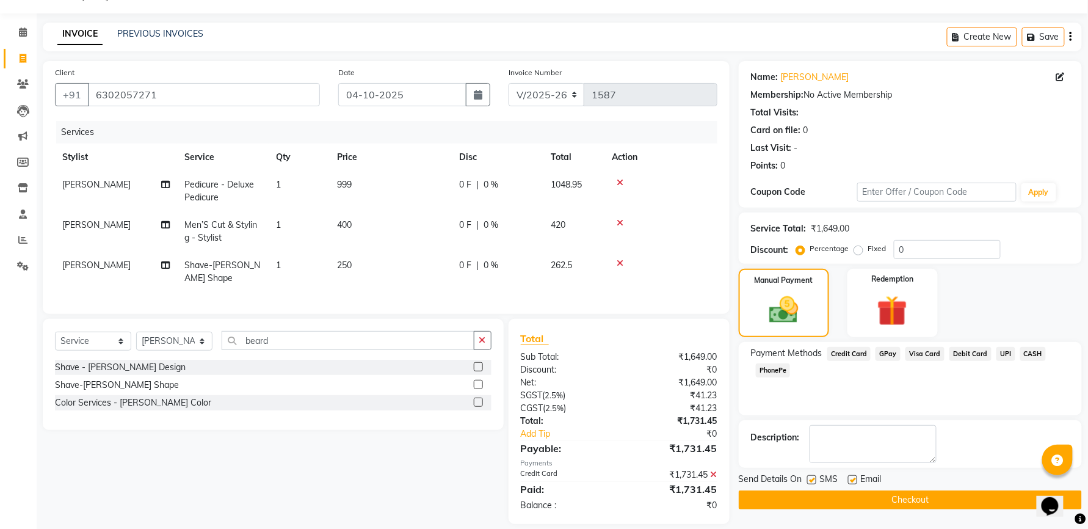
scroll to position [56, 0]
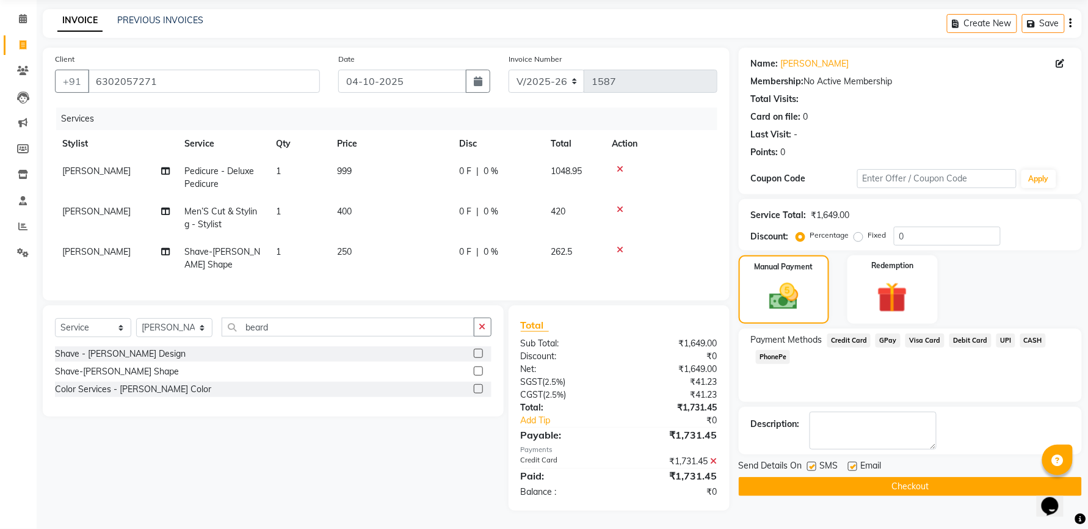
click at [811, 459] on div "SMS" at bounding box center [827, 466] width 41 height 15
click at [809, 462] on label at bounding box center [811, 466] width 9 height 9
click at [809, 463] on input "checkbox" at bounding box center [811, 467] width 8 height 8
checkbox input "false"
click at [852, 462] on label at bounding box center [852, 466] width 9 height 9
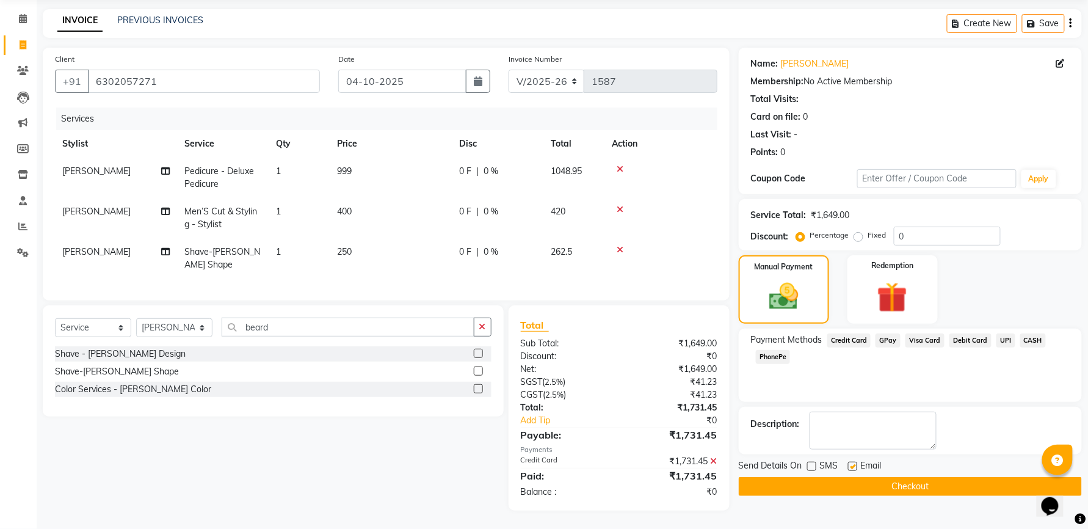
click at [852, 463] on input "checkbox" at bounding box center [852, 467] width 8 height 8
checkbox input "false"
click at [846, 477] on button "Checkout" at bounding box center [910, 486] width 343 height 19
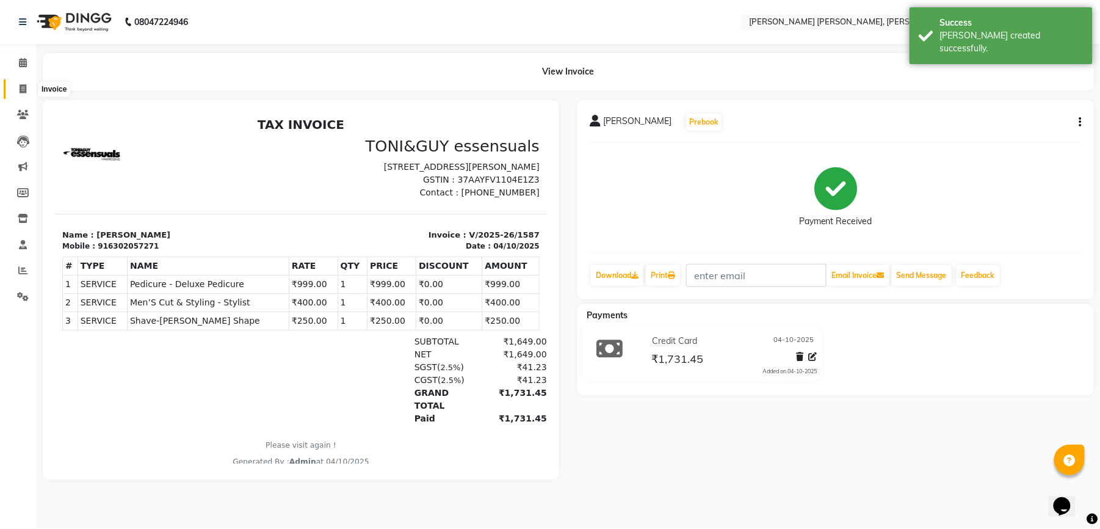
click at [20, 92] on icon at bounding box center [23, 88] width 7 height 9
select select "service"
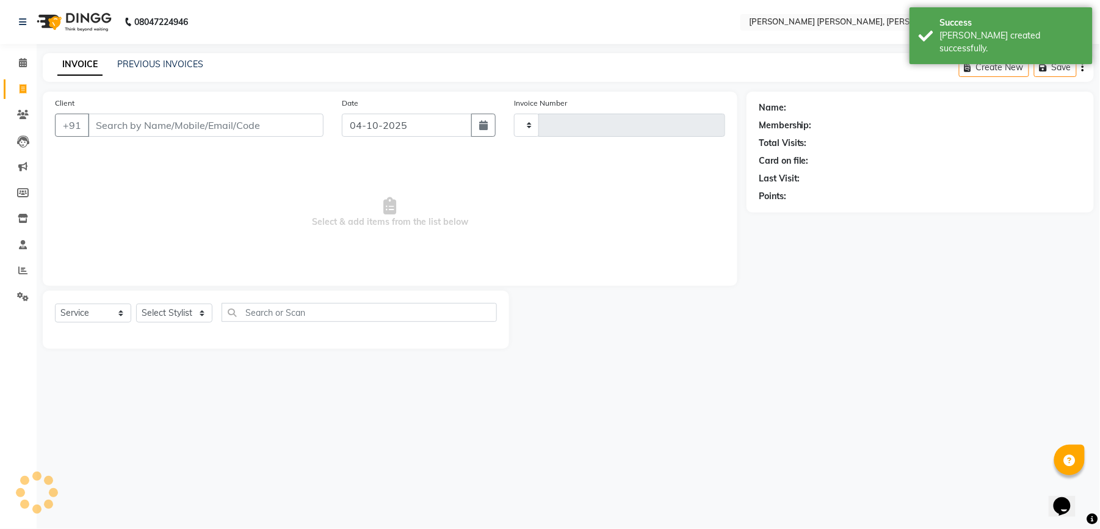
type input "1588"
select select "7150"
click at [191, 125] on input "Client" at bounding box center [206, 125] width 236 height 23
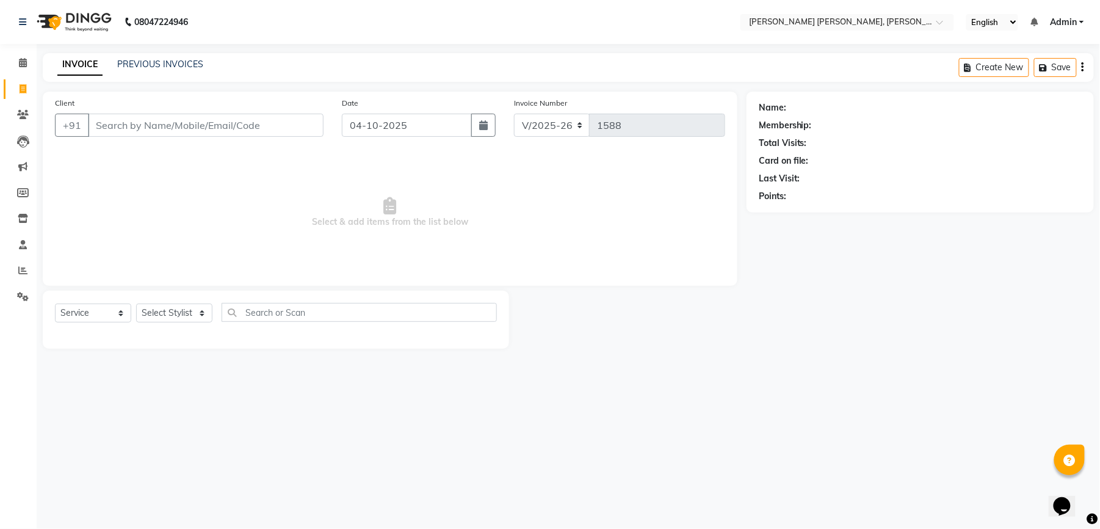
type input "9"
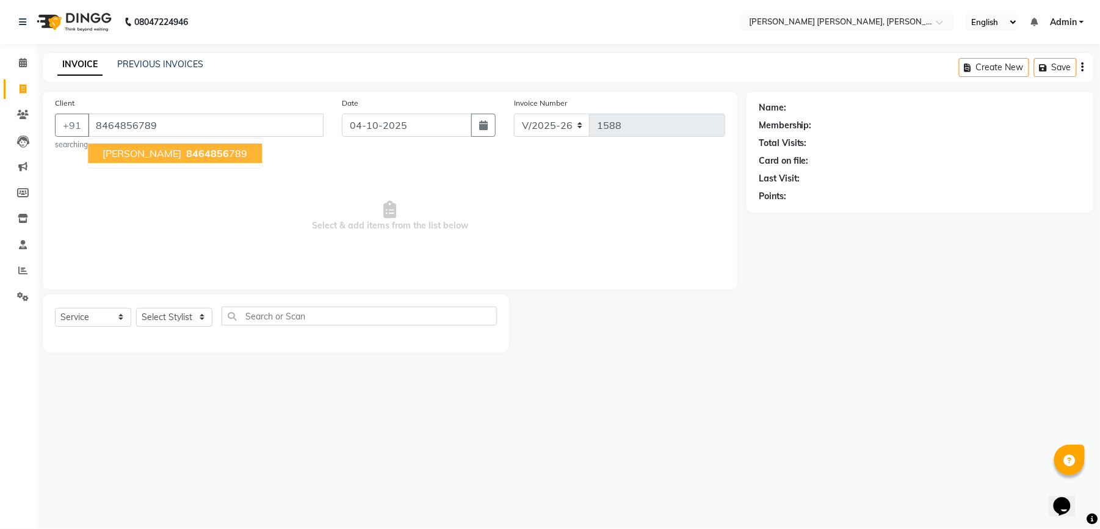
type input "8464856789"
select select "1: Object"
click at [186, 158] on span "8464856789" at bounding box center [216, 153] width 61 height 12
select select "1: Object"
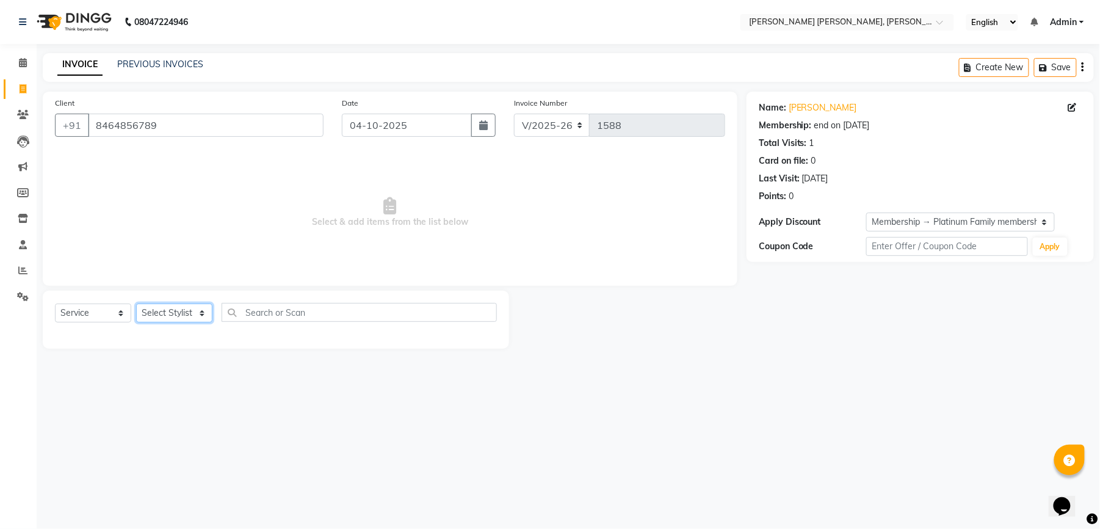
click at [180, 307] on select "Select Stylist faizz [PERSON_NAME] [PERSON_NAME] sree Manager [PERSON_NAME] (Un…" at bounding box center [174, 312] width 76 height 19
select select "60560"
click at [136, 303] on select "Select Stylist faizz [PERSON_NAME] [PERSON_NAME] sree Manager [PERSON_NAME] (Un…" at bounding box center [174, 312] width 76 height 19
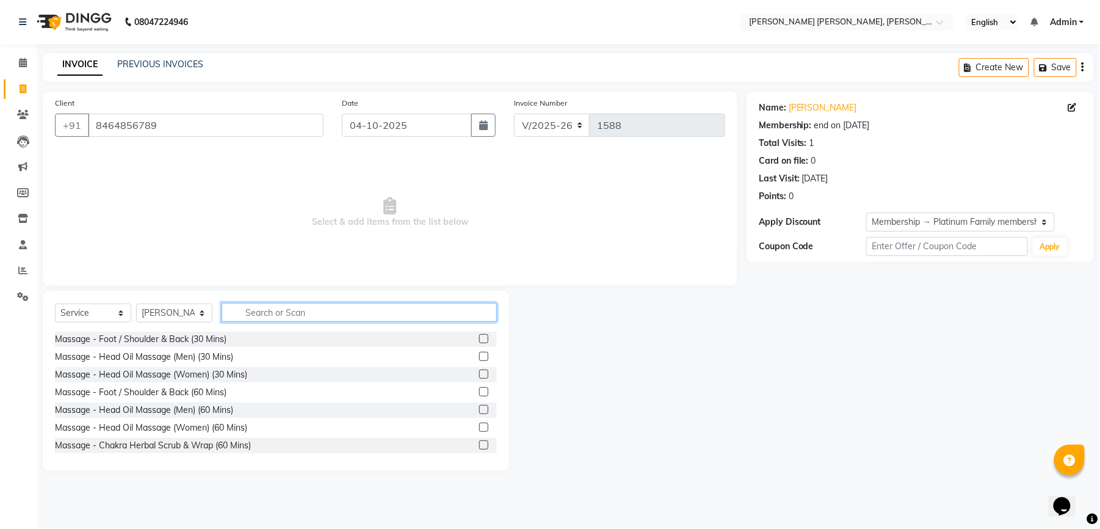
click at [271, 308] on input "text" at bounding box center [359, 312] width 275 height 19
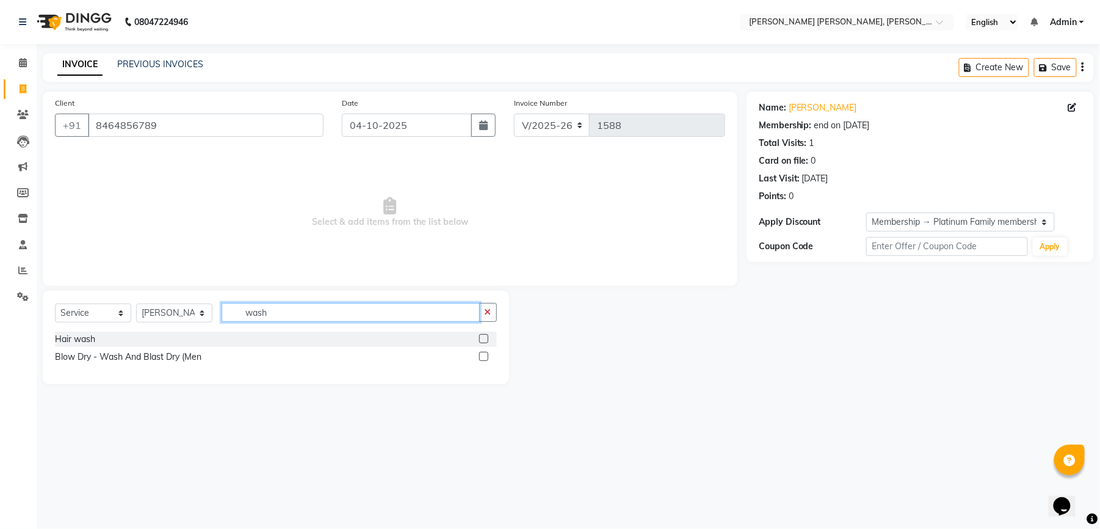
type input "wash"
click at [486, 337] on label at bounding box center [483, 338] width 9 height 9
click at [486, 337] on input "checkbox" at bounding box center [483, 339] width 8 height 8
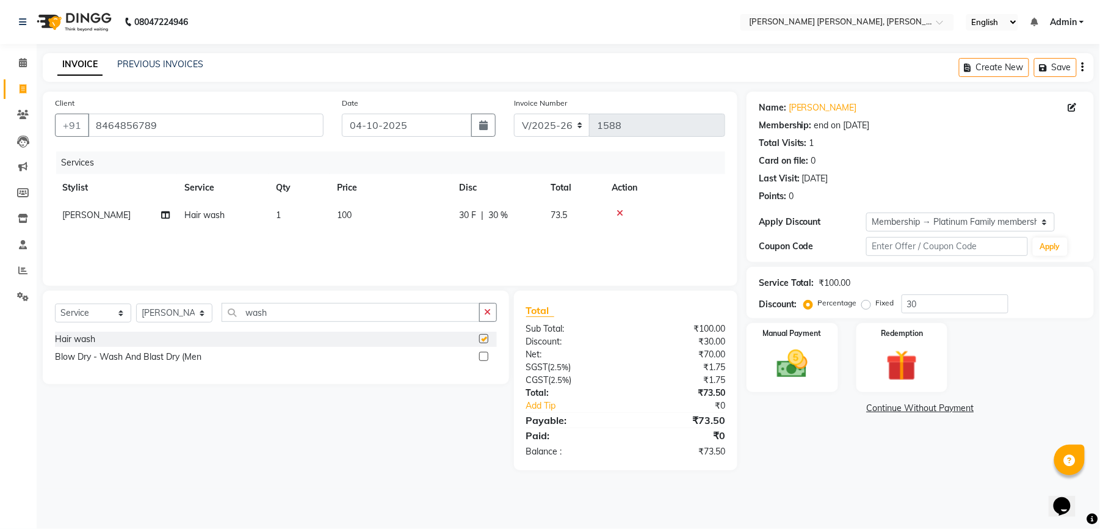
checkbox input "false"
click at [486, 355] on label at bounding box center [483, 356] width 9 height 9
click at [486, 355] on input "checkbox" at bounding box center [483, 357] width 8 height 8
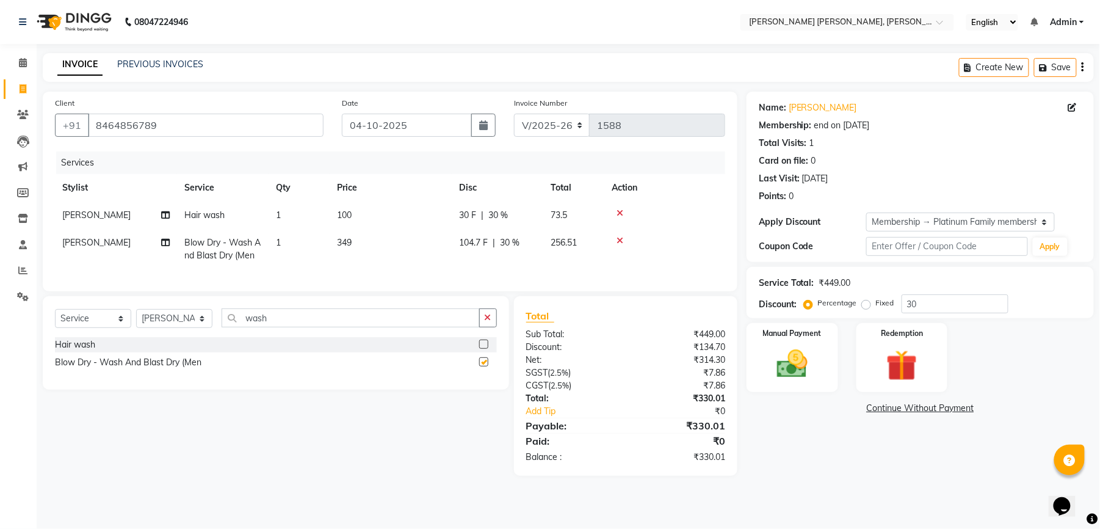
checkbox input "false"
click at [623, 211] on div at bounding box center [665, 213] width 106 height 9
click at [617, 211] on icon at bounding box center [620, 213] width 7 height 9
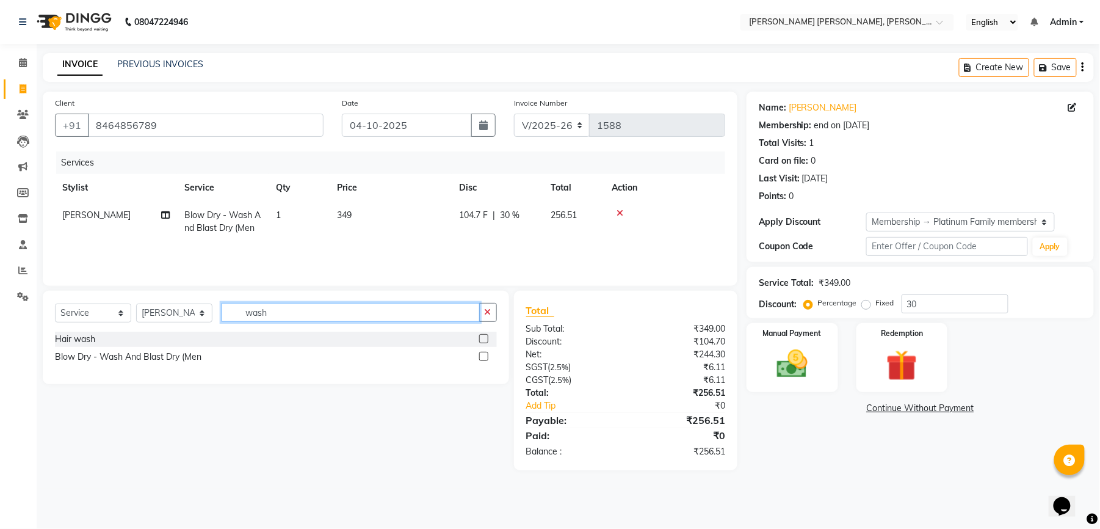
drag, startPoint x: 280, startPoint y: 315, endPoint x: 198, endPoint y: 315, distance: 81.2
click at [198, 315] on div "Select Service Product Membership Package Voucher Prepaid Gift Card Select Styl…" at bounding box center [276, 317] width 442 height 29
type input "b"
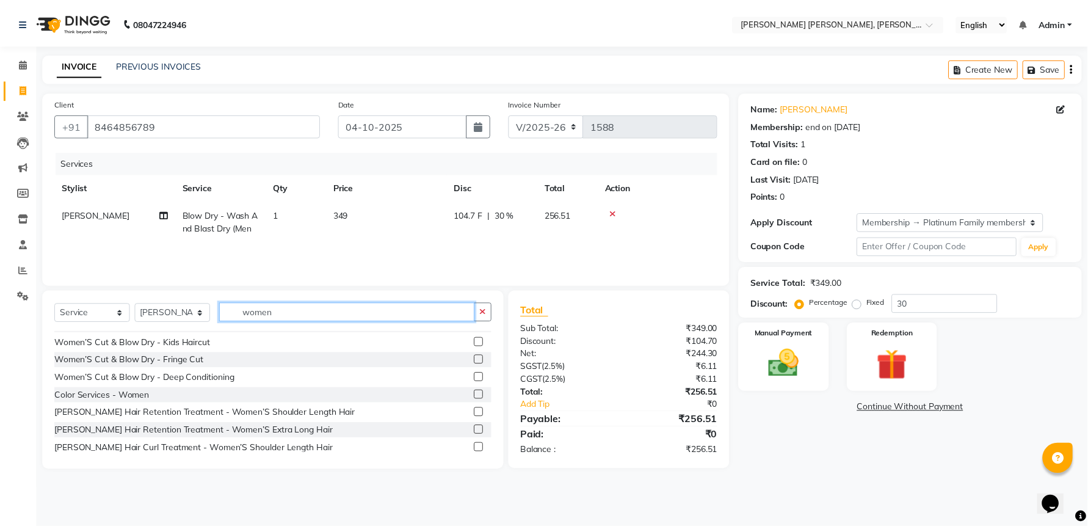
scroll to position [81, 0]
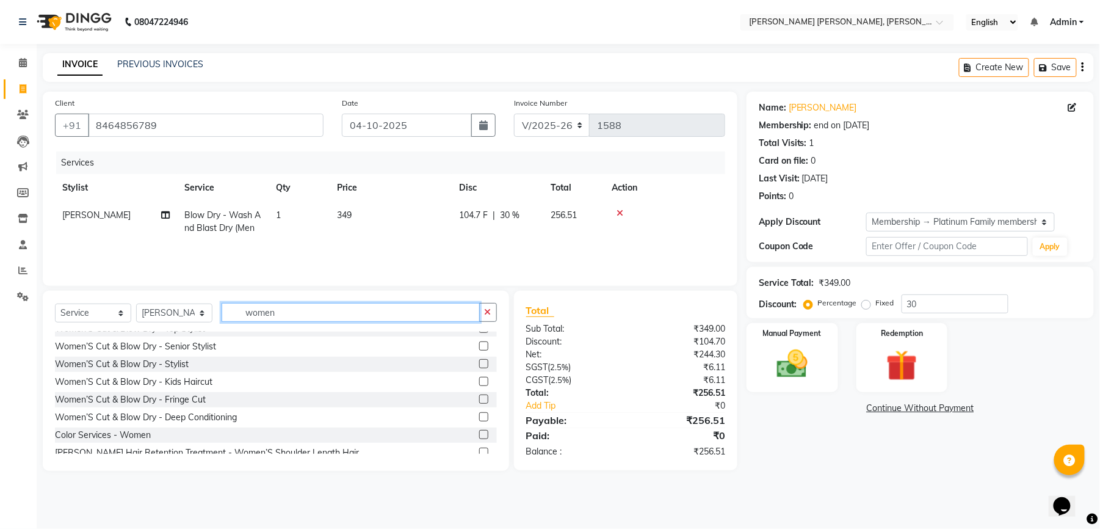
type input "women"
click at [479, 379] on label at bounding box center [483, 381] width 9 height 9
click at [479, 379] on input "checkbox" at bounding box center [483, 382] width 8 height 8
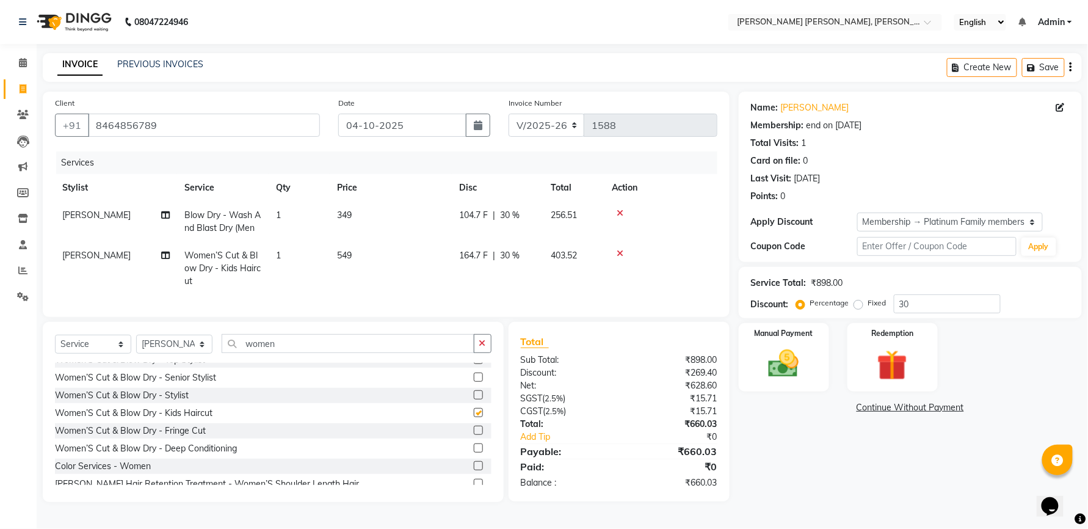
checkbox input "false"
click at [340, 247] on td "549" at bounding box center [391, 268] width 122 height 53
select select "60560"
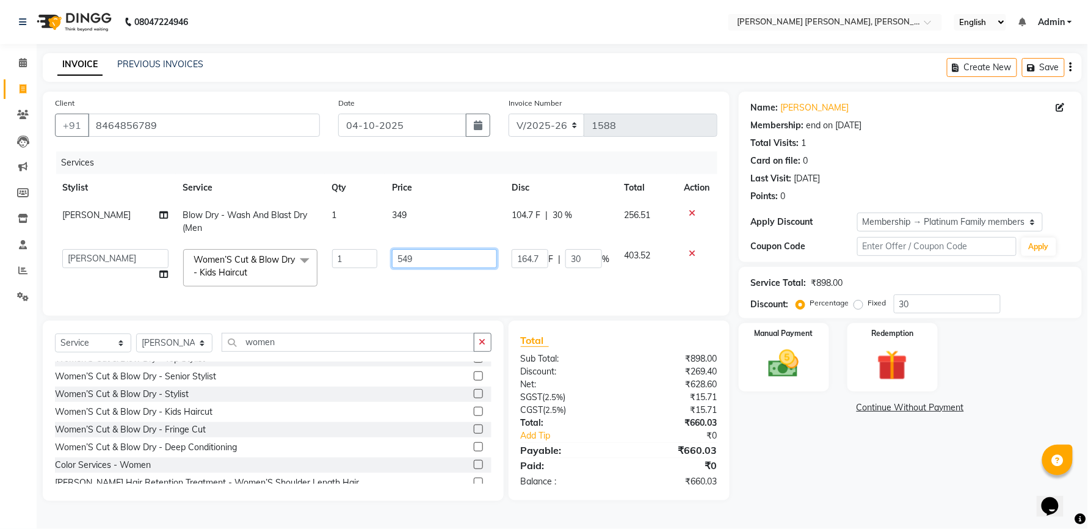
drag, startPoint x: 418, startPoint y: 259, endPoint x: 404, endPoint y: 257, distance: 14.2
click at [404, 257] on input "549" at bounding box center [444, 258] width 105 height 19
type input "550"
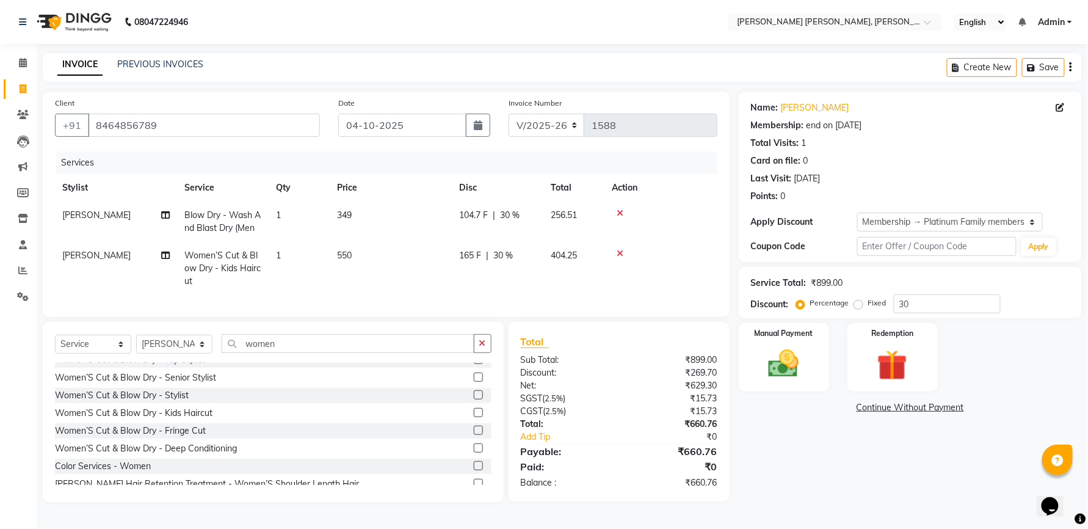
click at [418, 206] on td "349" at bounding box center [391, 221] width 122 height 40
select select "60560"
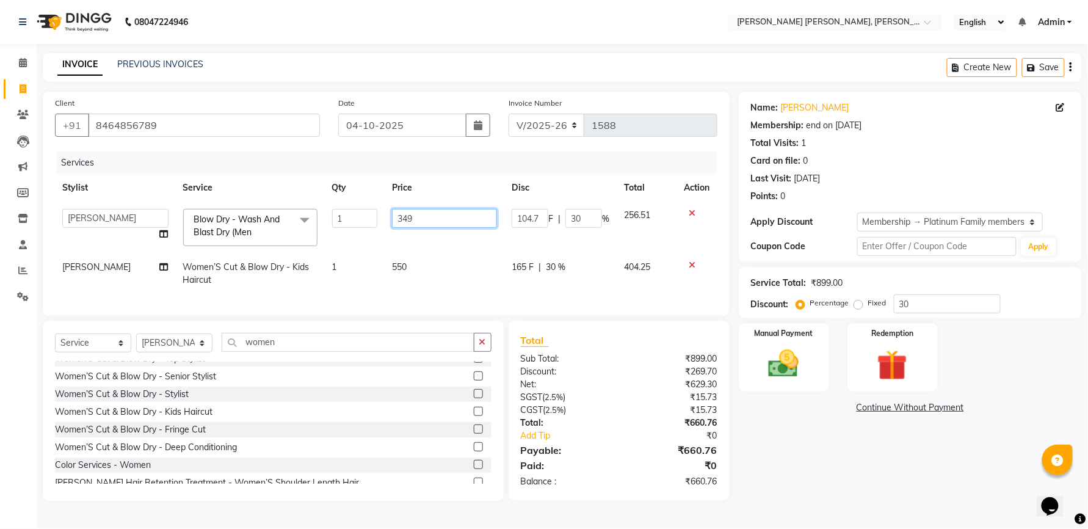
drag, startPoint x: 418, startPoint y: 221, endPoint x: 401, endPoint y: 226, distance: 18.4
click at [396, 223] on input "349" at bounding box center [444, 218] width 105 height 19
type input "350"
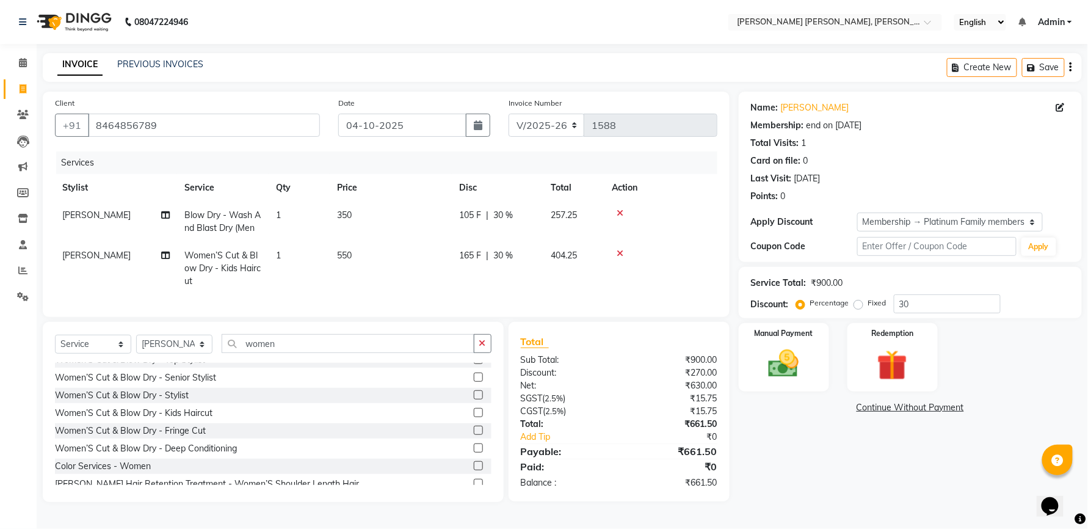
click at [359, 291] on tr "lalitha sree Women’S Cut & Blow Dry - Kids Haircut 1 550 165 F | 30 % 404.25" at bounding box center [386, 268] width 662 height 53
click at [795, 367] on img at bounding box center [783, 364] width 51 height 37
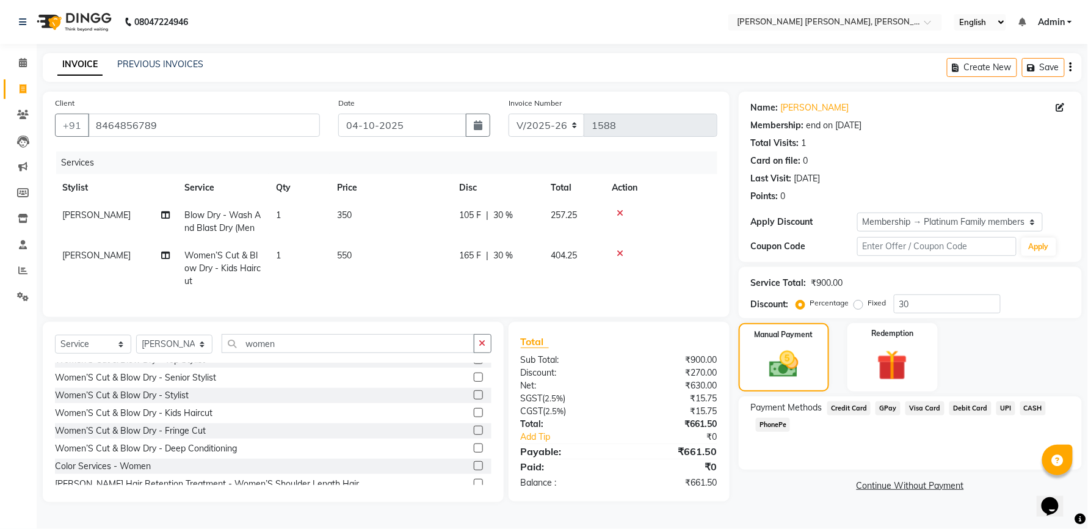
drag, startPoint x: 1004, startPoint y: 401, endPoint x: 1000, endPoint y: 410, distance: 10.4
click at [1004, 401] on div "Payment Methods Credit Card GPay Visa Card Debit Card UPI CASH PhonePe" at bounding box center [910, 432] width 343 height 73
click at [1000, 410] on span "UPI" at bounding box center [1005, 408] width 19 height 14
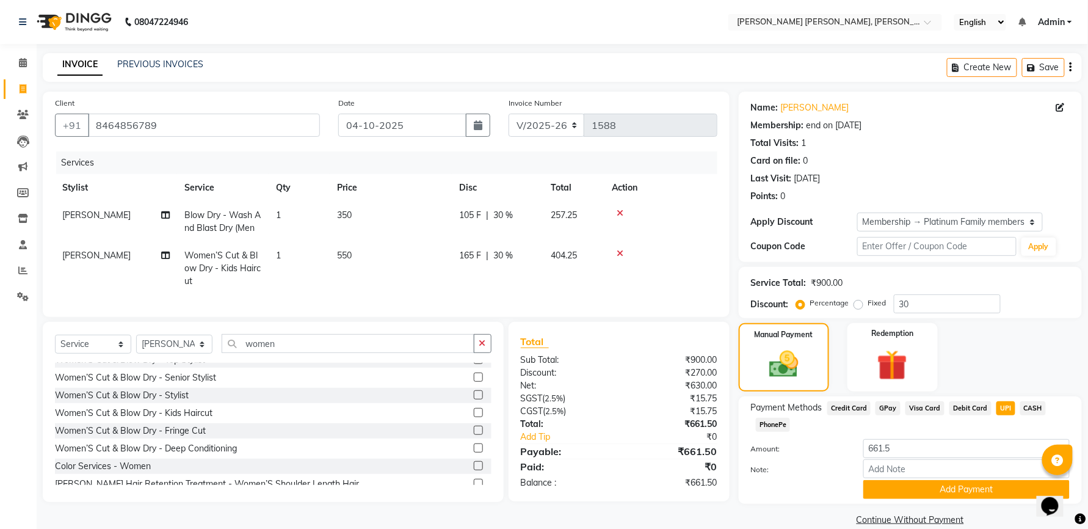
click at [919, 501] on div "Payment Methods Credit Card GPay Visa Card Debit Card UPI CASH PhonePe Amount: …" at bounding box center [910, 449] width 343 height 107
click at [922, 494] on button "Add Payment" at bounding box center [966, 489] width 206 height 19
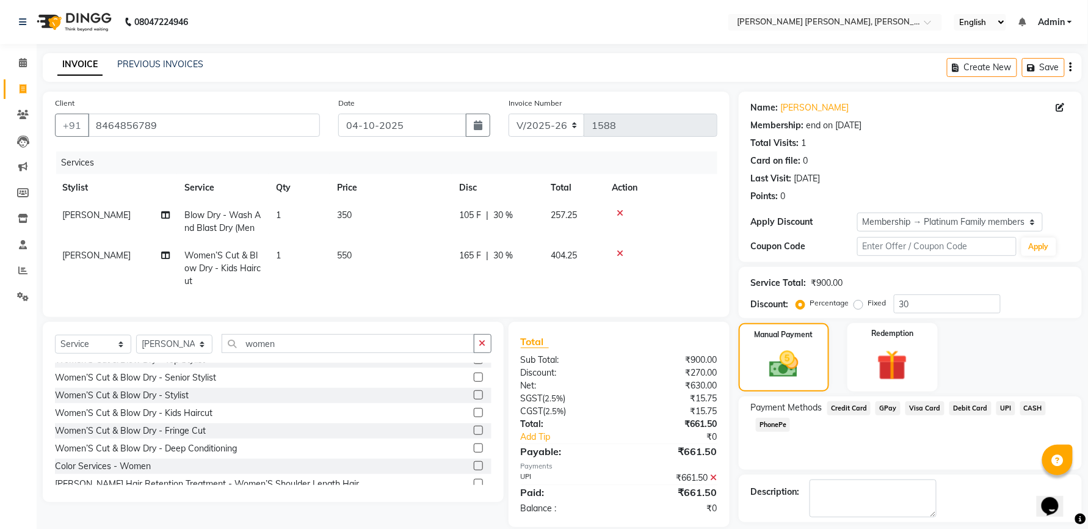
scroll to position [54, 0]
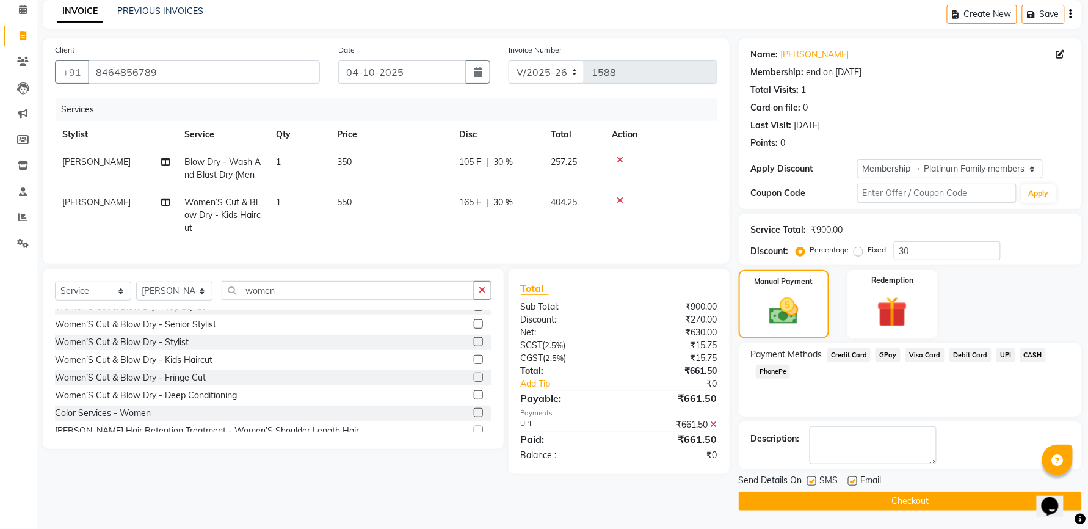
click at [809, 481] on label at bounding box center [811, 480] width 9 height 9
click at [809, 481] on input "checkbox" at bounding box center [811, 481] width 8 height 8
checkbox input "false"
click at [848, 484] on label at bounding box center [852, 480] width 9 height 9
click at [848, 484] on input "checkbox" at bounding box center [852, 481] width 8 height 8
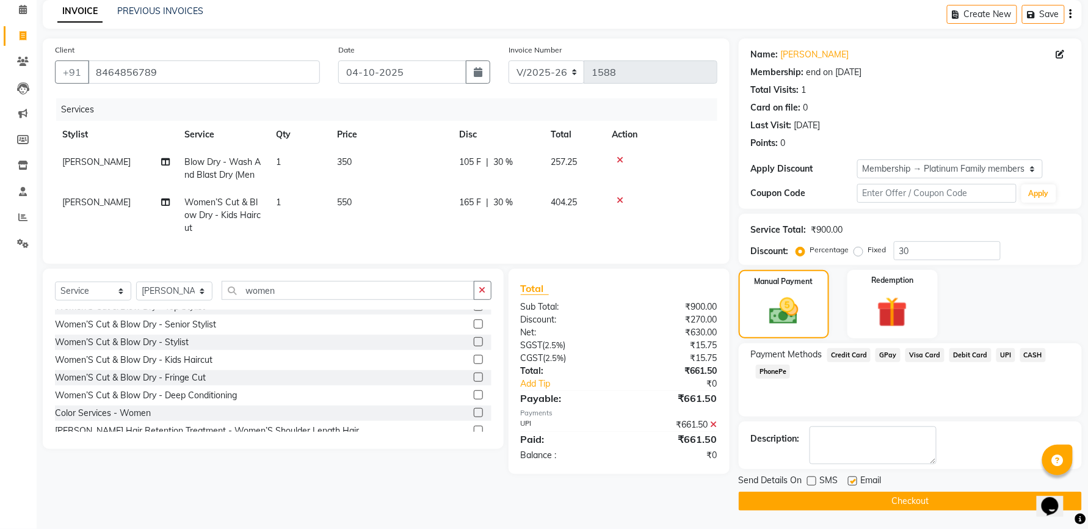
checkbox input "false"
click at [851, 498] on button "Checkout" at bounding box center [910, 501] width 343 height 19
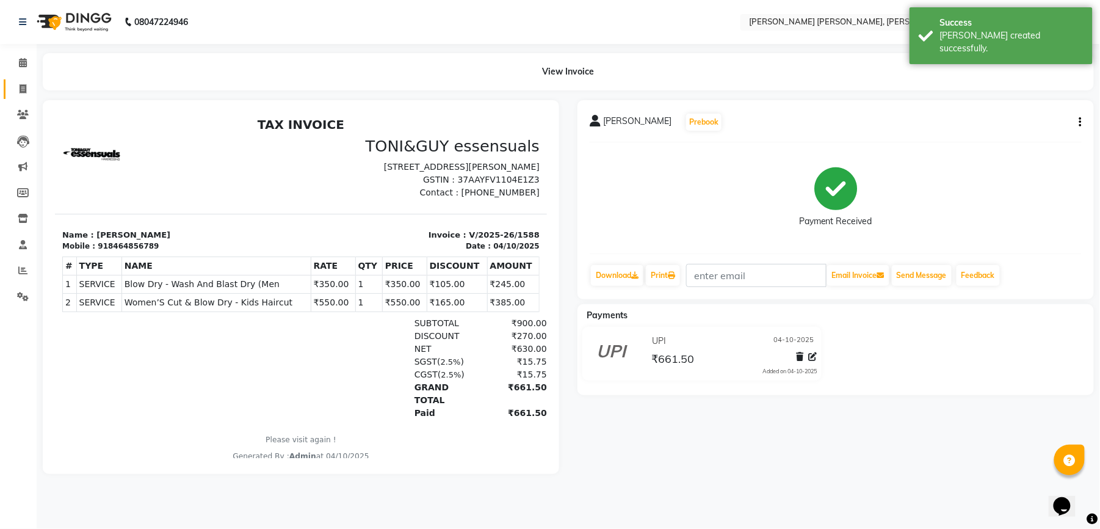
click at [23, 96] on link "Invoice" at bounding box center [18, 89] width 29 height 20
select select "service"
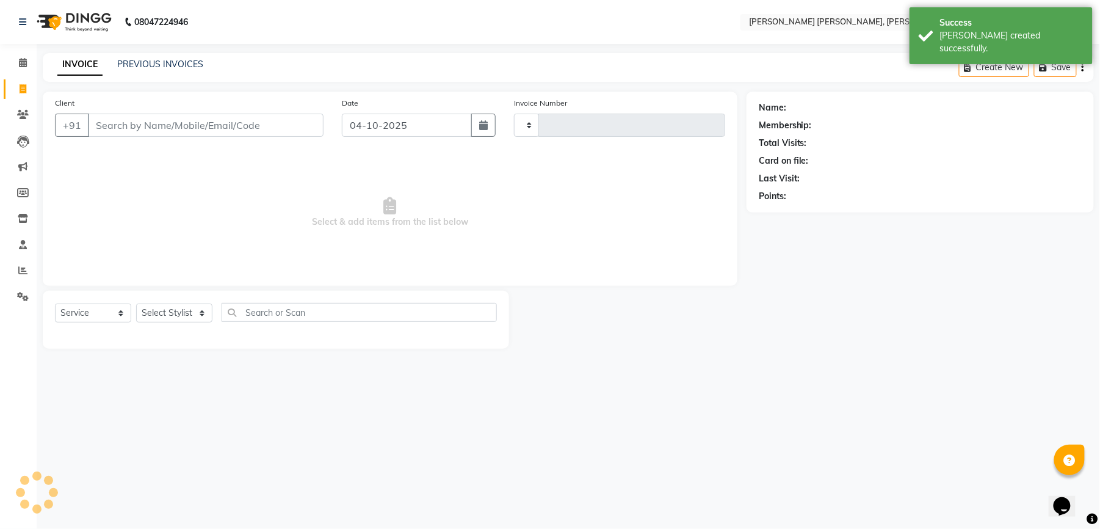
type input "1589"
select select "7150"
click at [225, 147] on div "Client +91 Date 04-10-2025 Invoice Number V/2025 V/2025-26 1589 Select & add it…" at bounding box center [390, 189] width 695 height 194
click at [238, 131] on input "Client" at bounding box center [206, 125] width 236 height 23
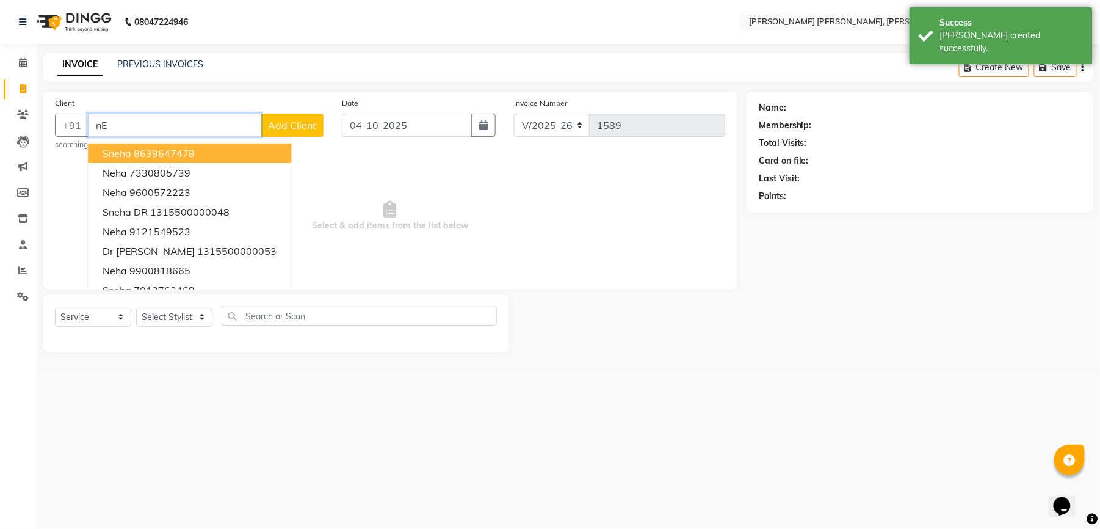
type input "n"
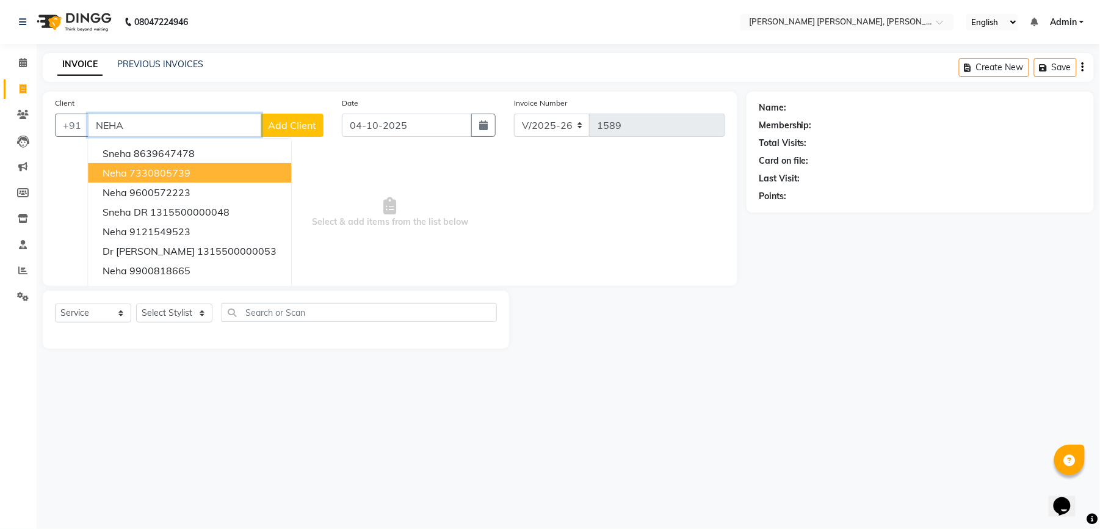
click at [170, 167] on ngb-highlight "7330805739" at bounding box center [159, 173] width 61 height 12
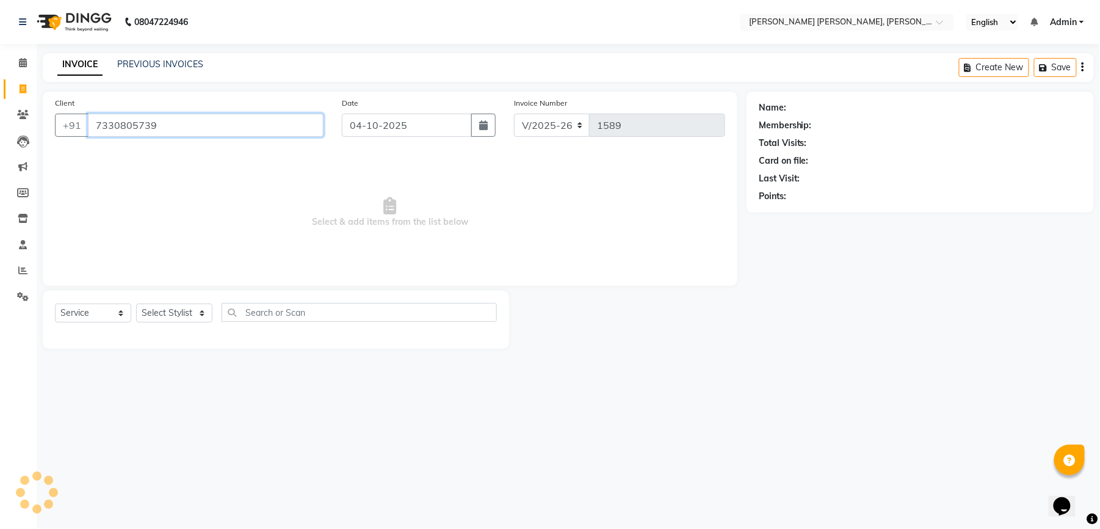
type input "7330805739"
select select "1: Object"
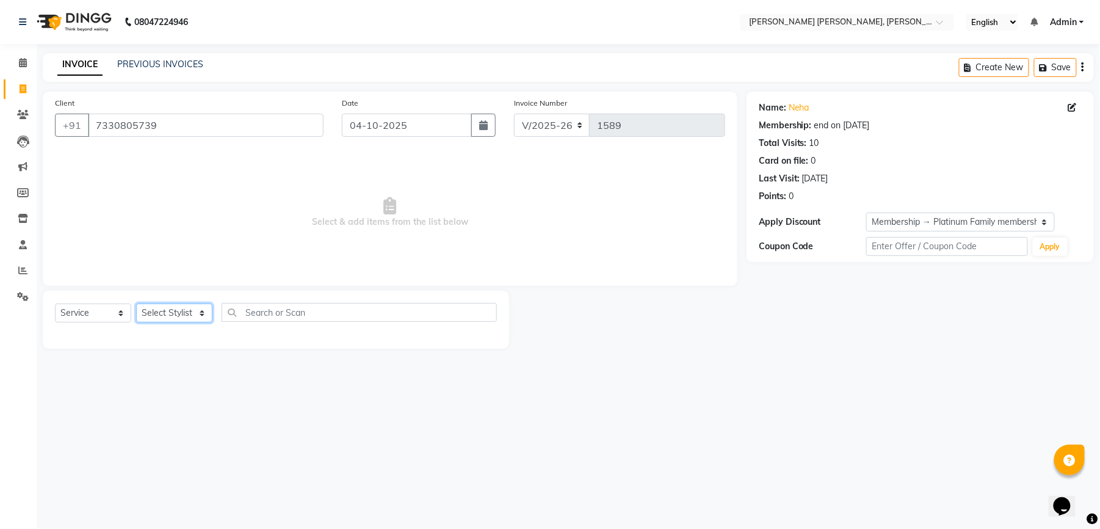
click at [161, 311] on select "Select Stylist faizz [PERSON_NAME] [PERSON_NAME] sree Manager [PERSON_NAME] (Un…" at bounding box center [174, 312] width 76 height 19
click at [192, 313] on select "Select Stylist faizz [PERSON_NAME] [PERSON_NAME] sree Manager [PERSON_NAME] (Un…" at bounding box center [174, 312] width 76 height 19
select select "65173"
click at [136, 303] on select "Select Stylist faizz [PERSON_NAME] [PERSON_NAME] sree Manager [PERSON_NAME] (Un…" at bounding box center [174, 312] width 76 height 19
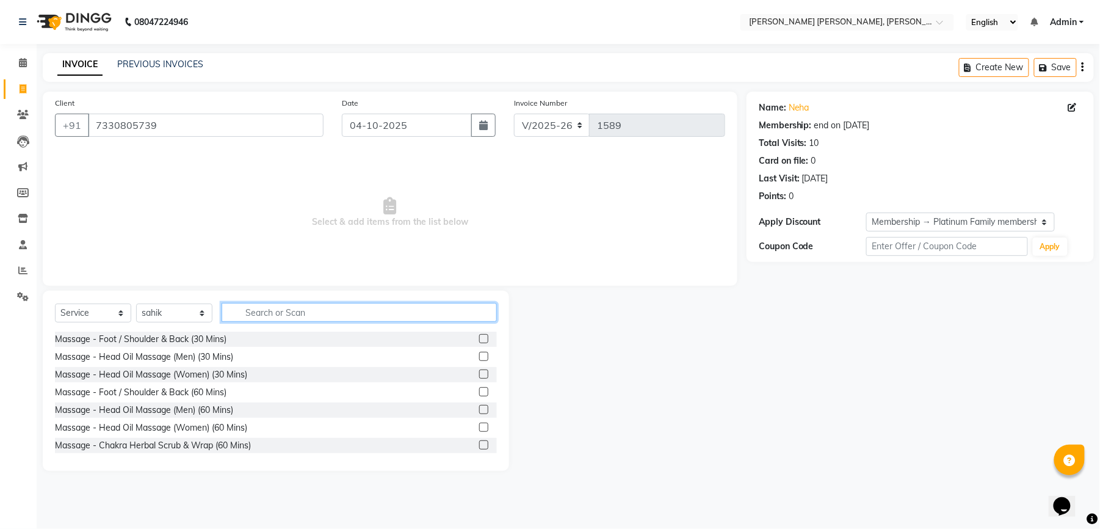
click at [319, 318] on input "text" at bounding box center [359, 312] width 275 height 19
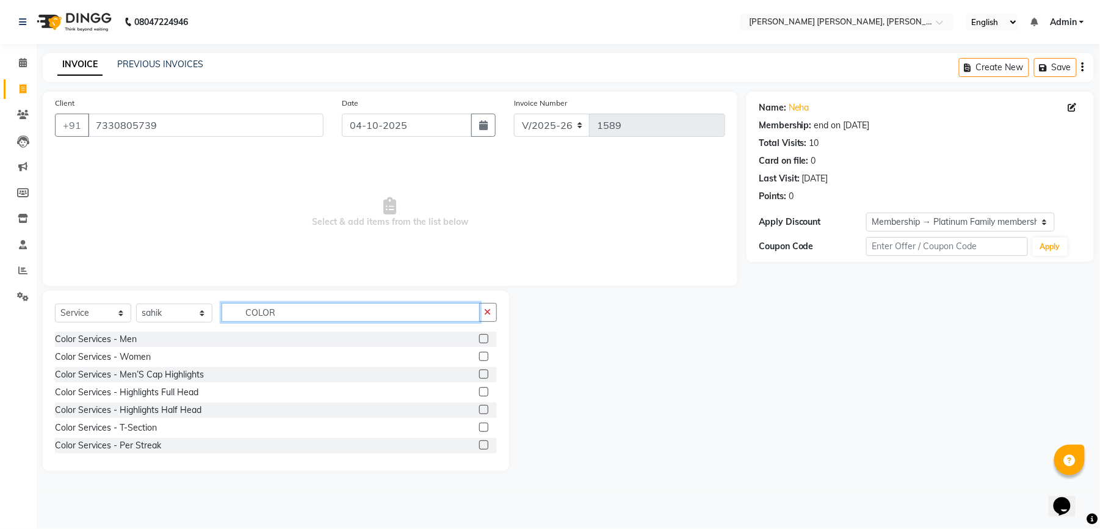
type input "COLOR"
click at [479, 355] on label at bounding box center [483, 356] width 9 height 9
click at [479, 355] on input "checkbox" at bounding box center [483, 357] width 8 height 8
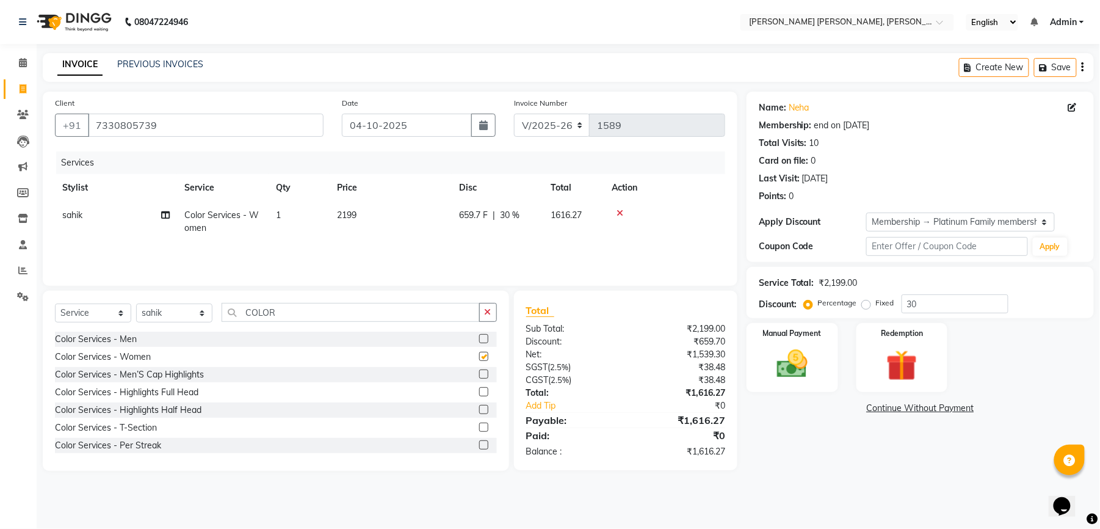
checkbox input "false"
click at [368, 216] on td "2199" at bounding box center [391, 221] width 122 height 40
select select "65173"
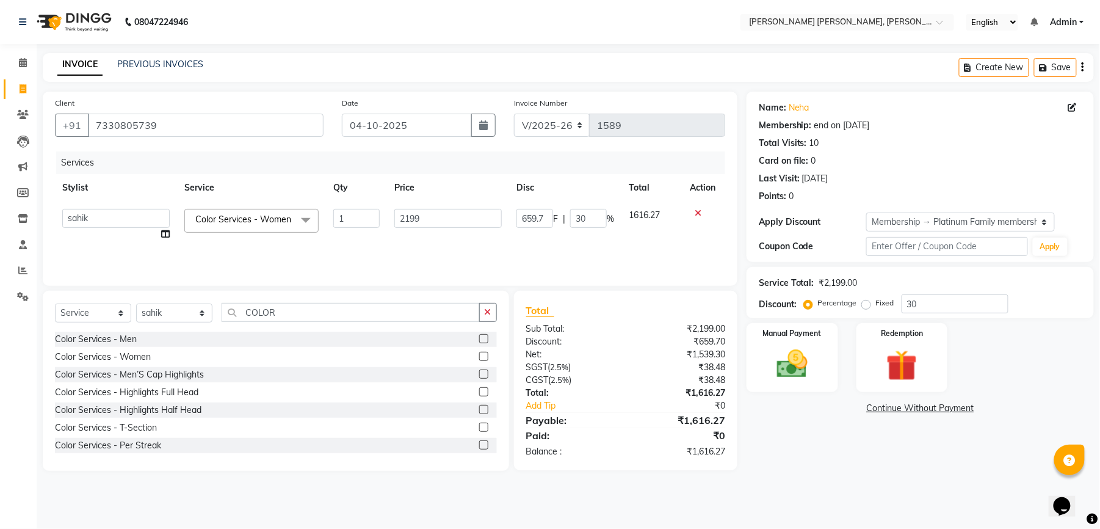
click at [479, 340] on label at bounding box center [483, 338] width 9 height 9
click at [479, 340] on input "checkbox" at bounding box center [483, 339] width 8 height 8
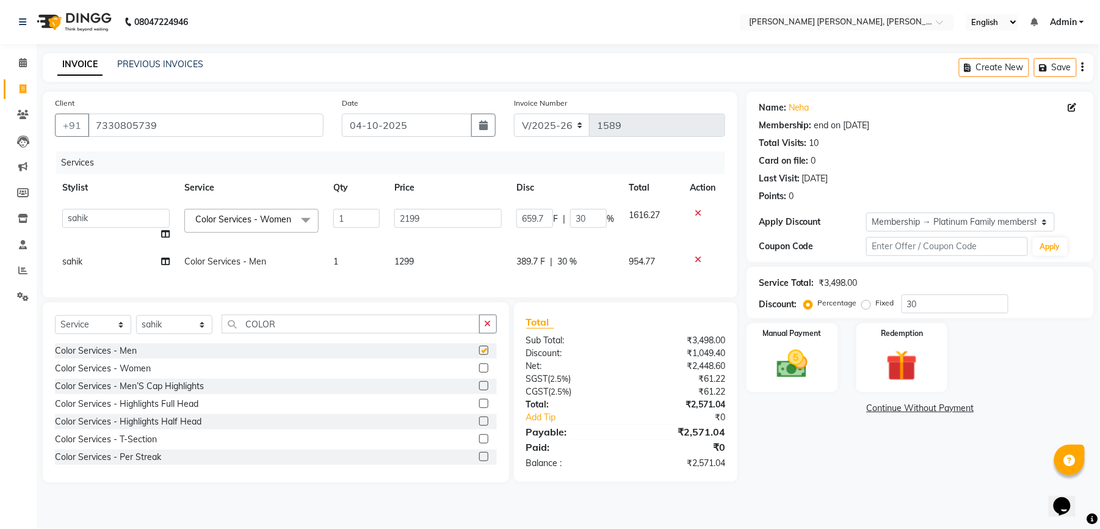
checkbox input "false"
drag, startPoint x: 700, startPoint y: 211, endPoint x: 667, endPoint y: 230, distance: 38.3
click at [699, 211] on icon at bounding box center [698, 213] width 7 height 9
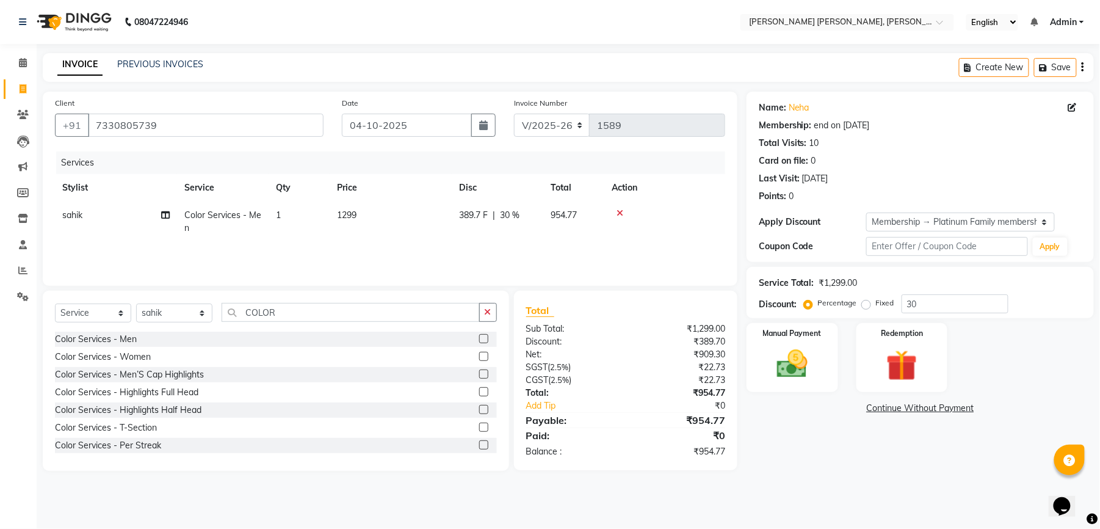
click at [352, 214] on span "1299" at bounding box center [347, 214] width 20 height 11
select select "65173"
drag, startPoint x: 424, startPoint y: 220, endPoint x: 385, endPoint y: 222, distance: 39.1
click at [374, 220] on td "1299" at bounding box center [391, 221] width 122 height 40
select select "65173"
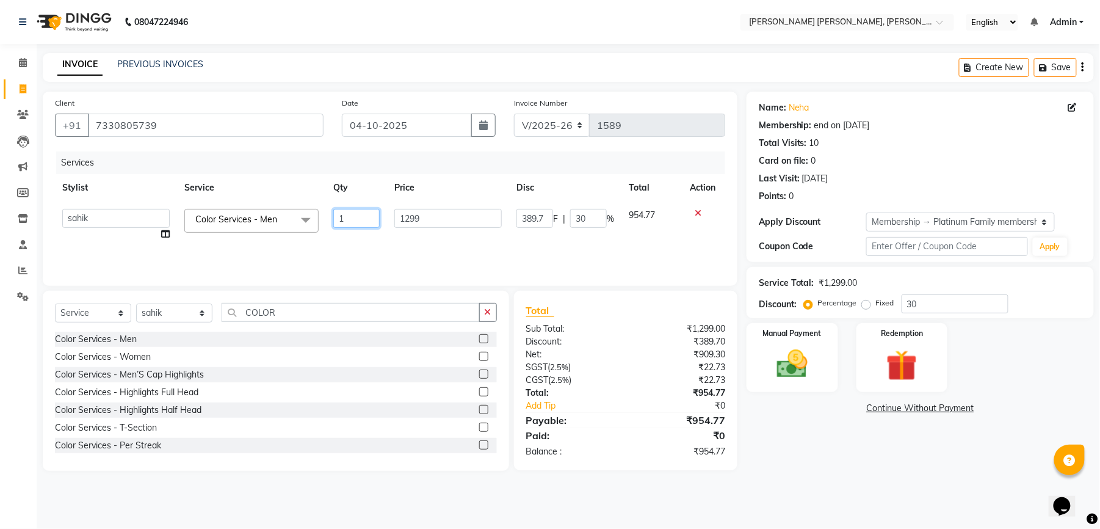
click at [374, 220] on input "1" at bounding box center [356, 218] width 46 height 19
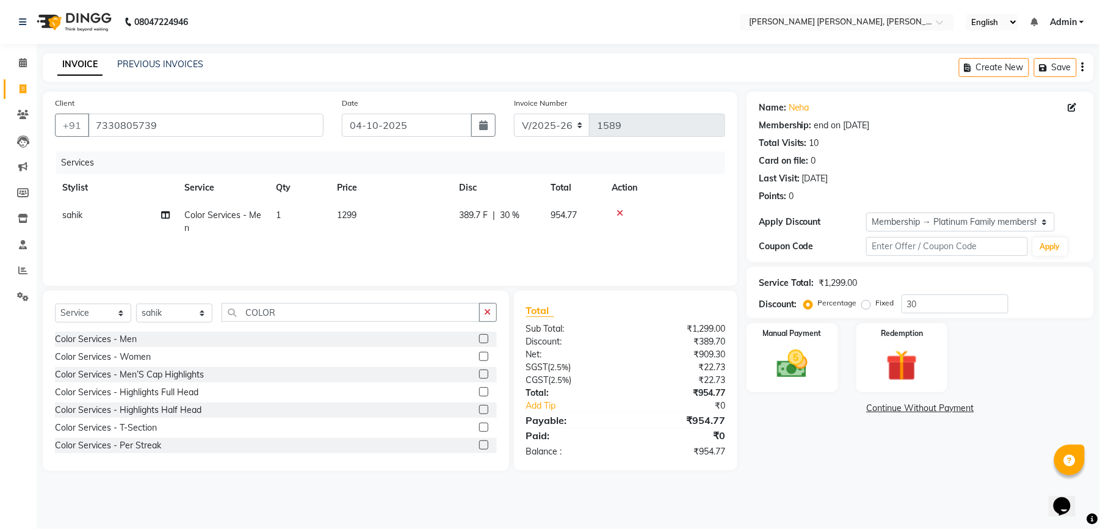
click at [411, 221] on td "1299" at bounding box center [391, 221] width 122 height 40
select select "65173"
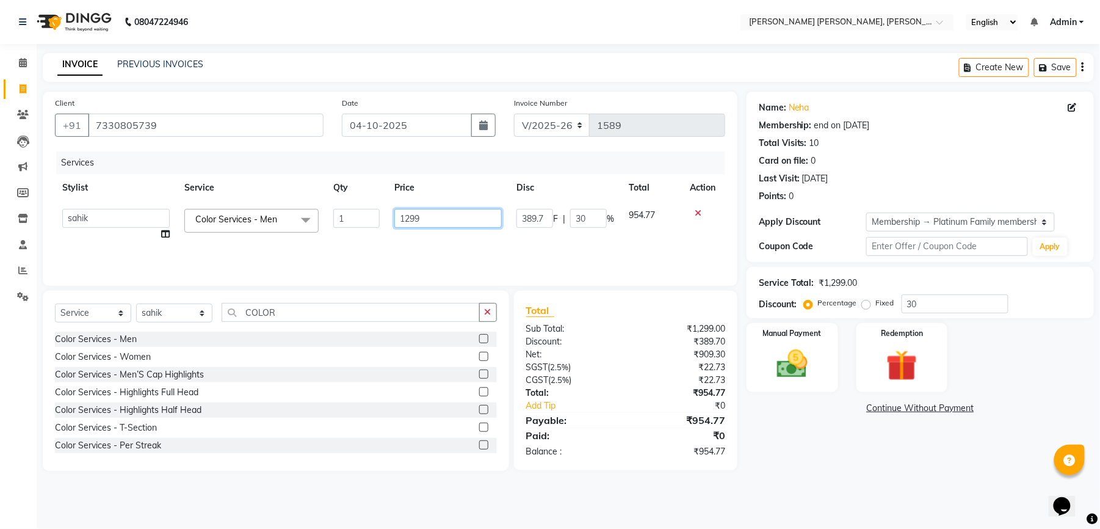
drag, startPoint x: 419, startPoint y: 220, endPoint x: 410, endPoint y: 227, distance: 10.9
click at [410, 227] on input "1299" at bounding box center [447, 218] width 107 height 19
type input "1200"
click at [411, 228] on td "1200" at bounding box center [448, 224] width 122 height 46
select select "65173"
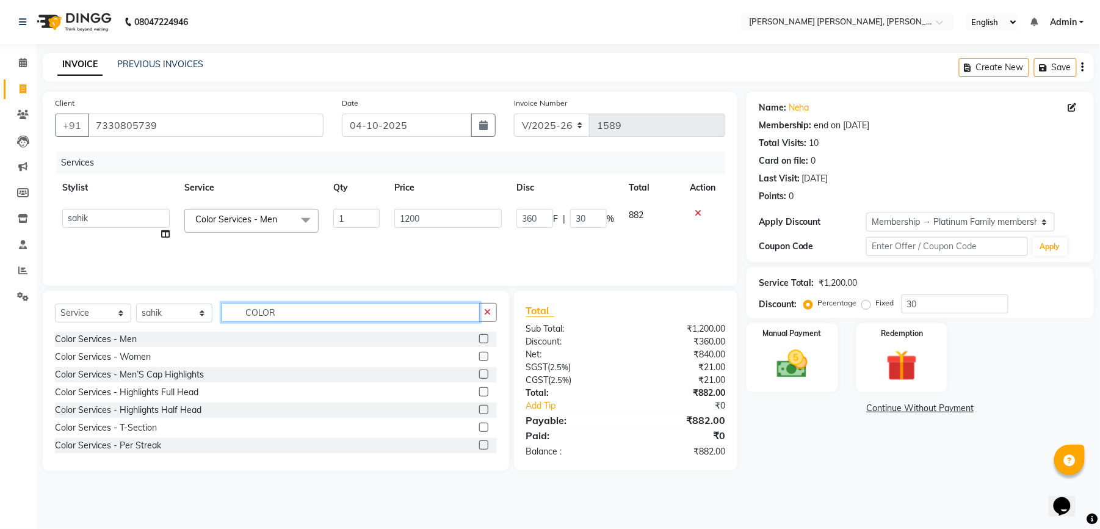
drag, startPoint x: 294, startPoint y: 313, endPoint x: 244, endPoint y: 322, distance: 50.4
click at [244, 322] on div "Select Service Product Membership Package Voucher Prepaid Gift Card Select Styl…" at bounding box center [276, 317] width 442 height 29
type input "STY"
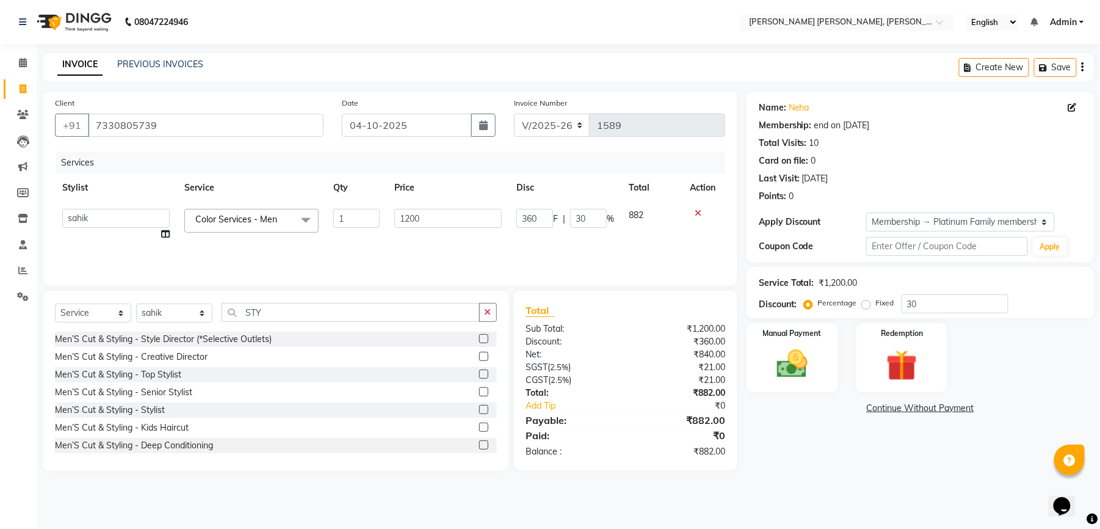
click at [479, 408] on label at bounding box center [483, 409] width 9 height 9
click at [479, 408] on input "checkbox" at bounding box center [483, 410] width 8 height 8
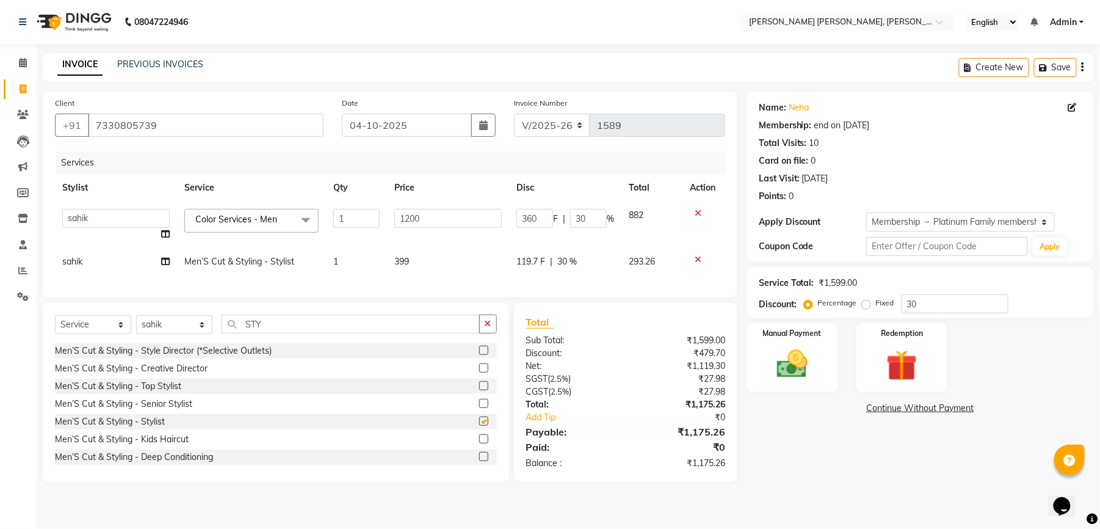
checkbox input "false"
click at [443, 258] on td "399" at bounding box center [448, 261] width 122 height 27
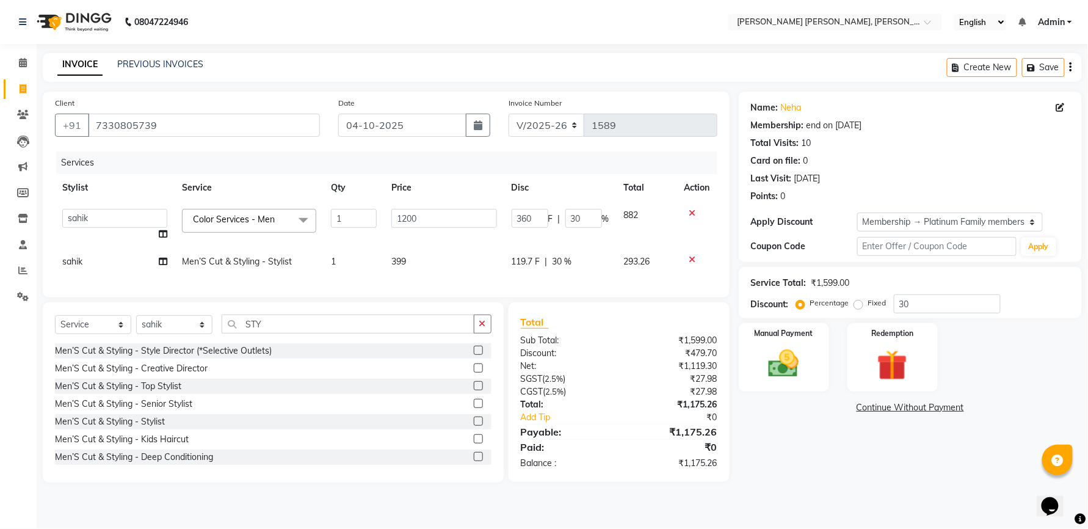
select select "65173"
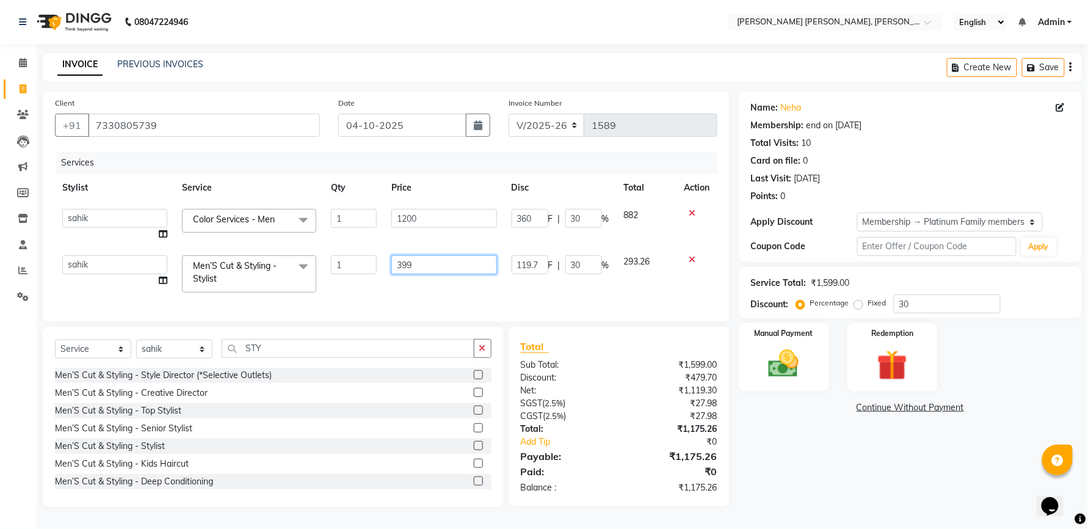
drag, startPoint x: 440, startPoint y: 262, endPoint x: 428, endPoint y: 265, distance: 12.0
click at [428, 265] on input "399" at bounding box center [444, 264] width 106 height 19
drag, startPoint x: 428, startPoint y: 265, endPoint x: 396, endPoint y: 269, distance: 32.6
click at [396, 269] on input "399" at bounding box center [444, 264] width 106 height 19
type input "400"
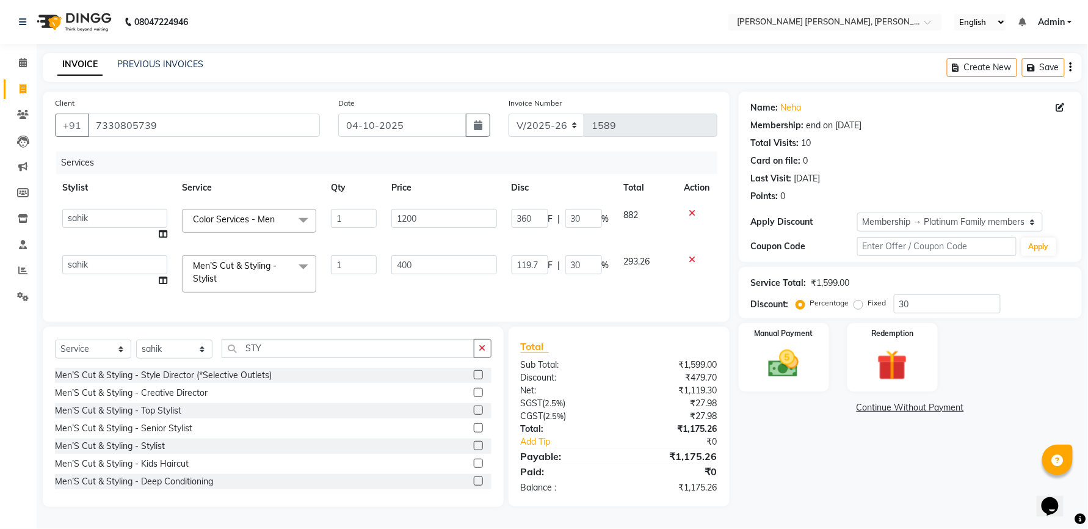
click at [384, 298] on div "Client +91 7330805739 Date 04-10-2025 Invoice Number V/2025 V/2025-26 1589 Serv…" at bounding box center [386, 207] width 687 height 230
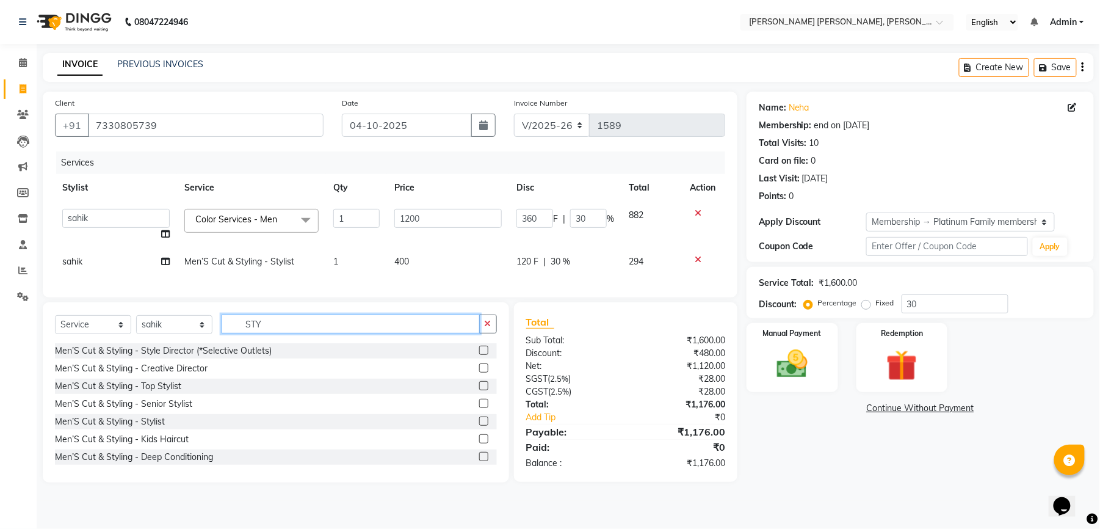
drag, startPoint x: 282, startPoint y: 338, endPoint x: 235, endPoint y: 333, distance: 47.3
click at [235, 333] on input "STY" at bounding box center [351, 323] width 258 height 19
drag, startPoint x: 299, startPoint y: 337, endPoint x: 259, endPoint y: 347, distance: 41.0
click at [259, 343] on div "Select Service Product Membership Package Voucher Prepaid Gift Card Select Styl…" at bounding box center [276, 328] width 442 height 29
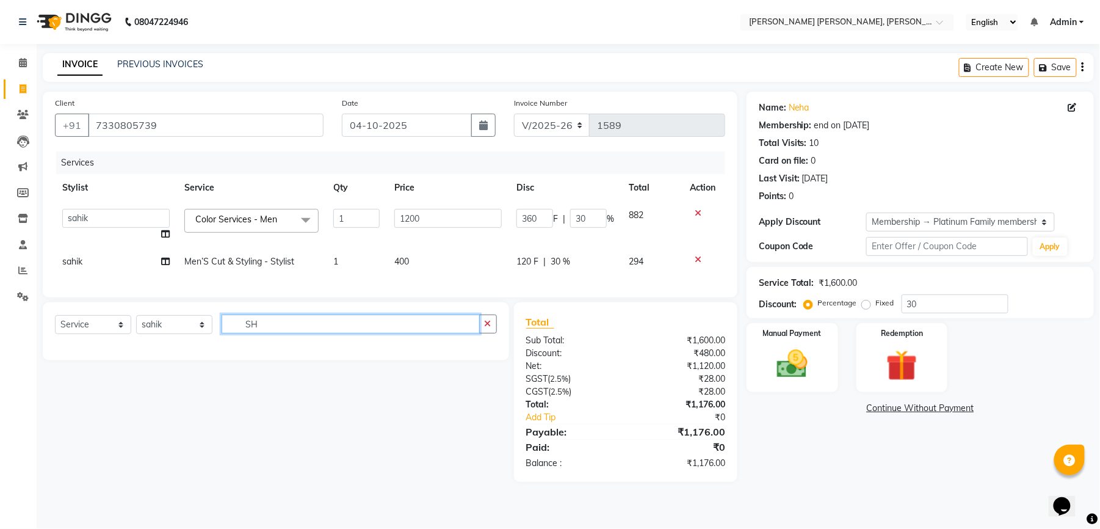
type input "S"
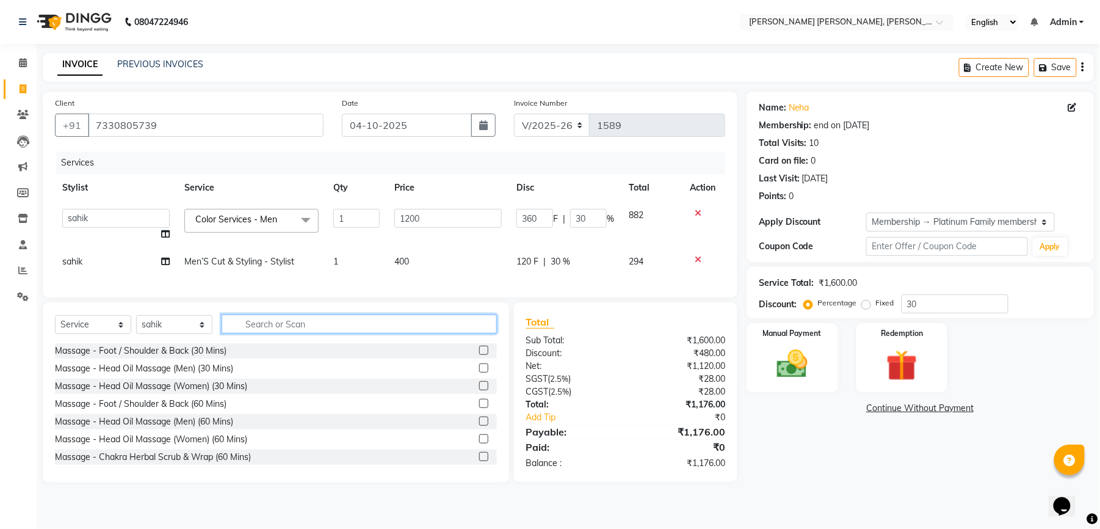
type input "C"
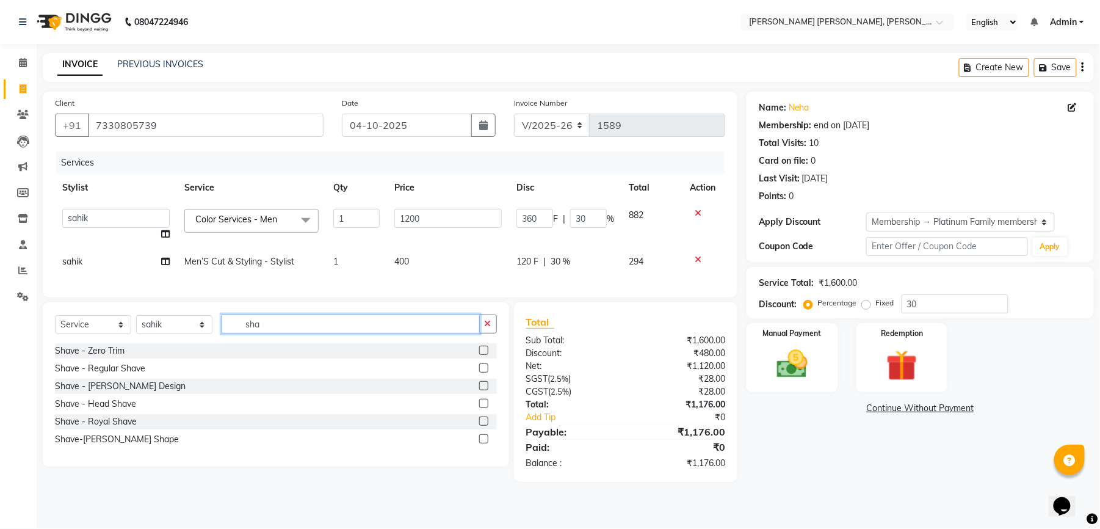
type input "sha"
click at [482, 372] on label at bounding box center [483, 367] width 9 height 9
click at [482, 372] on input "checkbox" at bounding box center [483, 369] width 8 height 8
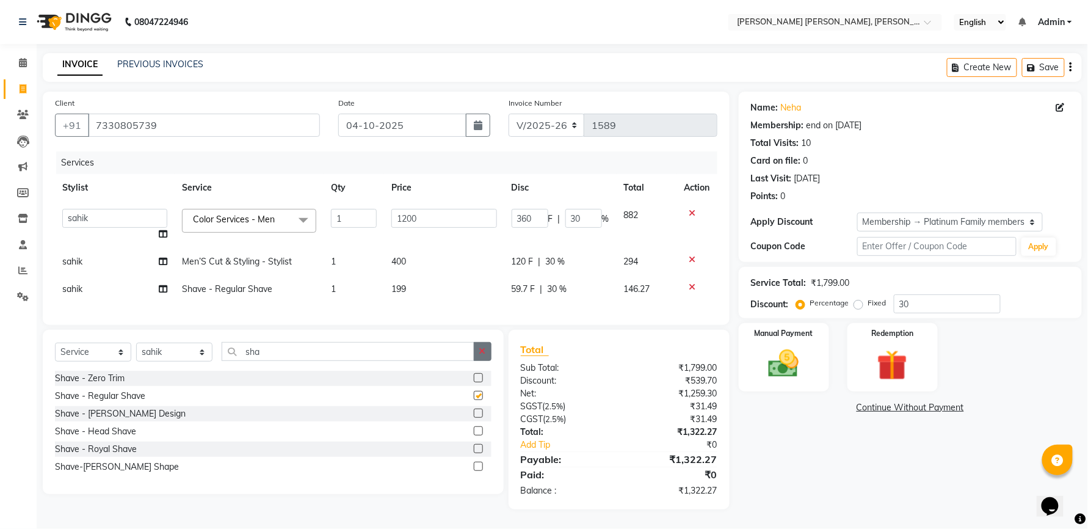
checkbox input "false"
click at [183, 361] on select "Select Stylist faizz [PERSON_NAME] [PERSON_NAME] sree Manager [PERSON_NAME] (Un…" at bounding box center [174, 352] width 76 height 19
select select "63218"
click at [136, 355] on select "Select Stylist faizz [PERSON_NAME] [PERSON_NAME] sree Manager [PERSON_NAME] (Un…" at bounding box center [174, 352] width 76 height 19
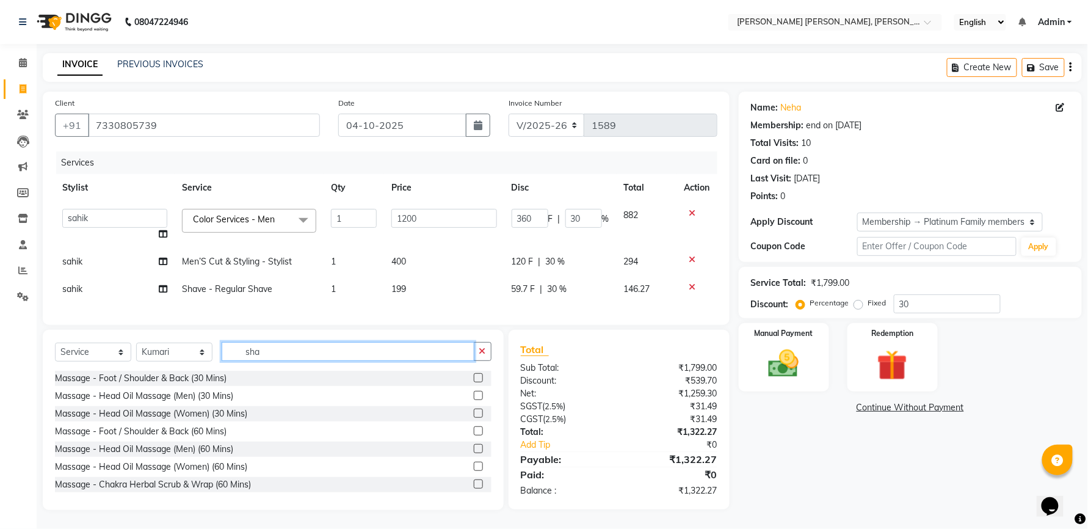
drag, startPoint x: 269, startPoint y: 365, endPoint x: 230, endPoint y: 365, distance: 39.1
click at [230, 361] on input "sha" at bounding box center [348, 351] width 253 height 19
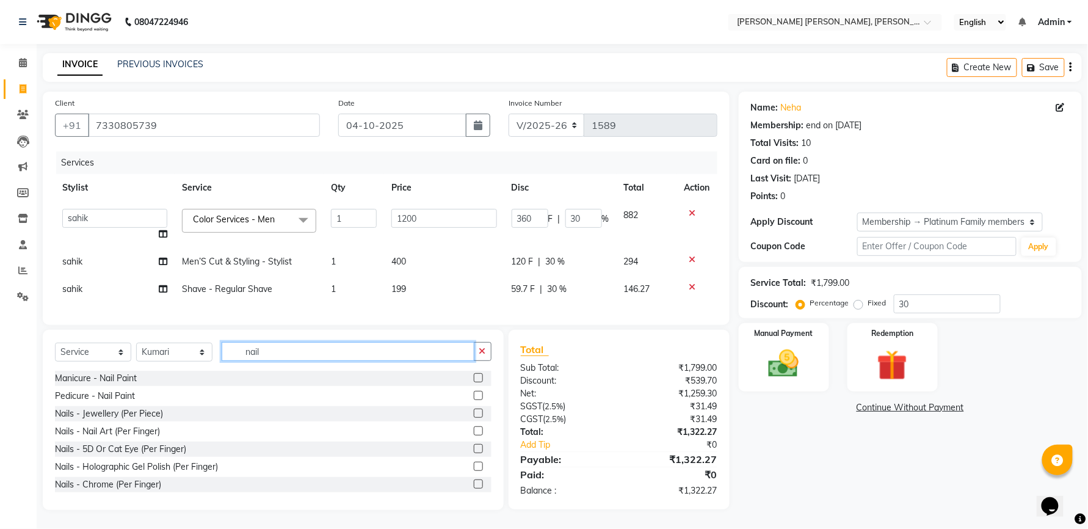
type input "nail"
click at [474, 400] on label at bounding box center [478, 395] width 9 height 9
click at [474, 400] on input "checkbox" at bounding box center [478, 396] width 8 height 8
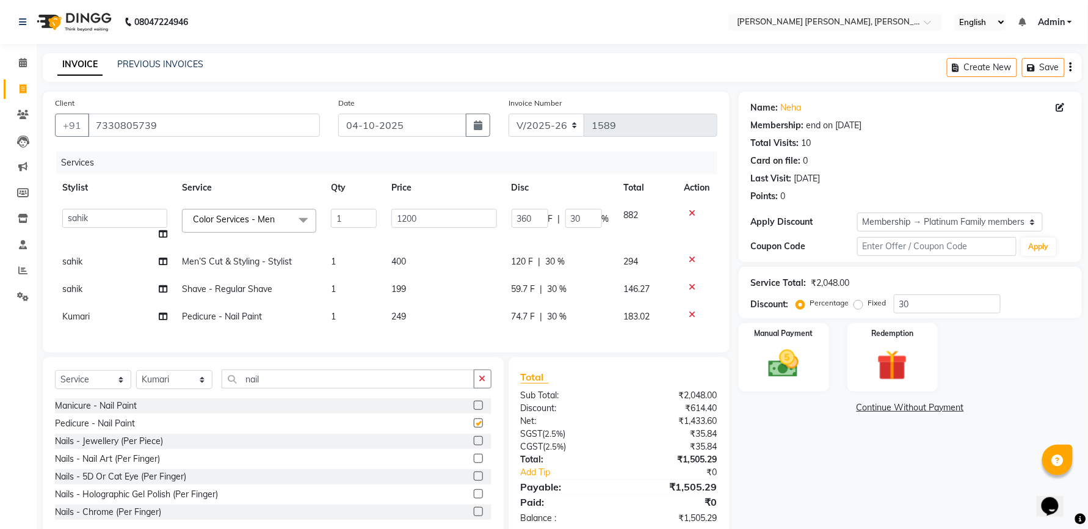
checkbox input "false"
click at [474, 410] on label at bounding box center [478, 405] width 9 height 9
click at [474, 410] on input "checkbox" at bounding box center [478, 406] width 8 height 8
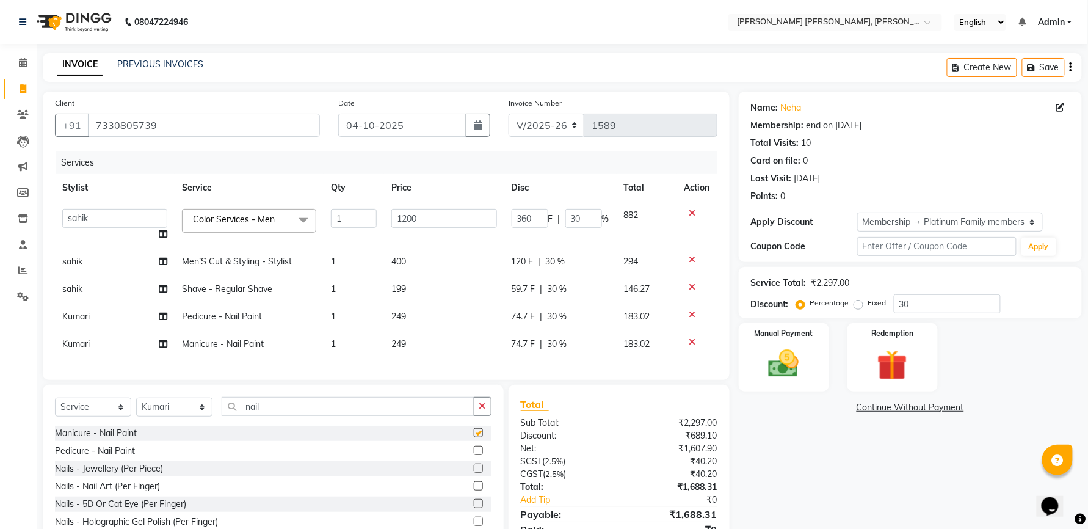
checkbox input "false"
click at [414, 347] on td "249" at bounding box center [444, 343] width 120 height 27
select select "63218"
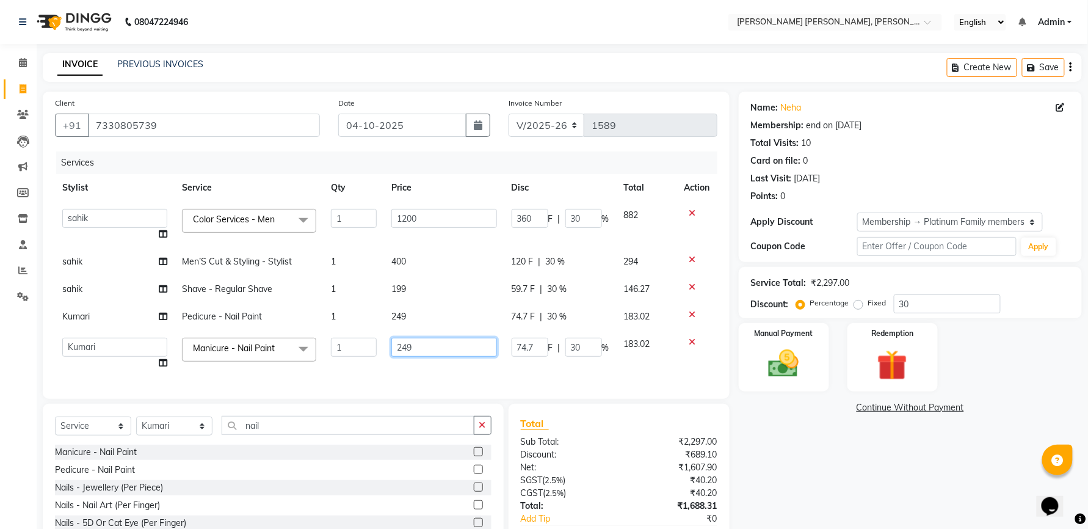
drag, startPoint x: 418, startPoint y: 343, endPoint x: 403, endPoint y: 347, distance: 15.3
click at [403, 347] on input "249" at bounding box center [444, 347] width 106 height 19
type input "200"
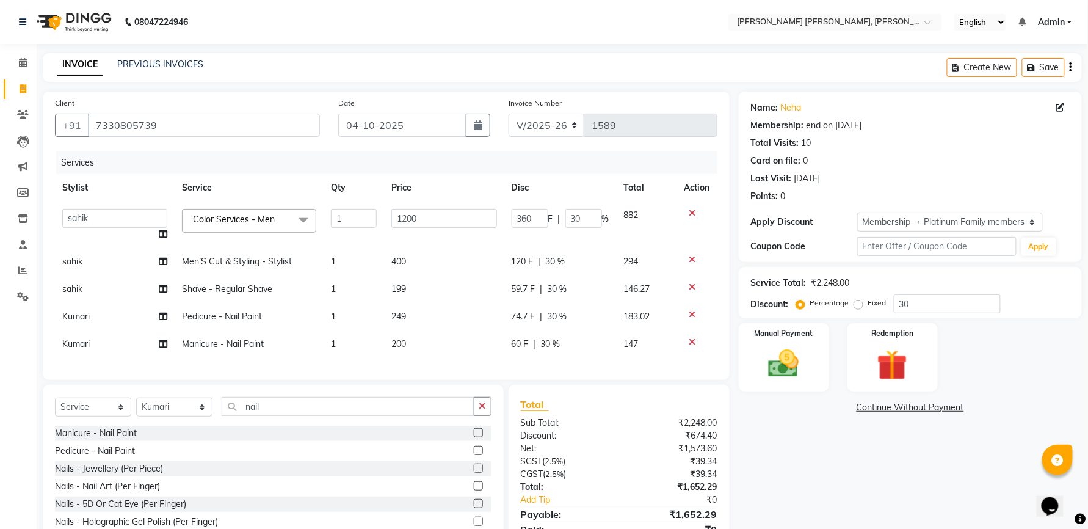
click at [394, 368] on div "Services Stylist Service Qty Price Disc Total Action faizz gufran mohammad hyma…" at bounding box center [386, 259] width 662 height 216
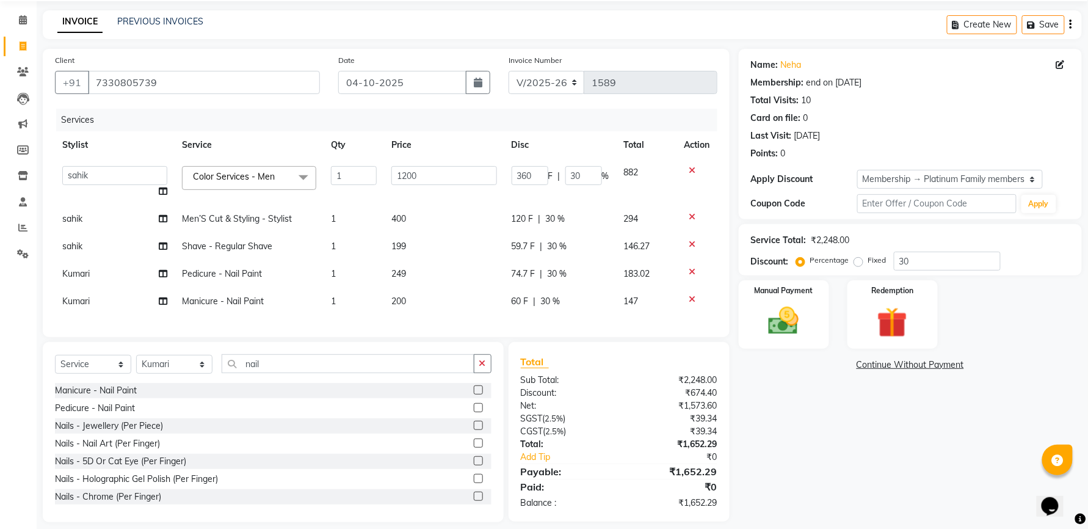
scroll to position [67, 0]
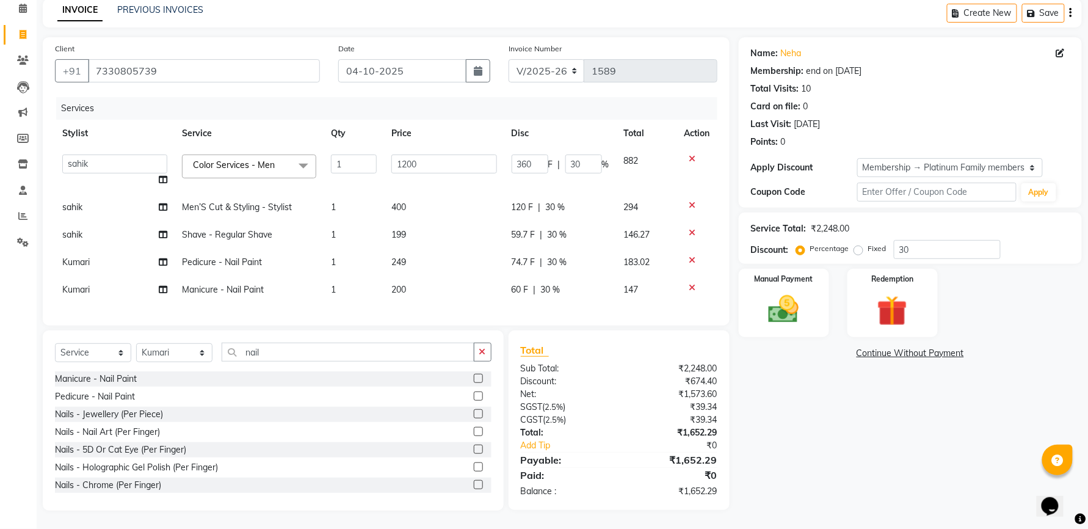
click at [416, 249] on td "249" at bounding box center [444, 262] width 120 height 27
select select "63218"
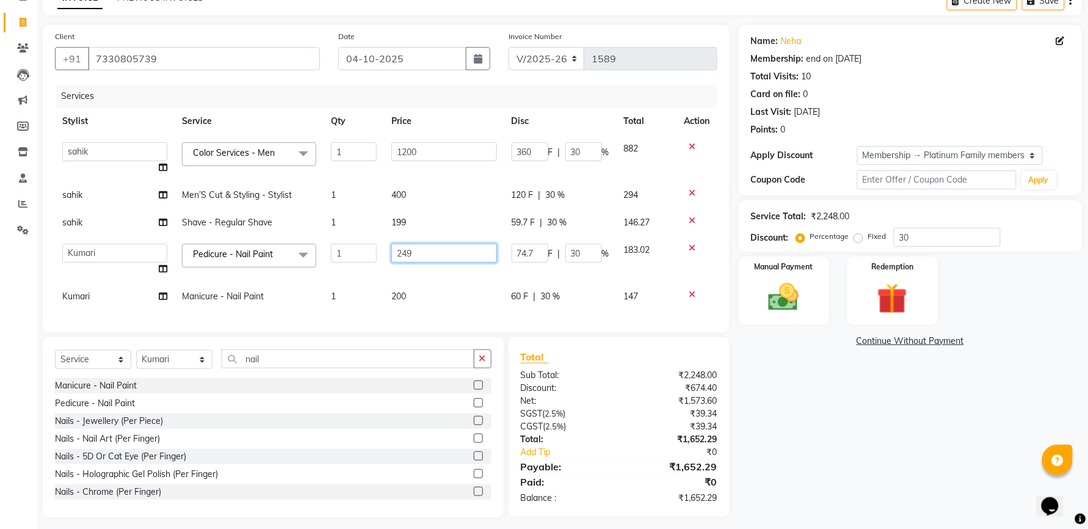
drag, startPoint x: 424, startPoint y: 247, endPoint x: 396, endPoint y: 260, distance: 30.6
click at [396, 260] on input "249" at bounding box center [444, 253] width 106 height 19
type input "250"
click at [463, 315] on div "Client +91 7330805739 Date 04-10-2025 Invoice Number V/2025 V/2025-26 1589 Serv…" at bounding box center [386, 178] width 687 height 307
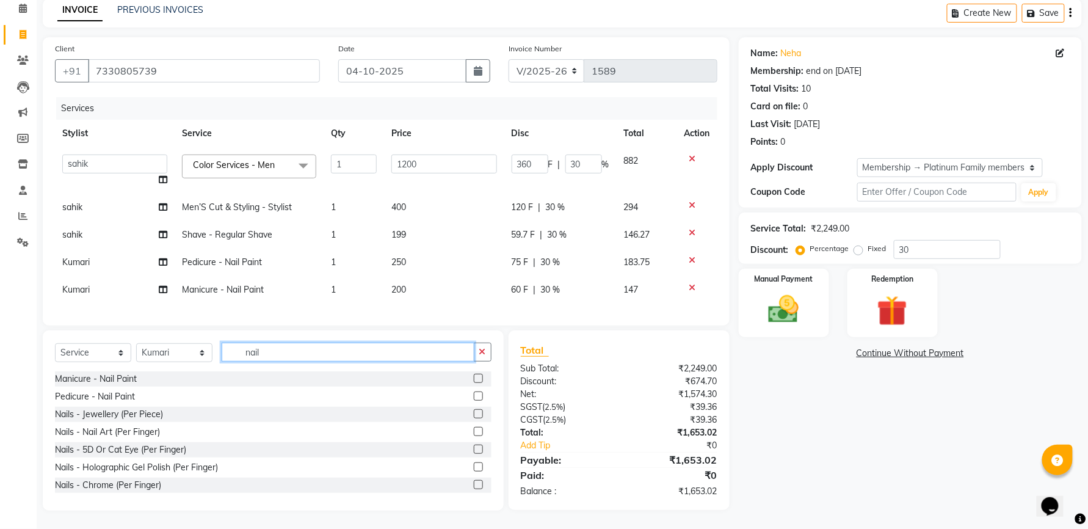
click at [278, 350] on input "nail" at bounding box center [348, 352] width 253 height 19
drag, startPoint x: 272, startPoint y: 345, endPoint x: 194, endPoint y: 365, distance: 80.6
click at [214, 355] on div "Select Service Product Membership Package Voucher Prepaid Gift Card Select Styl…" at bounding box center [273, 357] width 437 height 29
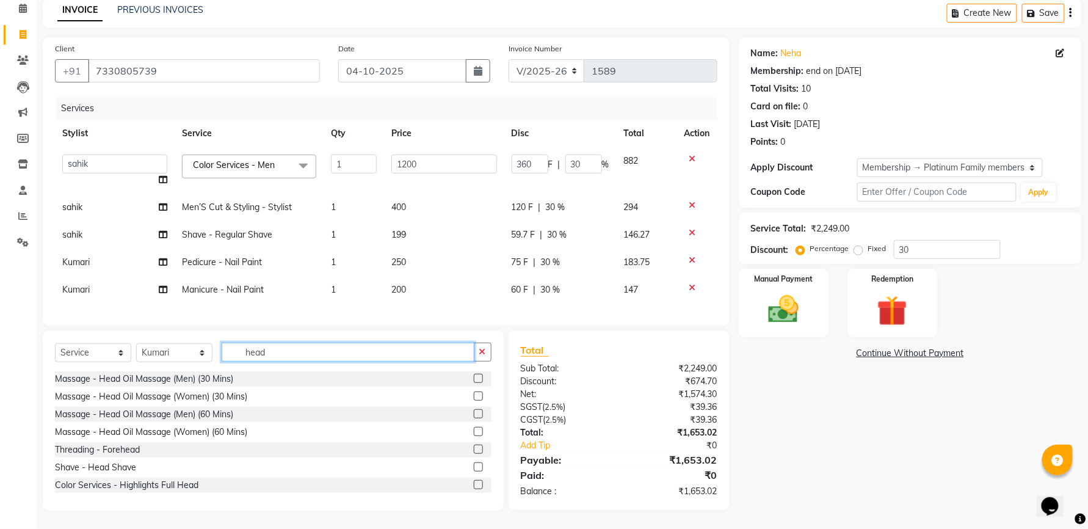
type input "head"
click at [474, 377] on label at bounding box center [478, 378] width 9 height 9
click at [474, 377] on input "checkbox" at bounding box center [478, 379] width 8 height 8
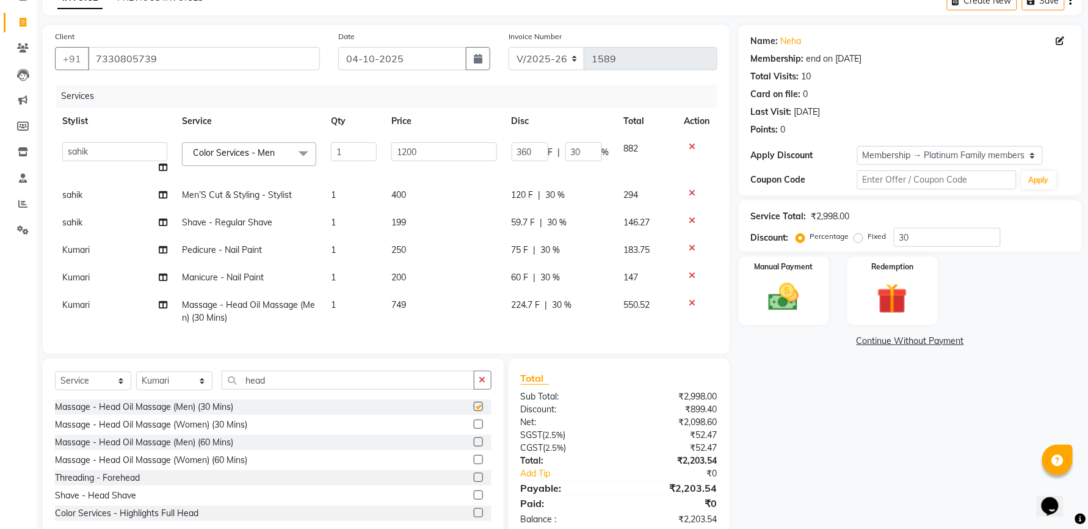
checkbox input "false"
click at [474, 429] on label at bounding box center [478, 423] width 9 height 9
click at [474, 429] on input "checkbox" at bounding box center [478, 425] width 8 height 8
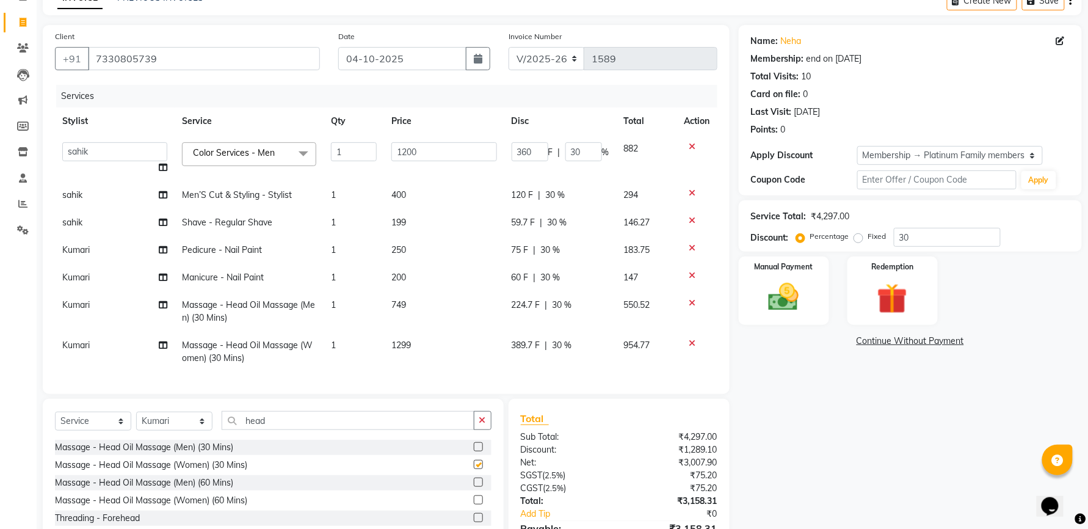
checkbox input "false"
click at [689, 303] on icon at bounding box center [692, 303] width 7 height 9
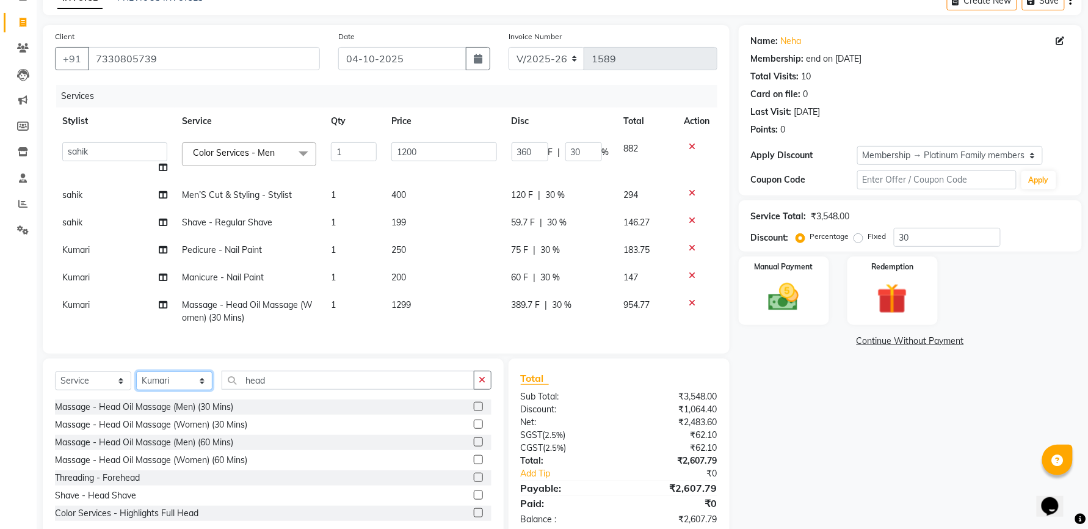
click at [186, 380] on select "Select Stylist faizz [PERSON_NAME] [PERSON_NAME] sree Manager [PERSON_NAME] (Un…" at bounding box center [174, 380] width 76 height 19
select select "60560"
click at [136, 371] on select "Select Stylist faizz [PERSON_NAME] [PERSON_NAME] sree Manager [PERSON_NAME] (Un…" at bounding box center [174, 380] width 76 height 19
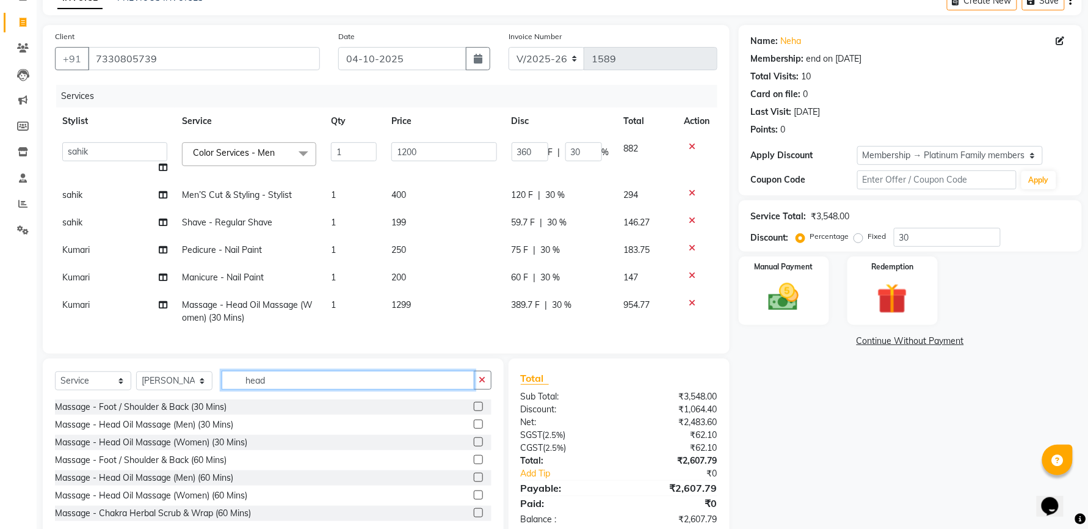
click at [298, 389] on input "head" at bounding box center [348, 380] width 253 height 19
drag, startPoint x: 313, startPoint y: 382, endPoint x: 245, endPoint y: 382, distance: 67.8
click at [245, 382] on input "head" at bounding box center [348, 380] width 253 height 19
click at [474, 425] on label at bounding box center [478, 423] width 9 height 9
click at [474, 425] on input "checkbox" at bounding box center [478, 425] width 8 height 8
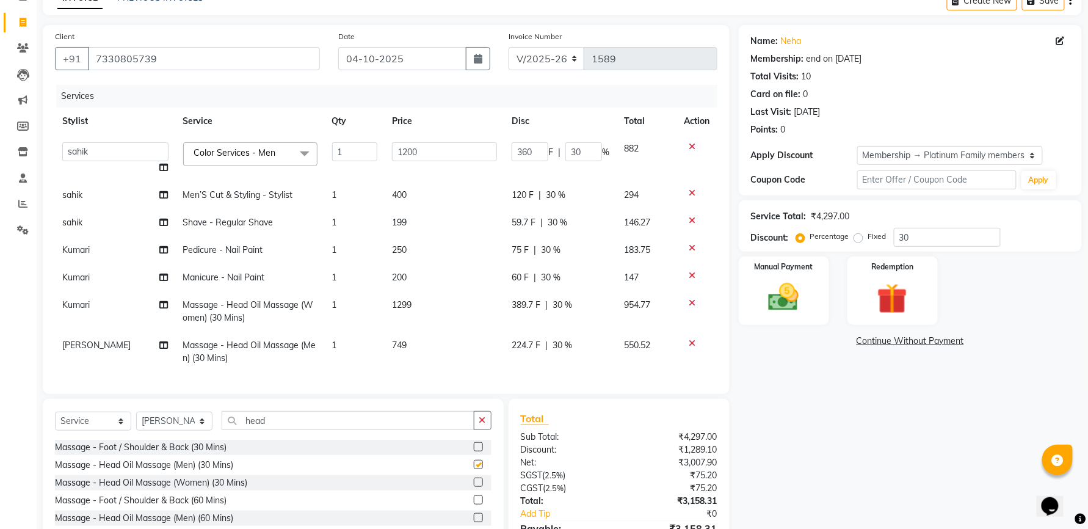
checkbox input "false"
click at [474, 487] on label at bounding box center [478, 481] width 9 height 9
click at [474, 487] on input "checkbox" at bounding box center [478, 483] width 8 height 8
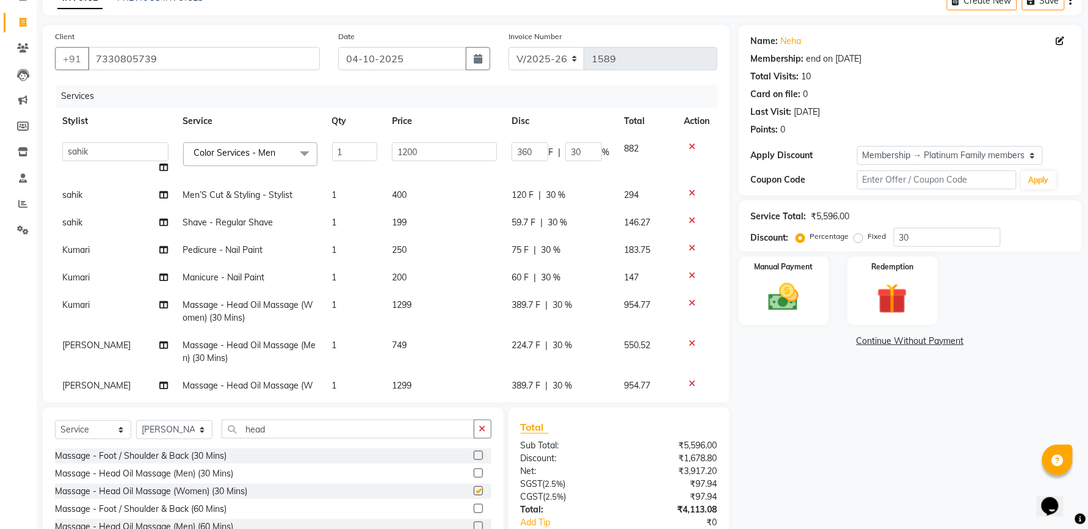
checkbox input "false"
click at [689, 342] on icon at bounding box center [692, 343] width 7 height 9
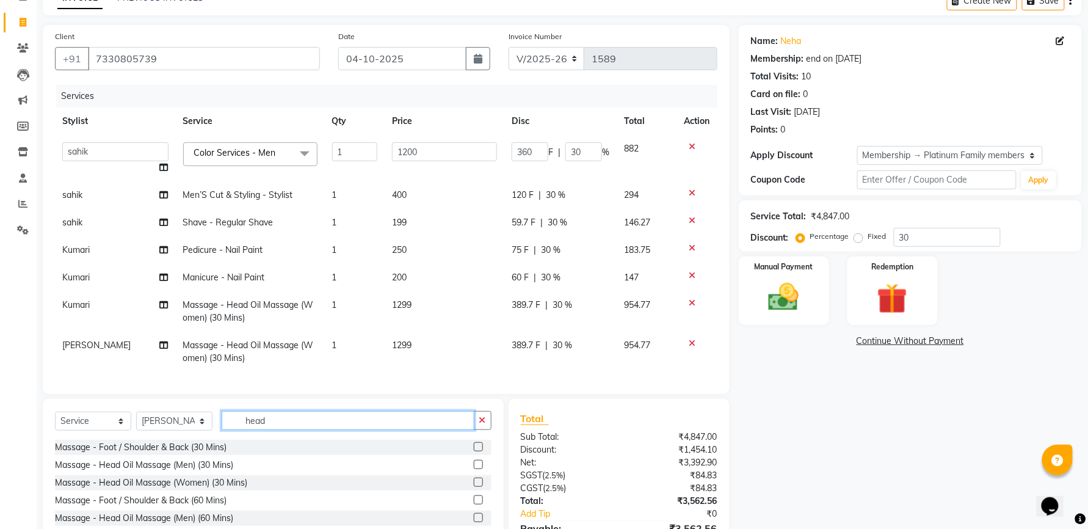
drag, startPoint x: 280, startPoint y: 414, endPoint x: 233, endPoint y: 416, distance: 47.0
click at [233, 416] on input "head" at bounding box center [348, 420] width 253 height 19
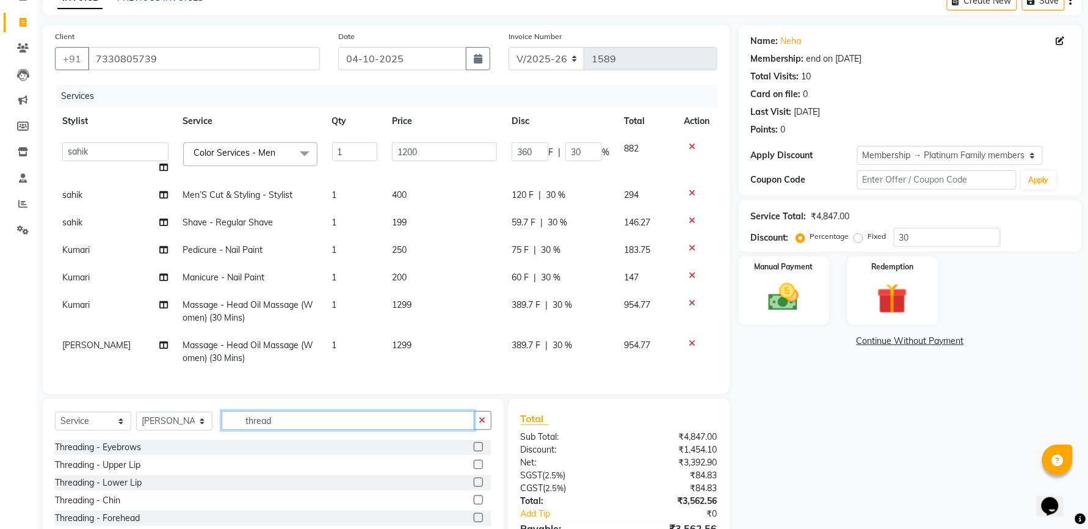
type input "thread"
click at [474, 443] on label at bounding box center [478, 446] width 9 height 9
click at [474, 443] on input "checkbox" at bounding box center [478, 447] width 8 height 8
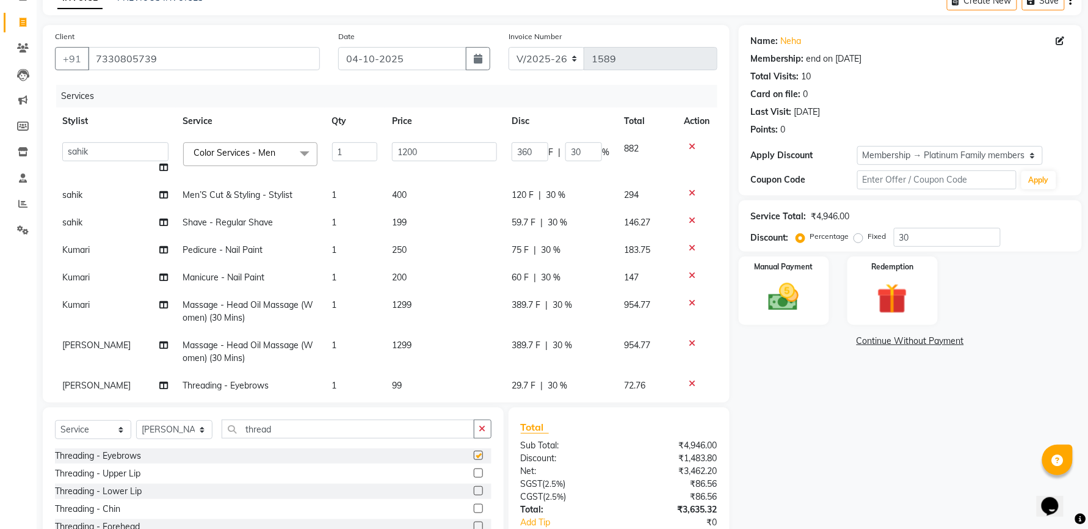
checkbox input "false"
click at [474, 473] on label at bounding box center [478, 472] width 9 height 9
click at [474, 473] on input "checkbox" at bounding box center [478, 474] width 8 height 8
checkbox input "false"
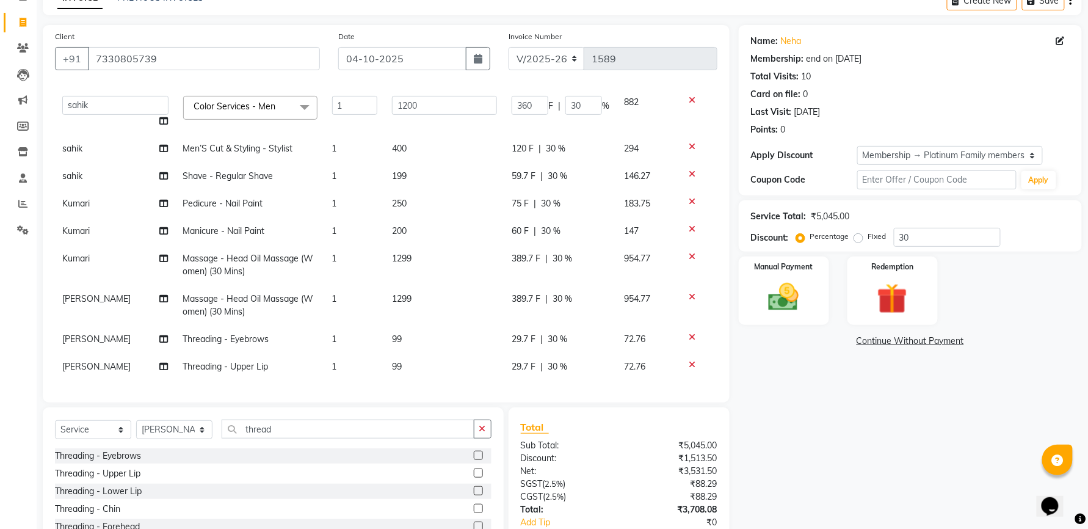
click at [413, 335] on td "99" at bounding box center [445, 338] width 120 height 27
select select "60560"
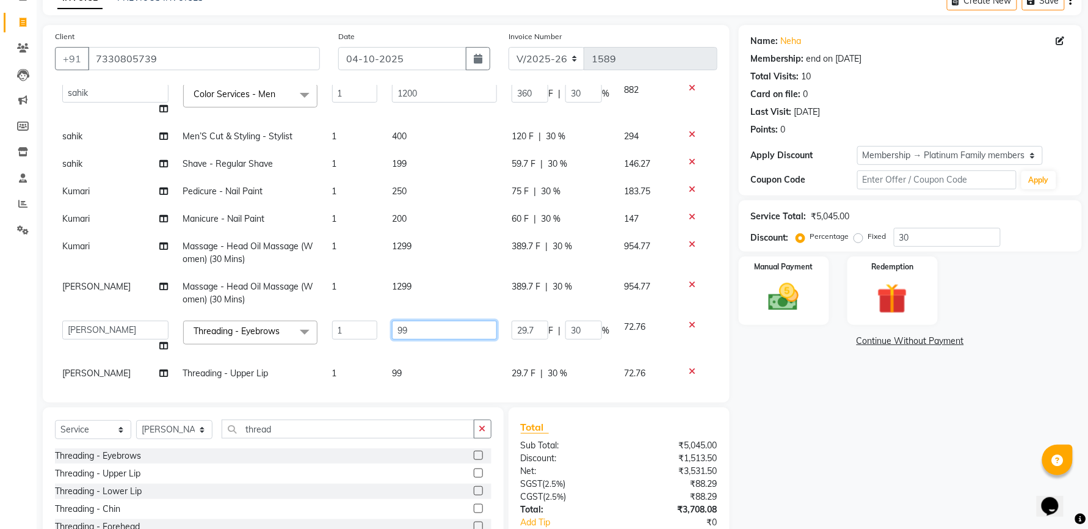
drag, startPoint x: 428, startPoint y: 328, endPoint x: 374, endPoint y: 325, distance: 54.4
click at [374, 325] on tr "faizz [PERSON_NAME] [PERSON_NAME] sree Manager [PERSON_NAME] shaz (Unisex Styli…" at bounding box center [386, 336] width 662 height 46
type input "100"
click at [435, 360] on td "99" at bounding box center [445, 373] width 120 height 27
select select "60560"
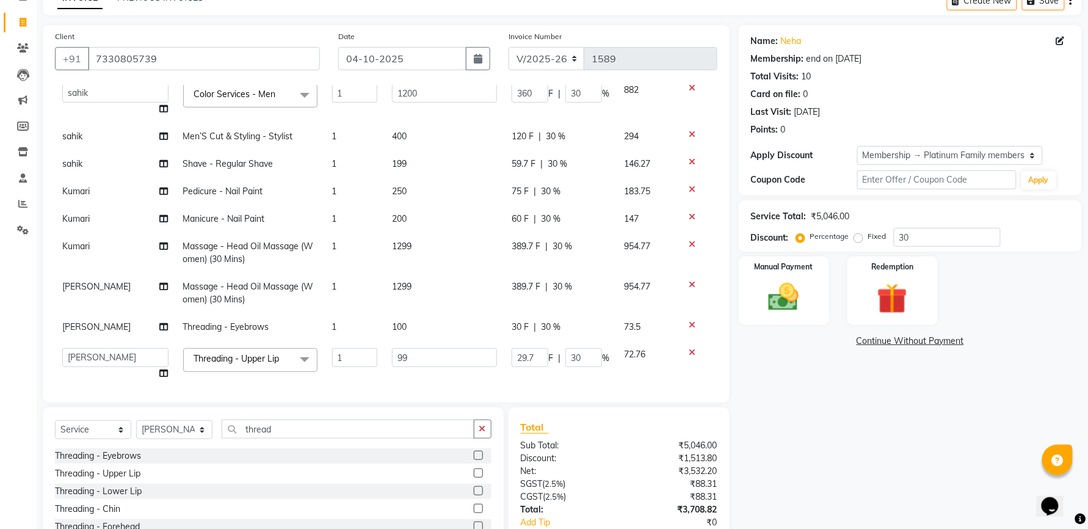
scroll to position [77, 0]
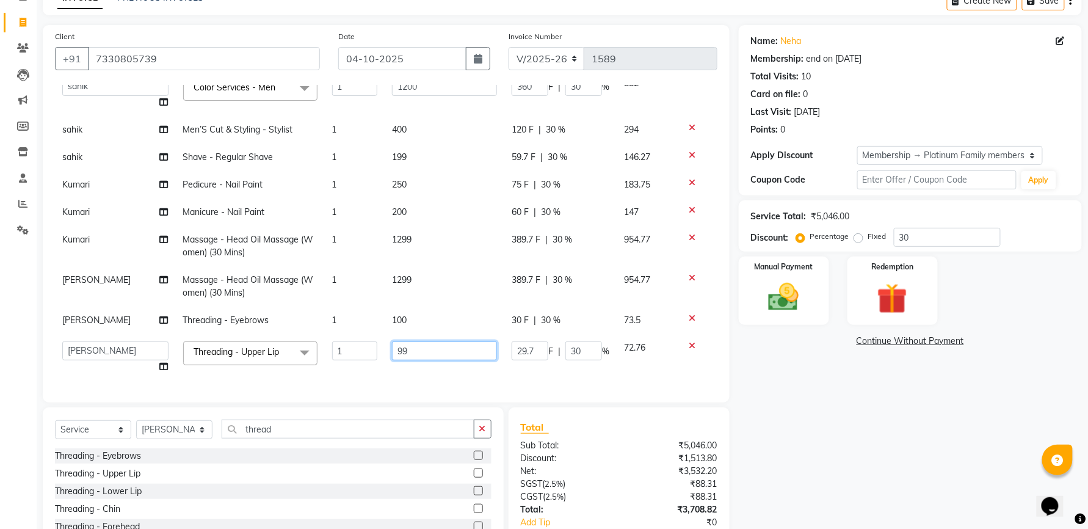
drag, startPoint x: 423, startPoint y: 343, endPoint x: 363, endPoint y: 341, distance: 60.5
click at [363, 341] on tr "faizz [PERSON_NAME] [PERSON_NAME] sree Manager [PERSON_NAME] shaz (Unisex Styli…" at bounding box center [386, 357] width 662 height 46
type input "100"
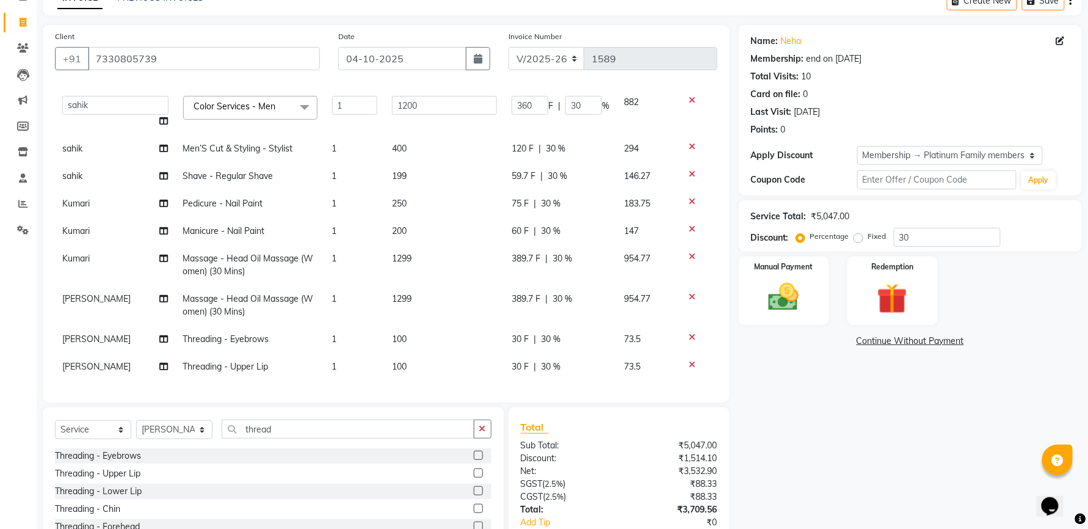
click at [372, 360] on td "1" at bounding box center [355, 366] width 60 height 27
select select "60560"
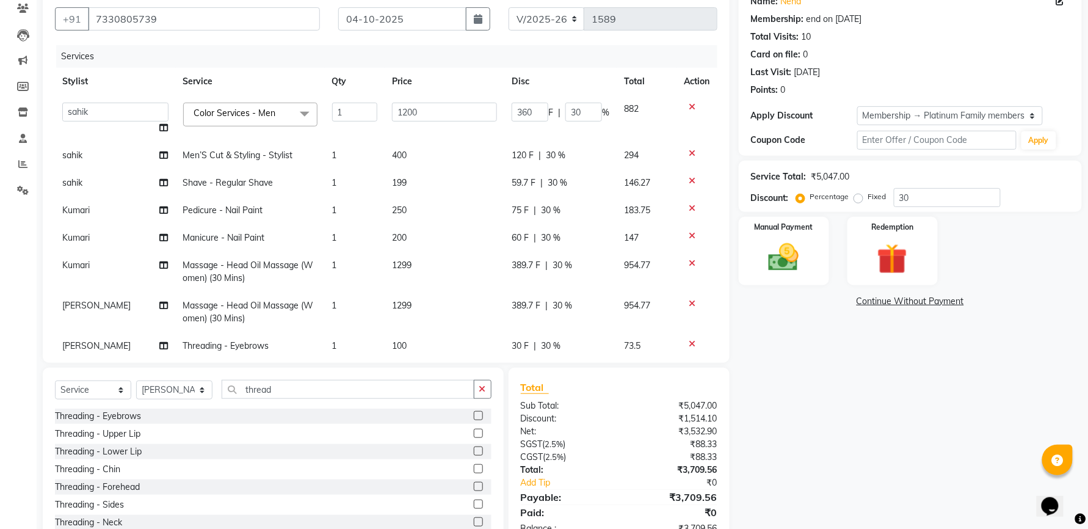
scroll to position [143, 0]
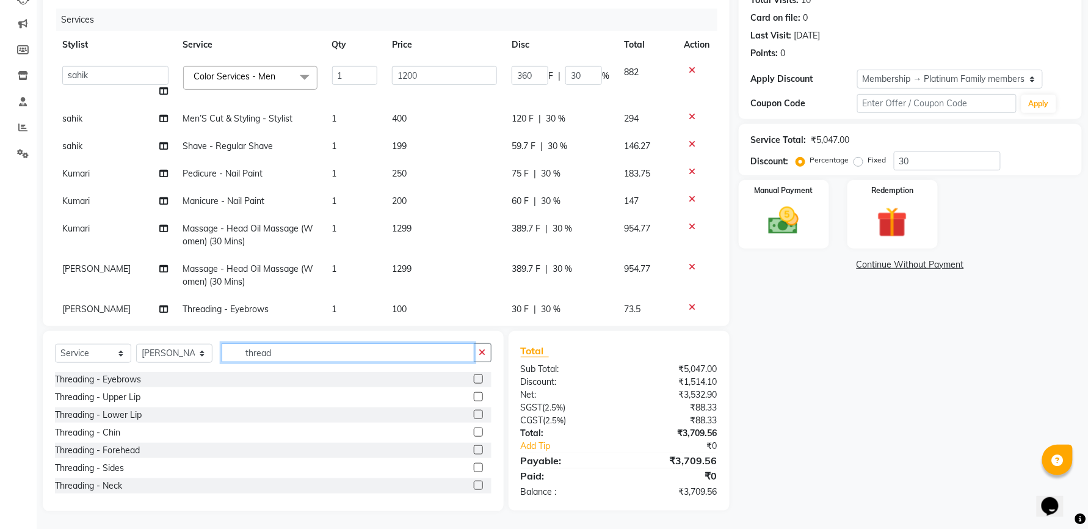
drag, startPoint x: 281, startPoint y: 354, endPoint x: 242, endPoint y: 360, distance: 39.5
click at [242, 360] on input "thread" at bounding box center [348, 352] width 253 height 19
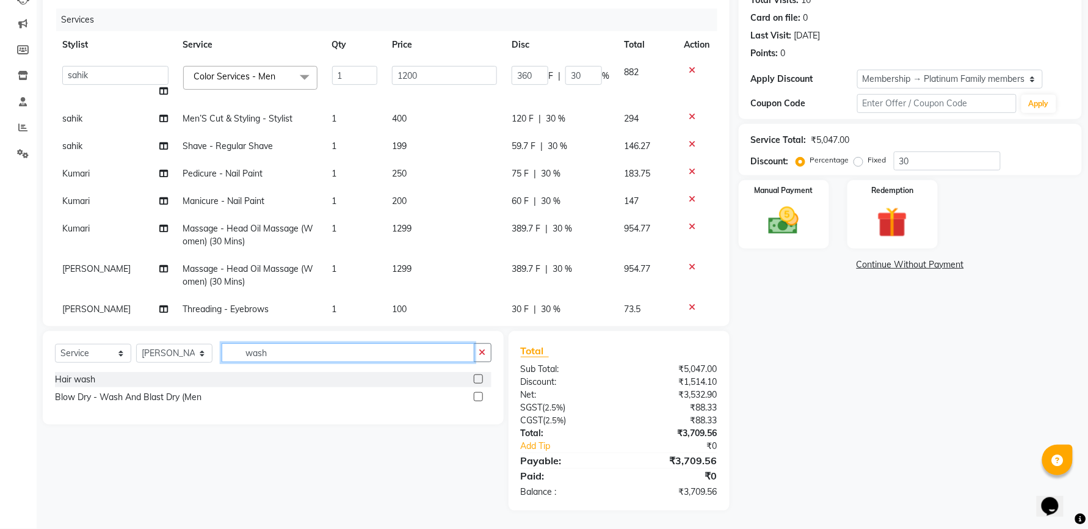
type input "wash"
click at [477, 379] on label at bounding box center [478, 378] width 9 height 9
click at [477, 379] on input "checkbox" at bounding box center [478, 380] width 8 height 8
checkbox input "false"
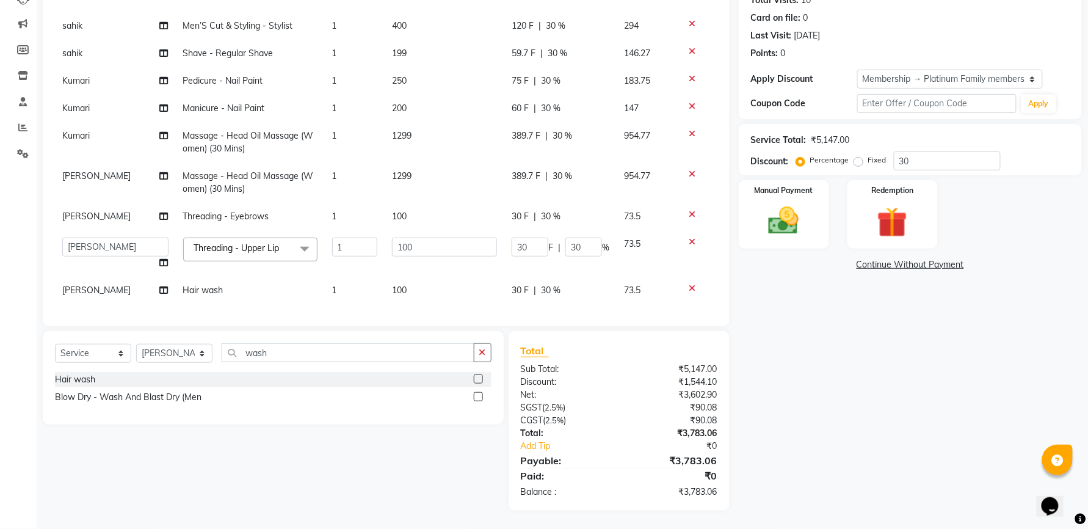
scroll to position [105, 0]
click at [413, 277] on td "100" at bounding box center [445, 290] width 120 height 27
select select "60560"
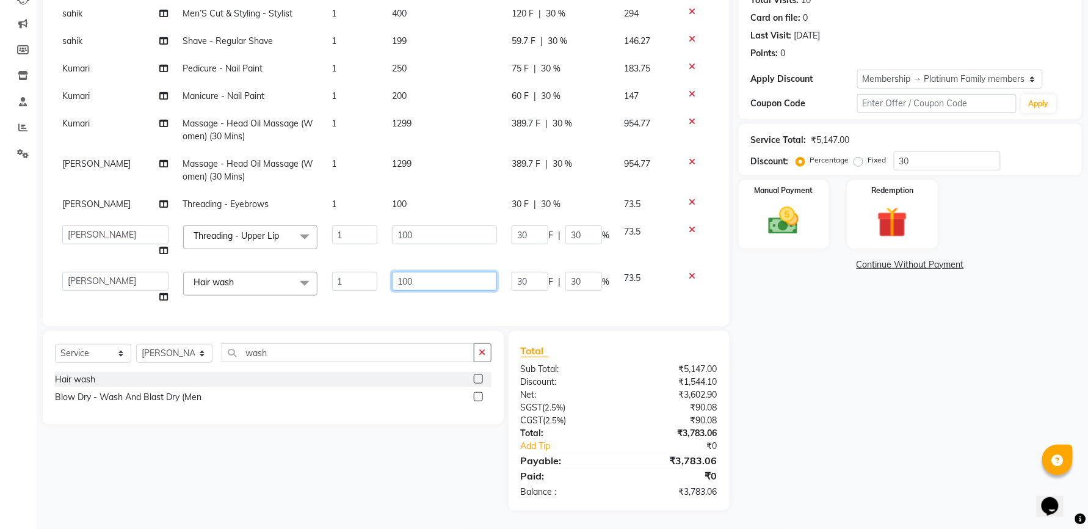
drag, startPoint x: 421, startPoint y: 283, endPoint x: 375, endPoint y: 278, distance: 46.7
click at [375, 278] on tr "faizz gufran mohammad hyma Kumari lalitha sree Manager Riya roy sahik shaz (Uni…" at bounding box center [386, 287] width 662 height 46
type input "350"
click at [376, 287] on td "1" at bounding box center [355, 287] width 60 height 46
select select "60560"
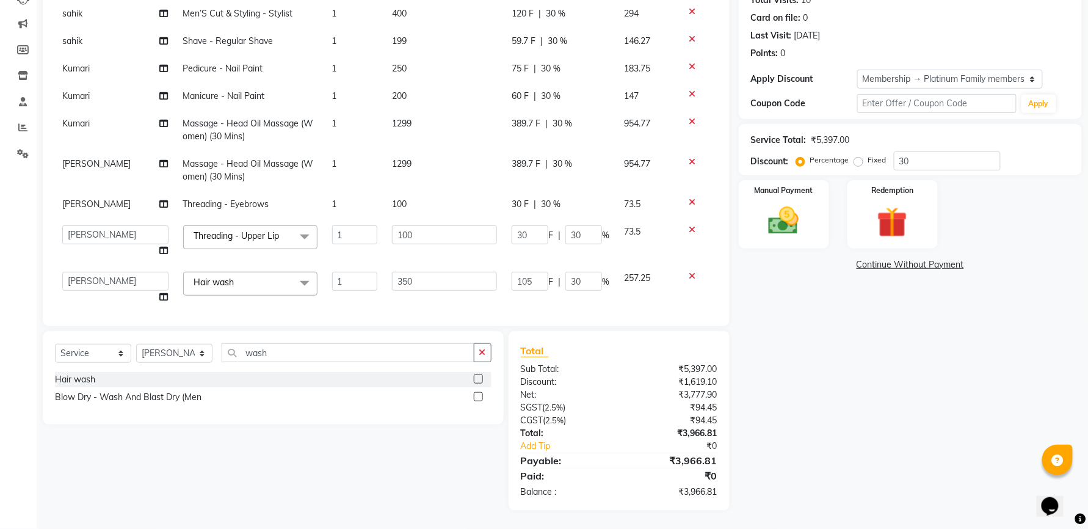
scroll to position [123, 0]
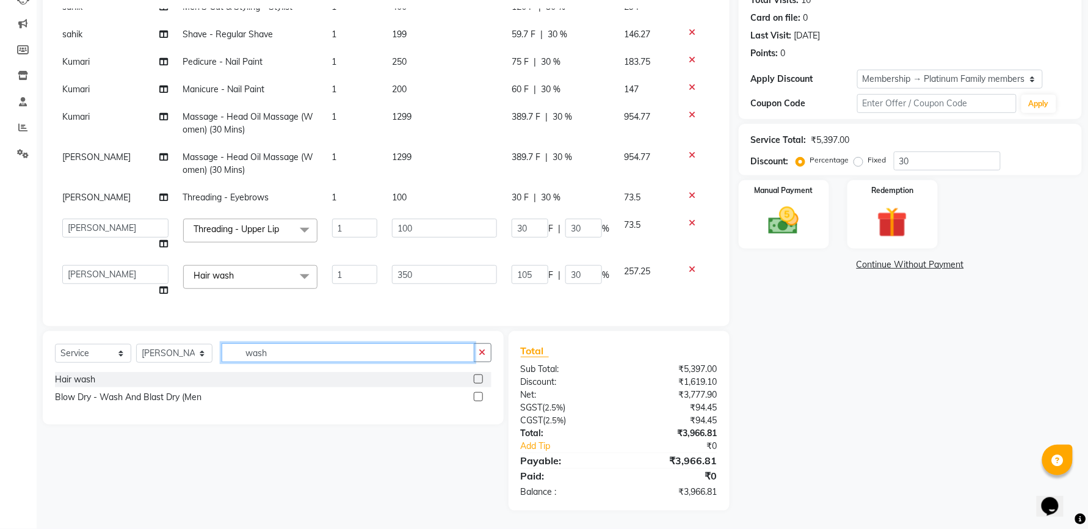
drag, startPoint x: 284, startPoint y: 350, endPoint x: 245, endPoint y: 354, distance: 38.7
click at [245, 354] on input "wash" at bounding box center [348, 352] width 253 height 19
drag, startPoint x: 160, startPoint y: 346, endPoint x: 159, endPoint y: 353, distance: 7.4
click at [159, 347] on select "Select Stylist faizz [PERSON_NAME] [PERSON_NAME] sree Manager [PERSON_NAME] (Un…" at bounding box center [174, 353] width 76 height 19
select select "60477"
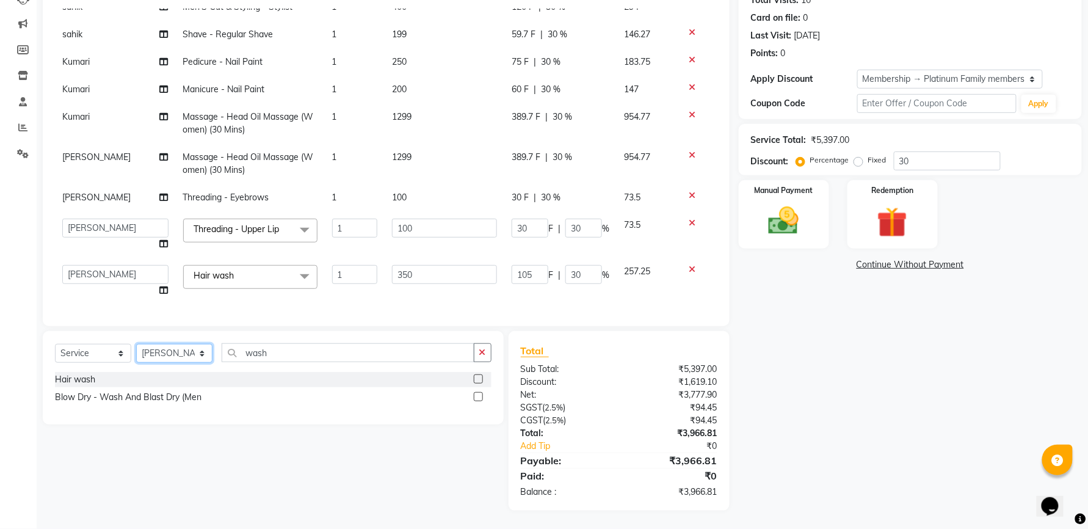
click at [136, 344] on select "Select Stylist faizz [PERSON_NAME] [PERSON_NAME] sree Manager [PERSON_NAME] (Un…" at bounding box center [174, 353] width 76 height 19
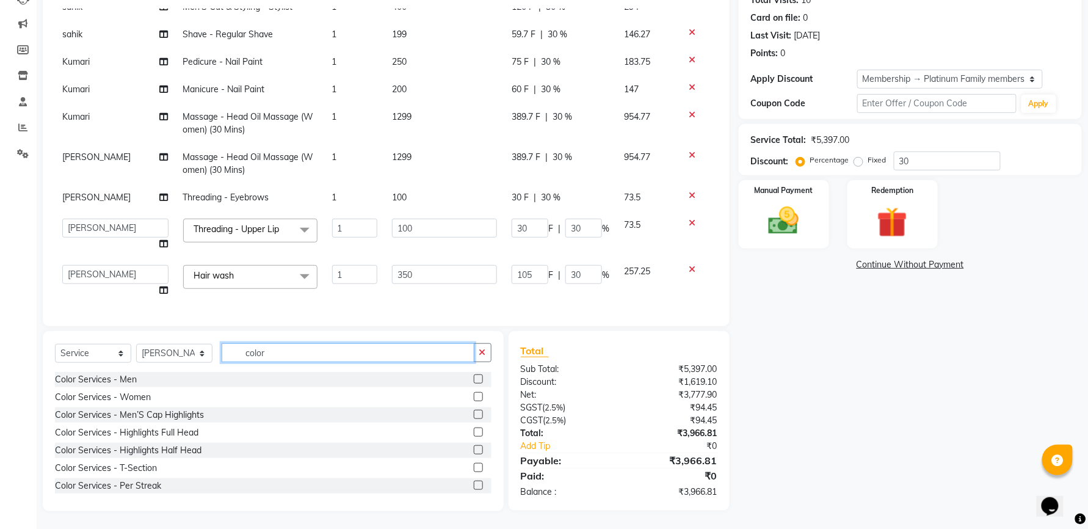
type input "color"
click at [474, 394] on label at bounding box center [478, 396] width 9 height 9
click at [474, 394] on input "checkbox" at bounding box center [478, 397] width 8 height 8
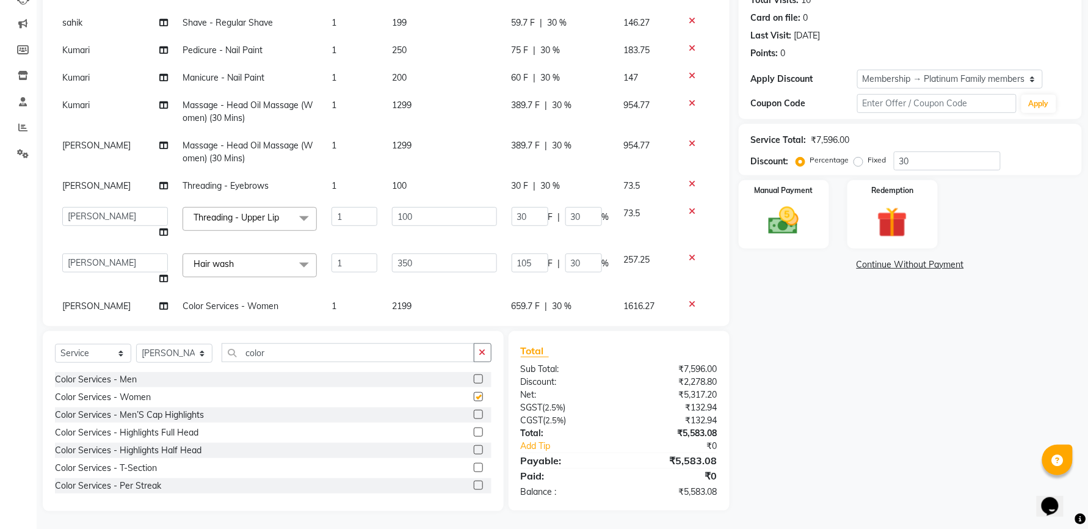
checkbox input "false"
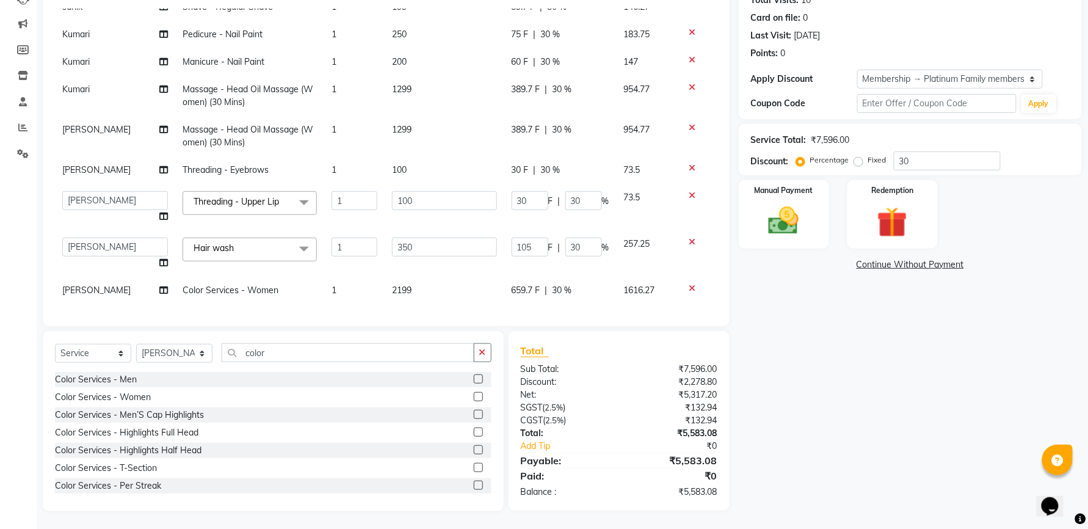
click at [413, 277] on td "2199" at bounding box center [444, 290] width 119 height 27
select select "60477"
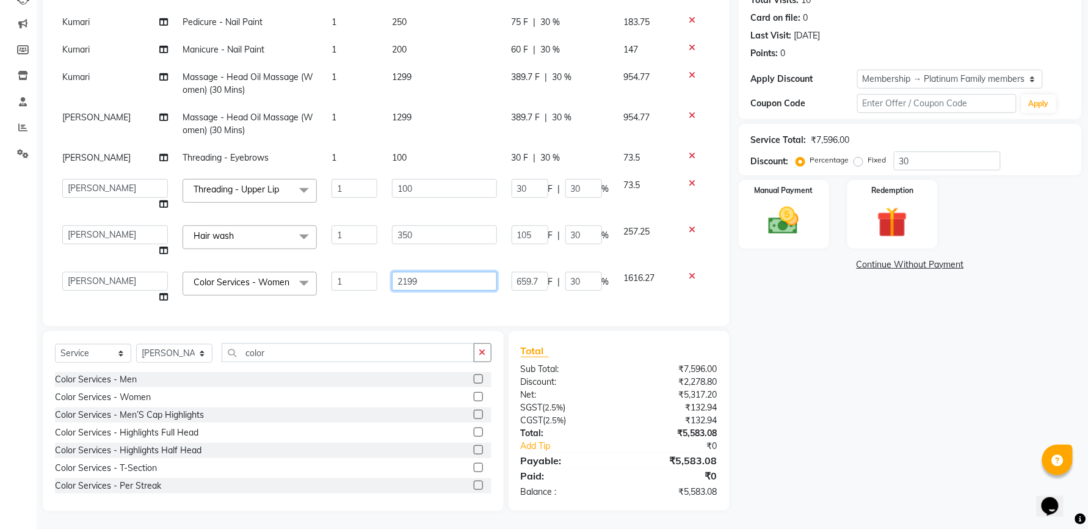
drag, startPoint x: 440, startPoint y: 280, endPoint x: 367, endPoint y: 278, distance: 72.7
click at [367, 278] on tr "faizz gufran mohammad hyma Kumari lalitha sree Manager Riya roy sahik shaz (Uni…" at bounding box center [386, 287] width 662 height 46
type input "1299"
click at [394, 299] on div "Services Stylist Service Qty Price Disc Total Action faizz gufran mohammad hyma…" at bounding box center [386, 161] width 662 height 305
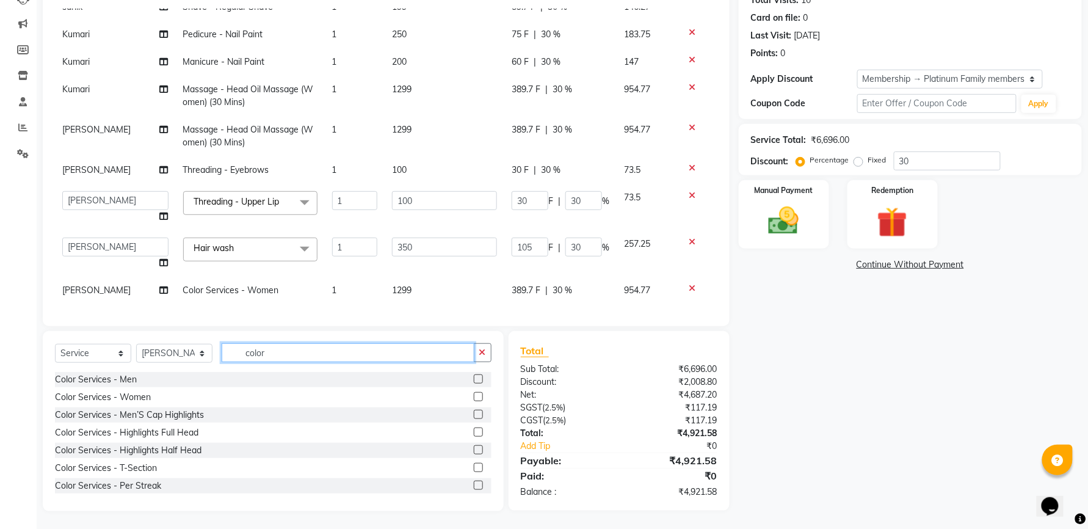
drag, startPoint x: 264, startPoint y: 350, endPoint x: 244, endPoint y: 353, distance: 20.4
click at [244, 353] on input "color" at bounding box center [348, 352] width 253 height 19
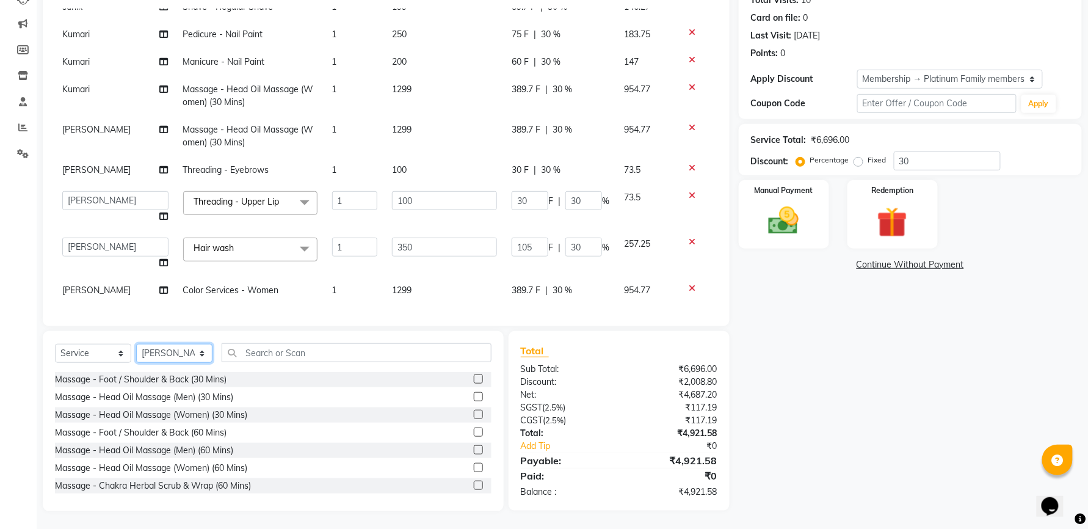
click at [165, 353] on select "Select Stylist faizz [PERSON_NAME] [PERSON_NAME] sree Manager [PERSON_NAME] (Un…" at bounding box center [174, 353] width 76 height 19
select select "65173"
click at [136, 344] on select "Select Stylist faizz [PERSON_NAME] [PERSON_NAME] sree Manager [PERSON_NAME] (Un…" at bounding box center [174, 353] width 76 height 19
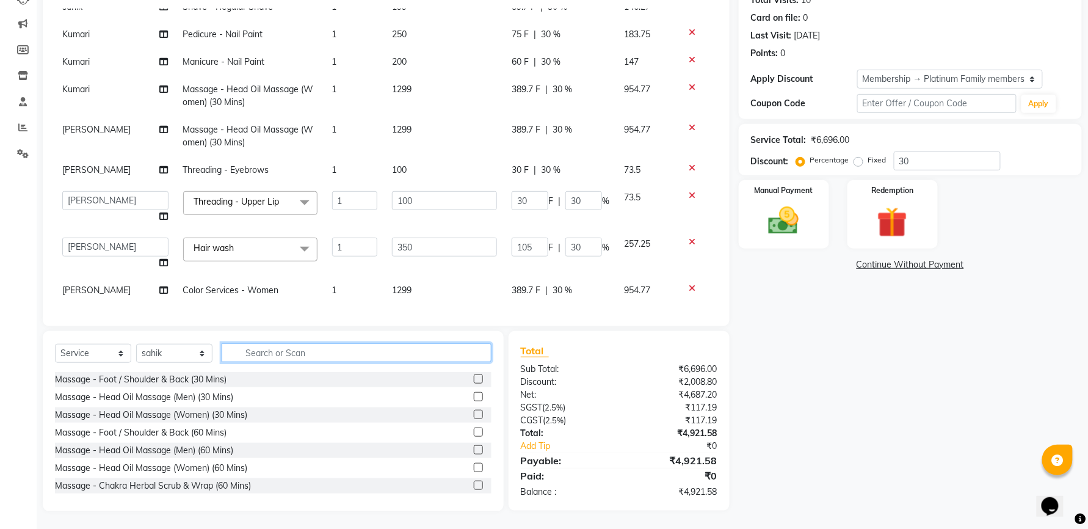
drag, startPoint x: 332, startPoint y: 355, endPoint x: 299, endPoint y: 355, distance: 33.0
click at [299, 355] on input "text" at bounding box center [357, 352] width 270 height 19
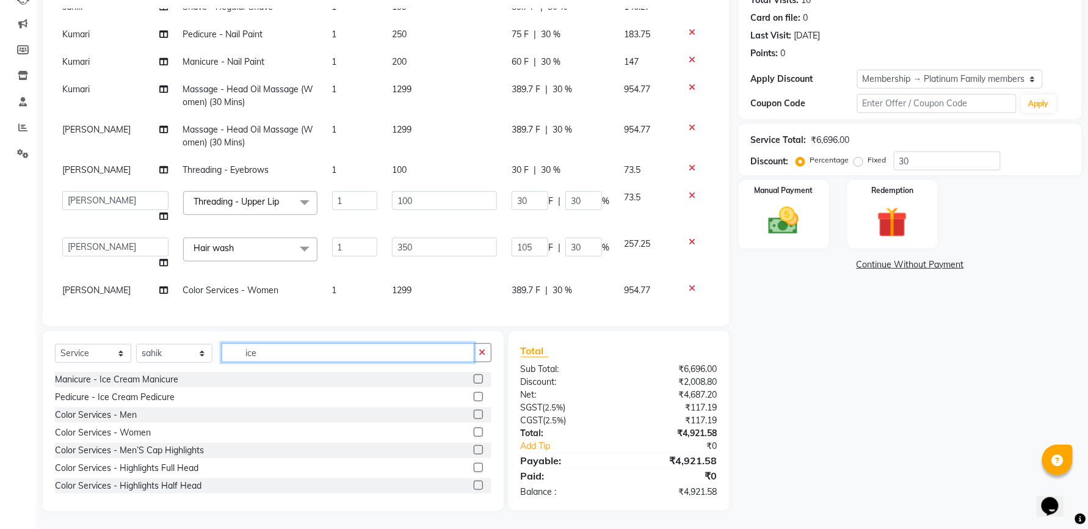
type input "ice"
click at [474, 396] on label at bounding box center [478, 396] width 9 height 9
click at [474, 396] on input "checkbox" at bounding box center [478, 397] width 8 height 8
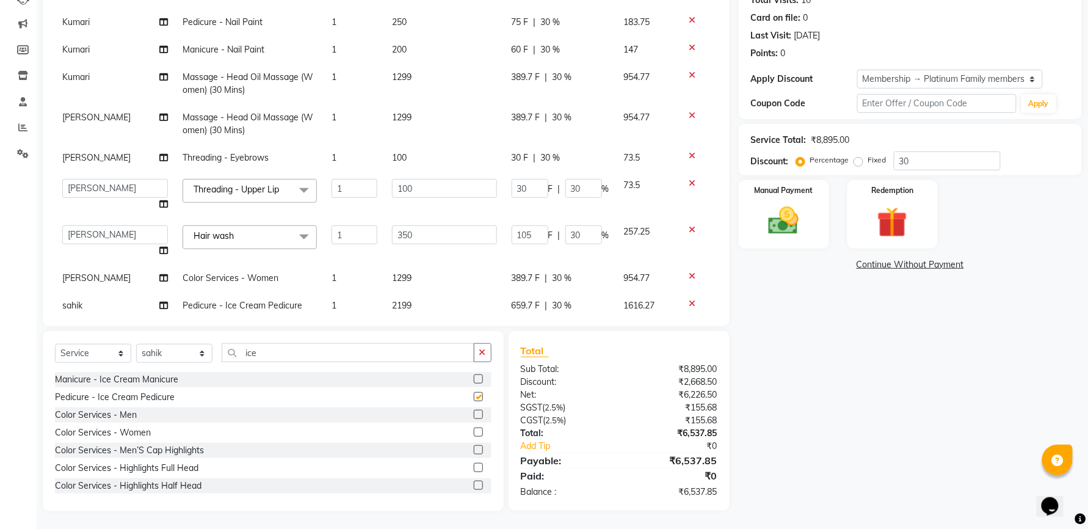
checkbox input "false"
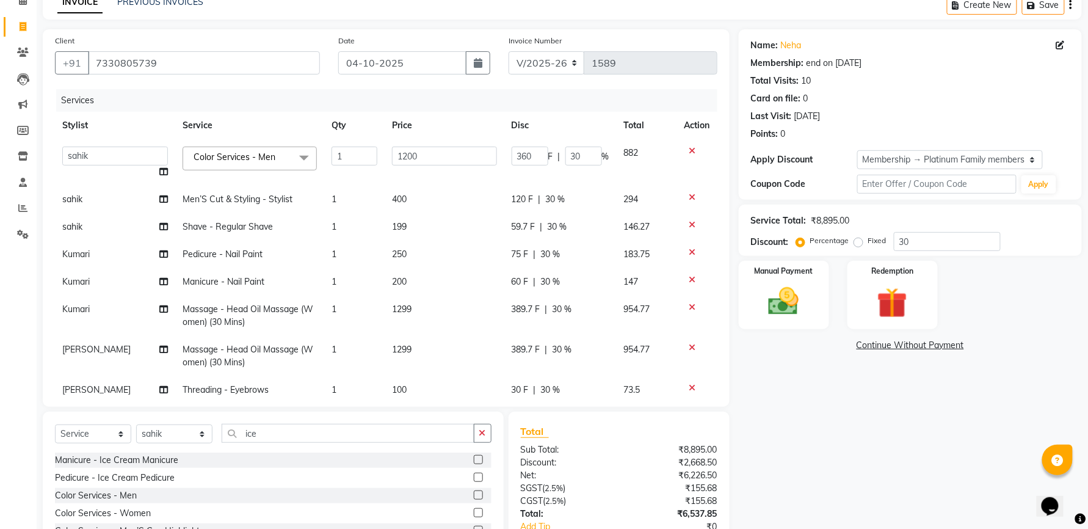
scroll to position [62, 0]
click at [404, 226] on td "199" at bounding box center [444, 227] width 119 height 27
select select "65173"
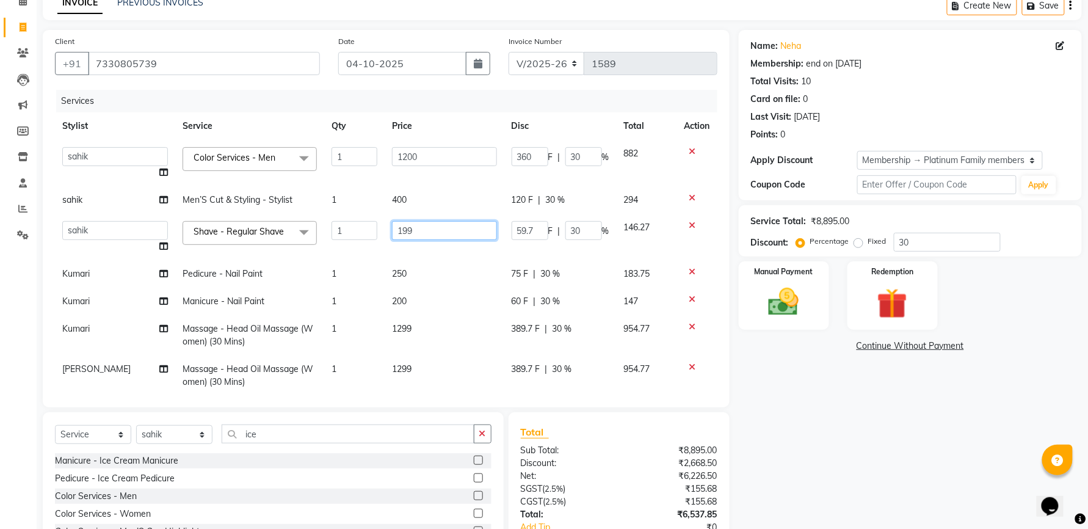
drag, startPoint x: 418, startPoint y: 226, endPoint x: 391, endPoint y: 227, distance: 26.3
click at [392, 227] on input "199" at bounding box center [444, 230] width 104 height 19
type input "200"
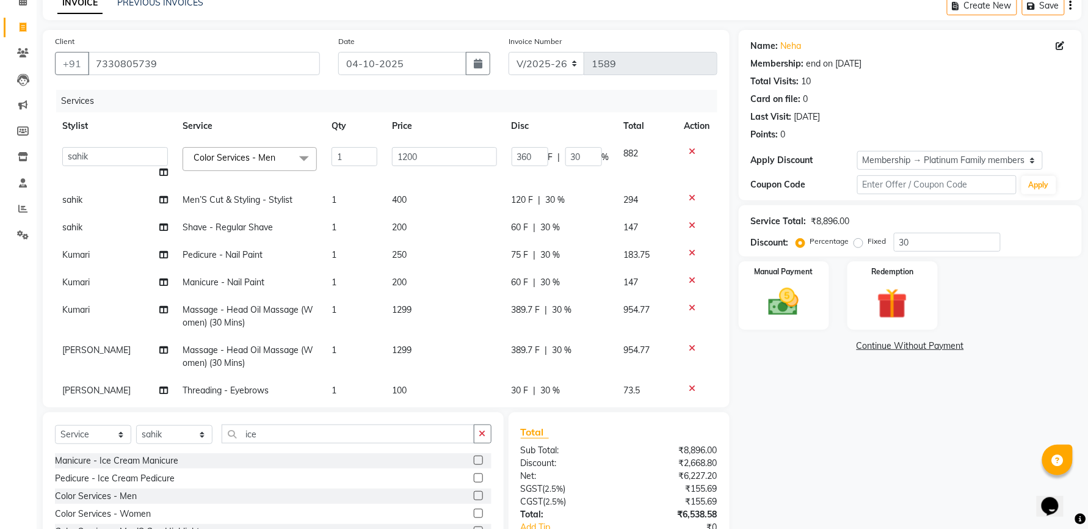
click at [436, 289] on td "200" at bounding box center [444, 282] width 119 height 27
select select "63218"
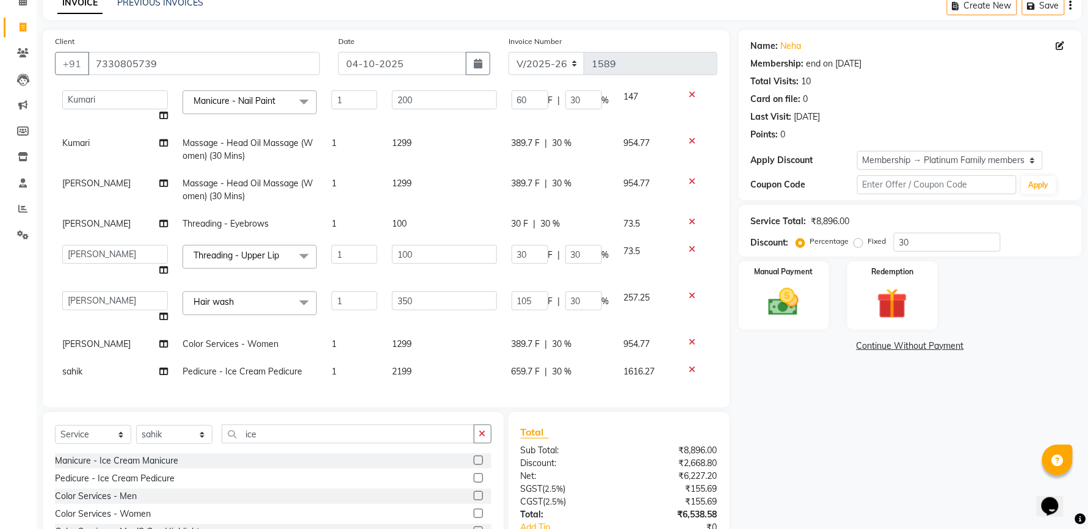
scroll to position [198, 0]
click at [408, 331] on td "1299" at bounding box center [444, 343] width 119 height 27
select select "60477"
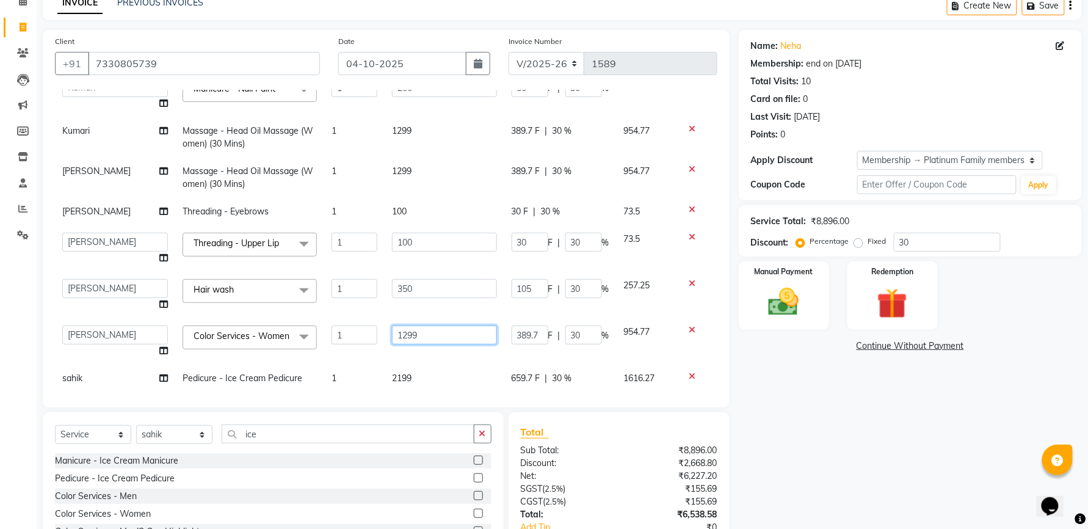
drag, startPoint x: 416, startPoint y: 331, endPoint x: 377, endPoint y: 333, distance: 39.1
click at [385, 333] on td "1299" at bounding box center [444, 341] width 119 height 46
type input "1100"
click at [362, 369] on tbody "faizz gufran mohammad hyma Kumari lalitha sree Manager Riya roy sahik shaz (Uni…" at bounding box center [386, 167] width 662 height 450
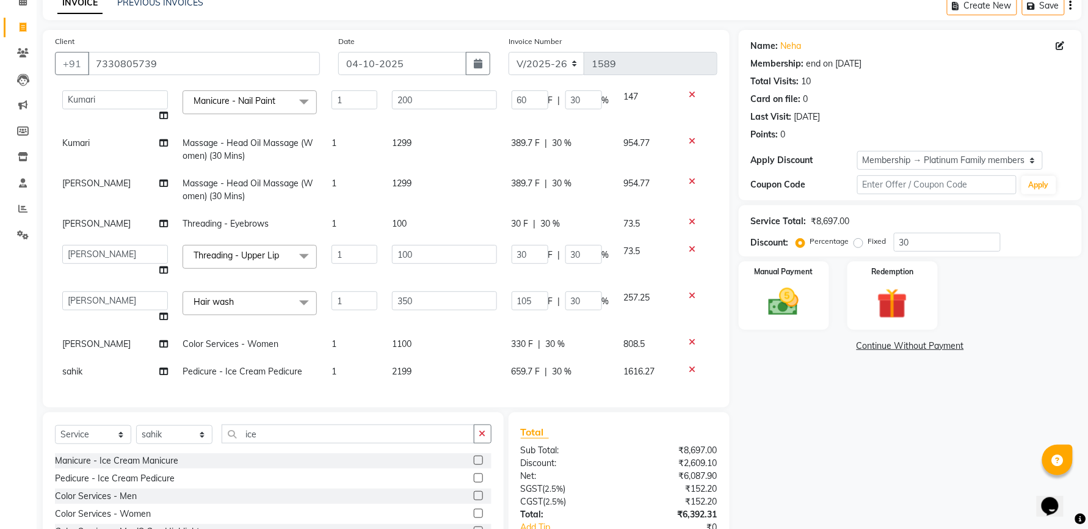
scroll to position [143, 0]
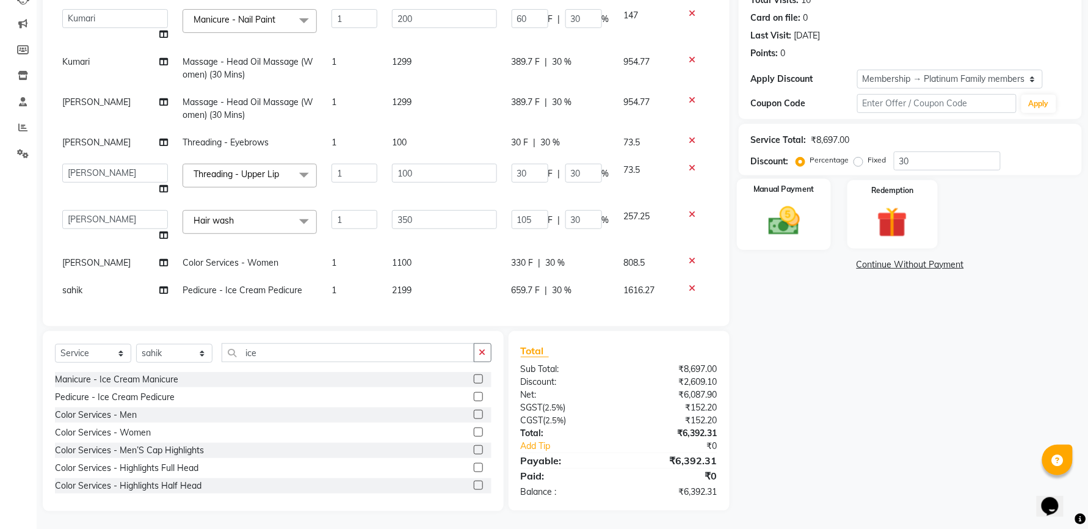
click at [814, 223] on div "Manual Payment" at bounding box center [784, 214] width 94 height 71
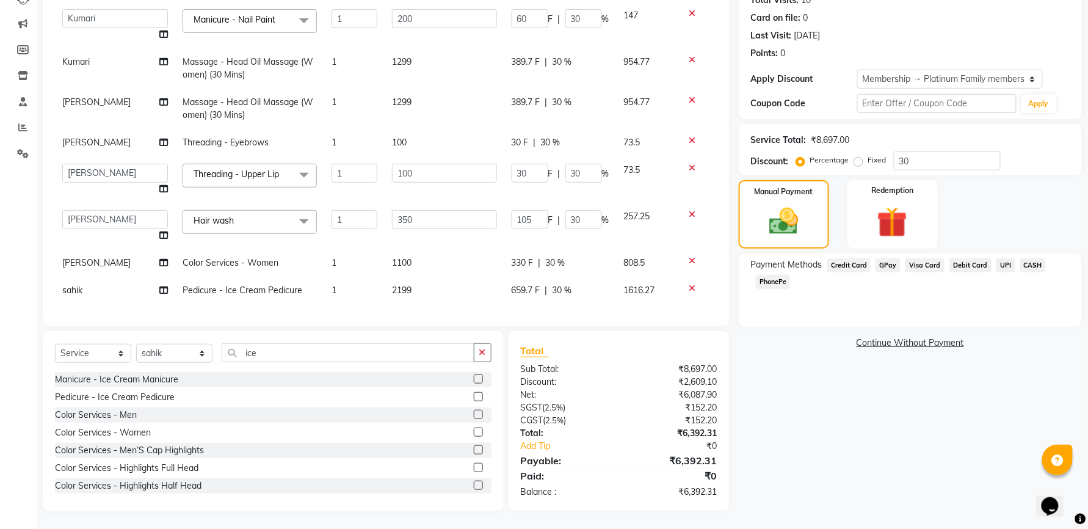
click at [889, 264] on span "GPay" at bounding box center [888, 265] width 25 height 14
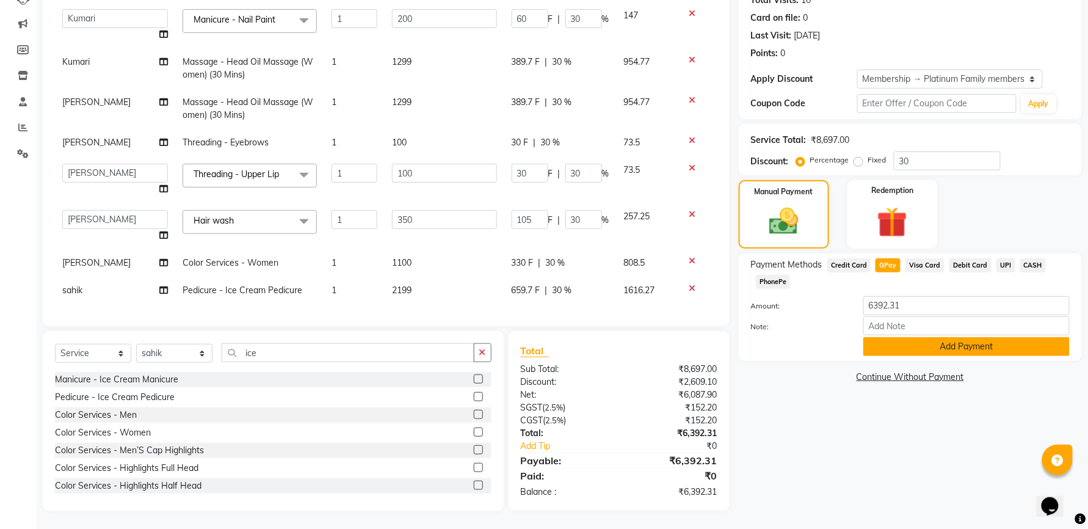
click at [934, 349] on button "Add Payment" at bounding box center [966, 346] width 206 height 19
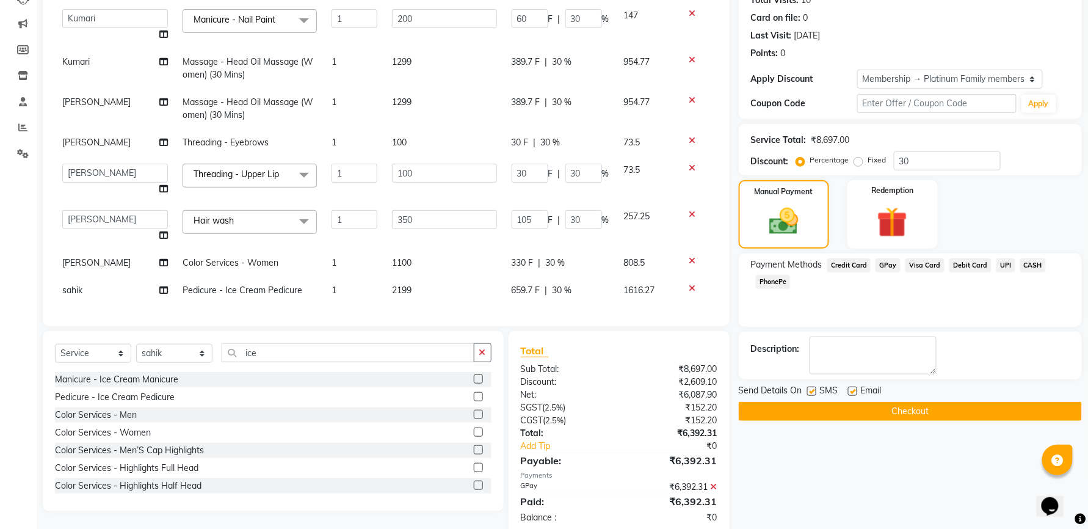
click at [811, 392] on label at bounding box center [811, 390] width 9 height 9
click at [811, 392] on input "checkbox" at bounding box center [811, 392] width 8 height 8
checkbox input "false"
drag, startPoint x: 843, startPoint y: 391, endPoint x: 849, endPoint y: 392, distance: 6.1
click at [849, 392] on div "Send Details On SMS Email" at bounding box center [910, 391] width 343 height 15
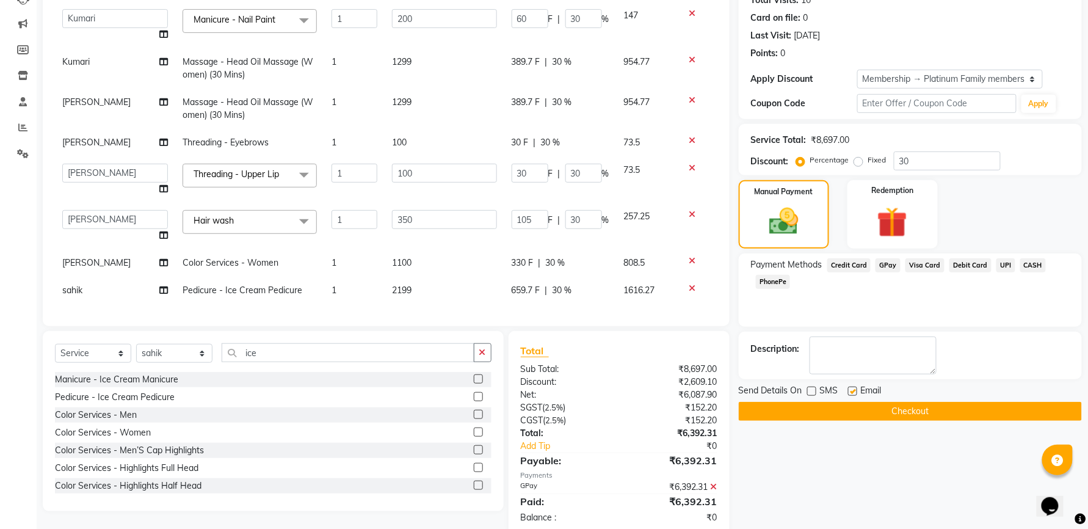
click at [850, 392] on label at bounding box center [852, 390] width 9 height 9
click at [850, 392] on input "checkbox" at bounding box center [852, 392] width 8 height 8
checkbox input "false"
click at [847, 404] on button "Checkout" at bounding box center [910, 411] width 343 height 19
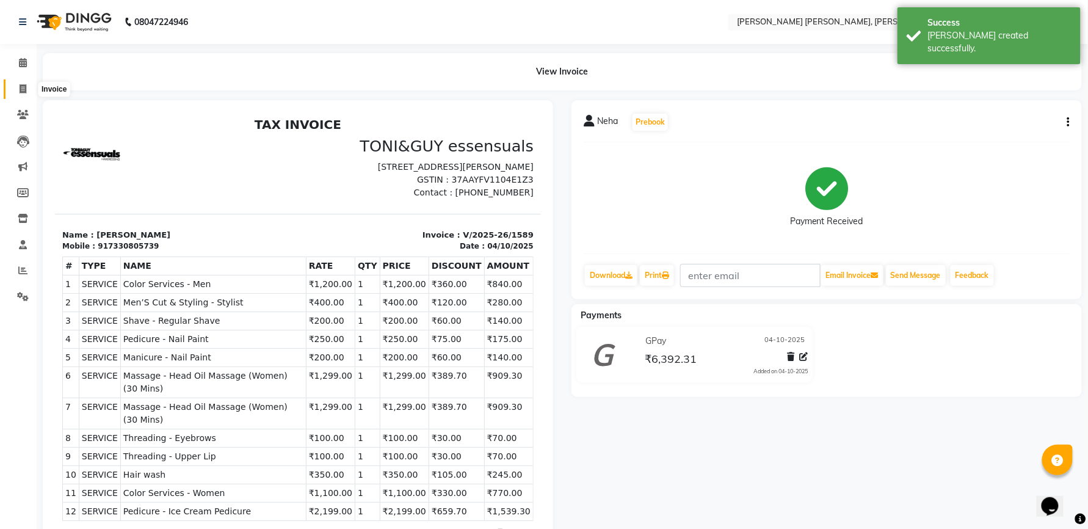
click at [20, 90] on icon at bounding box center [23, 88] width 7 height 9
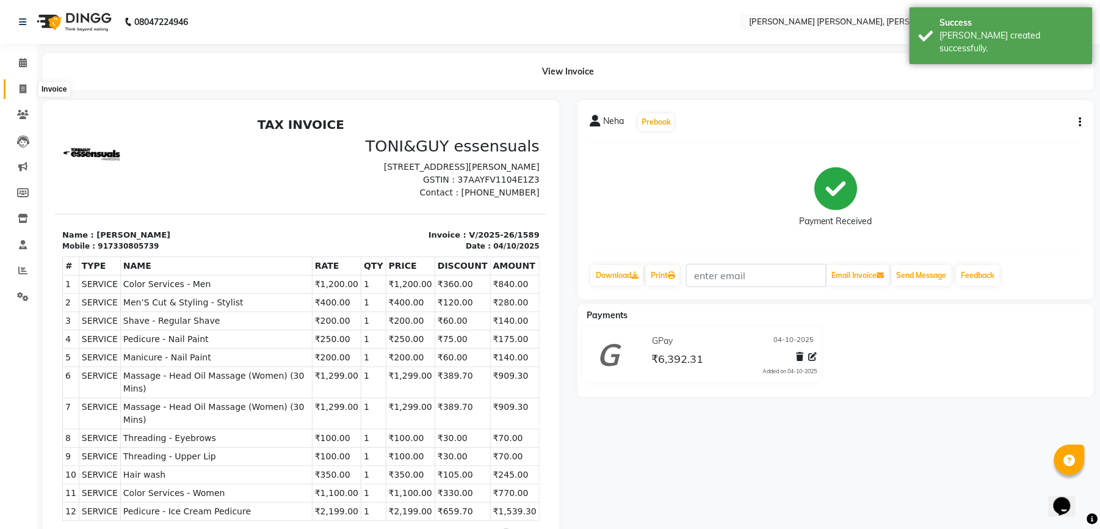
select select "service"
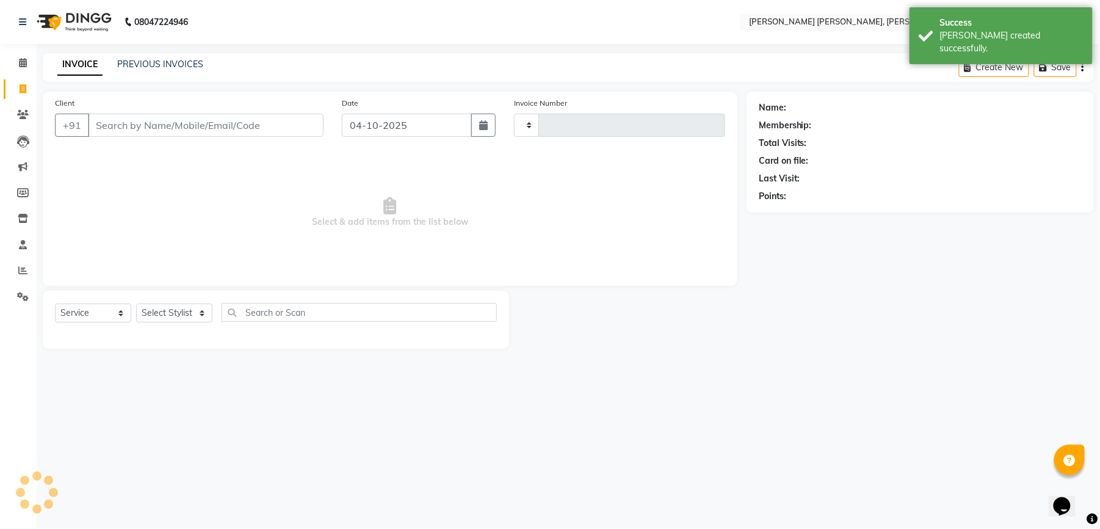
type input "1590"
select select "7150"
click at [98, 123] on input "Client" at bounding box center [206, 125] width 236 height 23
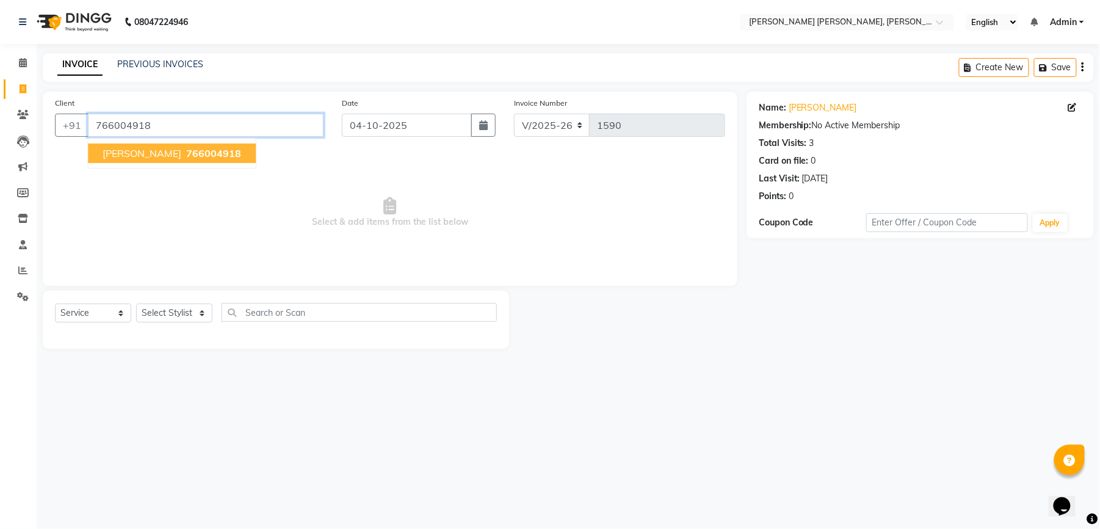
click at [162, 120] on input "766004918" at bounding box center [206, 125] width 236 height 23
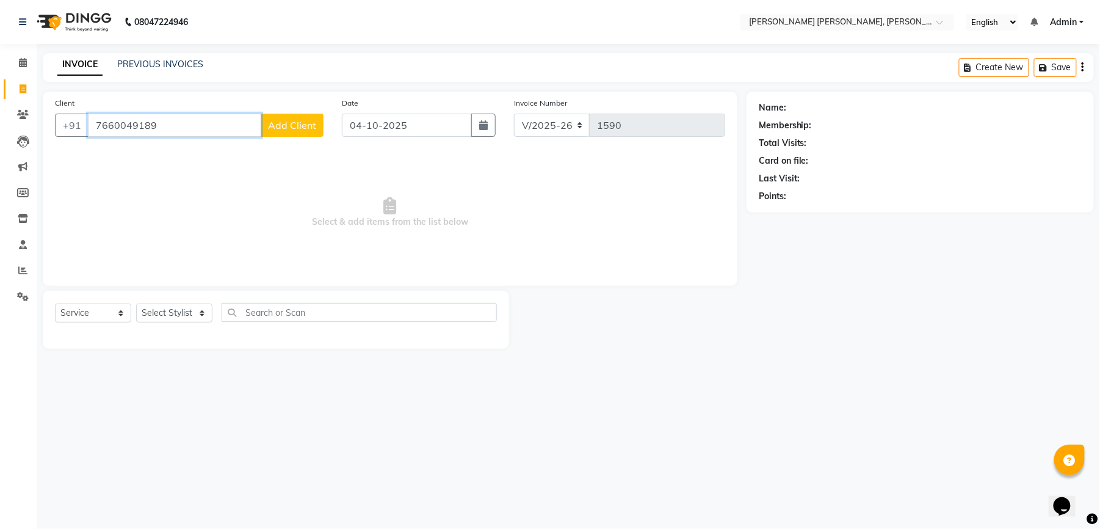
type input "7660049189"
click at [164, 200] on span "Select & add items from the list below" at bounding box center [390, 212] width 670 height 122
click at [287, 125] on span "Add Client" at bounding box center [292, 125] width 48 height 12
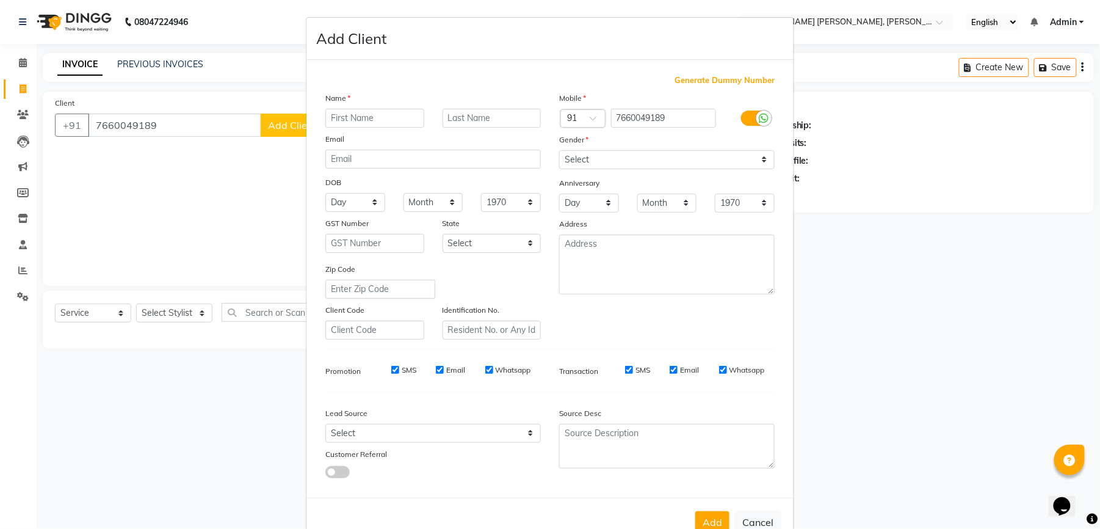
click at [336, 120] on input "text" at bounding box center [374, 118] width 99 height 19
type input "Teja"
drag, startPoint x: 579, startPoint y: 153, endPoint x: 578, endPoint y: 167, distance: 14.7
click at [578, 154] on select "Select [DEMOGRAPHIC_DATA] [DEMOGRAPHIC_DATA] Other Prefer Not To Say" at bounding box center [667, 159] width 216 height 19
select select "[DEMOGRAPHIC_DATA]"
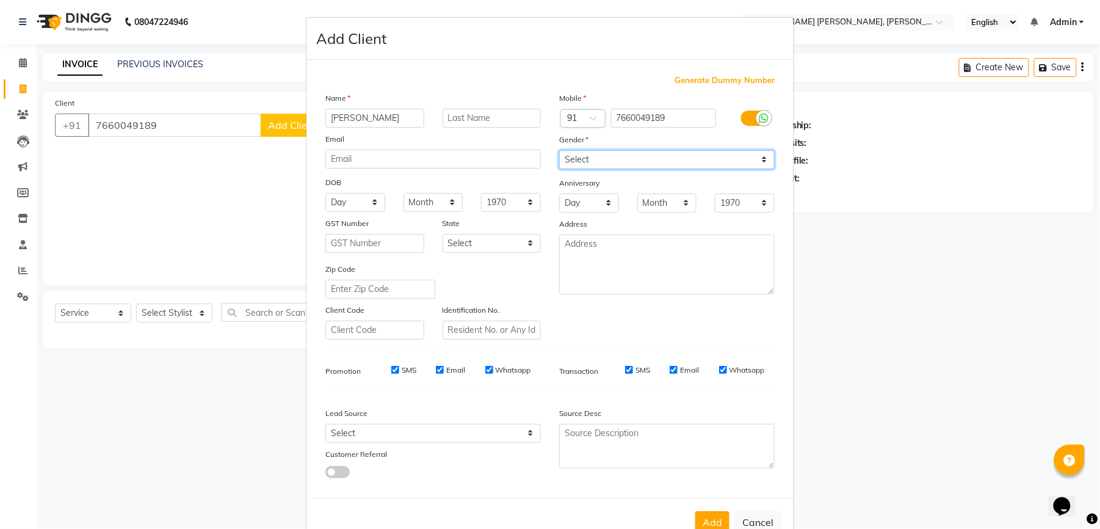
click at [559, 150] on select "Select [DEMOGRAPHIC_DATA] [DEMOGRAPHIC_DATA] Other Prefer Not To Say" at bounding box center [667, 159] width 216 height 19
click at [391, 367] on input "SMS" at bounding box center [395, 370] width 8 height 8
checkbox input "false"
drag, startPoint x: 424, startPoint y: 368, endPoint x: 432, endPoint y: 366, distance: 8.6
click at [429, 366] on div "SMS Email Whatsapp" at bounding box center [453, 370] width 176 height 11
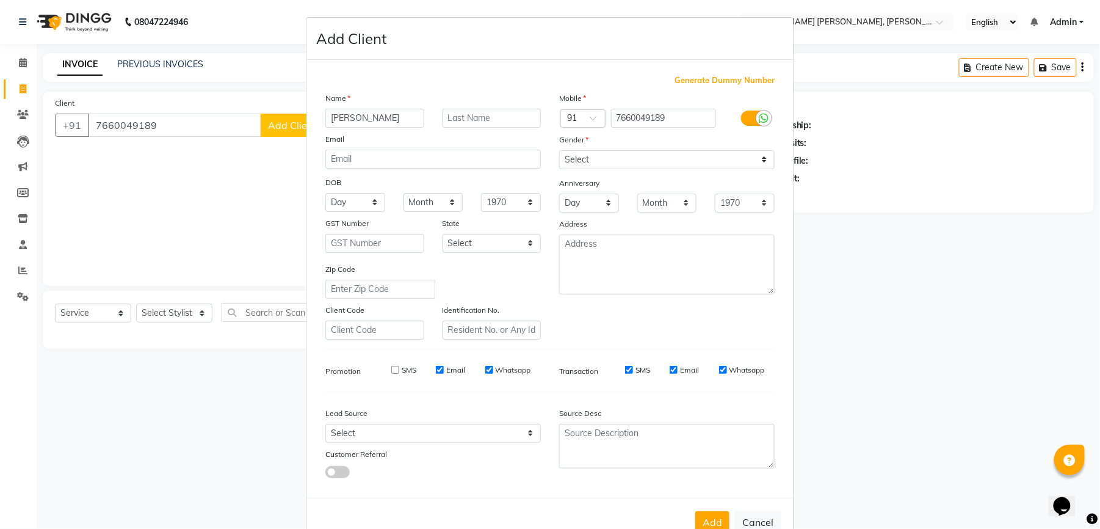
click at [436, 366] on input "Email" at bounding box center [440, 370] width 8 height 8
checkbox input "false"
click at [485, 369] on input "Whatsapp" at bounding box center [489, 370] width 8 height 8
checkbox input "false"
click at [625, 371] on input "SMS" at bounding box center [629, 370] width 8 height 8
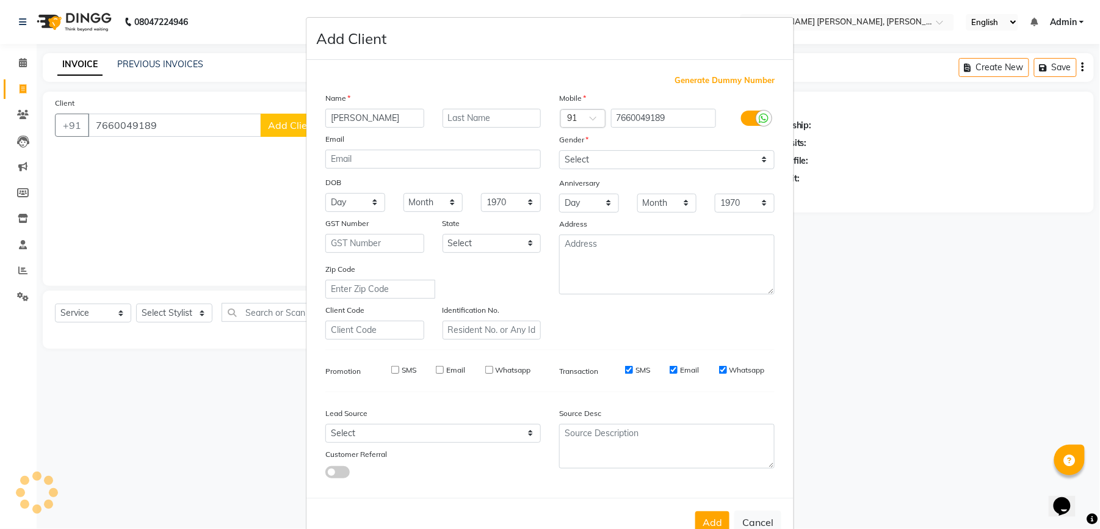
checkbox input "false"
click at [680, 369] on label "Email" at bounding box center [689, 370] width 19 height 11
click at [675, 369] on input "Email" at bounding box center [674, 370] width 8 height 8
checkbox input "false"
drag, startPoint x: 716, startPoint y: 367, endPoint x: 712, endPoint y: 379, distance: 12.2
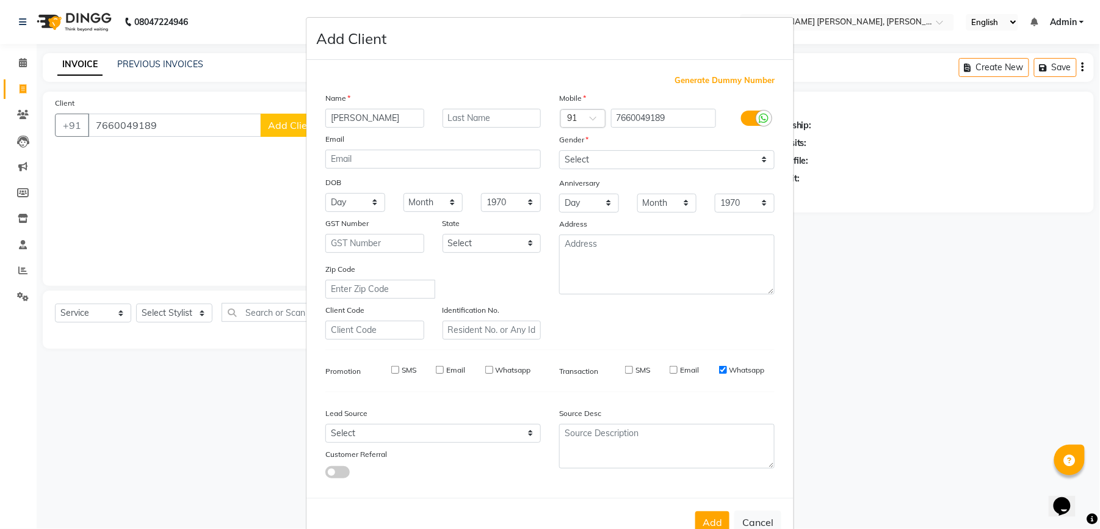
click at [719, 369] on input "Whatsapp" at bounding box center [723, 370] width 8 height 8
checkbox input "false"
click at [709, 521] on button "Add" at bounding box center [712, 522] width 34 height 22
select select
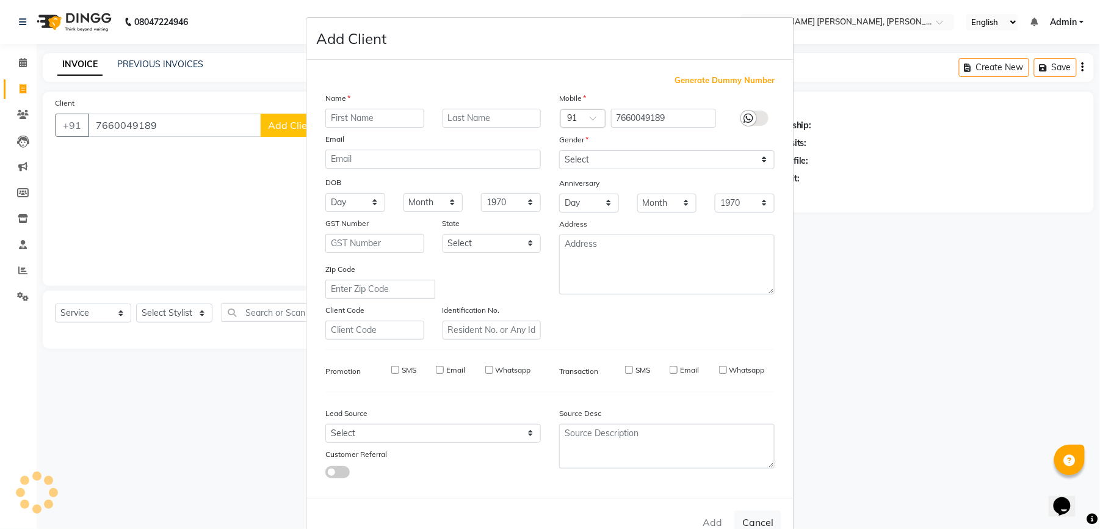
select select
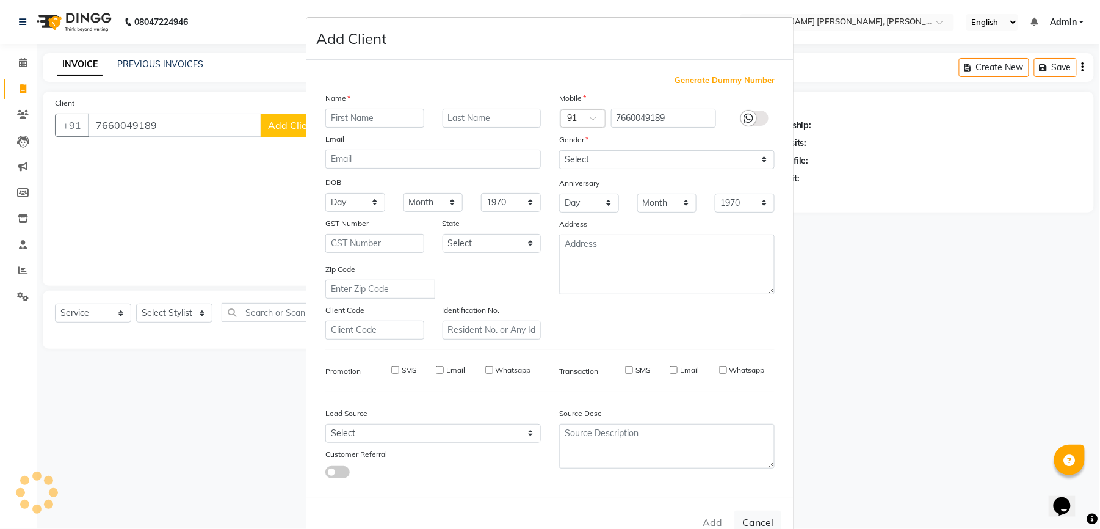
checkbox input "false"
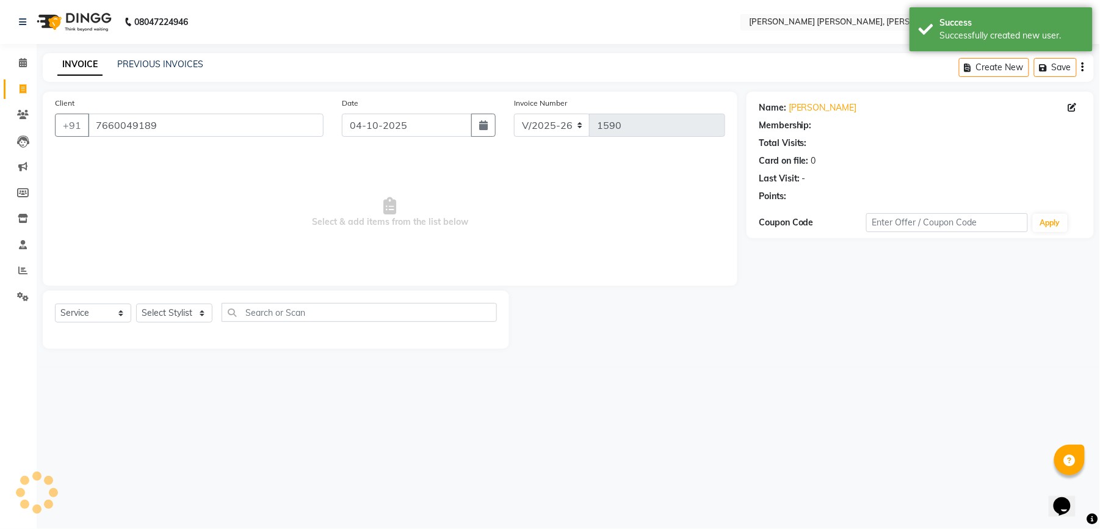
drag, startPoint x: 269, startPoint y: 374, endPoint x: 263, endPoint y: 372, distance: 7.1
click at [269, 374] on div "08047224946 Select Location × Toni& Guy Essensuals, Ashwadeep Arena English ENG…" at bounding box center [550, 264] width 1100 height 529
click at [187, 317] on select "Select Stylist faizz [PERSON_NAME] [PERSON_NAME] sree Manager [PERSON_NAME] (Un…" at bounding box center [174, 312] width 76 height 19
select select "65173"
click at [136, 303] on select "Select Stylist faizz [PERSON_NAME] [PERSON_NAME] sree Manager [PERSON_NAME] (Un…" at bounding box center [174, 312] width 76 height 19
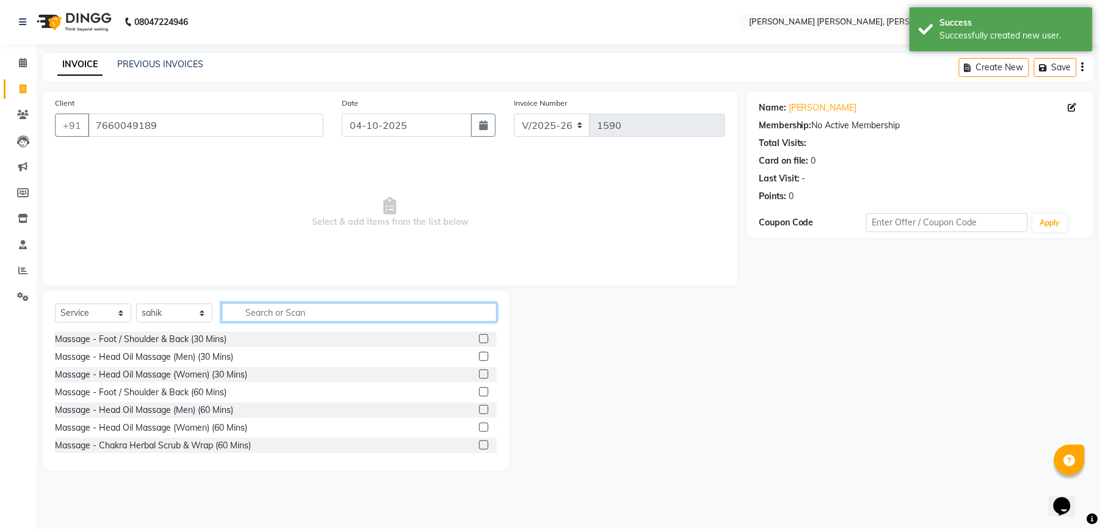
click at [282, 313] on input "text" at bounding box center [359, 312] width 275 height 19
type input "sty"
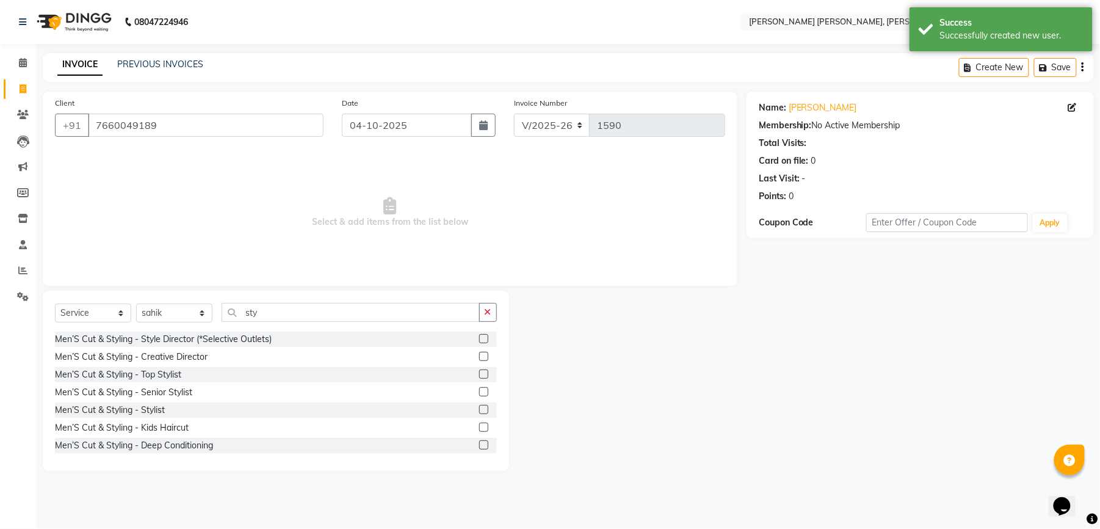
click at [479, 410] on label at bounding box center [483, 409] width 9 height 9
click at [479, 410] on input "checkbox" at bounding box center [483, 410] width 8 height 8
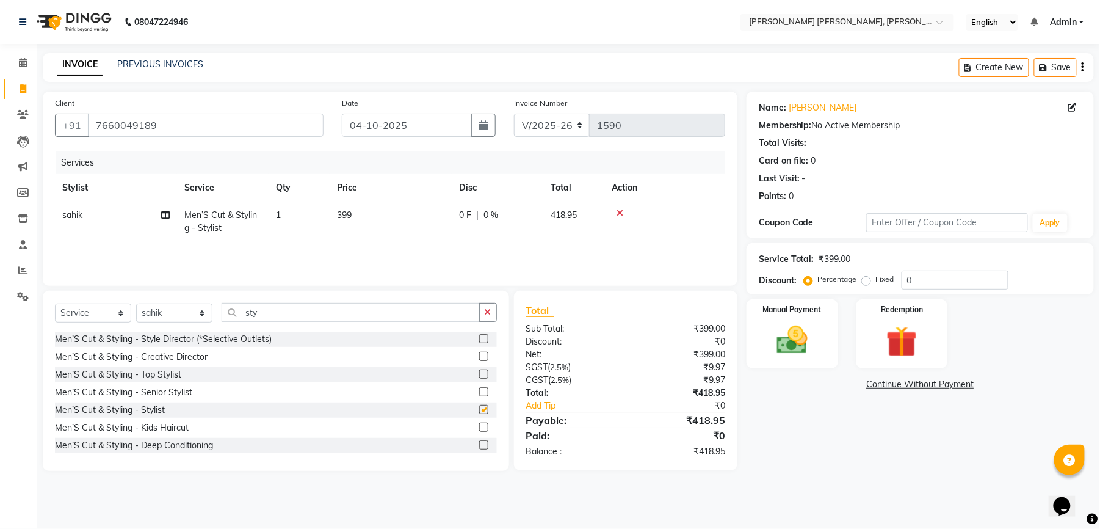
checkbox input "false"
drag, startPoint x: 277, startPoint y: 311, endPoint x: 227, endPoint y: 311, distance: 49.5
click at [228, 311] on input "sty" at bounding box center [351, 312] width 258 height 19
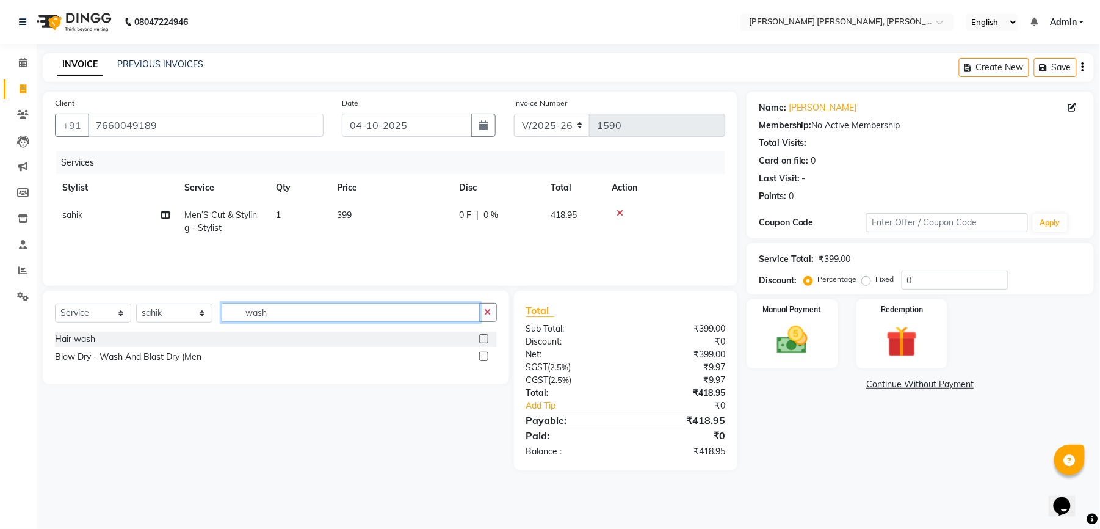
type input "wash"
click at [484, 340] on label at bounding box center [483, 338] width 9 height 9
click at [484, 340] on input "checkbox" at bounding box center [483, 339] width 8 height 8
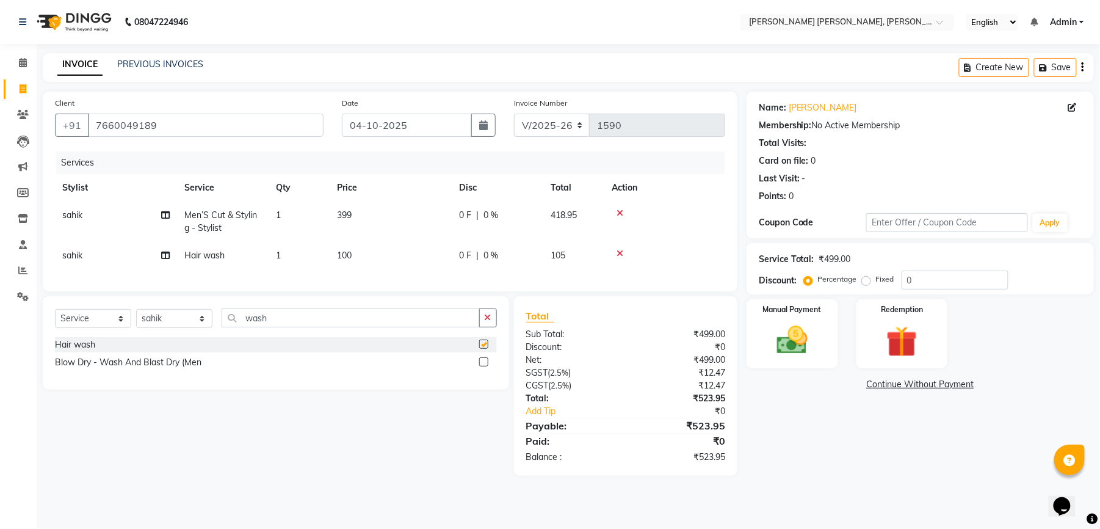
checkbox input "false"
drag, startPoint x: 345, startPoint y: 216, endPoint x: 381, endPoint y: 228, distance: 38.2
click at [347, 215] on span "399" at bounding box center [344, 214] width 15 height 11
select select "65173"
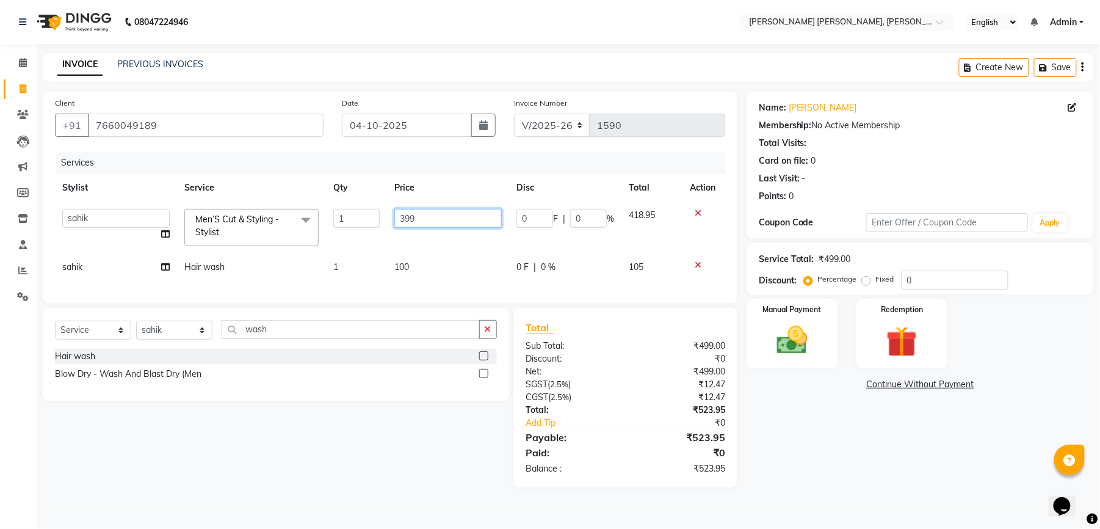
drag, startPoint x: 416, startPoint y: 220, endPoint x: 399, endPoint y: 219, distance: 17.7
click at [399, 219] on input "399" at bounding box center [447, 218] width 107 height 19
type input "400"
click at [442, 272] on div "Services Stylist Service Qty Price Disc Total Action faizz [PERSON_NAME] [PERSO…" at bounding box center [390, 220] width 670 height 139
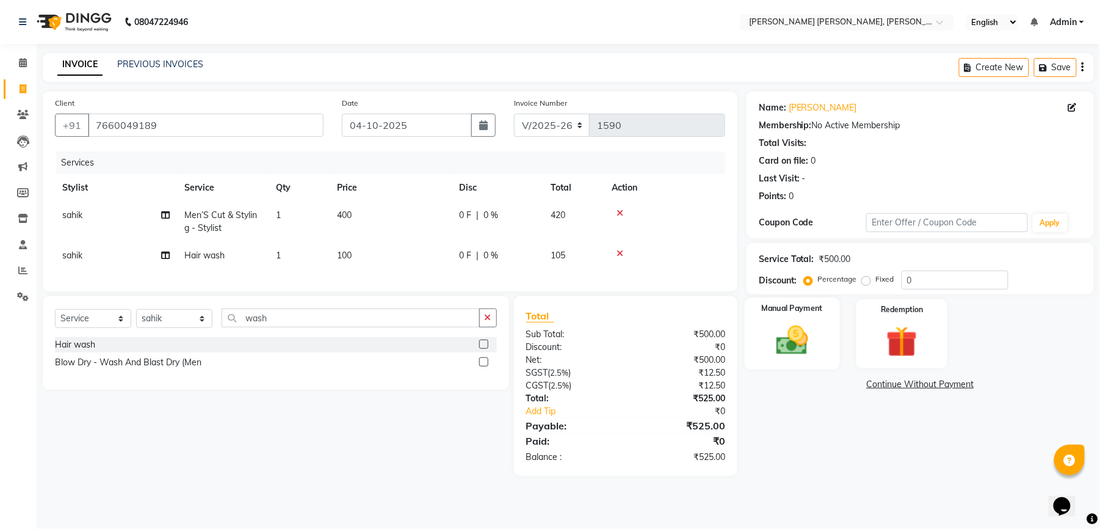
click at [799, 347] on img at bounding box center [792, 340] width 53 height 37
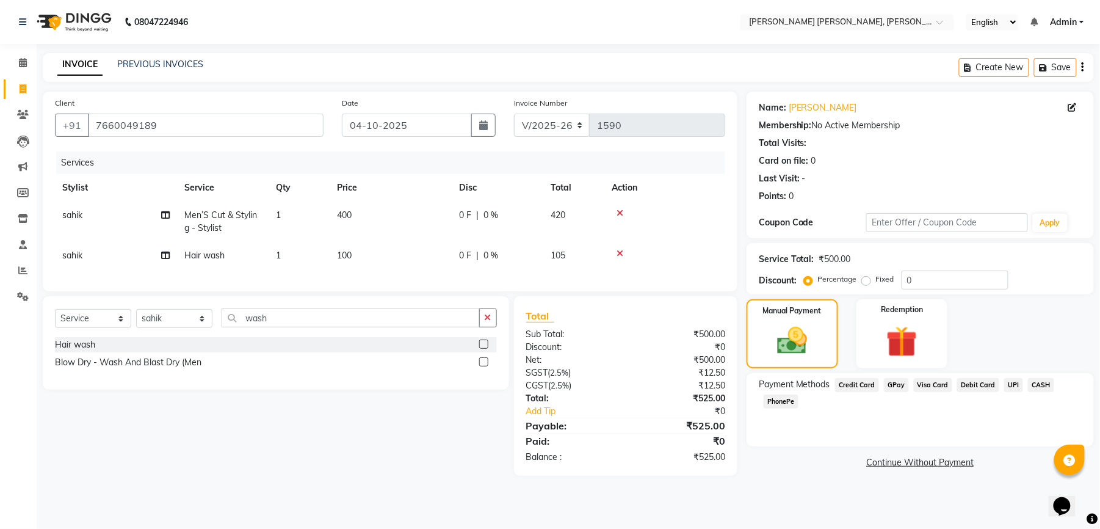
drag, startPoint x: 1006, startPoint y: 385, endPoint x: 1000, endPoint y: 415, distance: 31.3
click at [1006, 386] on span "UPI" at bounding box center [1013, 385] width 19 height 14
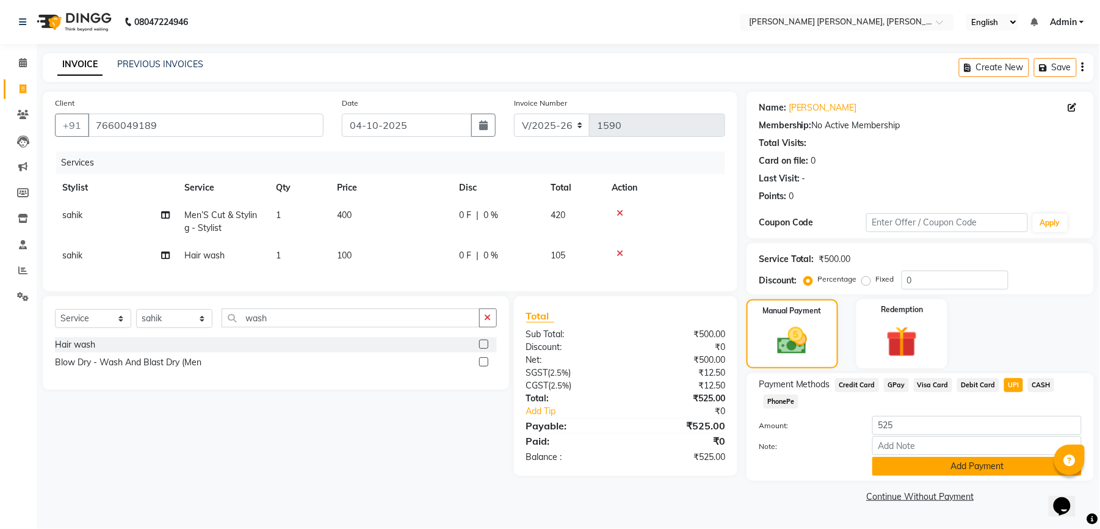
click at [944, 465] on button "Add Payment" at bounding box center [977, 466] width 209 height 19
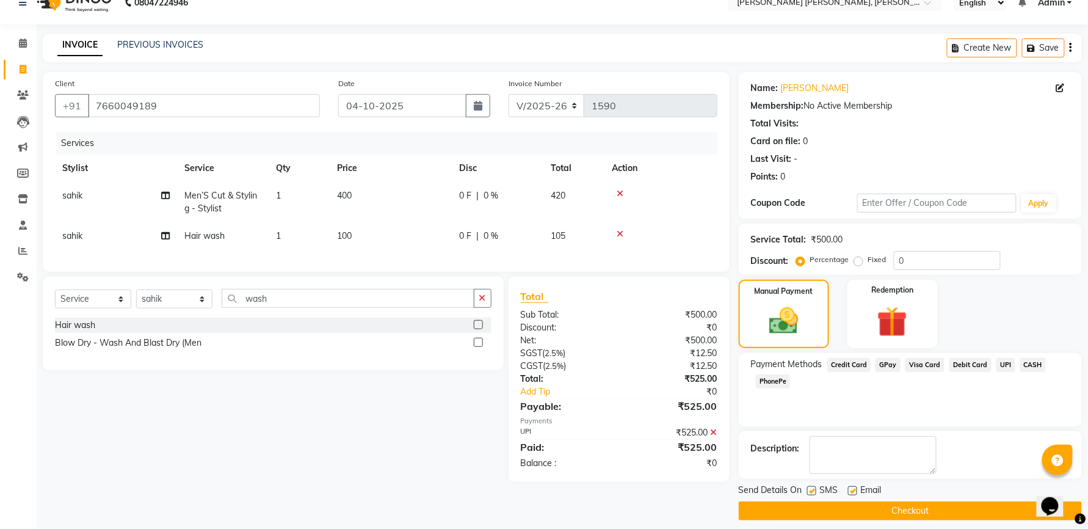
scroll to position [30, 0]
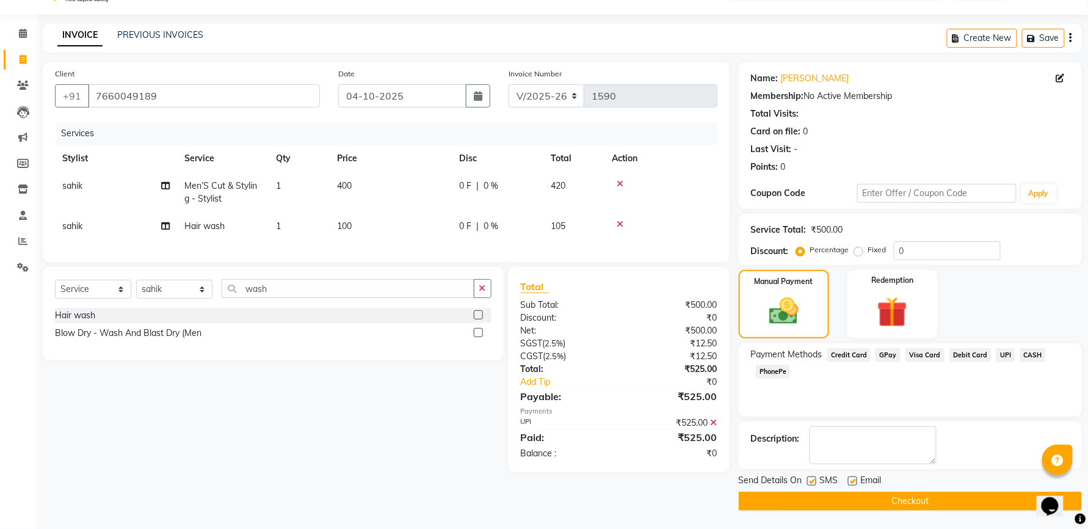
click at [811, 482] on label at bounding box center [811, 480] width 9 height 9
click at [811, 482] on input "checkbox" at bounding box center [811, 481] width 8 height 8
checkbox input "false"
click at [852, 479] on label at bounding box center [852, 480] width 9 height 9
click at [852, 479] on input "checkbox" at bounding box center [852, 481] width 8 height 8
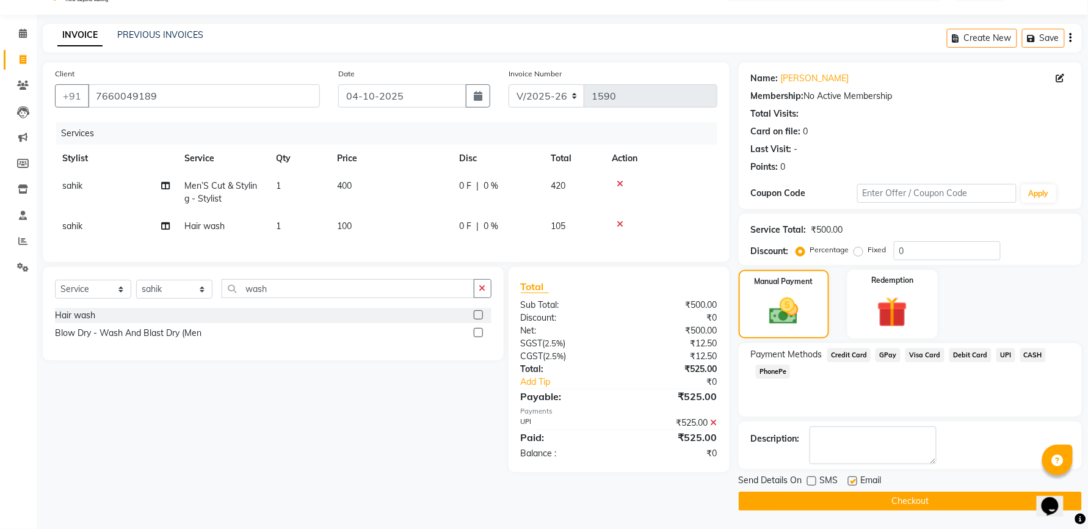
checkbox input "false"
click at [850, 501] on button "Checkout" at bounding box center [910, 501] width 343 height 19
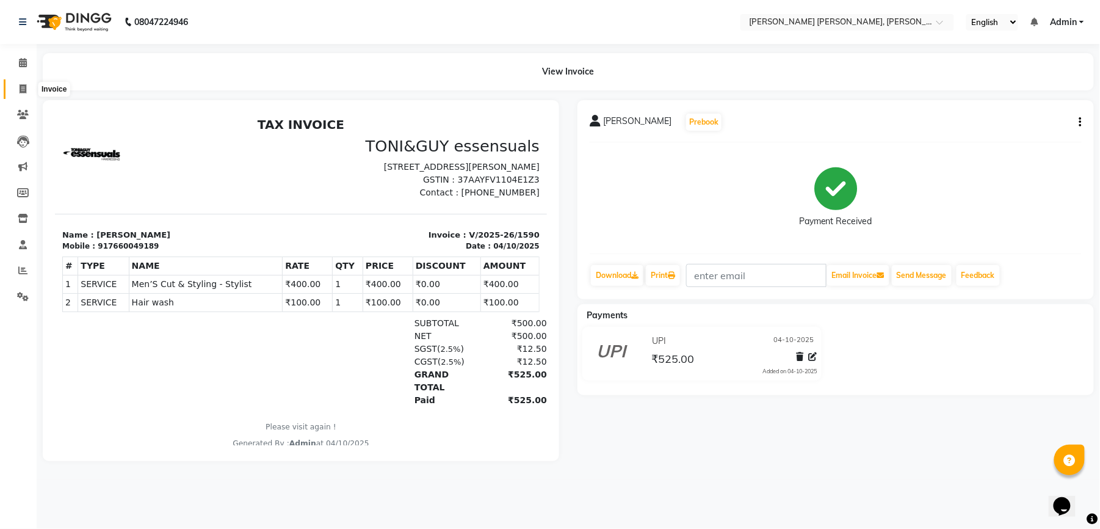
click at [20, 89] on icon at bounding box center [23, 88] width 7 height 9
select select "service"
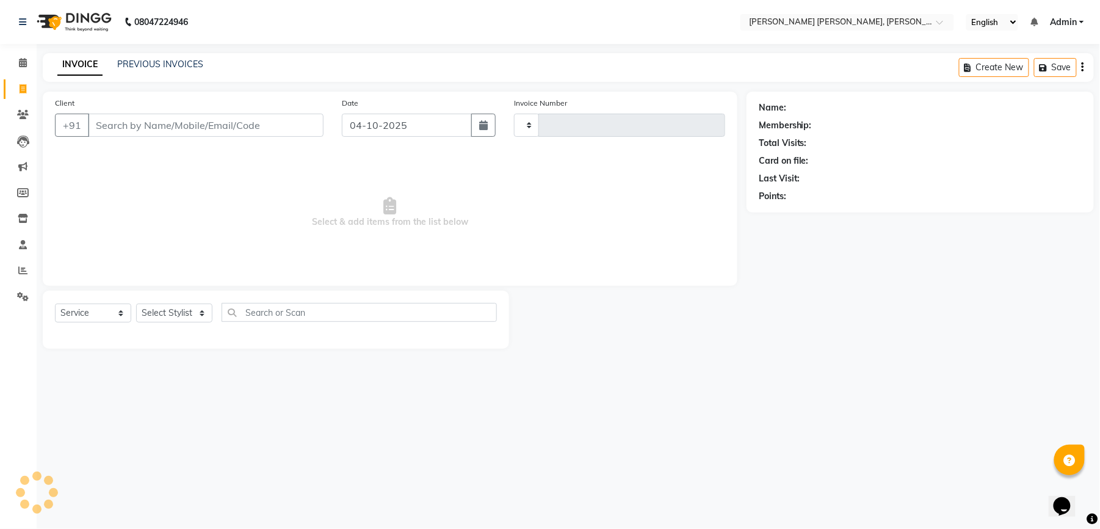
type input "1591"
select select "7150"
click at [283, 120] on input "Client" at bounding box center [206, 125] width 236 height 23
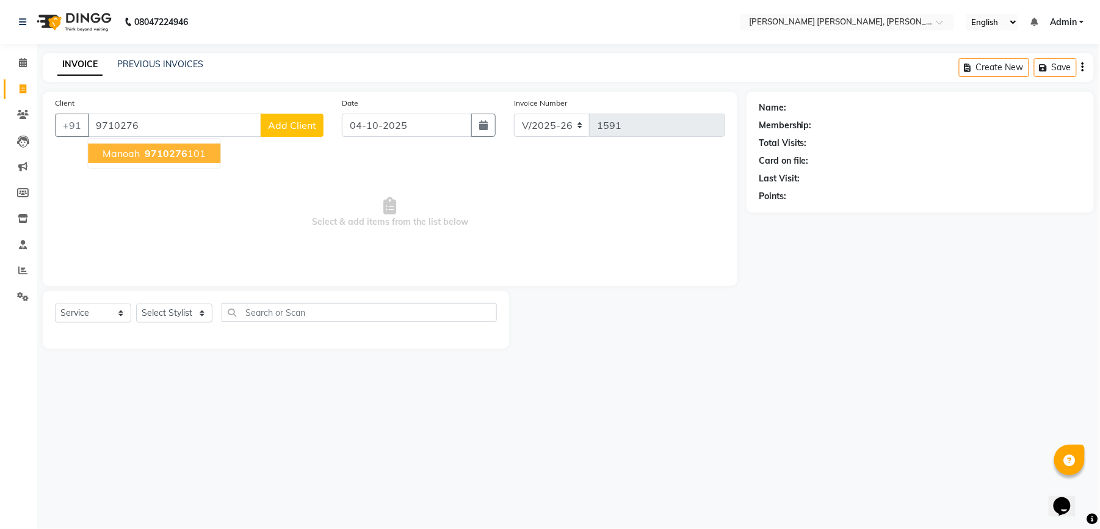
click at [172, 151] on span "9710276" at bounding box center [166, 153] width 43 height 12
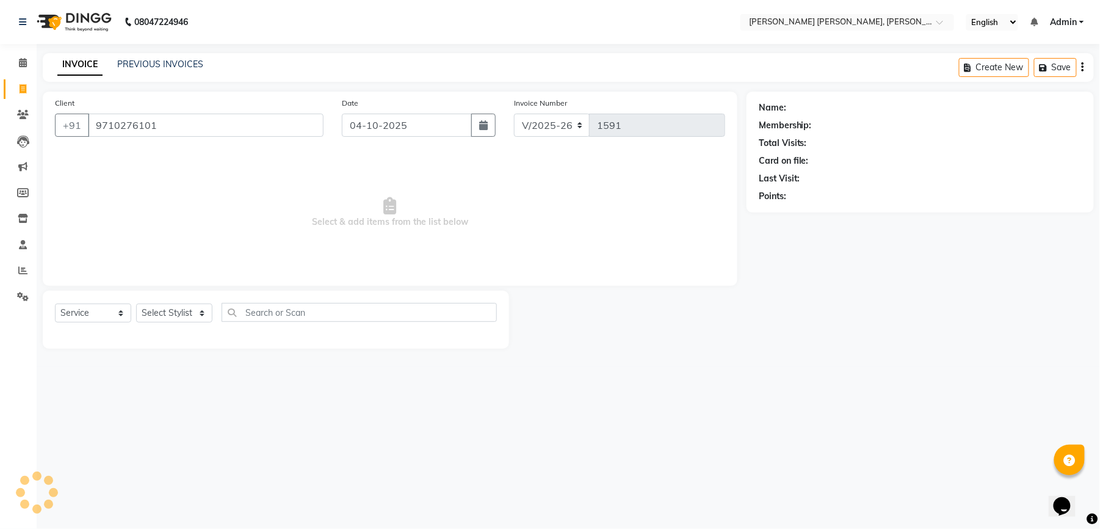
type input "9710276101"
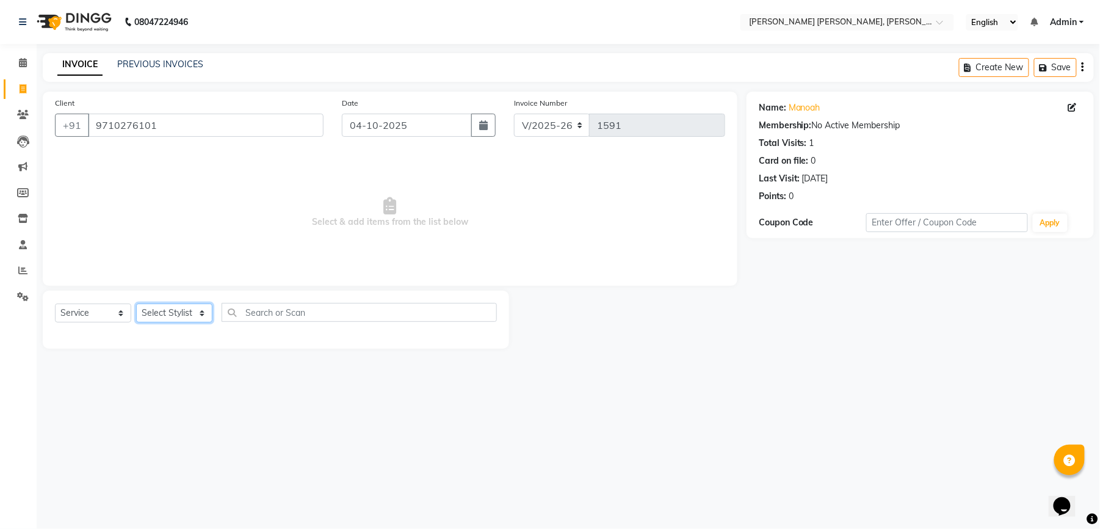
click at [188, 319] on select "Select Stylist faizz [PERSON_NAME] [PERSON_NAME] sree Manager [PERSON_NAME] (Un…" at bounding box center [174, 312] width 76 height 19
select select "65173"
click at [136, 303] on select "Select Stylist faizz [PERSON_NAME] [PERSON_NAME] sree Manager [PERSON_NAME] (Un…" at bounding box center [174, 312] width 76 height 19
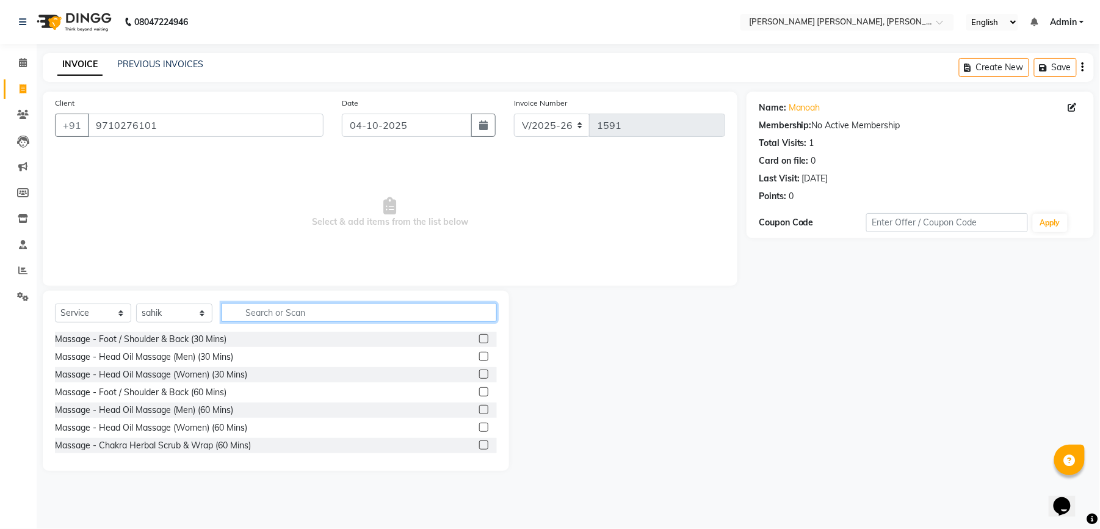
click at [304, 316] on input "text" at bounding box center [359, 312] width 275 height 19
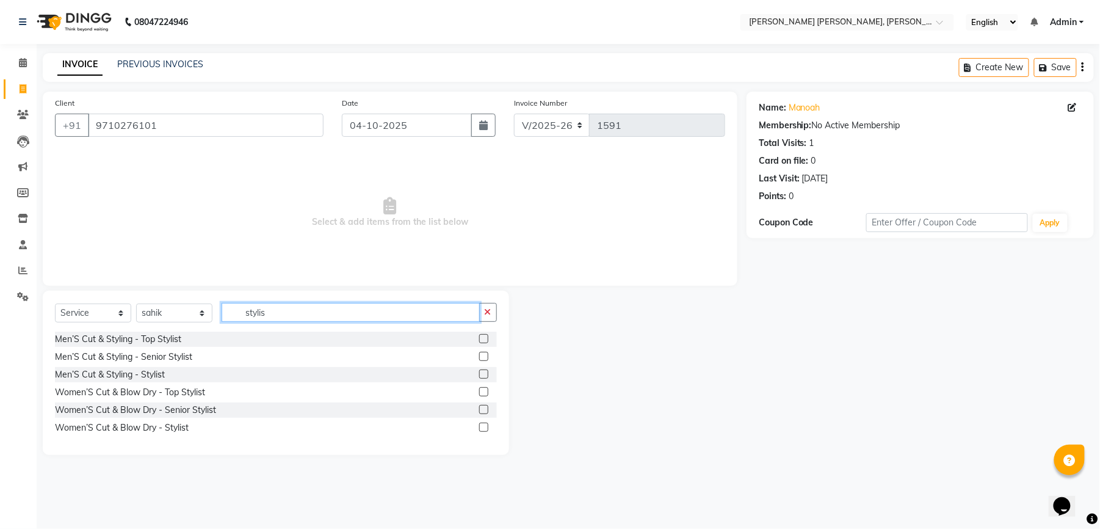
type input "stylis"
click at [482, 372] on label at bounding box center [483, 373] width 9 height 9
click at [482, 372] on input "checkbox" at bounding box center [483, 375] width 8 height 8
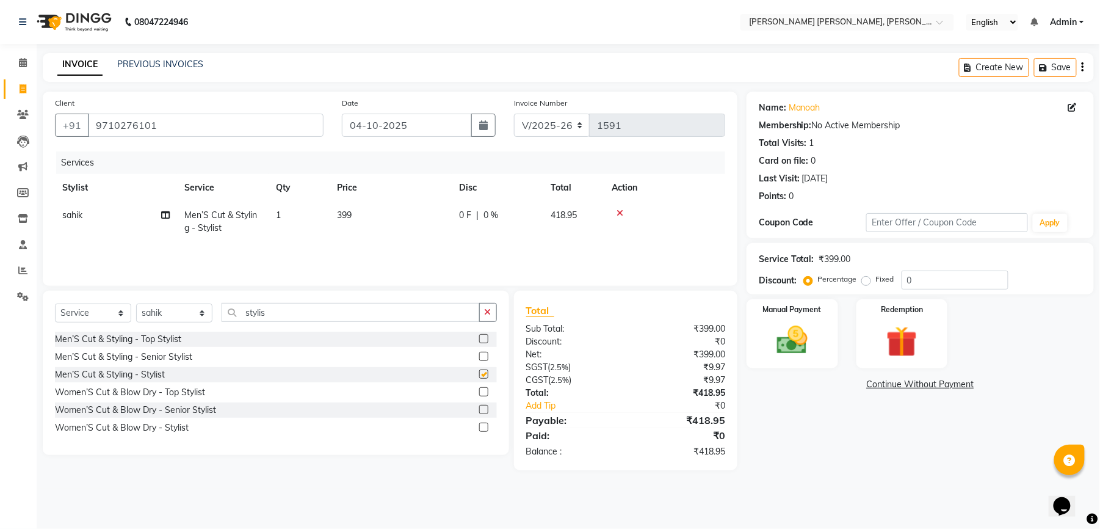
checkbox input "false"
click at [350, 218] on span "399" at bounding box center [344, 214] width 15 height 11
select select "65173"
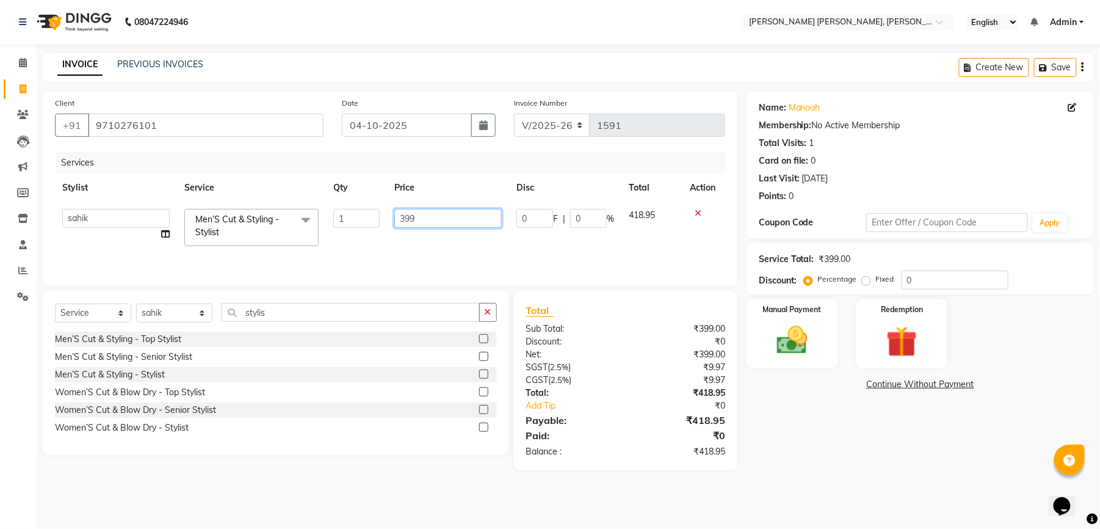
drag, startPoint x: 426, startPoint y: 220, endPoint x: 401, endPoint y: 225, distance: 26.1
click at [401, 225] on input "399" at bounding box center [447, 218] width 107 height 19
type input "400"
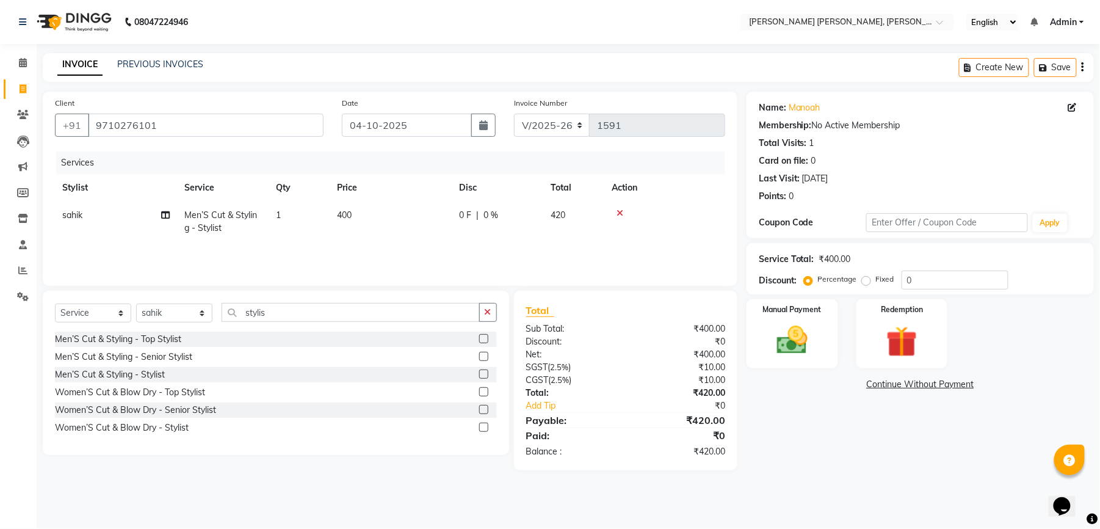
click at [362, 248] on div "Services Stylist Service Qty Price Disc Total Action sahik Men’S Cut & Styling …" at bounding box center [390, 212] width 670 height 122
drag, startPoint x: 267, startPoint y: 308, endPoint x: 216, endPoint y: 321, distance: 52.1
click at [226, 316] on input "stylis" at bounding box center [351, 312] width 258 height 19
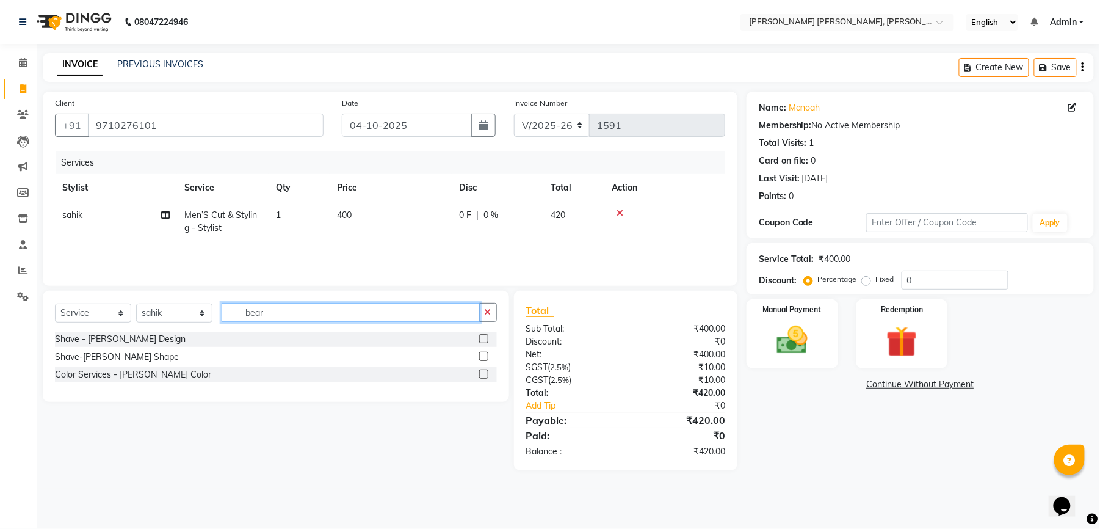
type input "bear"
click at [482, 360] on label at bounding box center [483, 356] width 9 height 9
click at [482, 360] on input "checkbox" at bounding box center [483, 357] width 8 height 8
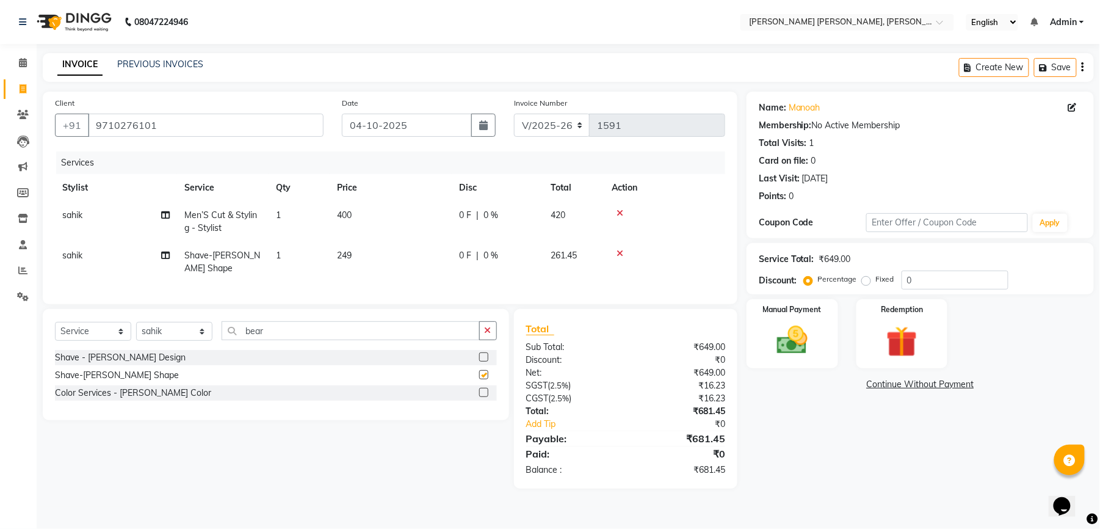
checkbox input "false"
click at [147, 341] on select "Select Stylist faizz [PERSON_NAME] [PERSON_NAME] sree Manager [PERSON_NAME] (Un…" at bounding box center [174, 331] width 76 height 19
select select "60560"
click at [136, 334] on select "Select Stylist faizz [PERSON_NAME] [PERSON_NAME] sree Manager [PERSON_NAME] (Un…" at bounding box center [174, 331] width 76 height 19
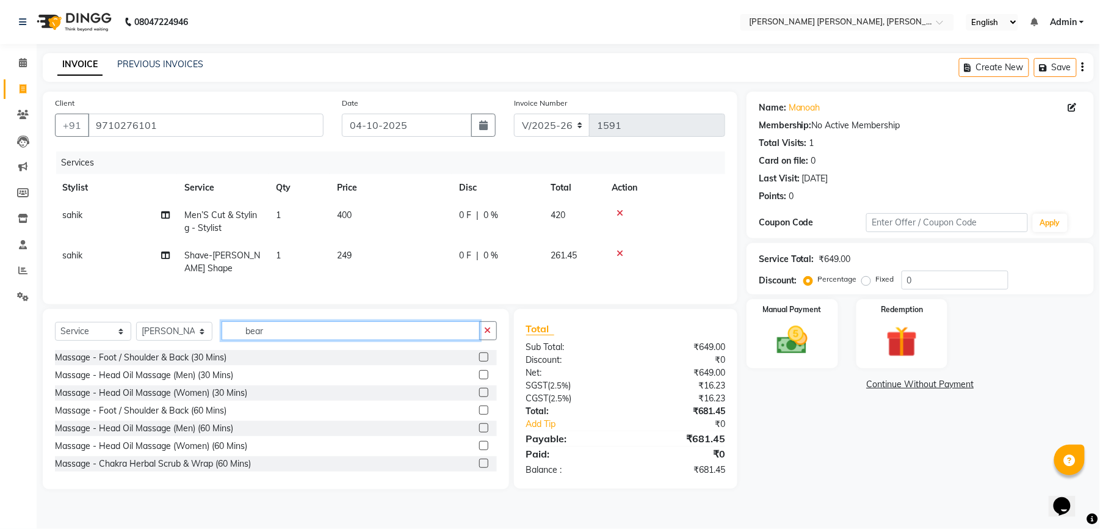
click at [292, 340] on input "bear" at bounding box center [351, 330] width 258 height 19
drag, startPoint x: 292, startPoint y: 349, endPoint x: 242, endPoint y: 347, distance: 50.1
click at [242, 340] on input "bear" at bounding box center [351, 330] width 258 height 19
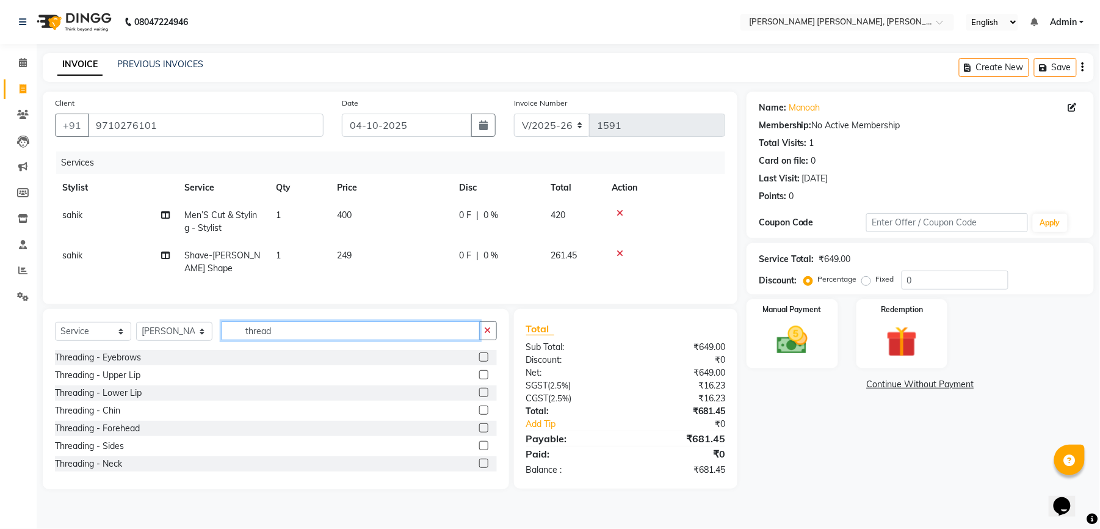
type input "thread"
click at [479, 361] on label at bounding box center [483, 356] width 9 height 9
click at [479, 361] on input "checkbox" at bounding box center [483, 358] width 8 height 8
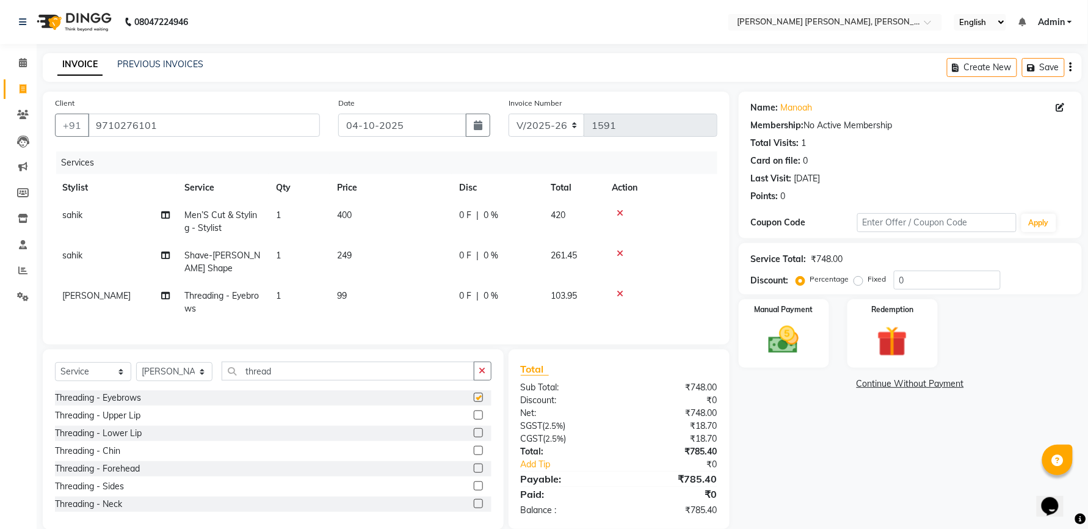
checkbox input "false"
click at [353, 291] on td "99" at bounding box center [391, 302] width 122 height 40
select select "60560"
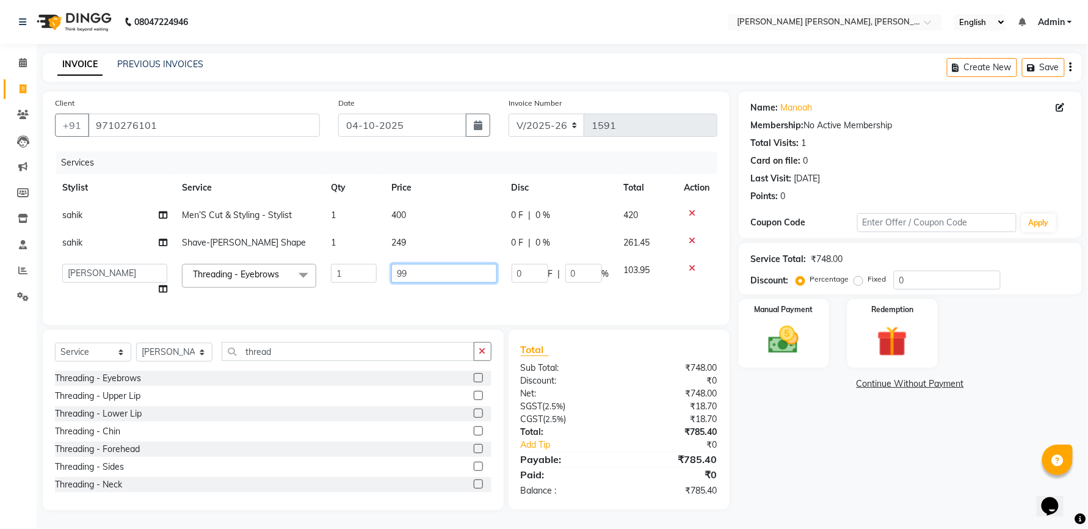
drag, startPoint x: 394, startPoint y: 280, endPoint x: 386, endPoint y: 279, distance: 8.0
click at [386, 279] on td "99" at bounding box center [444, 279] width 120 height 46
type input "100"
click at [429, 242] on td "249" at bounding box center [444, 242] width 120 height 27
select select "65173"
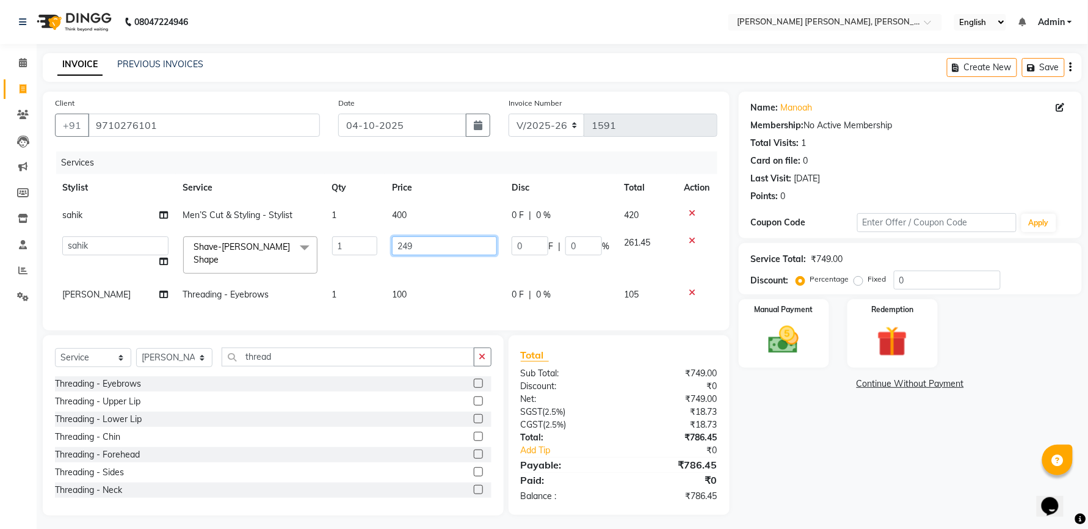
drag, startPoint x: 440, startPoint y: 245, endPoint x: 396, endPoint y: 245, distance: 43.4
click at [396, 245] on input "249" at bounding box center [444, 245] width 105 height 19
type input "250"
click at [800, 485] on div "Name: Manoah Membership: No Active Membership Total Visits: 1 Card on file: 0 L…" at bounding box center [915, 304] width 352 height 424
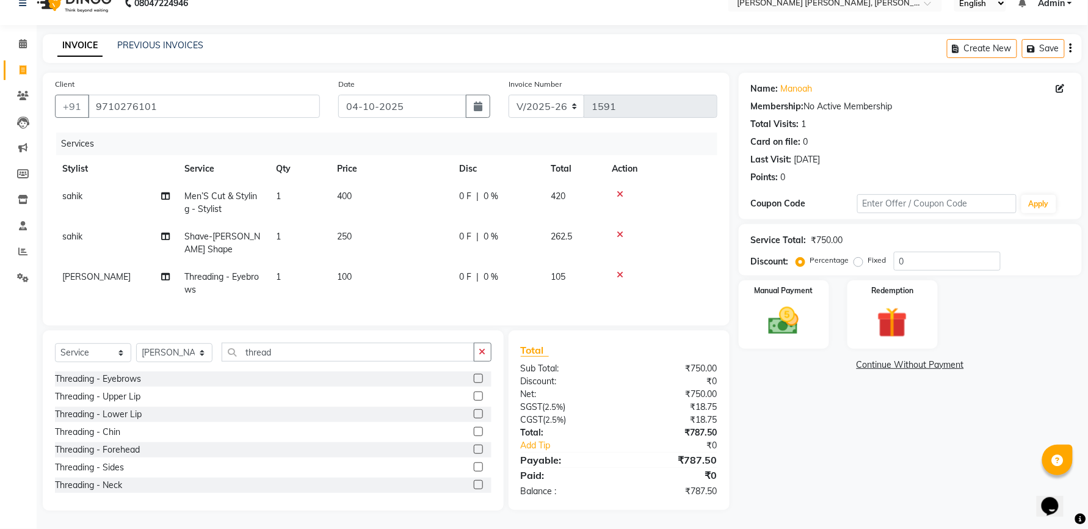
scroll to position [31, 0]
drag, startPoint x: 796, startPoint y: 310, endPoint x: 818, endPoint y: 337, distance: 34.7
click at [797, 311] on img at bounding box center [783, 321] width 51 height 37
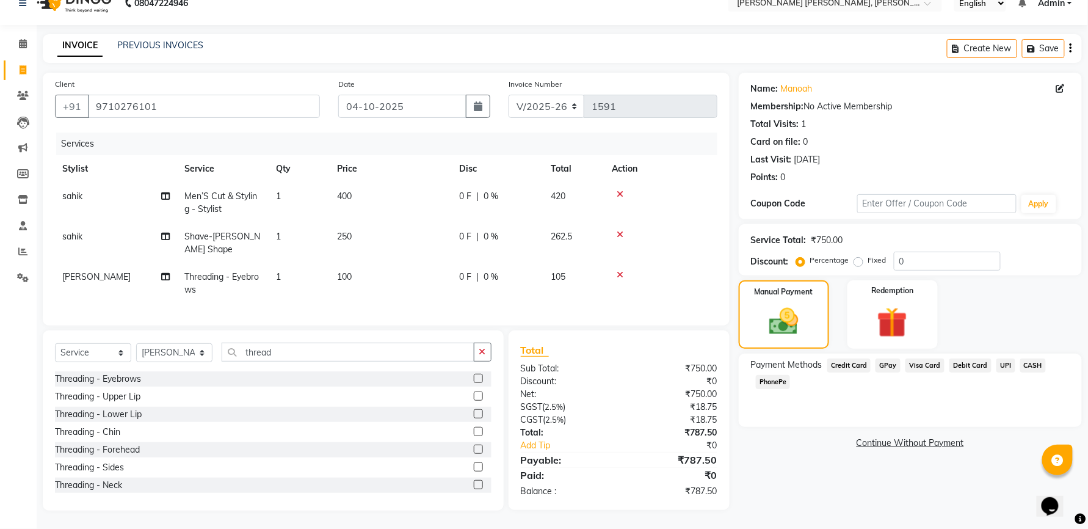
click at [896, 358] on span "GPay" at bounding box center [888, 365] width 25 height 14
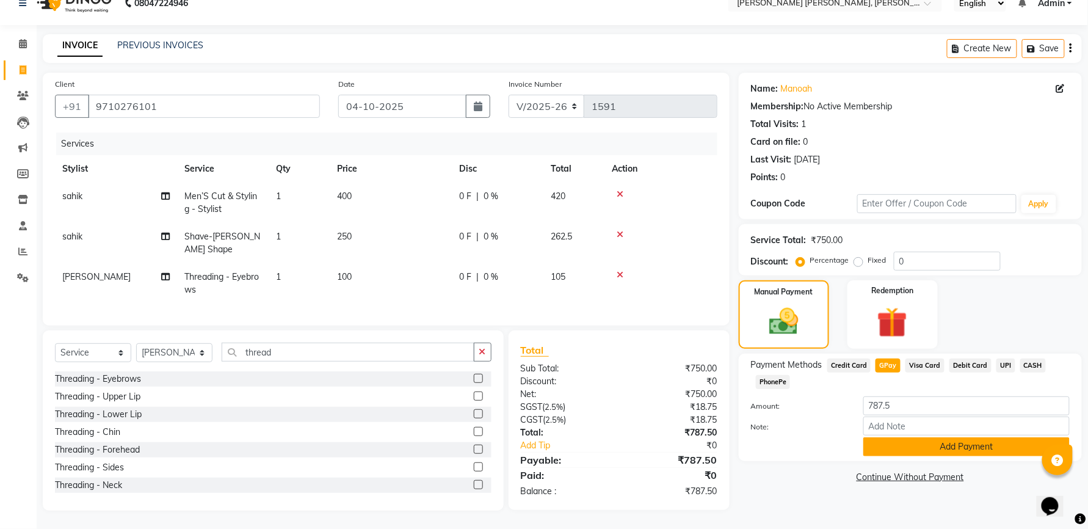
click at [917, 437] on button "Add Payment" at bounding box center [966, 446] width 206 height 19
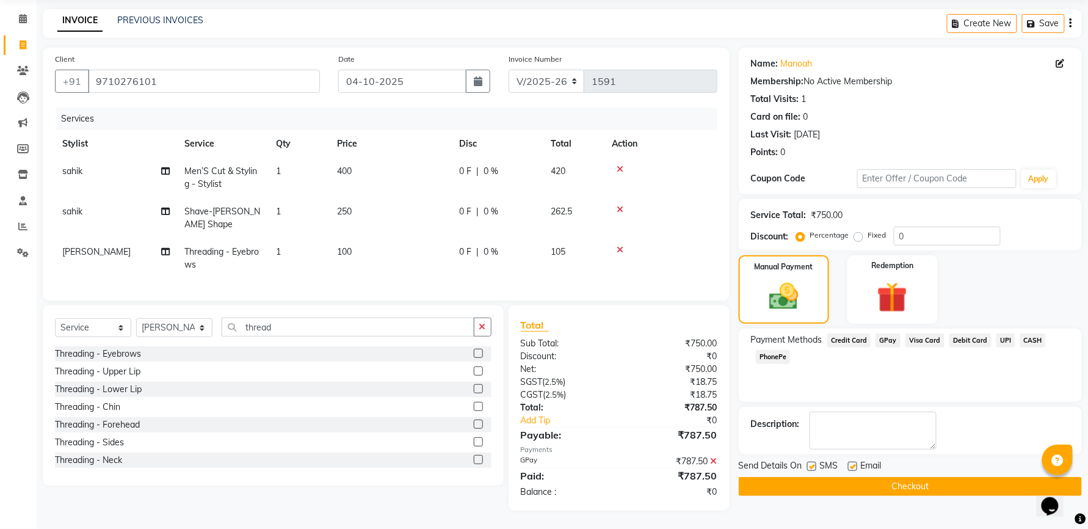
scroll to position [56, 0]
click at [810, 462] on label at bounding box center [811, 466] width 9 height 9
click at [810, 463] on input "checkbox" at bounding box center [811, 467] width 8 height 8
checkbox input "false"
click at [854, 462] on label at bounding box center [852, 466] width 9 height 9
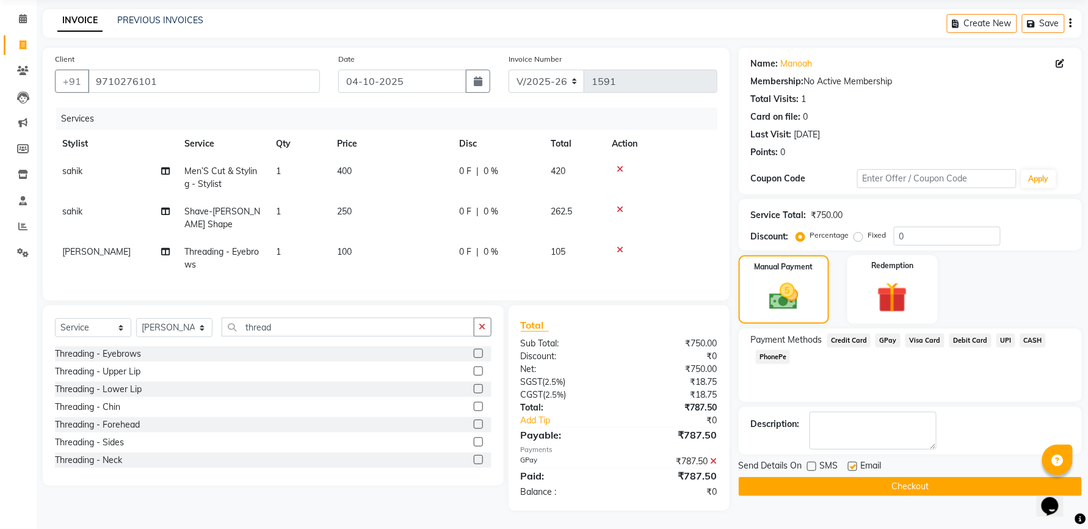
click at [854, 463] on input "checkbox" at bounding box center [852, 467] width 8 height 8
checkbox input "false"
click at [850, 477] on button "Checkout" at bounding box center [910, 486] width 343 height 19
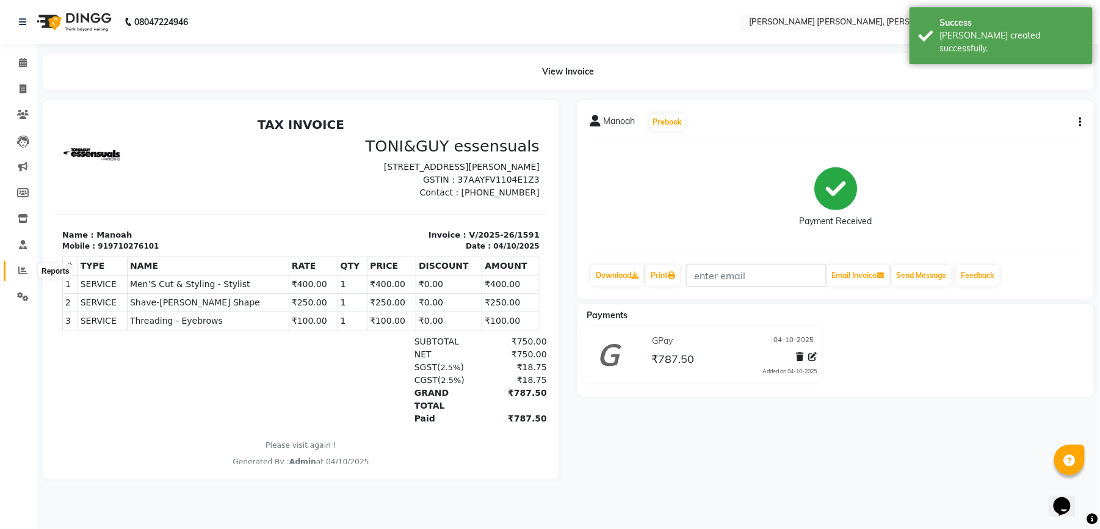
click at [26, 267] on icon at bounding box center [22, 270] width 9 height 9
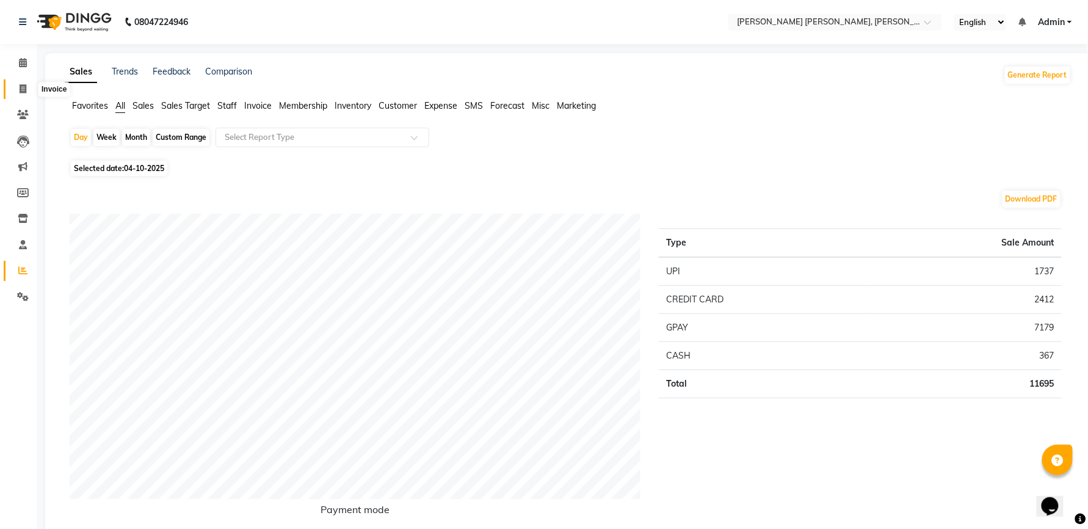
click at [27, 92] on span at bounding box center [22, 89] width 21 height 14
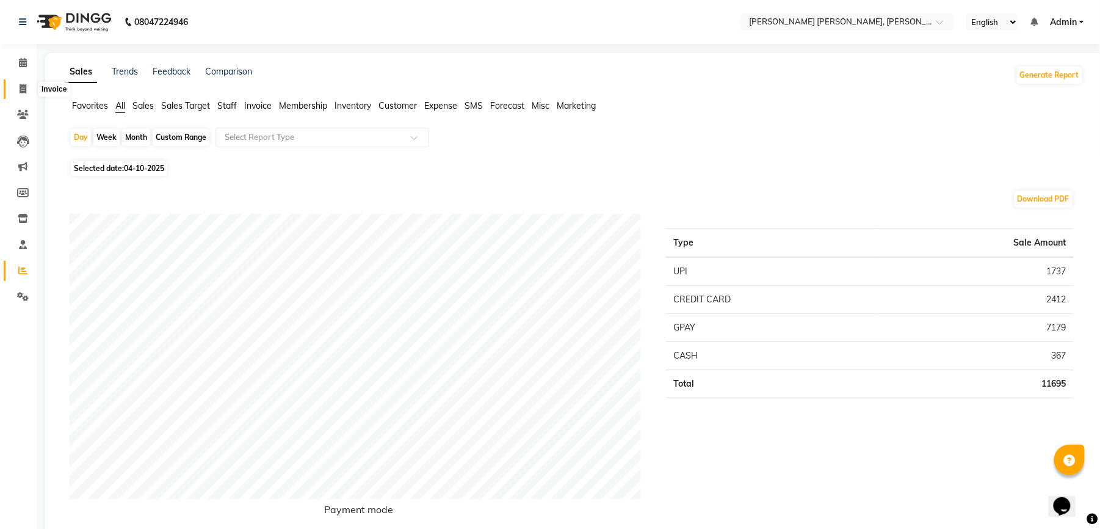
select select "7150"
select select "service"
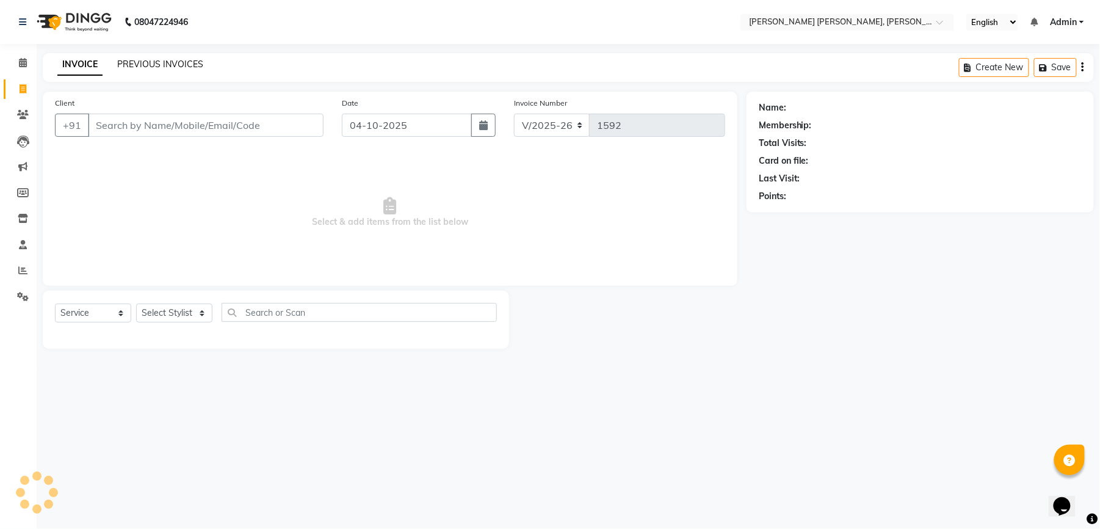
click at [137, 64] on link "PREVIOUS INVOICES" at bounding box center [160, 64] width 86 height 11
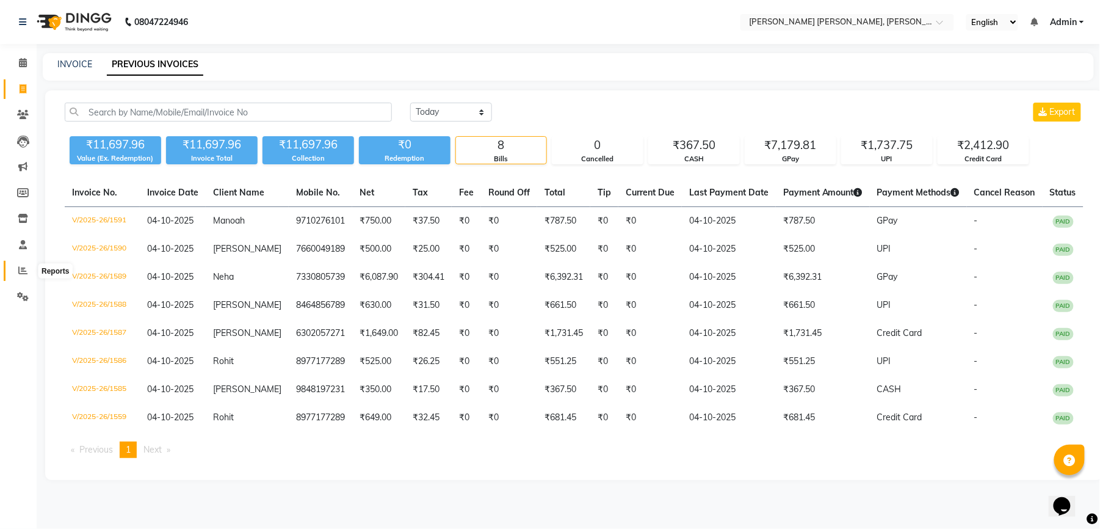
click at [20, 270] on icon at bounding box center [22, 270] width 9 height 9
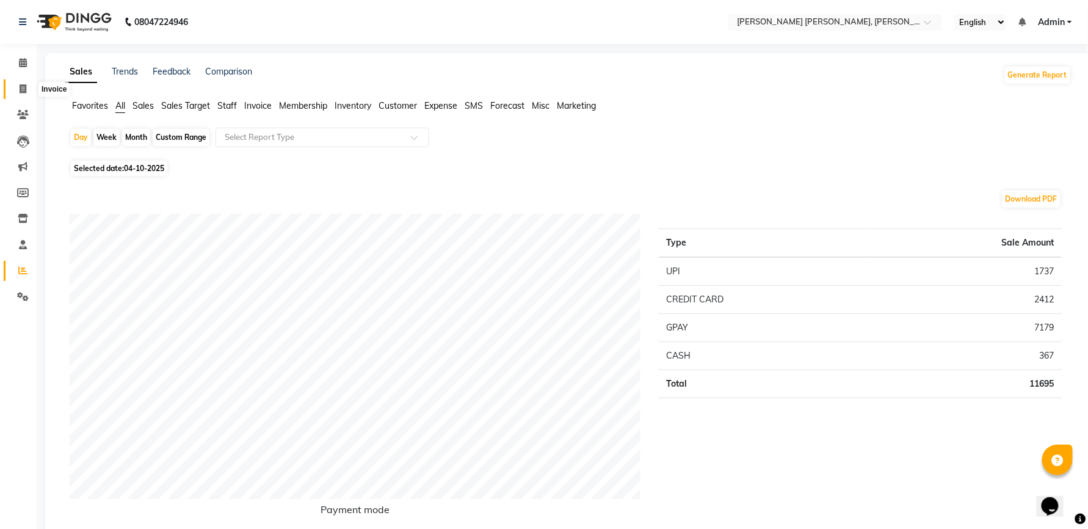
click at [16, 91] on span at bounding box center [22, 89] width 21 height 14
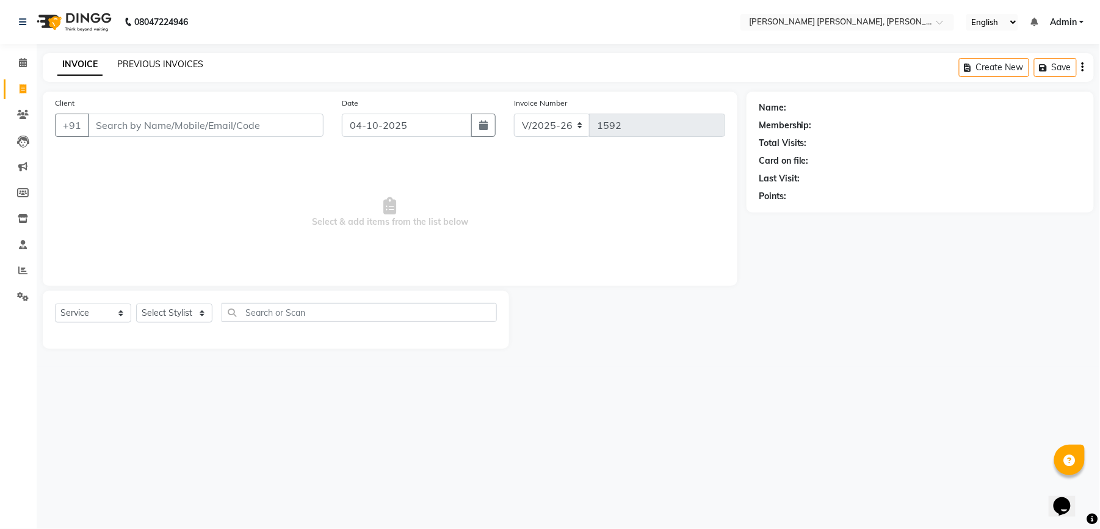
click at [189, 68] on link "PREVIOUS INVOICES" at bounding box center [160, 64] width 86 height 11
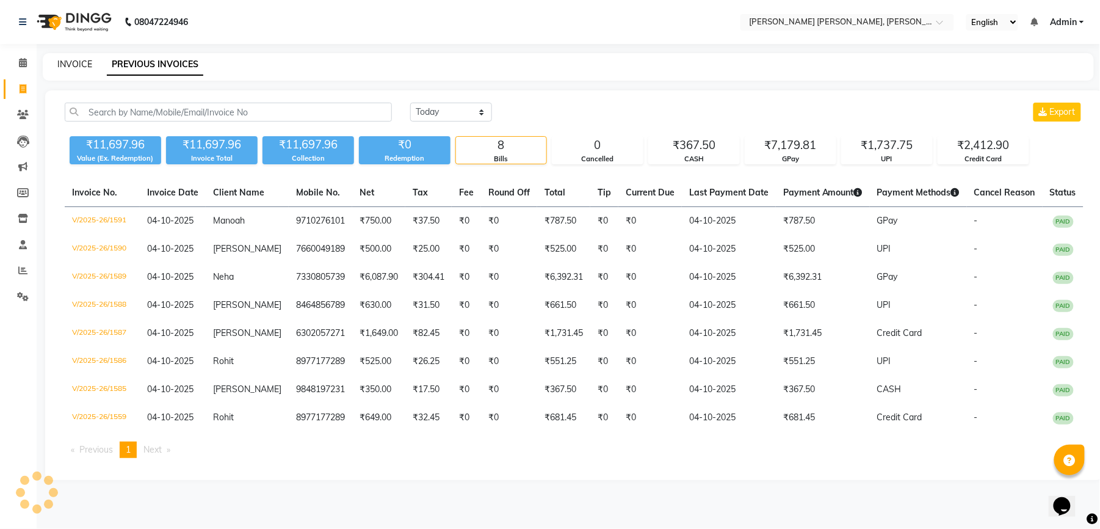
click at [62, 62] on link "INVOICE" at bounding box center [74, 64] width 35 height 11
